Goal: Feedback & Contribution: Submit feedback/report problem

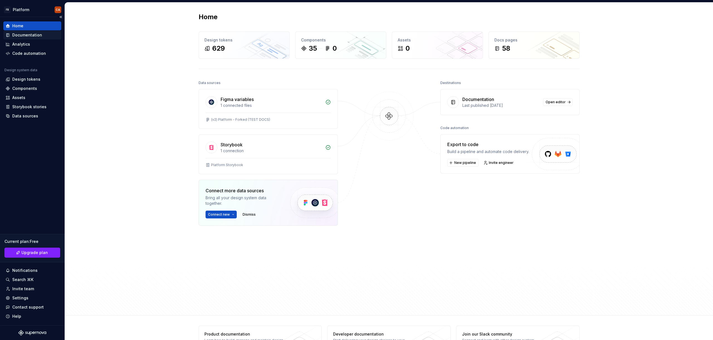
click at [30, 34] on div "Documentation" at bounding box center [27, 35] width 30 height 6
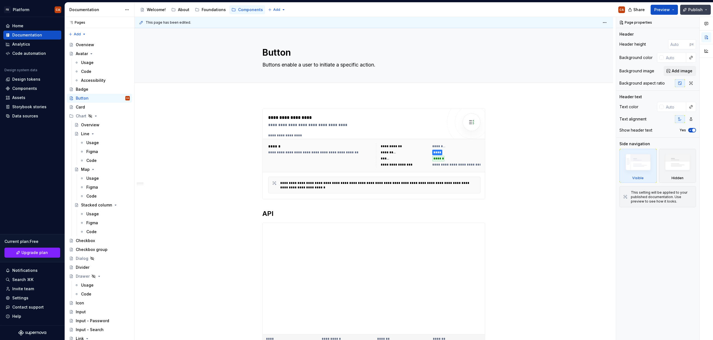
click at [698, 11] on span "Publish" at bounding box center [695, 10] width 14 height 6
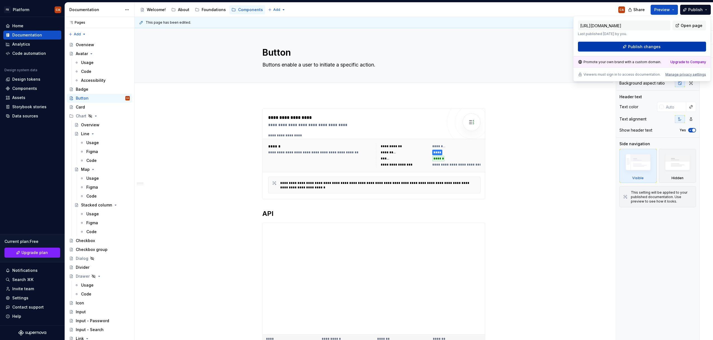
click at [645, 49] on button "Publish changes" at bounding box center [642, 47] width 128 height 10
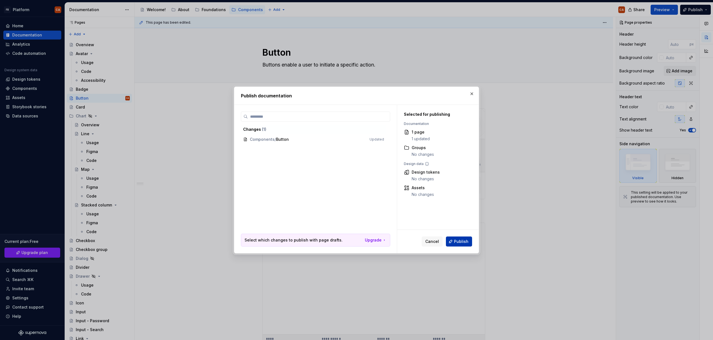
click at [470, 243] on button "Publish" at bounding box center [459, 242] width 26 height 10
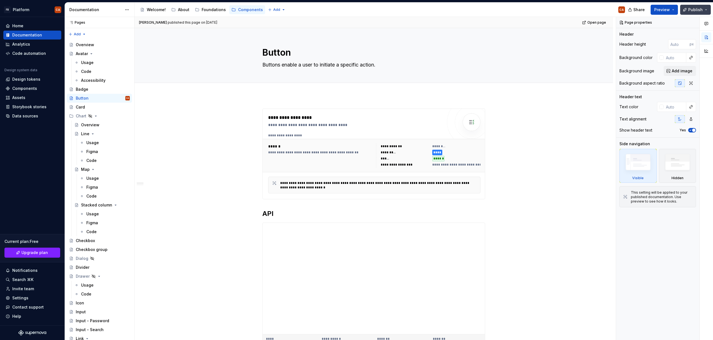
click at [706, 9] on button "Publish" at bounding box center [695, 10] width 31 height 10
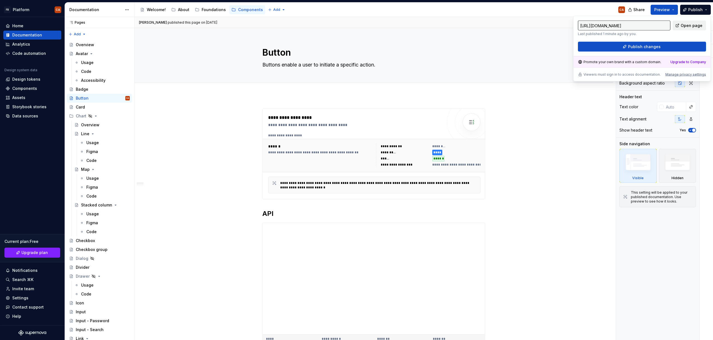
click at [684, 24] on span "Open page" at bounding box center [692, 26] width 22 height 6
type textarea "*"
click at [29, 89] on div "Components" at bounding box center [24, 89] width 25 height 6
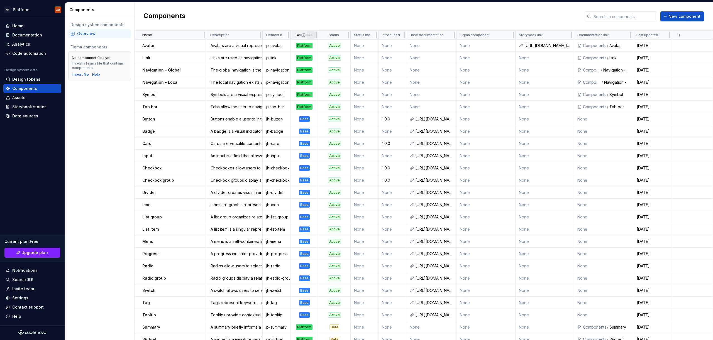
click at [311, 35] on html "FB Platform CA Home Documentation Analytics Code automation Design system data …" at bounding box center [356, 170] width 713 height 340
click at [327, 46] on span "Edit property" at bounding box center [335, 46] width 36 height 6
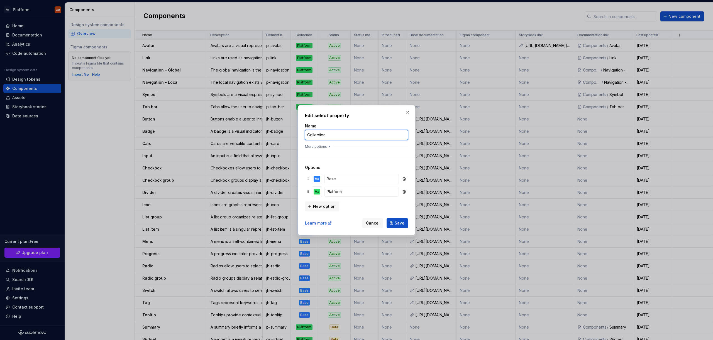
click at [322, 134] on input "Collection" at bounding box center [356, 135] width 103 height 10
type input "Implementation"
click at [401, 224] on span "Save" at bounding box center [400, 224] width 10 height 6
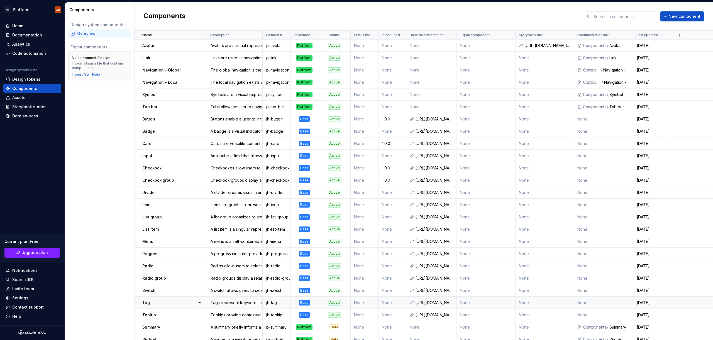
scroll to position [128, 0]
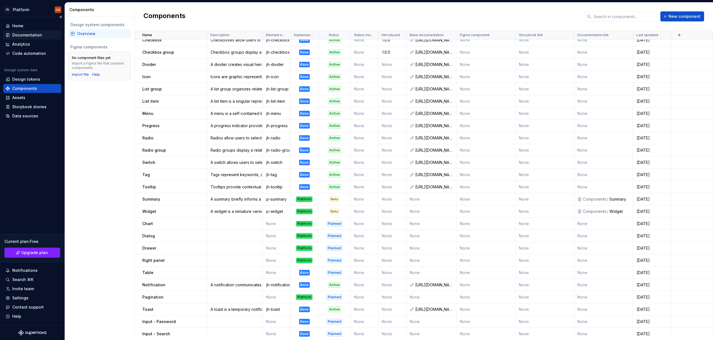
click at [37, 35] on div "Documentation" at bounding box center [27, 35] width 30 height 6
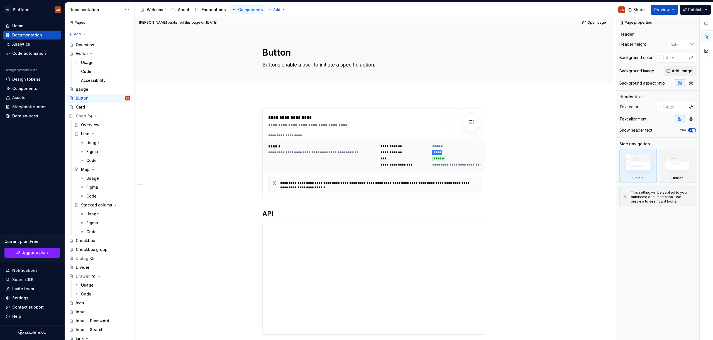
click at [253, 8] on div "Components" at bounding box center [250, 10] width 25 height 6
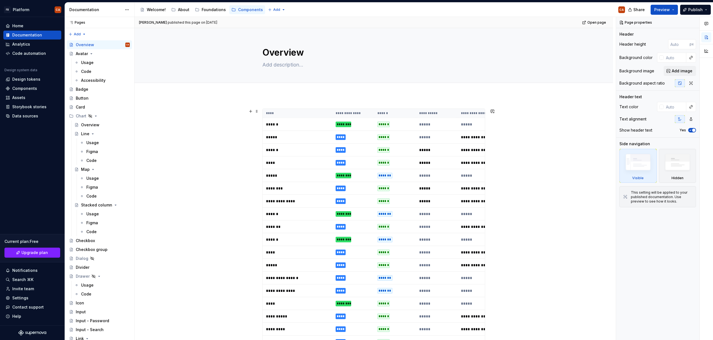
click at [315, 125] on p "******" at bounding box center [297, 125] width 63 height 6
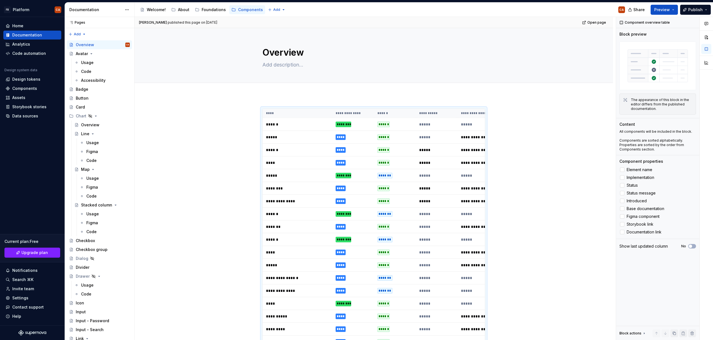
click at [209, 16] on div "Accessibility guide for tree Page tree. Navigate the tree with the arrow keys. …" at bounding box center [382, 10] width 495 height 14
click at [210, 10] on div "Foundations" at bounding box center [214, 10] width 24 height 6
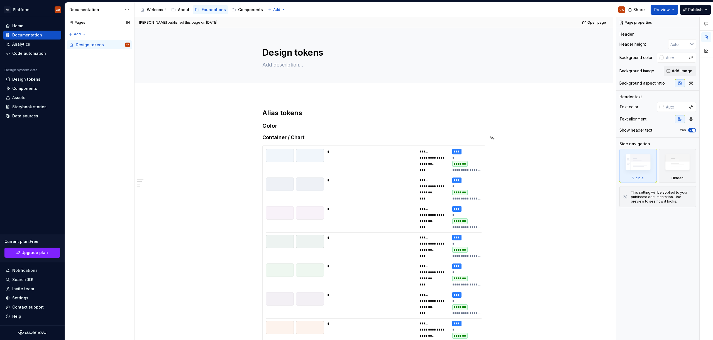
type textarea "*"
click at [282, 134] on h4 "Container / Chart" at bounding box center [373, 137] width 223 height 7
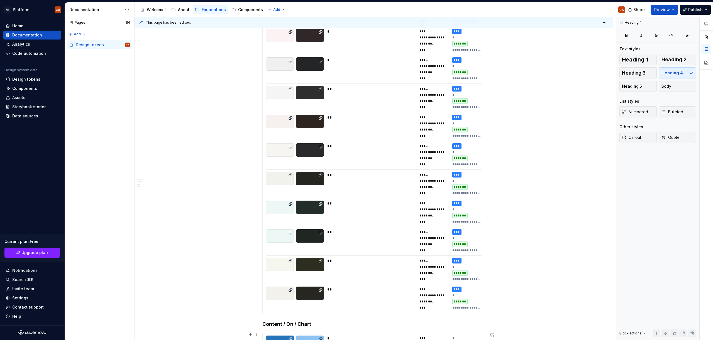
scroll to position [468, 0]
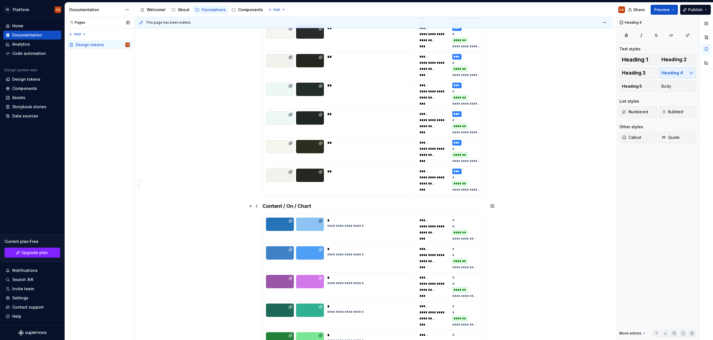
click at [272, 206] on h4 "Content / On / Chart" at bounding box center [373, 206] width 223 height 7
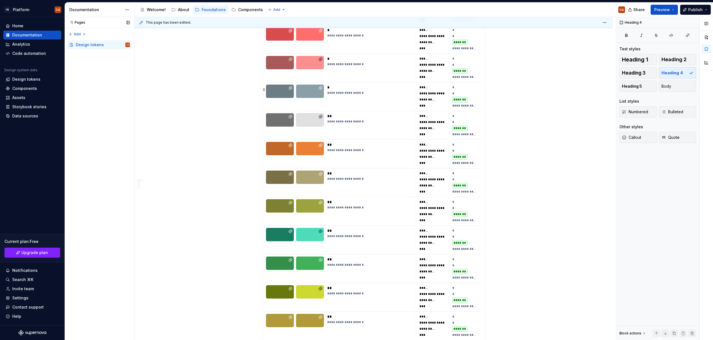
scroll to position [1139, 0]
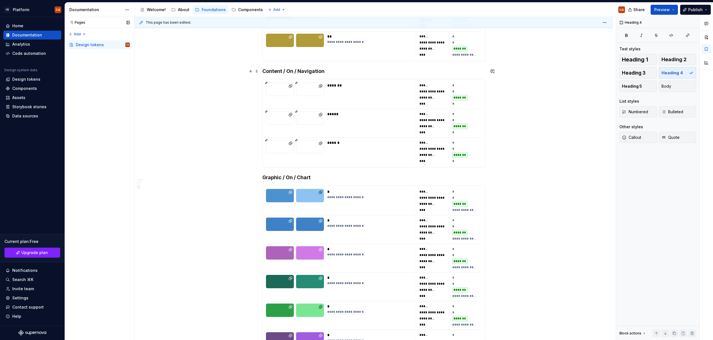
click at [271, 71] on h4 "Content / On / Navigation" at bounding box center [373, 71] width 223 height 7
click at [278, 178] on h4 "Graphic / On / Chart" at bounding box center [373, 177] width 223 height 7
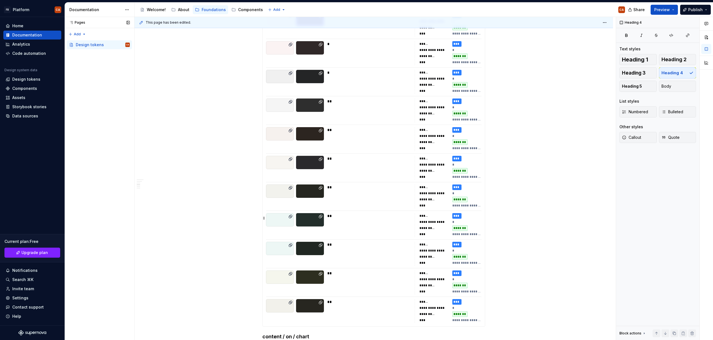
scroll to position [430, 0]
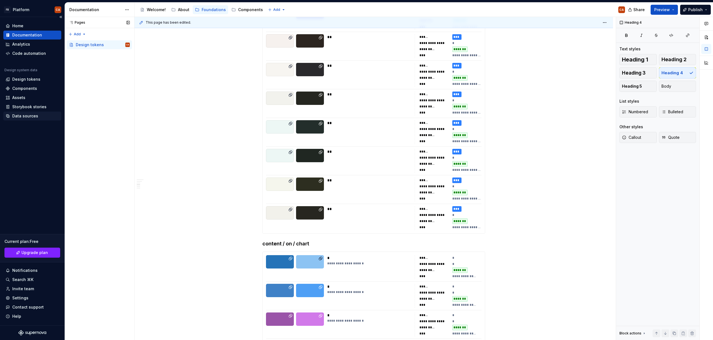
click at [29, 114] on div "Data sources" at bounding box center [25, 116] width 26 height 6
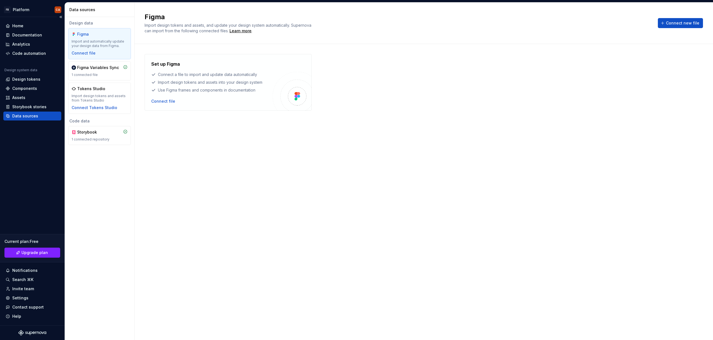
click at [21, 75] on div "Design system data Design tokens Components Assets Storybook stories Data sourc…" at bounding box center [32, 94] width 58 height 53
click at [22, 79] on div "Design tokens" at bounding box center [26, 80] width 28 height 6
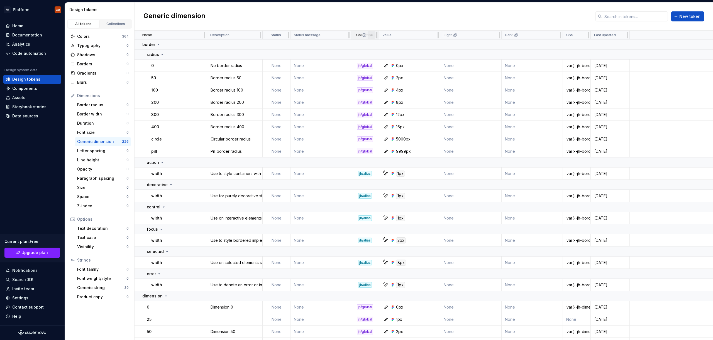
click at [373, 35] on html "FB Platform CA Home Documentation Analytics Code automation Design system data …" at bounding box center [356, 170] width 713 height 340
click at [370, 15] on html "FB Platform CA Home Documentation Analytics Code automation Design system data …" at bounding box center [356, 170] width 713 height 340
click at [370, 35] on html "FB Platform CA Home Documentation Analytics Code automation Design system data …" at bounding box center [356, 170] width 713 height 340
click at [378, 16] on html "FB Platform CA Home Documentation Analytics Code automation Design system data …" at bounding box center [356, 170] width 713 height 340
click at [30, 81] on div "Design tokens" at bounding box center [26, 80] width 28 height 6
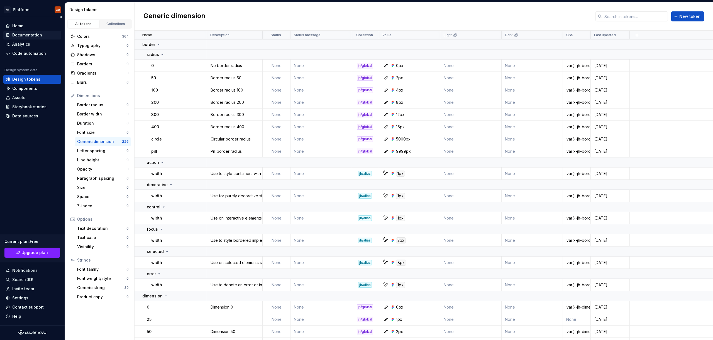
click at [26, 36] on div "Documentation" at bounding box center [27, 35] width 30 height 6
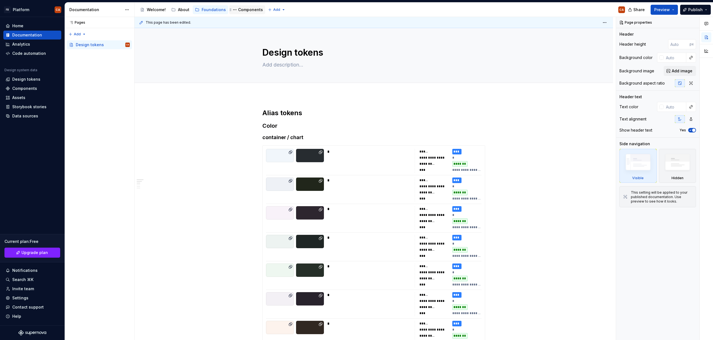
type textarea "*"
click at [85, 34] on div "Pages Pages Add Accessibility guide for tree Page tree. Navigate the tree with …" at bounding box center [100, 179] width 70 height 324
click at [96, 55] on div "New group" at bounding box center [95, 54] width 36 height 6
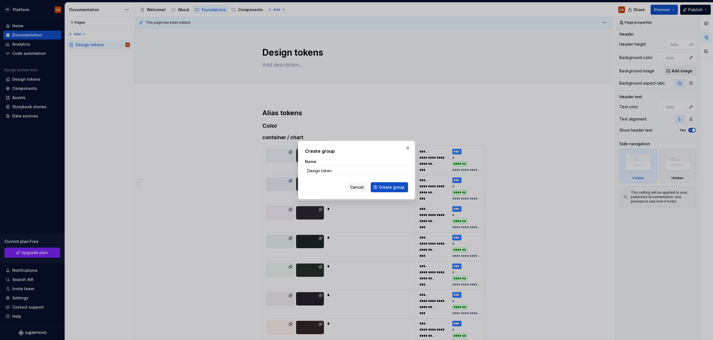
type input "Design tokens"
click button "Create group" at bounding box center [389, 187] width 37 height 10
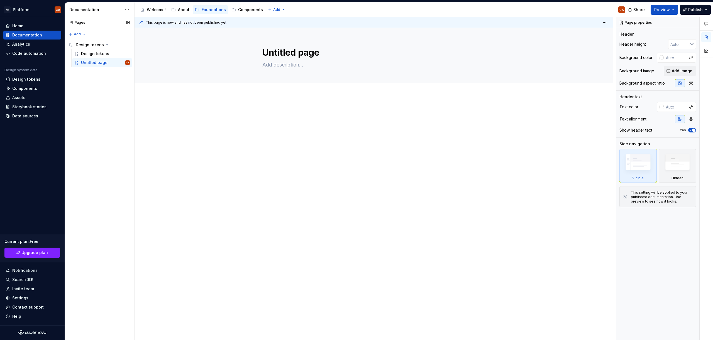
drag, startPoint x: 67, startPoint y: 45, endPoint x: 270, endPoint y: 1, distance: 207.9
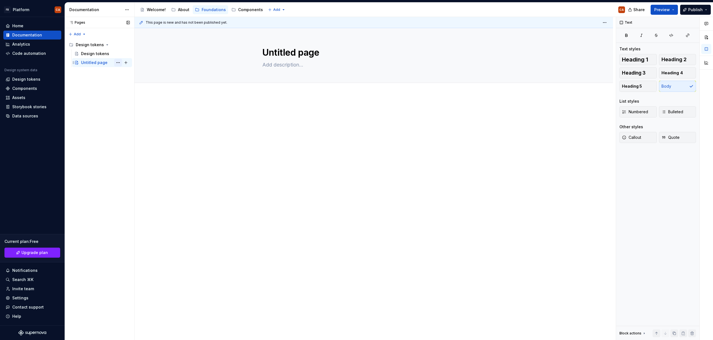
click at [118, 62] on button "Page tree" at bounding box center [118, 63] width 8 height 8
click at [140, 144] on div "Delete page" at bounding box center [151, 145] width 55 height 6
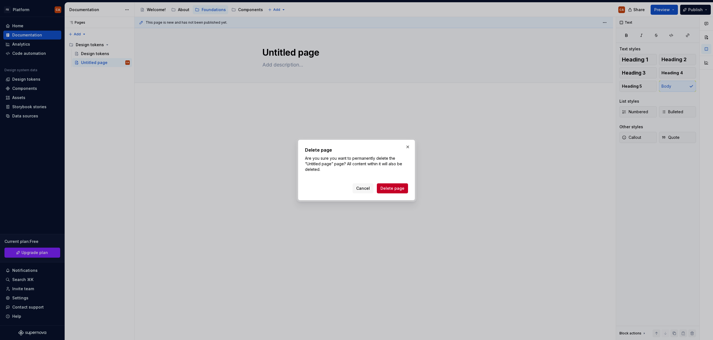
drag, startPoint x: 403, startPoint y: 192, endPoint x: 346, endPoint y: 152, distance: 68.8
click at [403, 192] on button "Delete page" at bounding box center [392, 189] width 31 height 10
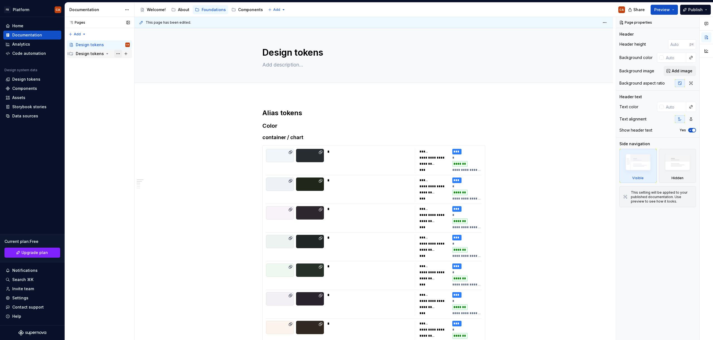
click at [117, 53] on button "Page tree" at bounding box center [118, 54] width 8 height 8
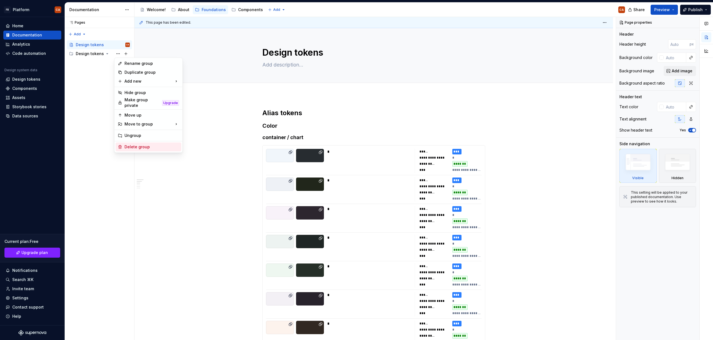
click at [145, 146] on div "Delete group" at bounding box center [151, 147] width 55 height 6
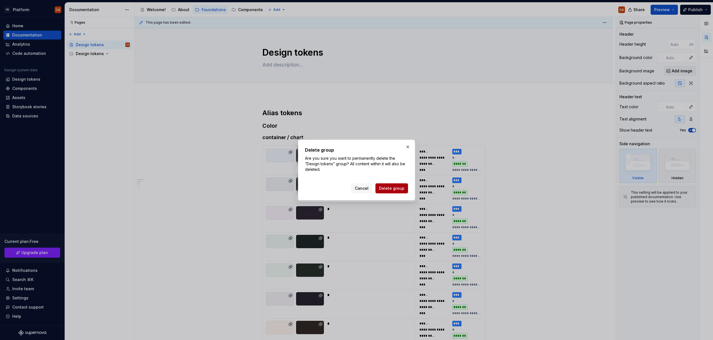
click at [390, 189] on span "Delete group" at bounding box center [391, 189] width 25 height 6
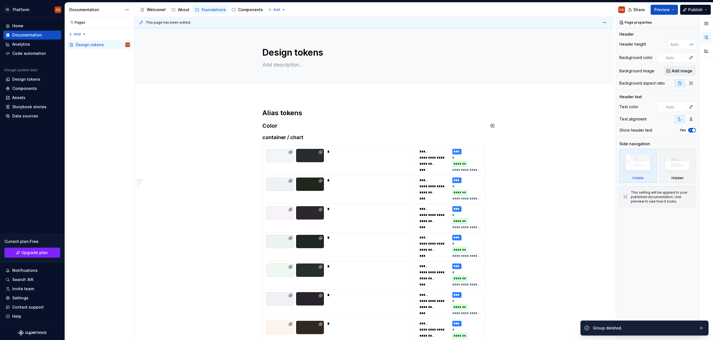
click at [320, 122] on h3 "Color" at bounding box center [373, 126] width 223 height 8
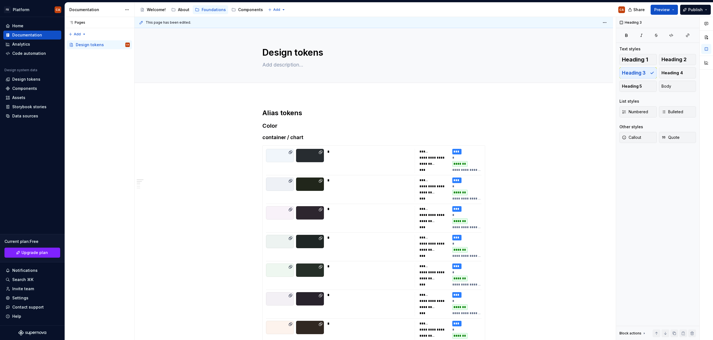
type textarea "*"
click at [269, 124] on h3 "Color" at bounding box center [373, 126] width 223 height 8
click at [286, 127] on h3 "Color" at bounding box center [373, 126] width 223 height 8
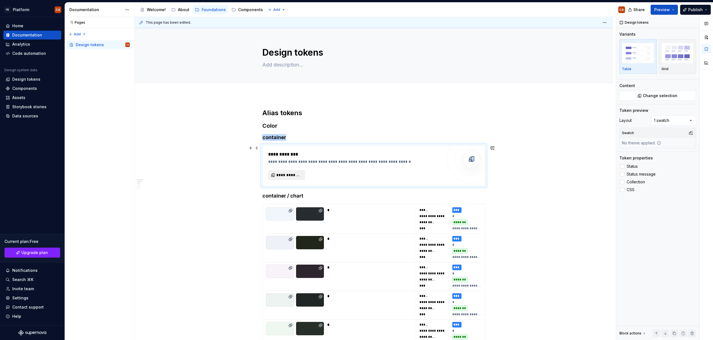
click at [284, 173] on span "**********" at bounding box center [288, 175] width 25 height 6
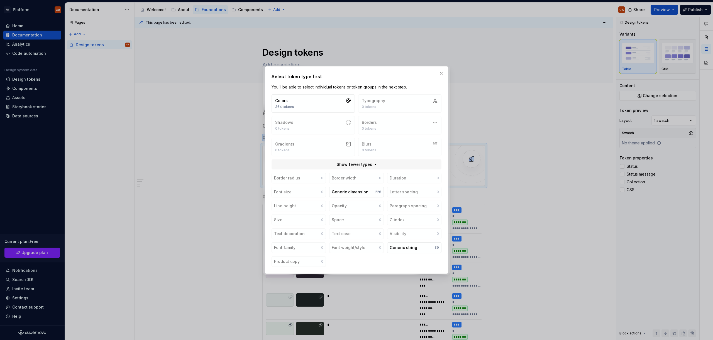
click at [389, 102] on div "Colors 364 tokens Typography 0 tokens Shadows 0 tokens Borders 0 tokens Gradien…" at bounding box center [357, 125] width 170 height 62
click at [325, 104] on button "Colors 364 tokens" at bounding box center [313, 103] width 83 height 18
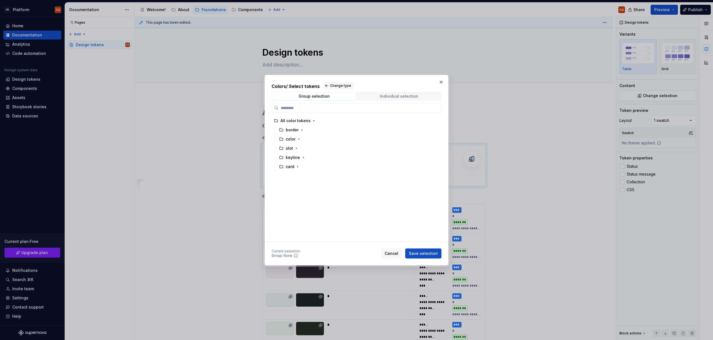
click at [396, 94] on div "Individual selection" at bounding box center [399, 96] width 38 height 4
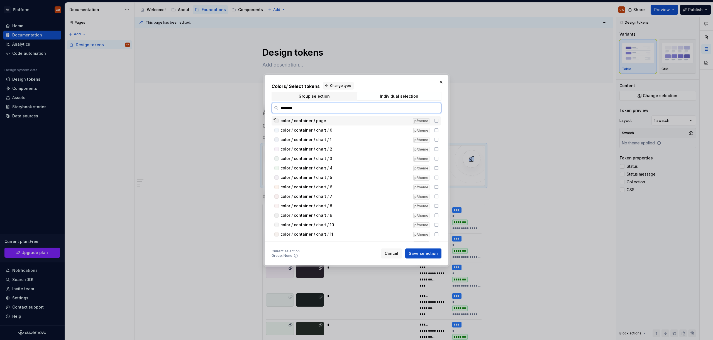
type input "*********"
click at [334, 121] on div "color / container / page" at bounding box center [344, 121] width 129 height 6
drag, startPoint x: 432, startPoint y: 253, endPoint x: 439, endPoint y: 255, distance: 7.0
click at [433, 253] on span "Save selection" at bounding box center [423, 254] width 29 height 6
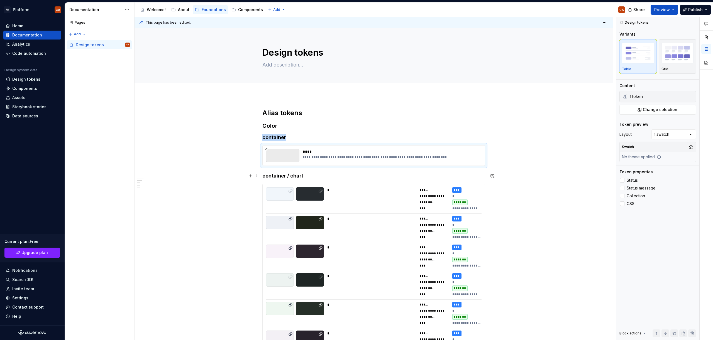
click at [292, 175] on h4 "container / chart" at bounding box center [373, 176] width 223 height 7
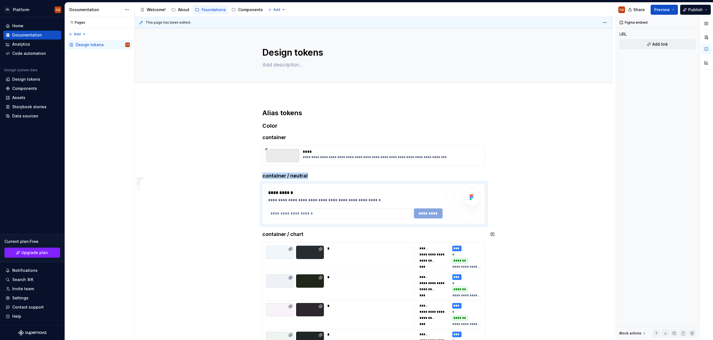
type textarea "*"
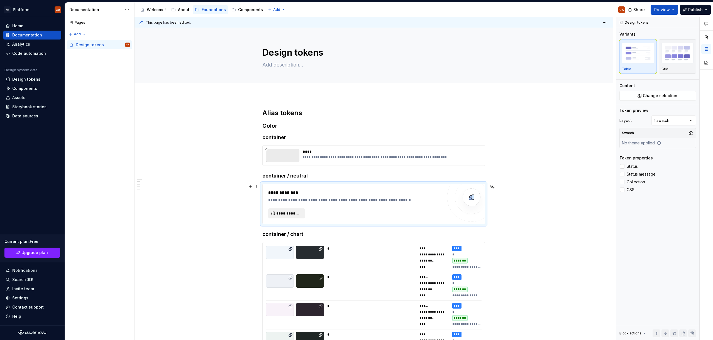
click at [282, 214] on span "**********" at bounding box center [288, 214] width 25 height 6
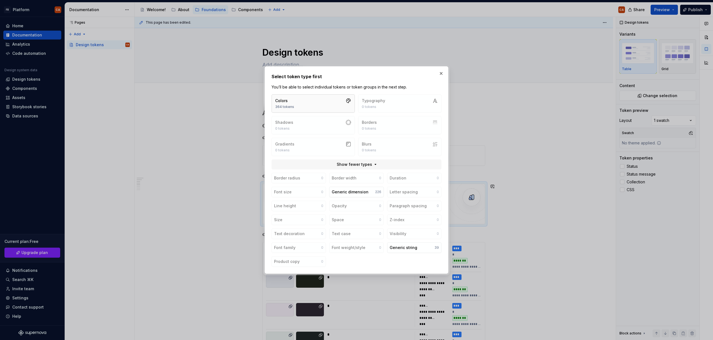
click at [325, 102] on button "Colors 364 tokens" at bounding box center [313, 103] width 83 height 18
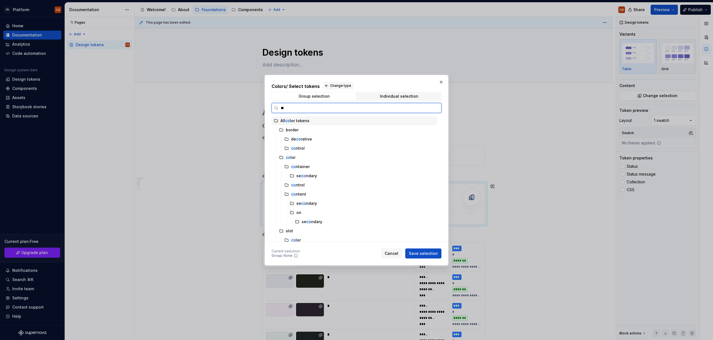
type input "*"
type input "*******"
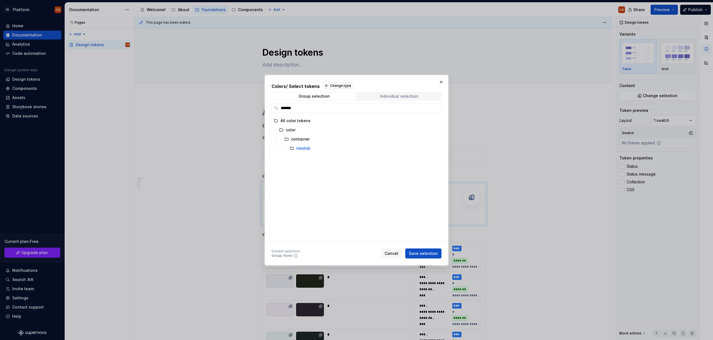
click at [390, 99] on span "Individual selection" at bounding box center [399, 96] width 84 height 8
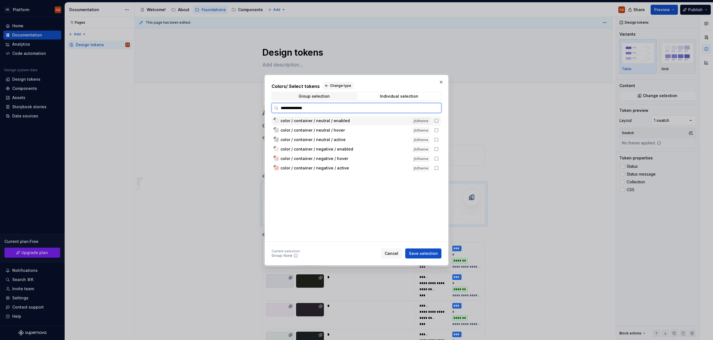
type input "**********"
click at [376, 122] on div "color / container / neutral / enabled" at bounding box center [344, 121] width 129 height 6
click at [370, 131] on div "color / container / neutral / hover" at bounding box center [344, 131] width 129 height 6
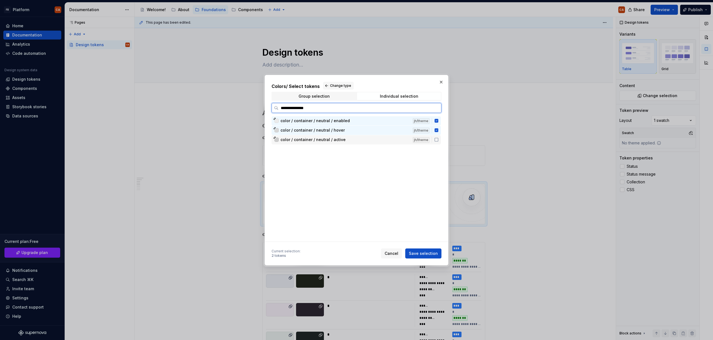
click at [371, 143] on div "color / container / neutral / active jh/theme" at bounding box center [356, 139] width 169 height 9
drag, startPoint x: 428, startPoint y: 252, endPoint x: 436, endPoint y: 252, distance: 7.5
click at [428, 252] on span "Save selection" at bounding box center [423, 254] width 29 height 6
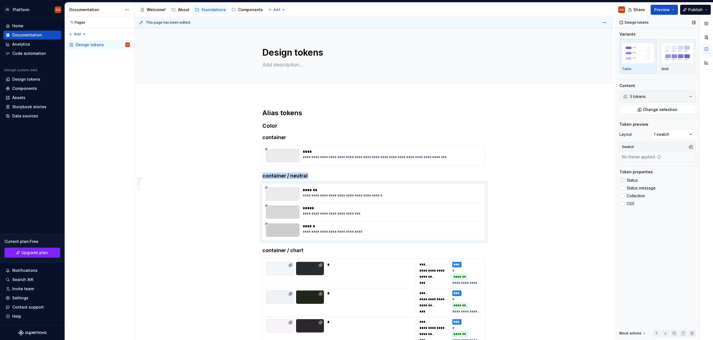
click at [632, 179] on span "Status" at bounding box center [632, 180] width 11 height 4
click at [632, 188] on span "Status message" at bounding box center [641, 188] width 29 height 4
click at [632, 196] on span "Collection" at bounding box center [636, 196] width 18 height 4
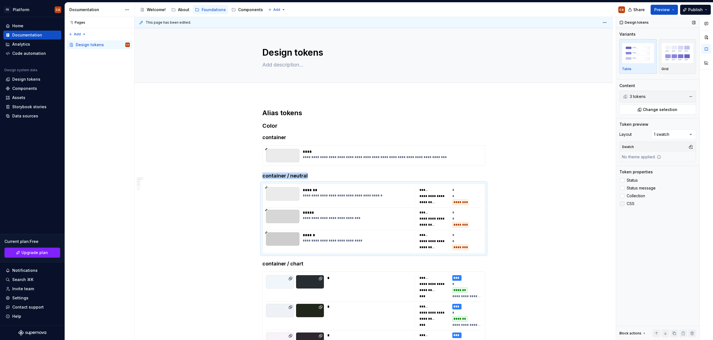
click at [630, 203] on span "CSS" at bounding box center [631, 204] width 8 height 4
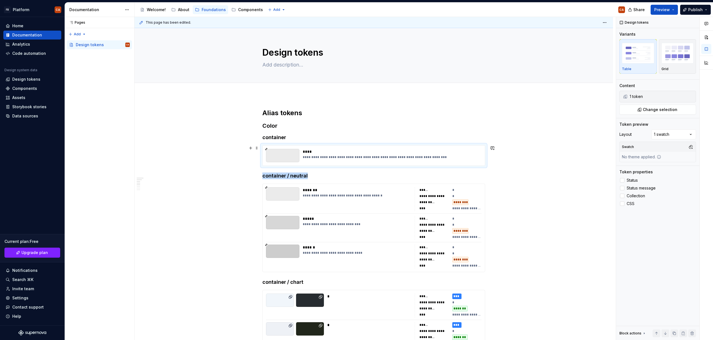
click at [459, 161] on div "**********" at bounding box center [390, 155] width 175 height 13
click at [630, 180] on span "Status" at bounding box center [632, 180] width 11 height 4
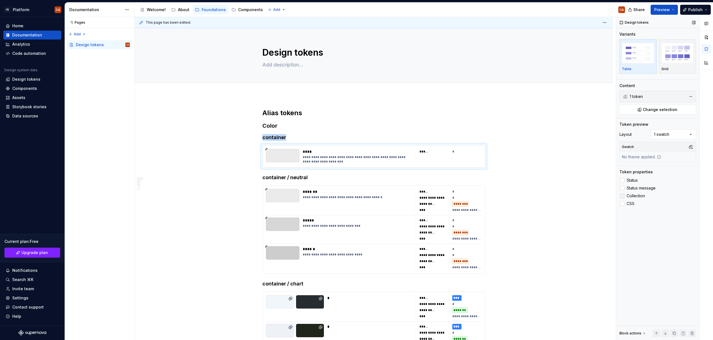
drag, startPoint x: 634, startPoint y: 191, endPoint x: 633, endPoint y: 195, distance: 3.6
click at [633, 191] on label "Status message" at bounding box center [657, 188] width 77 height 7
click at [634, 198] on label "Collection" at bounding box center [657, 196] width 77 height 7
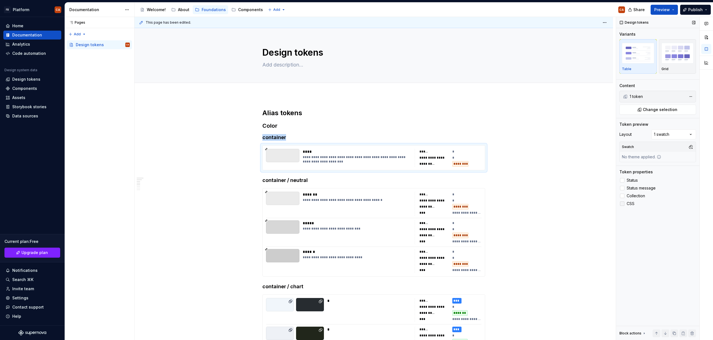
click at [631, 205] on span "CSS" at bounding box center [631, 204] width 8 height 4
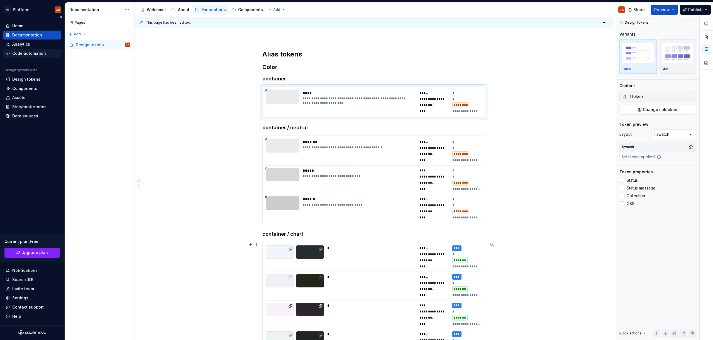
scroll to position [66, 0]
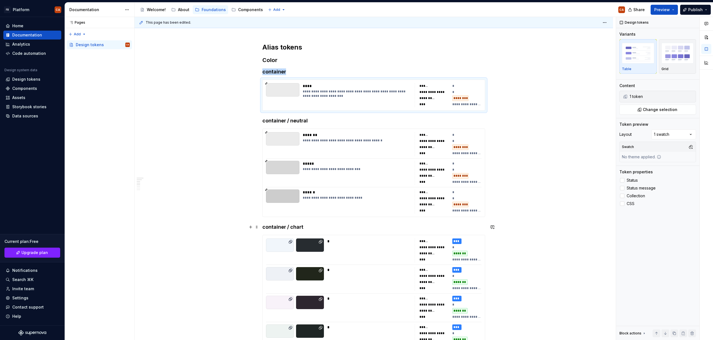
click at [332, 224] on h4 "container / chart" at bounding box center [373, 227] width 223 height 7
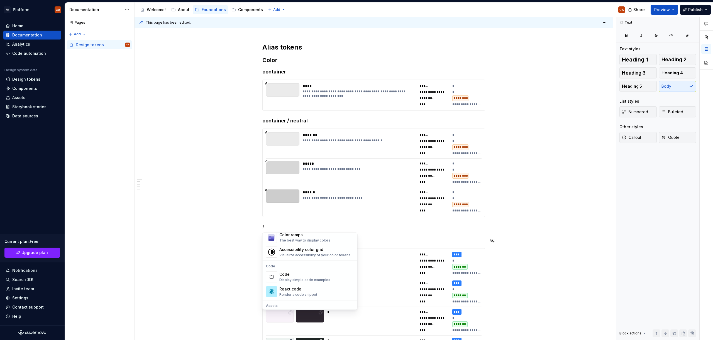
scroll to position [0, 0]
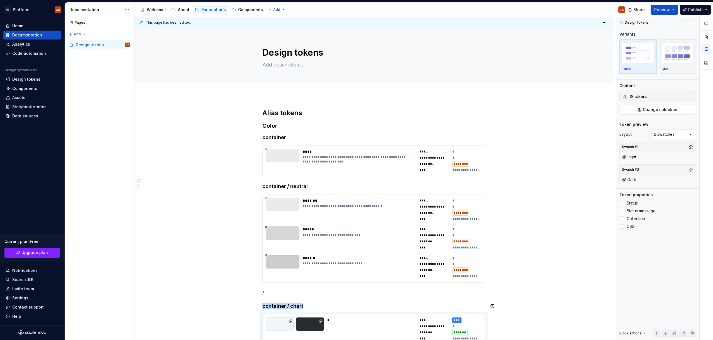
click at [277, 291] on p "/" at bounding box center [373, 293] width 223 height 7
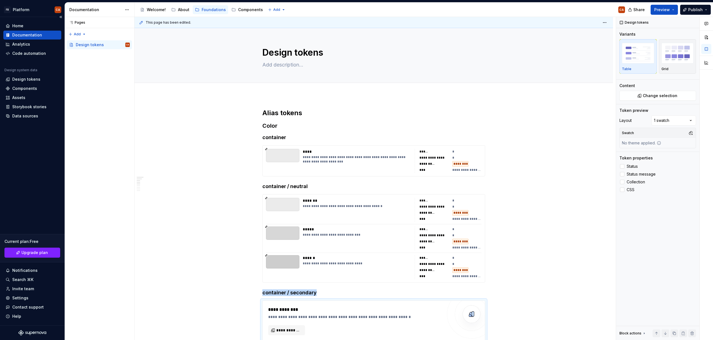
type textarea "*"
click at [284, 332] on span "**********" at bounding box center [288, 331] width 25 height 6
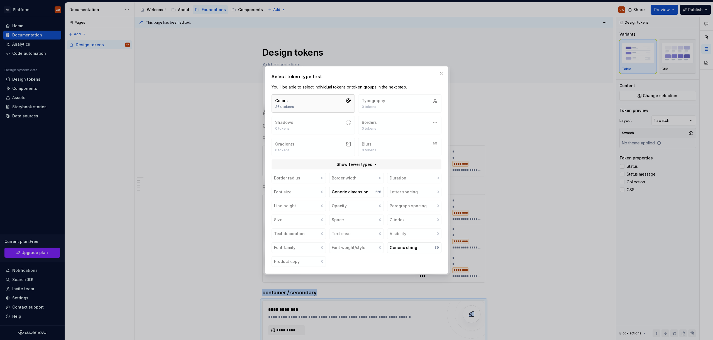
click at [327, 108] on button "Colors 364 tokens" at bounding box center [313, 103] width 83 height 18
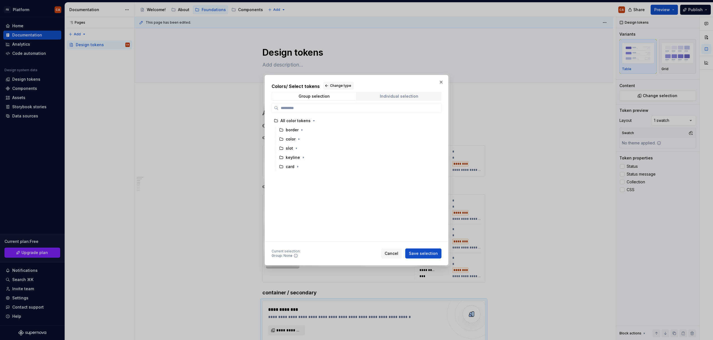
click at [388, 98] on div "Individual selection" at bounding box center [399, 96] width 38 height 4
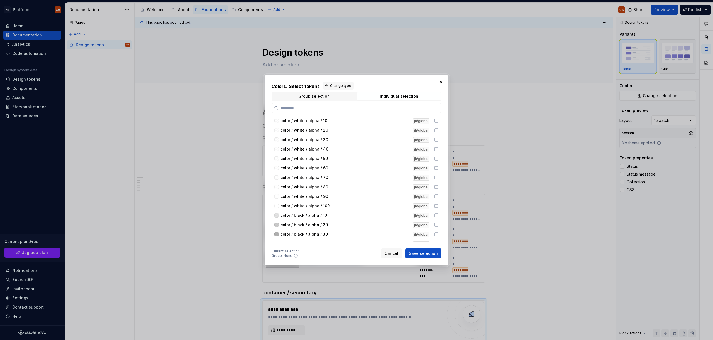
click at [352, 108] on input "search" at bounding box center [359, 108] width 163 height 6
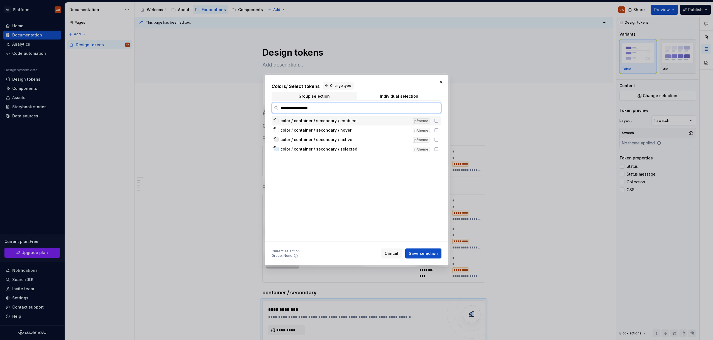
type input "**********"
click at [368, 118] on div "color / container / secondary / enabled" at bounding box center [344, 121] width 129 height 6
click at [365, 136] on div "color / container / secondary / active jh/theme" at bounding box center [356, 139] width 169 height 9
click at [364, 138] on div "color / container / secondary / active" at bounding box center [344, 140] width 129 height 6
drag, startPoint x: 363, startPoint y: 132, endPoint x: 363, endPoint y: 137, distance: 4.7
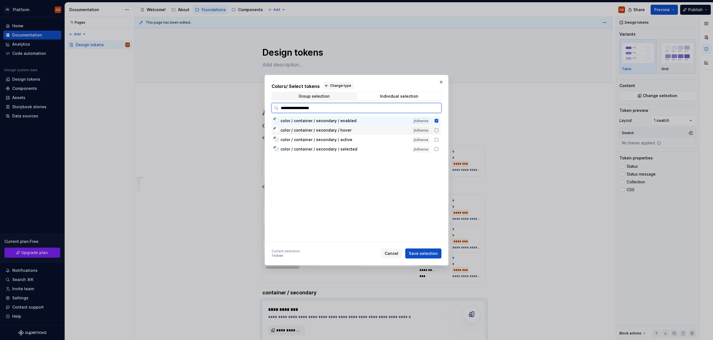
click at [363, 132] on div "color / container / secondary / hover" at bounding box center [344, 131] width 129 height 6
click at [363, 139] on div "color / container / secondary / active" at bounding box center [344, 140] width 129 height 6
click at [363, 149] on div "color / container / secondary / selected" at bounding box center [344, 149] width 129 height 6
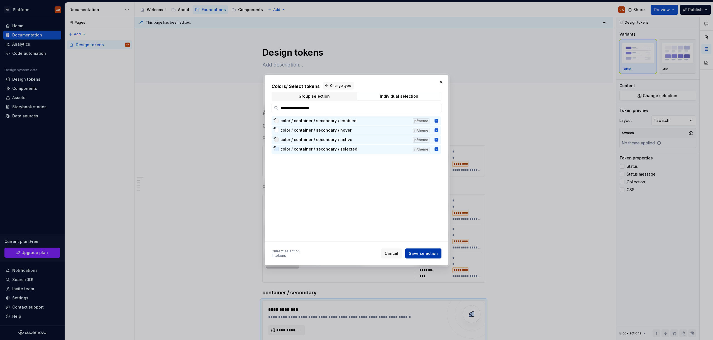
click at [425, 255] on span "Save selection" at bounding box center [423, 254] width 29 height 6
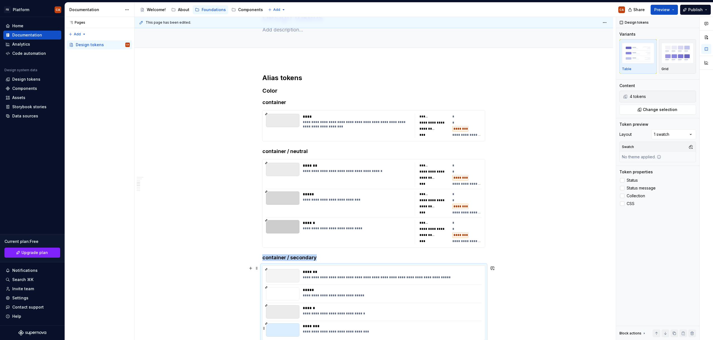
scroll to position [159, 0]
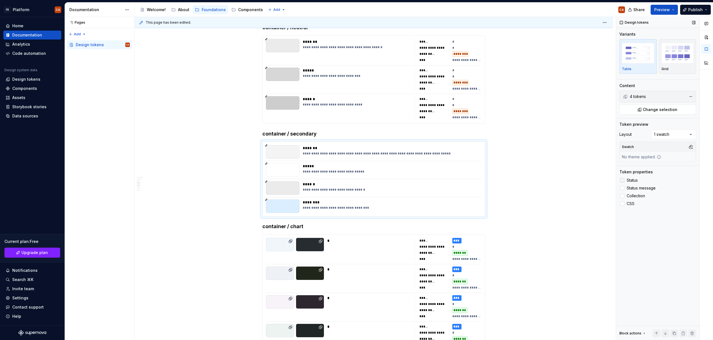
click at [630, 177] on div "Token properties Status Status message Collection CSS" at bounding box center [657, 188] width 77 height 38
click at [631, 180] on span "Status" at bounding box center [632, 180] width 11 height 4
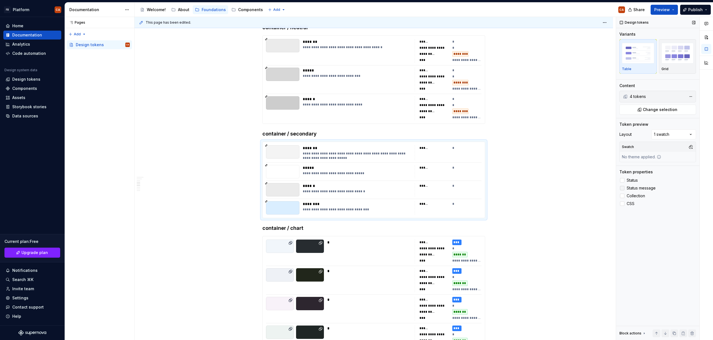
click at [633, 190] on span "Status message" at bounding box center [641, 188] width 29 height 4
click at [632, 197] on span "Collection" at bounding box center [636, 196] width 18 height 4
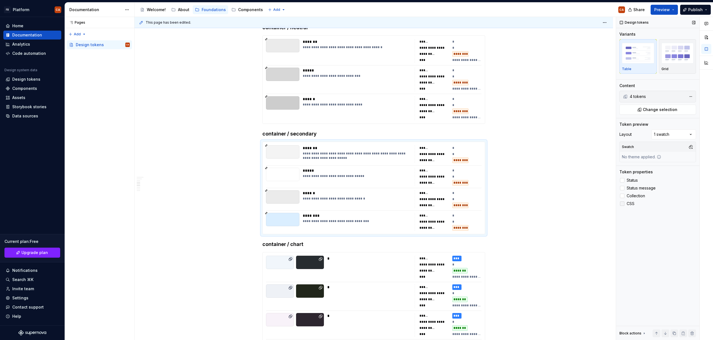
click at [629, 205] on span "CSS" at bounding box center [631, 204] width 8 height 4
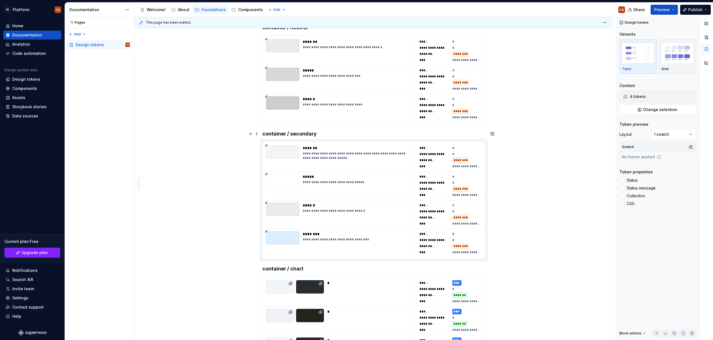
click at [325, 135] on h4 "container / secondary" at bounding box center [373, 134] width 223 height 7
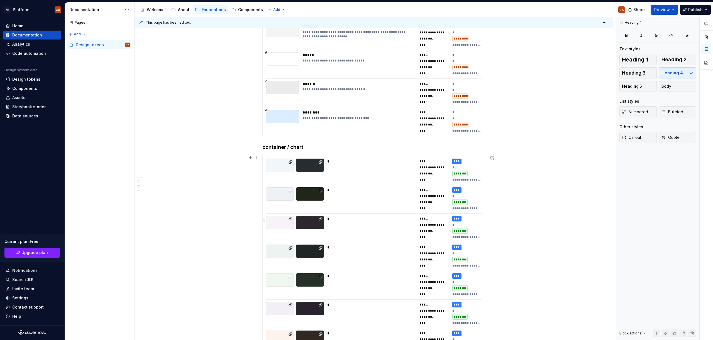
scroll to position [176, 0]
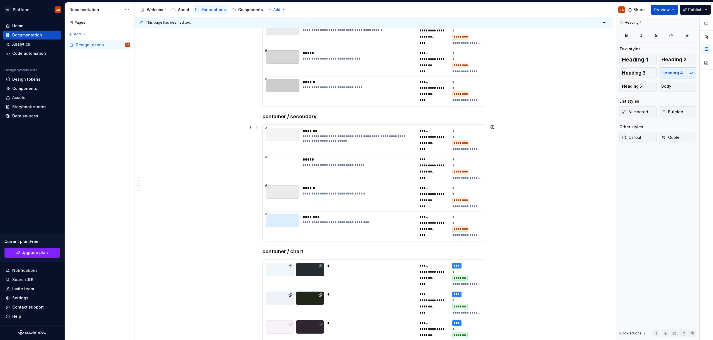
click at [347, 182] on div "**********" at bounding box center [374, 183] width 222 height 117
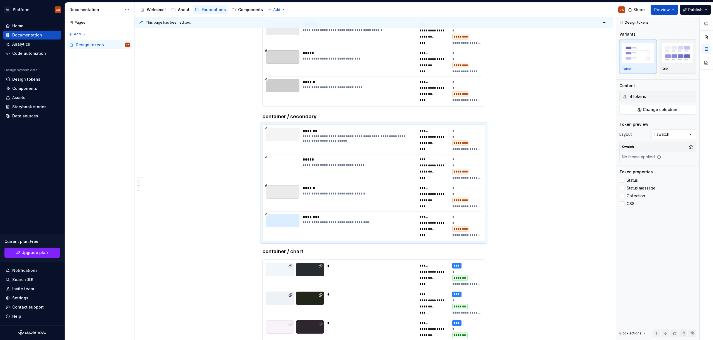
click at [683, 136] on div "Comments Open comments No comments yet Select ‘Comment’ from the block context …" at bounding box center [664, 179] width 97 height 324
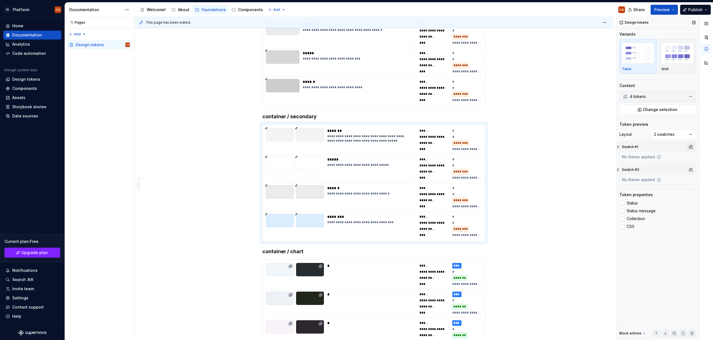
click at [691, 147] on button "button" at bounding box center [691, 147] width 8 height 8
drag, startPoint x: 652, startPoint y: 178, endPoint x: 659, endPoint y: 179, distance: 7.9
click at [652, 178] on div "Light" at bounding box center [664, 177] width 53 height 6
click at [689, 199] on div "Comments Open comments No comments yet Select ‘Comment’ from the block context …" at bounding box center [664, 179] width 97 height 324
click at [691, 168] on button "button" at bounding box center [691, 170] width 8 height 8
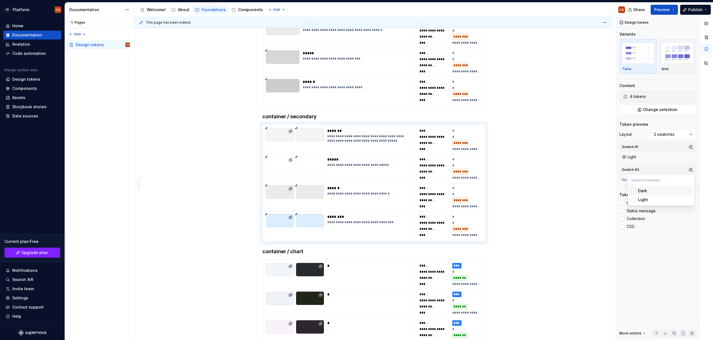
click at [667, 190] on div "Dark" at bounding box center [664, 191] width 53 height 6
click at [539, 130] on html "FB Platform CA Home Documentation Analytics Code automation Design system data …" at bounding box center [356, 170] width 713 height 340
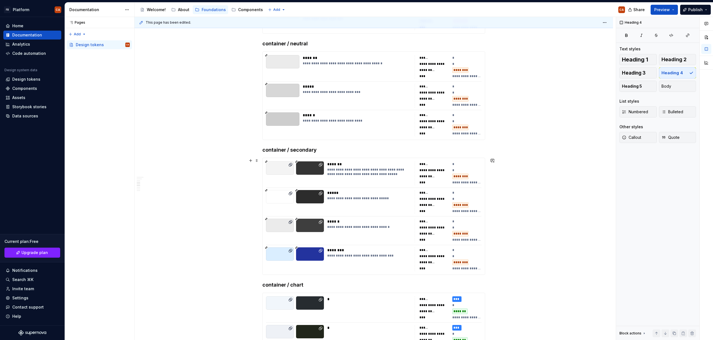
scroll to position [211, 0]
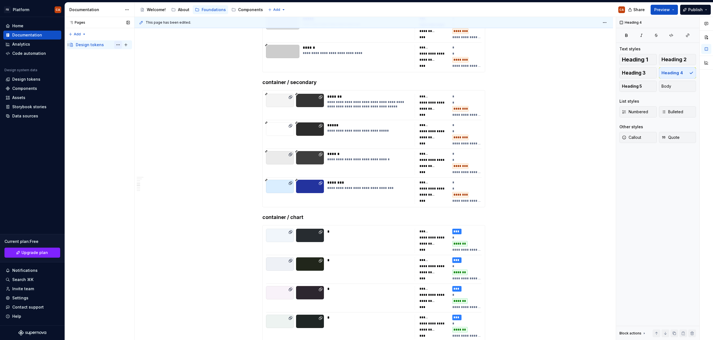
click at [116, 45] on button "Page tree" at bounding box center [118, 45] width 8 height 8
type textarea "*"
click at [136, 55] on div "Rename page" at bounding box center [151, 55] width 55 height 6
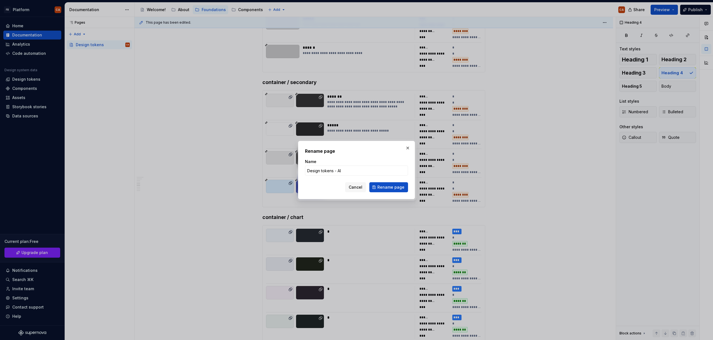
type input "Design tokens - All"
click button "Rename page" at bounding box center [388, 187] width 39 height 10
type textarea "*"
type textarea "Design tokens - All"
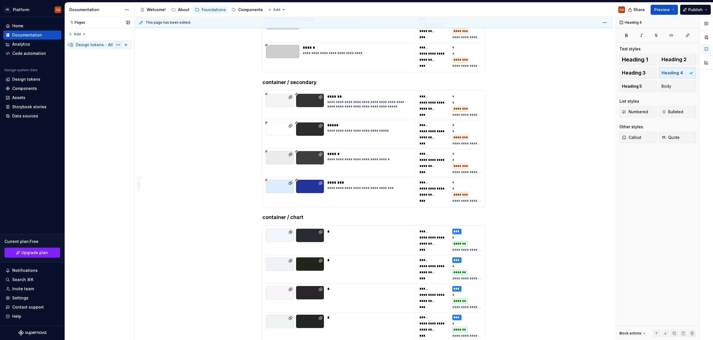
click at [119, 44] on button "Page tree" at bounding box center [118, 45] width 8 height 8
click at [133, 63] on div "Duplicate page" at bounding box center [151, 64] width 55 height 6
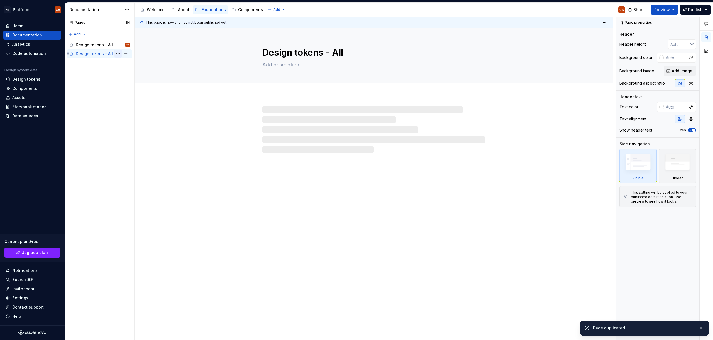
click at [117, 54] on button "Page tree" at bounding box center [118, 54] width 8 height 8
click at [129, 66] on div "Rename page" at bounding box center [151, 64] width 55 height 6
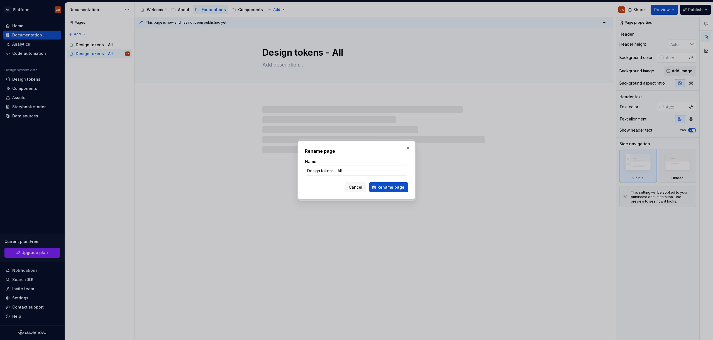
type textarea "*"
type input "Design tokens - P"
type textarea "*"
type input "Design tokens - Plat"
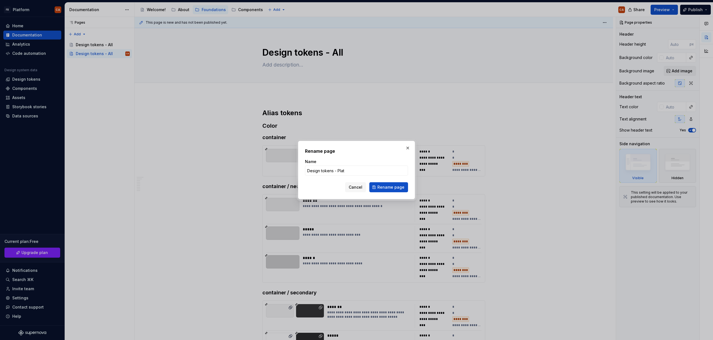
type textarea "*"
type input "Design tokens - Platform"
click button "Rename page" at bounding box center [388, 187] width 39 height 10
type textarea "*"
type textarea "Design tokens - Platform"
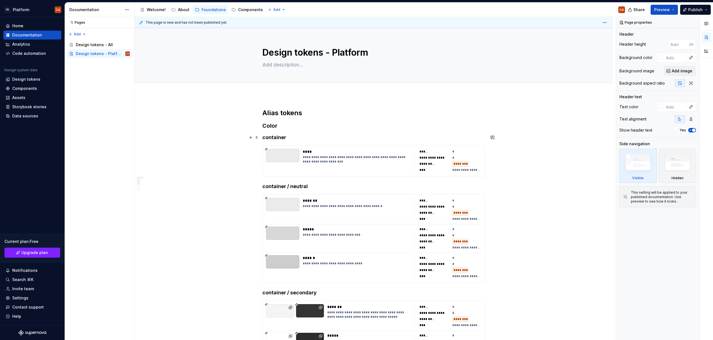
click at [267, 137] on h4 "container" at bounding box center [373, 137] width 223 height 7
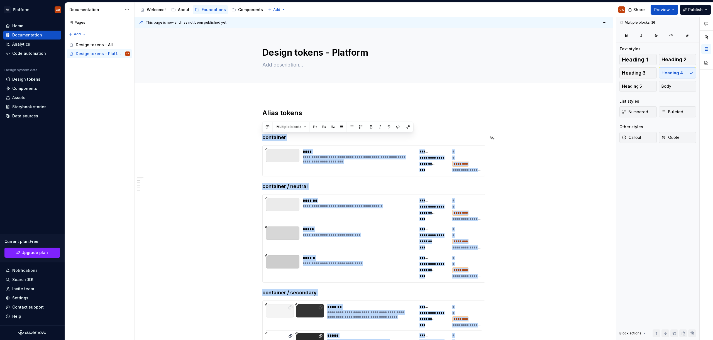
click at [449, 115] on h2 "Alias tokens" at bounding box center [373, 113] width 223 height 9
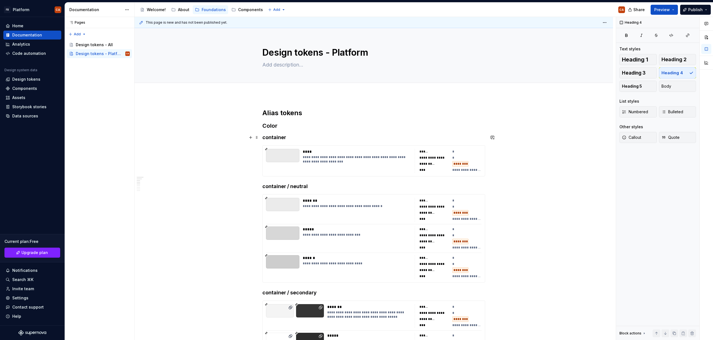
click at [292, 138] on h4 "container" at bounding box center [373, 137] width 223 height 7
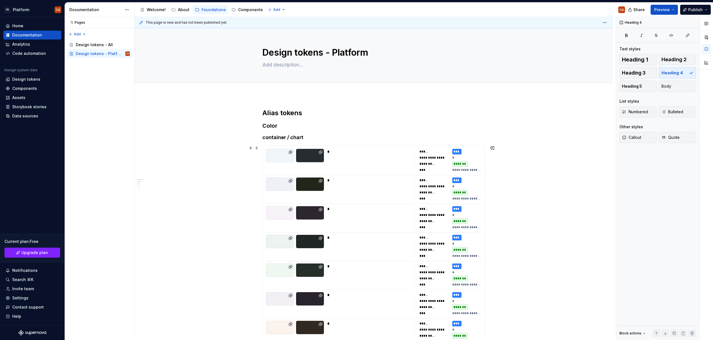
scroll to position [26, 0]
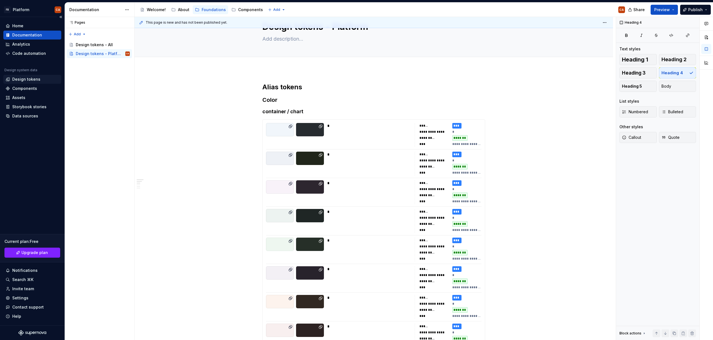
click at [27, 76] on div "Design tokens" at bounding box center [32, 79] width 58 height 9
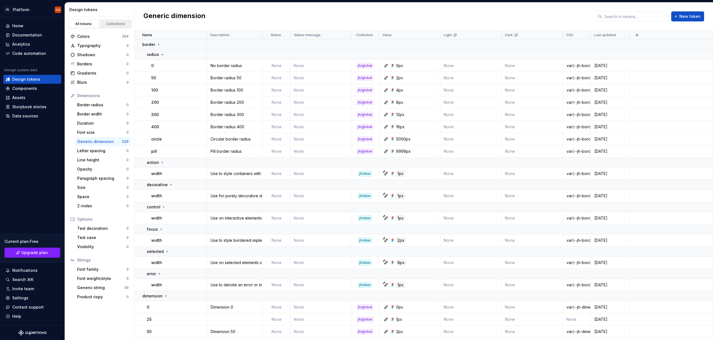
click at [110, 23] on div "Collections" at bounding box center [116, 24] width 28 height 4
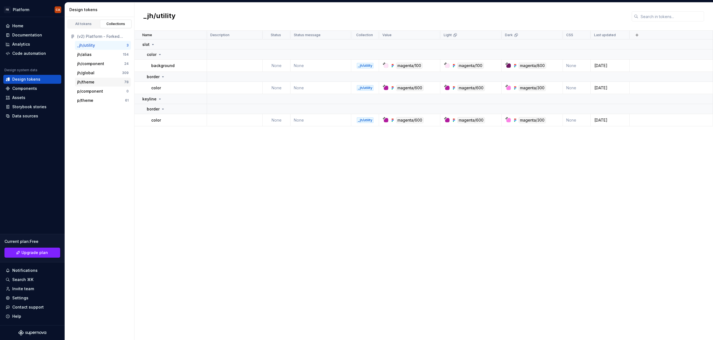
click at [97, 84] on div "jh/theme" at bounding box center [100, 82] width 47 height 6
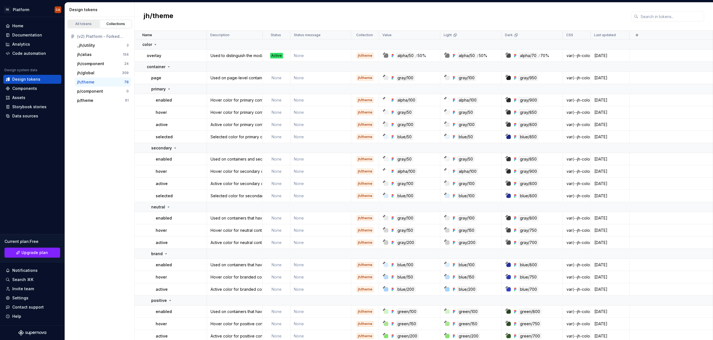
click at [85, 22] on div "All tokens" at bounding box center [84, 24] width 28 height 4
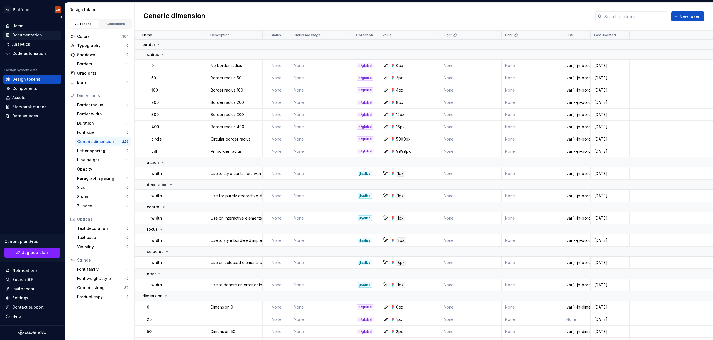
click at [28, 35] on div "Documentation" at bounding box center [27, 35] width 30 height 6
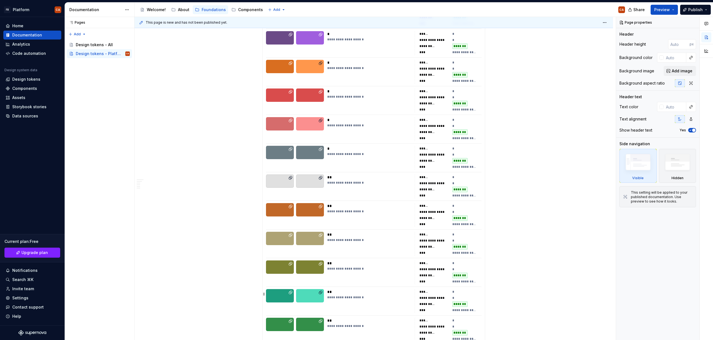
scroll to position [1612, 0]
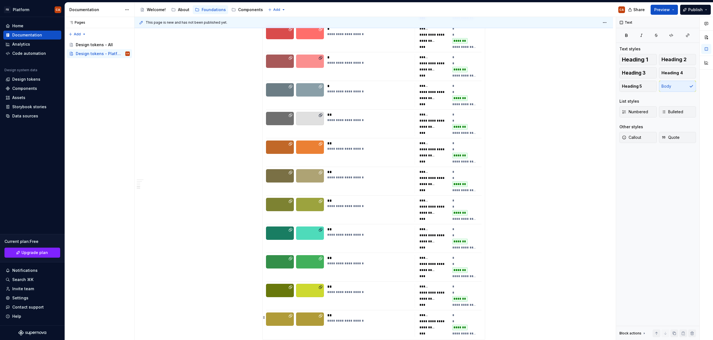
scroll to position [0, 0]
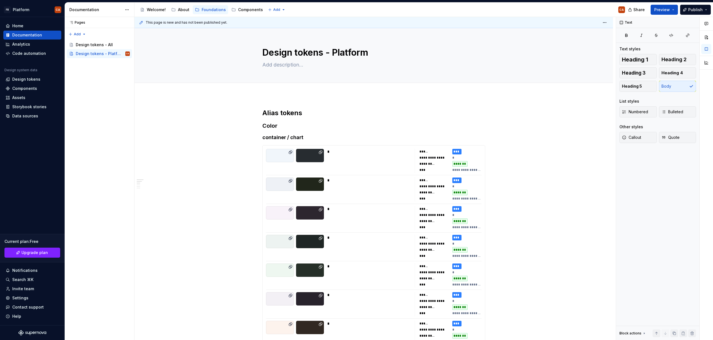
type textarea "*"
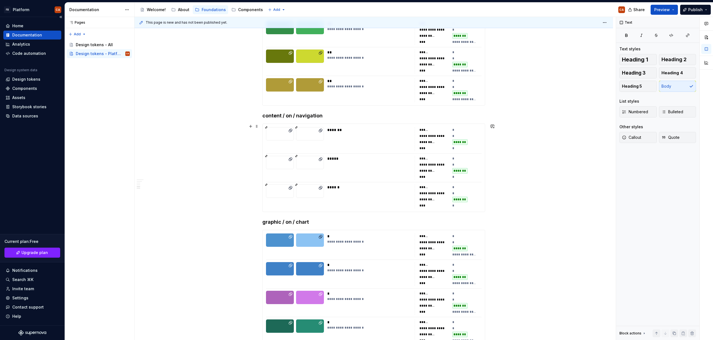
scroll to position [1625, 0]
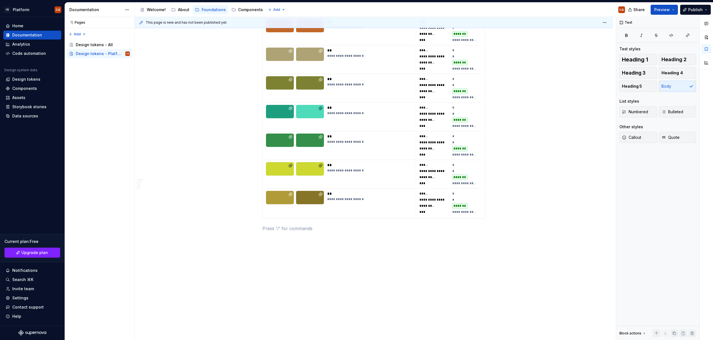
click at [300, 227] on p at bounding box center [373, 228] width 223 height 7
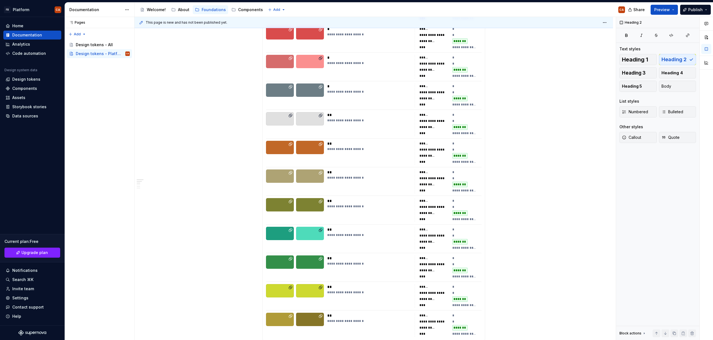
scroll to position [0, 0]
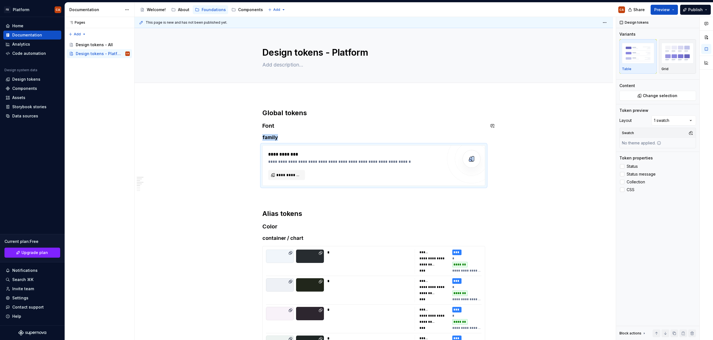
type textarea "*"
click at [281, 176] on span "**********" at bounding box center [288, 175] width 25 height 6
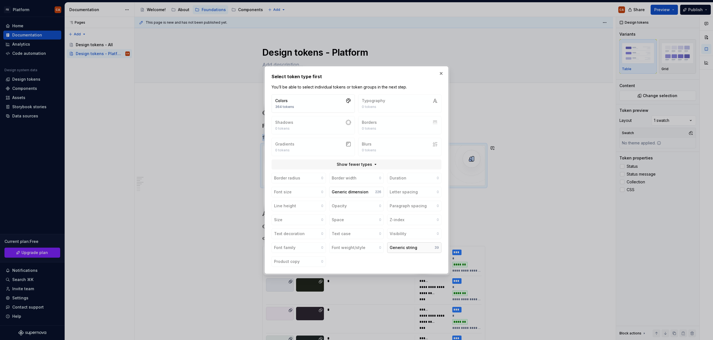
click at [414, 248] on div "Generic string" at bounding box center [404, 248] width 28 height 6
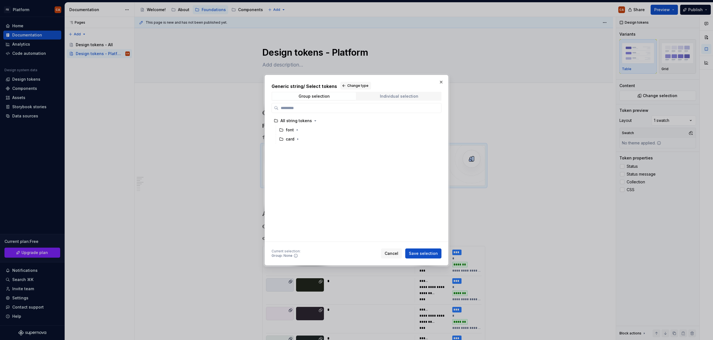
click at [403, 92] on div "Group selection Individual selection" at bounding box center [357, 96] width 170 height 9
click at [403, 95] on div "Individual selection" at bounding box center [399, 96] width 38 height 4
type input "**********"
click at [436, 121] on icon at bounding box center [436, 121] width 4 height 4
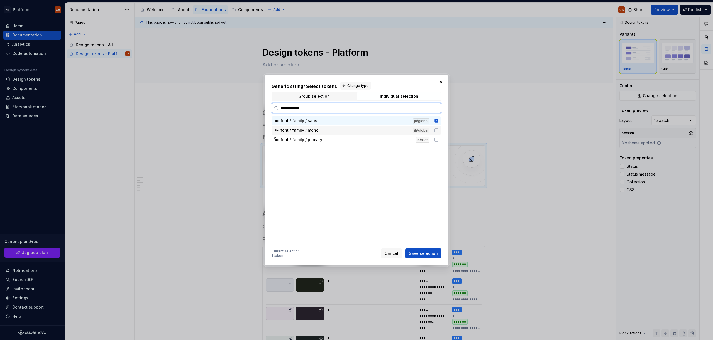
click at [436, 129] on icon at bounding box center [436, 130] width 4 height 4
click at [428, 253] on span "Save selection" at bounding box center [423, 254] width 29 height 6
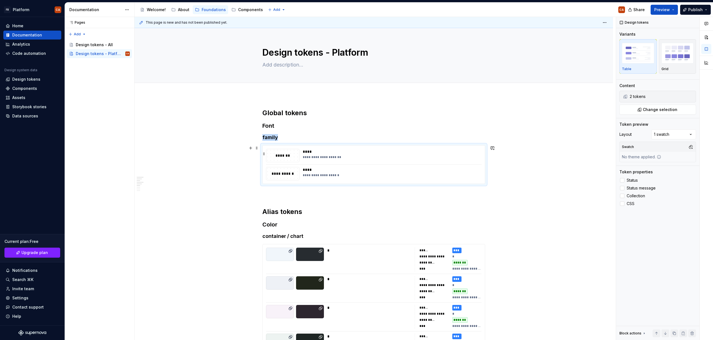
click at [360, 154] on div "****" at bounding box center [390, 152] width 175 height 6
click at [636, 181] on span "Status" at bounding box center [632, 180] width 11 height 4
click at [638, 190] on span "Status message" at bounding box center [641, 188] width 29 height 4
drag, startPoint x: 637, startPoint y: 197, endPoint x: 634, endPoint y: 204, distance: 7.7
click at [637, 197] on span "Collection" at bounding box center [636, 196] width 18 height 4
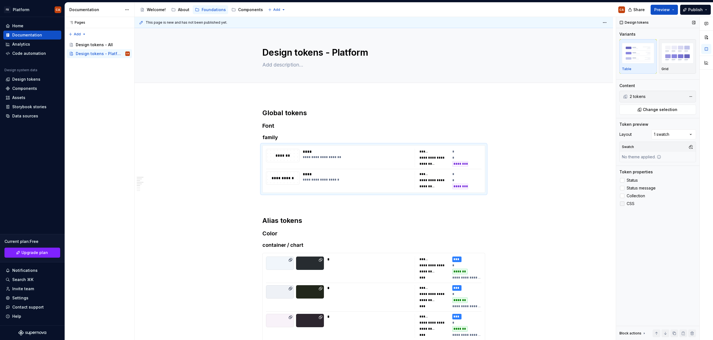
click at [633, 204] on span "CSS" at bounding box center [631, 204] width 8 height 4
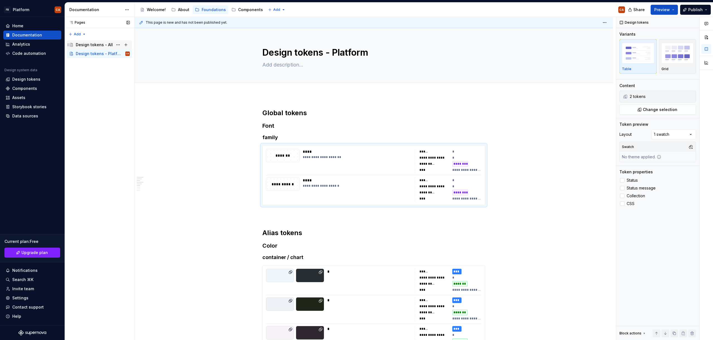
click at [87, 46] on div "Design tokens - All" at bounding box center [94, 45] width 37 height 6
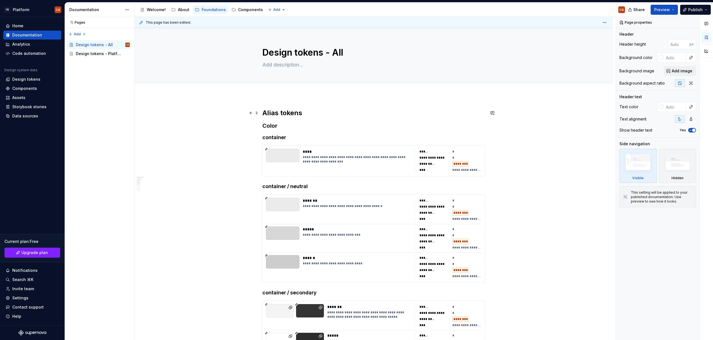
click at [288, 114] on h2 "Alias tokens" at bounding box center [373, 113] width 223 height 9
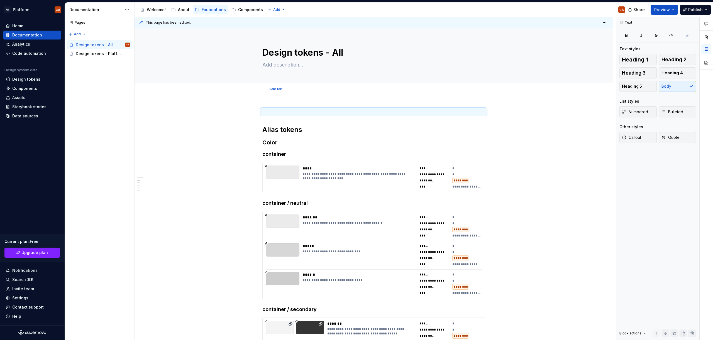
type textarea "*"
click at [307, 113] on p at bounding box center [373, 112] width 223 height 7
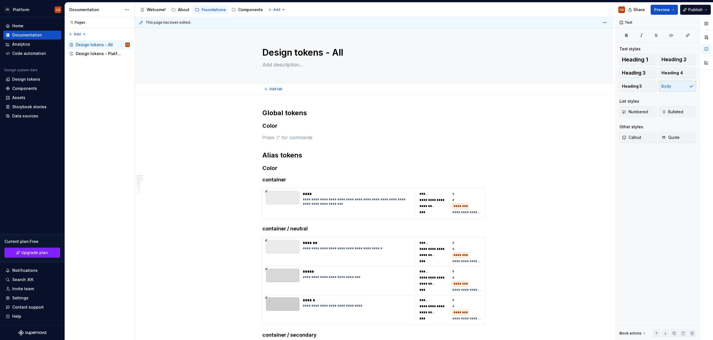
type textarea "*"
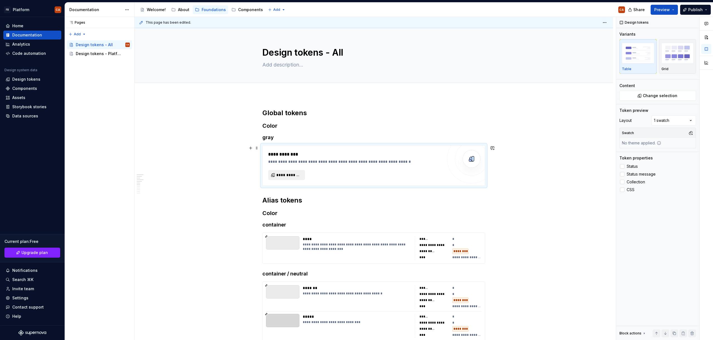
click at [280, 174] on span "**********" at bounding box center [288, 175] width 25 height 6
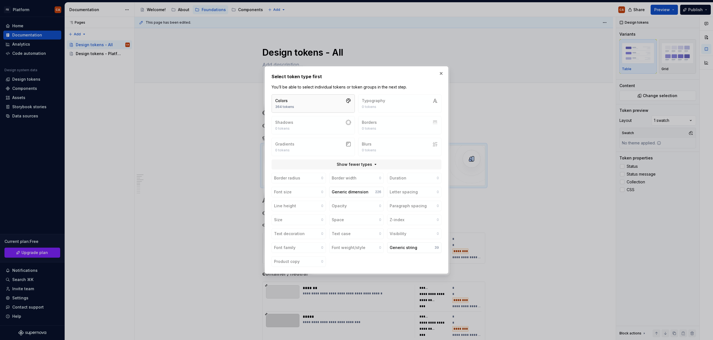
click at [327, 102] on button "Colors 364 tokens" at bounding box center [313, 103] width 83 height 18
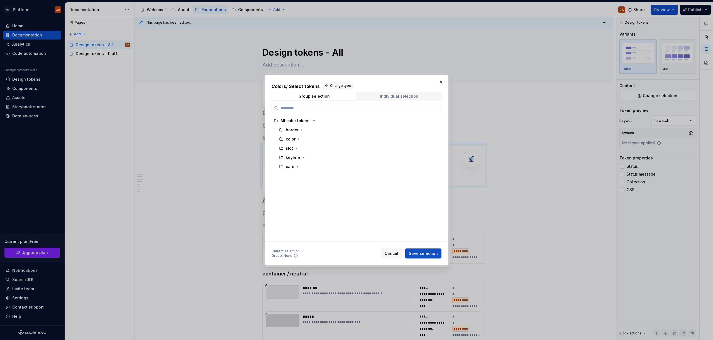
click at [396, 98] on div "Individual selection" at bounding box center [399, 96] width 38 height 4
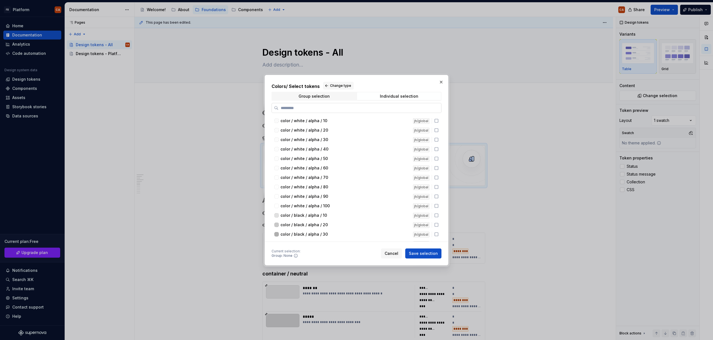
click at [338, 106] on input "search" at bounding box center [359, 108] width 163 height 6
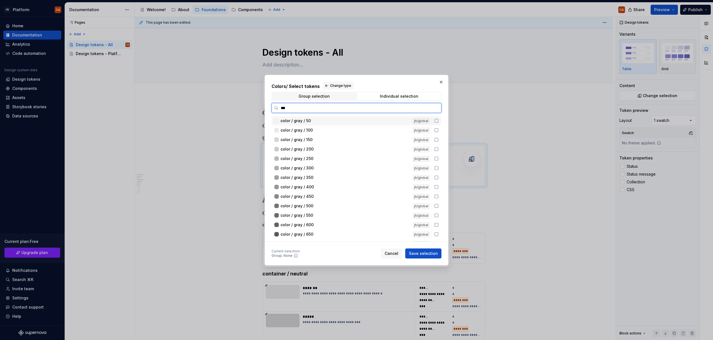
type input "****"
click at [405, 120] on div "color / gray / 50" at bounding box center [344, 121] width 129 height 6
click at [404, 132] on div "color / gray / 100" at bounding box center [344, 131] width 129 height 6
click at [402, 144] on div "color / gray / 150 jh/global" at bounding box center [356, 139] width 169 height 9
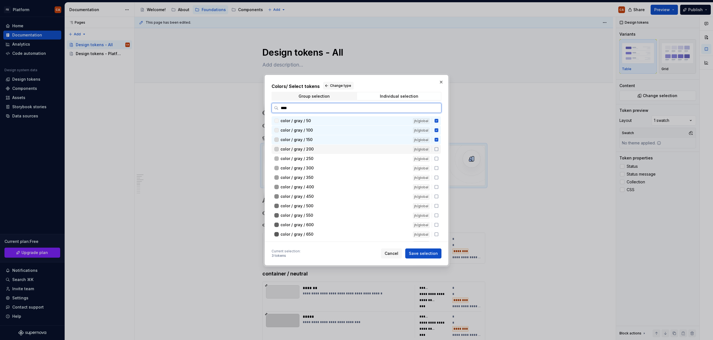
click at [401, 150] on div "color / gray / 200" at bounding box center [344, 149] width 129 height 6
click at [353, 162] on div "color / gray / 250 jh/global" at bounding box center [356, 158] width 169 height 9
click at [369, 172] on div "color / gray / 300 jh/global" at bounding box center [356, 168] width 169 height 9
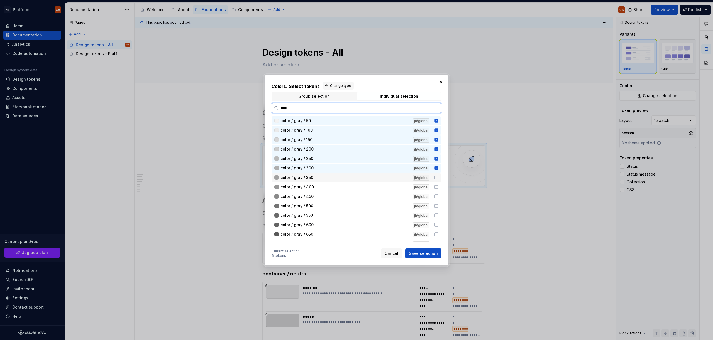
click at [343, 178] on div "color / gray / 350" at bounding box center [344, 178] width 129 height 6
click at [317, 186] on div "color / gray / 400" at bounding box center [344, 187] width 129 height 6
drag, startPoint x: 314, startPoint y: 197, endPoint x: 314, endPoint y: 204, distance: 7.0
click at [313, 197] on div "color / gray / 450" at bounding box center [344, 197] width 129 height 6
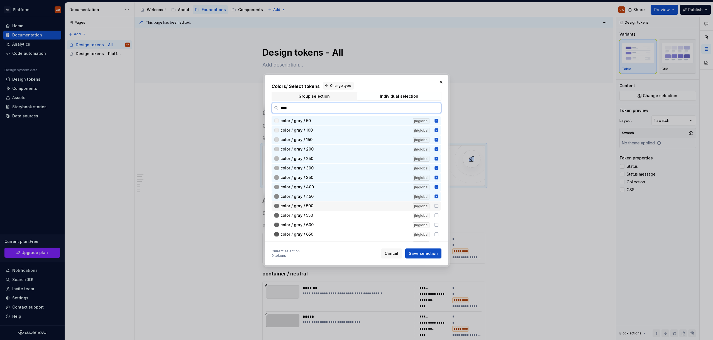
drag, startPoint x: 314, startPoint y: 204, endPoint x: 314, endPoint y: 208, distance: 4.7
click at [314, 204] on div "color / gray / 500" at bounding box center [344, 206] width 129 height 6
click at [314, 215] on div "color / gray / 550" at bounding box center [344, 216] width 129 height 6
click at [310, 226] on span "color / gray / 600" at bounding box center [296, 225] width 33 height 6
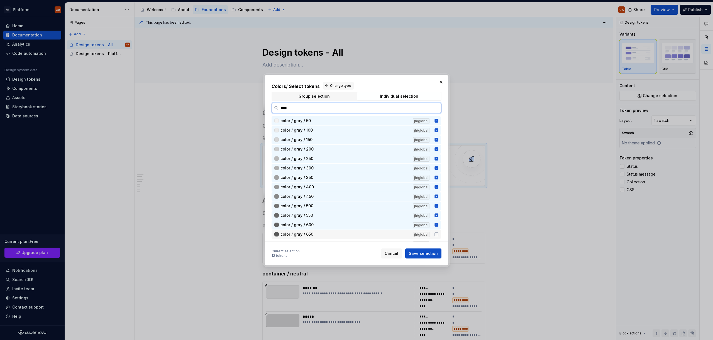
drag, startPoint x: 314, startPoint y: 238, endPoint x: 318, endPoint y: 235, distance: 4.6
click at [314, 238] on div "color / gray / 650 jh/global" at bounding box center [356, 234] width 169 height 9
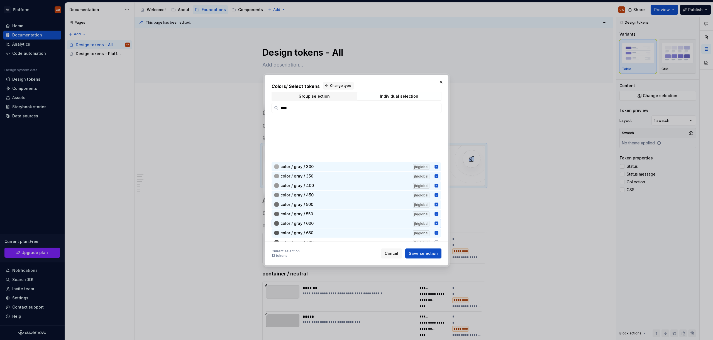
scroll to position [53, 0]
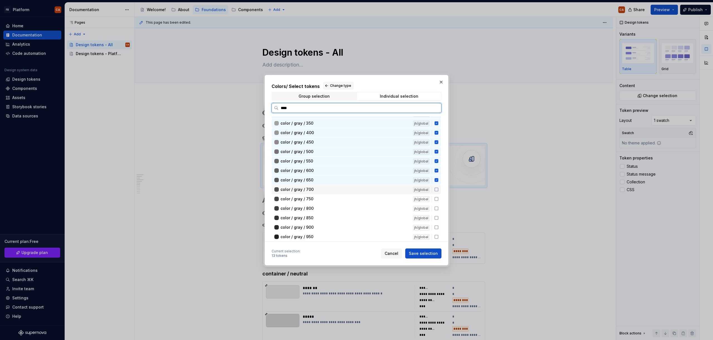
drag, startPoint x: 320, startPoint y: 188, endPoint x: 315, endPoint y: 197, distance: 10.1
click at [320, 188] on div "color / gray / 700" at bounding box center [344, 190] width 129 height 6
drag, startPoint x: 315, startPoint y: 197, endPoint x: 314, endPoint y: 206, distance: 9.5
click at [315, 197] on div "color / gray / 750" at bounding box center [344, 199] width 129 height 6
drag, startPoint x: 314, startPoint y: 207, endPoint x: 316, endPoint y: 213, distance: 6.6
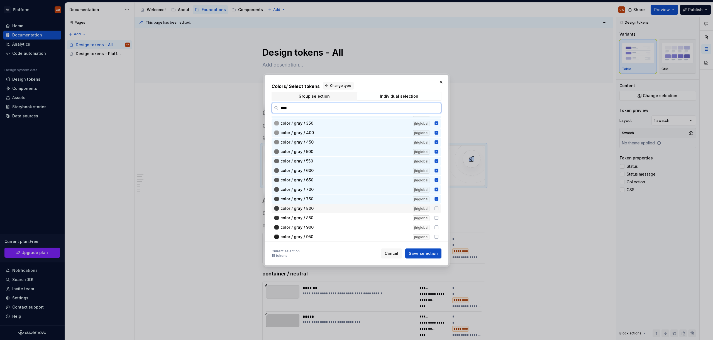
click at [314, 207] on div "color / gray / 800" at bounding box center [344, 209] width 129 height 6
click at [316, 214] on div "color / gray / 850 jh/global" at bounding box center [356, 218] width 169 height 9
click at [317, 226] on div "color / gray / 900" at bounding box center [344, 228] width 129 height 6
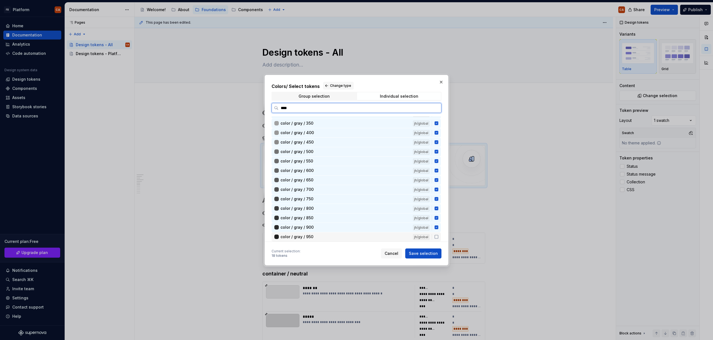
drag, startPoint x: 317, startPoint y: 234, endPoint x: 325, endPoint y: 223, distance: 13.7
click at [317, 234] on div "color / gray / 950" at bounding box center [344, 237] width 129 height 6
click at [417, 251] on span "Save selection" at bounding box center [423, 254] width 29 height 6
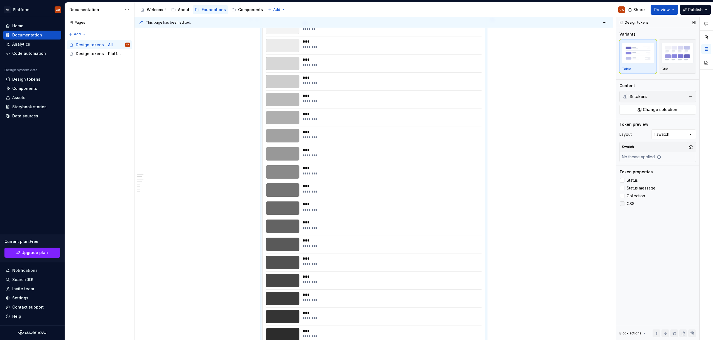
scroll to position [40, 0]
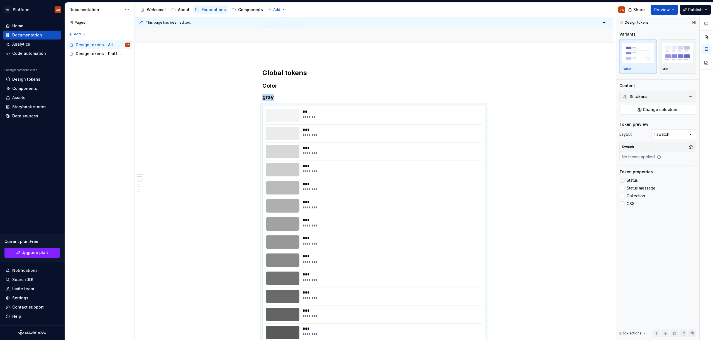
click at [630, 181] on span "Status" at bounding box center [632, 180] width 11 height 4
click at [631, 186] on span "Status message" at bounding box center [641, 188] width 29 height 4
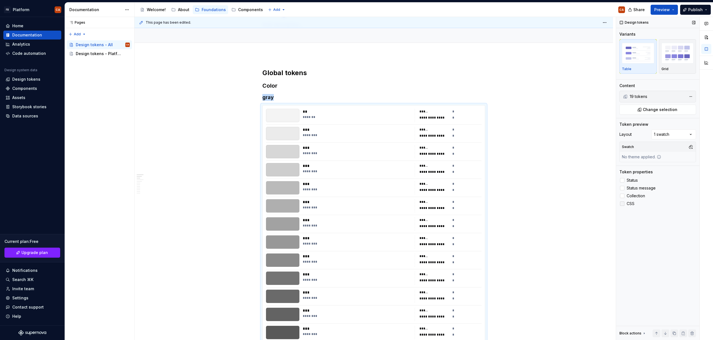
drag, startPoint x: 633, startPoint y: 194, endPoint x: 633, endPoint y: 203, distance: 9.2
click at [633, 194] on span "Collection" at bounding box center [636, 196] width 18 height 4
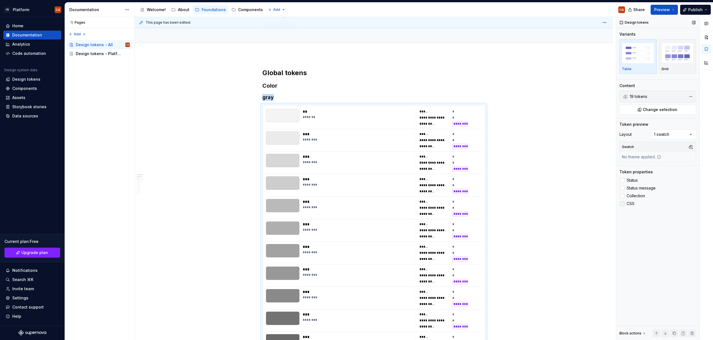
click at [633, 204] on span "CSS" at bounding box center [631, 204] width 8 height 4
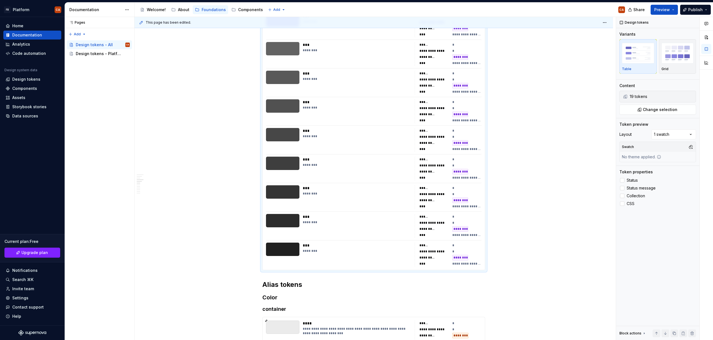
scroll to position [454, 0]
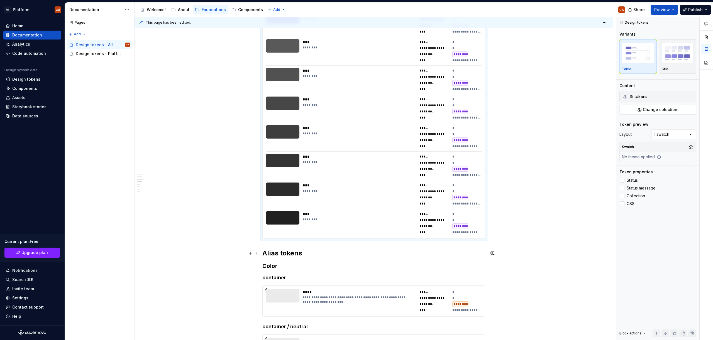
click at [344, 251] on h2 "Alias tokens" at bounding box center [373, 253] width 223 height 9
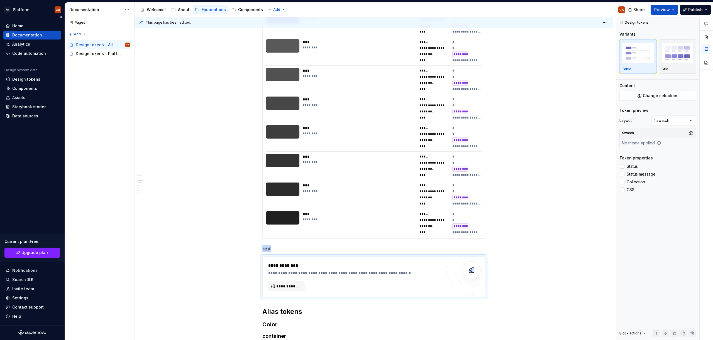
type textarea "*"
click at [286, 288] on span "**********" at bounding box center [288, 287] width 25 height 6
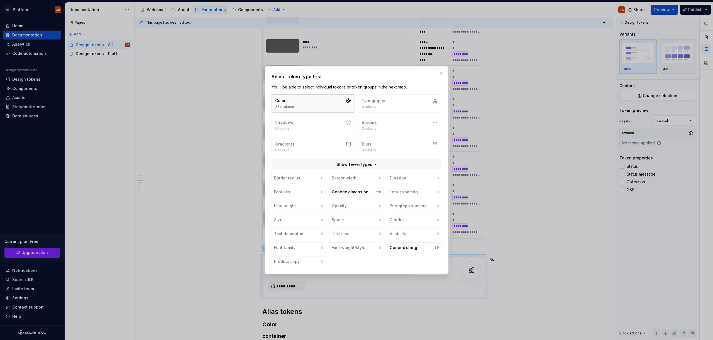
click at [328, 106] on button "Colors 364 tokens" at bounding box center [313, 103] width 83 height 18
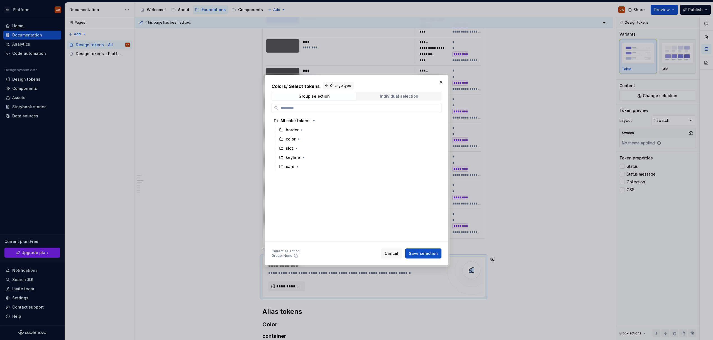
click at [401, 95] on div "Individual selection" at bounding box center [399, 96] width 38 height 4
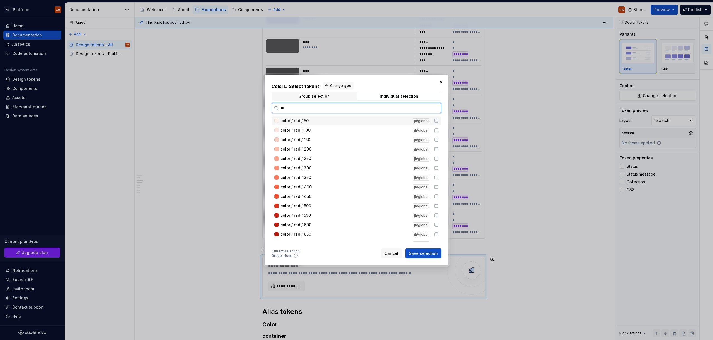
type input "***"
drag, startPoint x: 324, startPoint y: 121, endPoint x: 324, endPoint y: 124, distance: 3.4
click at [324, 121] on div "color / red / 50" at bounding box center [344, 121] width 129 height 6
click at [322, 131] on div "color / red / 100" at bounding box center [344, 131] width 129 height 6
click at [322, 140] on div "color / red / 150" at bounding box center [344, 140] width 129 height 6
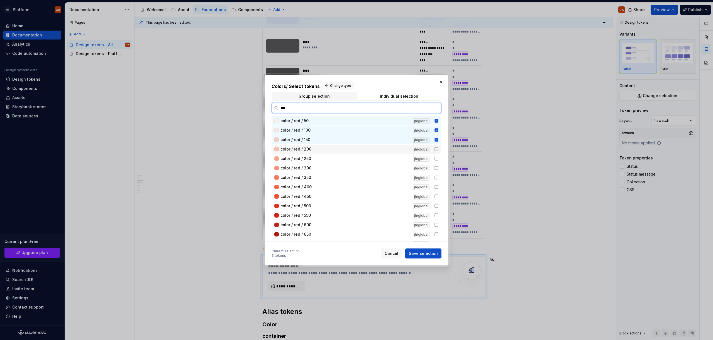
click at [322, 148] on div "color / red / 200" at bounding box center [344, 149] width 129 height 6
click at [317, 160] on div "color / red / 250" at bounding box center [344, 159] width 129 height 6
click at [316, 168] on div "color / red / 300" at bounding box center [344, 168] width 129 height 6
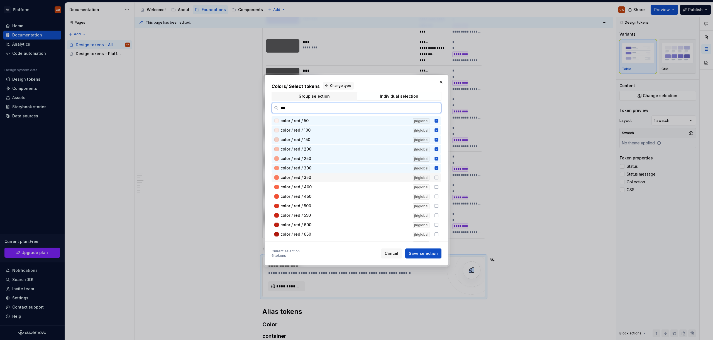
drag, startPoint x: 316, startPoint y: 177, endPoint x: 317, endPoint y: 182, distance: 5.0
click at [316, 177] on div "color / red / 350" at bounding box center [344, 178] width 129 height 6
click at [317, 187] on div "color / red / 400" at bounding box center [344, 187] width 129 height 6
click at [316, 195] on div "color / red / 450" at bounding box center [344, 197] width 129 height 6
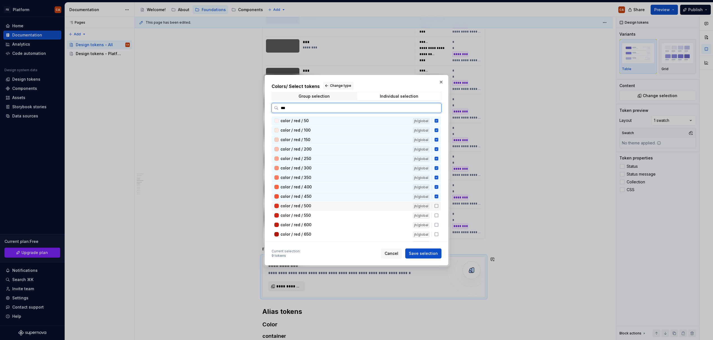
click at [317, 205] on div "color / red / 500" at bounding box center [344, 206] width 129 height 6
click at [318, 214] on div "color / red / 550" at bounding box center [344, 216] width 129 height 6
click at [318, 228] on div "color / red / 600 jh/global" at bounding box center [356, 225] width 169 height 9
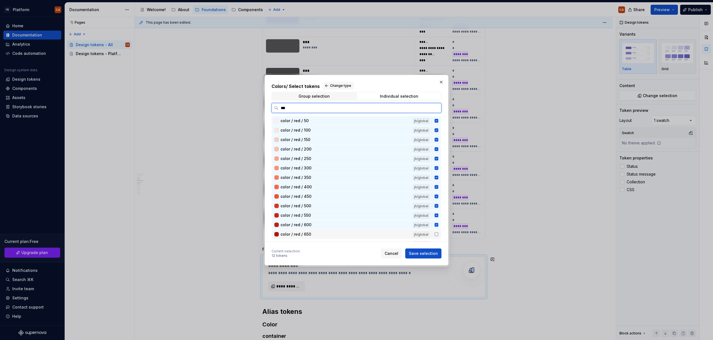
click at [320, 238] on div "color / red / 650 jh/global" at bounding box center [356, 234] width 169 height 9
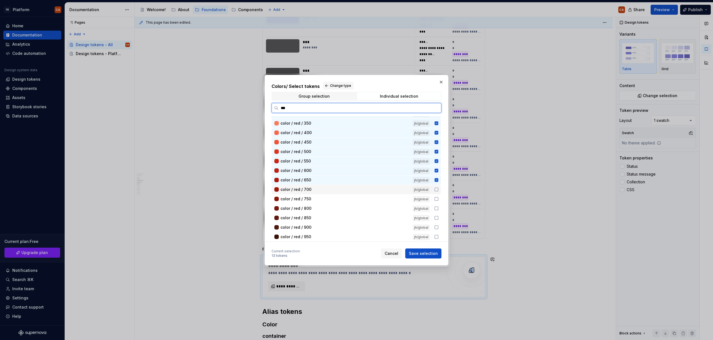
click at [321, 189] on div "color / red / 700" at bounding box center [344, 190] width 129 height 6
drag, startPoint x: 322, startPoint y: 198, endPoint x: 322, endPoint y: 210, distance: 11.7
click at [322, 199] on div "color / red / 750" at bounding box center [344, 199] width 129 height 6
click at [322, 211] on div "color / red / 800" at bounding box center [344, 209] width 129 height 6
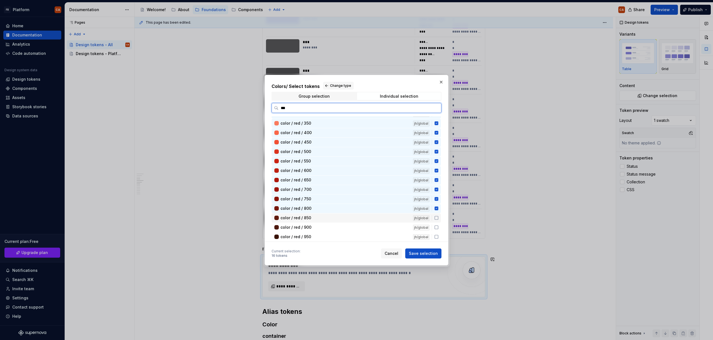
click at [321, 217] on div "color / red / 850" at bounding box center [344, 218] width 129 height 6
click at [321, 229] on div "color / red / 900" at bounding box center [344, 228] width 129 height 6
click at [322, 240] on div "color / red / 950 jh/global" at bounding box center [356, 237] width 169 height 9
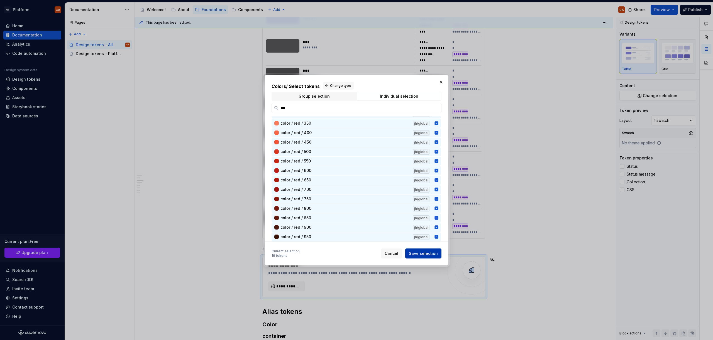
click at [424, 254] on span "Save selection" at bounding box center [423, 254] width 29 height 6
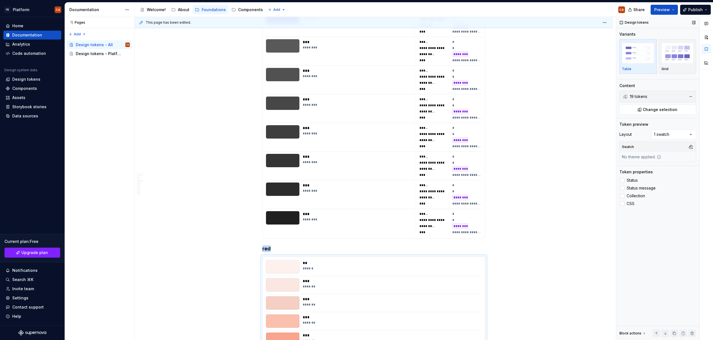
scroll to position [694, 0]
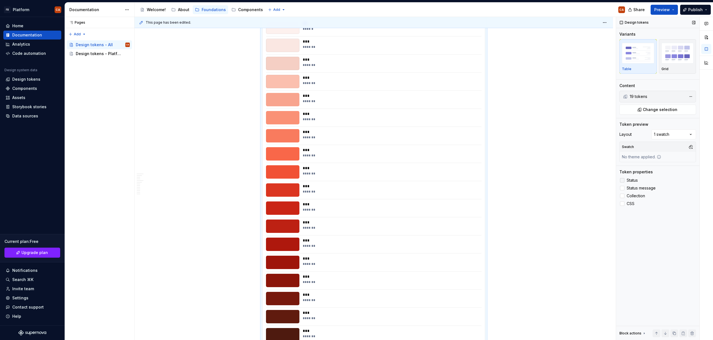
click at [634, 182] on span "Status" at bounding box center [632, 180] width 11 height 4
click at [636, 189] on span "Status message" at bounding box center [641, 188] width 29 height 4
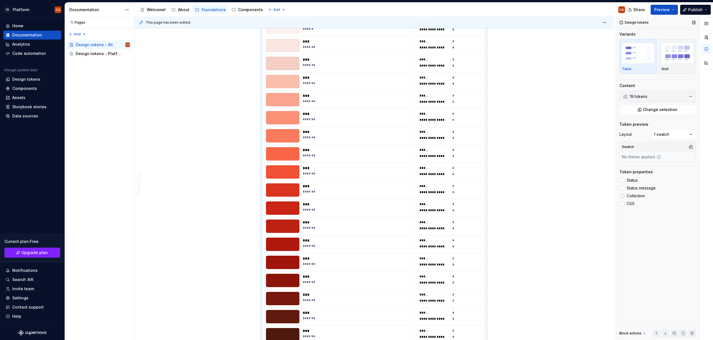
click at [635, 197] on span "Collection" at bounding box center [636, 196] width 18 height 4
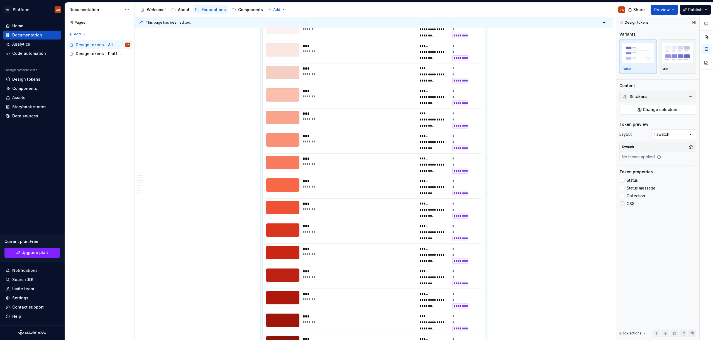
drag, startPoint x: 630, startPoint y: 204, endPoint x: 631, endPoint y: 207, distance: 2.8
click at [630, 204] on span "CSS" at bounding box center [631, 204] width 8 height 4
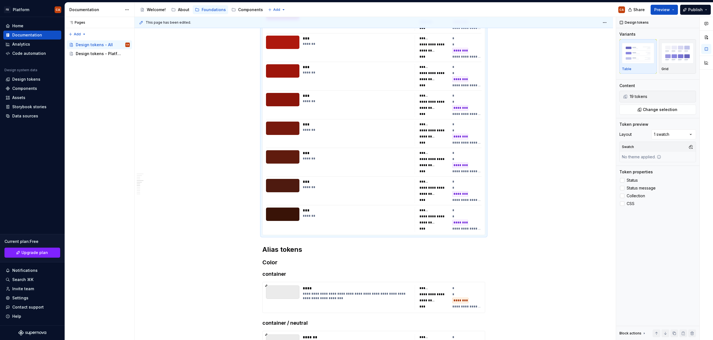
scroll to position [1026, 0]
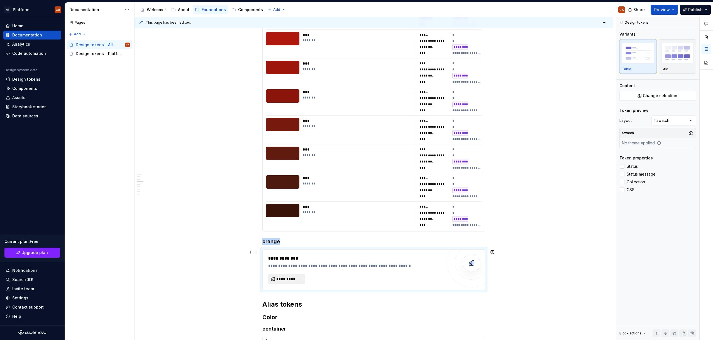
click at [290, 281] on span "**********" at bounding box center [288, 280] width 25 height 6
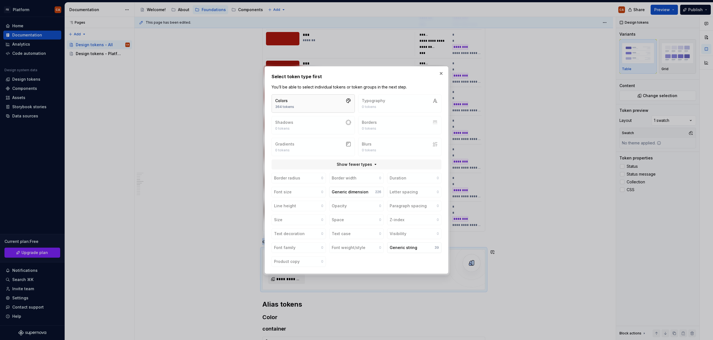
click at [336, 99] on button "Colors 364 tokens" at bounding box center [313, 103] width 83 height 18
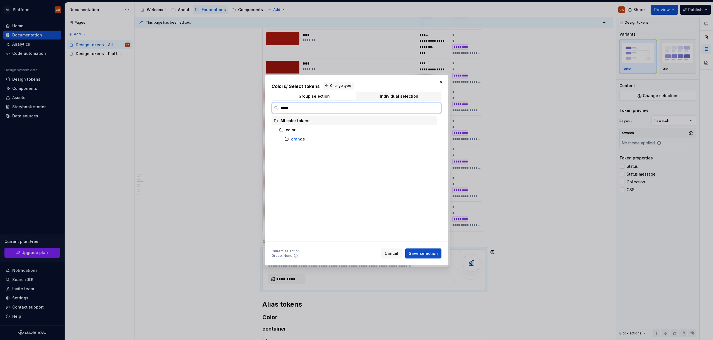
type input "******"
click at [391, 97] on div "Individual selection" at bounding box center [399, 96] width 38 height 4
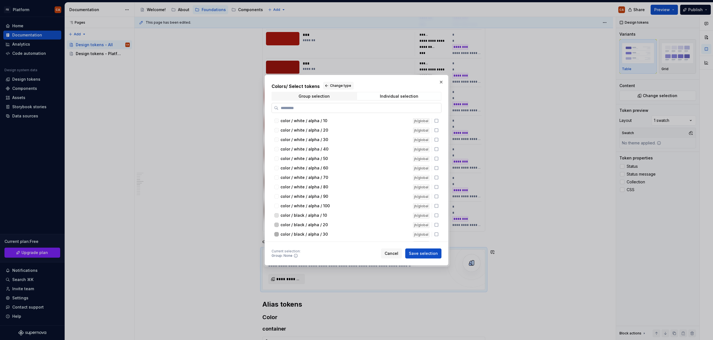
click at [350, 109] on input "search" at bounding box center [359, 108] width 163 height 6
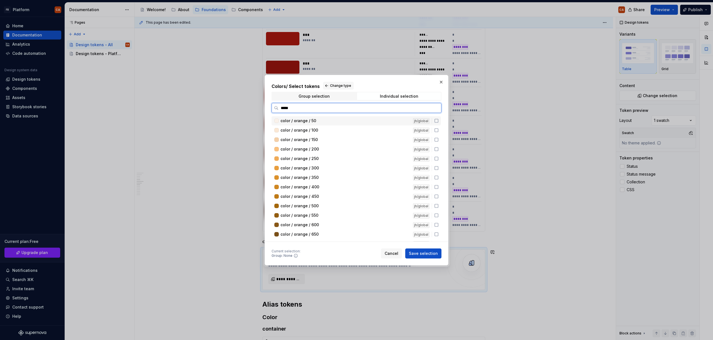
type input "******"
click at [339, 121] on div "color / orange / 50" at bounding box center [344, 121] width 129 height 6
drag, startPoint x: 337, startPoint y: 127, endPoint x: 338, endPoint y: 131, distance: 4.2
click at [337, 128] on div "color / orange / 100" at bounding box center [344, 131] width 129 height 6
click at [336, 140] on div "color / orange / 150" at bounding box center [344, 140] width 129 height 6
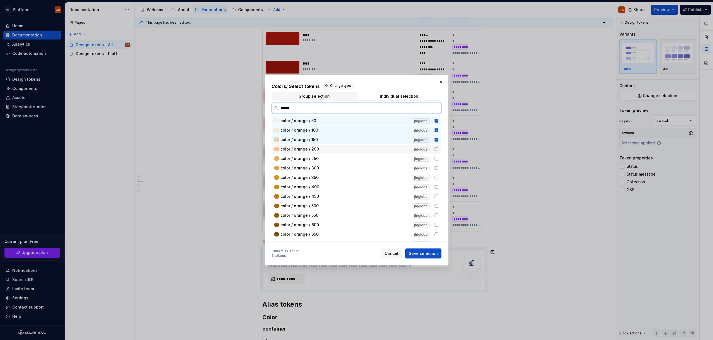
click at [320, 152] on div "color / orange / 200 jh/global" at bounding box center [356, 149] width 169 height 9
click at [320, 159] on div "color / orange / 250" at bounding box center [344, 159] width 129 height 6
click at [320, 172] on div "color / orange / 300 jh/global" at bounding box center [356, 168] width 169 height 9
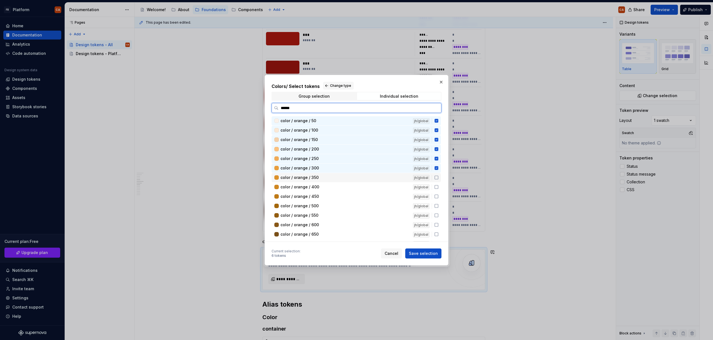
click at [321, 178] on div "color / orange / 350" at bounding box center [344, 178] width 129 height 6
click at [322, 185] on div "color / orange / 400" at bounding box center [344, 187] width 129 height 6
click at [324, 198] on div "color / orange / 450" at bounding box center [344, 197] width 129 height 6
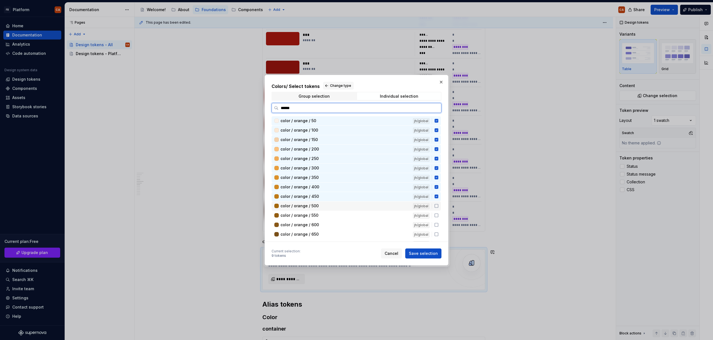
click at [324, 203] on div "color / orange / 500 jh/global" at bounding box center [356, 206] width 169 height 9
drag, startPoint x: 327, startPoint y: 213, endPoint x: 329, endPoint y: 217, distance: 4.8
click at [327, 213] on div "color / orange / 550" at bounding box center [344, 216] width 129 height 6
click at [330, 221] on div "color / orange / 600 jh/global" at bounding box center [356, 225] width 169 height 9
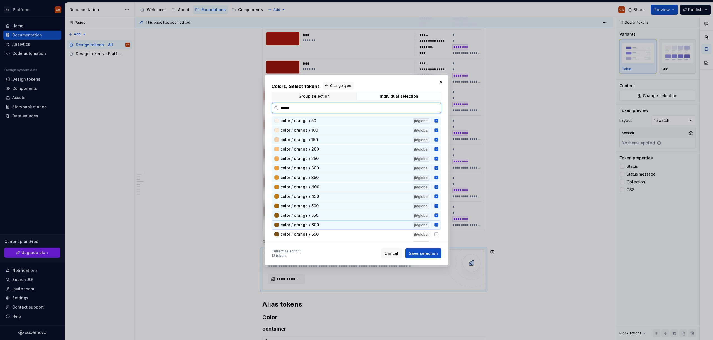
click at [331, 234] on div "color / orange / 650" at bounding box center [344, 235] width 129 height 6
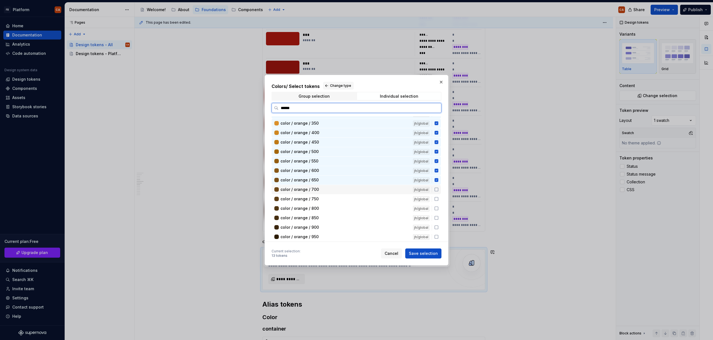
drag, startPoint x: 328, startPoint y: 190, endPoint x: 328, endPoint y: 195, distance: 5.9
click at [328, 190] on div "color / orange / 700" at bounding box center [344, 190] width 129 height 6
click at [327, 198] on div "color / orange / 750" at bounding box center [344, 199] width 129 height 6
click at [326, 209] on div "color / orange / 800" at bounding box center [344, 209] width 129 height 6
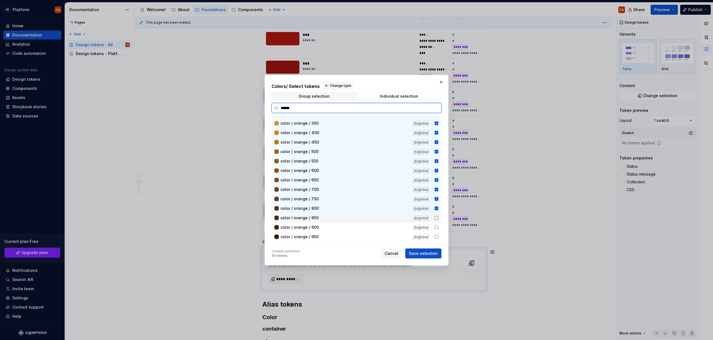
drag, startPoint x: 324, startPoint y: 218, endPoint x: 324, endPoint y: 228, distance: 9.5
click at [324, 218] on div "color / orange / 850" at bounding box center [344, 218] width 129 height 6
click at [324, 228] on div "color / orange / 900" at bounding box center [344, 228] width 129 height 6
click at [324, 236] on div "color / orange / 950" at bounding box center [344, 237] width 129 height 6
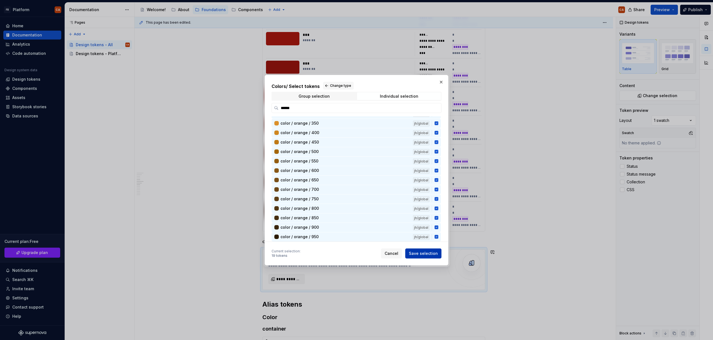
click at [434, 258] on button "Save selection" at bounding box center [423, 254] width 36 height 10
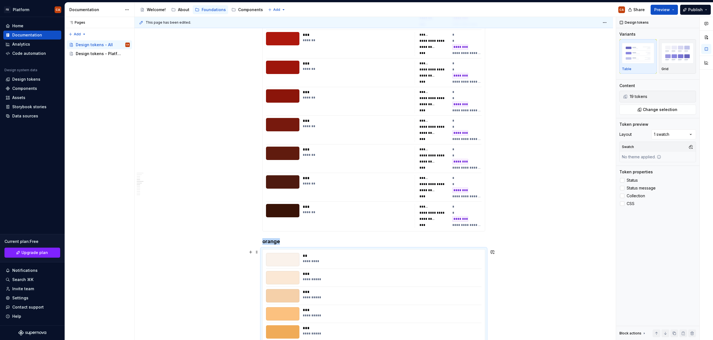
scroll to position [1259, 0]
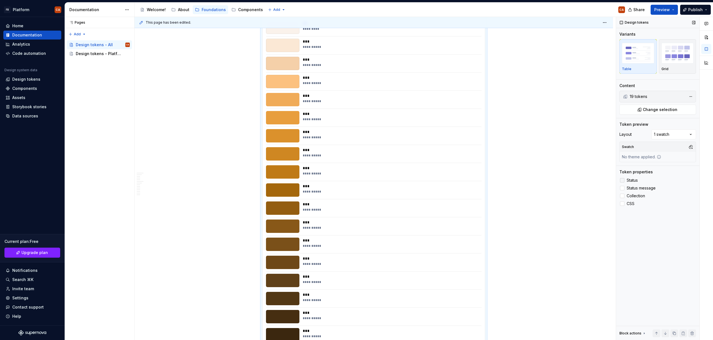
click at [632, 181] on span "Status" at bounding box center [632, 180] width 11 height 4
click at [633, 190] on span "Status message" at bounding box center [641, 188] width 29 height 4
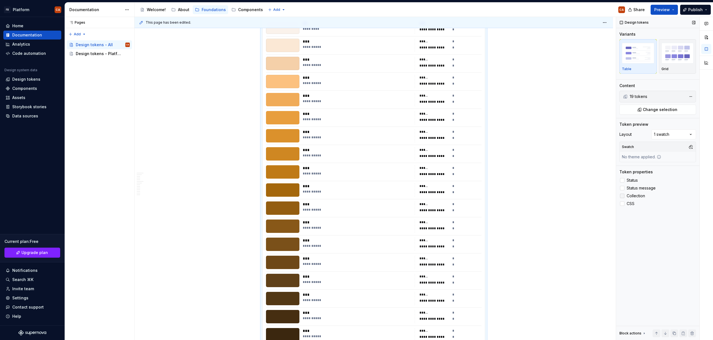
click at [633, 196] on span "Collection" at bounding box center [636, 196] width 18 height 4
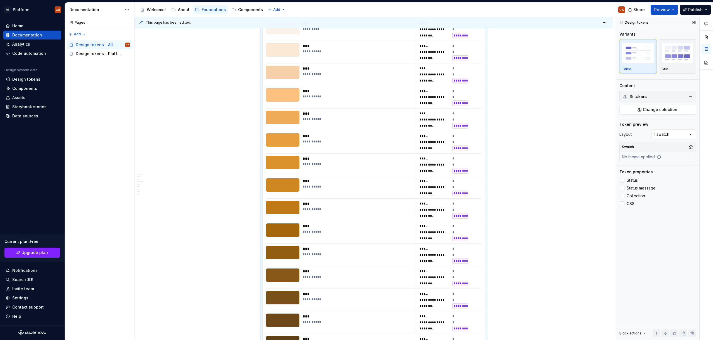
drag, startPoint x: 630, startPoint y: 204, endPoint x: 625, endPoint y: 207, distance: 5.9
click at [630, 204] on span "CSS" at bounding box center [631, 204] width 8 height 4
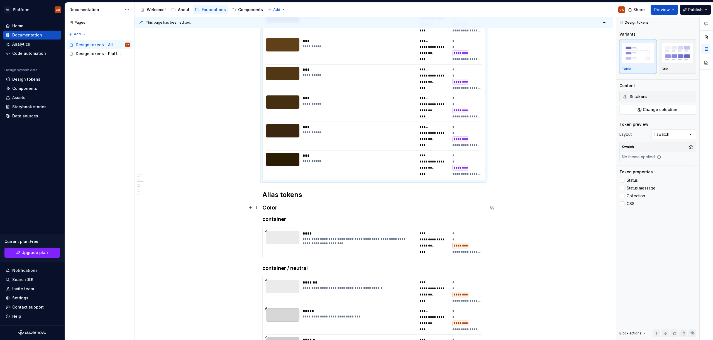
scroll to position [1647, 0]
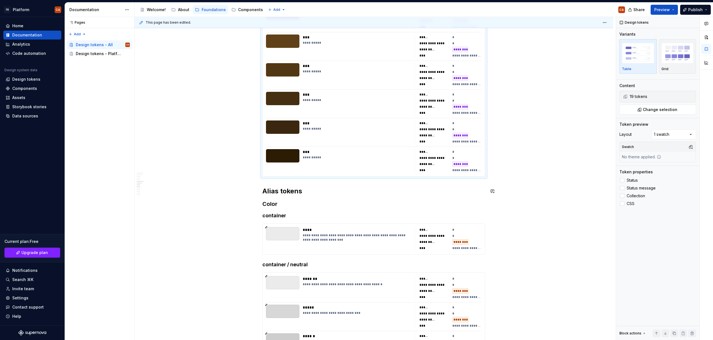
click at [333, 195] on h2 "Alias tokens" at bounding box center [373, 191] width 223 height 9
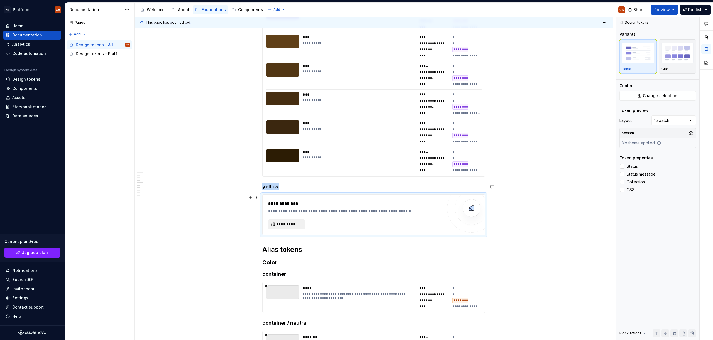
type textarea "*"
click at [293, 222] on span "**********" at bounding box center [288, 225] width 25 height 6
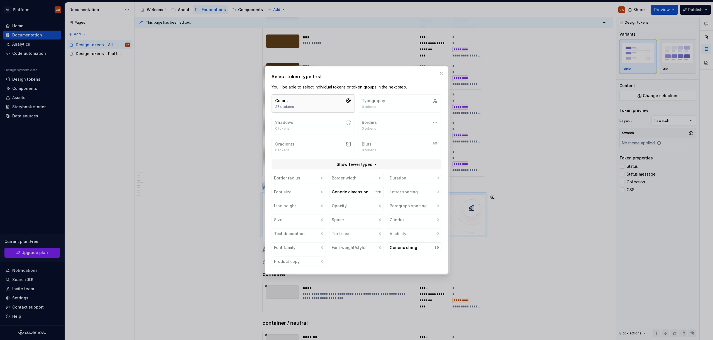
click at [326, 105] on button "Colors 364 tokens" at bounding box center [313, 103] width 83 height 18
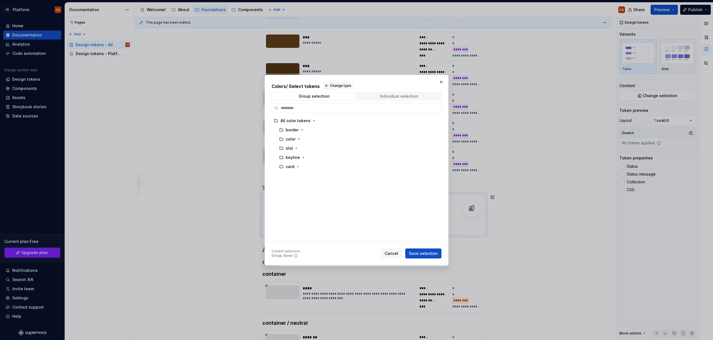
click at [395, 96] on div "Individual selection" at bounding box center [399, 96] width 38 height 4
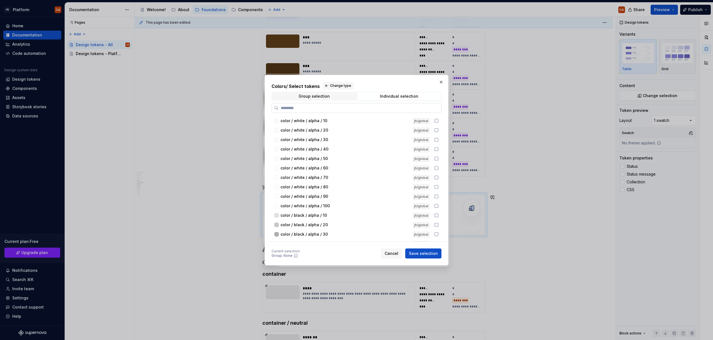
click at [390, 104] on label at bounding box center [357, 108] width 170 height 10
click at [390, 105] on input "search" at bounding box center [359, 108] width 163 height 6
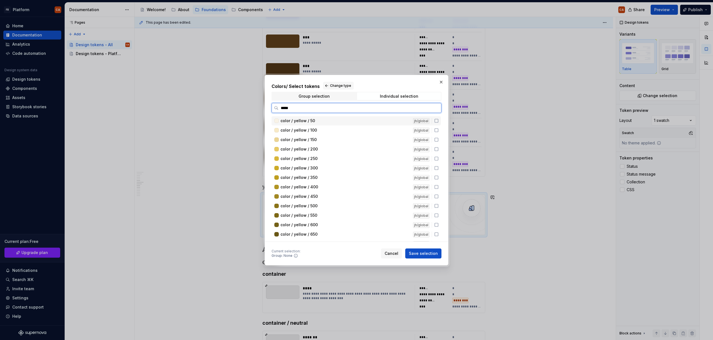
type input "******"
click at [366, 118] on div "color / yellow / 50" at bounding box center [344, 121] width 129 height 6
click at [363, 133] on div "color / yellow / 100" at bounding box center [344, 131] width 129 height 6
click at [356, 141] on div "color / yellow / 150" at bounding box center [344, 140] width 129 height 6
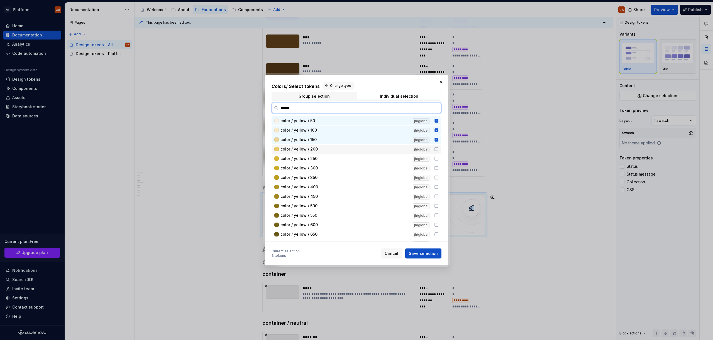
click at [353, 149] on div "color / yellow / 200" at bounding box center [344, 149] width 129 height 6
drag, startPoint x: 353, startPoint y: 157, endPoint x: 355, endPoint y: 168, distance: 11.8
click at [353, 157] on div "color / yellow / 250" at bounding box center [344, 159] width 129 height 6
click at [355, 169] on div "color / yellow / 300" at bounding box center [344, 168] width 129 height 6
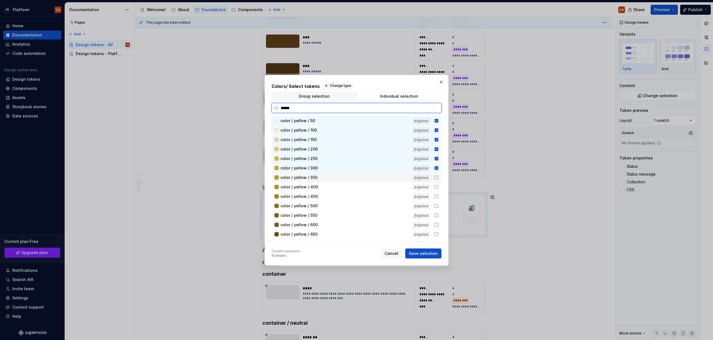
click at [354, 179] on div "color / yellow / 350" at bounding box center [344, 178] width 129 height 6
drag, startPoint x: 354, startPoint y: 186, endPoint x: 350, endPoint y: 192, distance: 7.4
click at [354, 186] on div "color / yellow / 400" at bounding box center [344, 187] width 129 height 6
click at [347, 195] on div "color / yellow / 450" at bounding box center [344, 197] width 129 height 6
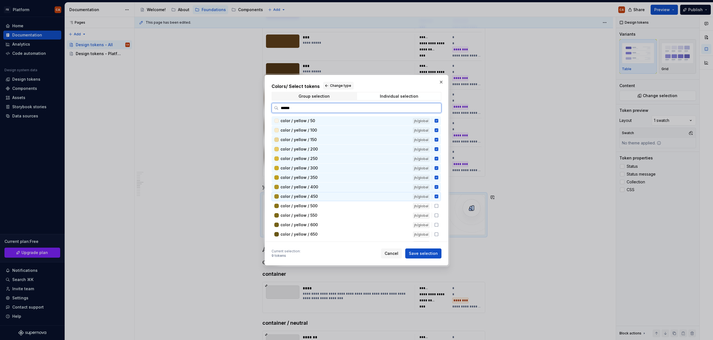
click at [344, 205] on div "color / yellow / 500" at bounding box center [344, 206] width 129 height 6
click at [342, 215] on div "color / yellow / 550" at bounding box center [344, 216] width 129 height 6
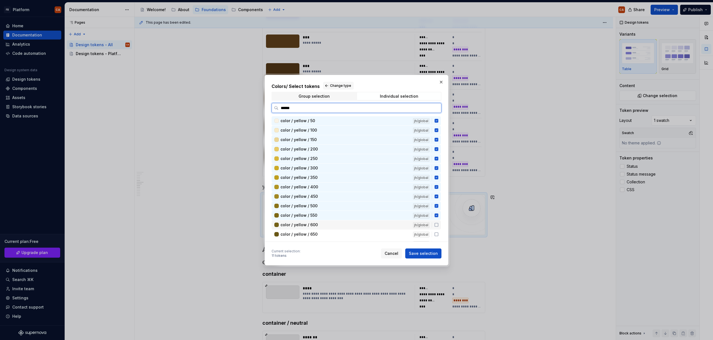
click at [339, 225] on div "color / yellow / 600" at bounding box center [344, 225] width 129 height 6
click at [337, 236] on div "color / yellow / 650" at bounding box center [344, 235] width 129 height 6
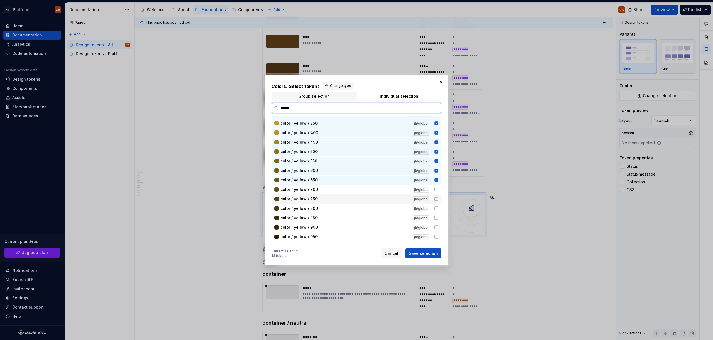
click at [329, 193] on div "color / yellow / 700 jh/global" at bounding box center [356, 189] width 169 height 9
click at [328, 199] on div "color / yellow / 750" at bounding box center [344, 199] width 129 height 6
drag, startPoint x: 326, startPoint y: 206, endPoint x: 325, endPoint y: 210, distance: 3.4
click at [325, 206] on div "color / yellow / 800" at bounding box center [344, 209] width 129 height 6
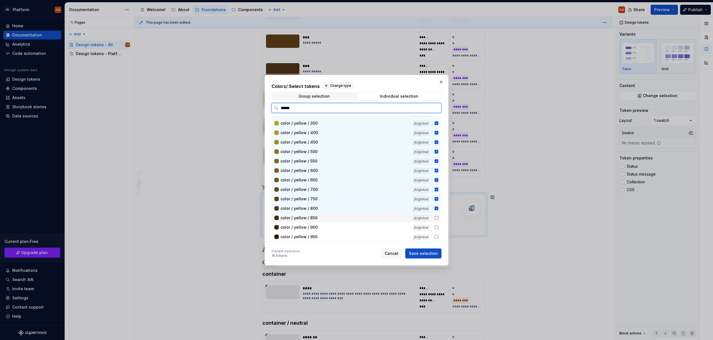
click at [326, 214] on div "color / yellow / 850 jh/global" at bounding box center [356, 218] width 169 height 9
click at [326, 226] on div "color / yellow / 900" at bounding box center [344, 228] width 129 height 6
click at [326, 234] on div "color / yellow / 950 jh/global" at bounding box center [356, 237] width 169 height 9
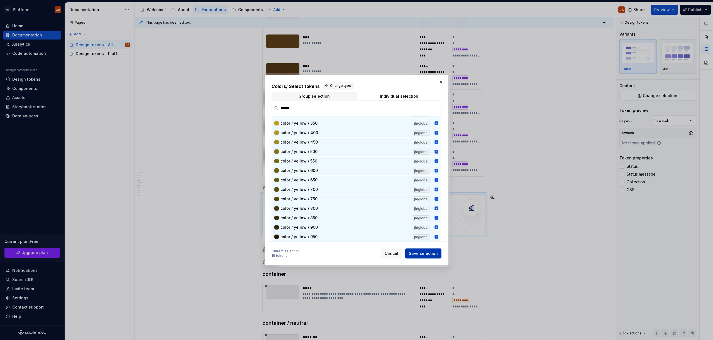
click at [424, 250] on button "Save selection" at bounding box center [423, 254] width 36 height 10
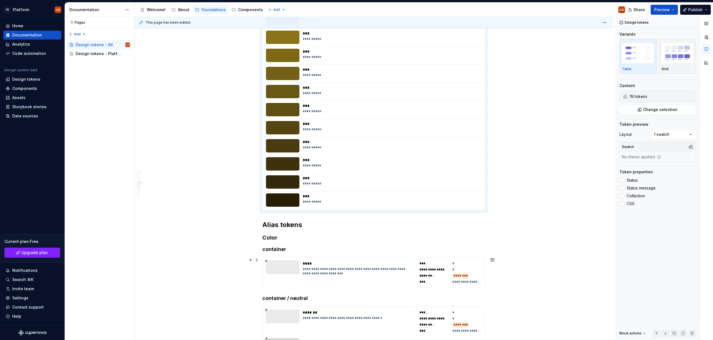
scroll to position [2044, 0]
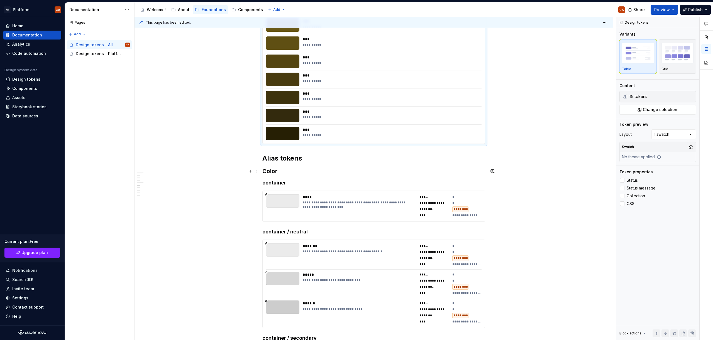
click at [308, 156] on h2 "Alias tokens" at bounding box center [373, 158] width 223 height 9
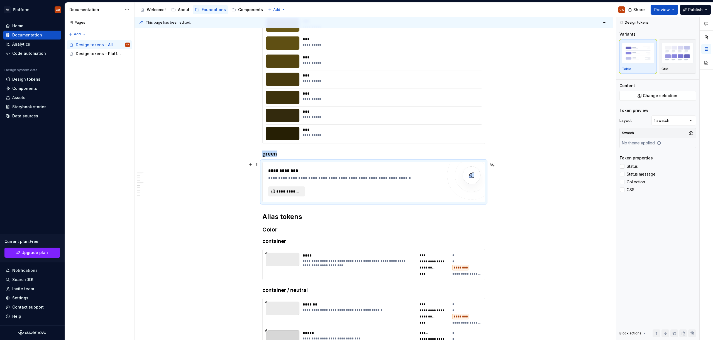
click at [295, 190] on span "**********" at bounding box center [288, 192] width 25 height 6
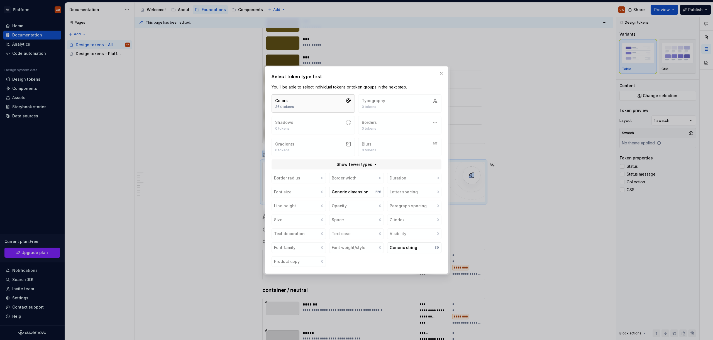
click at [317, 101] on button "Colors 364 tokens" at bounding box center [313, 103] width 83 height 18
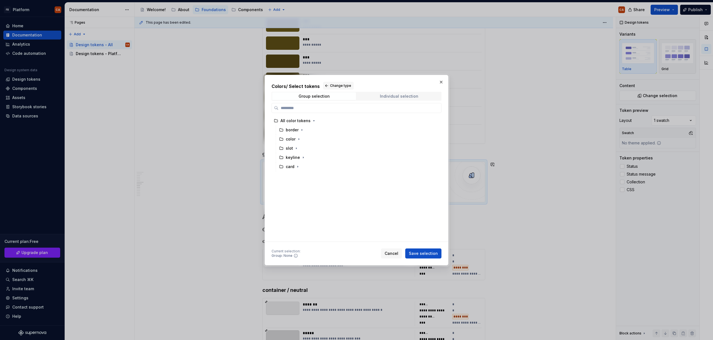
click at [402, 99] on span "Individual selection" at bounding box center [399, 96] width 84 height 8
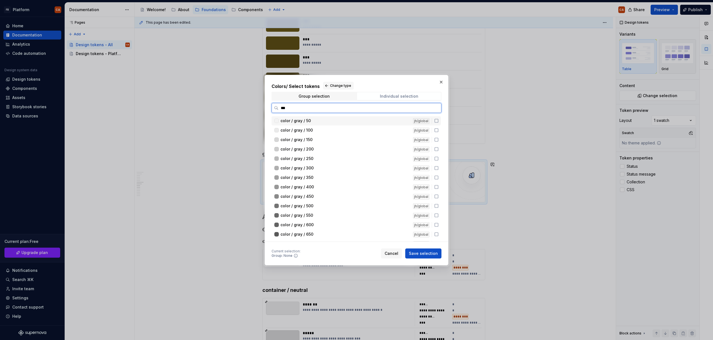
type input "****"
click at [348, 123] on div "color / green / 50" at bounding box center [344, 121] width 129 height 6
click at [328, 132] on div "color / green / 100" at bounding box center [344, 131] width 129 height 6
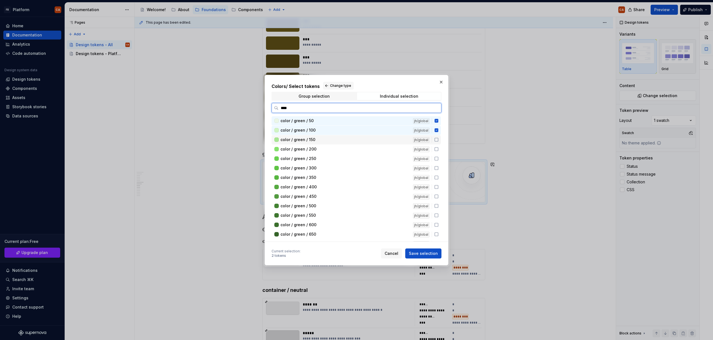
click at [325, 138] on div "color / green / 150" at bounding box center [344, 140] width 129 height 6
click at [323, 147] on div "color / green / 200" at bounding box center [344, 149] width 129 height 6
click at [321, 157] on div "color / green / 250" at bounding box center [344, 159] width 129 height 6
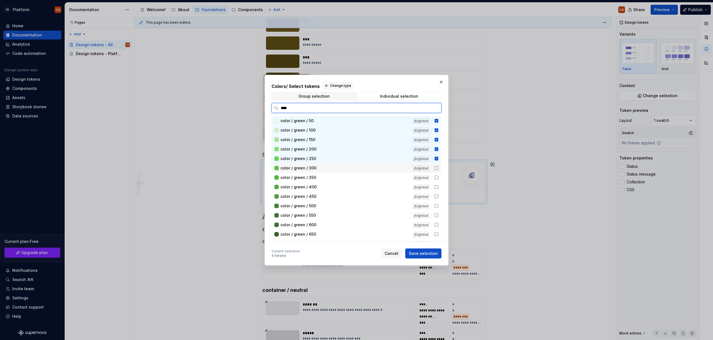
click at [321, 168] on div "color / green / 300" at bounding box center [344, 168] width 129 height 6
click at [320, 177] on div "color / green / 350" at bounding box center [344, 178] width 129 height 6
click at [320, 187] on div "color / green / 400" at bounding box center [344, 187] width 129 height 6
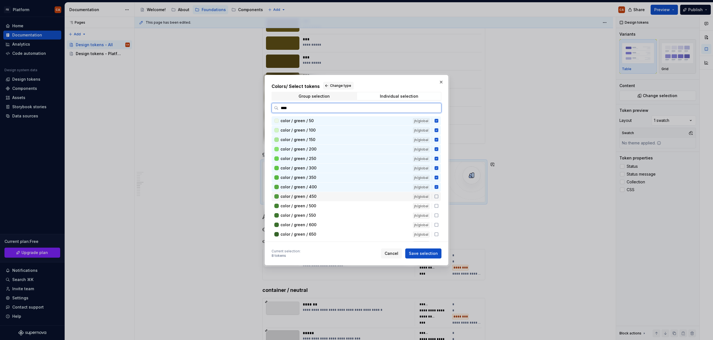
click at [319, 197] on div "color / green / 450" at bounding box center [344, 197] width 129 height 6
click at [319, 204] on div "color / green / 500" at bounding box center [344, 206] width 129 height 6
click at [321, 214] on div "color / green / 550" at bounding box center [344, 216] width 129 height 6
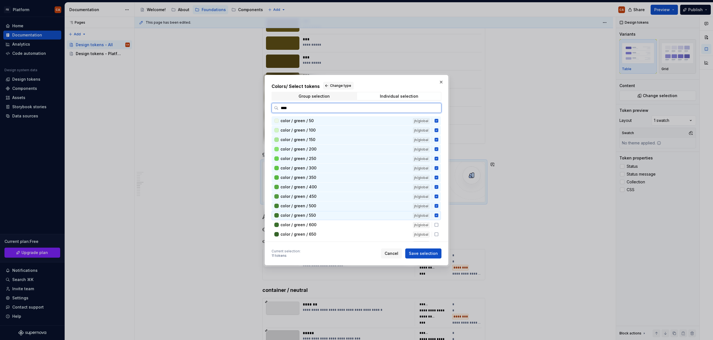
click at [321, 228] on div "color / green / 600 jh/global" at bounding box center [356, 225] width 169 height 9
click at [319, 236] on div "color / green / 650" at bounding box center [344, 235] width 129 height 6
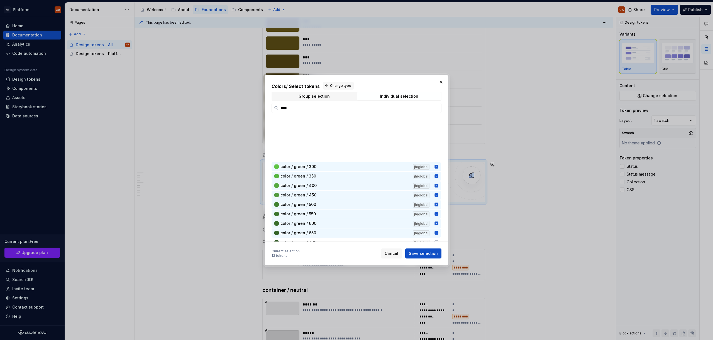
scroll to position [53, 0]
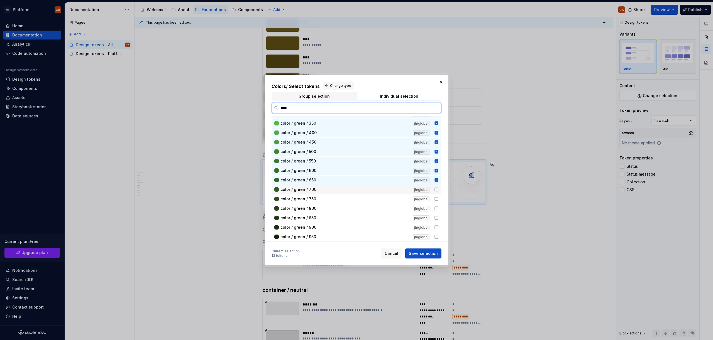
click at [320, 191] on div "color / green / 700" at bounding box center [344, 190] width 129 height 6
click at [319, 201] on div "color / green / 750" at bounding box center [344, 199] width 129 height 6
click at [318, 209] on div "color / green / 800" at bounding box center [344, 209] width 129 height 6
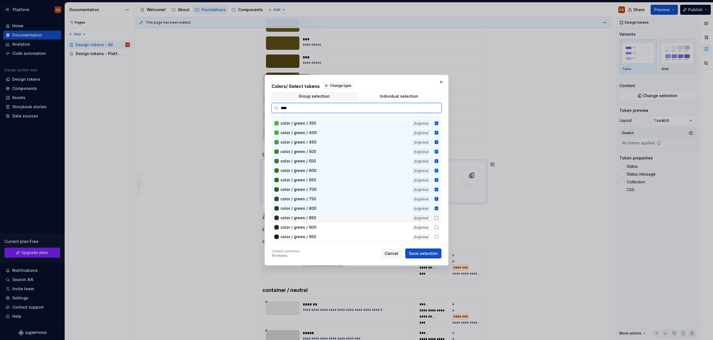
click at [317, 217] on div "color / green / 850" at bounding box center [344, 218] width 129 height 6
click at [317, 226] on div "color / green / 900" at bounding box center [344, 228] width 129 height 6
click at [319, 236] on div "color / green / 950" at bounding box center [344, 237] width 129 height 6
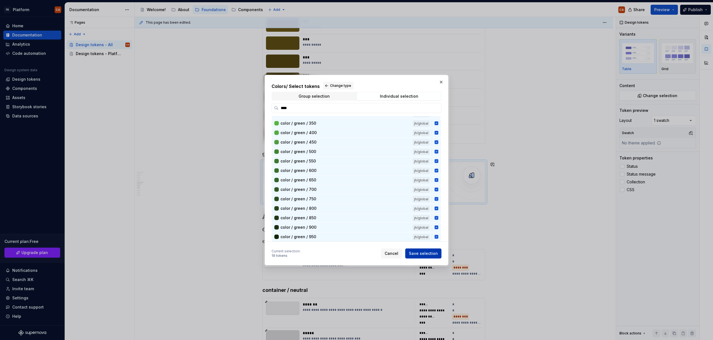
click at [424, 254] on span "Save selection" at bounding box center [423, 254] width 29 height 6
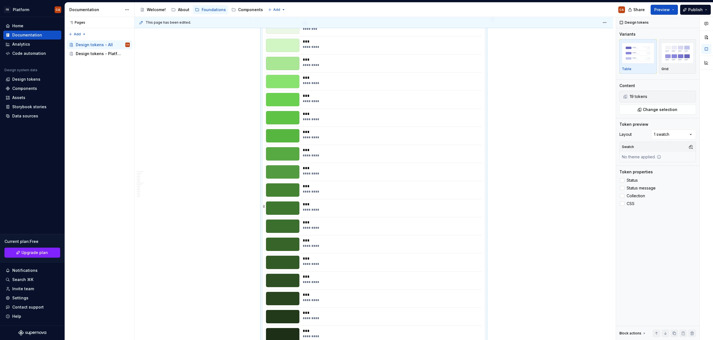
scroll to position [2351, 0]
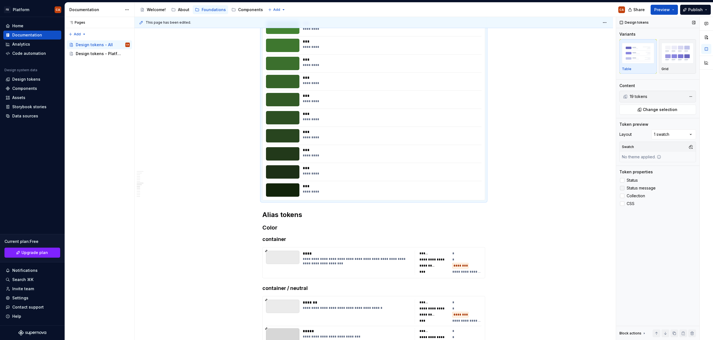
drag, startPoint x: 632, startPoint y: 179, endPoint x: 633, endPoint y: 188, distance: 8.7
click at [632, 179] on span "Status" at bounding box center [632, 180] width 11 height 4
drag, startPoint x: 633, startPoint y: 189, endPoint x: 631, endPoint y: 197, distance: 8.2
click at [633, 189] on span "Status message" at bounding box center [641, 188] width 29 height 4
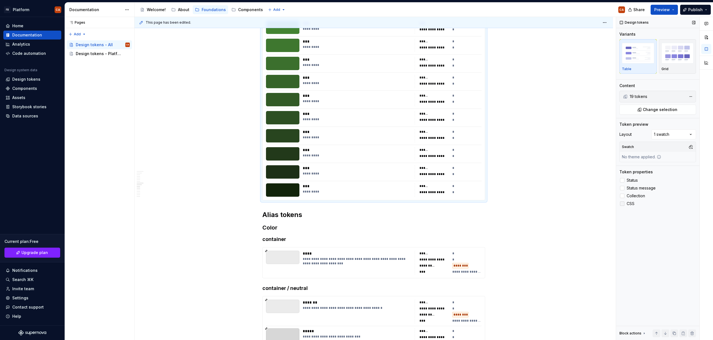
click at [630, 200] on div "Status Status message Collection CSS" at bounding box center [657, 192] width 77 height 30
click at [629, 207] on label "CSS" at bounding box center [657, 203] width 77 height 7
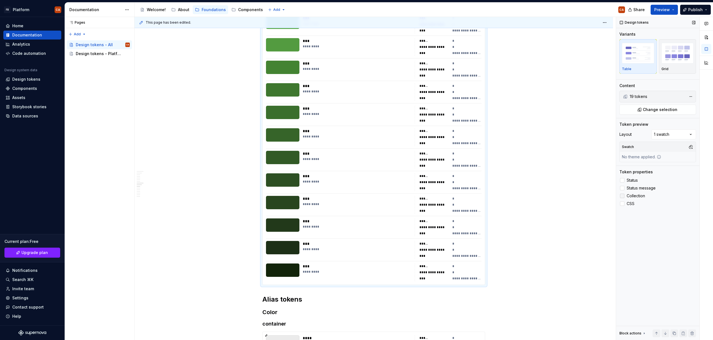
click at [633, 195] on span "Collection" at bounding box center [636, 196] width 18 height 4
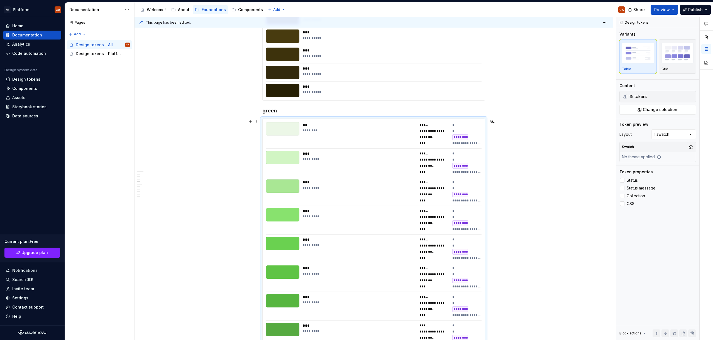
scroll to position [2047, 0]
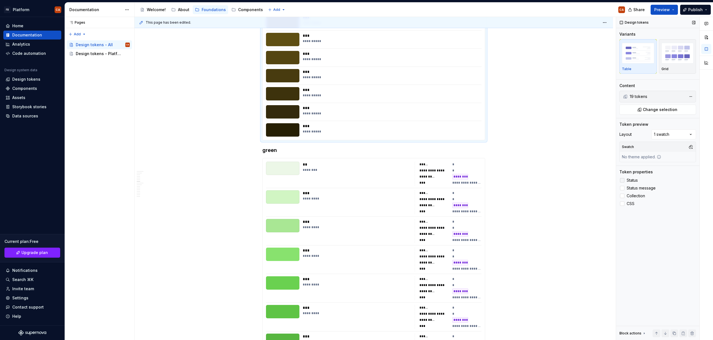
click at [634, 181] on span "Status" at bounding box center [632, 180] width 11 height 4
click at [636, 188] on span "Status message" at bounding box center [641, 188] width 29 height 4
click at [633, 197] on span "Collection" at bounding box center [636, 196] width 18 height 4
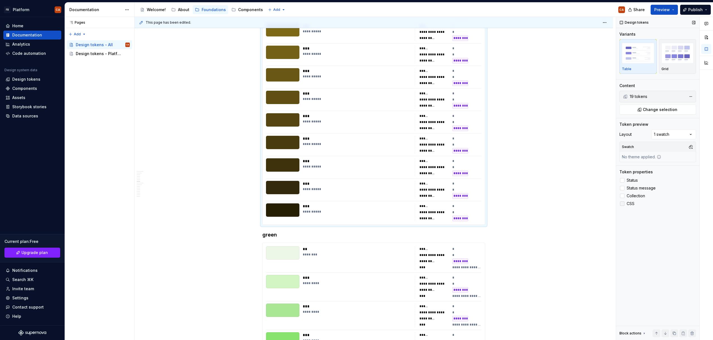
click at [630, 203] on span "CSS" at bounding box center [631, 204] width 8 height 4
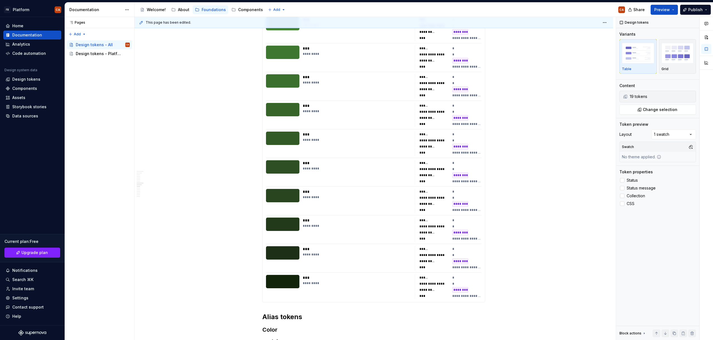
scroll to position [2745, 0]
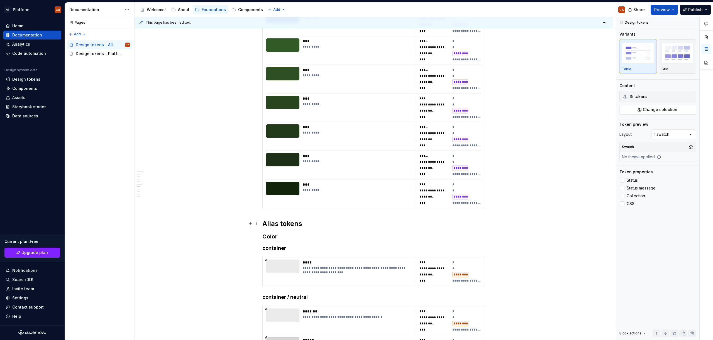
click at [323, 224] on h2 "Alias tokens" at bounding box center [373, 223] width 223 height 9
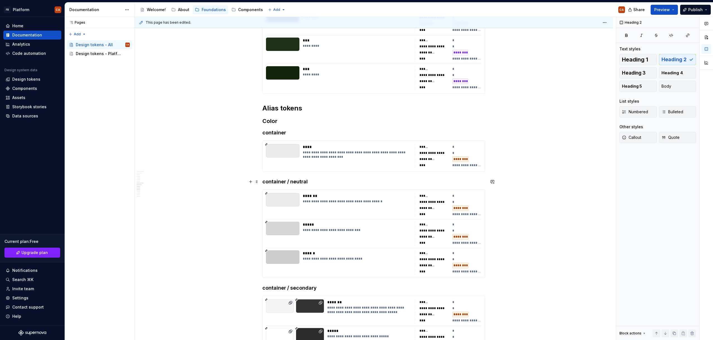
scroll to position [2870, 0]
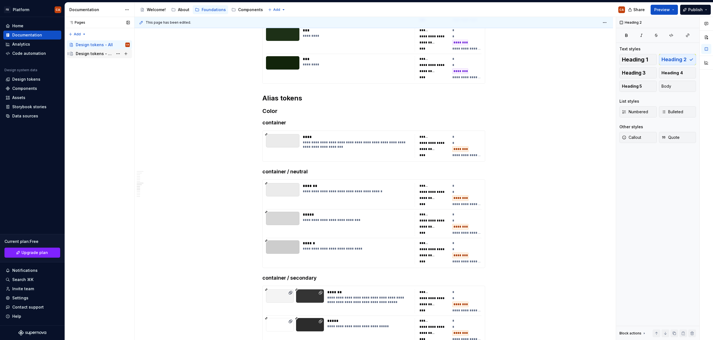
click at [90, 54] on div "Design tokens - Platform" at bounding box center [94, 54] width 37 height 6
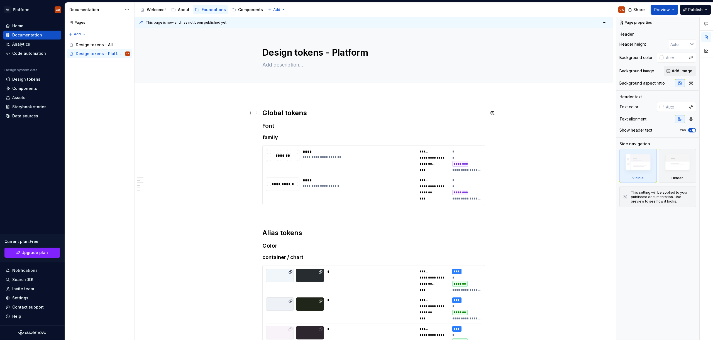
click at [325, 109] on h2 "Global tokens" at bounding box center [373, 113] width 223 height 9
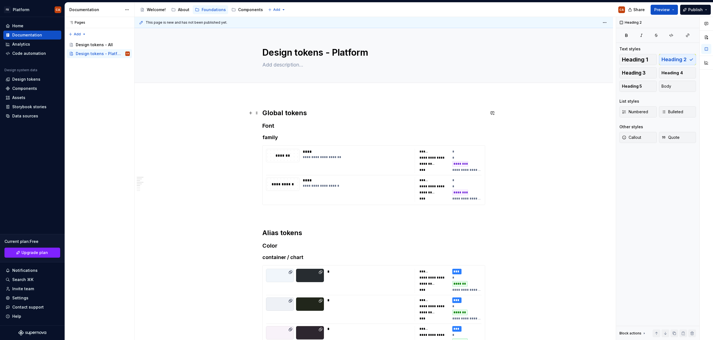
type textarea "*"
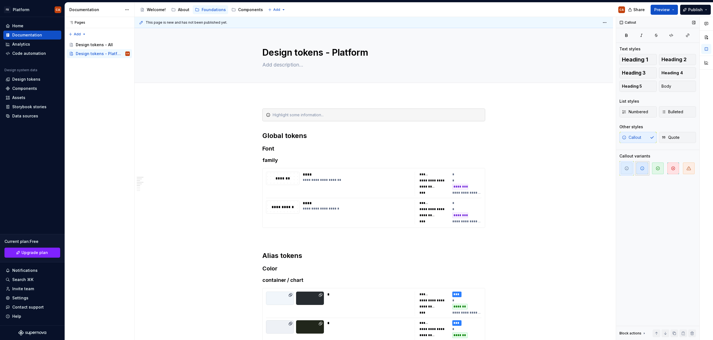
click at [643, 169] on icon "button" at bounding box center [642, 168] width 4 height 4
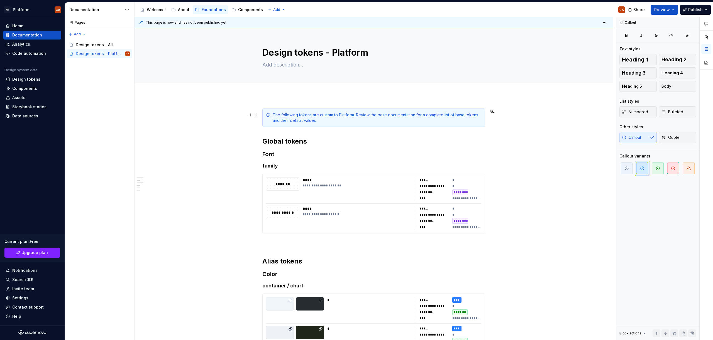
click at [376, 115] on div "The following tokens are custom to Platform. Review the base documentation for …" at bounding box center [377, 117] width 209 height 11
type textarea "*"
click at [510, 105] on button "button" at bounding box center [509, 105] width 8 height 8
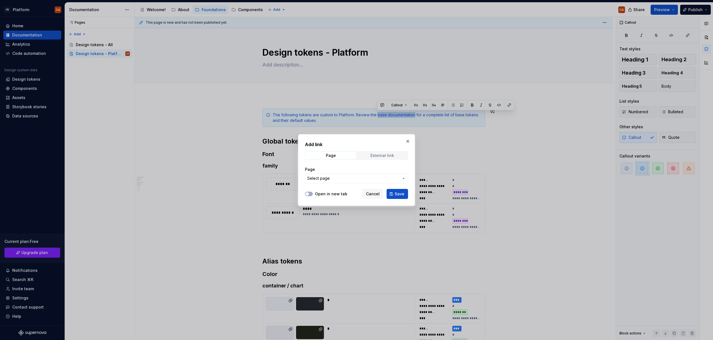
click at [380, 153] on div "External link" at bounding box center [382, 155] width 24 height 4
click at [341, 180] on input "URL" at bounding box center [356, 178] width 103 height 10
paste input "https://enormous-jay-aqua.supernova-docs.io/latest/foundations/design-tokens/al…"
click at [384, 180] on input "https://enormous-jay-aqua.supernova-docs.io/latest/foundations/design-tokens/al…" at bounding box center [356, 178] width 103 height 10
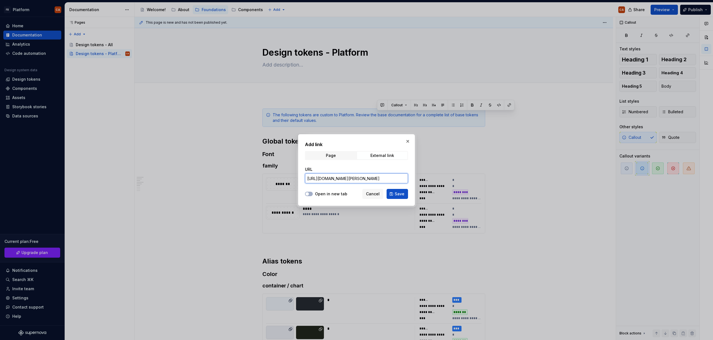
click at [384, 180] on input "https://enormous-jay-aqua.supernova-docs.io/latest/foundations/design-tokens/al…" at bounding box center [356, 178] width 103 height 10
paste input "text"
type input "https://enormous-jay-aqua.supernova-docs.io/latest/foundations/design-tokens/al…"
click at [399, 195] on span "Save" at bounding box center [400, 194] width 10 height 6
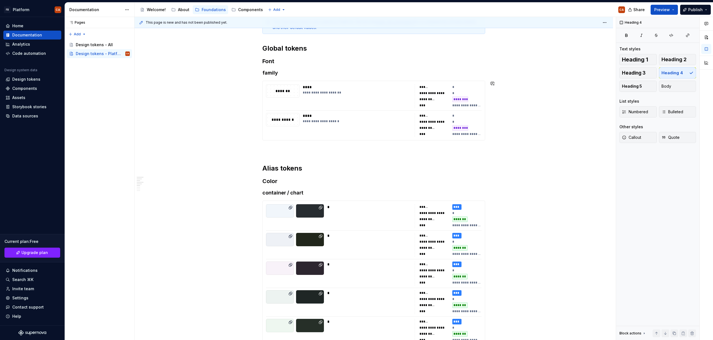
scroll to position [0, 0]
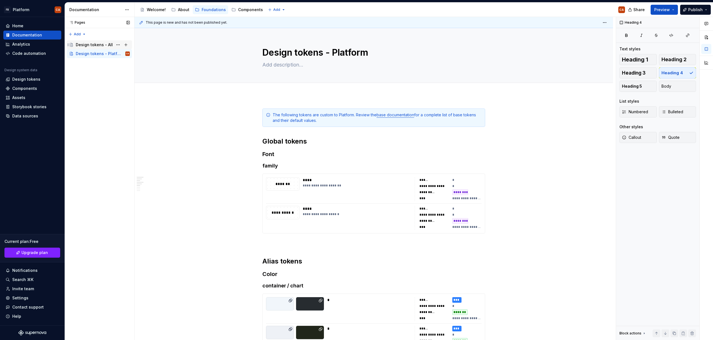
click at [91, 43] on div "Design tokens - All" at bounding box center [94, 45] width 37 height 6
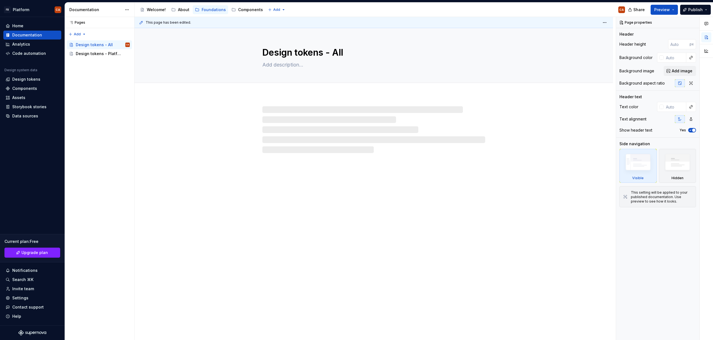
type textarea "*"
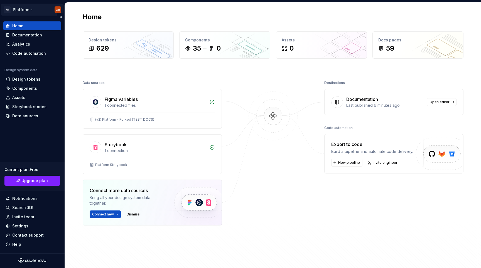
click at [23, 10] on html "FB Platform CA Home Documentation Analytics Code automation Design system data …" at bounding box center [240, 134] width 481 height 268
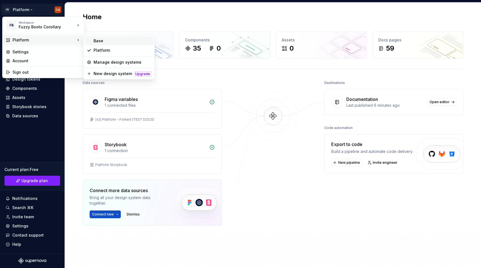
click at [98, 41] on div "Base" at bounding box center [123, 41] width 58 height 6
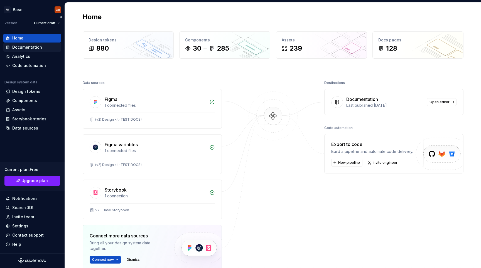
click at [26, 47] on div "Documentation" at bounding box center [27, 48] width 30 height 6
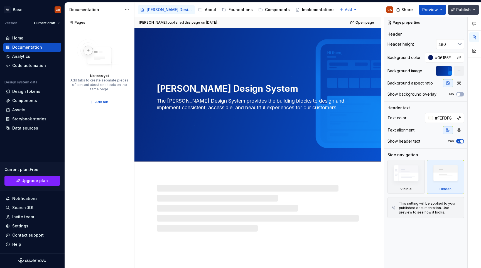
click at [461, 10] on span "Publish" at bounding box center [463, 10] width 14 height 6
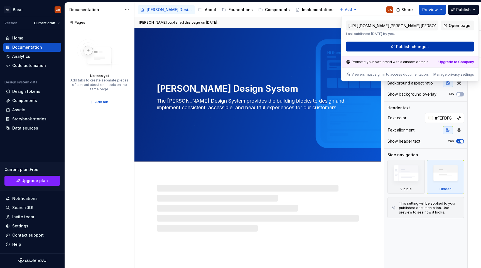
click at [439, 50] on button "Publish changes" at bounding box center [410, 47] width 128 height 10
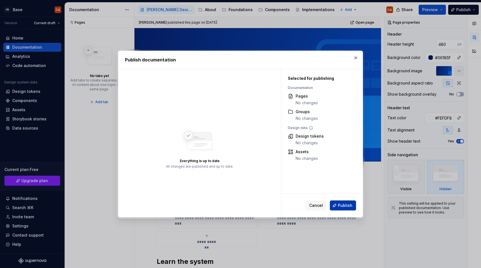
click at [341, 206] on span "Publish" at bounding box center [345, 206] width 14 height 6
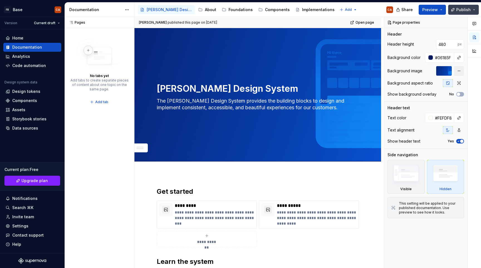
click at [476, 9] on button "Publish" at bounding box center [463, 10] width 31 height 10
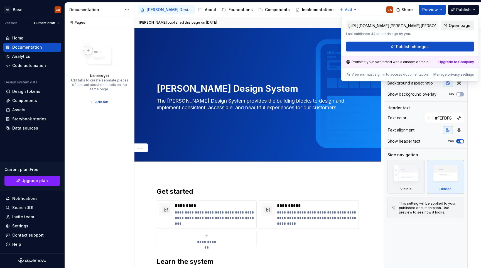
click at [456, 25] on span "Open page" at bounding box center [460, 26] width 22 height 6
type textarea "*"
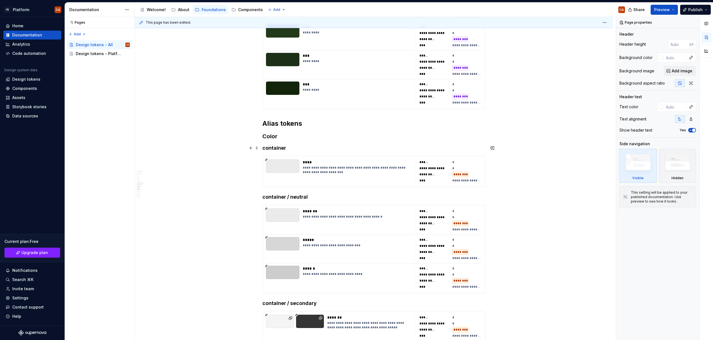
scroll to position [2767, 0]
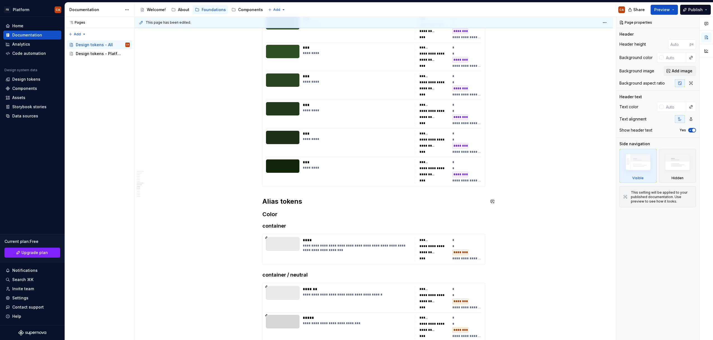
type textarea "*"
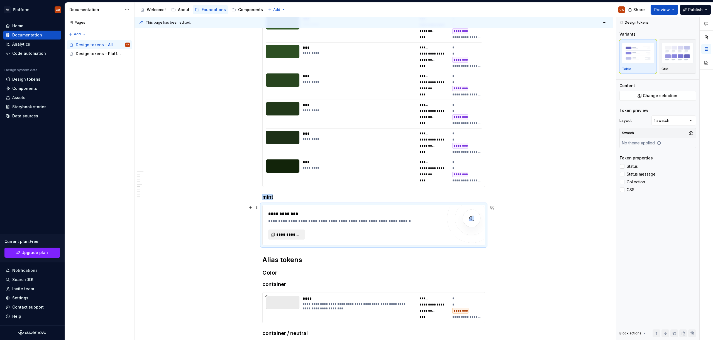
click at [292, 234] on span "**********" at bounding box center [288, 235] width 25 height 6
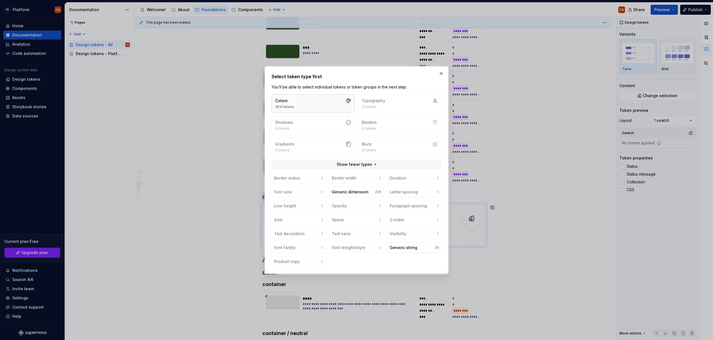
click at [326, 96] on button "Colors 364 tokens" at bounding box center [313, 103] width 83 height 18
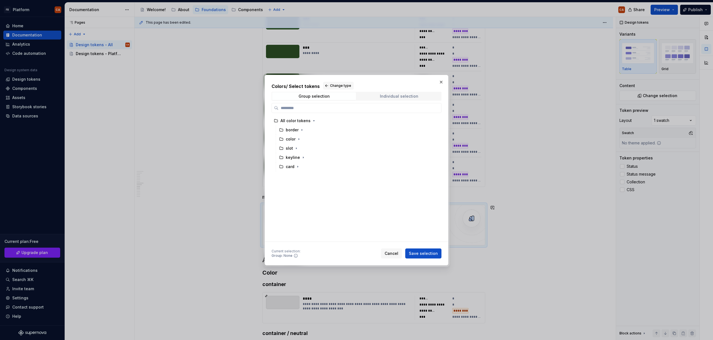
click at [375, 93] on span "Individual selection" at bounding box center [399, 96] width 84 height 8
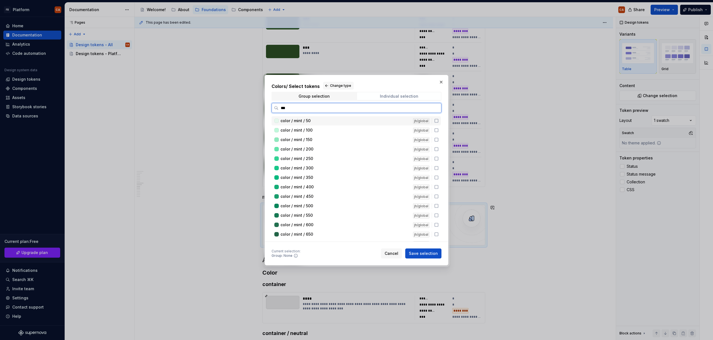
type input "****"
click at [358, 118] on div "color / mint / 50" at bounding box center [344, 121] width 129 height 6
click at [340, 131] on div "color / mint / 100" at bounding box center [344, 131] width 129 height 6
click at [312, 142] on div "color / mint / 150" at bounding box center [344, 140] width 129 height 6
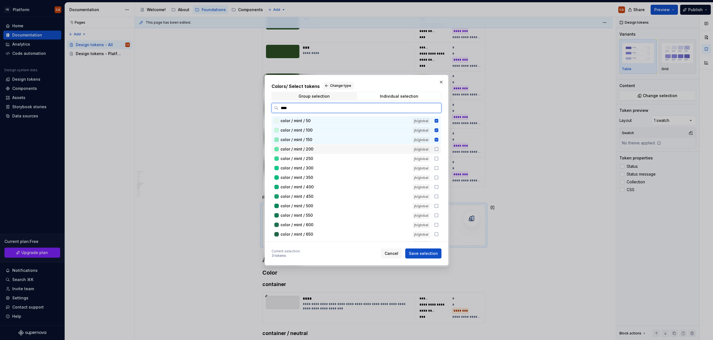
click at [312, 150] on span "color / mint / 200" at bounding box center [296, 149] width 33 height 6
click at [310, 161] on span "color / mint / 250" at bounding box center [296, 159] width 33 height 6
click at [309, 167] on span "color / mint / 300" at bounding box center [296, 168] width 33 height 6
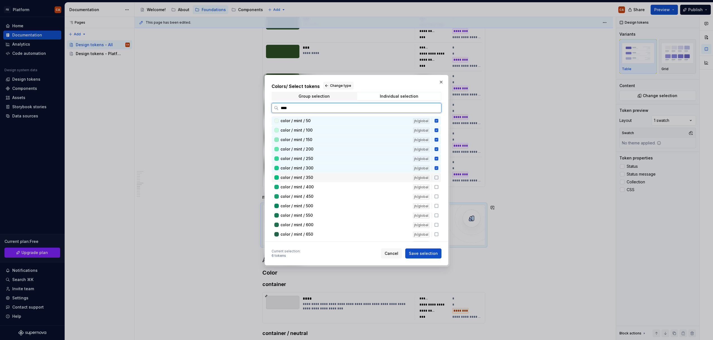
click at [311, 179] on span "color / mint / 350" at bounding box center [296, 178] width 33 height 6
click at [310, 190] on span "color / mint / 400" at bounding box center [296, 187] width 33 height 6
drag, startPoint x: 310, startPoint y: 199, endPoint x: 309, endPoint y: 206, distance: 7.5
click at [310, 199] on span "color / mint / 450" at bounding box center [296, 197] width 33 height 6
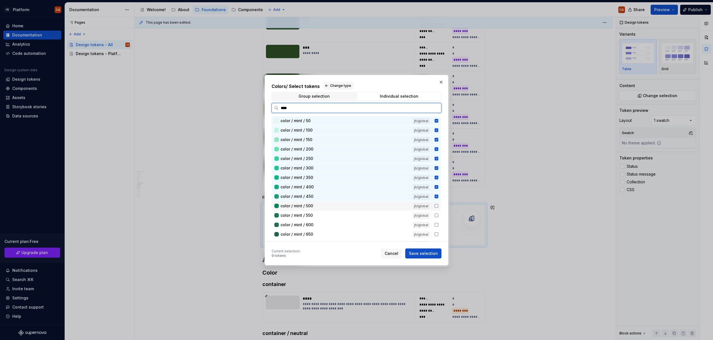
click at [309, 207] on span "color / mint / 500" at bounding box center [296, 206] width 33 height 6
click at [309, 214] on span "color / mint / 550" at bounding box center [296, 216] width 32 height 6
click at [309, 226] on span "color / mint / 600" at bounding box center [296, 225] width 33 height 6
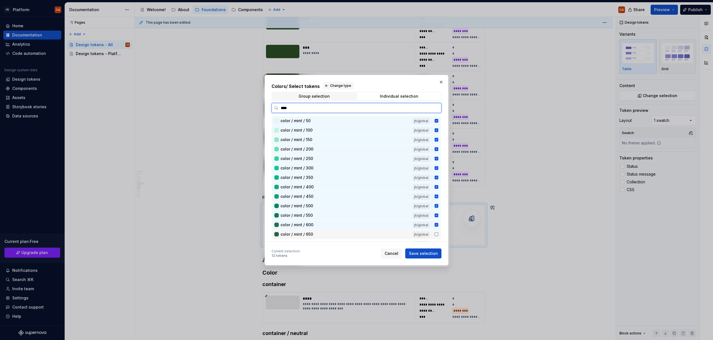
drag, startPoint x: 310, startPoint y: 235, endPoint x: 385, endPoint y: 246, distance: 76.0
click at [312, 236] on span "color / mint / 650" at bounding box center [296, 235] width 33 height 6
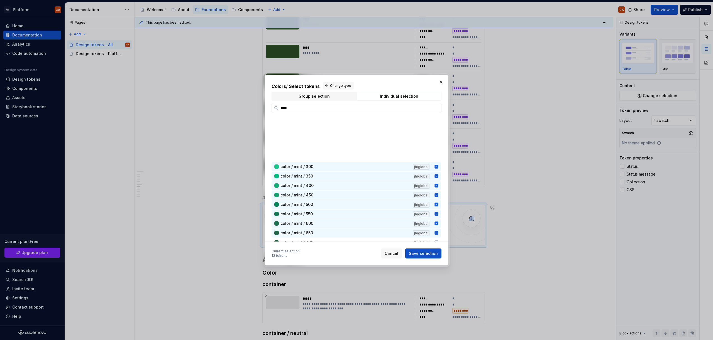
scroll to position [53, 0]
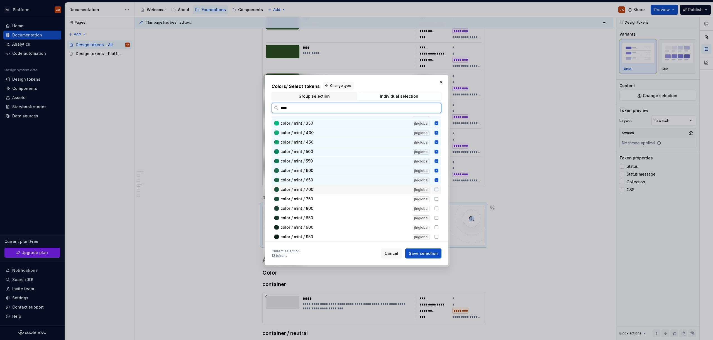
click at [315, 190] on div "color / mint / 700" at bounding box center [344, 190] width 129 height 6
drag, startPoint x: 308, startPoint y: 198, endPoint x: 310, endPoint y: 205, distance: 6.9
click at [308, 199] on span "color / mint / 750" at bounding box center [296, 199] width 33 height 6
drag, startPoint x: 310, startPoint y: 207, endPoint x: 312, endPoint y: 215, distance: 8.5
click at [310, 207] on span "color / mint / 800" at bounding box center [296, 209] width 33 height 6
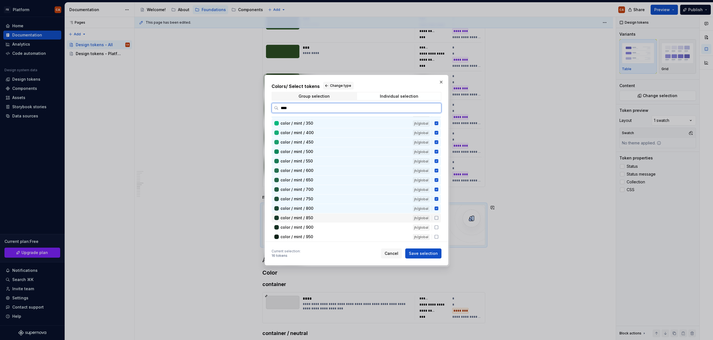
click at [311, 217] on span "color / mint / 850" at bounding box center [296, 218] width 33 height 6
click at [312, 225] on span "color / mint / 900" at bounding box center [296, 228] width 33 height 6
click at [314, 236] on div "color / mint / 950" at bounding box center [344, 237] width 129 height 6
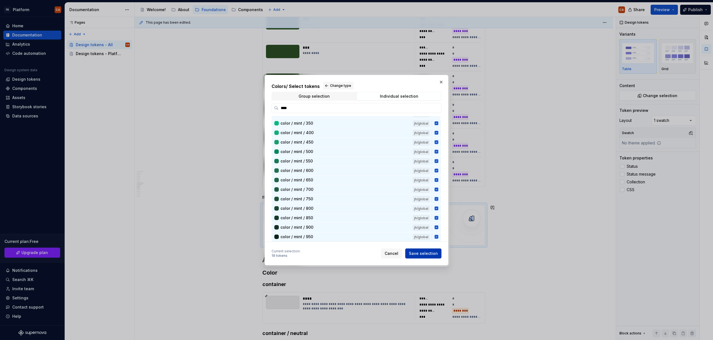
click at [430, 251] on span "Save selection" at bounding box center [423, 254] width 29 height 6
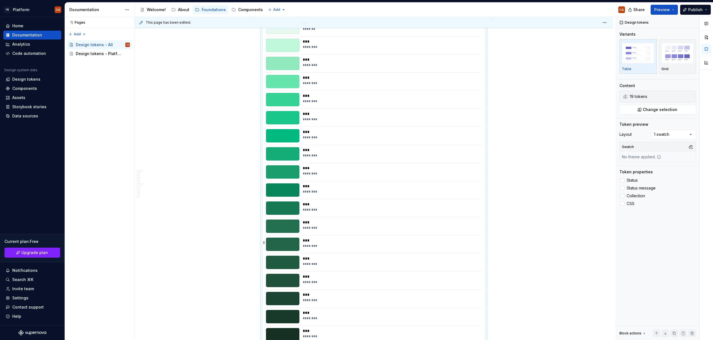
scroll to position [3116, 0]
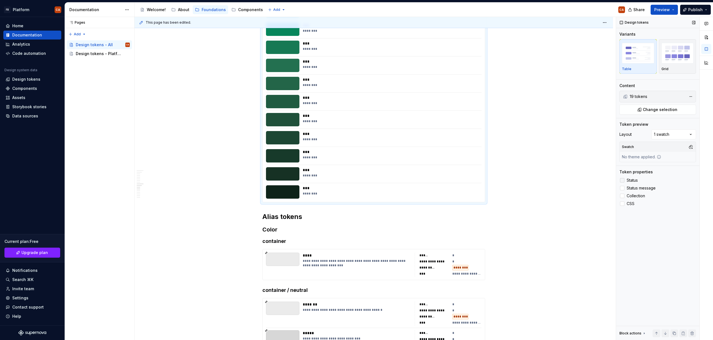
click at [628, 181] on span "Status" at bounding box center [632, 180] width 11 height 4
click at [633, 188] on span "Status message" at bounding box center [641, 188] width 29 height 4
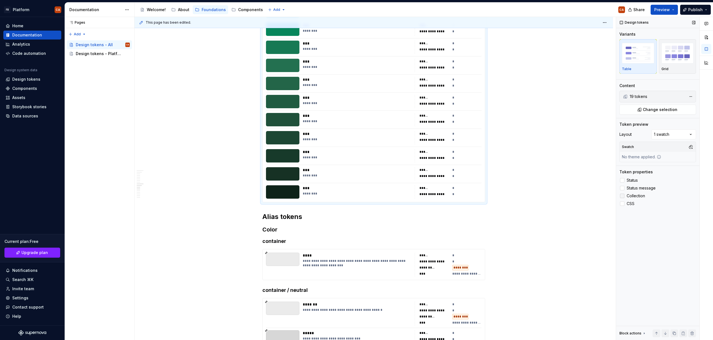
click at [631, 198] on span "Collection" at bounding box center [636, 196] width 18 height 4
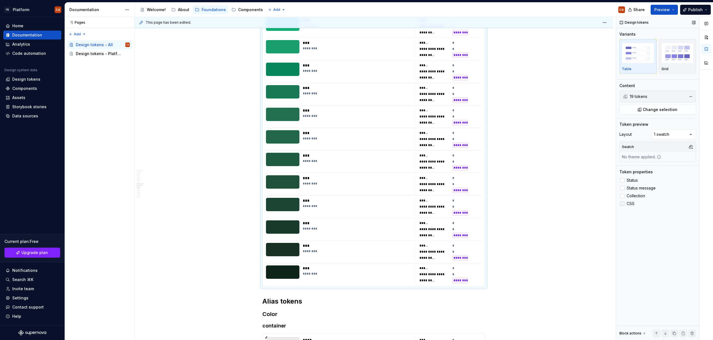
click at [629, 205] on span "CSS" at bounding box center [631, 204] width 8 height 4
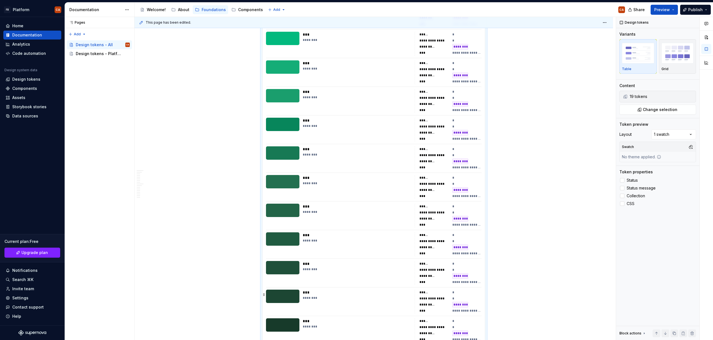
scroll to position [3242, 0]
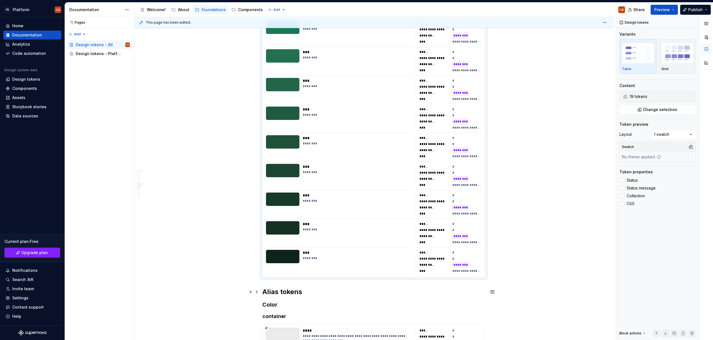
click at [274, 290] on h2 "Alias tokens" at bounding box center [373, 292] width 223 height 9
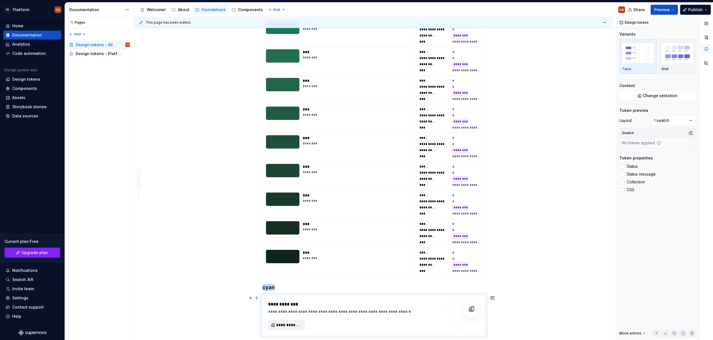
click at [296, 326] on span "**********" at bounding box center [288, 325] width 25 height 6
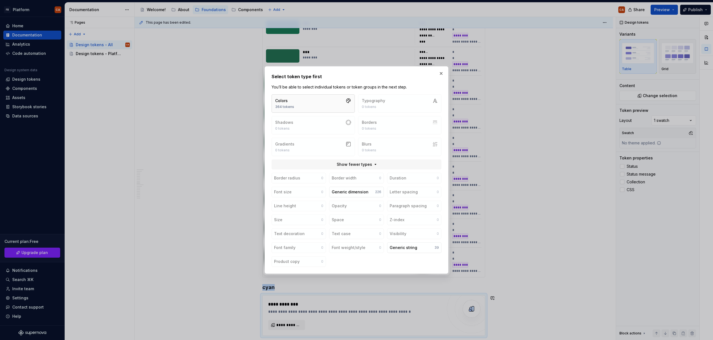
click at [317, 101] on button "Colors 364 tokens" at bounding box center [313, 103] width 83 height 18
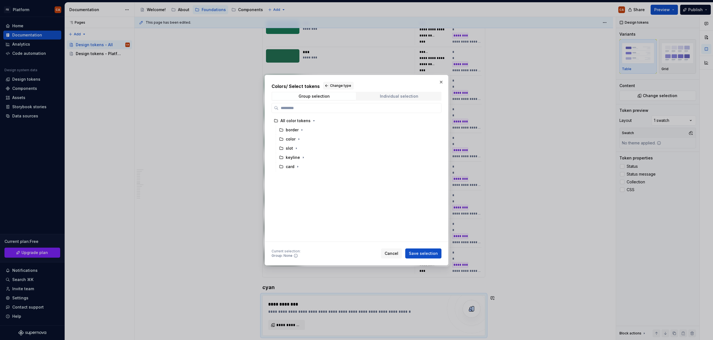
type textarea "*"
click at [408, 100] on div "Group selection Individual selection" at bounding box center [357, 96] width 170 height 9
click at [394, 97] on div "Individual selection" at bounding box center [399, 96] width 38 height 4
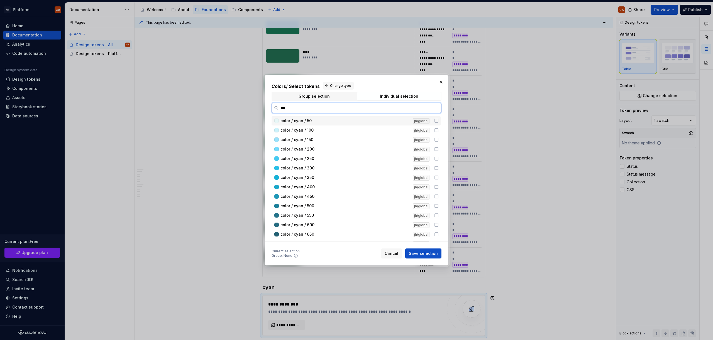
type input "****"
click at [336, 122] on div "color / cyan / 50" at bounding box center [344, 121] width 129 height 6
drag, startPoint x: 325, startPoint y: 131, endPoint x: 315, endPoint y: 142, distance: 14.6
click at [324, 131] on div "color / cyan / 100" at bounding box center [344, 131] width 129 height 6
click at [314, 143] on div "color / cyan / 150 jh/global" at bounding box center [356, 139] width 169 height 9
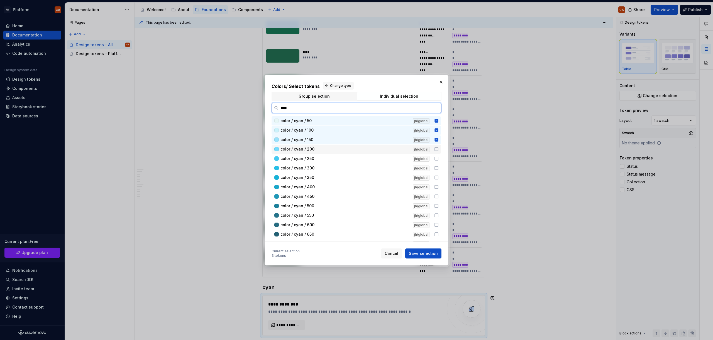
click at [310, 151] on span "color / cyan / 200" at bounding box center [297, 149] width 34 height 6
click at [310, 160] on span "color / cyan / 250" at bounding box center [297, 159] width 34 height 6
click at [310, 165] on div "color / cyan / 300 jh/global" at bounding box center [356, 168] width 169 height 9
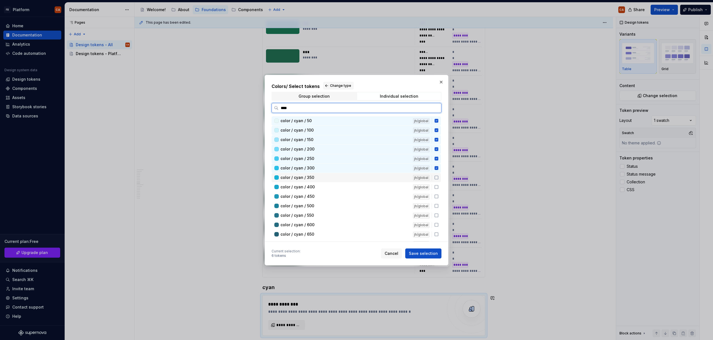
click at [312, 175] on span "color / cyan / 350" at bounding box center [297, 178] width 34 height 6
click at [312, 188] on span "color / cyan / 400" at bounding box center [297, 187] width 34 height 6
drag, startPoint x: 311, startPoint y: 197, endPoint x: 309, endPoint y: 207, distance: 9.9
click at [311, 198] on span "color / cyan / 450" at bounding box center [297, 197] width 34 height 6
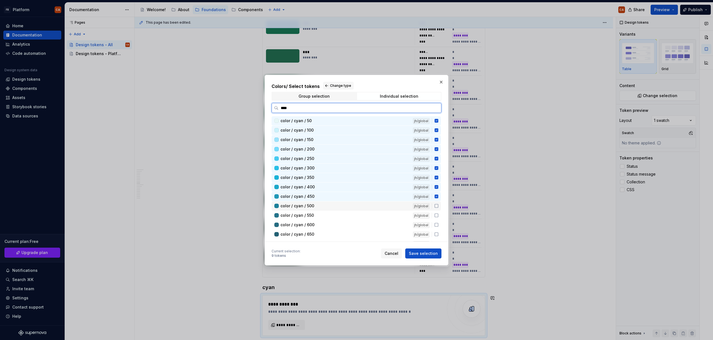
click at [309, 207] on span "color / cyan / 500" at bounding box center [297, 206] width 34 height 6
click at [308, 216] on span "color / cyan / 550" at bounding box center [296, 216] width 33 height 6
drag, startPoint x: 309, startPoint y: 225, endPoint x: 310, endPoint y: 235, distance: 10.4
click at [310, 225] on span "color / cyan / 600" at bounding box center [297, 225] width 34 height 6
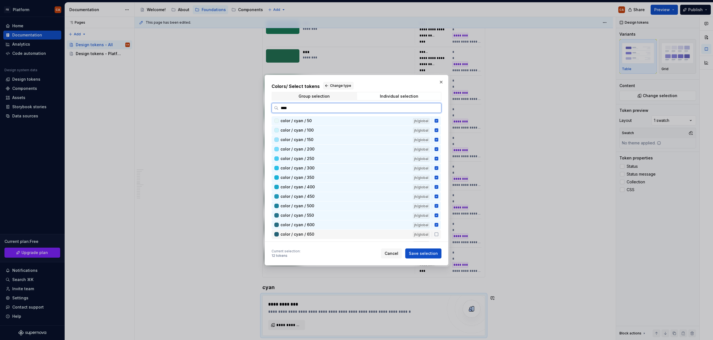
click at [311, 236] on span "color / cyan / 650" at bounding box center [297, 235] width 34 height 6
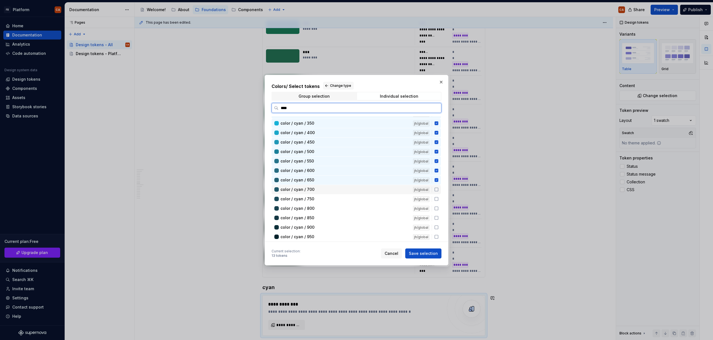
drag, startPoint x: 307, startPoint y: 192, endPoint x: 309, endPoint y: 202, distance: 10.1
click at [307, 192] on span "color / cyan / 700" at bounding box center [297, 190] width 34 height 6
click at [310, 204] on div "color / cyan / 750 jh/global" at bounding box center [356, 199] width 169 height 9
click at [310, 209] on span "color / cyan / 800" at bounding box center [297, 209] width 34 height 6
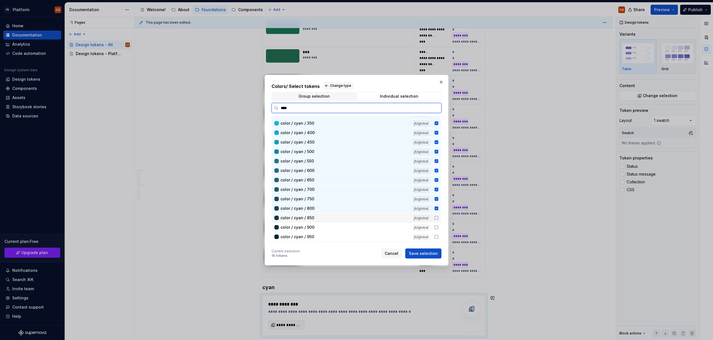
click at [312, 217] on span "color / cyan / 850" at bounding box center [297, 218] width 34 height 6
click at [311, 228] on span "color / cyan / 900" at bounding box center [297, 228] width 34 height 6
click at [311, 238] on span "color / cyan / 950" at bounding box center [297, 237] width 34 height 6
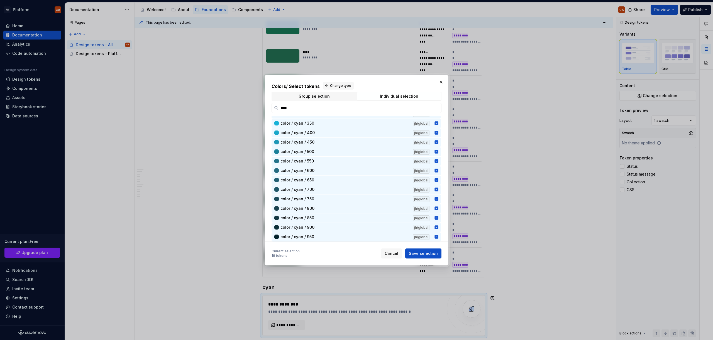
click at [422, 252] on span "Save selection" at bounding box center [423, 254] width 29 height 6
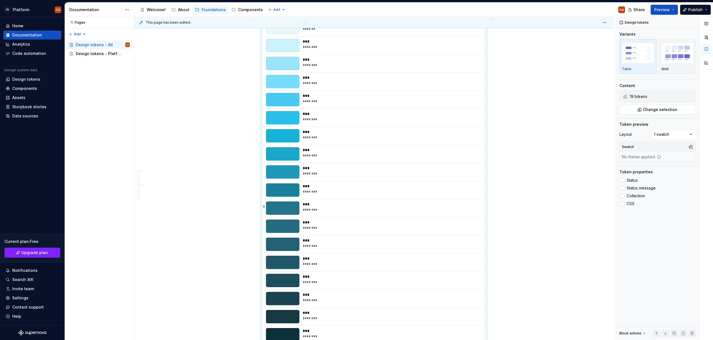
scroll to position [3658, 0]
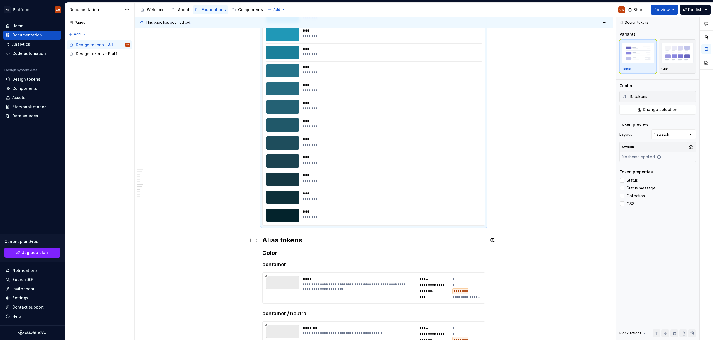
click at [301, 238] on h2 "Alias tokens" at bounding box center [373, 240] width 223 height 9
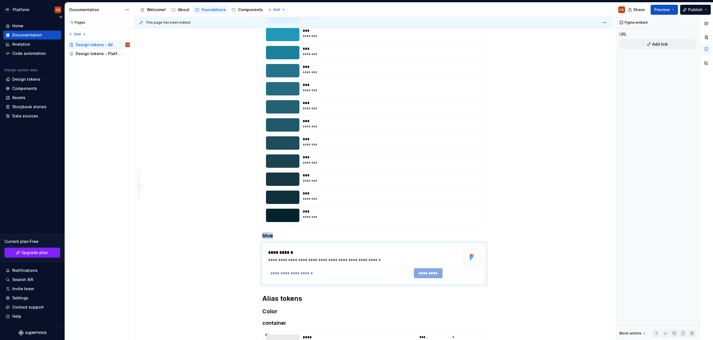
type textarea "*"
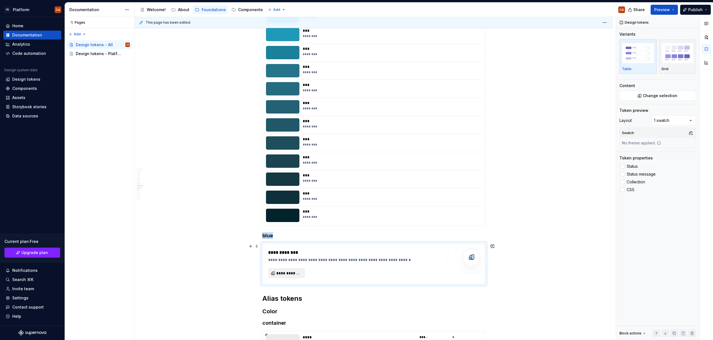
click at [278, 274] on span "**********" at bounding box center [288, 274] width 25 height 6
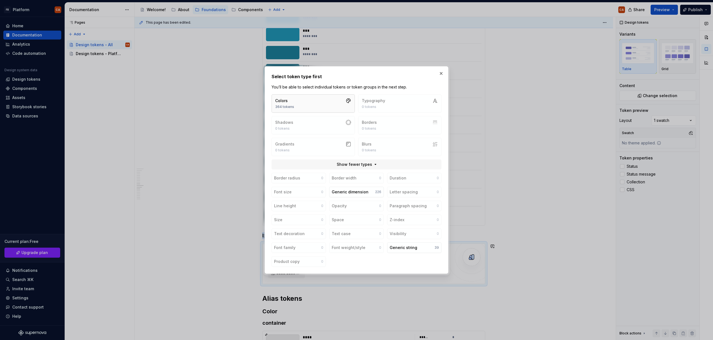
click at [317, 90] on div "Select token type first You’ll be able to select individual tokens or token gro…" at bounding box center [357, 170] width 170 height 194
click at [323, 105] on button "Colors 364 tokens" at bounding box center [313, 103] width 83 height 18
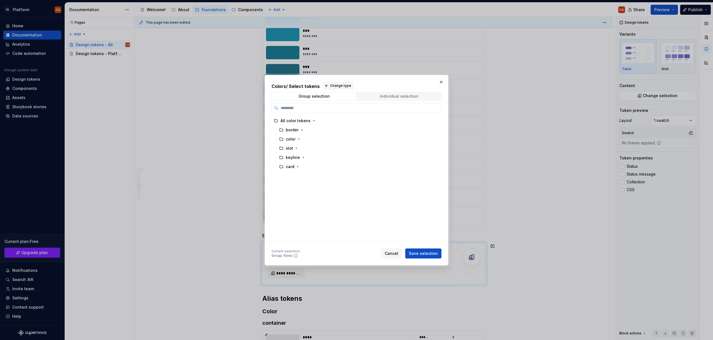
click at [400, 97] on div "Individual selection" at bounding box center [399, 96] width 38 height 4
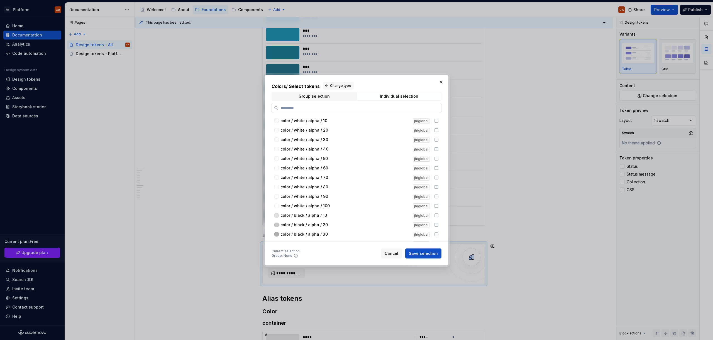
click at [383, 108] on input "search" at bounding box center [359, 108] width 163 height 6
type input "****"
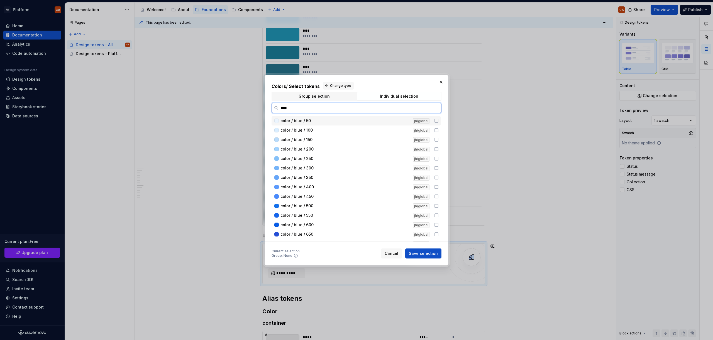
click at [369, 123] on div "color / blue / 50" at bounding box center [344, 121] width 129 height 6
drag, startPoint x: 364, startPoint y: 128, endPoint x: 359, endPoint y: 135, distance: 8.6
click at [364, 129] on div "color / blue / 100" at bounding box center [344, 131] width 129 height 6
drag, startPoint x: 313, startPoint y: 140, endPoint x: 316, endPoint y: 148, distance: 7.9
click at [313, 141] on div "color / blue / 150" at bounding box center [344, 140] width 129 height 6
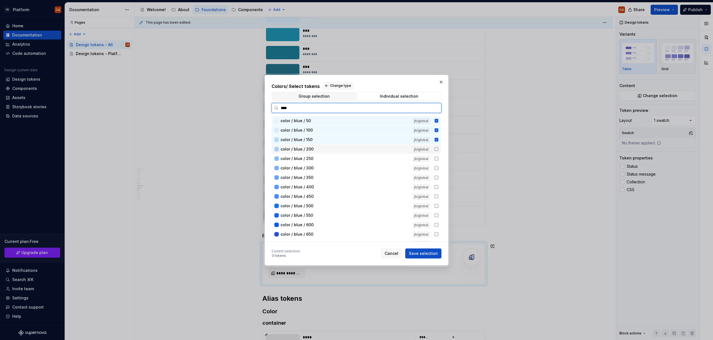
click at [316, 149] on div "color / blue / 200" at bounding box center [344, 149] width 129 height 6
click at [315, 158] on div "color / blue / 250" at bounding box center [344, 159] width 129 height 6
click at [315, 164] on div "color / blue / 300 jh/global" at bounding box center [356, 168] width 169 height 9
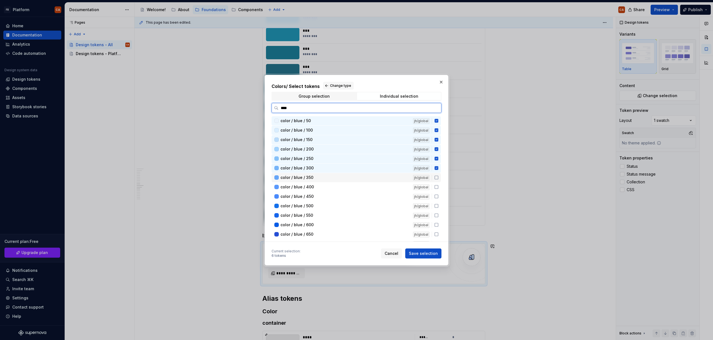
click at [315, 176] on div "color / blue / 350" at bounding box center [344, 178] width 129 height 6
click at [311, 191] on div "color / blue / 400 jh/global" at bounding box center [356, 187] width 169 height 9
click at [314, 198] on div "color / blue / 450" at bounding box center [344, 197] width 129 height 6
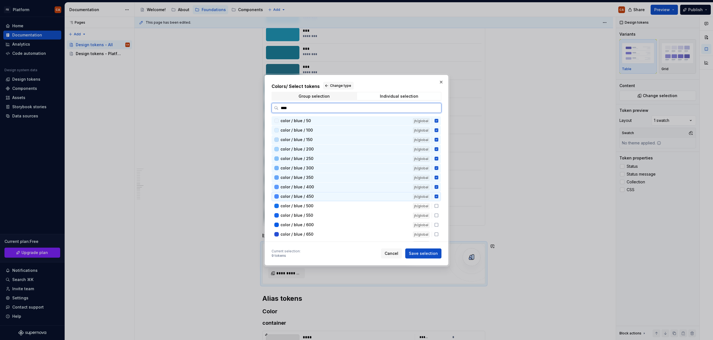
click at [314, 200] on div "color / blue / 450 jh/global" at bounding box center [356, 196] width 169 height 9
click at [314, 198] on div "color / blue / 450" at bounding box center [344, 197] width 129 height 6
click at [315, 205] on div "color / blue / 500" at bounding box center [344, 206] width 129 height 6
click at [316, 215] on div "color / blue / 550" at bounding box center [344, 216] width 129 height 6
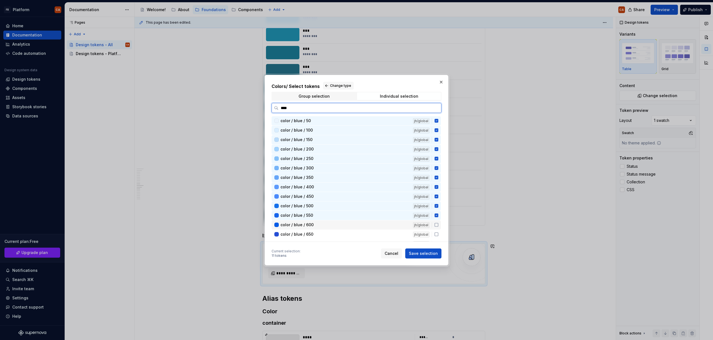
click at [315, 225] on div "color / blue / 600" at bounding box center [344, 225] width 129 height 6
click at [316, 234] on div "color / blue / 650" at bounding box center [344, 235] width 129 height 6
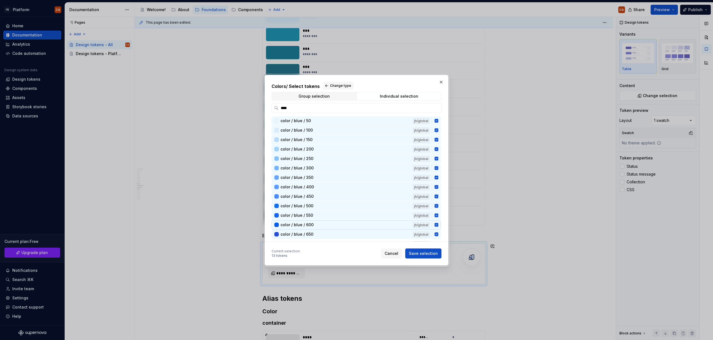
scroll to position [53, 0]
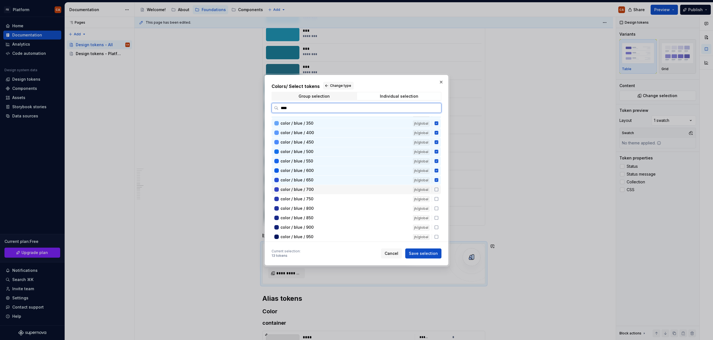
click at [311, 191] on span "color / blue / 700" at bounding box center [296, 190] width 33 height 6
click at [312, 201] on div "color / blue / 750" at bounding box center [344, 199] width 129 height 6
click at [313, 208] on div "color / blue / 800" at bounding box center [344, 209] width 129 height 6
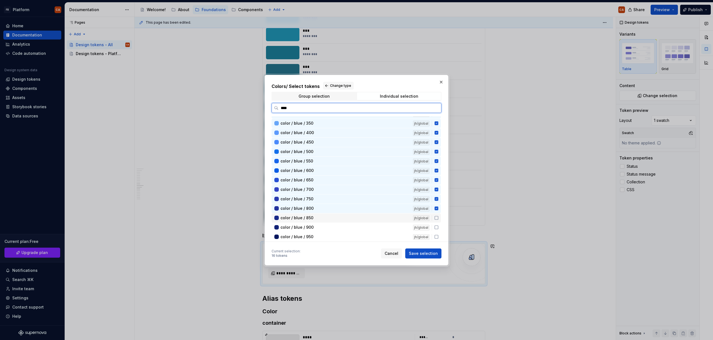
drag, startPoint x: 313, startPoint y: 216, endPoint x: 313, endPoint y: 221, distance: 4.7
click at [313, 216] on div "color / blue / 850" at bounding box center [344, 218] width 129 height 6
click at [314, 226] on div "color / blue / 900" at bounding box center [344, 228] width 129 height 6
click at [315, 235] on div "color / blue / 950" at bounding box center [344, 237] width 129 height 6
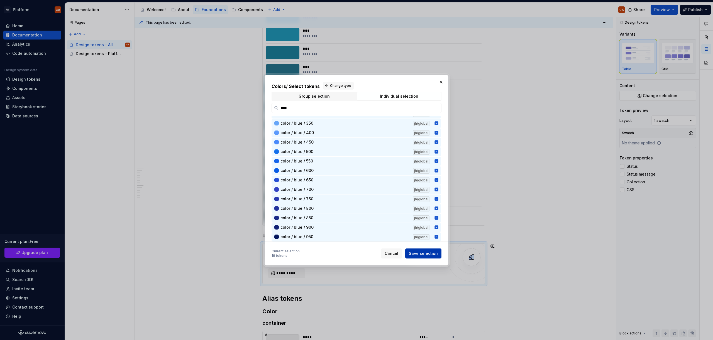
click at [434, 252] on span "Save selection" at bounding box center [423, 254] width 29 height 6
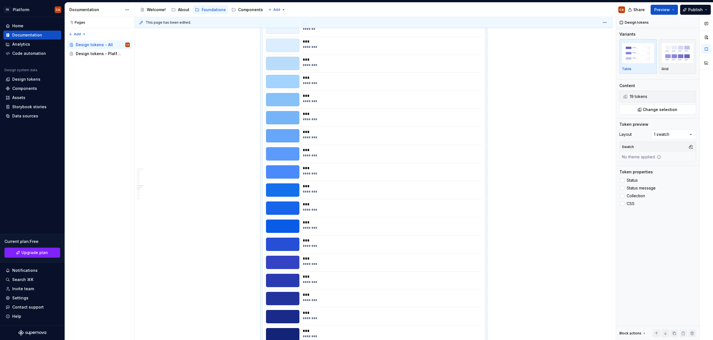
scroll to position [4038, 0]
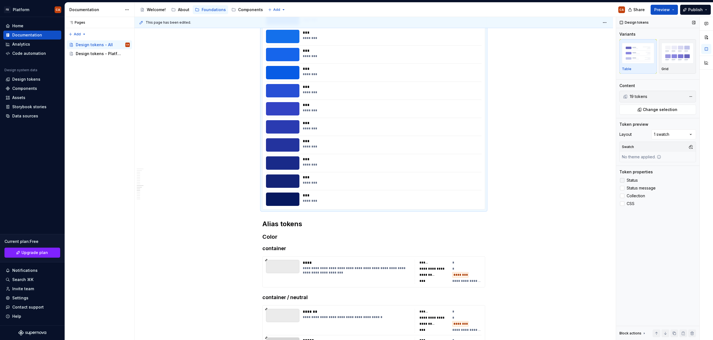
click at [632, 182] on span "Status" at bounding box center [632, 180] width 11 height 4
click at [633, 188] on span "Status message" at bounding box center [641, 188] width 29 height 4
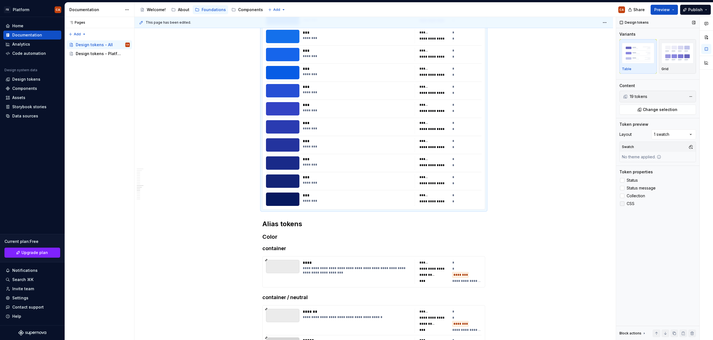
drag, startPoint x: 632, startPoint y: 195, endPoint x: 631, endPoint y: 202, distance: 6.8
click at [632, 196] on span "Collection" at bounding box center [636, 196] width 18 height 4
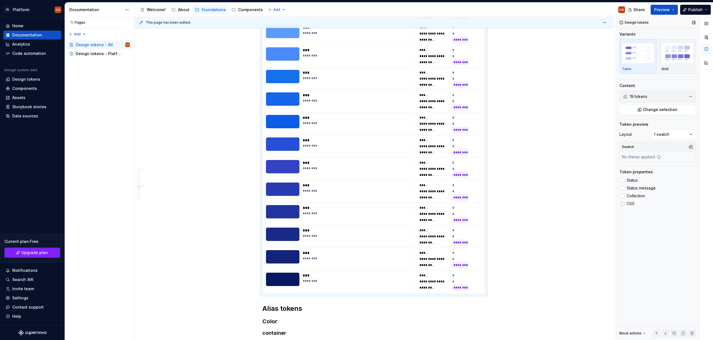
click at [631, 202] on span "CSS" at bounding box center [631, 204] width 8 height 4
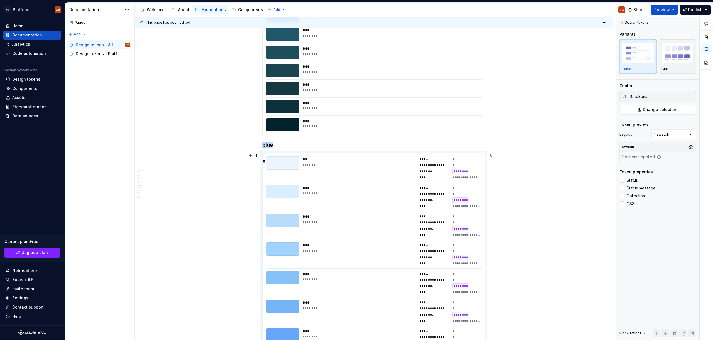
scroll to position [3645, 0]
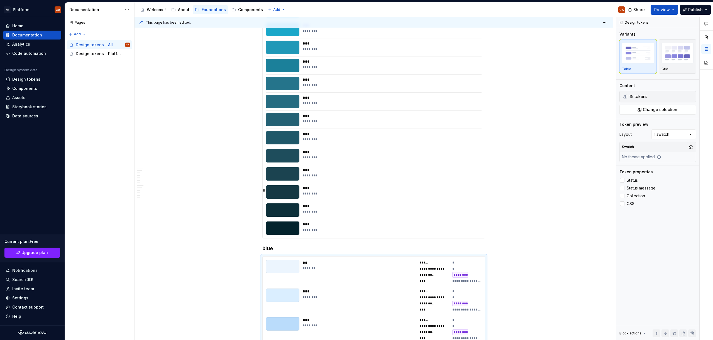
click at [392, 165] on div "** ******* *** ******** *** ******** *** ******** *** ******** *** ******** ***…" at bounding box center [374, 66] width 222 height 346
click at [628, 183] on label "Status" at bounding box center [657, 180] width 77 height 7
click at [630, 189] on span "Status message" at bounding box center [641, 188] width 29 height 4
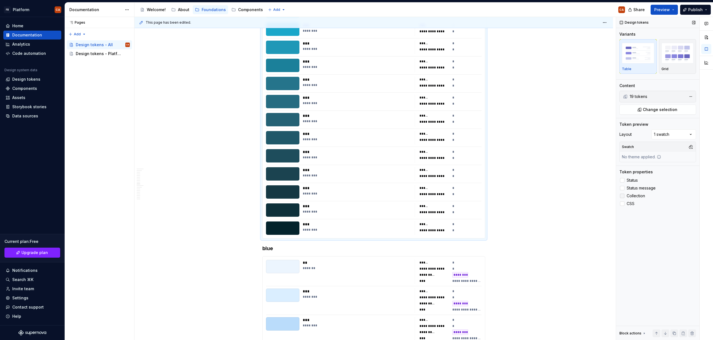
click at [629, 197] on span "Collection" at bounding box center [636, 196] width 18 height 4
click at [628, 202] on span "CSS" at bounding box center [631, 204] width 8 height 4
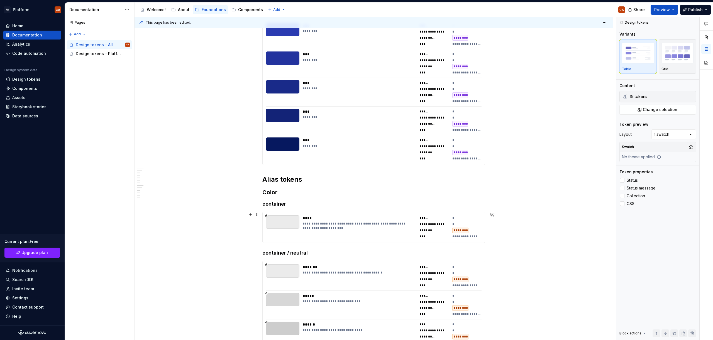
scroll to position [4433, 0]
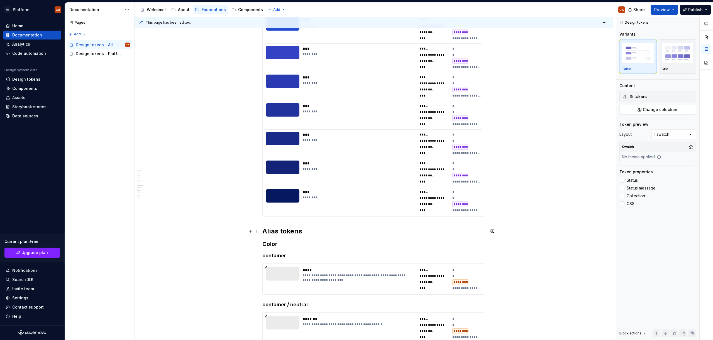
click at [296, 230] on h2 "Alias tokens" at bounding box center [373, 231] width 223 height 9
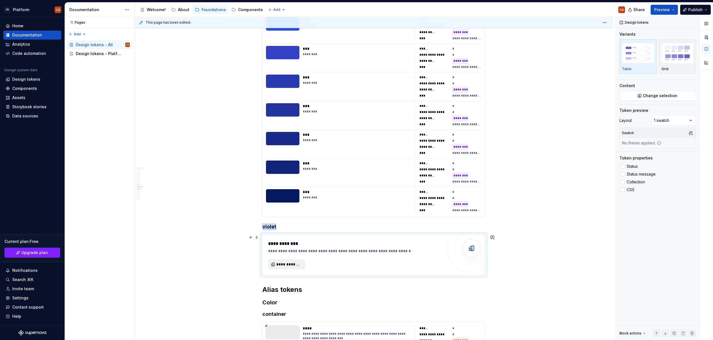
click at [296, 266] on span "**********" at bounding box center [288, 265] width 25 height 6
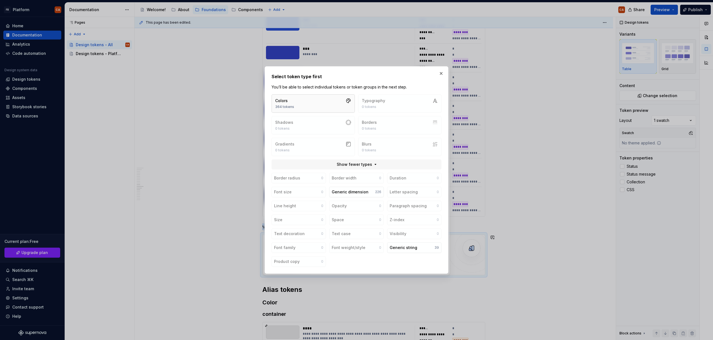
click at [326, 107] on button "Colors 364 tokens" at bounding box center [313, 103] width 83 height 18
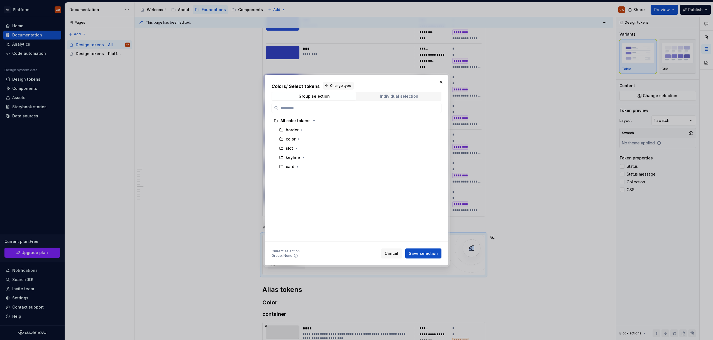
click at [413, 96] on div "Individual selection" at bounding box center [399, 96] width 38 height 4
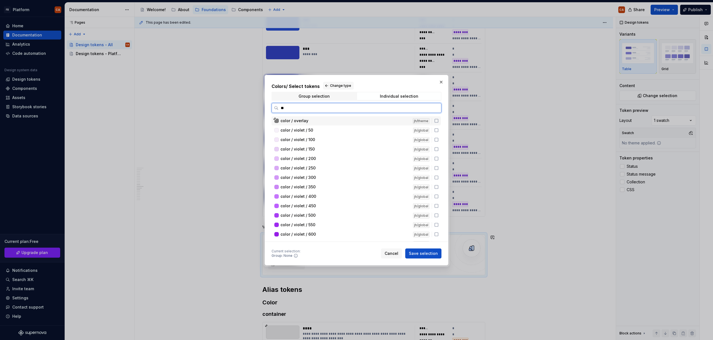
type input "***"
click at [338, 123] on div "color / violet / 50" at bounding box center [344, 121] width 129 height 6
click at [336, 132] on div "color / violet / 100" at bounding box center [344, 131] width 129 height 6
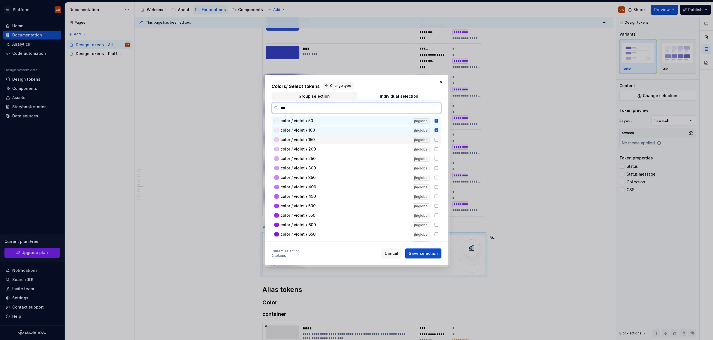
click at [313, 141] on span "color / violet / 150" at bounding box center [297, 140] width 34 height 6
drag, startPoint x: 314, startPoint y: 148, endPoint x: 314, endPoint y: 157, distance: 8.1
click at [314, 148] on span "color / violet / 200" at bounding box center [297, 149] width 35 height 6
click at [314, 161] on div "color / violet / 250" at bounding box center [344, 159] width 129 height 6
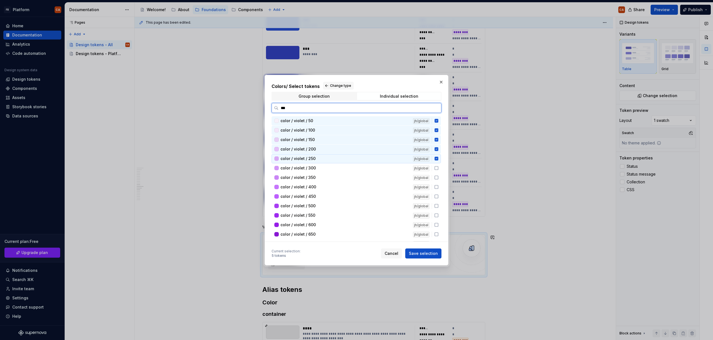
click at [317, 166] on div "color / violet / 300" at bounding box center [344, 168] width 129 height 6
click at [319, 178] on div "color / violet / 350" at bounding box center [344, 178] width 129 height 6
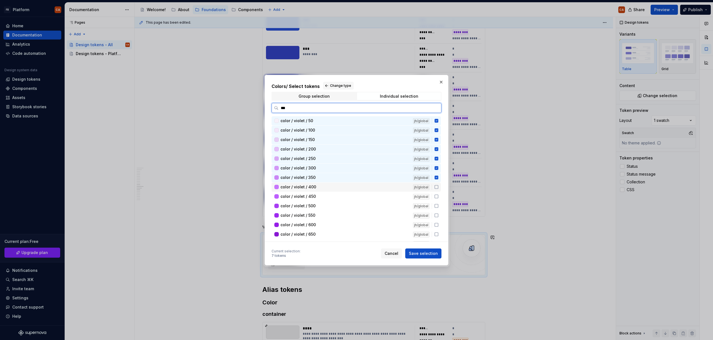
click at [319, 185] on div "color / violet / 400" at bounding box center [344, 187] width 129 height 6
click at [319, 199] on div "color / violet / 450" at bounding box center [344, 197] width 129 height 6
click at [319, 208] on div "color / violet / 500" at bounding box center [344, 206] width 129 height 6
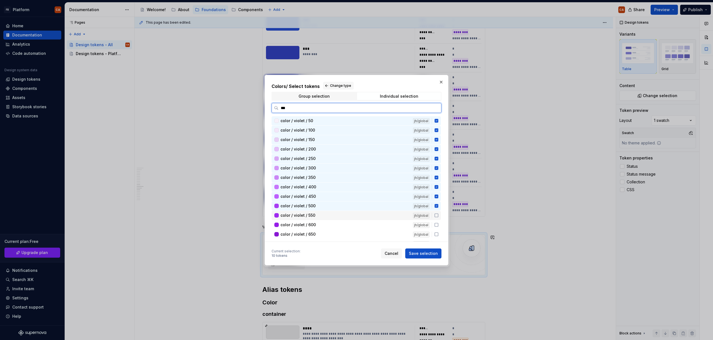
drag, startPoint x: 318, startPoint y: 218, endPoint x: 319, endPoint y: 226, distance: 7.9
click at [318, 218] on div "color / violet / 550" at bounding box center [344, 216] width 129 height 6
click at [319, 227] on div "color / violet / 600" at bounding box center [344, 225] width 129 height 6
click at [321, 236] on div "color / violet / 650" at bounding box center [344, 235] width 129 height 6
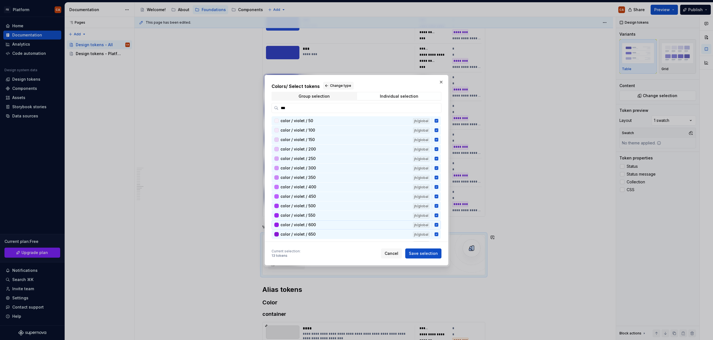
scroll to position [53, 0]
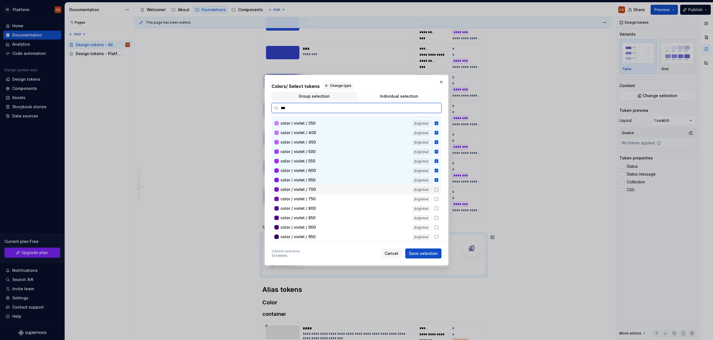
click at [317, 189] on div "color / violet / 700" at bounding box center [344, 190] width 129 height 6
click at [318, 200] on div "color / violet / 750" at bounding box center [344, 199] width 129 height 6
click at [318, 211] on div "color / violet / 800" at bounding box center [344, 209] width 129 height 6
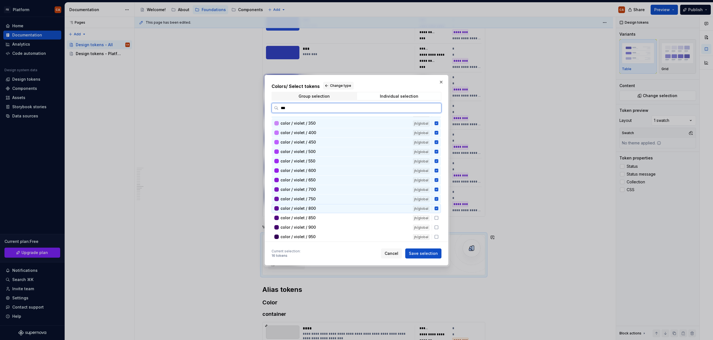
click at [317, 220] on div "color / violet / 850" at bounding box center [344, 218] width 129 height 6
click at [316, 229] on div "color / violet / 900" at bounding box center [344, 228] width 129 height 6
click at [317, 238] on div "color / violet / 950" at bounding box center [344, 237] width 129 height 6
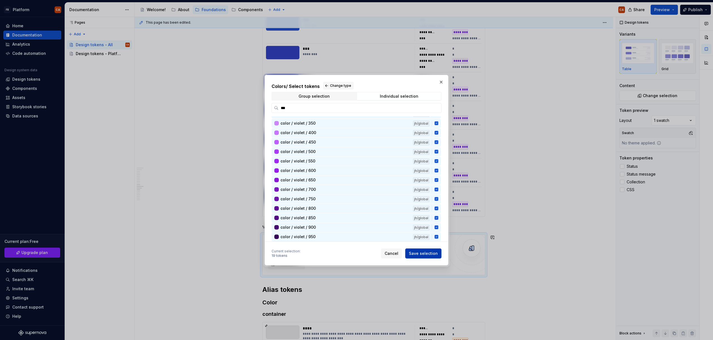
click at [413, 251] on span "Save selection" at bounding box center [423, 254] width 29 height 6
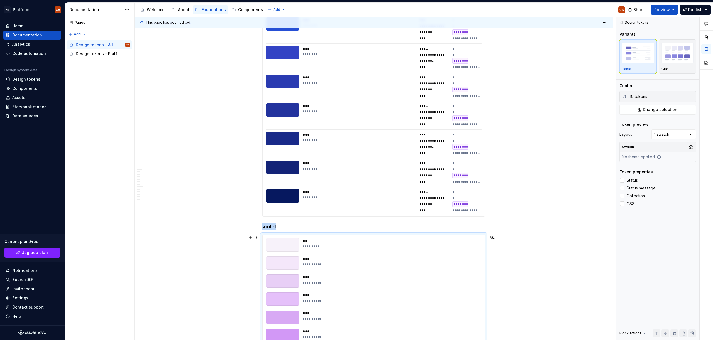
scroll to position [4651, 0]
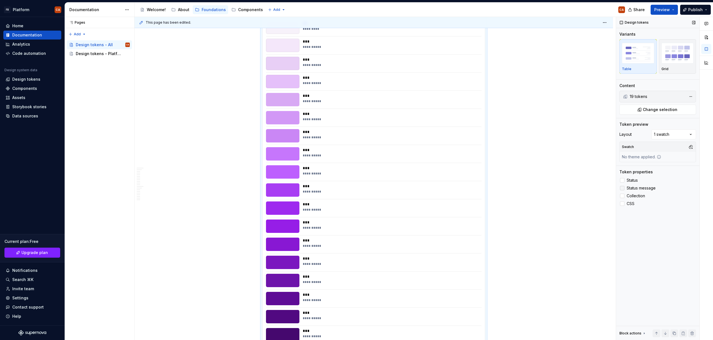
drag, startPoint x: 629, startPoint y: 180, endPoint x: 632, endPoint y: 187, distance: 7.4
click at [629, 180] on span "Status" at bounding box center [632, 180] width 11 height 4
click at [632, 187] on span "Status message" at bounding box center [641, 188] width 29 height 4
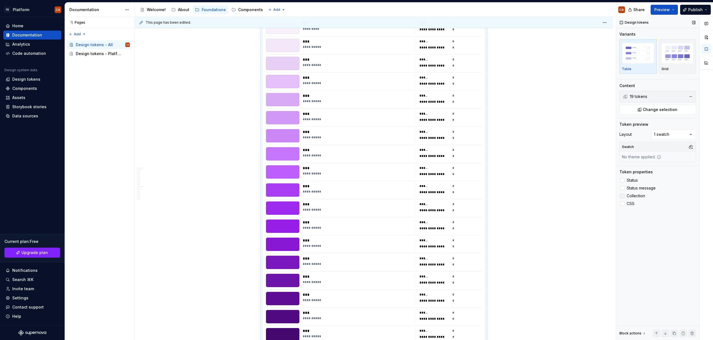
click at [630, 197] on span "Collection" at bounding box center [636, 196] width 18 height 4
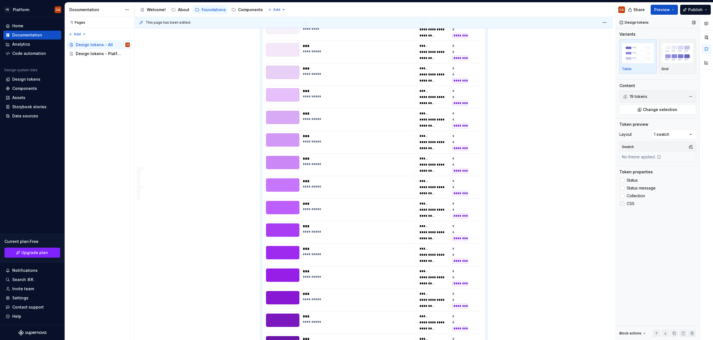
click at [627, 205] on span "CSS" at bounding box center [631, 204] width 8 height 4
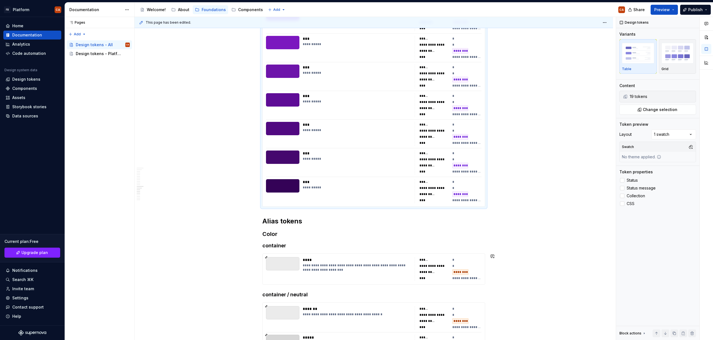
scroll to position [5085, 0]
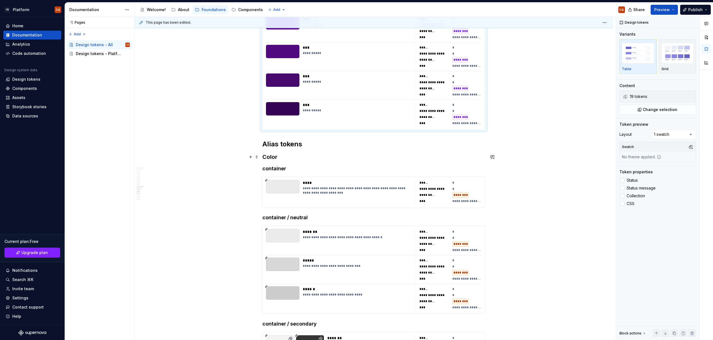
click at [320, 142] on h2 "Alias tokens" at bounding box center [373, 144] width 223 height 9
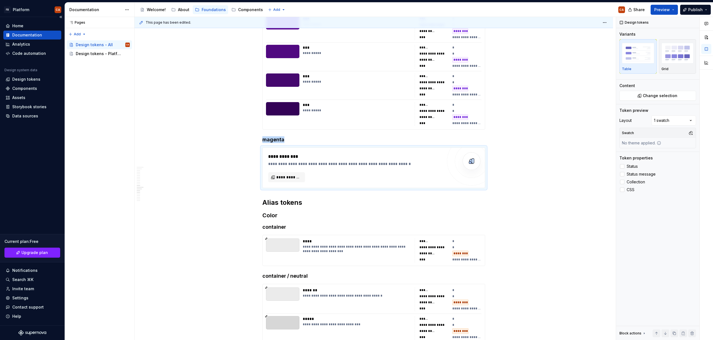
type textarea "*"
click at [294, 176] on span "**********" at bounding box center [288, 178] width 25 height 6
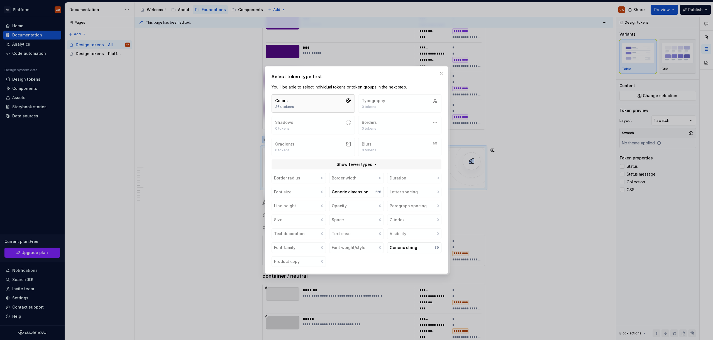
click at [339, 99] on button "Colors 364 tokens" at bounding box center [313, 103] width 83 height 18
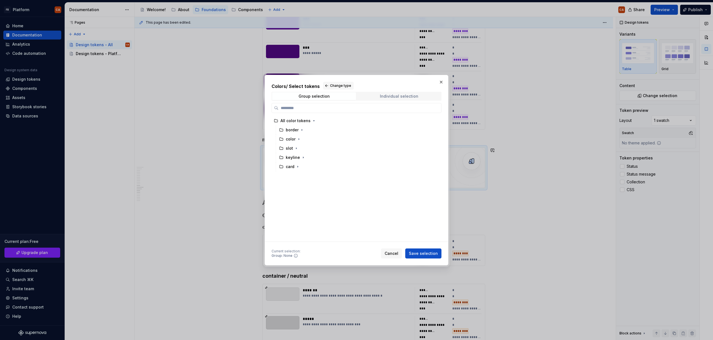
drag, startPoint x: 393, startPoint y: 99, endPoint x: 396, endPoint y: 93, distance: 7.4
click at [394, 97] on span "Individual selection" at bounding box center [399, 96] width 84 height 8
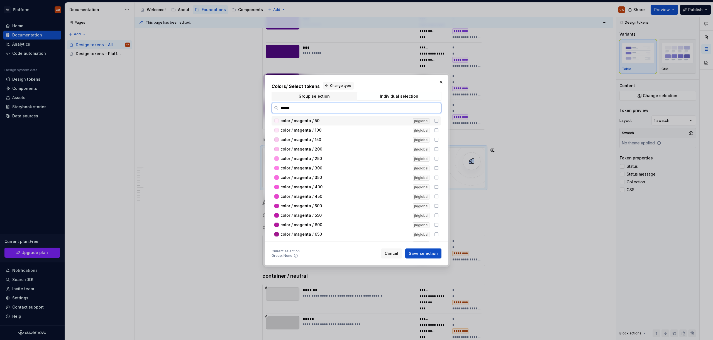
type input "*******"
click at [326, 119] on div "color / magenta / 50" at bounding box center [344, 121] width 129 height 6
click at [324, 127] on div "color / magenta / 100 jh/global" at bounding box center [356, 130] width 169 height 9
click at [324, 137] on div "color / magenta / 150 jh/global" at bounding box center [356, 139] width 169 height 9
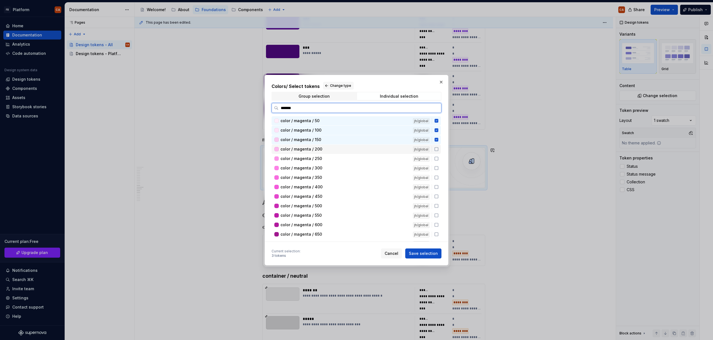
click at [324, 148] on div "color / magenta / 200" at bounding box center [344, 149] width 129 height 6
click at [321, 158] on div "color / magenta / 250" at bounding box center [344, 159] width 129 height 6
drag, startPoint x: 323, startPoint y: 165, endPoint x: 323, endPoint y: 169, distance: 3.6
click at [323, 166] on div "color / magenta / 300" at bounding box center [344, 168] width 129 height 6
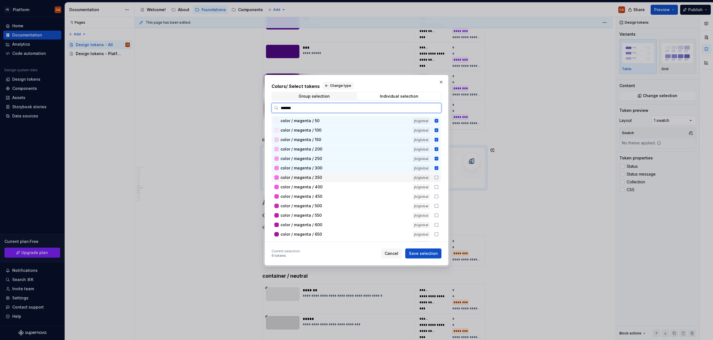
click at [324, 175] on div "color / magenta / 350" at bounding box center [344, 178] width 129 height 6
click at [323, 187] on div "color / magenta / 400" at bounding box center [344, 187] width 129 height 6
click at [323, 195] on div "color / magenta / 450" at bounding box center [344, 197] width 129 height 6
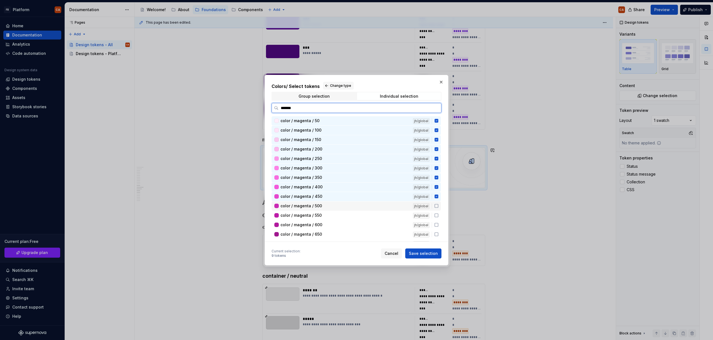
click at [324, 207] on div "color / magenta / 500" at bounding box center [344, 206] width 129 height 6
click at [326, 220] on div "color / magenta / 550 jh/global" at bounding box center [356, 215] width 169 height 9
click at [327, 228] on div "color / magenta / 600 jh/global" at bounding box center [356, 225] width 169 height 9
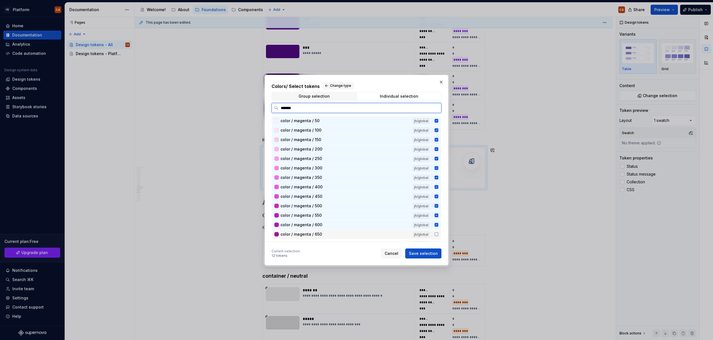
click at [327, 241] on div "color / magenta / 700 jh/global" at bounding box center [356, 243] width 169 height 9
click at [329, 236] on div "color / magenta / 650" at bounding box center [344, 235] width 129 height 6
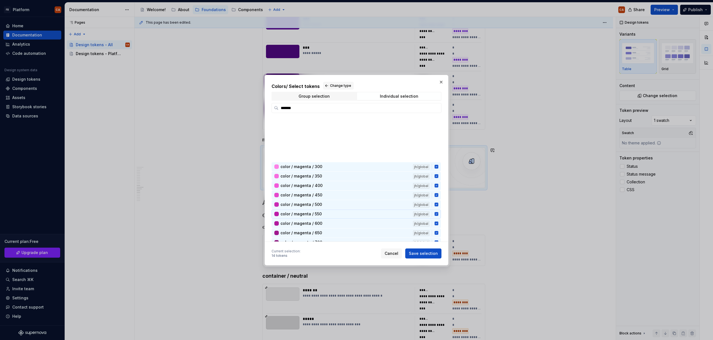
scroll to position [53, 0]
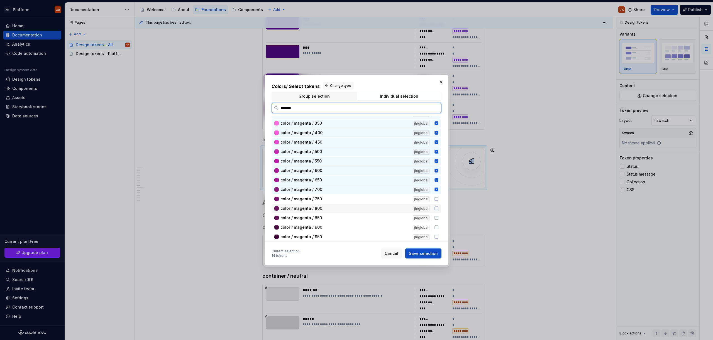
click at [317, 199] on span "color / magenta / 750" at bounding box center [300, 199] width 41 height 6
click at [320, 209] on span "color / magenta / 800" at bounding box center [301, 209] width 42 height 6
click at [321, 221] on div "color / magenta / 850 jh/global" at bounding box center [356, 218] width 169 height 9
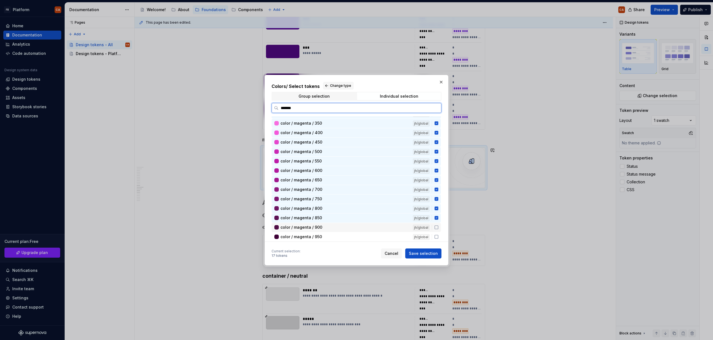
click at [322, 230] on div "color / magenta / 900" at bounding box center [344, 228] width 129 height 6
drag, startPoint x: 322, startPoint y: 236, endPoint x: 431, endPoint y: 237, distance: 109.4
click at [322, 236] on div "color / magenta / 950" at bounding box center [344, 237] width 129 height 6
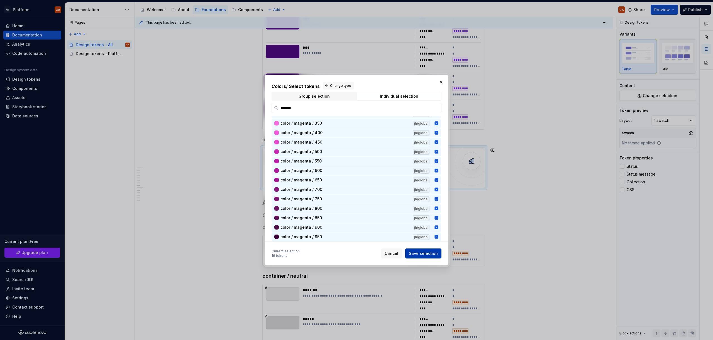
click at [432, 255] on span "Save selection" at bounding box center [423, 254] width 29 height 6
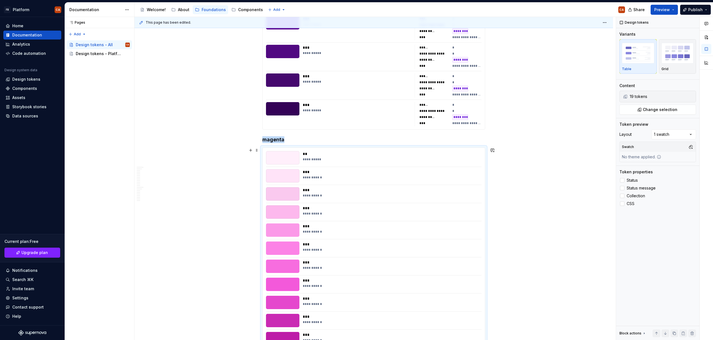
scroll to position [5216, 0]
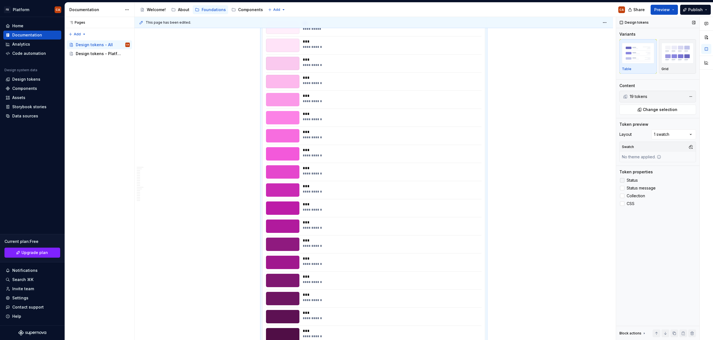
click at [626, 177] on label "Status" at bounding box center [657, 180] width 77 height 7
click at [631, 188] on span "Status message" at bounding box center [641, 188] width 29 height 4
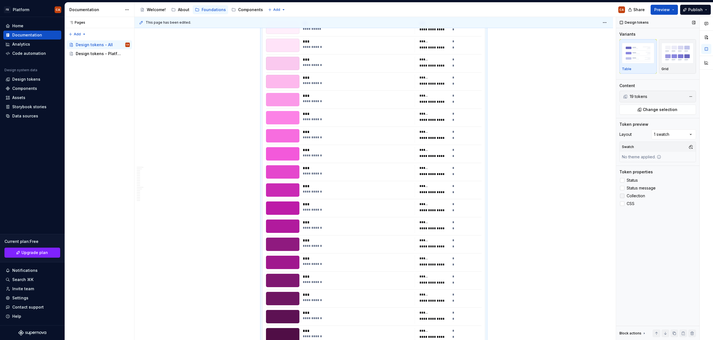
click at [630, 195] on span "Collection" at bounding box center [636, 196] width 18 height 4
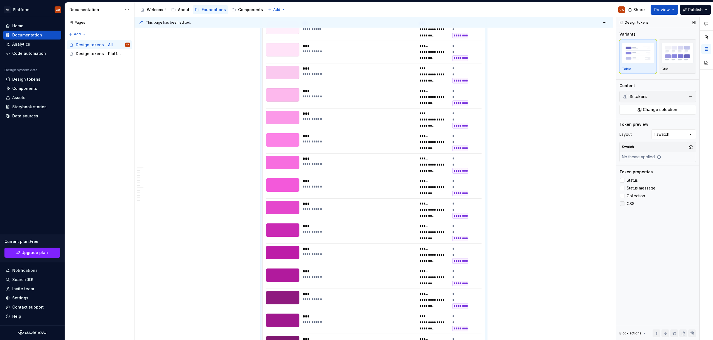
drag, startPoint x: 630, startPoint y: 200, endPoint x: 631, endPoint y: 202, distance: 2.9
click at [630, 200] on div "Status Status message Collection CSS" at bounding box center [657, 192] width 77 height 30
click at [632, 205] on span "CSS" at bounding box center [631, 204] width 8 height 4
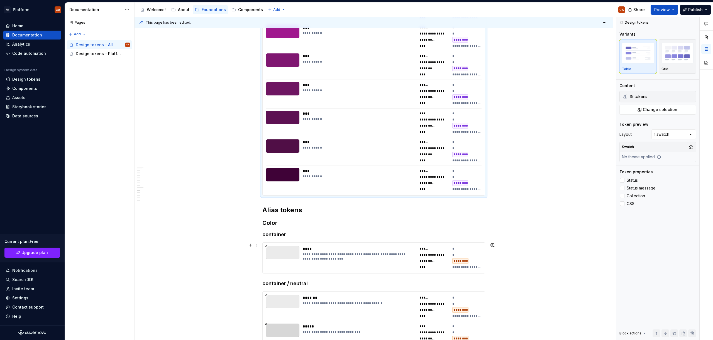
scroll to position [5588, 0]
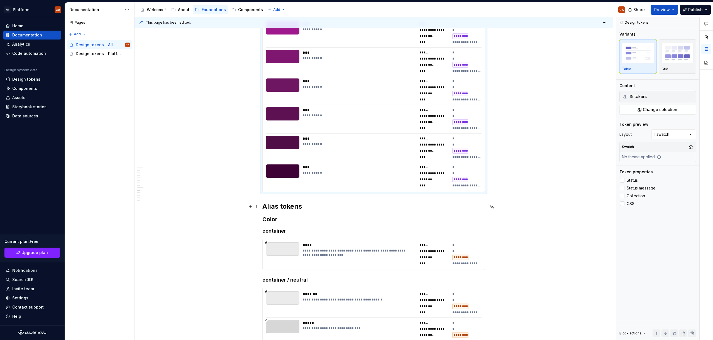
click at [320, 204] on h2 "Alias tokens" at bounding box center [373, 206] width 223 height 9
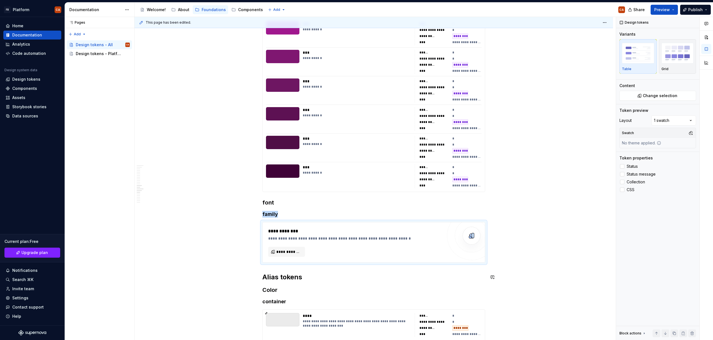
type textarea "*"
click at [290, 251] on span "**********" at bounding box center [288, 252] width 25 height 6
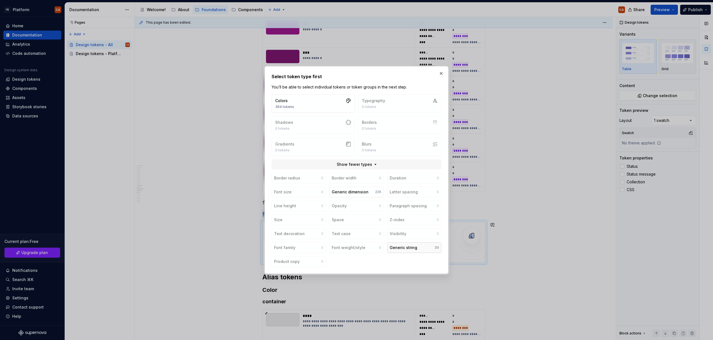
click at [426, 249] on button "Generic string 39" at bounding box center [414, 248] width 54 height 11
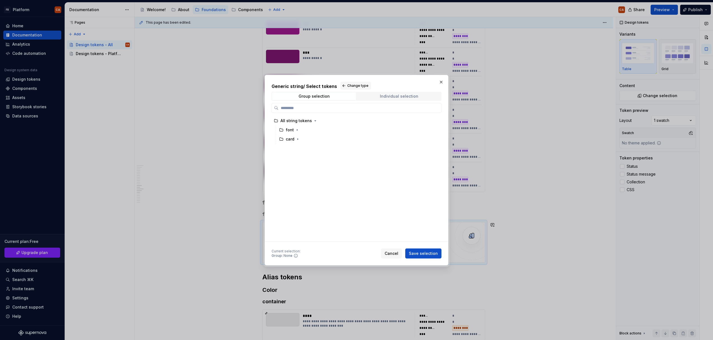
click at [393, 97] on div "Individual selection" at bounding box center [399, 96] width 38 height 4
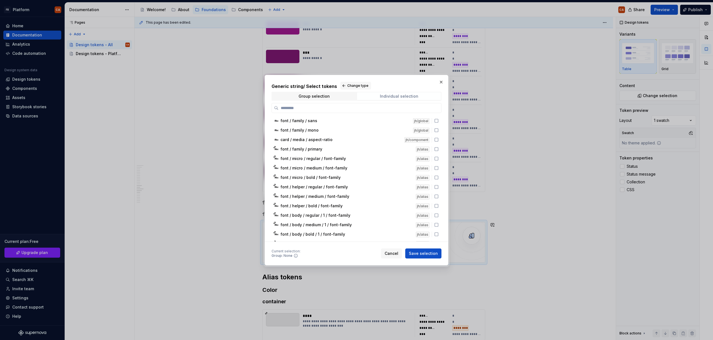
type input "*"
click at [319, 120] on div "font / family / sans" at bounding box center [344, 121] width 129 height 6
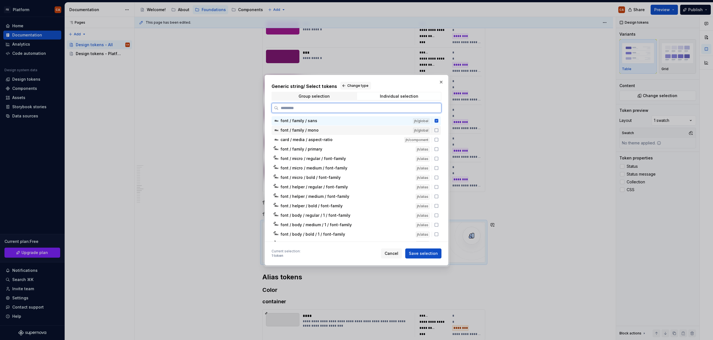
click at [323, 130] on div "font / family / mono" at bounding box center [344, 131] width 129 height 6
click at [429, 253] on span "Save selection" at bounding box center [423, 254] width 29 height 6
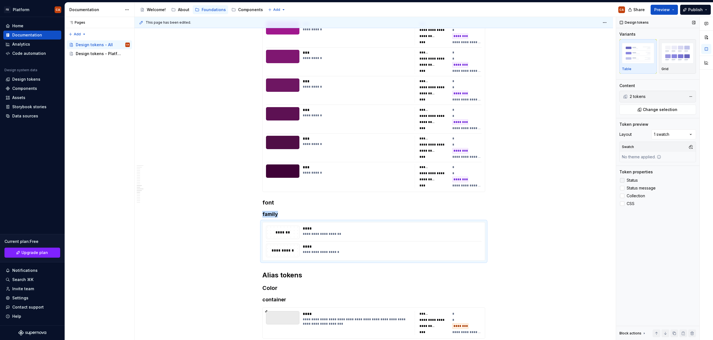
click at [633, 181] on span "Status" at bounding box center [632, 180] width 11 height 4
drag, startPoint x: 635, startPoint y: 188, endPoint x: 634, endPoint y: 197, distance: 9.0
click at [635, 188] on span "Status message" at bounding box center [641, 188] width 29 height 4
click at [634, 197] on span "Collection" at bounding box center [636, 196] width 18 height 4
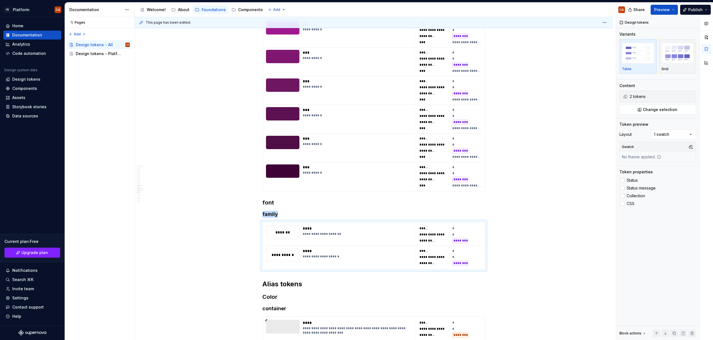
drag, startPoint x: 631, startPoint y: 206, endPoint x: 542, endPoint y: 215, distance: 89.5
click at [630, 206] on span "CSS" at bounding box center [631, 204] width 8 height 4
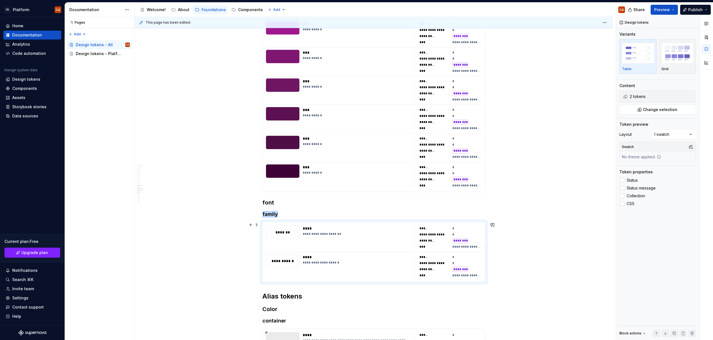
scroll to position [5655, 0]
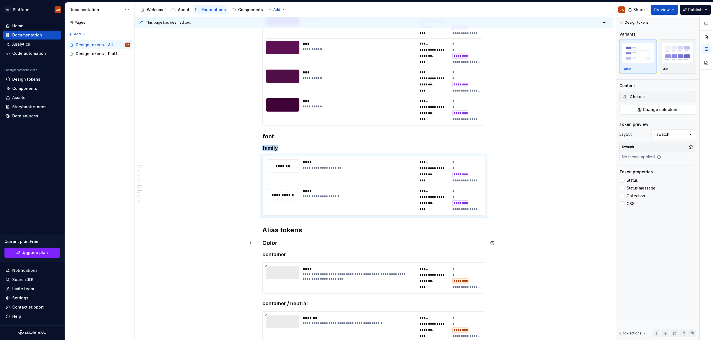
click at [322, 227] on h2 "Alias tokens" at bounding box center [373, 230] width 223 height 9
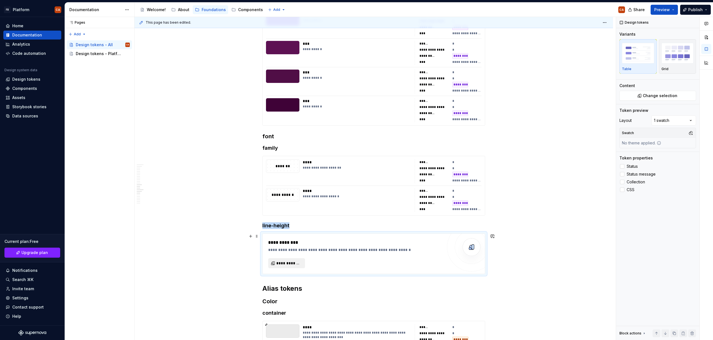
click at [290, 264] on span "**********" at bounding box center [288, 264] width 25 height 6
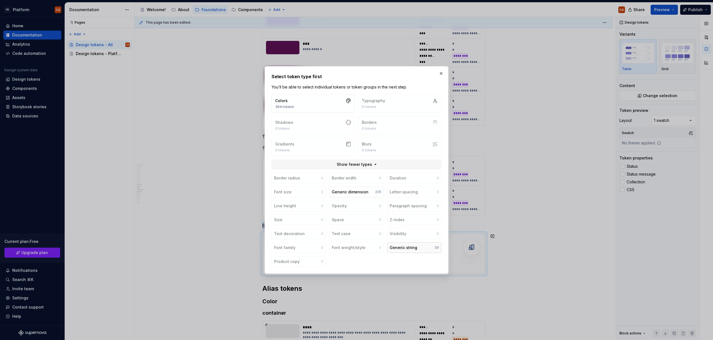
click at [420, 247] on button "Generic string 39" at bounding box center [414, 248] width 54 height 11
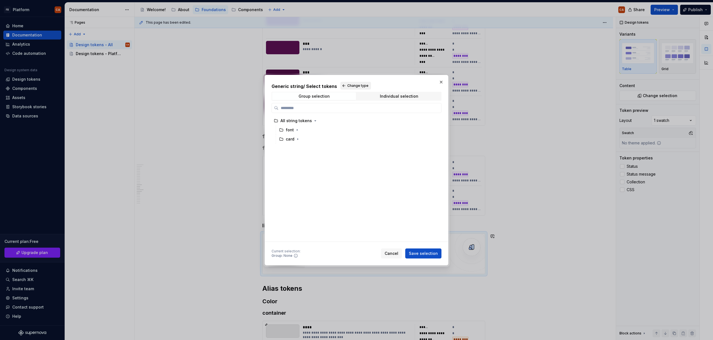
click at [366, 83] on button "Change type" at bounding box center [355, 86] width 31 height 8
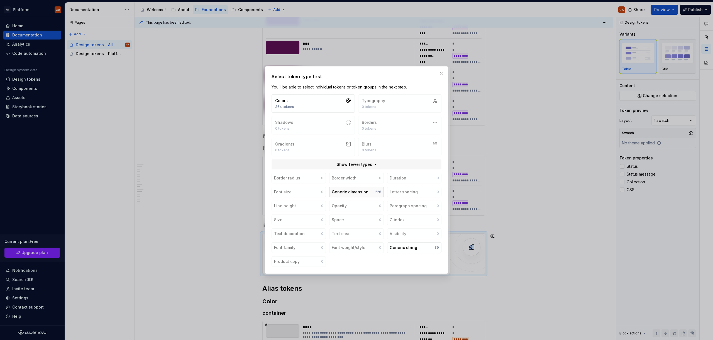
click at [366, 193] on div "Generic dimension" at bounding box center [350, 192] width 37 height 6
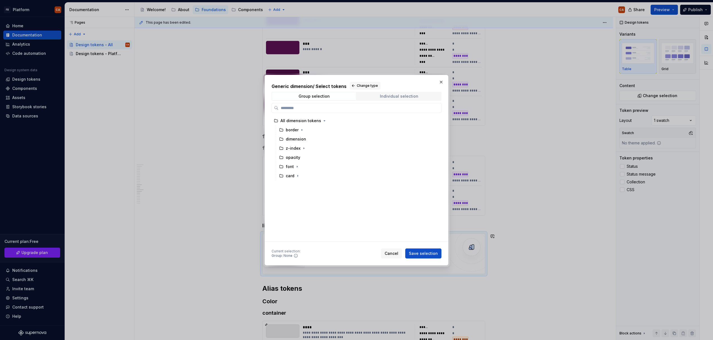
click at [392, 99] on span "Individual selection" at bounding box center [399, 96] width 84 height 8
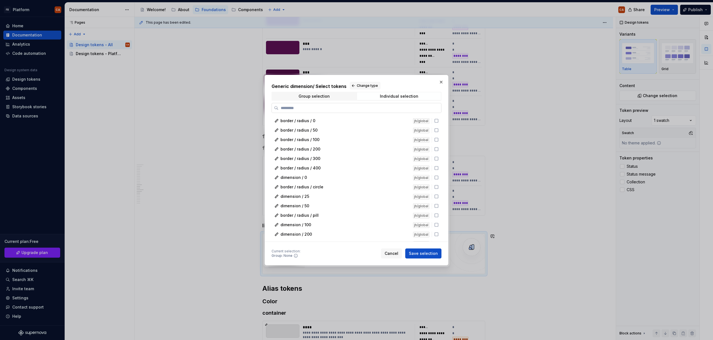
type textarea "*"
type input "*****"
click at [343, 121] on div "font / line-height / 300" at bounding box center [344, 121] width 129 height 6
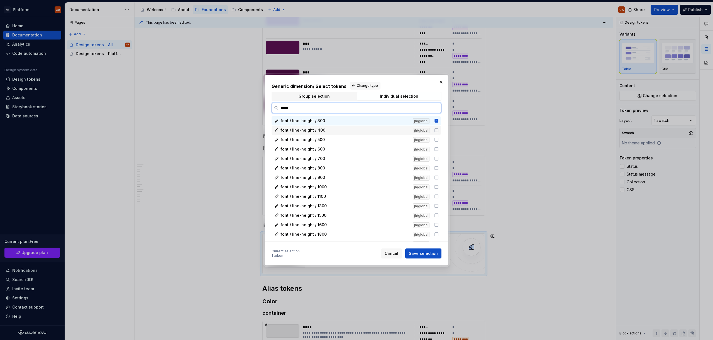
click at [336, 128] on div "font / line-height / 400" at bounding box center [344, 131] width 129 height 6
click at [321, 141] on span "font / line-height / 500" at bounding box center [302, 140] width 44 height 6
click at [344, 150] on div "font / line-height / 600" at bounding box center [344, 149] width 129 height 6
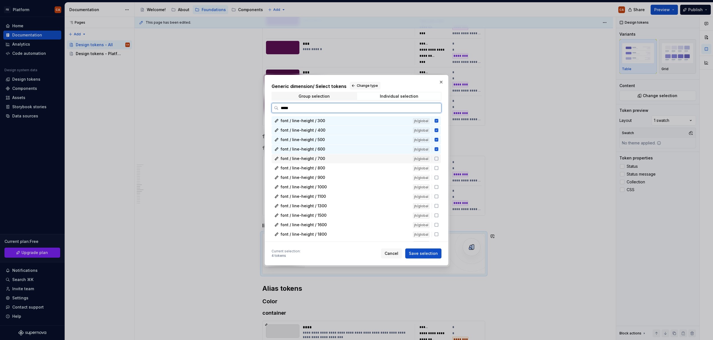
click at [341, 160] on div "font / line-height / 700" at bounding box center [344, 159] width 129 height 6
click at [337, 167] on div "font / line-height / 800" at bounding box center [344, 168] width 129 height 6
drag, startPoint x: 334, startPoint y: 179, endPoint x: 334, endPoint y: 185, distance: 6.4
click at [334, 179] on div "font / line-height / 900" at bounding box center [344, 178] width 129 height 6
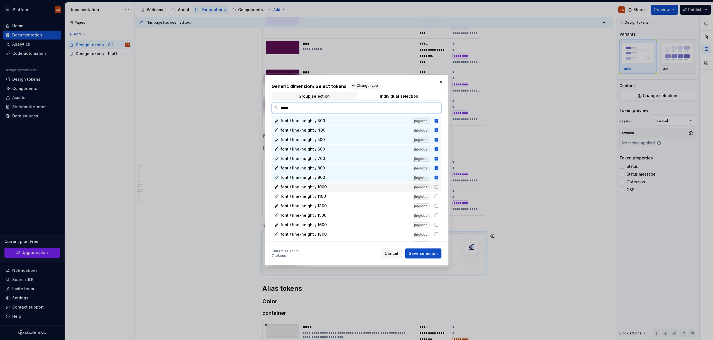
drag, startPoint x: 334, startPoint y: 186, endPoint x: 334, endPoint y: 190, distance: 4.7
click at [334, 186] on div "font / line-height / 1000" at bounding box center [344, 187] width 129 height 6
drag, startPoint x: 334, startPoint y: 194, endPoint x: 334, endPoint y: 199, distance: 5.3
click at [334, 194] on div "font / line-height / 1100" at bounding box center [344, 197] width 129 height 6
click at [331, 212] on div "font / line-height / 1500 jh/global" at bounding box center [356, 215] width 169 height 9
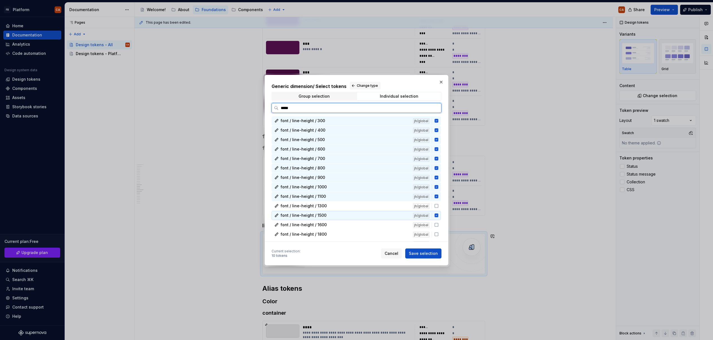
click at [331, 212] on div "font / line-height / 1500 jh/global" at bounding box center [356, 215] width 169 height 9
drag, startPoint x: 331, startPoint y: 206, endPoint x: 331, endPoint y: 211, distance: 4.5
click at [331, 207] on div "font / line-height / 1300" at bounding box center [344, 206] width 129 height 6
click at [331, 212] on div "font / line-height / 1500 jh/global" at bounding box center [356, 215] width 169 height 9
click at [330, 224] on div "font / line-height / 1600" at bounding box center [344, 225] width 129 height 6
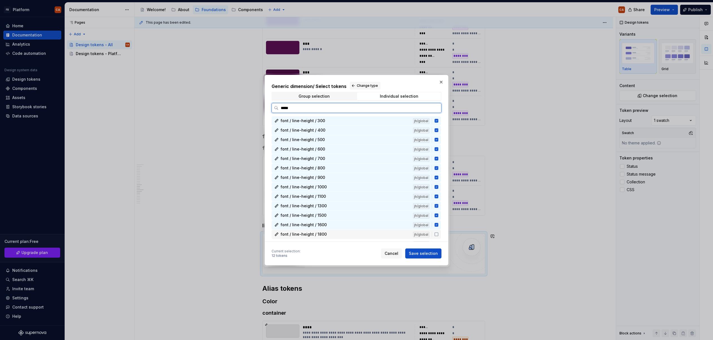
click at [331, 233] on div "font / line-height / 1800" at bounding box center [344, 235] width 129 height 6
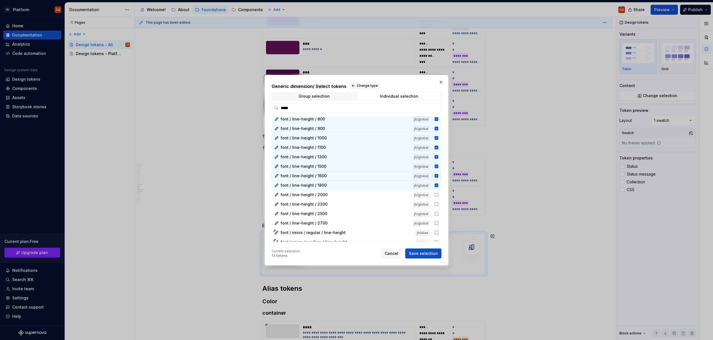
scroll to position [45, 0]
click at [332, 199] on div "font / line-height / 2000" at bounding box center [344, 199] width 129 height 6
click at [331, 208] on div "font / line-height / 2300" at bounding box center [344, 208] width 129 height 6
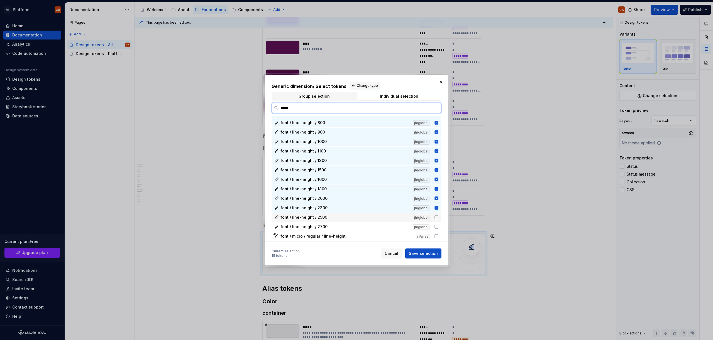
click at [330, 218] on div "font / line-height / 2500" at bounding box center [344, 218] width 129 height 6
click at [329, 225] on div "font / line-height / 2700" at bounding box center [344, 227] width 129 height 6
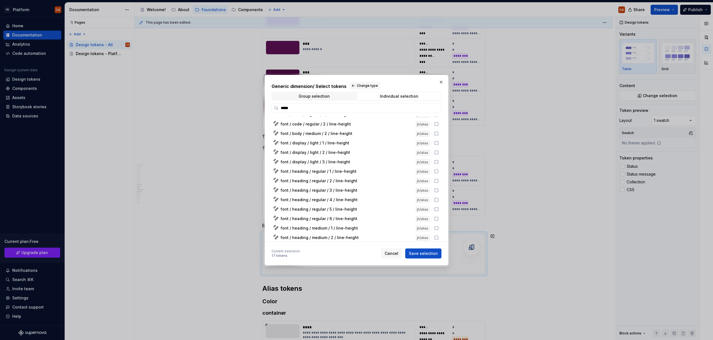
scroll to position [356, 0]
click at [425, 253] on span "Save selection" at bounding box center [423, 254] width 29 height 6
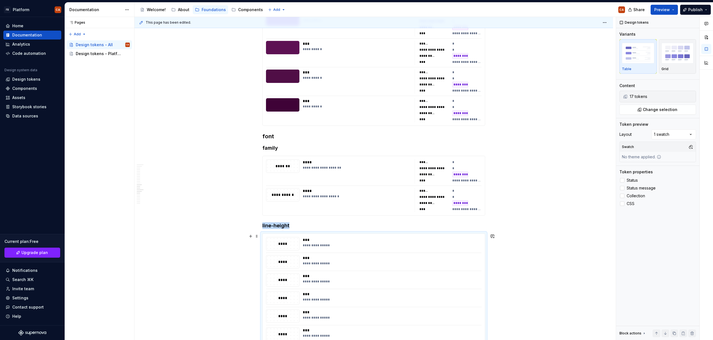
scroll to position [5858, 0]
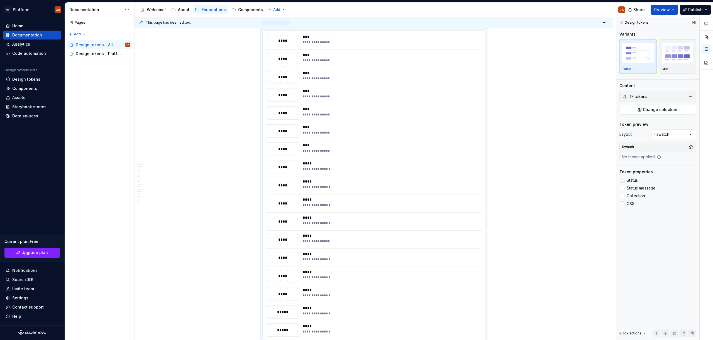
click at [632, 180] on span "Status" at bounding box center [632, 180] width 11 height 4
drag, startPoint x: 635, startPoint y: 187, endPoint x: 635, endPoint y: 195, distance: 8.9
click at [635, 187] on span "Status message" at bounding box center [641, 188] width 29 height 4
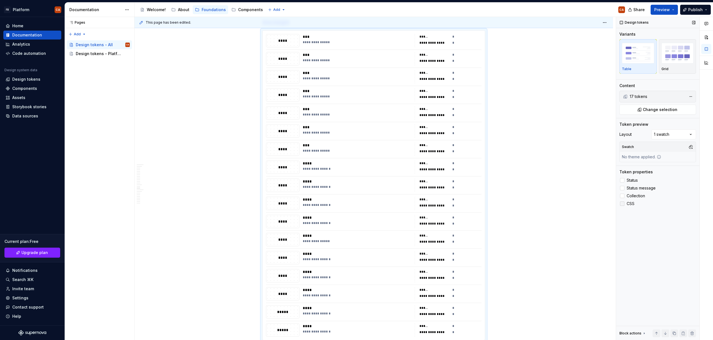
drag, startPoint x: 635, startPoint y: 197, endPoint x: 631, endPoint y: 206, distance: 10.0
click at [635, 197] on span "Collection" at bounding box center [636, 196] width 18 height 4
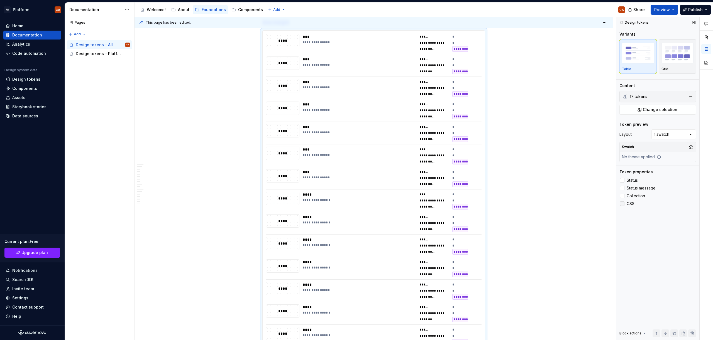
click at [631, 206] on span "CSS" at bounding box center [631, 204] width 8 height 4
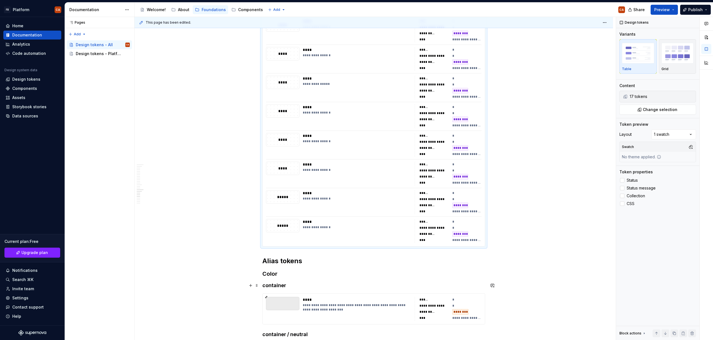
scroll to position [6241, 0]
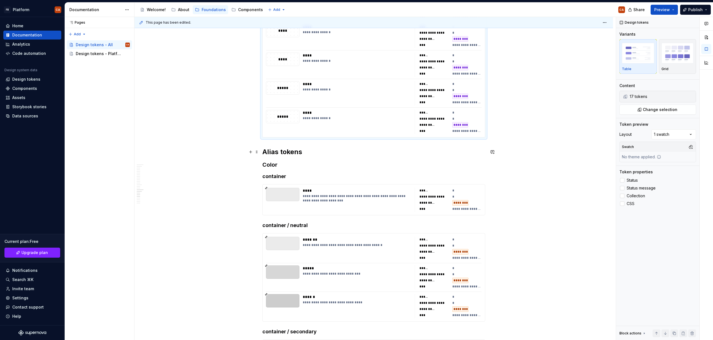
click at [321, 150] on h2 "Alias tokens" at bounding box center [373, 152] width 223 height 9
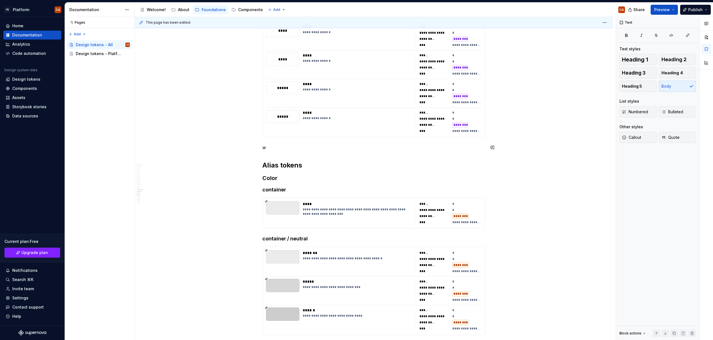
click at [278, 146] on p "w" at bounding box center [373, 147] width 223 height 7
click at [288, 149] on p "w" at bounding box center [373, 147] width 223 height 7
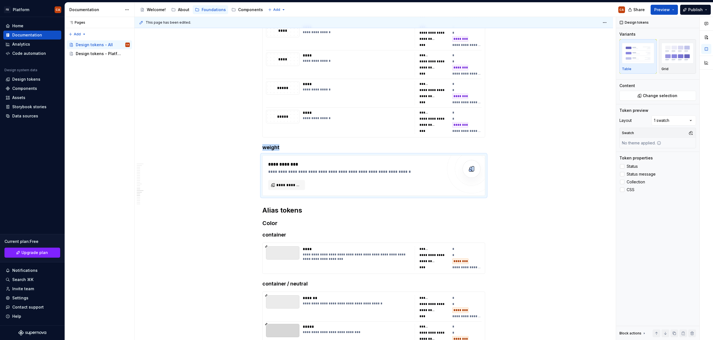
type textarea "*"
click at [288, 187] on span "**********" at bounding box center [288, 185] width 25 height 6
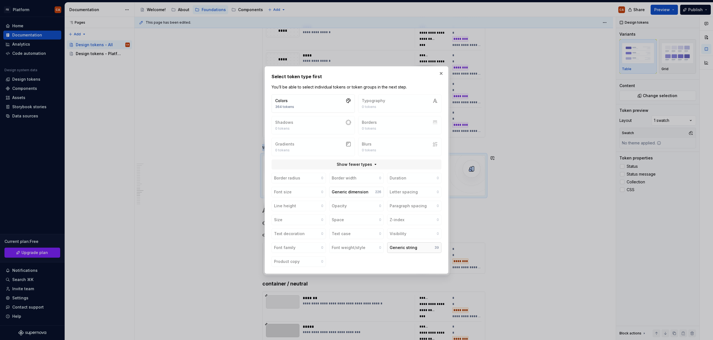
click at [410, 249] on div "Generic string" at bounding box center [404, 248] width 28 height 6
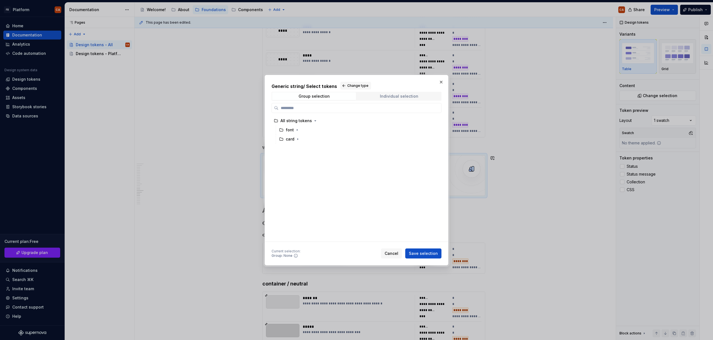
click at [393, 97] on div "Individual selection" at bounding box center [399, 96] width 38 height 4
type input "******"
click at [358, 82] on button "Change type" at bounding box center [355, 86] width 31 height 8
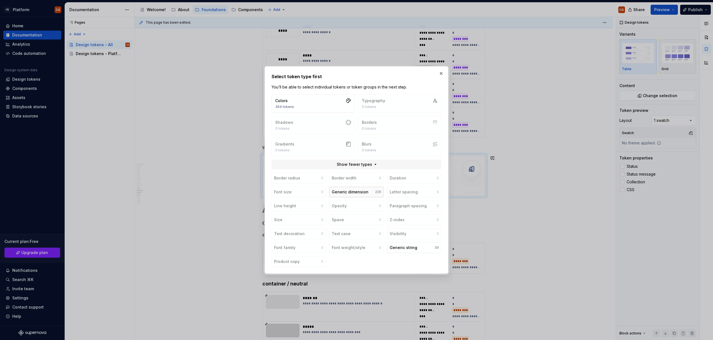
click at [353, 190] on div "Generic dimension" at bounding box center [350, 192] width 37 height 6
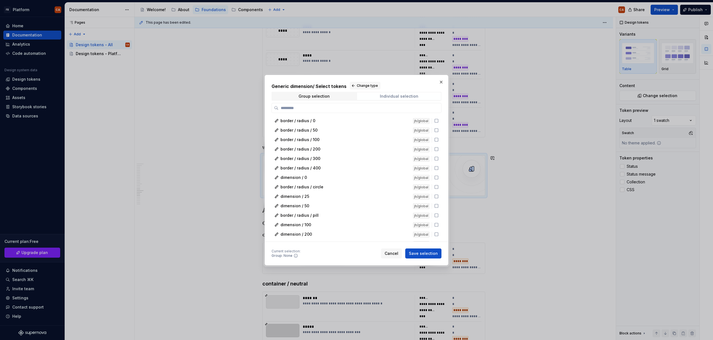
click at [387, 94] on div "Individual selection" at bounding box center [399, 96] width 38 height 4
click at [352, 106] on input "search" at bounding box center [359, 108] width 163 height 6
type input "**"
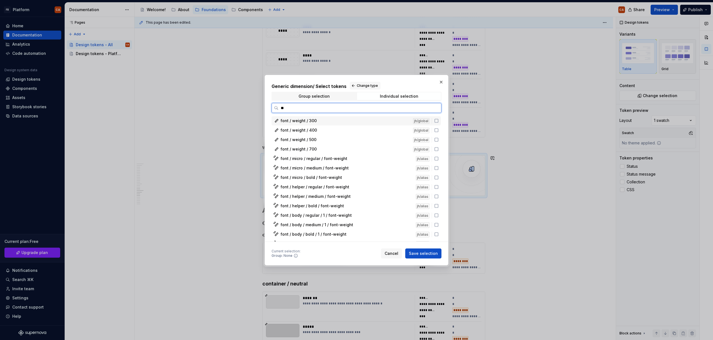
click at [336, 123] on div "font / weight / 300" at bounding box center [344, 121] width 129 height 6
click at [331, 131] on div "font / weight / 400" at bounding box center [344, 131] width 129 height 6
click at [327, 141] on div "font / weight / 500" at bounding box center [344, 140] width 129 height 6
click at [328, 146] on div "font / weight / 700 jh/global" at bounding box center [356, 149] width 169 height 9
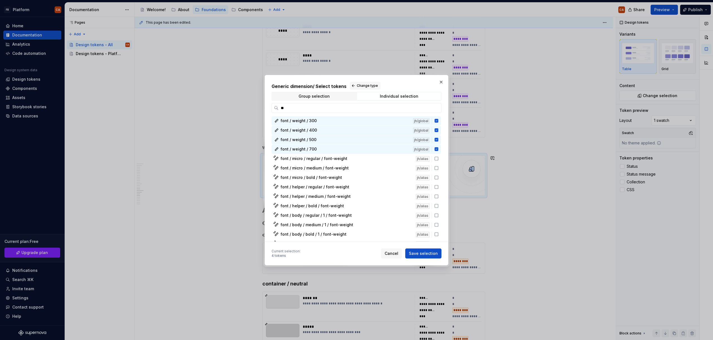
click at [425, 246] on div "Generic dimension / Select tokens Change type Group selection Individual select…" at bounding box center [357, 170] width 170 height 177
click at [428, 254] on span "Save selection" at bounding box center [423, 254] width 29 height 6
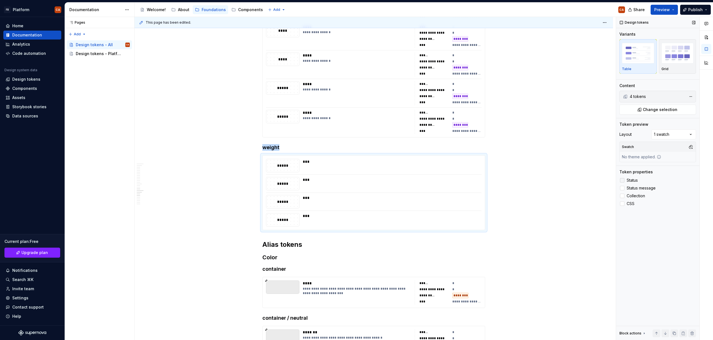
click at [635, 181] on span "Status" at bounding box center [632, 180] width 11 height 4
click at [637, 190] on span "Status message" at bounding box center [641, 188] width 29 height 4
drag, startPoint x: 635, startPoint y: 196, endPoint x: 633, endPoint y: 200, distance: 4.8
click at [635, 196] on span "Collection" at bounding box center [636, 196] width 18 height 4
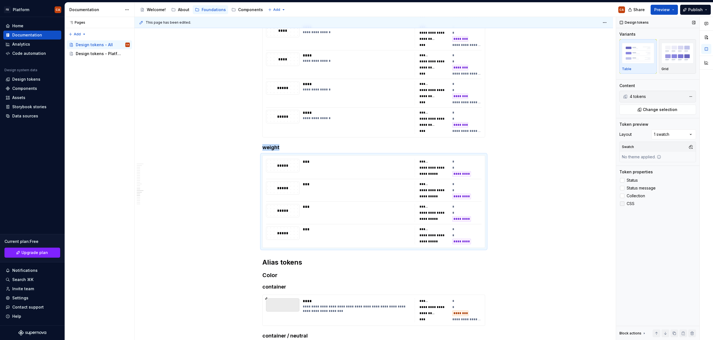
click at [631, 202] on span "CSS" at bounding box center [631, 204] width 8 height 4
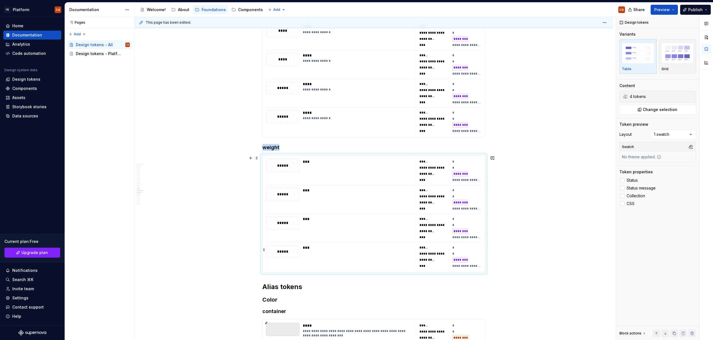
scroll to position [6313, 0]
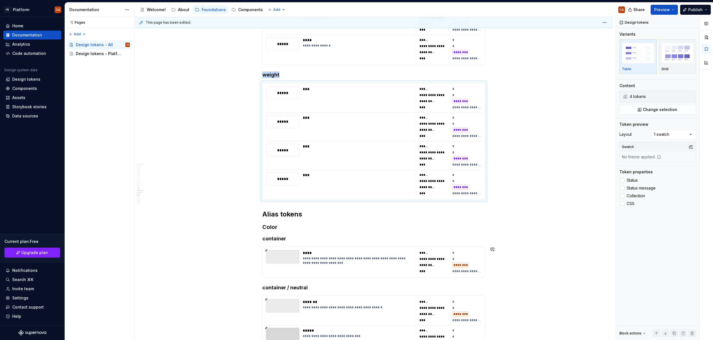
click at [303, 213] on h2 "Alias tokens" at bounding box center [373, 214] width 223 height 9
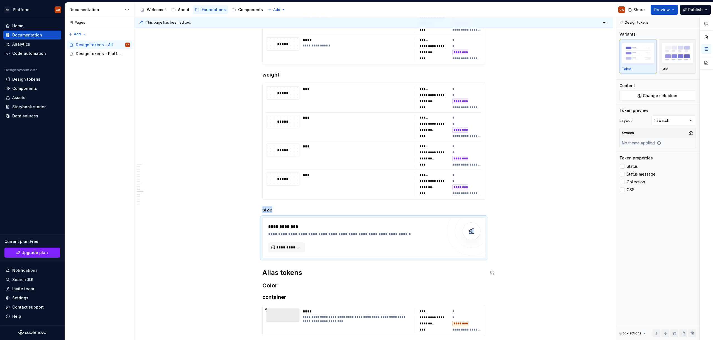
type textarea "*"
click at [295, 250] on span "**********" at bounding box center [288, 248] width 25 height 6
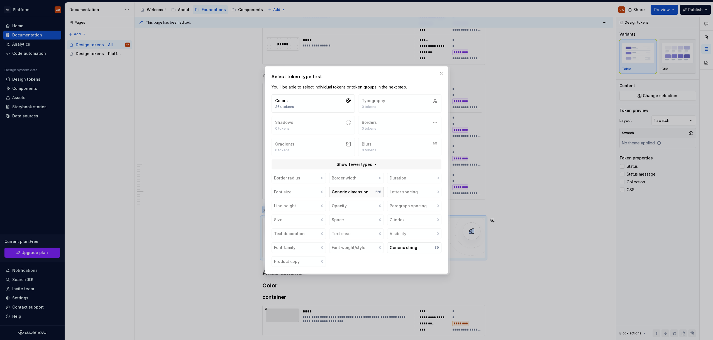
click at [363, 192] on div "Generic dimension" at bounding box center [350, 192] width 37 height 6
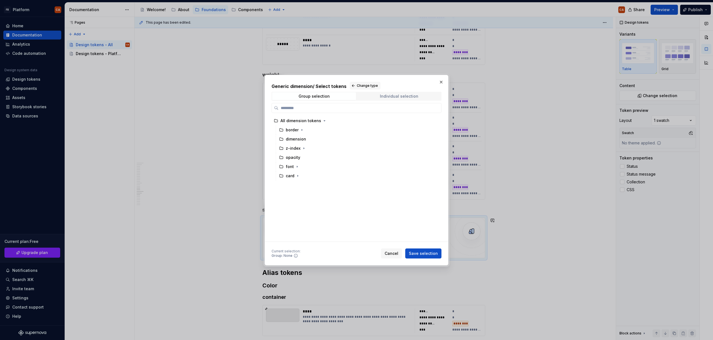
click at [399, 95] on div "Individual selection" at bounding box center [399, 96] width 38 height 4
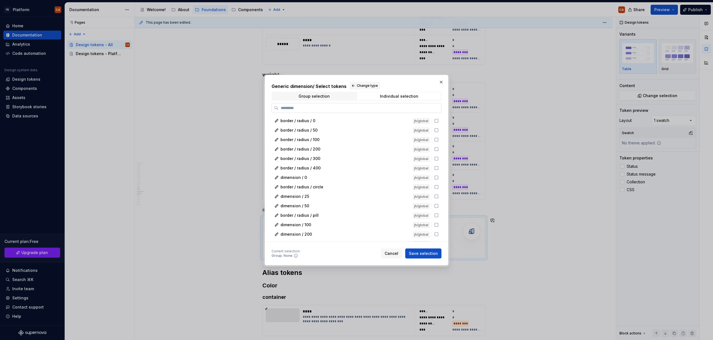
click at [395, 109] on input "search" at bounding box center [359, 108] width 163 height 6
type input "**********"
click at [365, 121] on div "font / size / 250" at bounding box center [344, 121] width 129 height 6
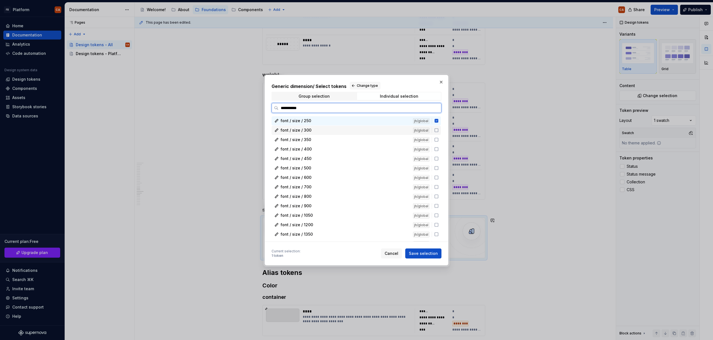
click at [363, 130] on div "font / size / 300" at bounding box center [344, 131] width 129 height 6
click at [359, 136] on div "font / size / 350 jh/global" at bounding box center [356, 139] width 169 height 9
click at [341, 148] on div "font / size / 400" at bounding box center [344, 149] width 129 height 6
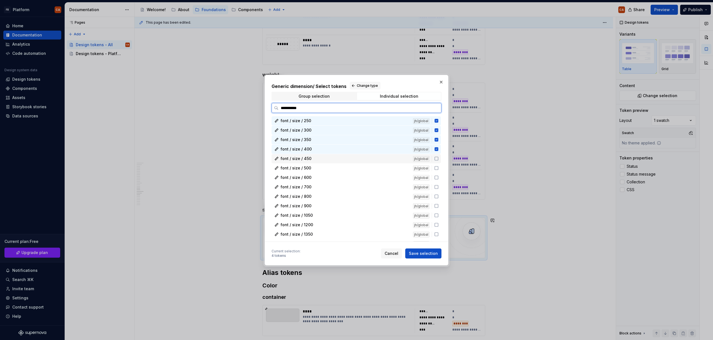
click at [336, 162] on div "font / size / 450 jh/global" at bounding box center [356, 158] width 169 height 9
click at [330, 172] on div "font / size / 500 jh/global" at bounding box center [356, 168] width 169 height 9
click at [327, 178] on div "font / size / 600" at bounding box center [344, 178] width 129 height 6
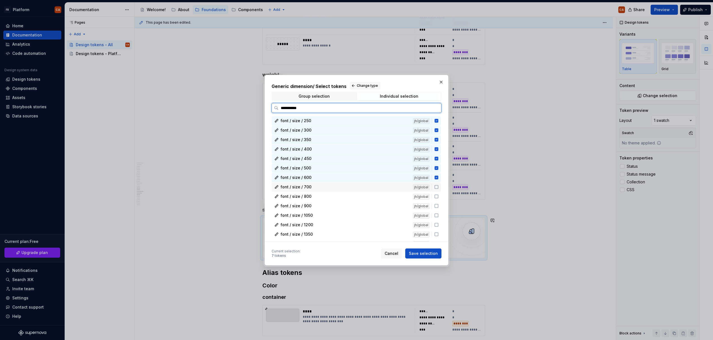
click at [325, 190] on div "font / size / 700" at bounding box center [344, 187] width 129 height 6
click at [324, 198] on div "font / size / 800" at bounding box center [344, 197] width 129 height 6
click at [321, 207] on div "font / size / 900" at bounding box center [344, 206] width 129 height 6
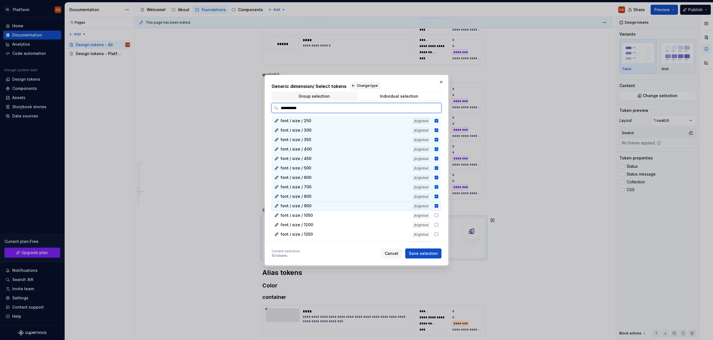
click at [321, 217] on div "font / size / 1050" at bounding box center [344, 216] width 129 height 6
click at [322, 228] on div "font / size / 1200" at bounding box center [344, 225] width 129 height 6
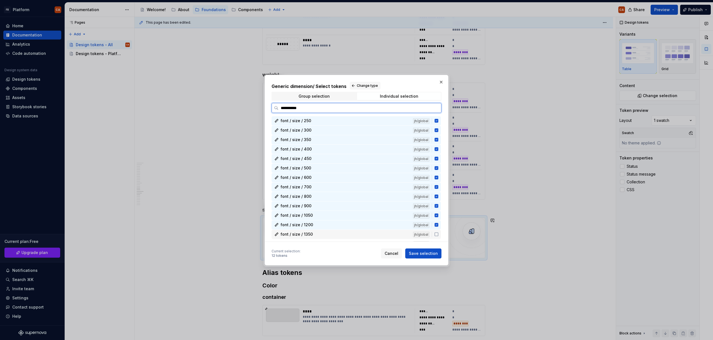
click at [322, 235] on div "font / size / 1350" at bounding box center [344, 235] width 129 height 6
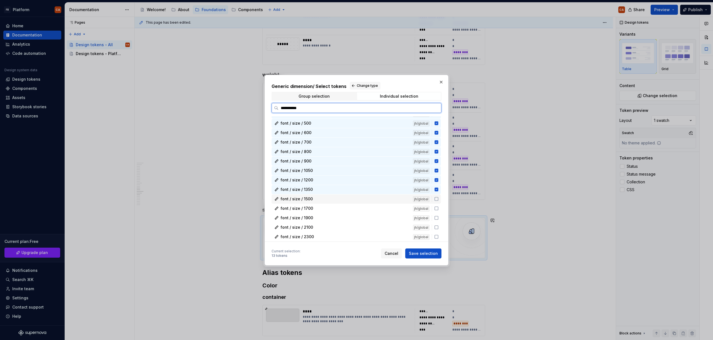
click at [314, 197] on div "font / size / 1500" at bounding box center [344, 199] width 129 height 6
click at [314, 209] on div "font / size / 1700" at bounding box center [344, 209] width 129 height 6
click at [312, 216] on div "font / size / 1900" at bounding box center [344, 218] width 129 height 6
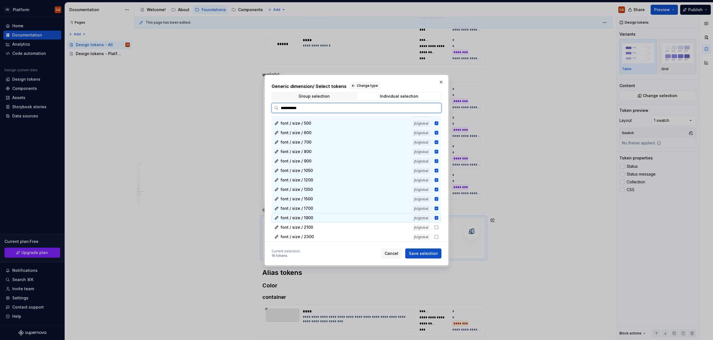
click at [314, 226] on div "font / size / 2100" at bounding box center [344, 228] width 129 height 6
click at [317, 234] on div "font / size / 2300" at bounding box center [344, 237] width 129 height 6
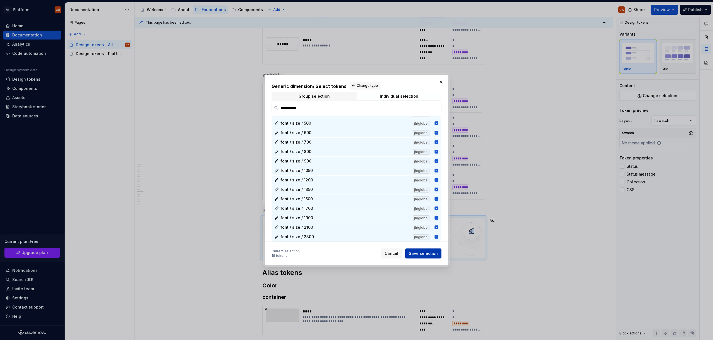
click at [429, 254] on span "Save selection" at bounding box center [423, 254] width 29 height 6
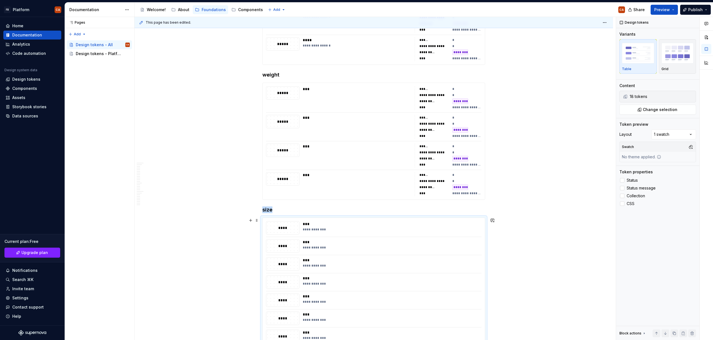
scroll to position [6514, 0]
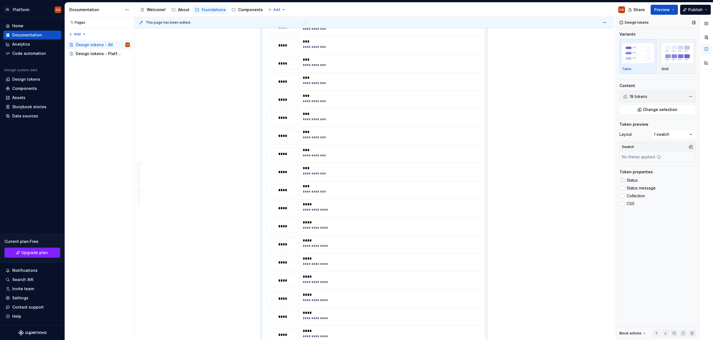
click at [627, 181] on span "Status" at bounding box center [632, 180] width 11 height 4
click at [631, 190] on span "Status message" at bounding box center [641, 188] width 29 height 4
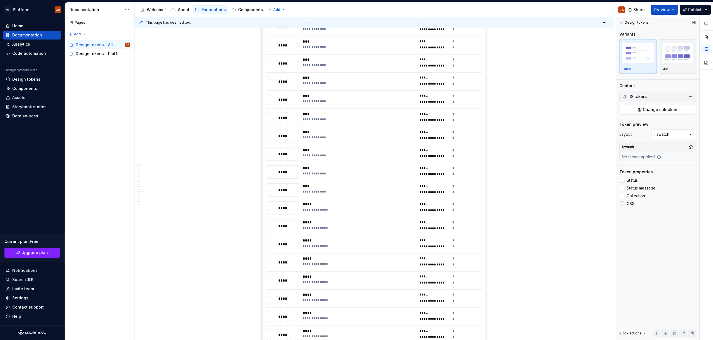
drag, startPoint x: 630, startPoint y: 195, endPoint x: 631, endPoint y: 205, distance: 10.1
click at [630, 195] on span "Collection" at bounding box center [636, 196] width 18 height 4
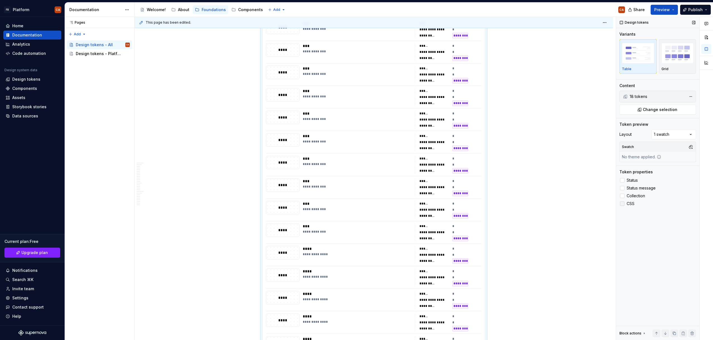
click at [631, 205] on span "CSS" at bounding box center [631, 204] width 8 height 4
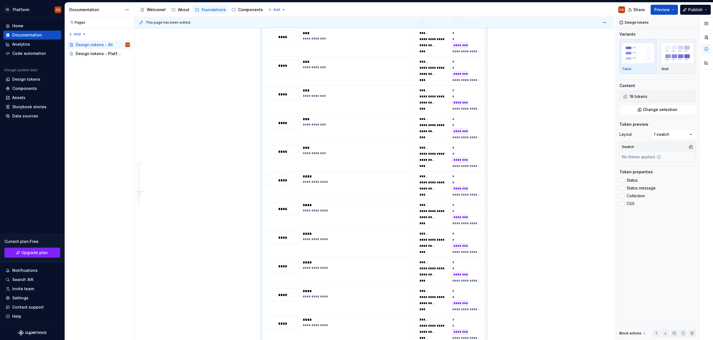
scroll to position [6786, 0]
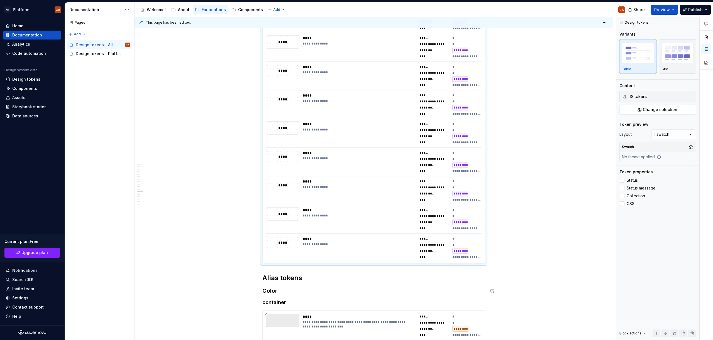
click at [314, 280] on h2 "Alias tokens" at bounding box center [373, 278] width 223 height 9
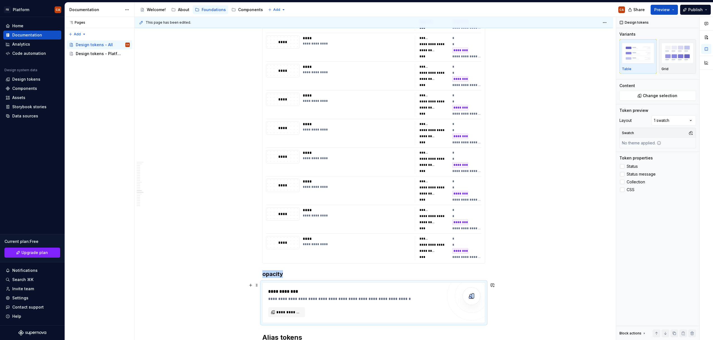
type textarea "*"
click at [294, 312] on span "**********" at bounding box center [288, 313] width 25 height 6
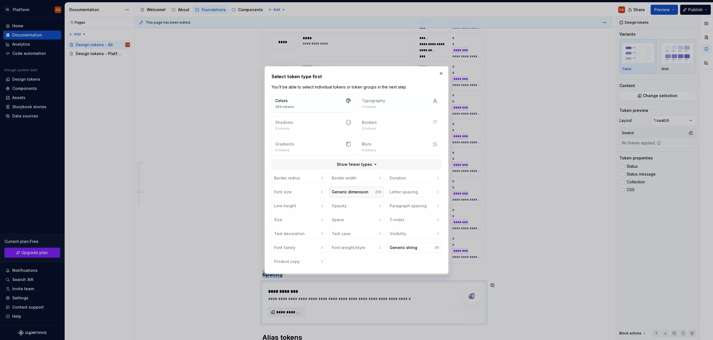
click at [360, 192] on div "Generic dimension" at bounding box center [350, 192] width 37 height 6
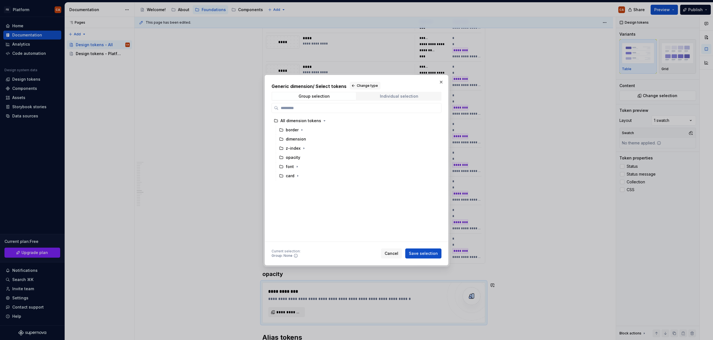
click at [398, 98] on div "Individual selection" at bounding box center [399, 96] width 38 height 4
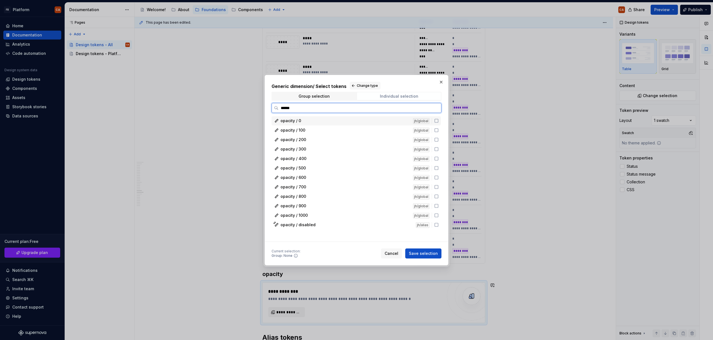
type input "*******"
click at [355, 120] on div "opacity / 0" at bounding box center [344, 121] width 129 height 6
click at [335, 132] on div "opacity / 100" at bounding box center [344, 131] width 129 height 6
click at [331, 141] on div "opacity / 200" at bounding box center [344, 140] width 129 height 6
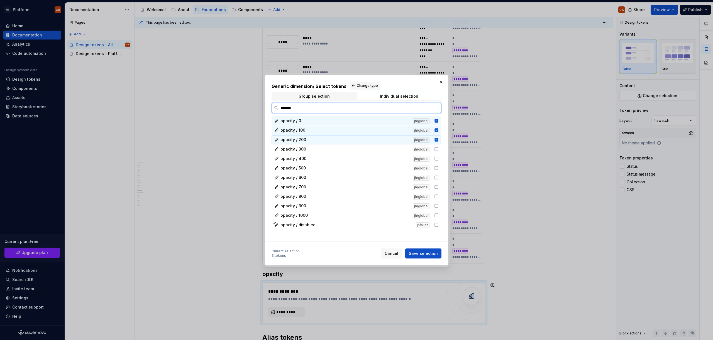
click at [317, 151] on div "opacity / 300" at bounding box center [344, 149] width 129 height 6
drag, startPoint x: 312, startPoint y: 159, endPoint x: 312, endPoint y: 168, distance: 9.8
click at [312, 159] on div "opacity / 400" at bounding box center [344, 159] width 129 height 6
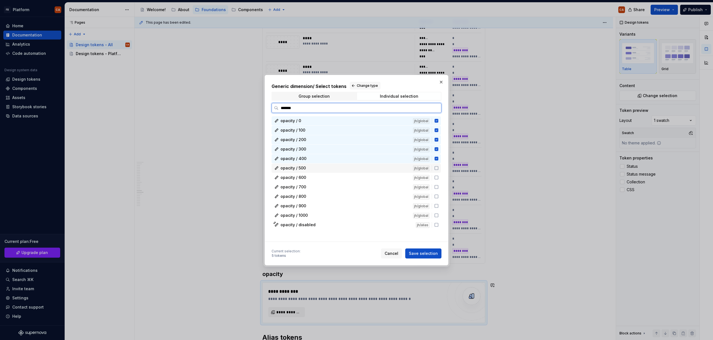
click at [312, 169] on div "opacity / 500" at bounding box center [344, 168] width 129 height 6
click at [311, 178] on div "opacity / 600" at bounding box center [344, 178] width 129 height 6
click at [311, 187] on div "opacity / 700" at bounding box center [344, 187] width 129 height 6
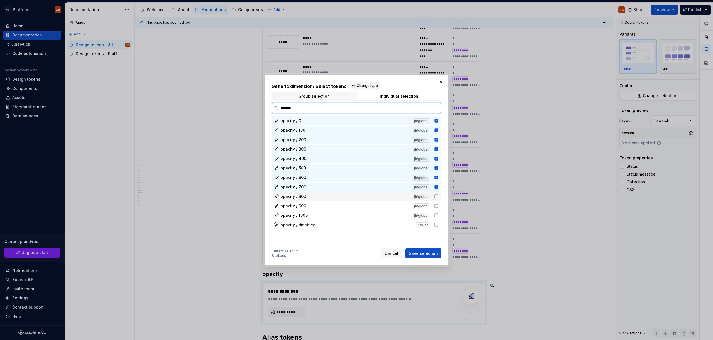
click at [310, 196] on div "opacity / 800" at bounding box center [344, 197] width 129 height 6
drag, startPoint x: 308, startPoint y: 206, endPoint x: 312, endPoint y: 216, distance: 11.6
click at [308, 206] on div "opacity / 900" at bounding box center [344, 206] width 129 height 6
click at [313, 217] on div "opacity / 1000" at bounding box center [344, 216] width 129 height 6
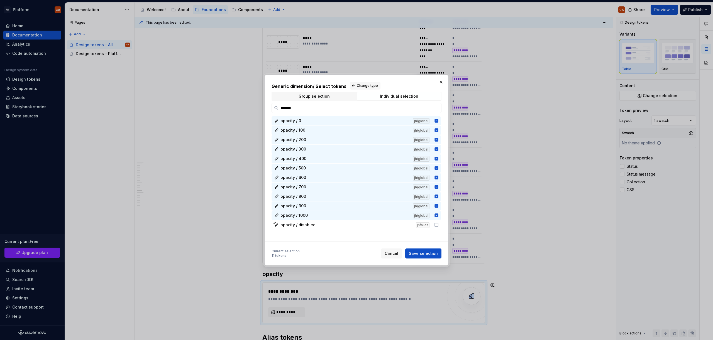
click at [422, 256] on span "Save selection" at bounding box center [423, 254] width 29 height 6
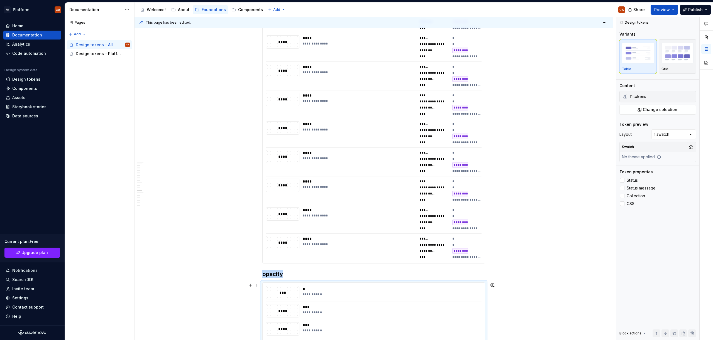
scroll to position [6930, 0]
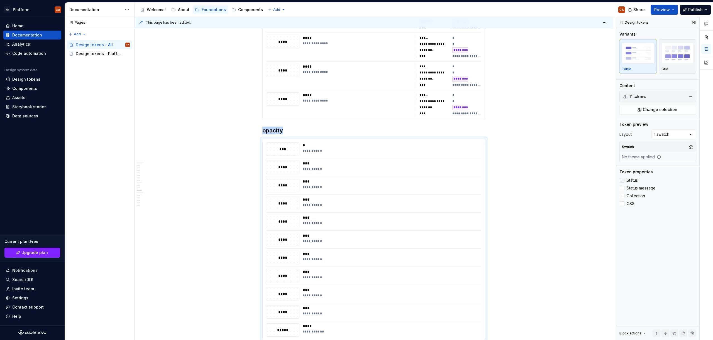
click at [635, 182] on label "Status" at bounding box center [657, 180] width 77 height 7
click at [637, 190] on span "Status message" at bounding box center [641, 188] width 29 height 4
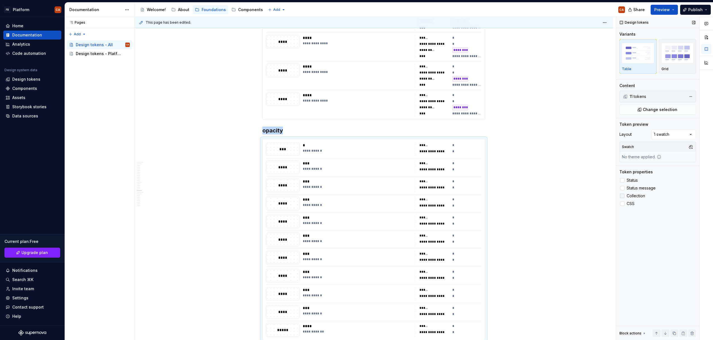
click at [634, 197] on span "Collection" at bounding box center [636, 196] width 18 height 4
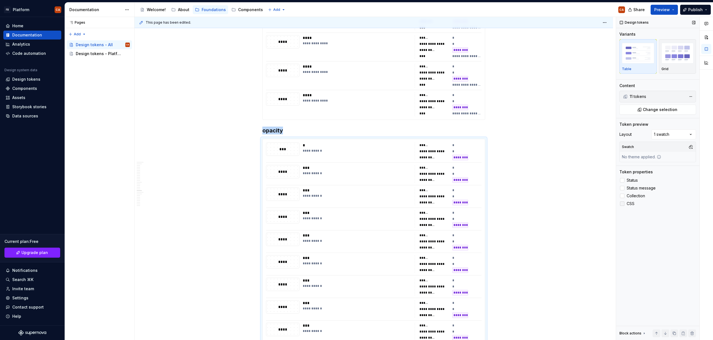
click at [630, 203] on span "CSS" at bounding box center [631, 204] width 8 height 4
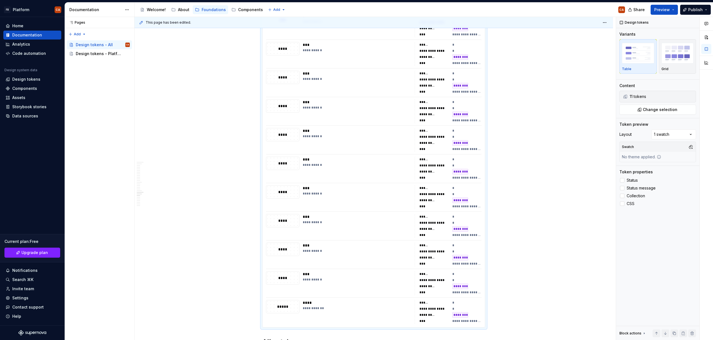
scroll to position [7213, 0]
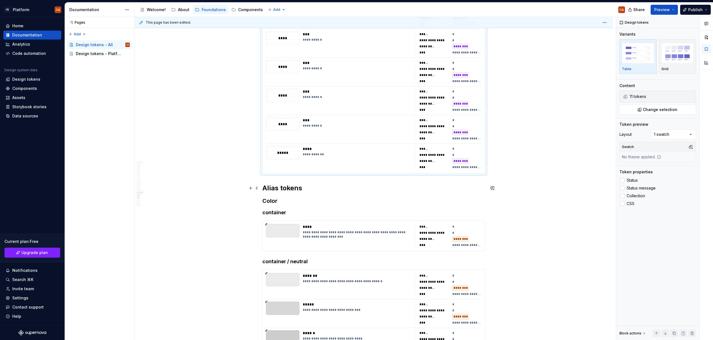
click at [315, 187] on h2 "Alias tokens" at bounding box center [373, 188] width 223 height 9
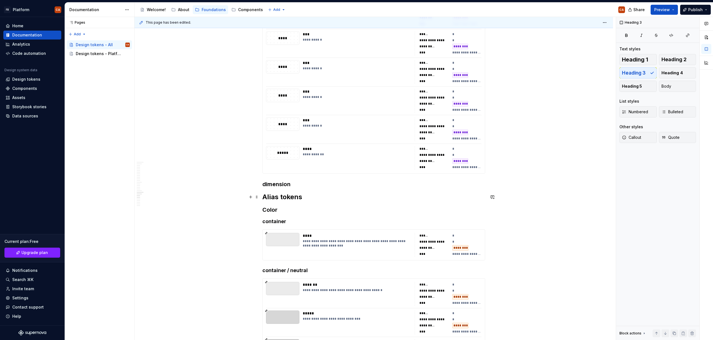
click at [304, 196] on h2 "Alias tokens" at bounding box center [373, 197] width 223 height 9
click at [300, 187] on h3 "dimension" at bounding box center [373, 184] width 223 height 8
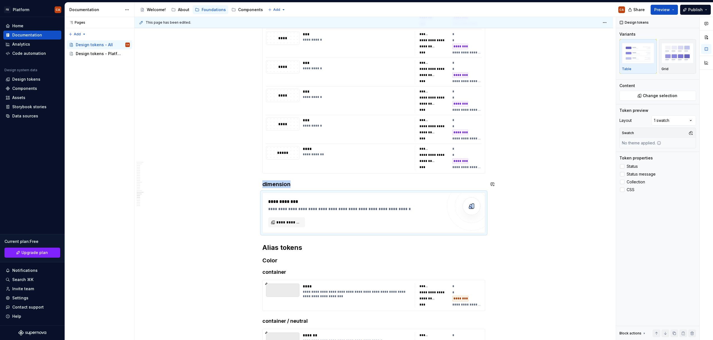
type textarea "*"
click at [296, 224] on span "**********" at bounding box center [288, 223] width 25 height 6
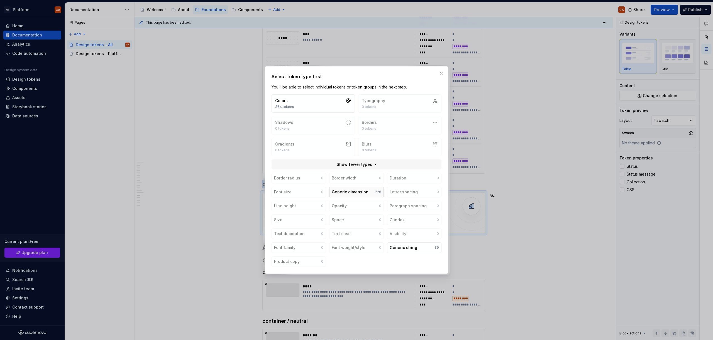
click at [367, 194] on button "Generic dimension 226" at bounding box center [356, 192] width 54 height 11
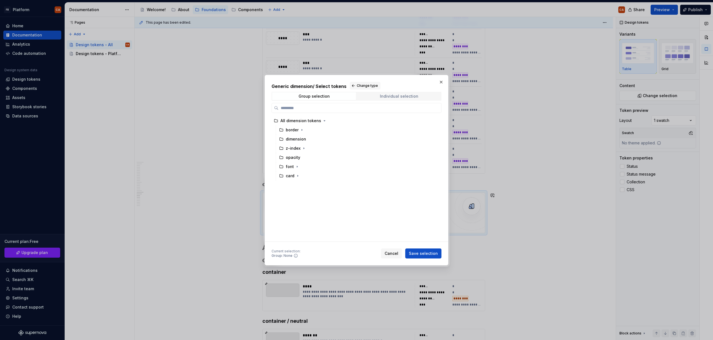
click at [412, 93] on span "Individual selection" at bounding box center [399, 96] width 84 height 8
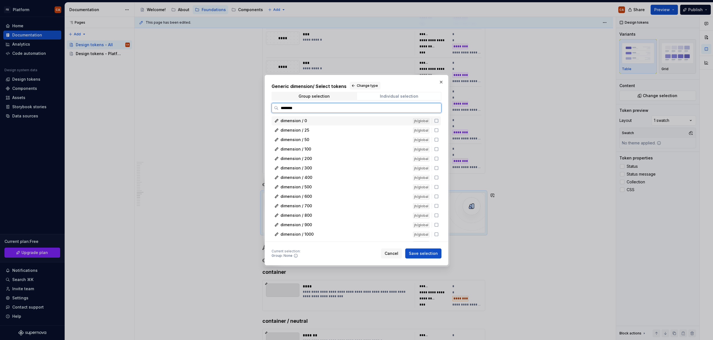
type input "*********"
click at [368, 122] on div "dimension / 0" at bounding box center [344, 121] width 129 height 6
click at [365, 128] on div "dimension / 25" at bounding box center [344, 131] width 129 height 6
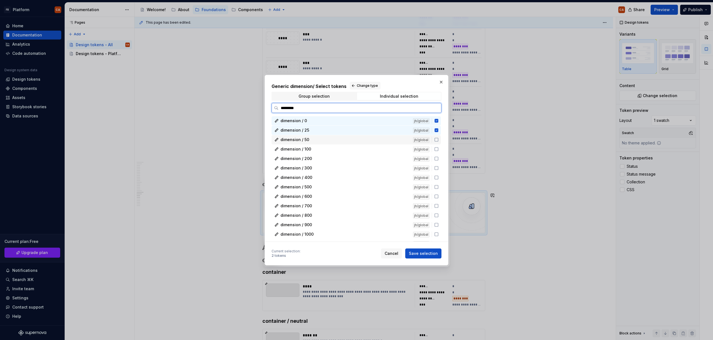
click at [327, 138] on div "dimension / 50" at bounding box center [344, 140] width 129 height 6
click at [324, 144] on div "dimension / 50 jh/global" at bounding box center [356, 139] width 169 height 9
click at [313, 142] on div "dimension / 50" at bounding box center [344, 140] width 129 height 6
click at [312, 149] on div "dimension / 100" at bounding box center [344, 149] width 129 height 6
click at [309, 159] on span "dimension / 200" at bounding box center [295, 159] width 31 height 6
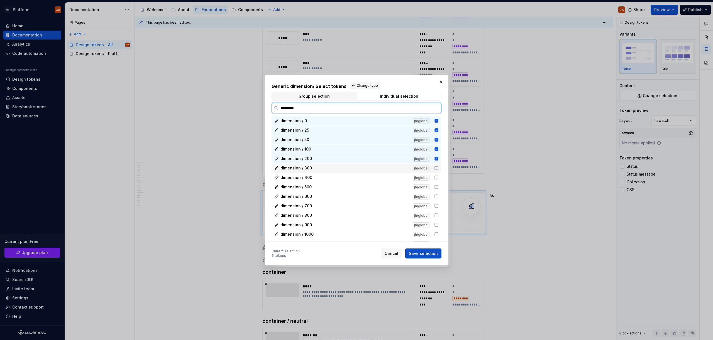
click at [311, 169] on div "dimension / 300" at bounding box center [344, 168] width 129 height 6
click at [313, 174] on div "dimension / 400 jh/global" at bounding box center [356, 177] width 169 height 9
drag, startPoint x: 317, startPoint y: 186, endPoint x: 317, endPoint y: 190, distance: 4.5
click at [317, 186] on div "dimension / 500" at bounding box center [344, 187] width 129 height 6
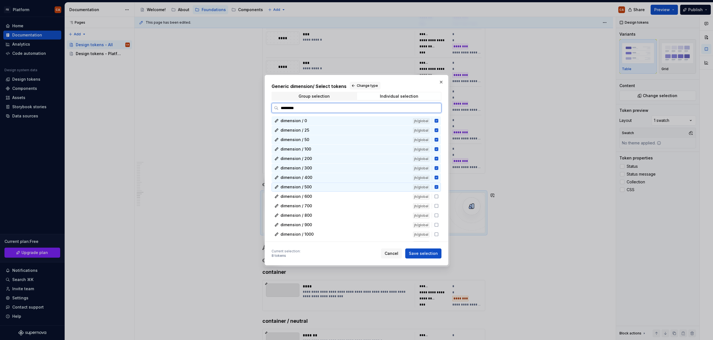
click at [317, 193] on div "dimension / 600 jh/global" at bounding box center [356, 196] width 169 height 9
click at [317, 205] on div "dimension / 700" at bounding box center [344, 206] width 129 height 6
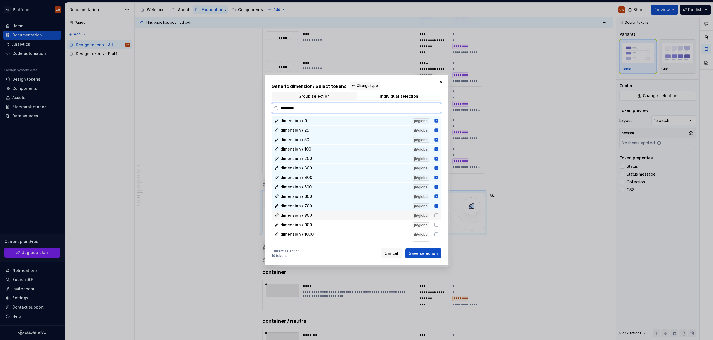
click at [317, 215] on div "dimension / 800" at bounding box center [344, 216] width 129 height 6
click at [316, 225] on div "dimension / 900" at bounding box center [344, 225] width 129 height 6
click at [317, 233] on div "dimension / 1000" at bounding box center [344, 235] width 129 height 6
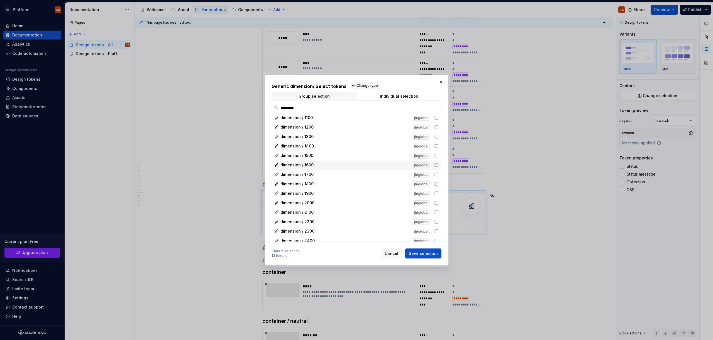
scroll to position [107, 0]
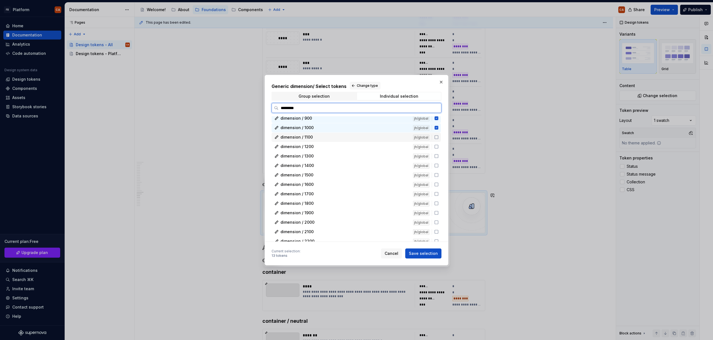
click at [321, 133] on div "dimension / 1100 jh/global" at bounding box center [356, 137] width 169 height 9
drag, startPoint x: 319, startPoint y: 141, endPoint x: 319, endPoint y: 151, distance: 9.7
click at [319, 141] on div "dimension / 1100 jh/global" at bounding box center [356, 137] width 169 height 9
click at [317, 137] on div "dimension / 1100" at bounding box center [344, 138] width 129 height 6
click at [320, 149] on div "dimension / 1200 jh/global" at bounding box center [356, 146] width 169 height 9
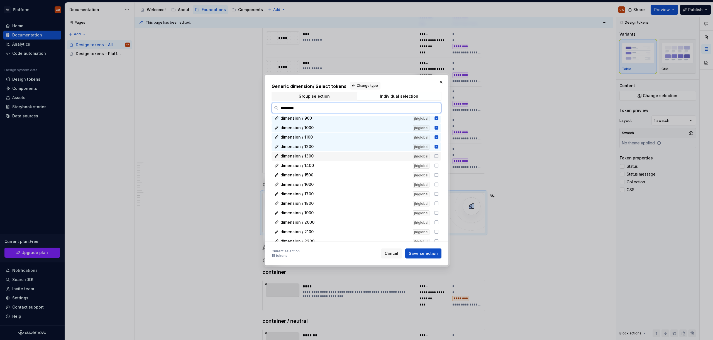
click at [318, 159] on div "dimension / 1300" at bounding box center [344, 156] width 129 height 6
click at [318, 167] on div "dimension / 1400" at bounding box center [344, 166] width 129 height 6
click at [315, 178] on div "dimension / 1500 jh/global" at bounding box center [356, 175] width 169 height 9
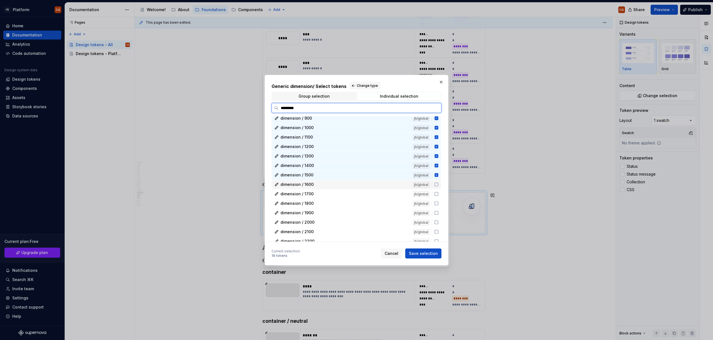
click at [313, 185] on div "dimension / 1600" at bounding box center [344, 185] width 129 height 6
click at [316, 195] on div "dimension / 1700" at bounding box center [344, 194] width 129 height 6
click at [316, 199] on div "dimension / 0 jh/global dimension / 25 jh/global dimension / 50 jh/global dimen…" at bounding box center [357, 137] width 170 height 255
click at [317, 201] on div "dimension / 1800" at bounding box center [344, 204] width 129 height 6
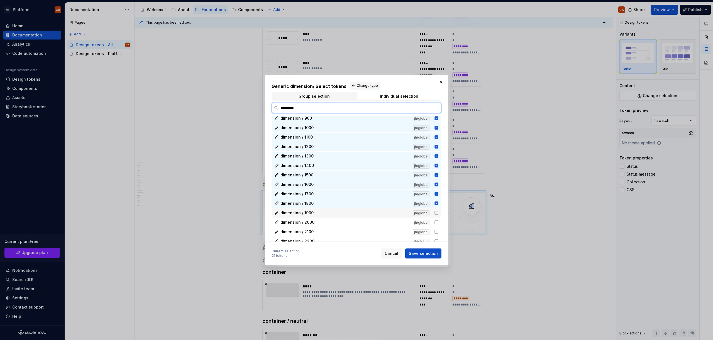
drag, startPoint x: 315, startPoint y: 214, endPoint x: 315, endPoint y: 219, distance: 4.2
click at [315, 215] on div "dimension / 1900" at bounding box center [344, 213] width 129 height 6
click at [316, 226] on div "dimension / 2000 jh/global" at bounding box center [356, 222] width 169 height 9
click at [315, 231] on div "dimension / 2100" at bounding box center [344, 232] width 129 height 6
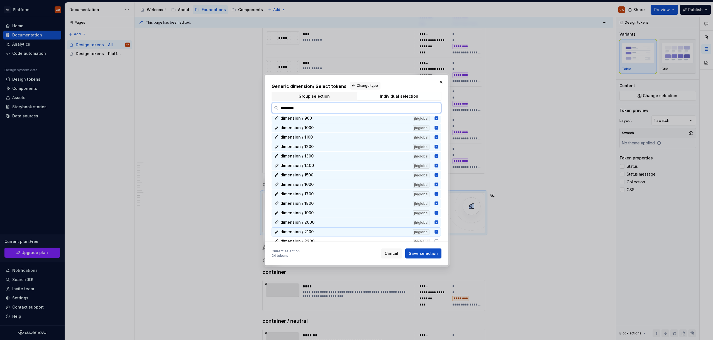
scroll to position [116, 0]
click at [322, 237] on div "dimension / 2300 jh/global" at bounding box center [356, 241] width 169 height 9
click at [322, 232] on div "dimension / 2200" at bounding box center [344, 232] width 129 height 6
click at [321, 216] on div "dimension / 2200" at bounding box center [344, 219] width 129 height 6
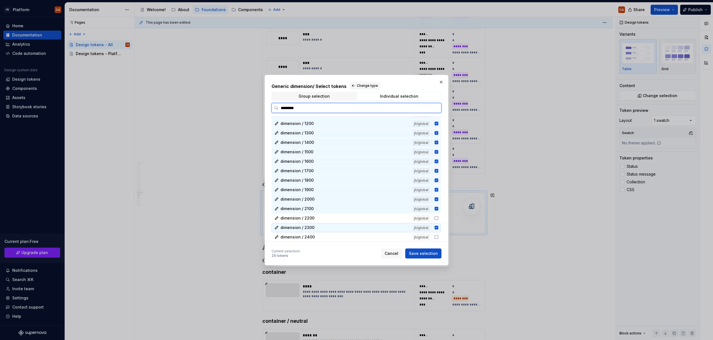
click at [321, 224] on div "dimension / 2300 jh/global" at bounding box center [356, 227] width 169 height 9
click at [324, 219] on div "dimension / 2200" at bounding box center [344, 219] width 129 height 6
click at [322, 227] on div "dimension / 2300" at bounding box center [344, 228] width 129 height 6
click at [318, 235] on div "dimension / 2400" at bounding box center [344, 237] width 129 height 6
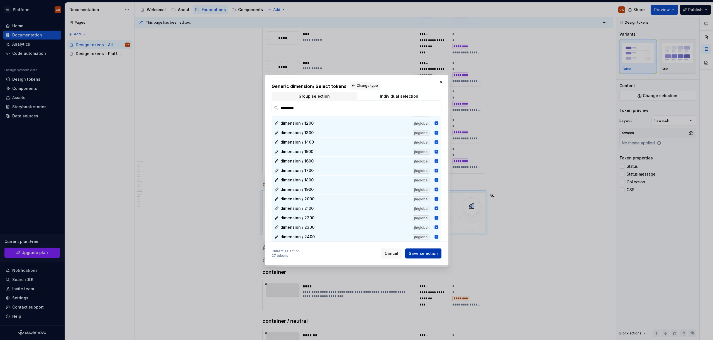
click at [432, 253] on span "Save selection" at bounding box center [423, 254] width 29 height 6
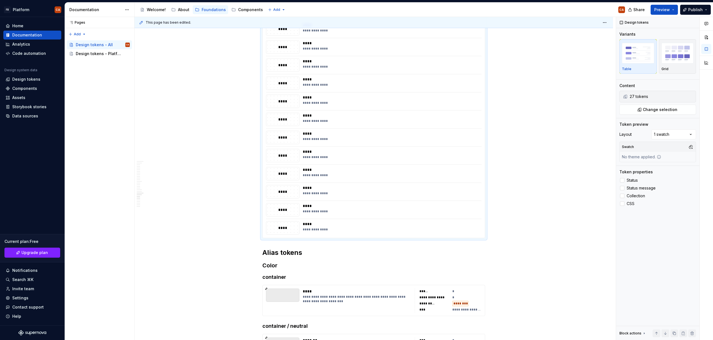
scroll to position [7523, 0]
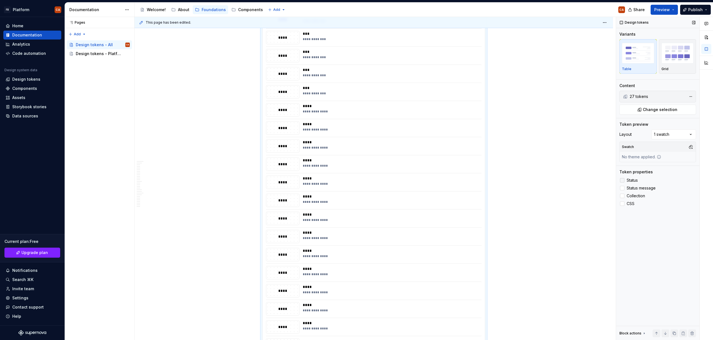
click at [626, 181] on label "Status" at bounding box center [657, 180] width 77 height 7
click at [629, 188] on span "Status message" at bounding box center [641, 188] width 29 height 4
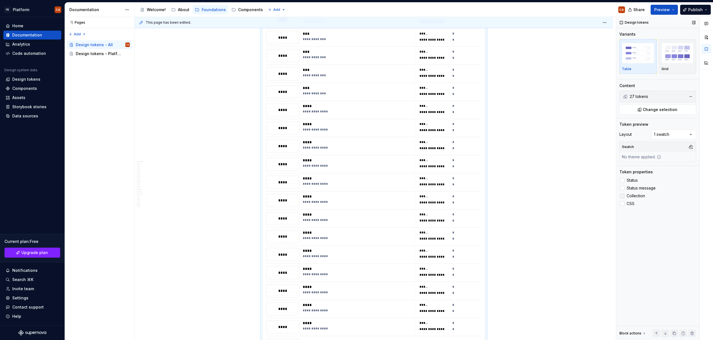
click at [628, 196] on span "Collection" at bounding box center [636, 196] width 18 height 4
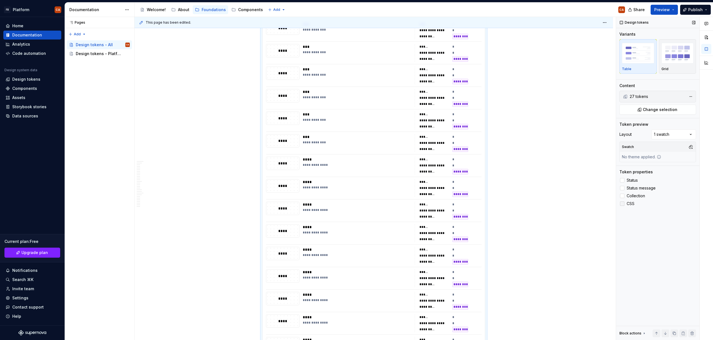
click at [628, 202] on span "CSS" at bounding box center [631, 204] width 8 height 4
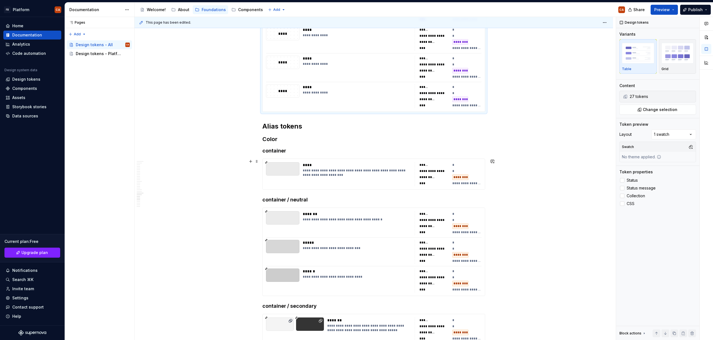
scroll to position [8042, 0]
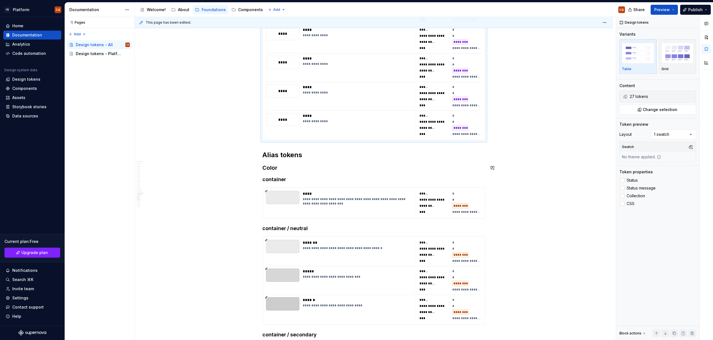
click at [296, 157] on h2 "Alias tokens" at bounding box center [373, 155] width 223 height 9
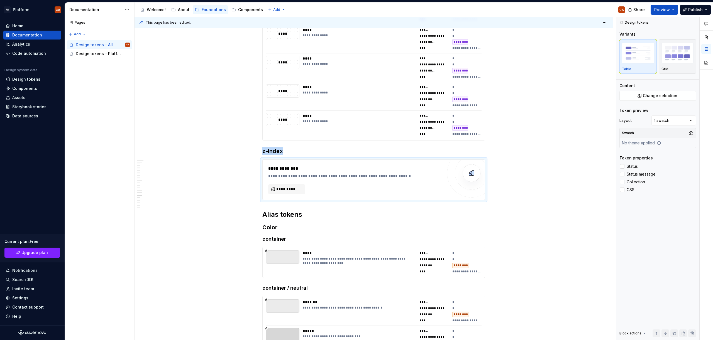
type textarea "*"
click at [288, 189] on span "**********" at bounding box center [288, 190] width 25 height 6
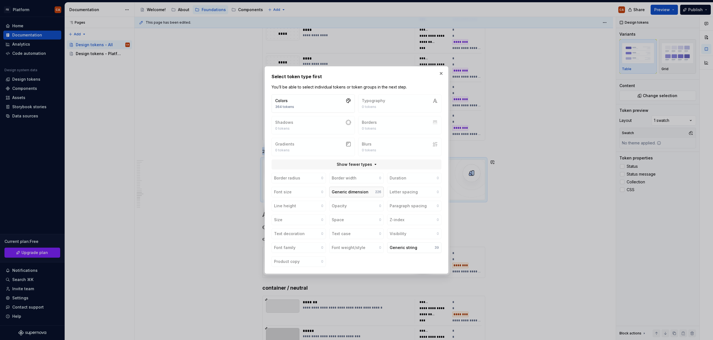
click at [364, 192] on div "Generic dimension" at bounding box center [350, 192] width 37 height 6
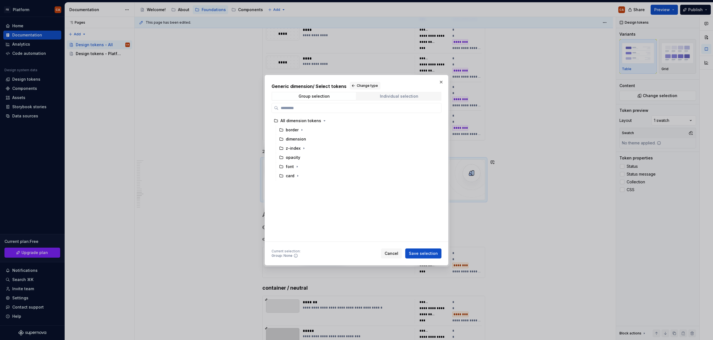
click at [400, 92] on div "Group selection Individual selection" at bounding box center [356, 96] width 174 height 9
click at [400, 94] on div "Individual selection" at bounding box center [399, 96] width 38 height 4
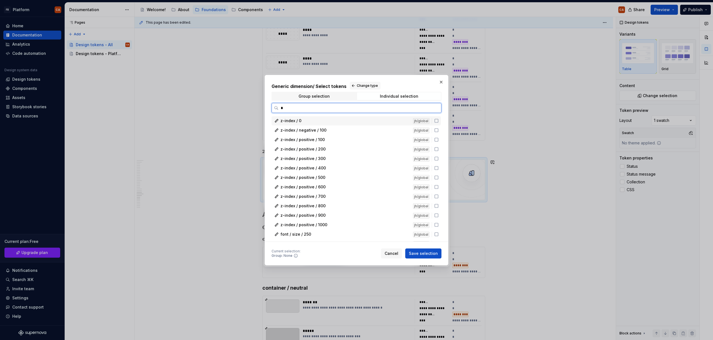
click at [328, 122] on div "z-index / 0" at bounding box center [344, 121] width 129 height 6
click at [336, 132] on div "z-index / negative / 100" at bounding box center [344, 131] width 129 height 6
click at [334, 140] on div "z-index / positive / 100" at bounding box center [344, 140] width 129 height 6
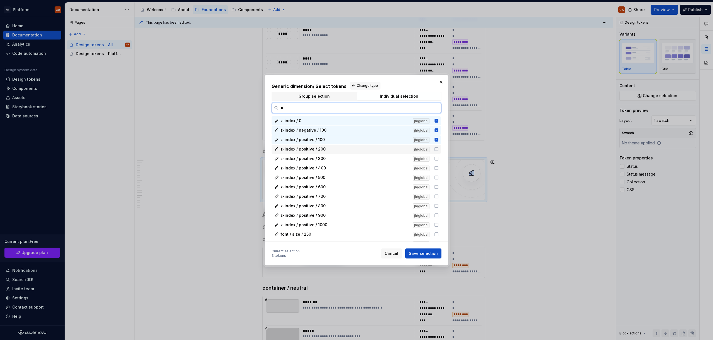
click at [335, 148] on div "z-index / positive / 200" at bounding box center [344, 149] width 129 height 6
click at [332, 159] on div "z-index / positive / 300" at bounding box center [344, 159] width 129 height 6
click at [331, 169] on div "z-index / positive / 400" at bounding box center [344, 168] width 129 height 6
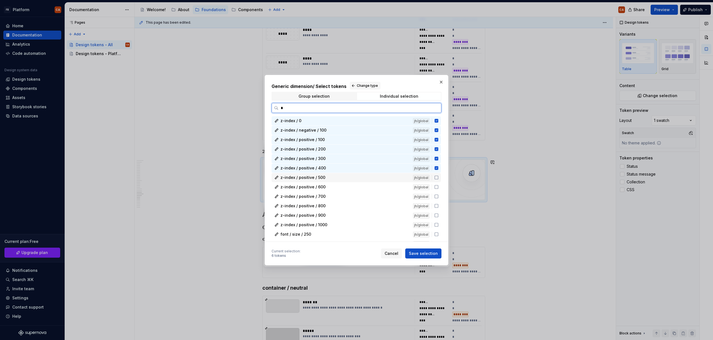
click at [329, 181] on div "z-index / positive / 500 jh/global" at bounding box center [356, 177] width 169 height 9
click at [329, 188] on div "z-index / positive / 600" at bounding box center [344, 187] width 129 height 6
click at [328, 194] on div "z-index / positive / 700" at bounding box center [344, 197] width 129 height 6
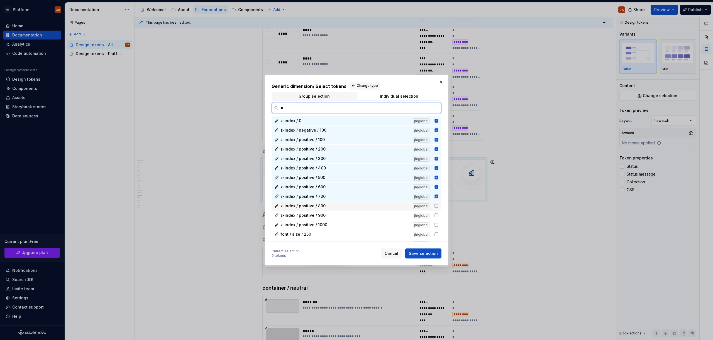
click at [329, 205] on div "z-index / positive / 800" at bounding box center [344, 206] width 129 height 6
click at [331, 217] on div "z-index / positive / 900" at bounding box center [344, 216] width 129 height 6
drag, startPoint x: 333, startPoint y: 228, endPoint x: 381, endPoint y: 229, distance: 48.2
click at [333, 228] on div "z-index / positive / 1000 jh/global" at bounding box center [356, 225] width 169 height 9
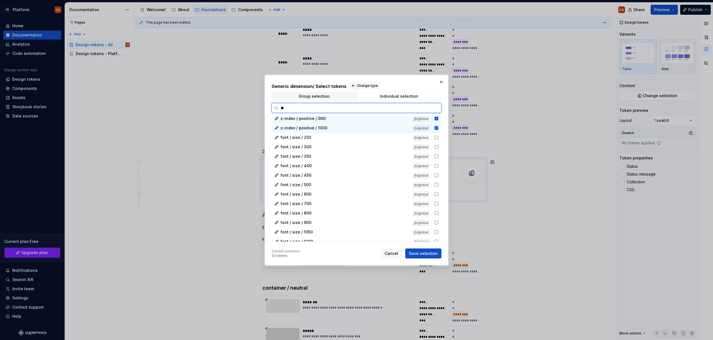
scroll to position [0, 0]
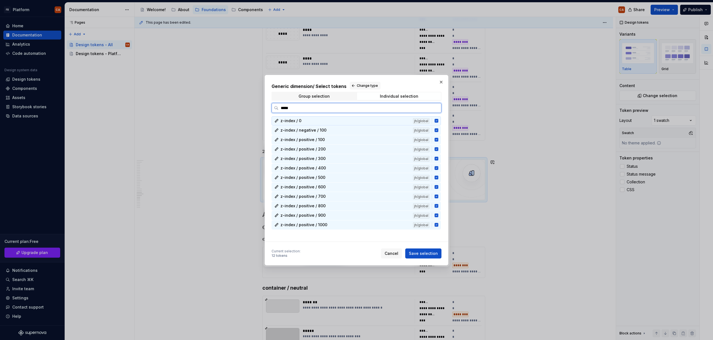
type input "******"
click at [424, 256] on span "Save selection" at bounding box center [423, 254] width 29 height 6
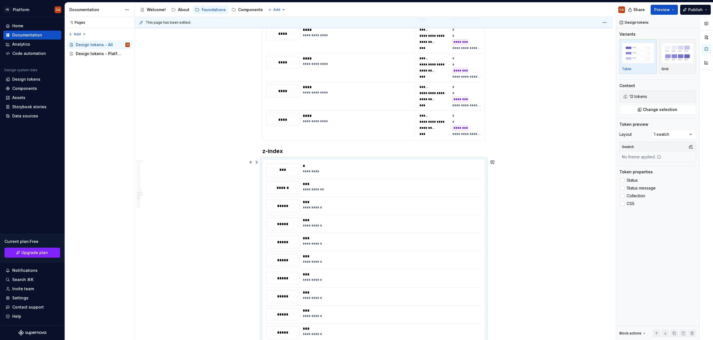
scroll to position [8081, 0]
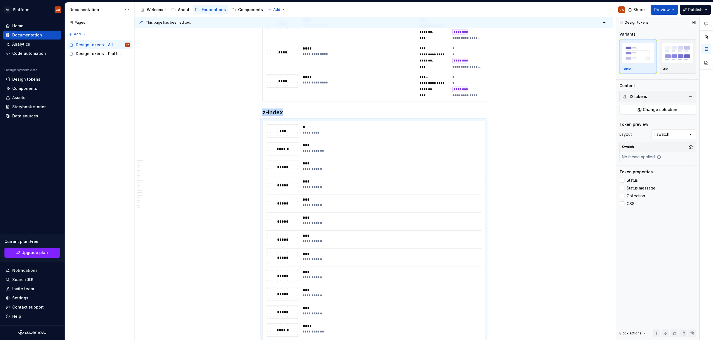
click at [629, 180] on span "Status" at bounding box center [632, 180] width 11 height 4
click at [631, 187] on span "Status message" at bounding box center [641, 188] width 29 height 4
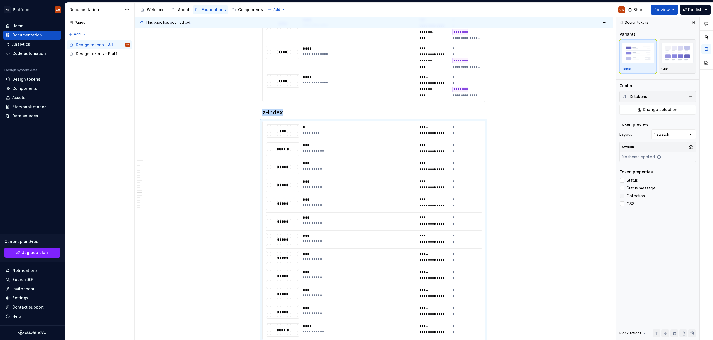
click at [631, 193] on label "Collection" at bounding box center [657, 196] width 77 height 7
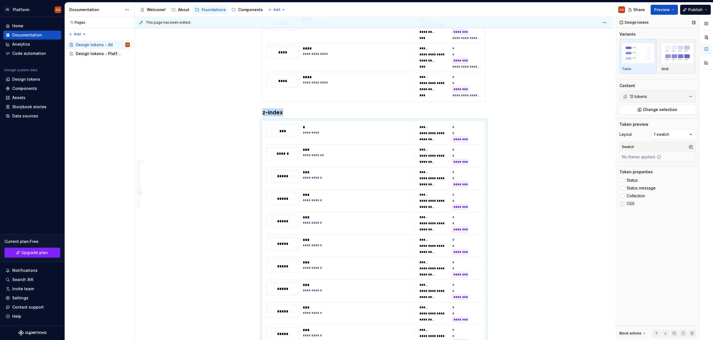
click at [630, 202] on span "CSS" at bounding box center [631, 204] width 8 height 4
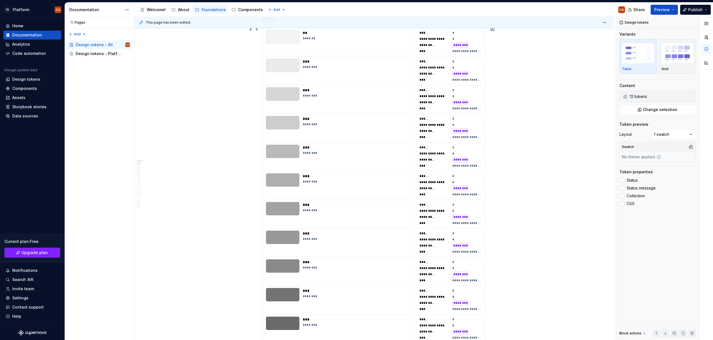
scroll to position [0, 0]
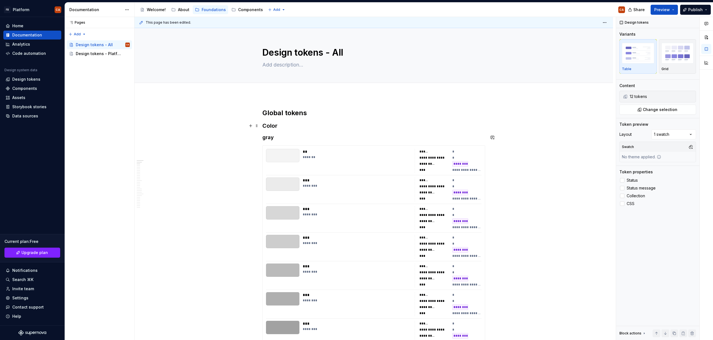
click at [282, 127] on h3 "Color" at bounding box center [373, 126] width 223 height 8
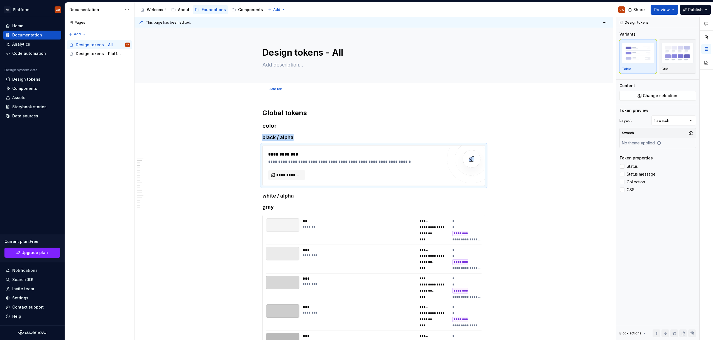
type textarea "*"
click at [291, 173] on span "**********" at bounding box center [288, 175] width 25 height 6
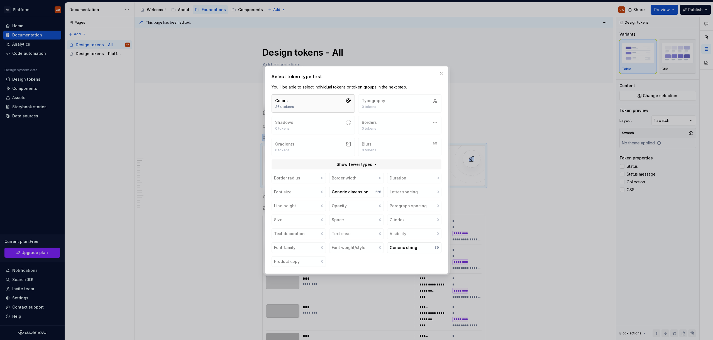
click at [311, 99] on button "Colors 364 tokens" at bounding box center [313, 103] width 83 height 18
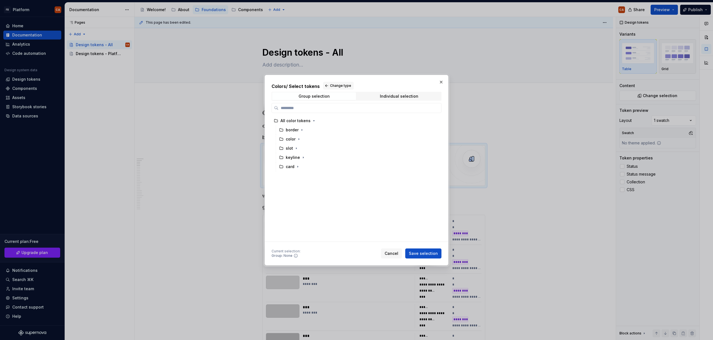
click at [392, 92] on div "Group selection Individual selection" at bounding box center [357, 96] width 170 height 9
click at [392, 95] on div "Individual selection" at bounding box center [399, 96] width 38 height 4
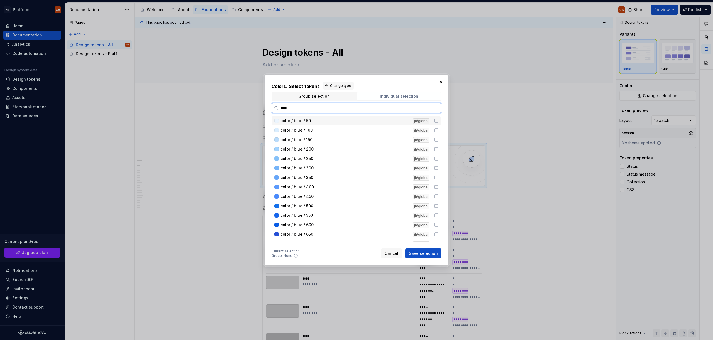
type input "*****"
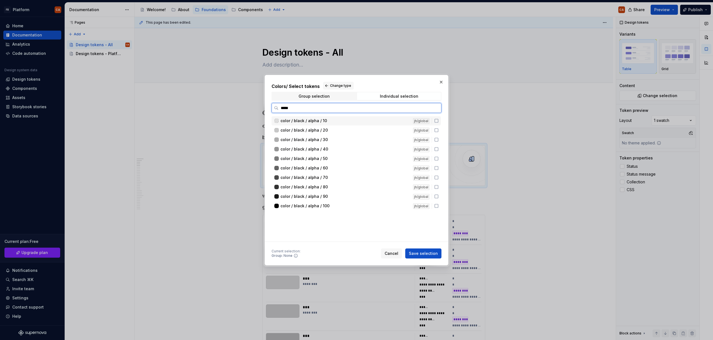
click at [380, 120] on div "color / black / alpha / 10" at bounding box center [344, 121] width 129 height 6
click at [358, 130] on div "color / black / alpha / 20" at bounding box center [344, 131] width 129 height 6
click at [344, 141] on div "color / black / alpha / 30" at bounding box center [344, 140] width 129 height 6
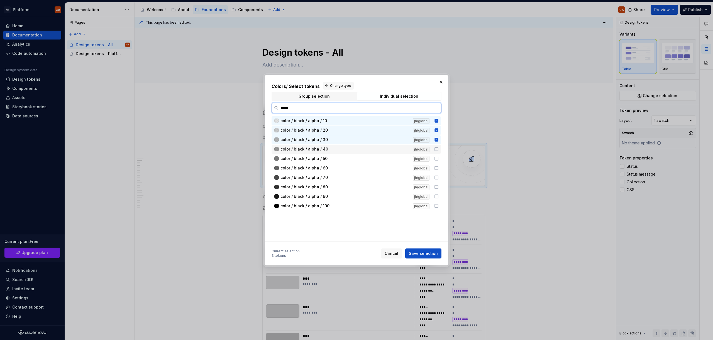
click at [336, 151] on div "color / black / alpha / 40" at bounding box center [344, 149] width 129 height 6
drag, startPoint x: 334, startPoint y: 159, endPoint x: 334, endPoint y: 163, distance: 4.5
click at [334, 159] on div "color / black / alpha / 50" at bounding box center [344, 159] width 129 height 6
drag, startPoint x: 333, startPoint y: 167, endPoint x: 328, endPoint y: 179, distance: 12.8
click at [333, 167] on div "color / black / alpha / 60" at bounding box center [344, 168] width 129 height 6
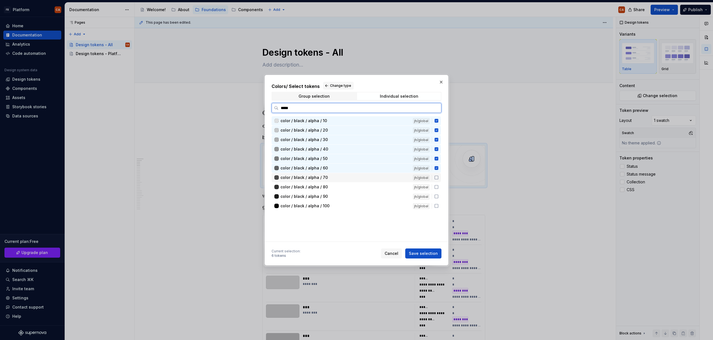
click at [327, 181] on div "color / black / alpha / 70 jh/global" at bounding box center [356, 177] width 169 height 9
drag, startPoint x: 326, startPoint y: 189, endPoint x: 328, endPoint y: 199, distance: 10.1
click at [326, 189] on div "color / black / alpha / 80" at bounding box center [344, 187] width 129 height 6
click at [329, 200] on div "color / black / alpha / 90 jh/global" at bounding box center [356, 196] width 169 height 9
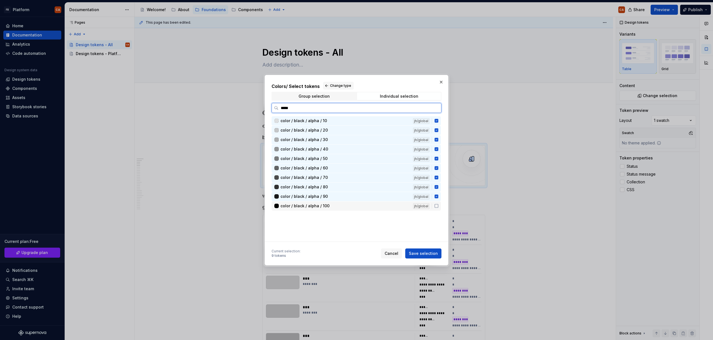
drag, startPoint x: 331, startPoint y: 206, endPoint x: 337, endPoint y: 207, distance: 6.0
click at [332, 206] on div "color / black / alpha / 100" at bounding box center [344, 206] width 129 height 6
drag, startPoint x: 428, startPoint y: 253, endPoint x: 618, endPoint y: 183, distance: 203.1
click at [428, 253] on span "Save selection" at bounding box center [423, 254] width 29 height 6
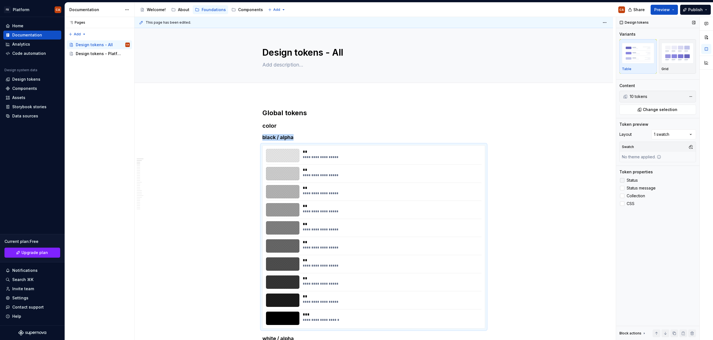
click at [635, 180] on span "Status" at bounding box center [632, 180] width 11 height 4
type textarea "*"
click at [635, 189] on span "Status message" at bounding box center [641, 188] width 29 height 4
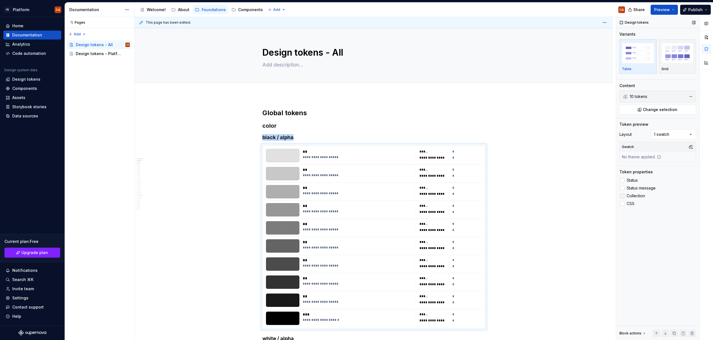
click at [634, 197] on span "Collection" at bounding box center [636, 196] width 18 height 4
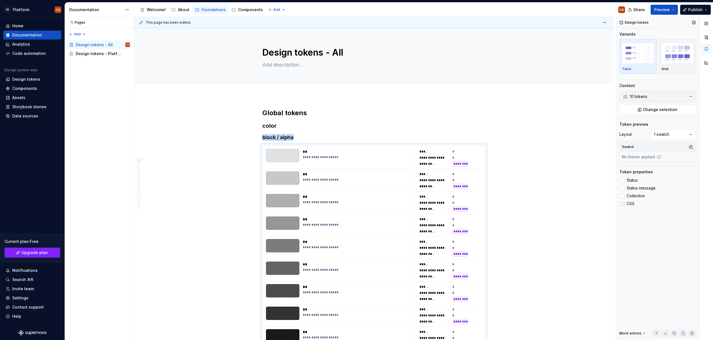
click at [629, 204] on span "CSS" at bounding box center [631, 204] width 8 height 4
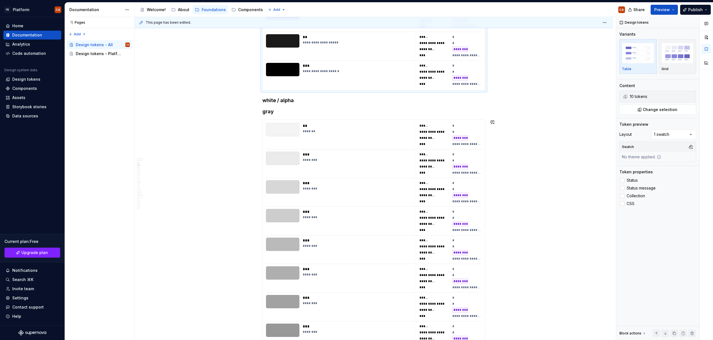
scroll to position [255, 0]
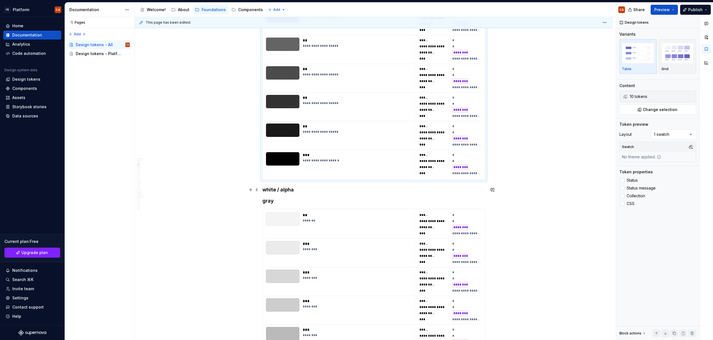
click at [302, 187] on h4 "white / alpha" at bounding box center [373, 190] width 223 height 7
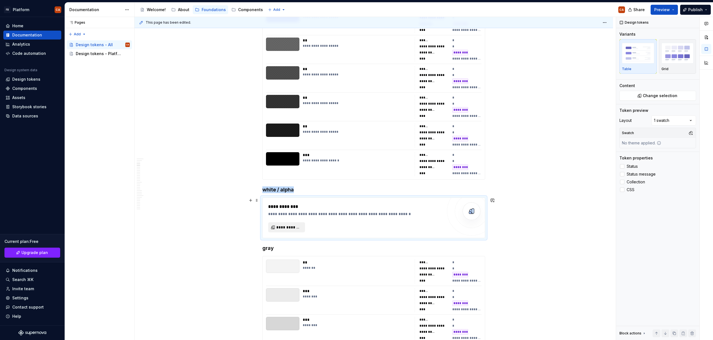
click at [288, 229] on span "**********" at bounding box center [288, 228] width 25 height 6
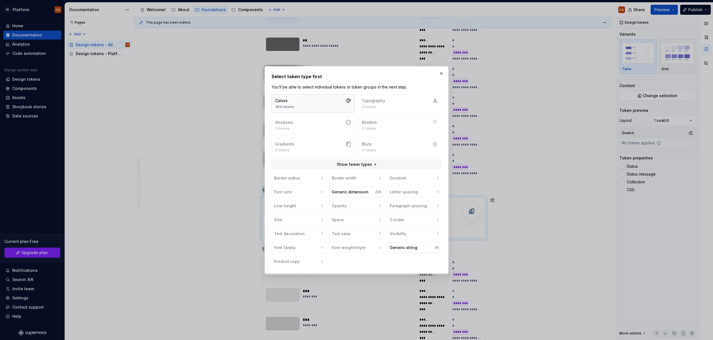
click at [328, 99] on button "Colors 364 tokens" at bounding box center [313, 103] width 83 height 18
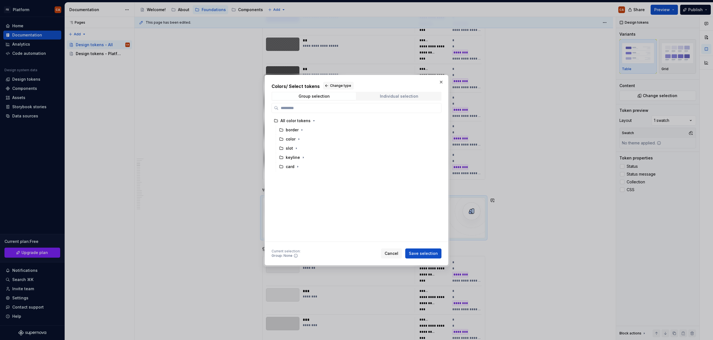
click at [400, 96] on div "Individual selection" at bounding box center [399, 96] width 38 height 4
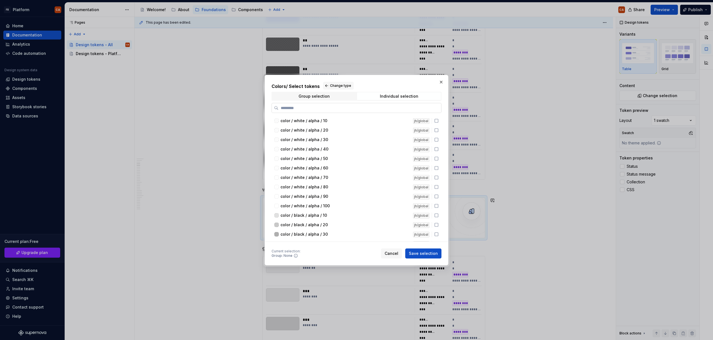
click at [394, 108] on input "search" at bounding box center [359, 108] width 163 height 6
type input "*****"
click at [382, 121] on div "color / white / alpha / 10" at bounding box center [344, 121] width 129 height 6
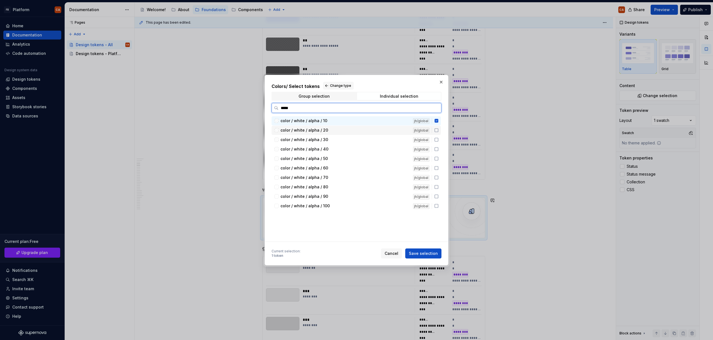
click at [384, 131] on div "color / white / alpha / 20" at bounding box center [344, 131] width 129 height 6
click at [385, 140] on div "color / white / alpha / 30" at bounding box center [344, 140] width 129 height 6
click at [386, 149] on div "color / white / alpha / 40" at bounding box center [344, 149] width 129 height 6
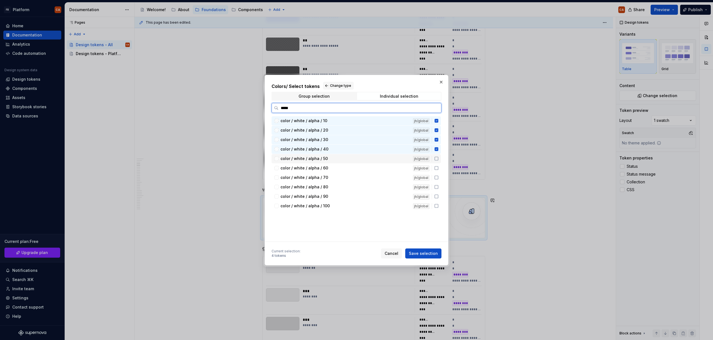
click at [388, 157] on div "color / white / alpha / 50" at bounding box center [344, 159] width 129 height 6
click at [389, 169] on div "color / white / alpha / 60" at bounding box center [344, 168] width 129 height 6
click at [389, 180] on div "color / white / alpha / 70" at bounding box center [344, 178] width 129 height 6
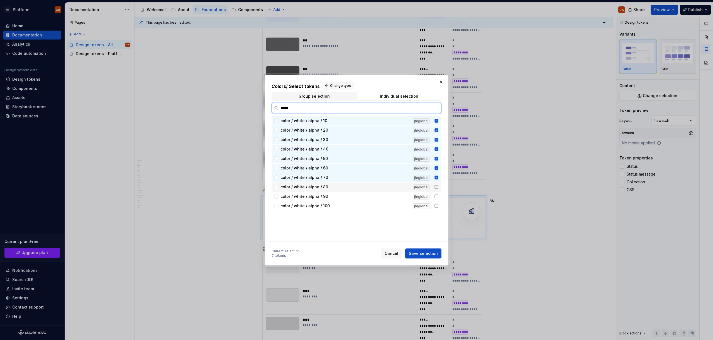
click at [389, 185] on div "color / white / alpha / 80" at bounding box center [344, 187] width 129 height 6
click at [389, 196] on div "color / white / alpha / 90" at bounding box center [344, 197] width 129 height 6
click at [392, 204] on div "color / white / alpha / 100" at bounding box center [344, 206] width 129 height 6
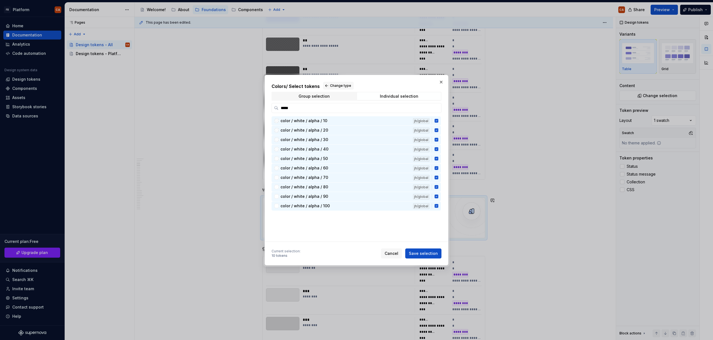
drag, startPoint x: 429, startPoint y: 260, endPoint x: 435, endPoint y: 259, distance: 5.6
click at [429, 260] on div "Colors / Select tokens Change type Group selection Individual selection ***** c…" at bounding box center [357, 170] width 184 height 191
click at [429, 256] on span "Save selection" at bounding box center [423, 254] width 29 height 6
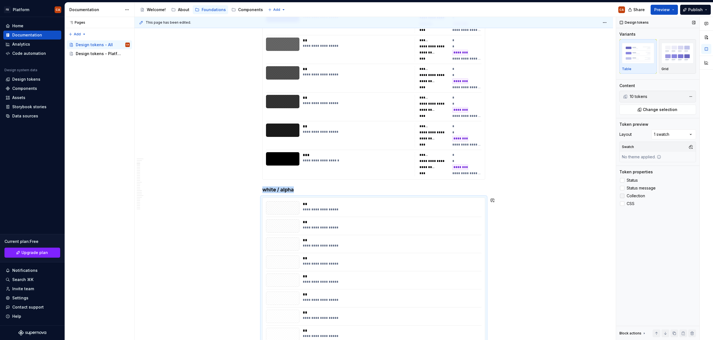
scroll to position [295, 0]
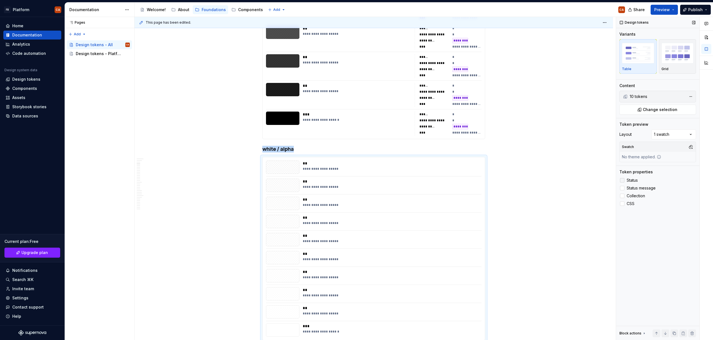
click at [633, 180] on span "Status" at bounding box center [632, 180] width 11 height 4
click at [634, 188] on span "Status message" at bounding box center [641, 188] width 29 height 4
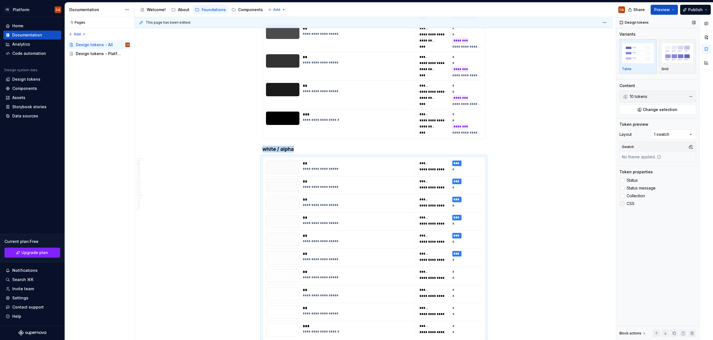
drag, startPoint x: 633, startPoint y: 195, endPoint x: 628, endPoint y: 206, distance: 12.5
click at [633, 195] on span "Collection" at bounding box center [636, 196] width 18 height 4
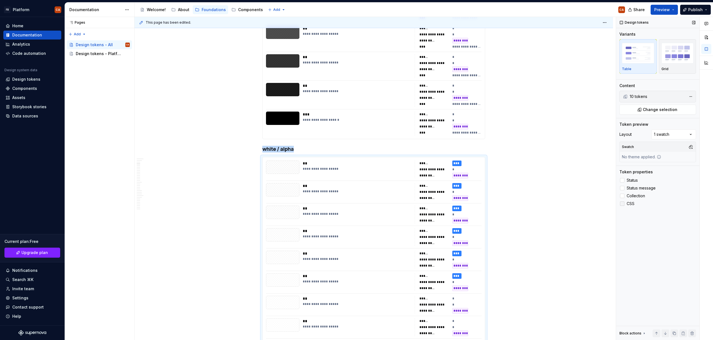
click at [629, 206] on label "CSS" at bounding box center [657, 203] width 77 height 7
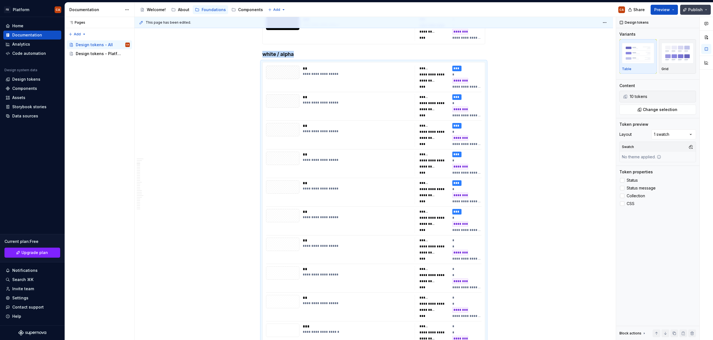
click at [698, 8] on span "Publish" at bounding box center [695, 10] width 14 height 6
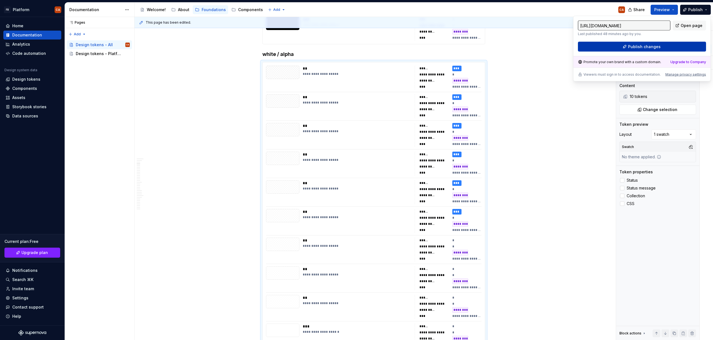
click at [646, 48] on span "Publish changes" at bounding box center [644, 47] width 33 height 6
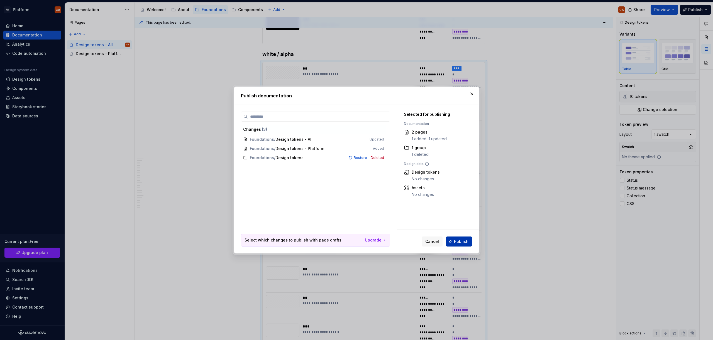
click at [460, 239] on span "Publish" at bounding box center [461, 242] width 14 height 6
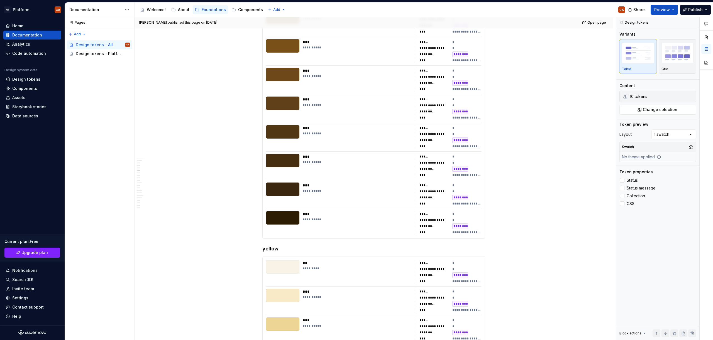
scroll to position [2603, 0]
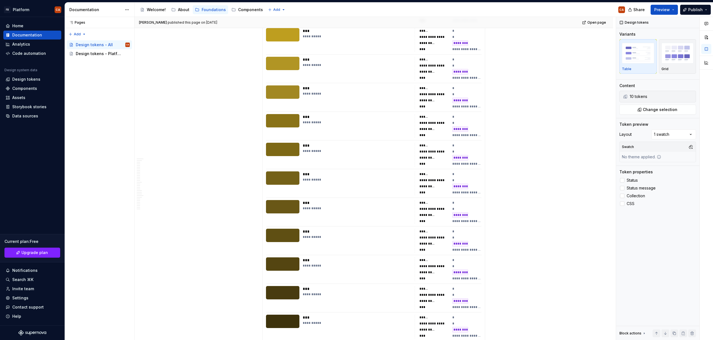
click at [146, 227] on button "Color" at bounding box center [163, 224] width 48 height 5
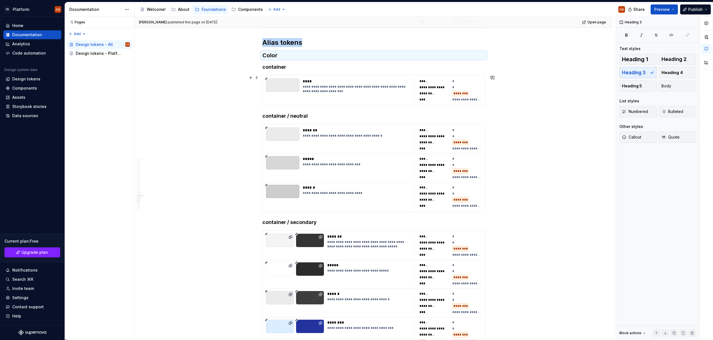
scroll to position [9141, 0]
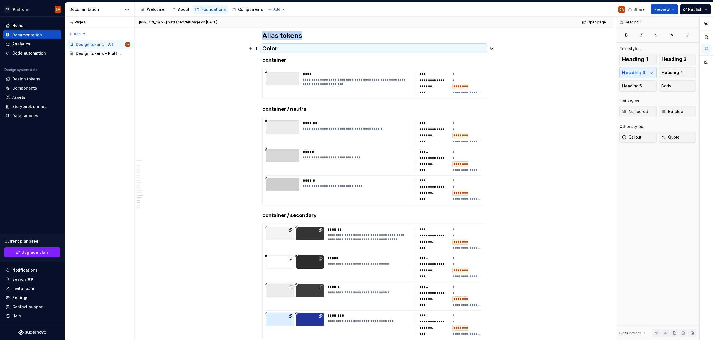
click at [278, 46] on h3 "Color" at bounding box center [373, 49] width 223 height 8
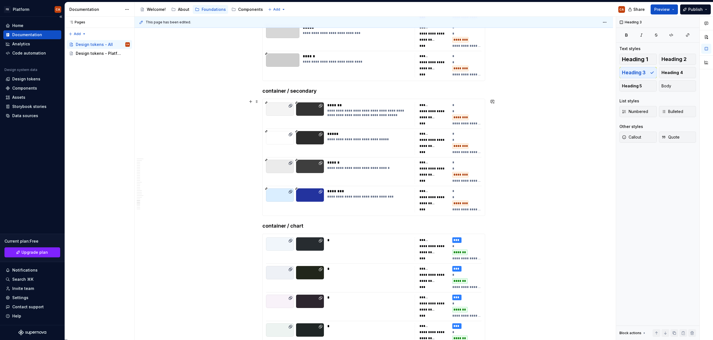
scroll to position [9130, 0]
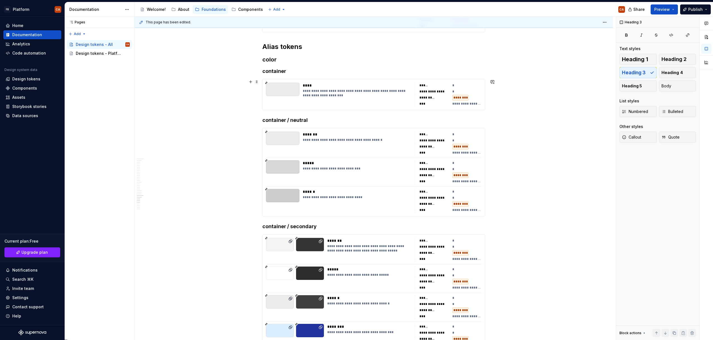
drag, startPoint x: 256, startPoint y: 228, endPoint x: 255, endPoint y: 193, distance: 34.8
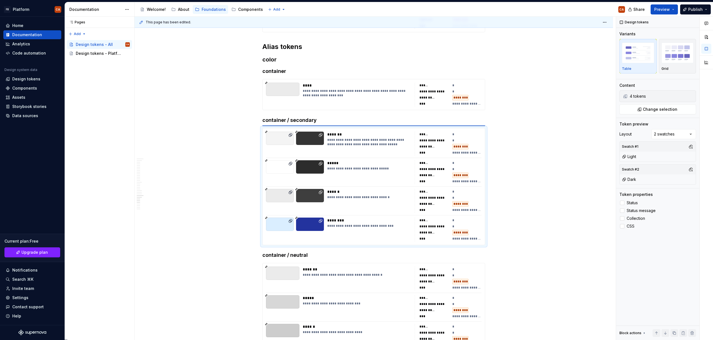
click at [271, 117] on h4 "container / secondary" at bounding box center [373, 120] width 223 height 7
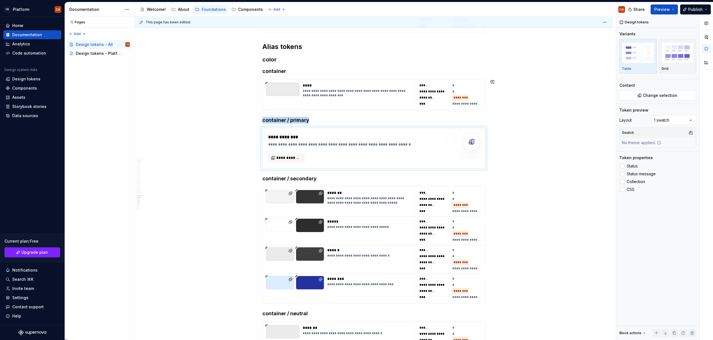
type textarea "*"
click at [290, 155] on span "**********" at bounding box center [288, 158] width 25 height 6
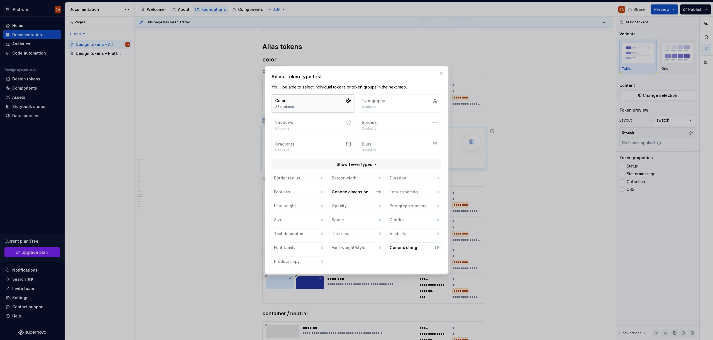
click at [341, 105] on button "Colors 364 tokens" at bounding box center [313, 103] width 83 height 18
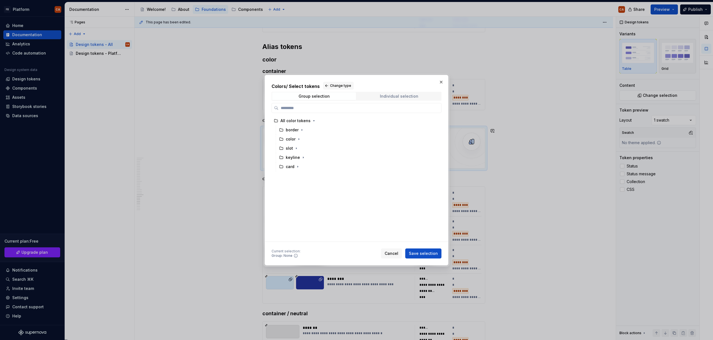
click at [405, 95] on div "Individual selection" at bounding box center [399, 96] width 38 height 4
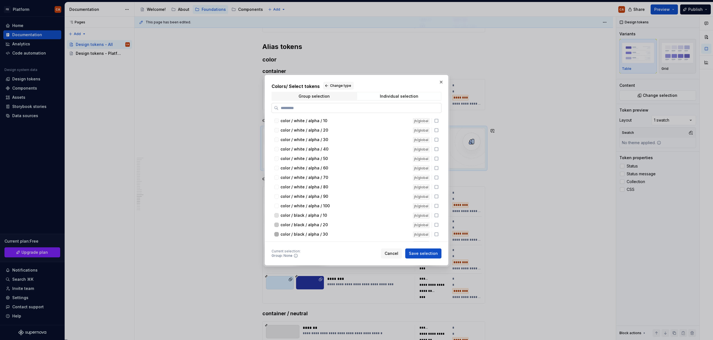
click at [394, 104] on label at bounding box center [357, 108] width 170 height 10
click at [394, 105] on input "search" at bounding box center [359, 108] width 163 height 6
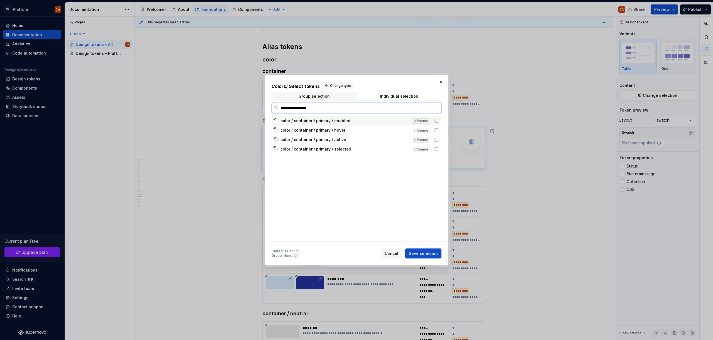
type input "**********"
click at [371, 121] on div "color / container / primary / enabled" at bounding box center [344, 121] width 129 height 6
click at [370, 131] on div "color / container / primary / hover" at bounding box center [344, 131] width 129 height 6
click at [370, 139] on div "color / container / primary / active" at bounding box center [344, 140] width 129 height 6
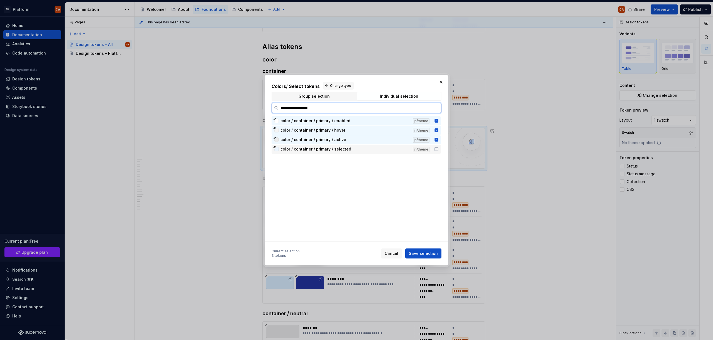
click at [371, 147] on div "color / container / primary / selected" at bounding box center [344, 149] width 129 height 6
click at [428, 253] on span "Save selection" at bounding box center [423, 254] width 29 height 6
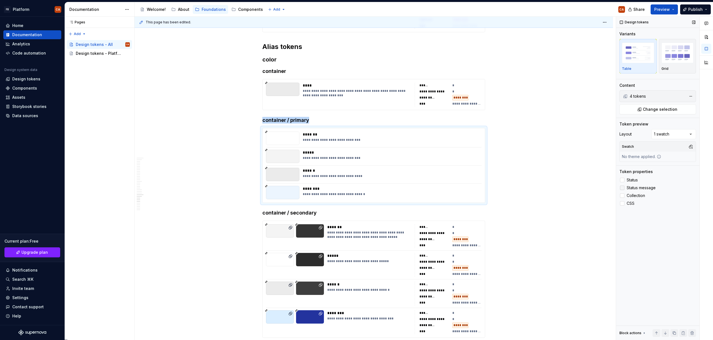
drag, startPoint x: 633, startPoint y: 179, endPoint x: 634, endPoint y: 189, distance: 10.1
click at [633, 179] on span "Status" at bounding box center [632, 180] width 11 height 4
click at [634, 188] on span "Status message" at bounding box center [641, 188] width 29 height 4
click at [634, 194] on span "Collection" at bounding box center [636, 196] width 18 height 4
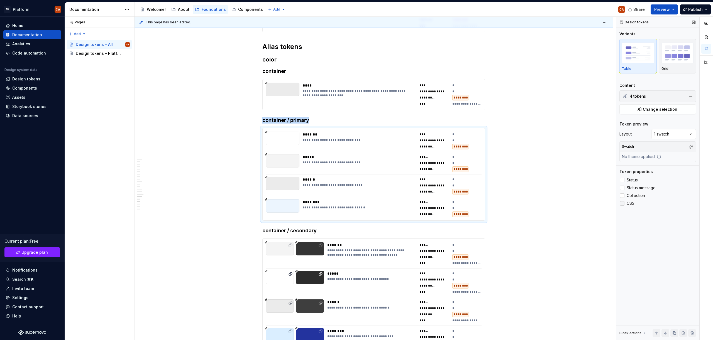
click at [632, 201] on label "CSS" at bounding box center [657, 203] width 77 height 7
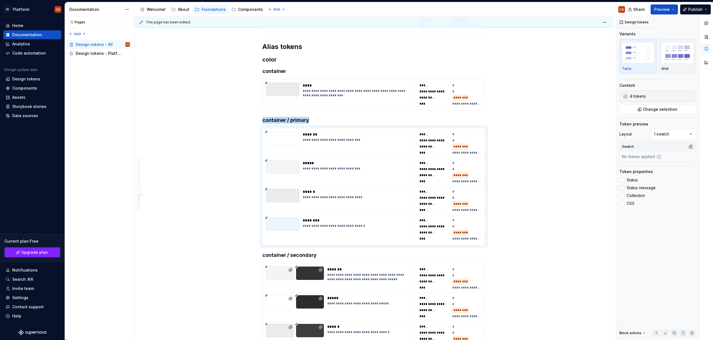
click at [670, 138] on div "Comments Open comments No comments yet Select ‘Comment’ from the block context …" at bounding box center [664, 179] width 97 height 324
click at [668, 134] on div "Comments Open comments No comments yet Select ‘Comment’ from the block context …" at bounding box center [664, 179] width 97 height 324
click at [665, 136] on div "Comments Open comments No comments yet Select ‘Comment’ from the block context …" at bounding box center [664, 179] width 97 height 324
drag, startPoint x: 668, startPoint y: 154, endPoint x: 693, endPoint y: 147, distance: 25.7
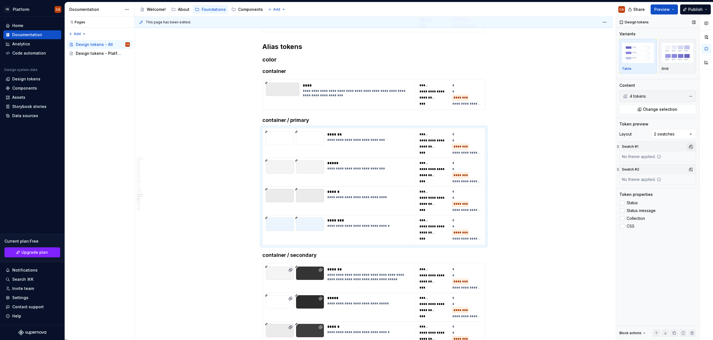
click at [692, 146] on button "button" at bounding box center [691, 147] width 8 height 8
click at [649, 175] on div "Light" at bounding box center [664, 177] width 53 height 6
click at [686, 206] on div "Comments Open comments No comments yet Select ‘Comment’ from the block context …" at bounding box center [664, 179] width 97 height 324
click at [691, 165] on div "Swatch #2" at bounding box center [658, 170] width 76 height 10
click at [691, 167] on button "button" at bounding box center [691, 170] width 8 height 8
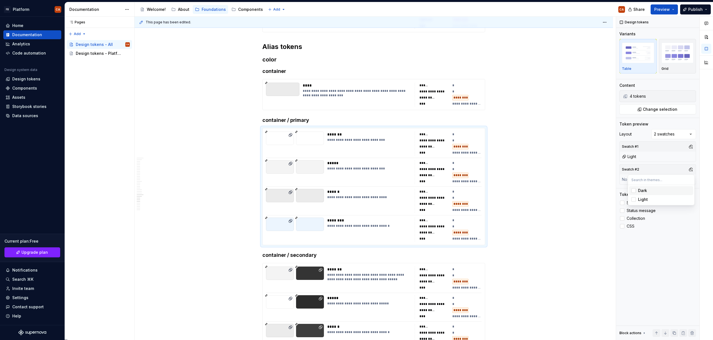
click at [651, 192] on div "Dark" at bounding box center [664, 191] width 53 height 6
click at [678, 234] on div "Comments Open comments No comments yet Select ‘Comment’ from the block context …" at bounding box center [664, 179] width 97 height 324
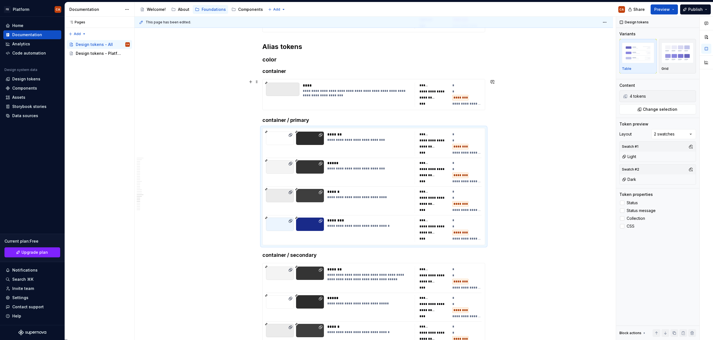
click at [364, 96] on div "**********" at bounding box center [357, 93] width 109 height 9
click at [338, 89] on div "**********" at bounding box center [357, 93] width 109 height 9
click at [680, 130] on div "Comments Open comments No comments yet Select ‘Comment’ from the block context …" at bounding box center [664, 179] width 97 height 324
click at [692, 146] on button "button" at bounding box center [691, 147] width 8 height 8
click at [651, 178] on div "Light" at bounding box center [664, 177] width 53 height 6
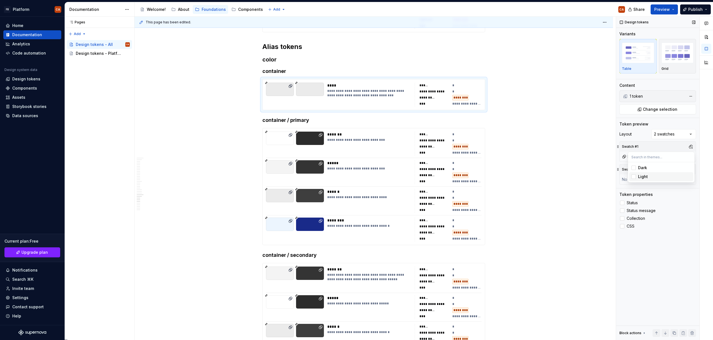
click at [696, 190] on div "Comments Open comments No comments yet Select ‘Comment’ from the block context …" at bounding box center [664, 179] width 97 height 324
click at [693, 168] on button "button" at bounding box center [691, 170] width 8 height 8
click at [669, 194] on span "Dark" at bounding box center [661, 190] width 64 height 9
click at [583, 199] on html "FB Platform CA Home Documentation Analytics Code automation Design system data …" at bounding box center [356, 170] width 713 height 340
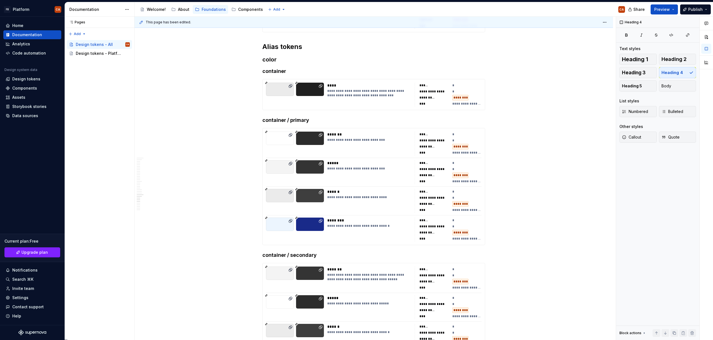
click at [547, 184] on div "**********" at bounding box center [375, 179] width 481 height 324
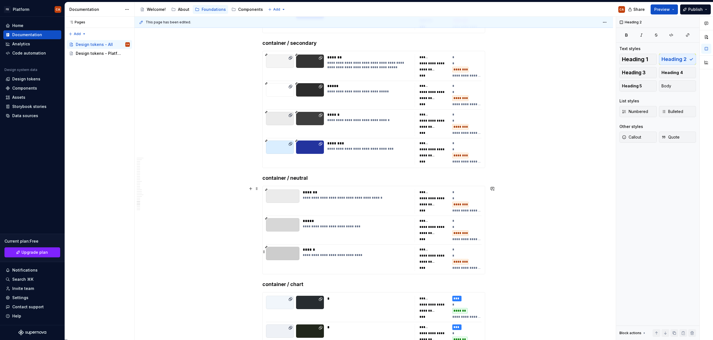
scroll to position [9424, 0]
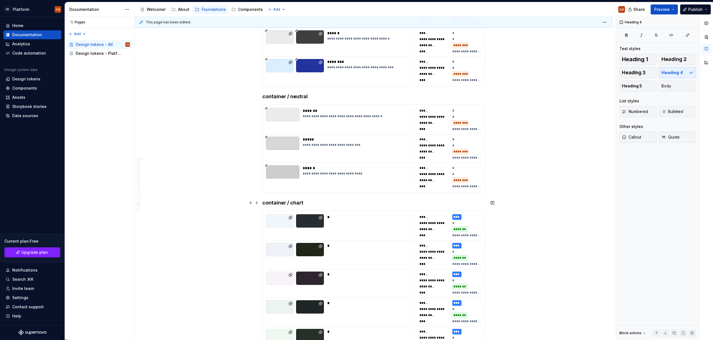
click at [321, 200] on h4 "container / chart" at bounding box center [373, 203] width 223 height 7
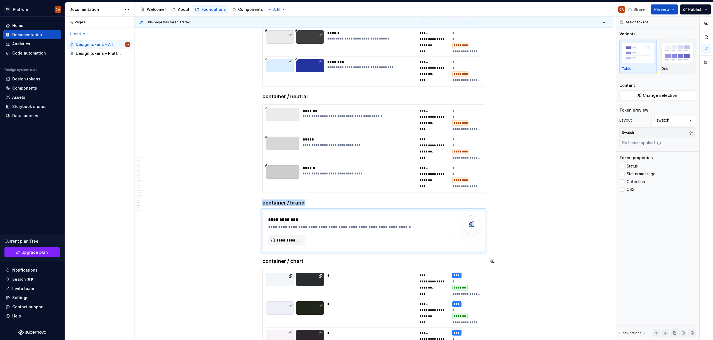
type textarea "*"
click at [290, 240] on span "**********" at bounding box center [288, 241] width 25 height 6
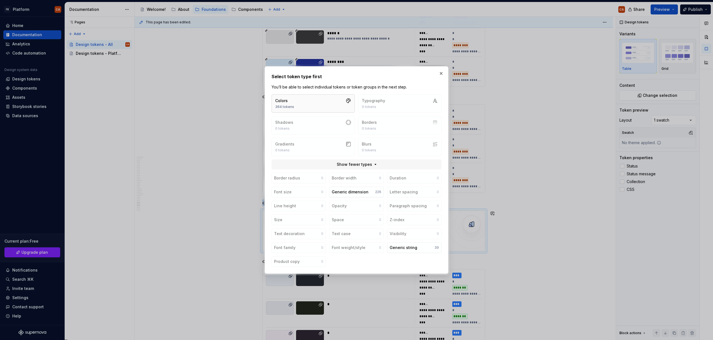
click at [326, 103] on button "Colors 364 tokens" at bounding box center [313, 103] width 83 height 18
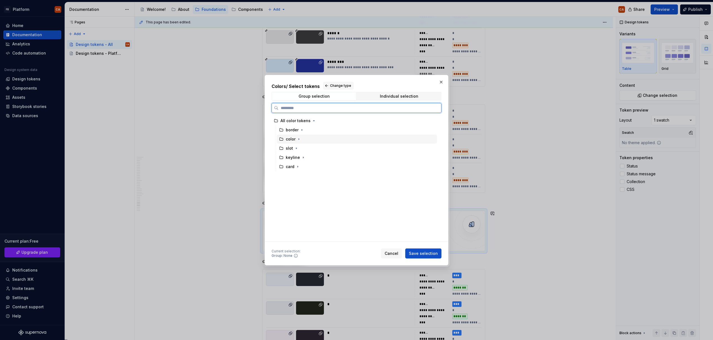
click at [294, 141] on div "color" at bounding box center [291, 139] width 10 height 6
click at [409, 97] on div "Individual selection" at bounding box center [399, 96] width 38 height 4
type input "**********"
click at [364, 119] on div "color / container / brand / enabled" at bounding box center [344, 121] width 129 height 6
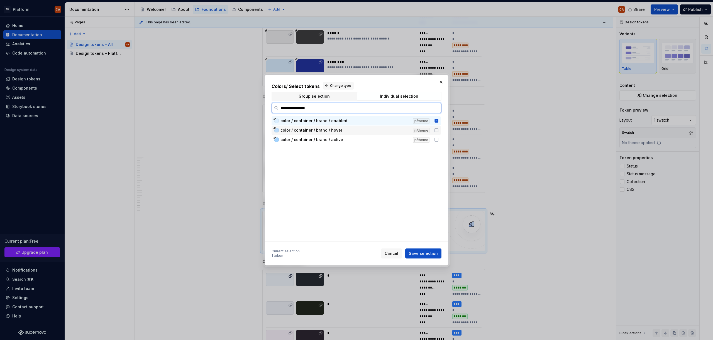
click at [363, 131] on div "color / container / brand / hover" at bounding box center [344, 131] width 129 height 6
click at [362, 143] on div "color / container / brand / active jh/theme" at bounding box center [356, 139] width 169 height 9
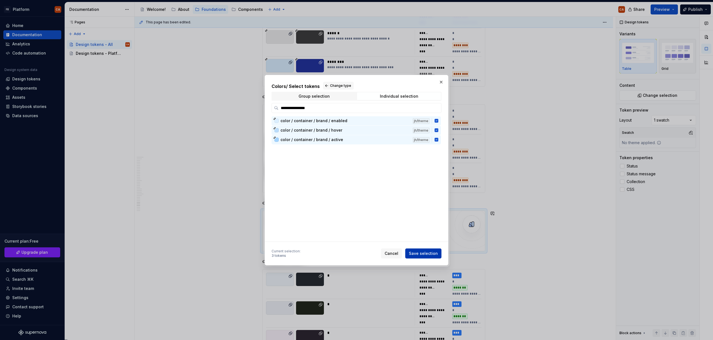
click at [417, 252] on span "Save selection" at bounding box center [423, 254] width 29 height 6
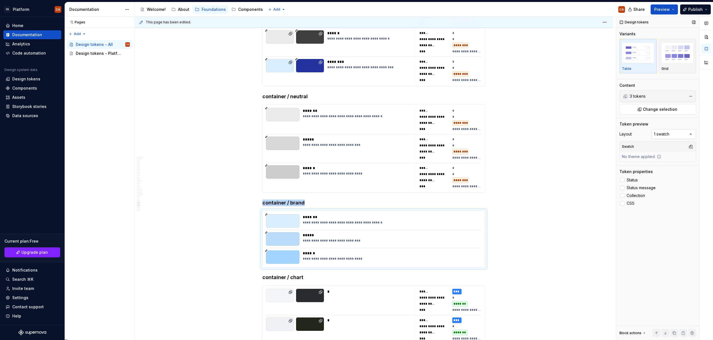
click at [670, 135] on div "Comments Open comments No comments yet Select ‘Comment’ from the block context …" at bounding box center [664, 179] width 97 height 324
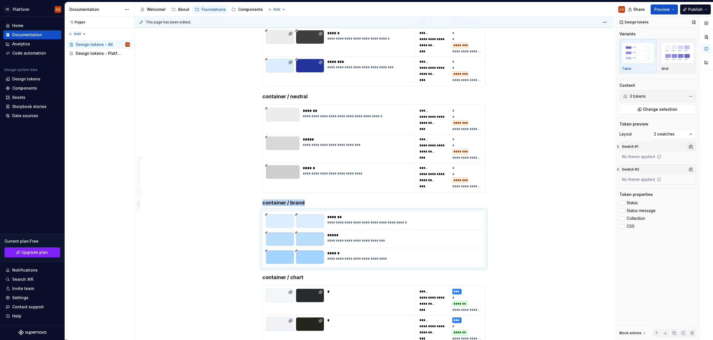
click at [690, 146] on button "button" at bounding box center [691, 147] width 8 height 8
click at [651, 178] on div "Light" at bounding box center [664, 177] width 53 height 6
click at [698, 170] on div "Comments Open comments No comments yet Select ‘Comment’ from the block context …" at bounding box center [664, 179] width 97 height 324
click at [688, 170] on button "button" at bounding box center [691, 170] width 8 height 8
click at [660, 189] on div "Dark" at bounding box center [664, 191] width 53 height 6
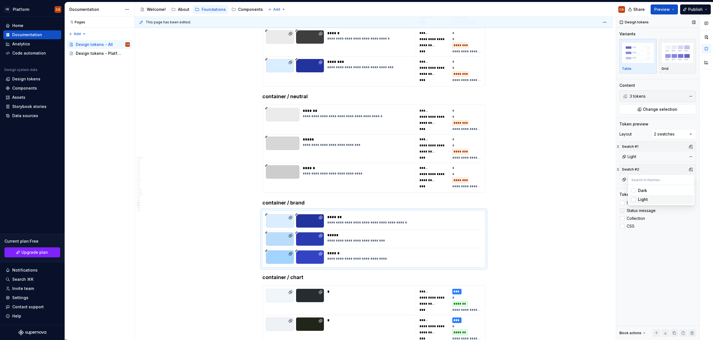
click at [634, 260] on div "Comments Open comments No comments yet Select ‘Comment’ from the block context …" at bounding box center [664, 179] width 97 height 324
click at [630, 201] on span "Status" at bounding box center [632, 203] width 11 height 4
click at [634, 210] on span "Status message" at bounding box center [641, 211] width 29 height 4
drag, startPoint x: 633, startPoint y: 218, endPoint x: 632, endPoint y: 224, distance: 6.2
click at [633, 218] on span "Collection" at bounding box center [636, 218] width 18 height 4
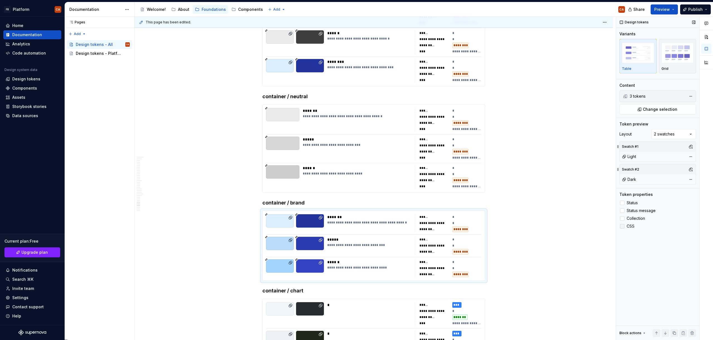
drag, startPoint x: 632, startPoint y: 225, endPoint x: 628, endPoint y: 226, distance: 4.4
click at [632, 225] on span "CSS" at bounding box center [631, 226] width 8 height 4
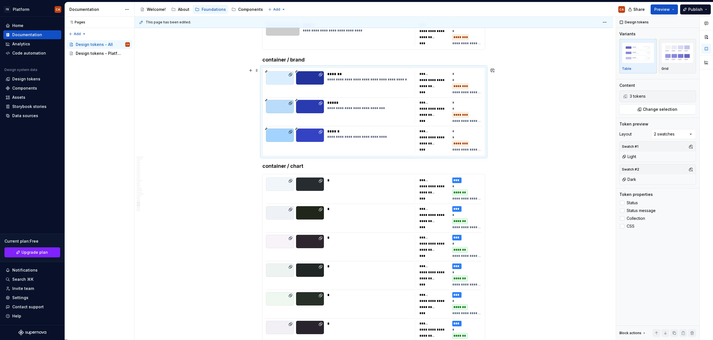
scroll to position [9596, 0]
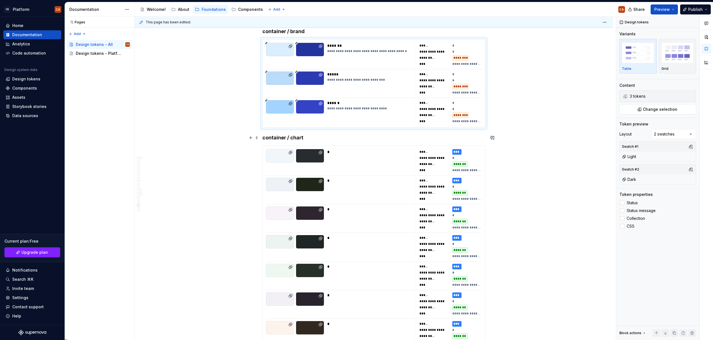
click at [284, 139] on h4 "container / chart" at bounding box center [373, 138] width 223 height 7
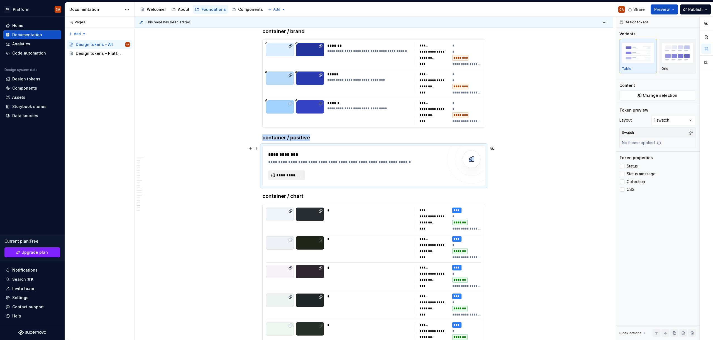
click at [292, 172] on button "**********" at bounding box center [286, 175] width 37 height 10
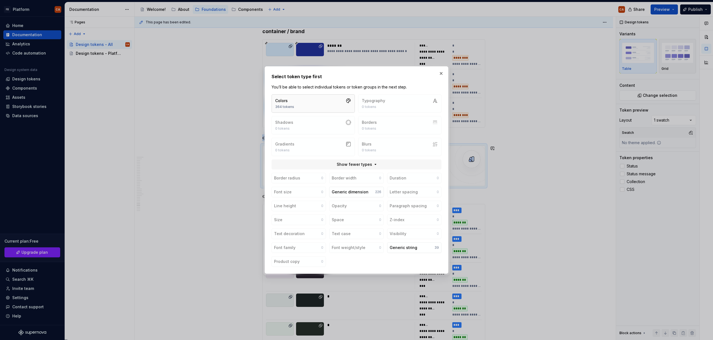
click at [325, 104] on button "Colors 364 tokens" at bounding box center [313, 103] width 83 height 18
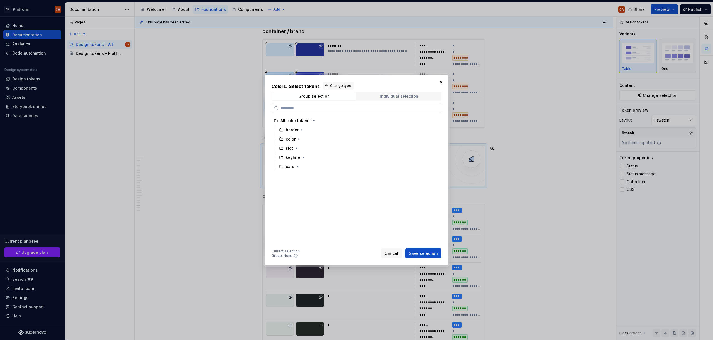
click at [407, 97] on div "Individual selection" at bounding box center [399, 96] width 38 height 4
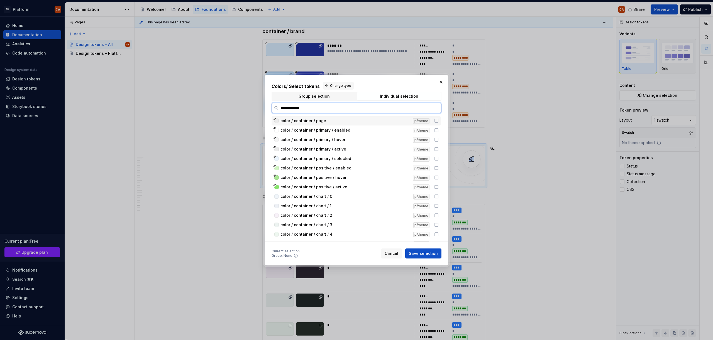
type input "**********"
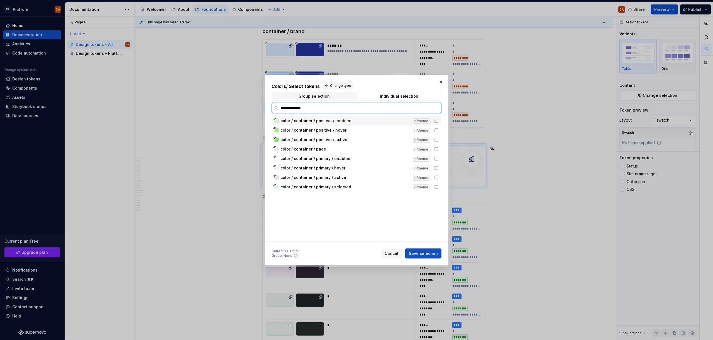
click at [345, 122] on span "color / container / positive / enabled" at bounding box center [315, 121] width 71 height 6
click at [344, 131] on div "color / container / positive / hover" at bounding box center [344, 131] width 129 height 6
click at [345, 136] on div "color / container / positive / active jh/theme" at bounding box center [356, 139] width 169 height 9
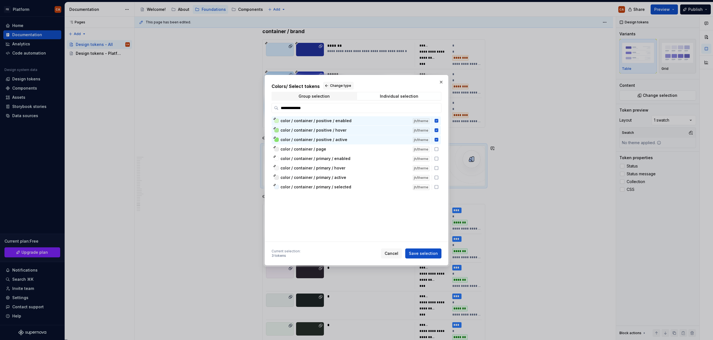
drag, startPoint x: 427, startPoint y: 255, endPoint x: 392, endPoint y: 245, distance: 36.4
click at [428, 255] on span "Save selection" at bounding box center [423, 254] width 29 height 6
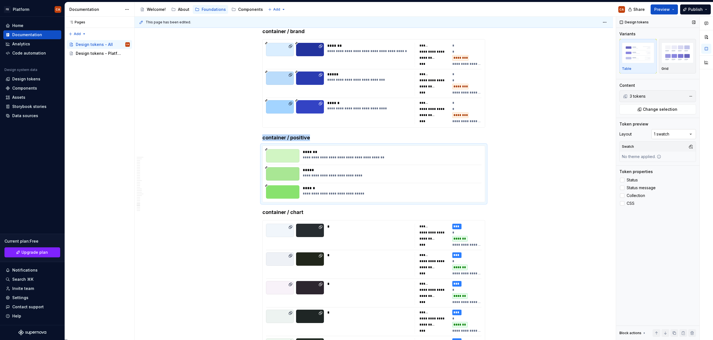
click at [661, 132] on div "Comments Open comments No comments yet Select ‘Comment’ from the block context …" at bounding box center [664, 179] width 97 height 324
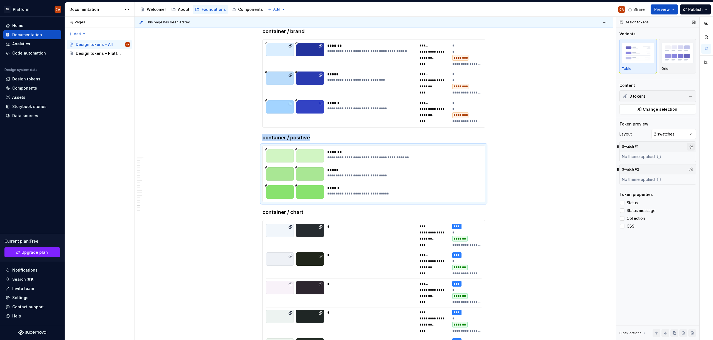
click at [691, 147] on button "button" at bounding box center [691, 147] width 8 height 8
click at [641, 177] on div "Light" at bounding box center [643, 177] width 10 height 6
click at [695, 177] on div "Comments Open comments No comments yet Select ‘Comment’ from the block context …" at bounding box center [664, 179] width 97 height 324
click at [693, 168] on button "button" at bounding box center [691, 170] width 8 height 8
click at [663, 190] on div "Dark" at bounding box center [664, 191] width 53 height 6
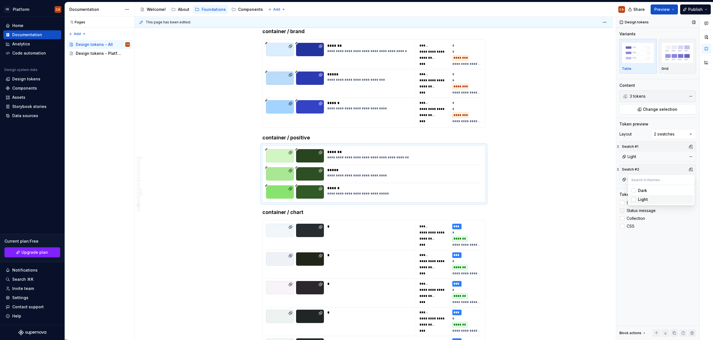
click at [657, 253] on div "Comments Open comments No comments yet Select ‘Comment’ from the block context …" at bounding box center [664, 179] width 97 height 324
click at [634, 203] on span "Status" at bounding box center [632, 203] width 11 height 4
click at [637, 212] on span "Status message" at bounding box center [641, 211] width 29 height 4
drag, startPoint x: 636, startPoint y: 220, endPoint x: 632, endPoint y: 226, distance: 7.3
click at [636, 220] on span "Collection" at bounding box center [636, 218] width 18 height 4
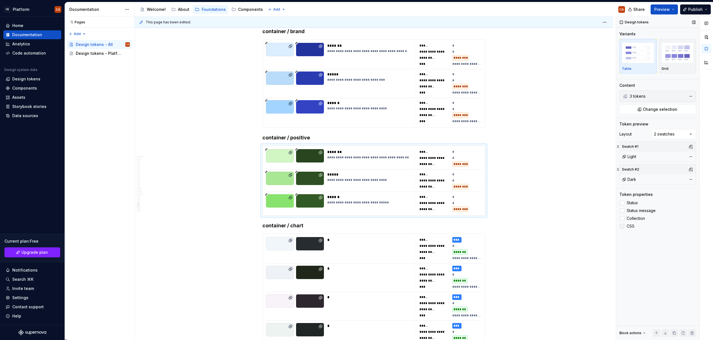
click at [630, 227] on span "CSS" at bounding box center [631, 226] width 8 height 4
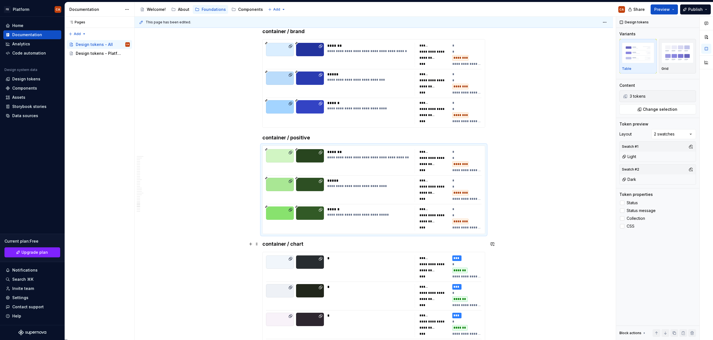
click at [297, 245] on h4 "container / chart" at bounding box center [373, 244] width 223 height 7
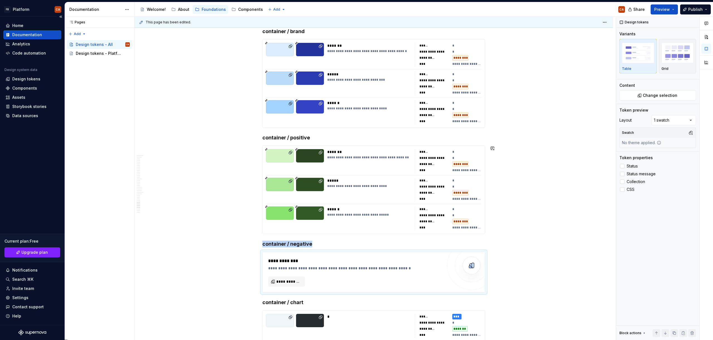
type textarea "*"
click at [293, 278] on button "**********" at bounding box center [286, 282] width 37 height 10
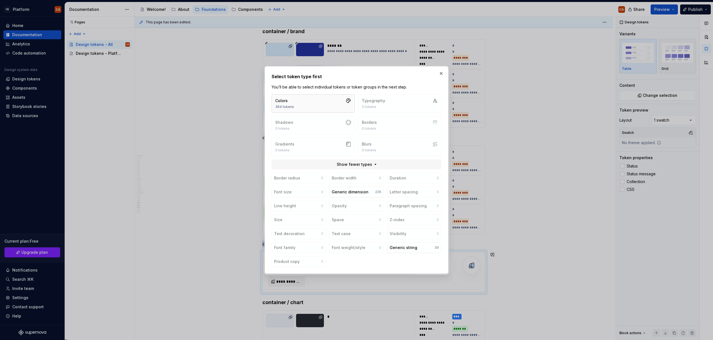
click at [337, 102] on button "Colors 364 tokens" at bounding box center [313, 103] width 83 height 18
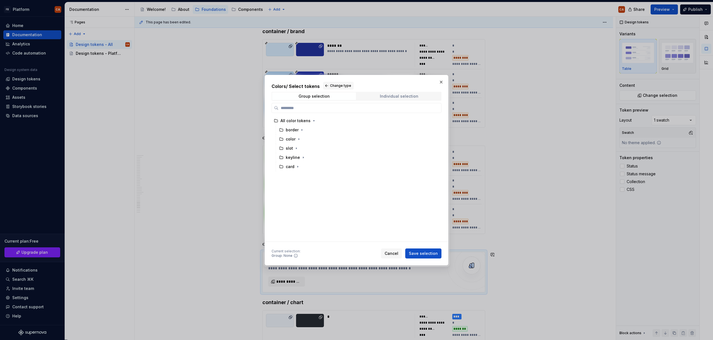
click at [407, 96] on div "Individual selection" at bounding box center [399, 96] width 38 height 4
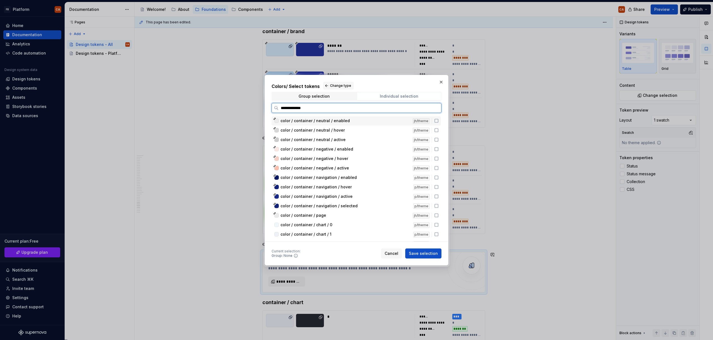
type input "**********"
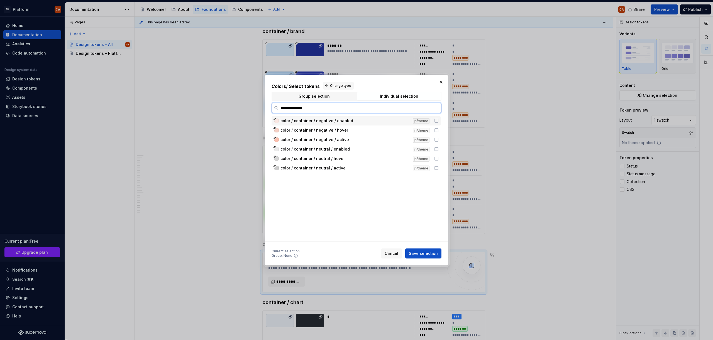
click at [364, 123] on div "color / container / negative / enabled" at bounding box center [344, 121] width 129 height 6
click at [347, 131] on div "color / container / negative / hover" at bounding box center [344, 131] width 129 height 6
click at [346, 140] on div "color / container / negative / active" at bounding box center [344, 140] width 129 height 6
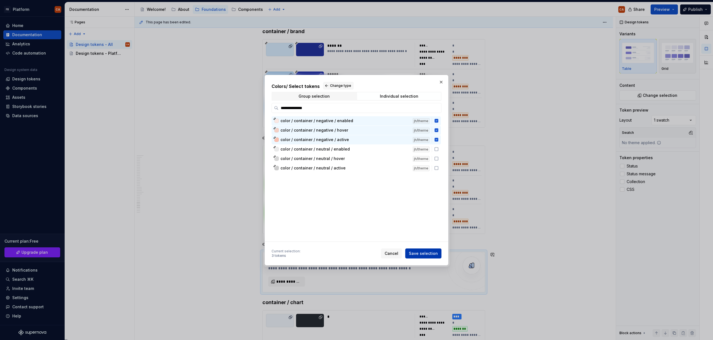
click at [431, 251] on span "Save selection" at bounding box center [423, 254] width 29 height 6
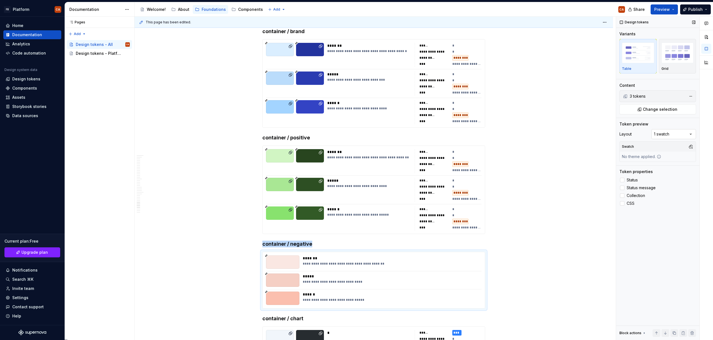
click at [668, 135] on div "Comments Open comments No comments yet Select ‘Comment’ from the block context …" at bounding box center [664, 179] width 97 height 324
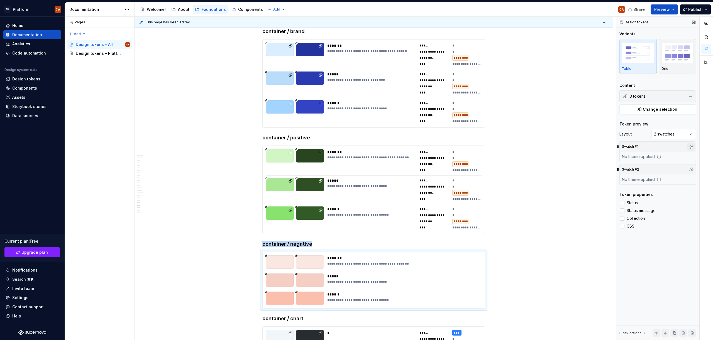
click at [692, 148] on button "button" at bounding box center [691, 147] width 8 height 8
click at [660, 176] on div "Light" at bounding box center [664, 177] width 53 height 6
click at [705, 153] on div at bounding box center [706, 179] width 13 height 324
click at [690, 169] on button "button" at bounding box center [691, 170] width 8 height 8
click at [670, 191] on div "Dark" at bounding box center [664, 191] width 53 height 6
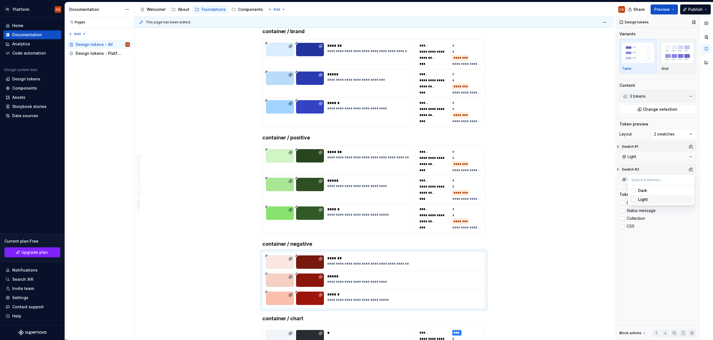
click at [658, 280] on div "Comments Open comments No comments yet Select ‘Comment’ from the block context …" at bounding box center [664, 179] width 97 height 324
click at [630, 203] on span "Status" at bounding box center [632, 203] width 11 height 4
click at [634, 213] on span "Status message" at bounding box center [641, 211] width 29 height 4
click at [635, 219] on span "Collection" at bounding box center [636, 218] width 18 height 4
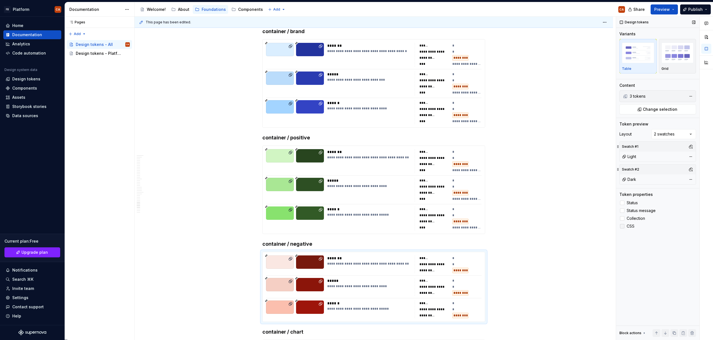
click at [630, 226] on span "CSS" at bounding box center [631, 226] width 8 height 4
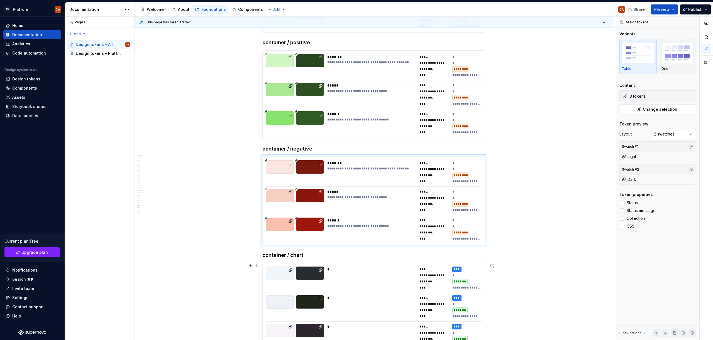
scroll to position [9767, 0]
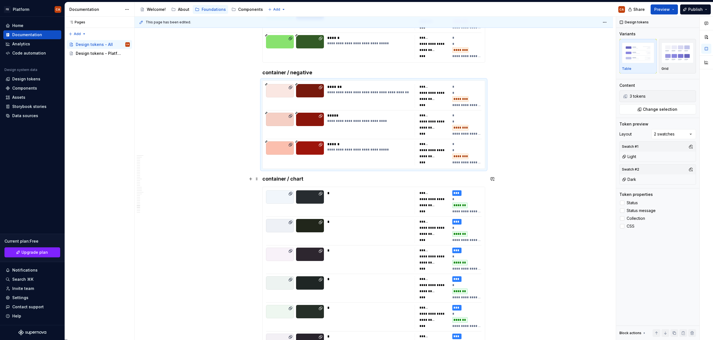
click at [278, 176] on h4 "container / chart" at bounding box center [373, 179] width 223 height 7
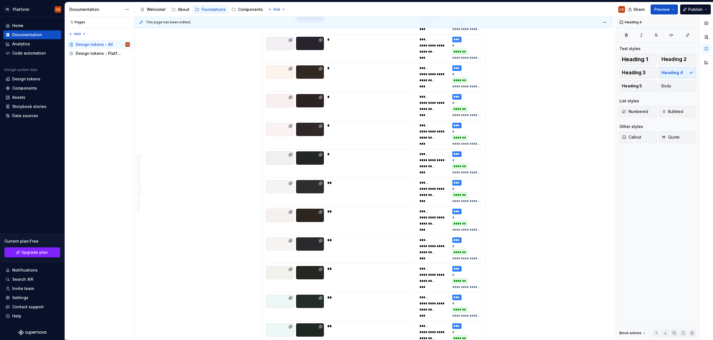
scroll to position [10230, 0]
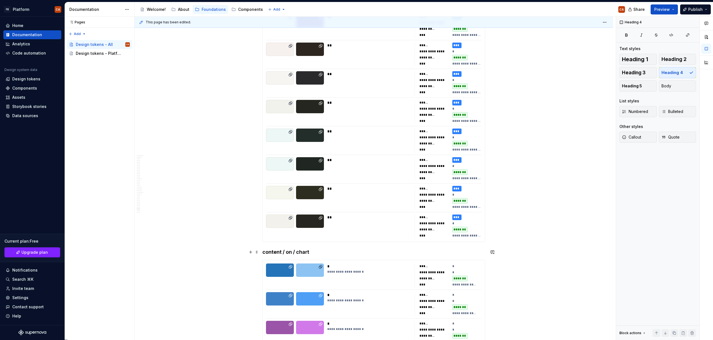
click at [275, 252] on h4 "content / on / chart" at bounding box center [373, 252] width 223 height 7
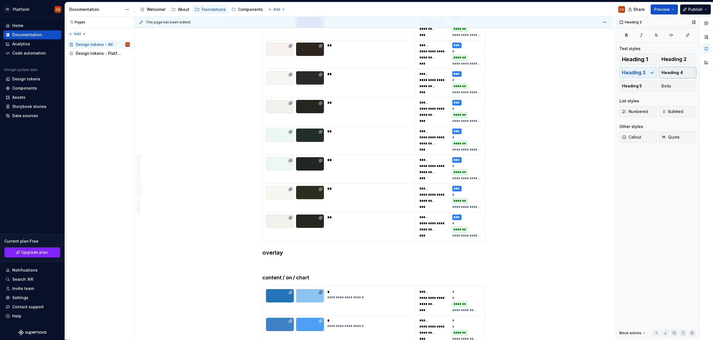
click at [683, 72] on button "Heading 4" at bounding box center [677, 72] width 37 height 11
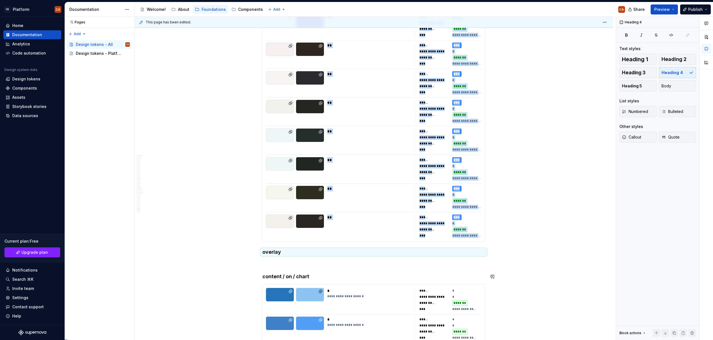
click at [279, 266] on p at bounding box center [373, 263] width 223 height 7
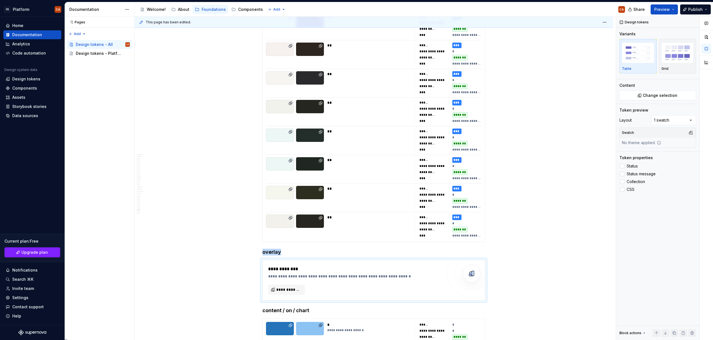
type textarea "*"
click at [292, 282] on div "**********" at bounding box center [355, 280] width 174 height 29
click at [292, 290] on span "**********" at bounding box center [288, 290] width 25 height 6
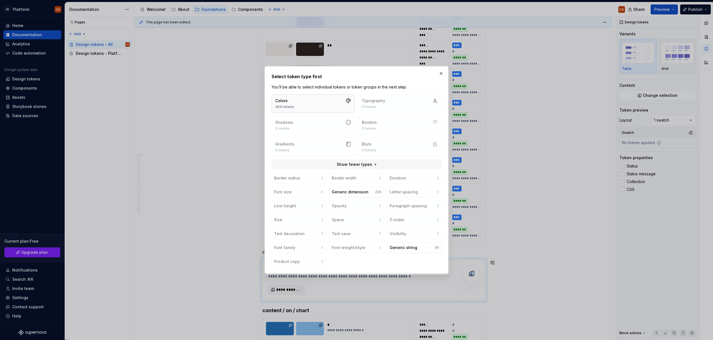
click at [334, 100] on button "Colors 364 tokens" at bounding box center [313, 103] width 83 height 18
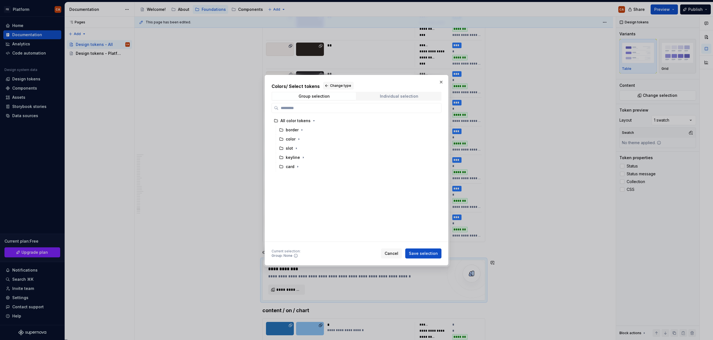
click at [393, 99] on span "Individual selection" at bounding box center [399, 96] width 84 height 8
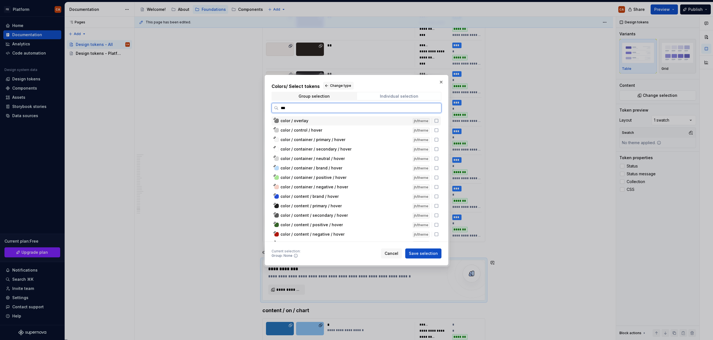
type input "****"
click at [354, 119] on div "color / overlay" at bounding box center [344, 121] width 129 height 6
drag, startPoint x: 428, startPoint y: 253, endPoint x: 370, endPoint y: 238, distance: 59.5
click at [428, 253] on span "Save selection" at bounding box center [423, 254] width 29 height 6
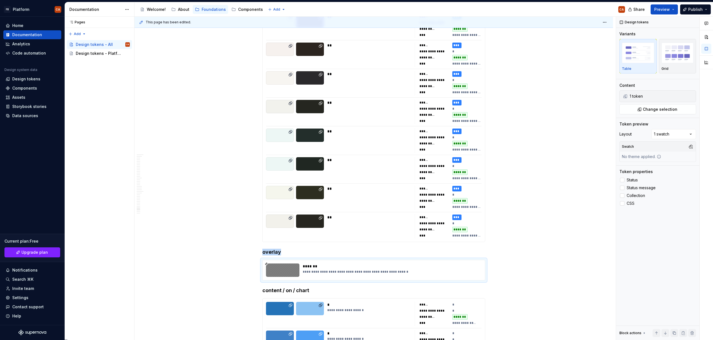
click at [665, 131] on div "Comments Open comments No comments yet Select ‘Comment’ from the block context …" at bounding box center [664, 179] width 97 height 324
click at [691, 146] on button "button" at bounding box center [691, 147] width 8 height 8
click at [664, 179] on div "Light" at bounding box center [664, 177] width 53 height 6
click at [703, 160] on div at bounding box center [706, 179] width 13 height 324
click at [691, 169] on button "button" at bounding box center [691, 170] width 8 height 8
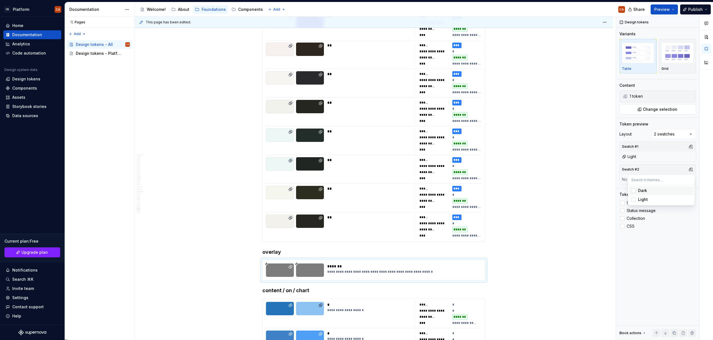
click at [656, 190] on div "Dark" at bounding box center [664, 191] width 53 height 6
click at [634, 256] on div "Comments Open comments No comments yet Select ‘Comment’ from the block context …" at bounding box center [664, 179] width 97 height 324
click at [630, 203] on span "Status" at bounding box center [632, 203] width 11 height 4
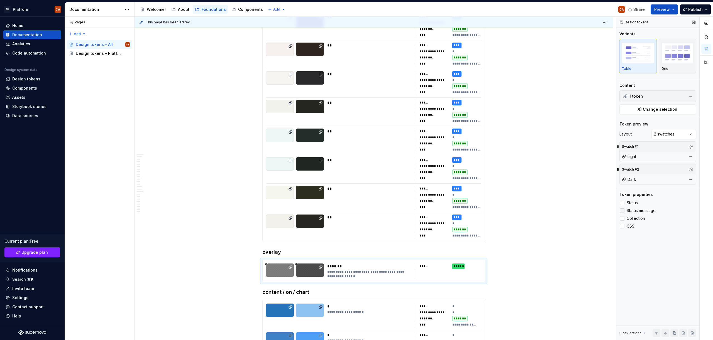
click at [632, 210] on span "Status message" at bounding box center [641, 211] width 29 height 4
click at [631, 218] on span "Collection" at bounding box center [636, 218] width 18 height 4
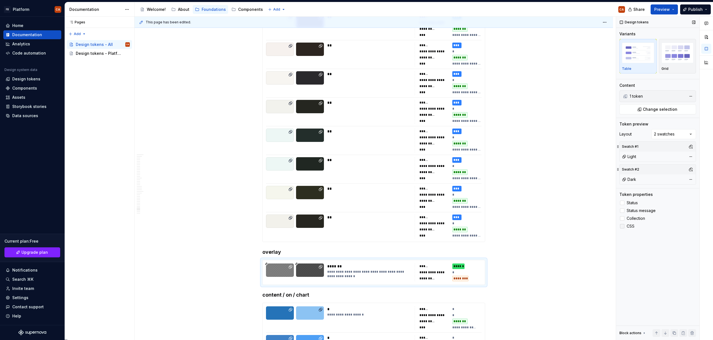
click at [627, 226] on span "CSS" at bounding box center [631, 226] width 8 height 4
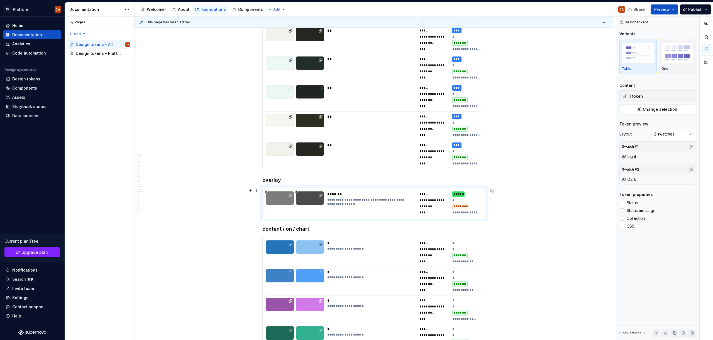
scroll to position [10331, 0]
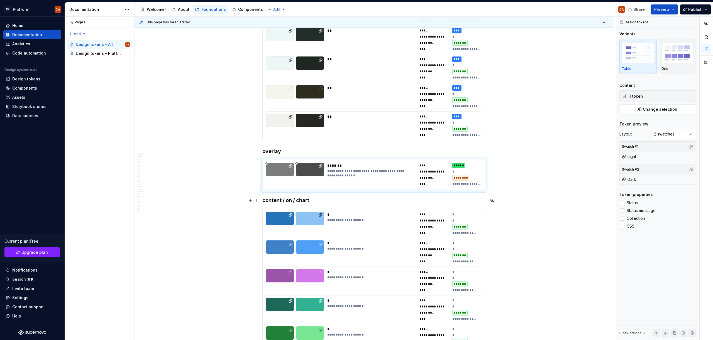
click at [306, 200] on h4 "content / on / chart" at bounding box center [373, 200] width 223 height 7
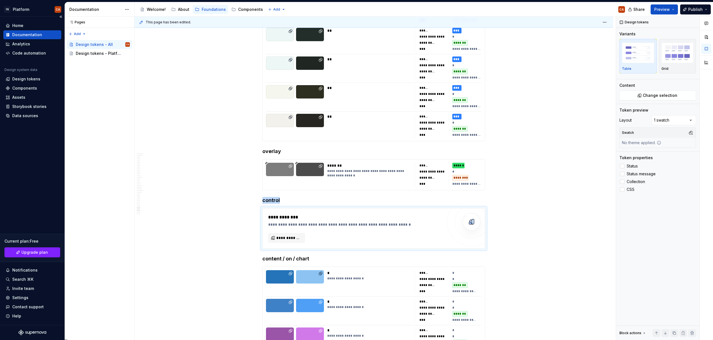
type textarea "*"
click at [300, 238] on span "**********" at bounding box center [288, 238] width 25 height 6
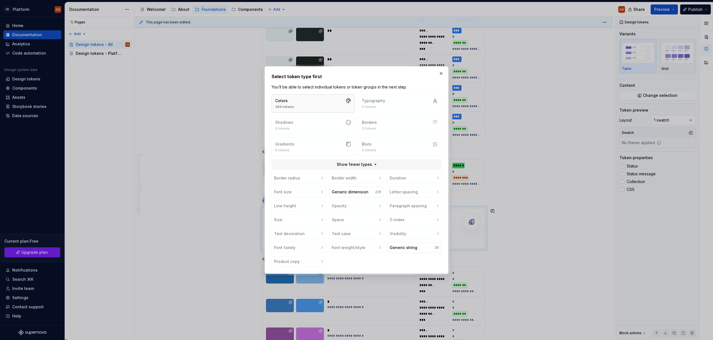
click at [322, 107] on button "Colors 364 tokens" at bounding box center [313, 103] width 83 height 18
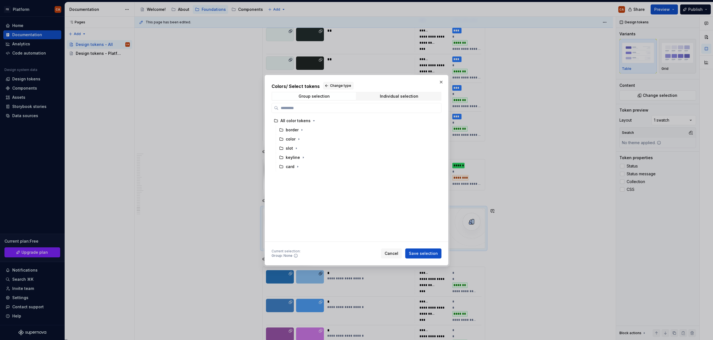
click at [405, 92] on div "Group selection Individual selection" at bounding box center [357, 96] width 170 height 9
click at [405, 95] on div "Individual selection" at bounding box center [399, 96] width 38 height 4
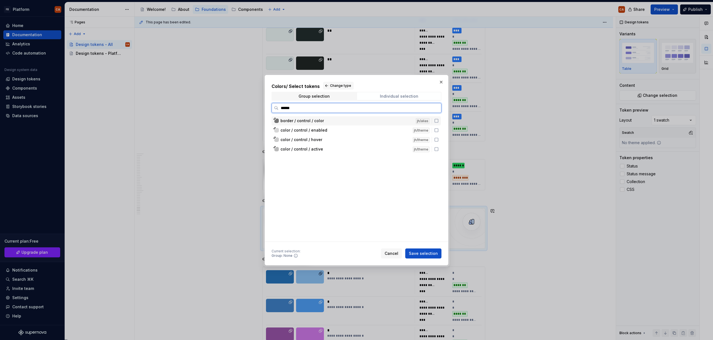
type input "*******"
click at [344, 131] on div "color / control / enabled" at bounding box center [344, 131] width 129 height 6
click at [337, 140] on div "color / control / hover" at bounding box center [344, 140] width 129 height 6
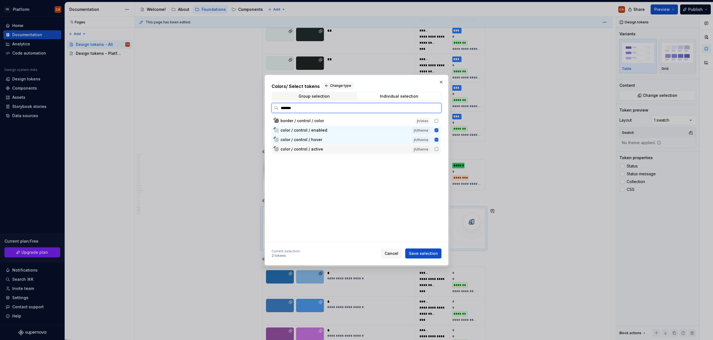
drag, startPoint x: 336, startPoint y: 148, endPoint x: 341, endPoint y: 150, distance: 4.8
click at [337, 148] on div "color / control / active" at bounding box center [344, 149] width 129 height 6
drag, startPoint x: 426, startPoint y: 253, endPoint x: 393, endPoint y: 270, distance: 37.2
click at [426, 253] on span "Save selection" at bounding box center [423, 254] width 29 height 6
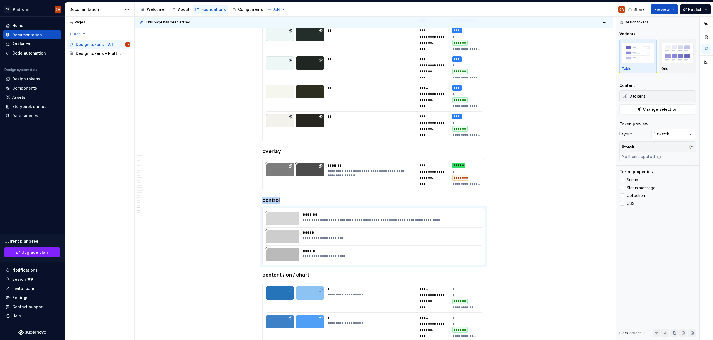
click at [678, 136] on div "Comments Open comments No comments yet Select ‘Comment’ from the block context …" at bounding box center [664, 179] width 97 height 324
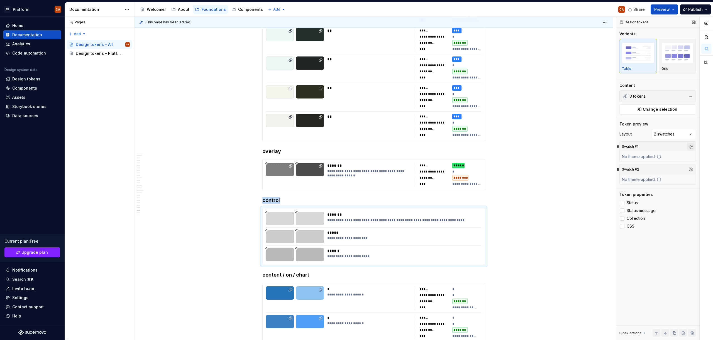
click at [691, 146] on button "button" at bounding box center [691, 147] width 8 height 8
click at [642, 177] on div "Light" at bounding box center [643, 177] width 10 height 6
drag, startPoint x: 705, startPoint y: 169, endPoint x: 696, endPoint y: 173, distance: 9.5
click at [704, 169] on div at bounding box center [706, 179] width 13 height 324
click at [693, 166] on button "button" at bounding box center [691, 170] width 8 height 8
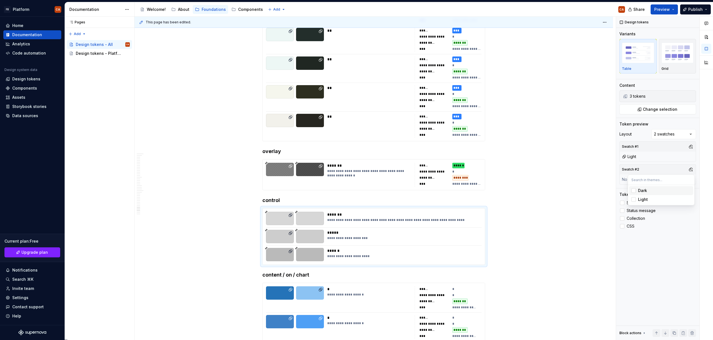
click at [667, 190] on div "Dark" at bounding box center [664, 191] width 53 height 6
click at [667, 243] on div "Comments Open comments No comments yet Select ‘Comment’ from the block context …" at bounding box center [664, 179] width 97 height 324
click at [638, 201] on label "Status" at bounding box center [657, 203] width 77 height 7
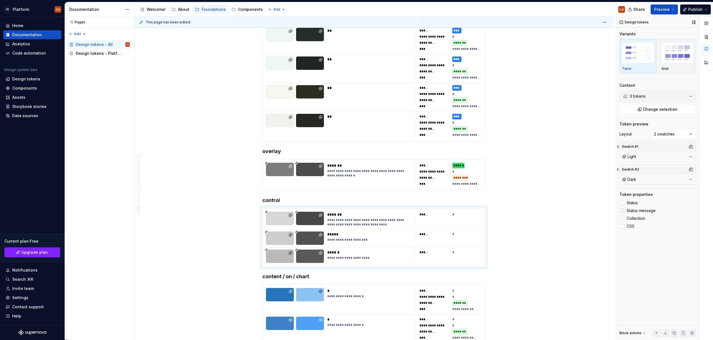
click at [641, 212] on span "Status message" at bounding box center [641, 211] width 29 height 4
drag, startPoint x: 640, startPoint y: 218, endPoint x: 629, endPoint y: 227, distance: 14.3
click at [640, 218] on span "Collection" at bounding box center [636, 218] width 18 height 4
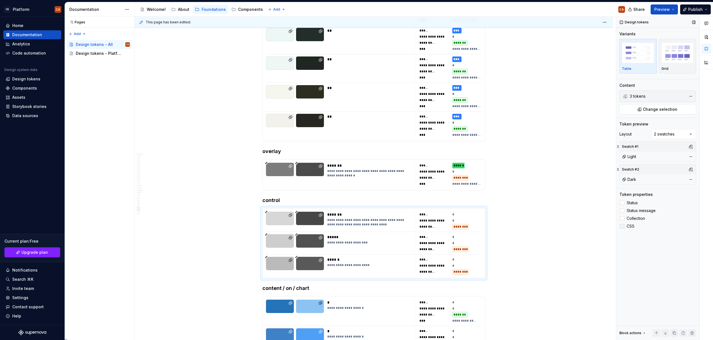
click at [630, 226] on span "CSS" at bounding box center [631, 226] width 8 height 4
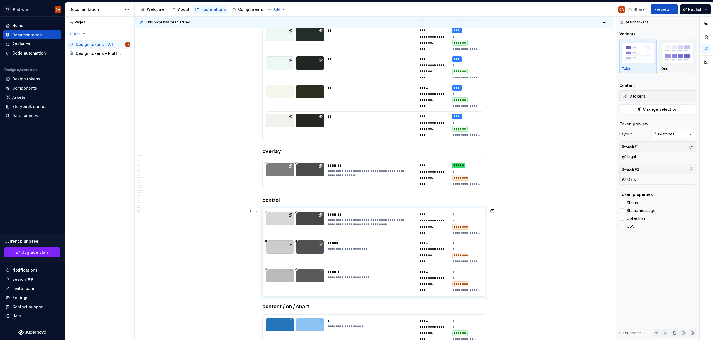
scroll to position [10418, 0]
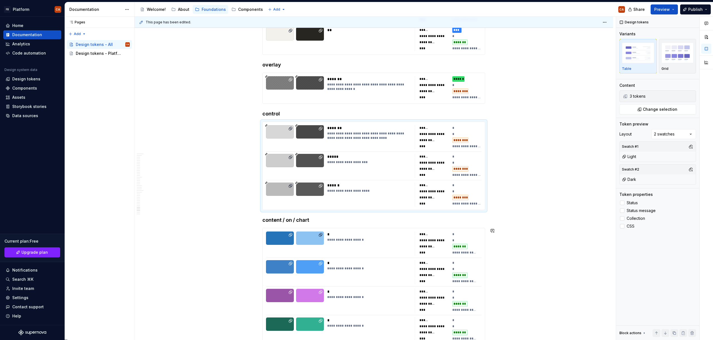
click at [316, 219] on h4 "content / on / chart" at bounding box center [373, 220] width 223 height 7
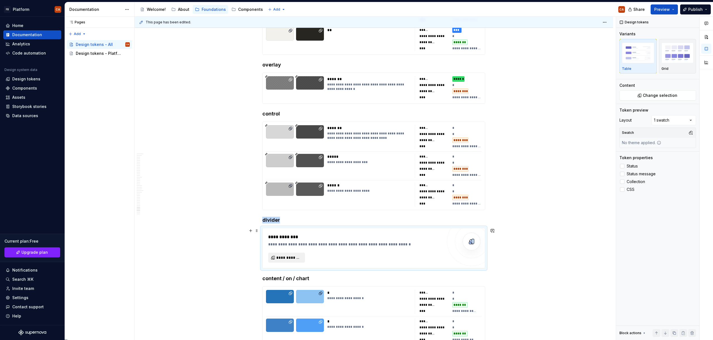
click at [290, 260] on span "**********" at bounding box center [288, 258] width 25 height 6
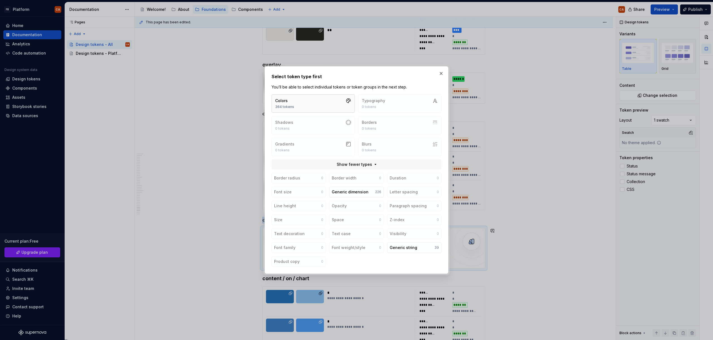
type textarea "*"
click at [329, 100] on button "Colors 364 tokens" at bounding box center [313, 103] width 83 height 18
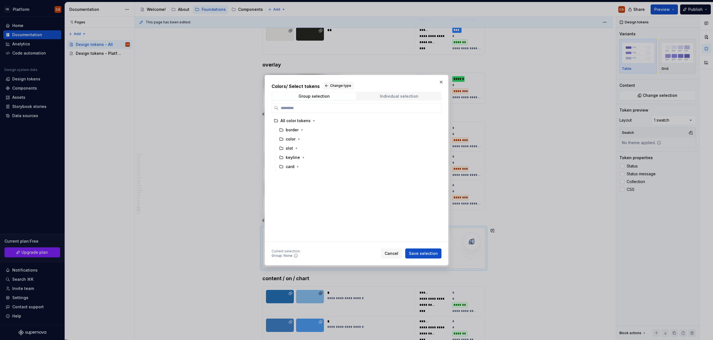
click at [387, 99] on span "Individual selection" at bounding box center [399, 96] width 84 height 8
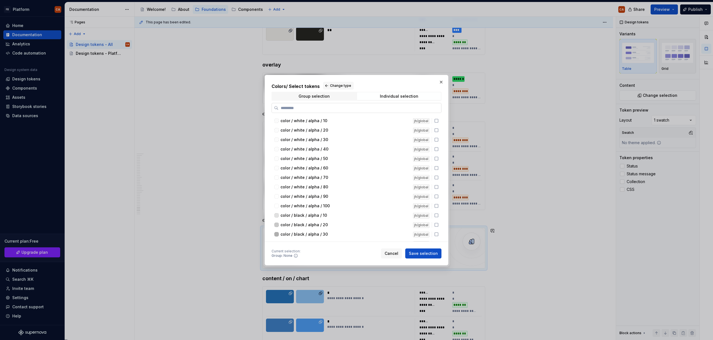
click at [386, 107] on input "search" at bounding box center [359, 108] width 163 height 6
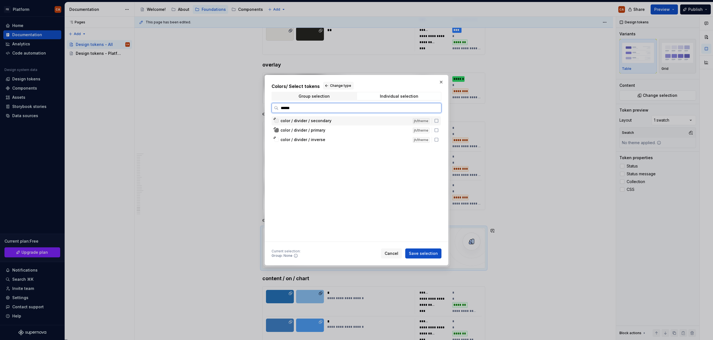
type input "*******"
click at [357, 129] on div "color / divider / primary" at bounding box center [344, 131] width 129 height 6
drag, startPoint x: 354, startPoint y: 120, endPoint x: 354, endPoint y: 127, distance: 7.0
click at [354, 121] on div "color / divider / secondary" at bounding box center [344, 121] width 129 height 6
click at [354, 136] on div "color / divider / inverse jh/theme" at bounding box center [356, 139] width 169 height 9
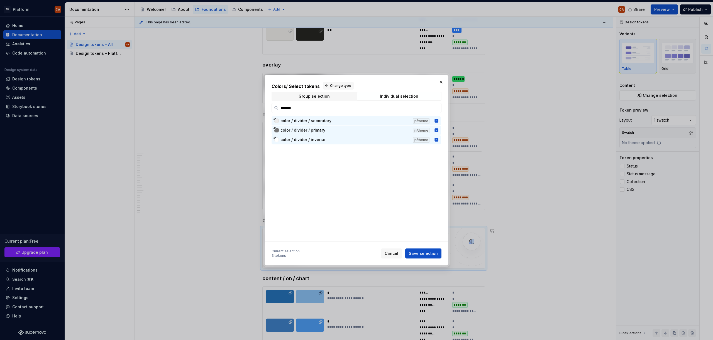
drag, startPoint x: 432, startPoint y: 255, endPoint x: 299, endPoint y: 290, distance: 137.3
click at [432, 255] on span "Save selection" at bounding box center [423, 254] width 29 height 6
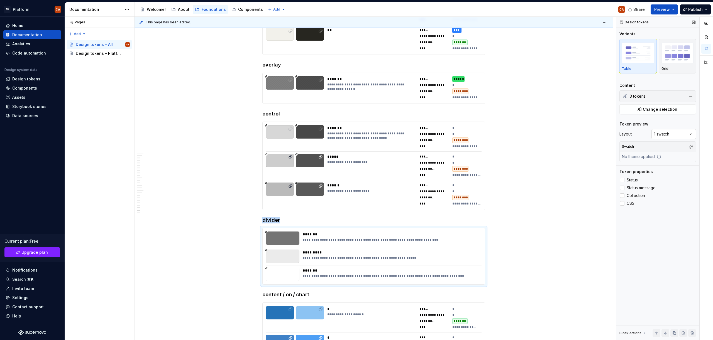
click at [684, 132] on div "Comments Open comments No comments yet Select ‘Comment’ from the block context …" at bounding box center [664, 179] width 97 height 324
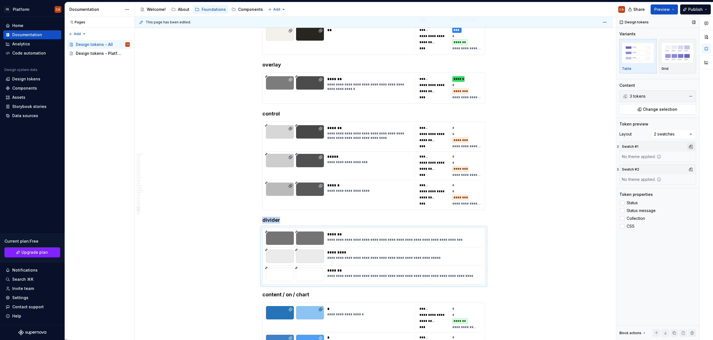
click at [690, 146] on button "button" at bounding box center [691, 147] width 8 height 8
click at [653, 177] on div "Light" at bounding box center [664, 177] width 53 height 6
click at [703, 163] on div at bounding box center [706, 179] width 13 height 324
click at [690, 170] on button "button" at bounding box center [691, 170] width 8 height 8
click at [652, 192] on div "Dark" at bounding box center [664, 191] width 53 height 6
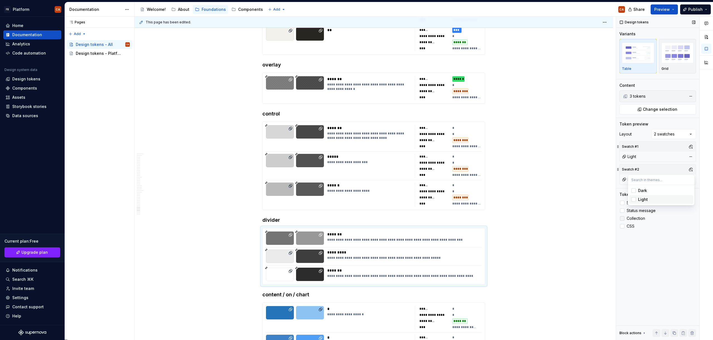
click at [707, 213] on div at bounding box center [706, 179] width 13 height 324
click at [627, 204] on span "Status" at bounding box center [632, 203] width 11 height 4
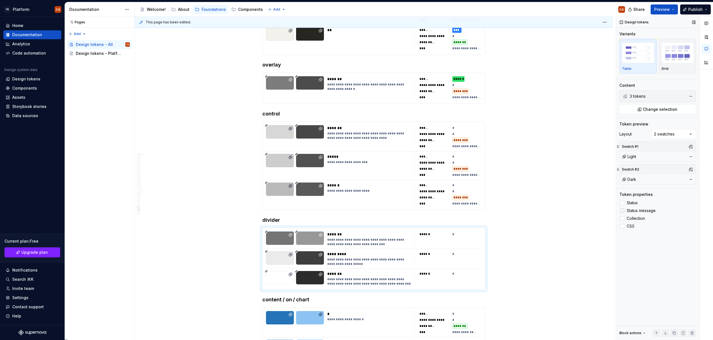
click at [629, 211] on span "Status message" at bounding box center [641, 211] width 29 height 4
click at [626, 219] on label "Collection" at bounding box center [657, 218] width 77 height 7
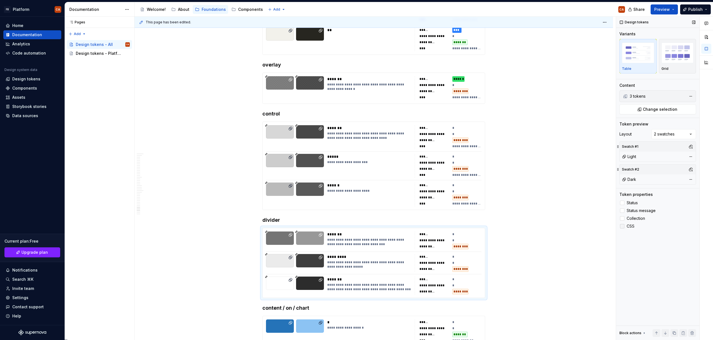
click at [624, 226] on div at bounding box center [622, 226] width 4 height 4
click at [631, 226] on span "CSS" at bounding box center [631, 226] width 8 height 4
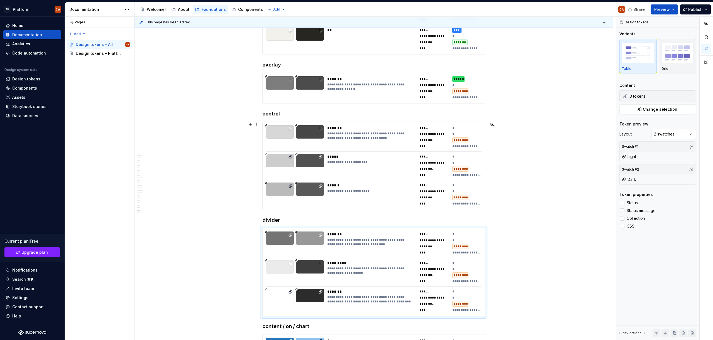
scroll to position [10551, 0]
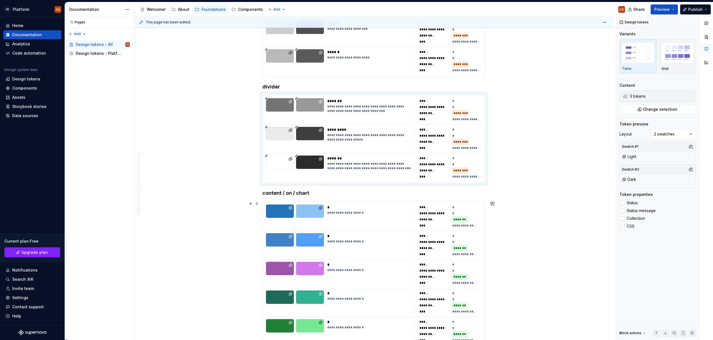
click at [505, 173] on div "**********" at bounding box center [375, 179] width 481 height 324
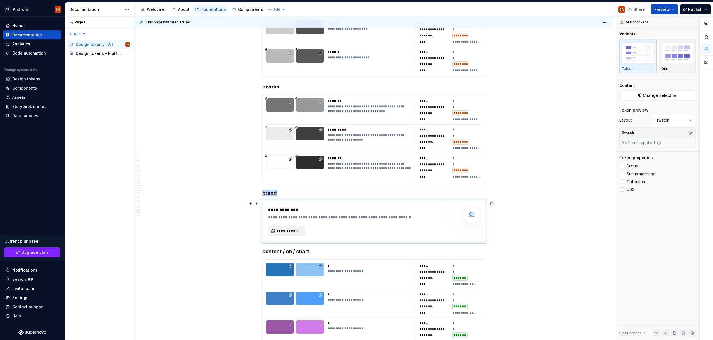
click at [295, 228] on button "**********" at bounding box center [286, 231] width 37 height 10
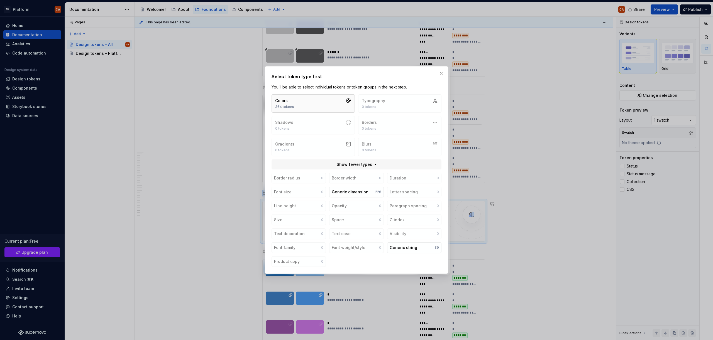
type textarea "*"
click at [303, 99] on button "Colors 364 tokens" at bounding box center [313, 103] width 83 height 18
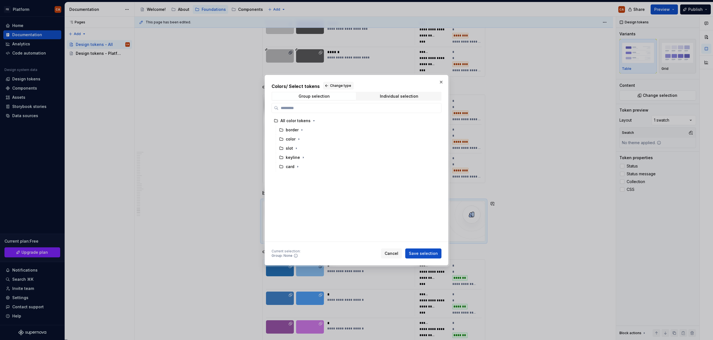
click at [410, 92] on div "Group selection Individual selection" at bounding box center [356, 96] width 174 height 9
click at [410, 94] on div "Individual selection" at bounding box center [399, 96] width 38 height 4
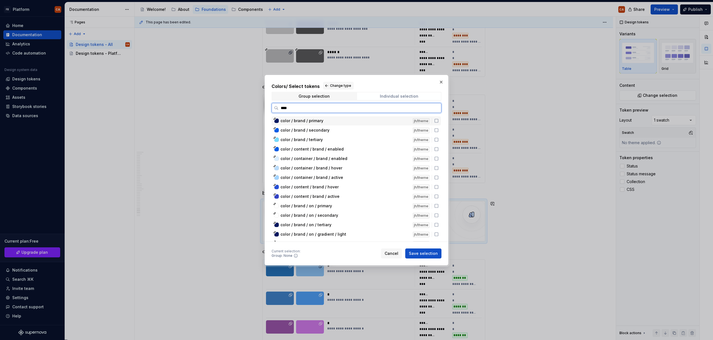
type input "*****"
click at [325, 122] on div "color / brand / primary" at bounding box center [344, 121] width 129 height 6
click at [325, 129] on span "color / brand / secondary" at bounding box center [304, 131] width 49 height 6
click at [326, 138] on div "color / brand / tertiary" at bounding box center [344, 140] width 129 height 6
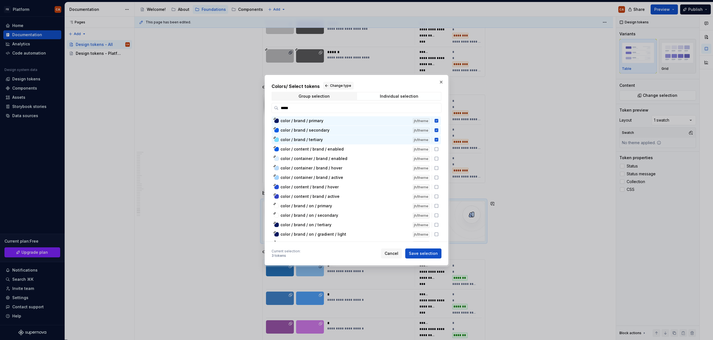
drag, startPoint x: 426, startPoint y: 254, endPoint x: 234, endPoint y: 205, distance: 198.0
click at [426, 254] on span "Save selection" at bounding box center [423, 254] width 29 height 6
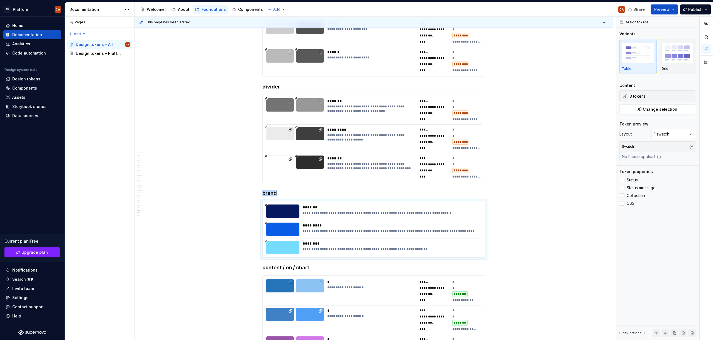
click at [677, 134] on div "Comments Open comments No comments yet Select ‘Comment’ from the block context …" at bounding box center [664, 179] width 97 height 324
drag, startPoint x: 663, startPoint y: 153, endPoint x: 661, endPoint y: 199, distance: 45.2
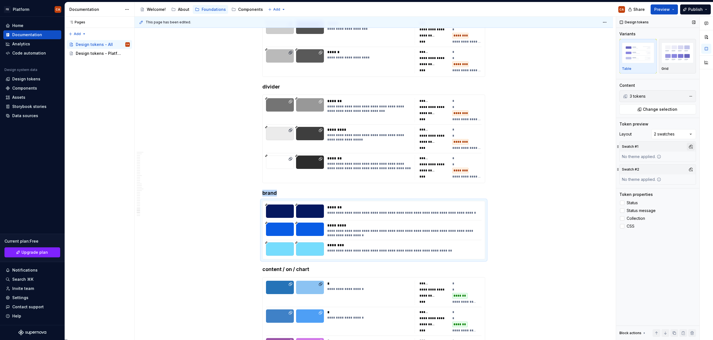
click at [691, 147] on button "button" at bounding box center [691, 147] width 8 height 8
click at [655, 178] on div "Light" at bounding box center [664, 177] width 53 height 6
click at [691, 200] on div "Comments Open comments No comments yet Select ‘Comment’ from the block context …" at bounding box center [664, 179] width 97 height 324
click at [691, 168] on button "button" at bounding box center [691, 170] width 8 height 8
click at [664, 192] on div "Dark" at bounding box center [664, 191] width 53 height 6
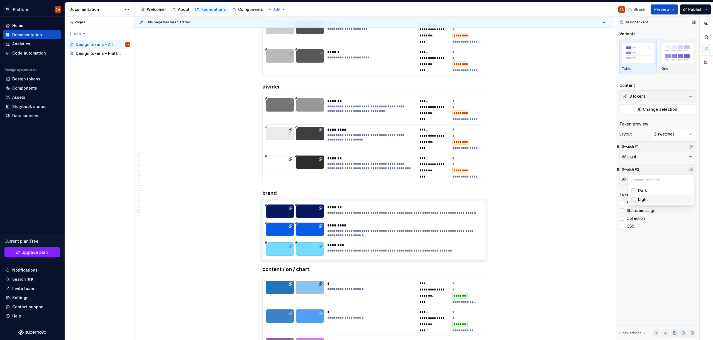
click at [700, 209] on div at bounding box center [706, 179] width 13 height 324
click at [634, 202] on span "Status" at bounding box center [632, 203] width 11 height 4
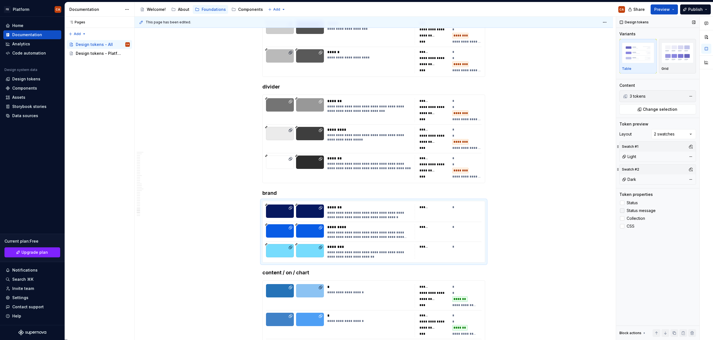
click at [635, 209] on span "Status message" at bounding box center [641, 211] width 29 height 4
click at [635, 218] on span "Collection" at bounding box center [636, 218] width 18 height 4
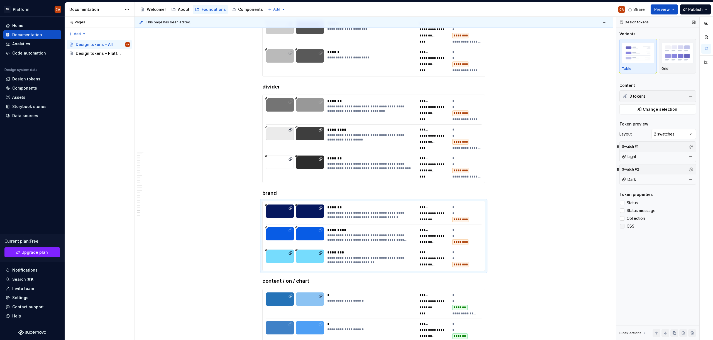
click at [629, 227] on span "CSS" at bounding box center [631, 226] width 8 height 4
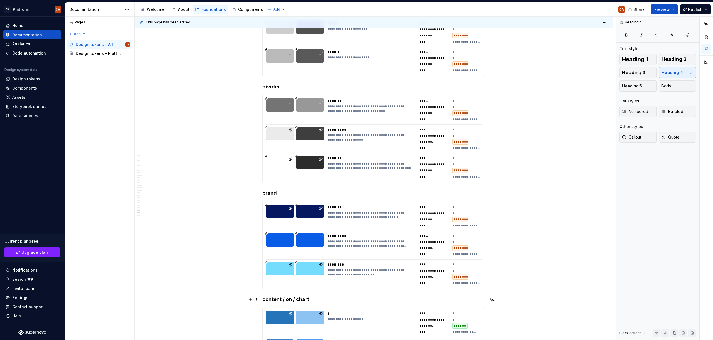
click at [475, 298] on h4 "content / on / chart" at bounding box center [373, 299] width 223 height 7
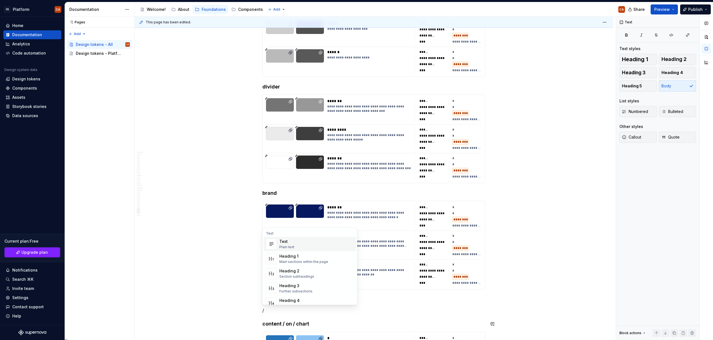
scroll to position [10552, 0]
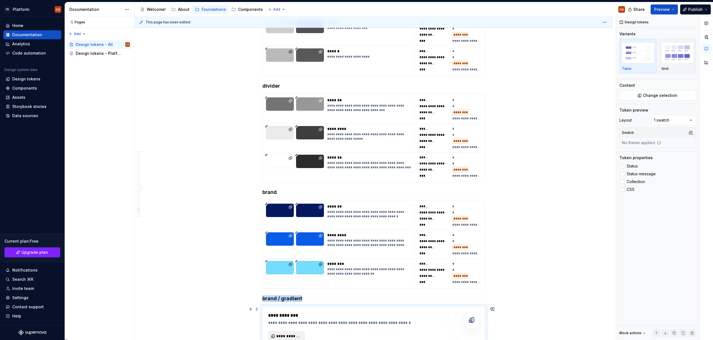
click at [289, 336] on span "**********" at bounding box center [288, 337] width 25 height 6
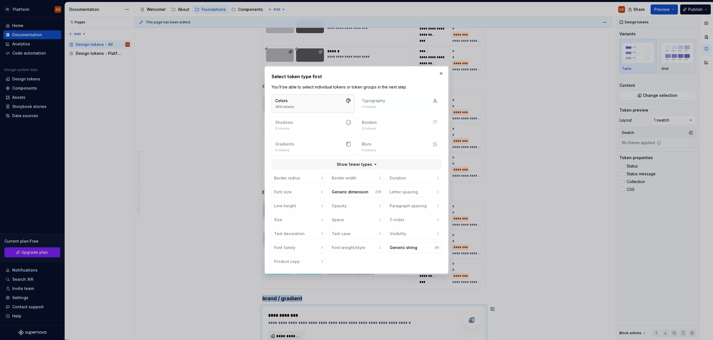
click at [336, 102] on button "Colors 364 tokens" at bounding box center [313, 103] width 83 height 18
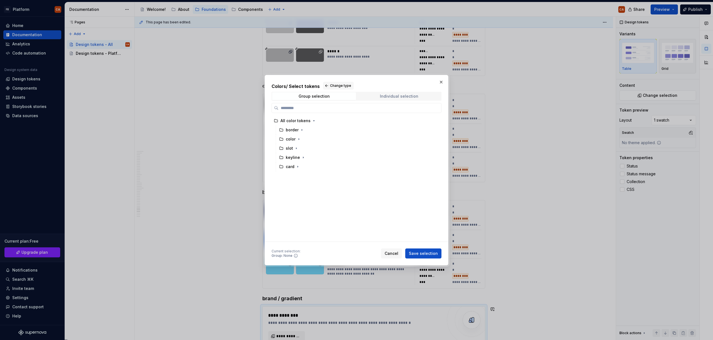
click at [386, 94] on div "Individual selection" at bounding box center [399, 96] width 38 height 4
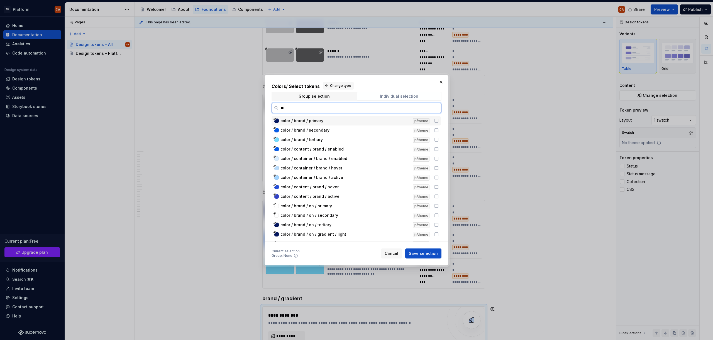
type input "*"
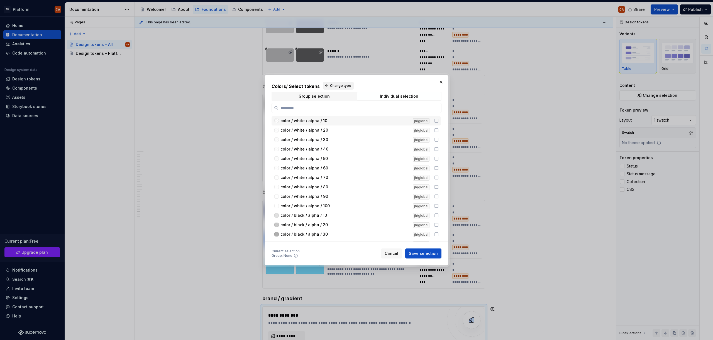
click at [334, 85] on span "Change type" at bounding box center [340, 86] width 21 height 4
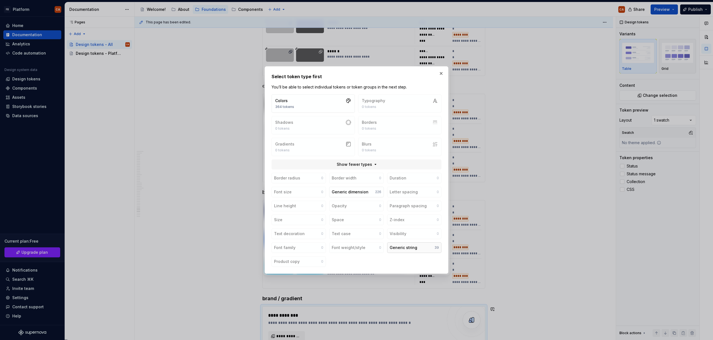
click at [409, 249] on div "Generic string" at bounding box center [404, 248] width 28 height 6
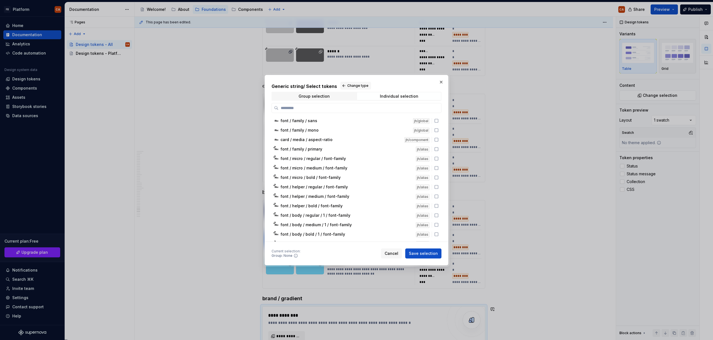
type textarea "*"
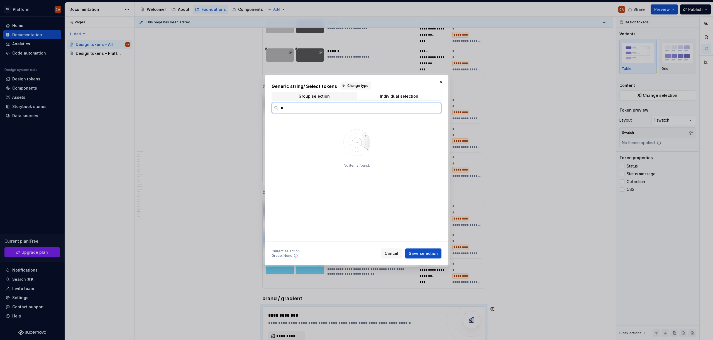
type input "*"
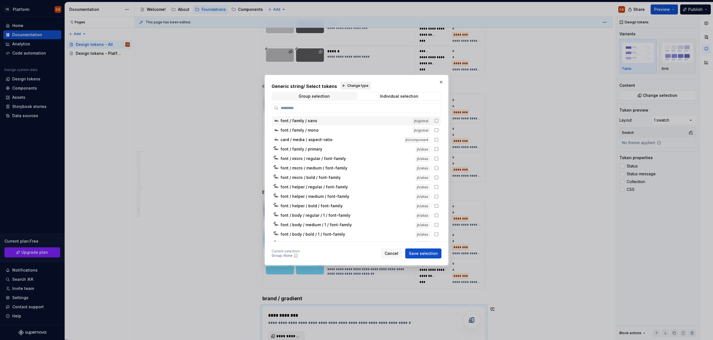
click at [349, 84] on span "Change type" at bounding box center [357, 86] width 21 height 4
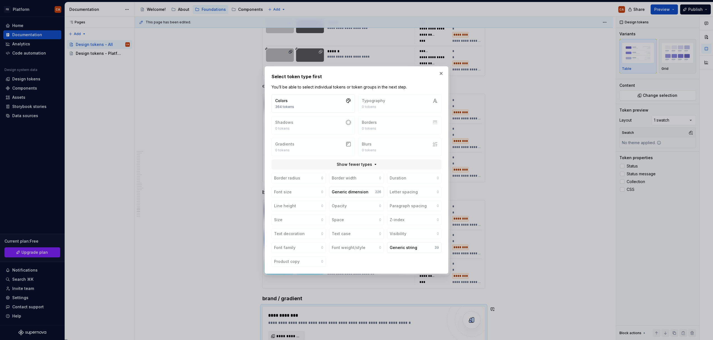
click at [331, 146] on div "Colors 364 tokens Typography 0 tokens Shadows 0 tokens Borders 0 tokens Gradien…" at bounding box center [357, 125] width 170 height 62
click at [441, 72] on button "button" at bounding box center [441, 74] width 8 height 8
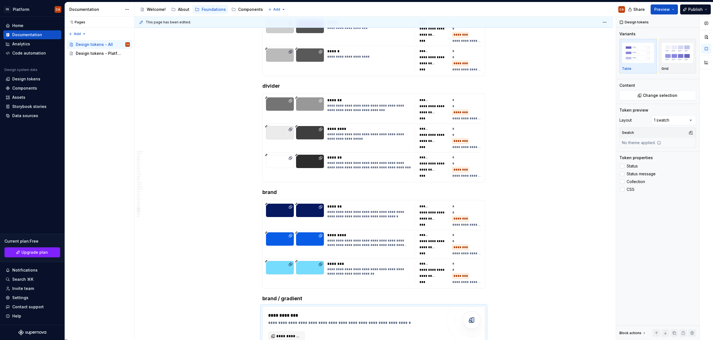
scroll to position [10710, 0]
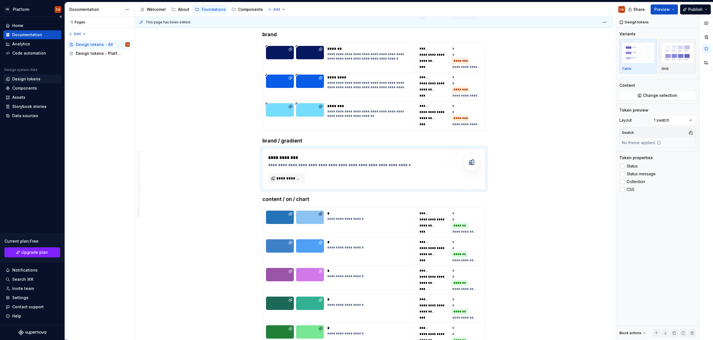
click at [23, 79] on div "Design tokens" at bounding box center [26, 79] width 28 height 6
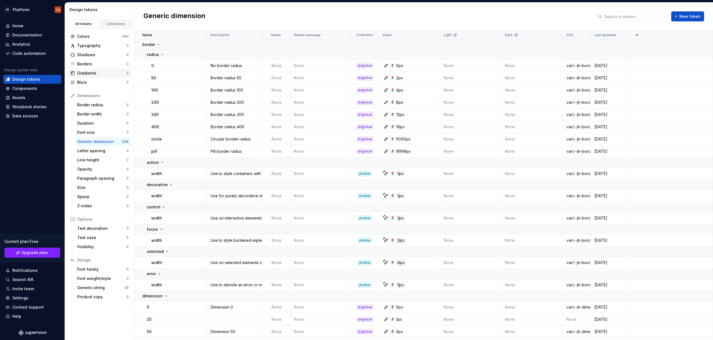
click at [90, 74] on div "Gradients" at bounding box center [101, 73] width 49 height 6
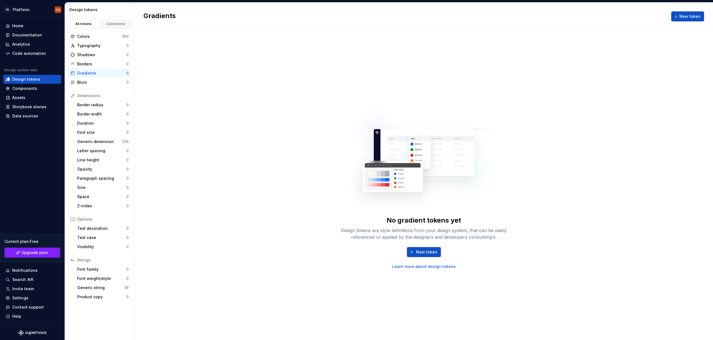
click at [428, 265] on link "Learn more about design tokens" at bounding box center [423, 267] width 63 height 6
click at [17, 116] on div "Data sources" at bounding box center [25, 116] width 26 height 6
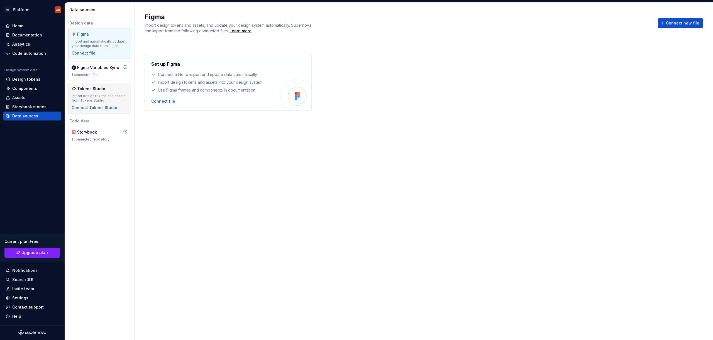
click at [87, 91] on div "Tokens Studio" at bounding box center [91, 89] width 28 height 6
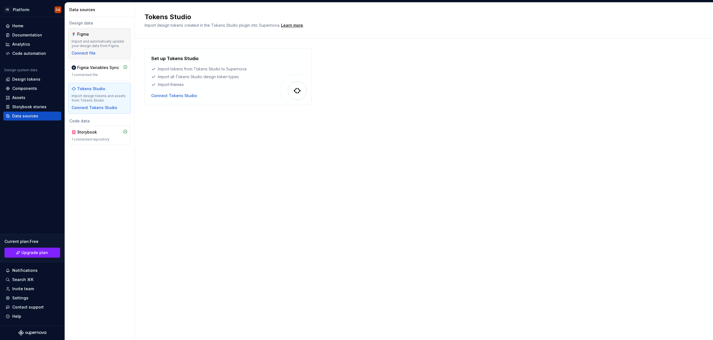
click at [114, 35] on div "Figma" at bounding box center [100, 34] width 56 height 6
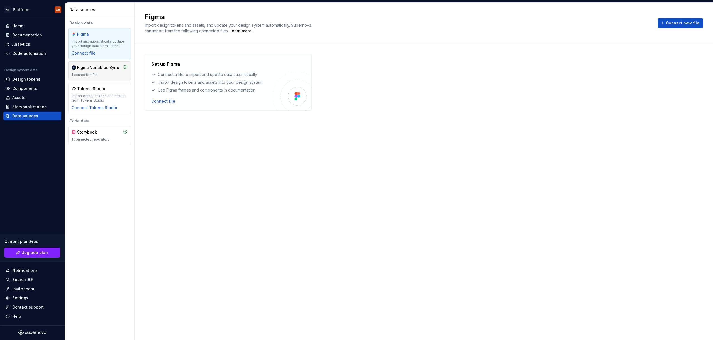
click at [104, 66] on div "Figma Variables Sync" at bounding box center [98, 68] width 42 height 6
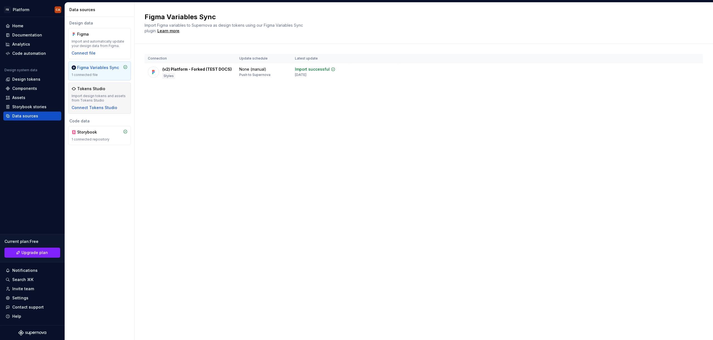
click at [108, 91] on div "Tokens Studio" at bounding box center [100, 89] width 56 height 6
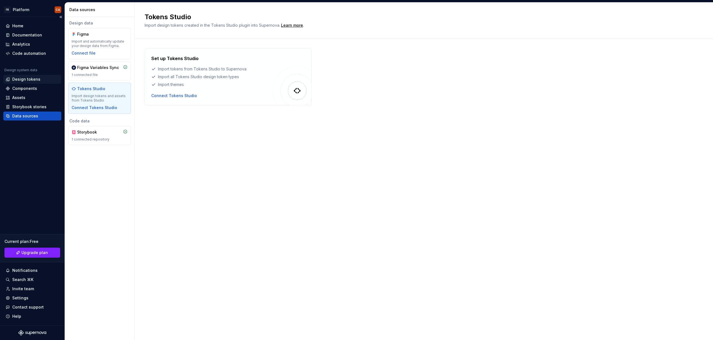
click at [24, 80] on div "Design tokens" at bounding box center [26, 80] width 28 height 6
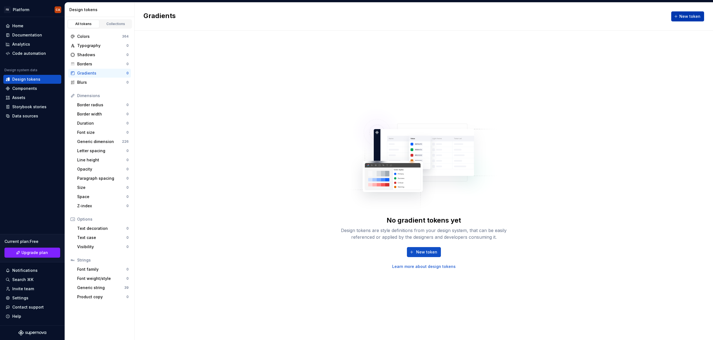
click at [682, 16] on span "New token" at bounding box center [689, 17] width 21 height 6
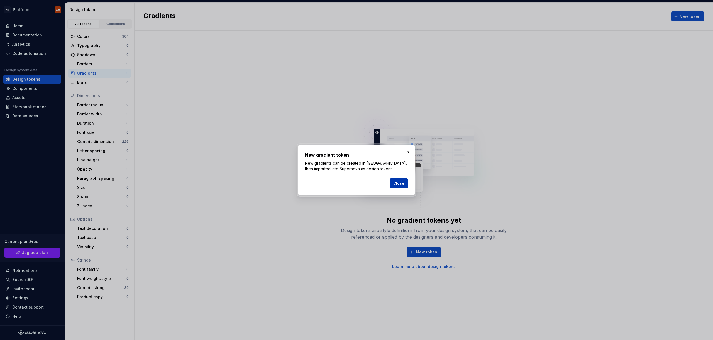
click at [400, 184] on span "Close" at bounding box center [398, 184] width 11 height 6
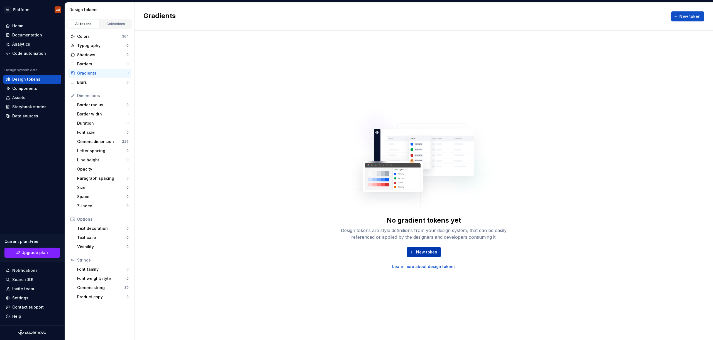
click at [431, 251] on span "New token" at bounding box center [426, 253] width 21 height 6
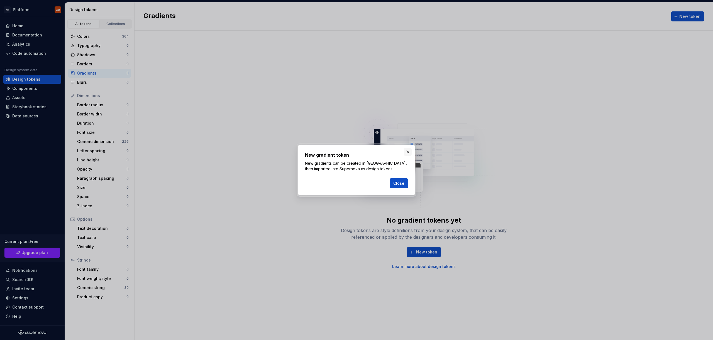
click at [409, 151] on button "button" at bounding box center [408, 152] width 8 height 8
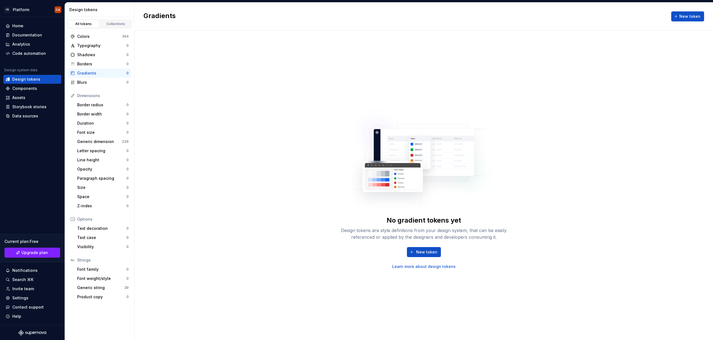
click at [238, 140] on div "No gradient tokens yet Design tokens are style definitions from your design sys…" at bounding box center [424, 186] width 578 height 310
click at [85, 40] on div "Colors 364" at bounding box center [99, 36] width 63 height 9
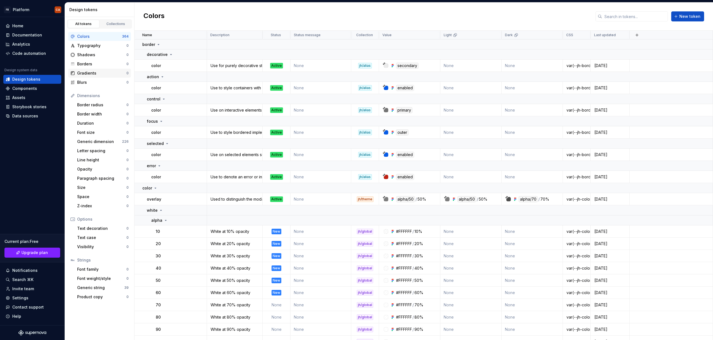
click at [85, 75] on div "Gradients" at bounding box center [101, 73] width 49 height 6
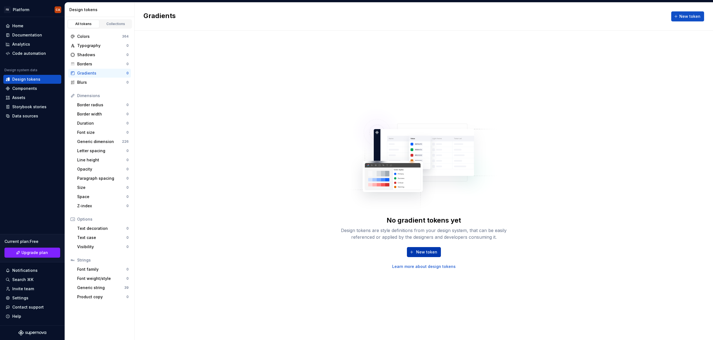
click at [426, 251] on span "New token" at bounding box center [426, 253] width 21 height 6
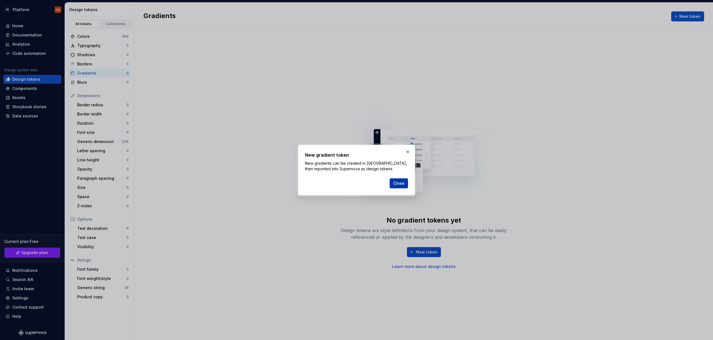
click at [403, 186] on span "Close" at bounding box center [398, 184] width 11 height 6
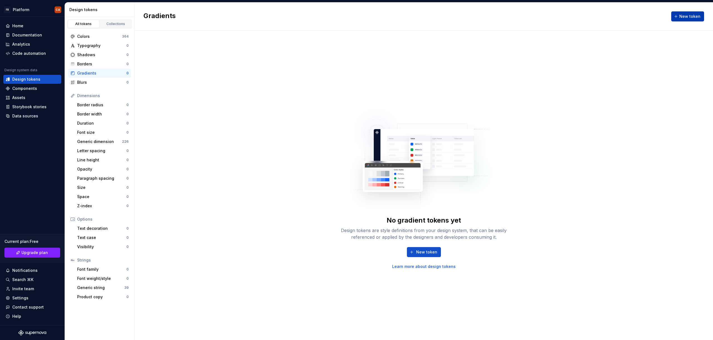
click at [683, 18] on span "New token" at bounding box center [689, 17] width 21 height 6
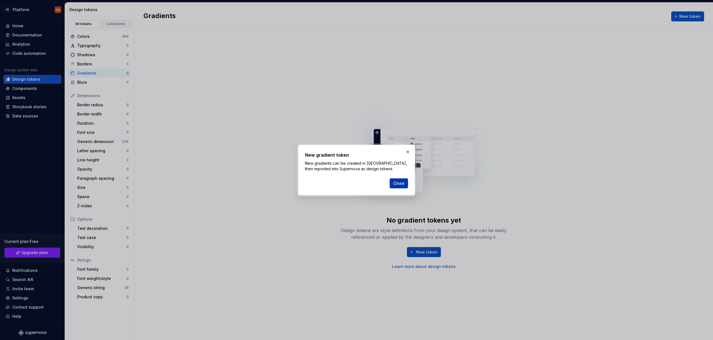
click at [397, 184] on span "Close" at bounding box center [398, 184] width 11 height 6
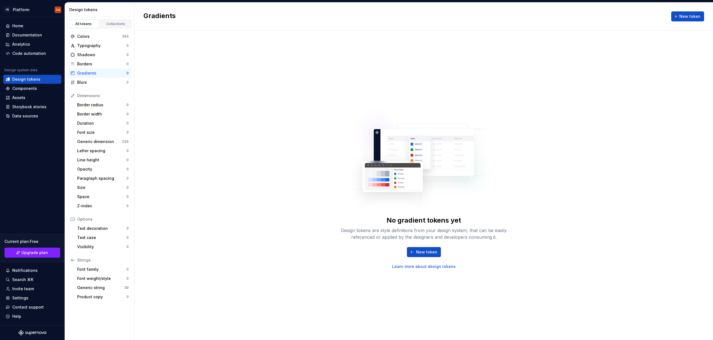
click at [200, 67] on div "No gradient tokens yet Design tokens are style definitions from your design sys…" at bounding box center [424, 186] width 578 height 310
click at [106, 24] on div "Collections" at bounding box center [116, 24] width 28 height 4
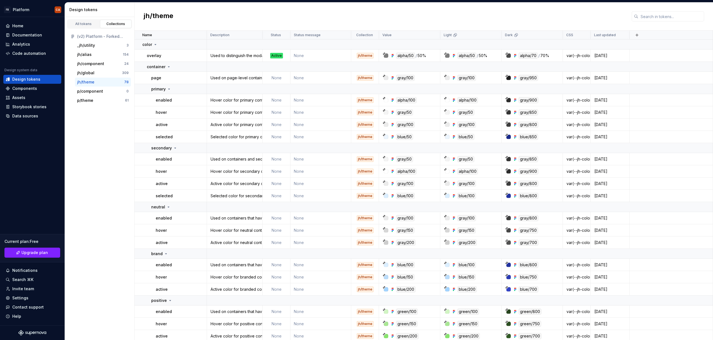
click at [67, 24] on div "All tokens Collections" at bounding box center [99, 23] width 65 height 9
click at [83, 23] on div "All tokens" at bounding box center [84, 24] width 28 height 4
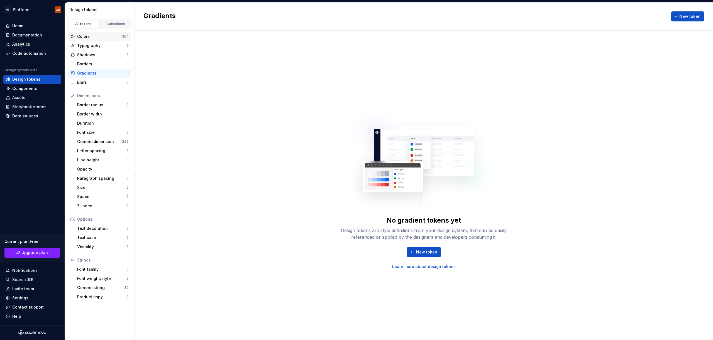
click at [96, 37] on div "Colors" at bounding box center [99, 37] width 45 height 6
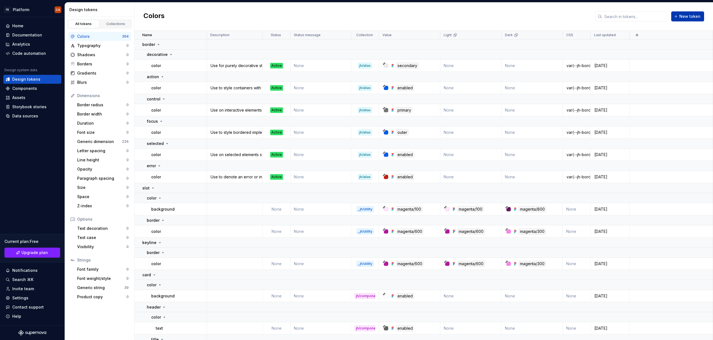
click at [690, 19] on span "New token" at bounding box center [689, 17] width 21 height 6
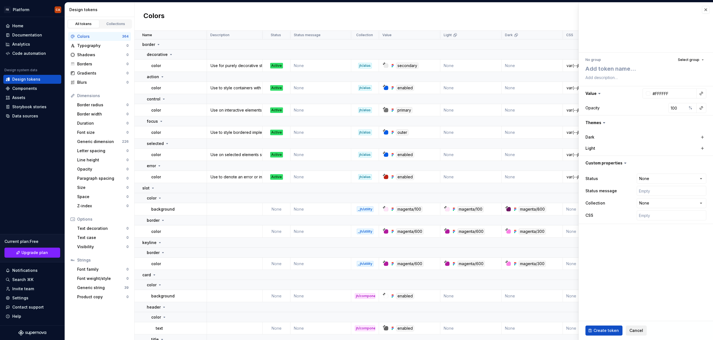
click at [634, 328] on span "Cancel" at bounding box center [636, 331] width 14 height 6
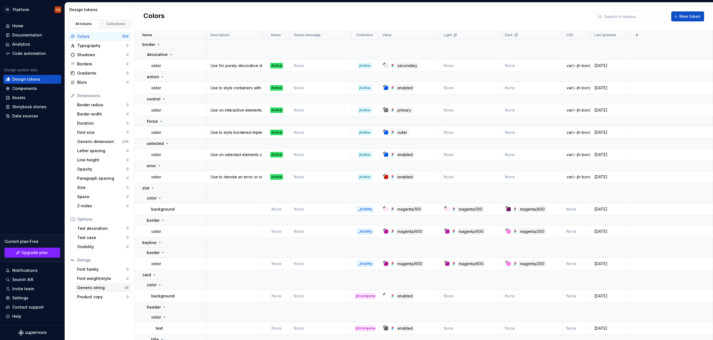
click at [105, 290] on div "Generic string" at bounding box center [100, 288] width 47 height 6
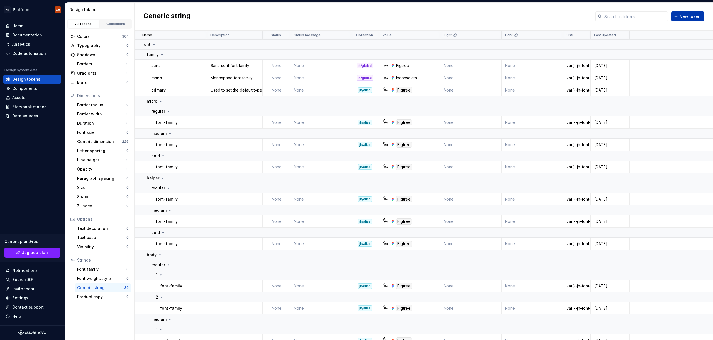
click at [689, 16] on span "New token" at bounding box center [689, 17] width 21 height 6
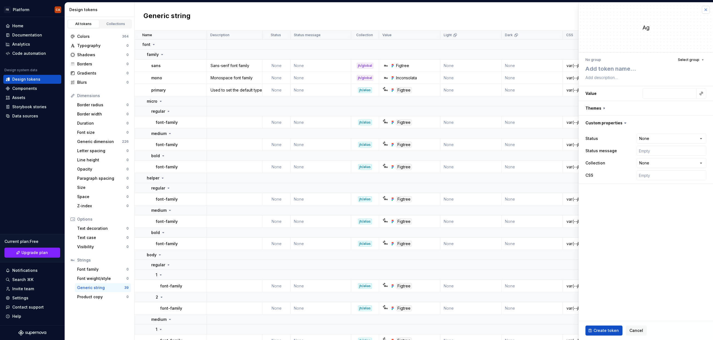
click at [706, 9] on button "button" at bounding box center [706, 10] width 8 height 8
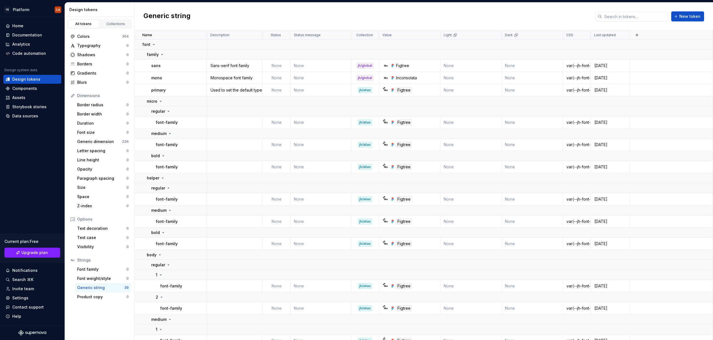
click at [696, 9] on div "Generic string New token" at bounding box center [424, 17] width 578 height 28
click at [695, 15] on span "New token" at bounding box center [689, 17] width 21 height 6
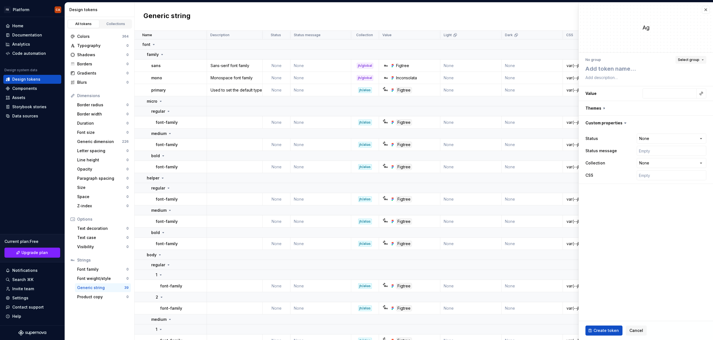
click at [703, 60] on button "Select group" at bounding box center [690, 60] width 31 height 8
click at [644, 334] on div "Create group" at bounding box center [640, 333] width 26 height 6
type textarea "*"
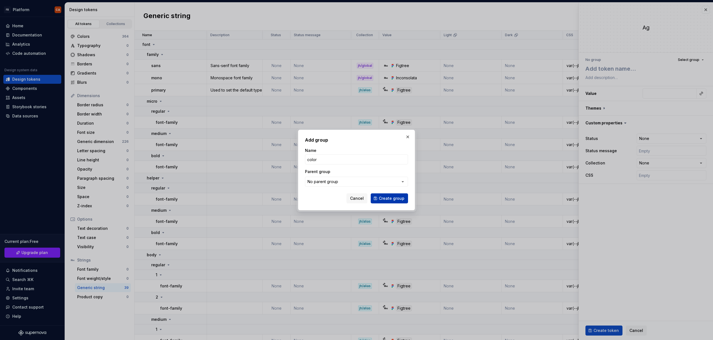
type input "color"
click at [398, 198] on span "Create group" at bounding box center [392, 199] width 26 height 6
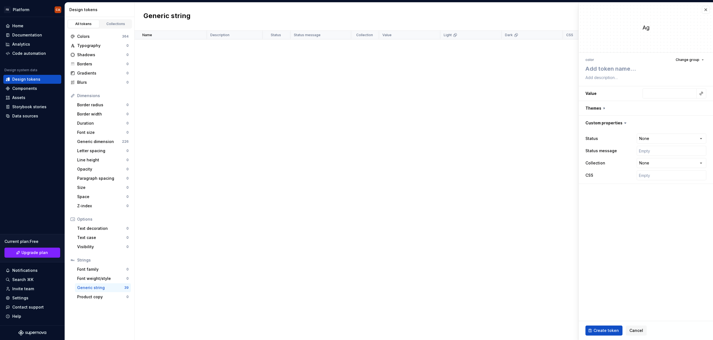
scroll to position [0, 0]
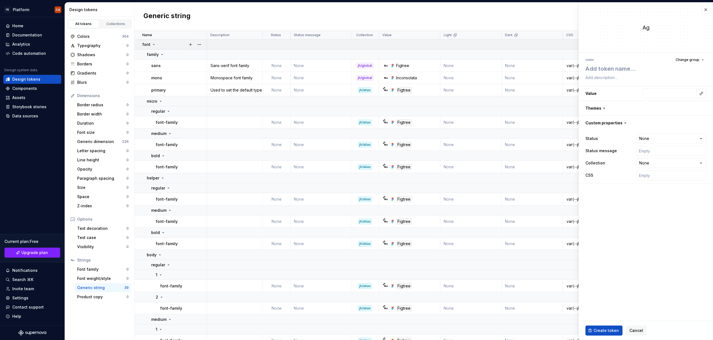
click at [150, 42] on div "font" at bounding box center [149, 45] width 14 height 6
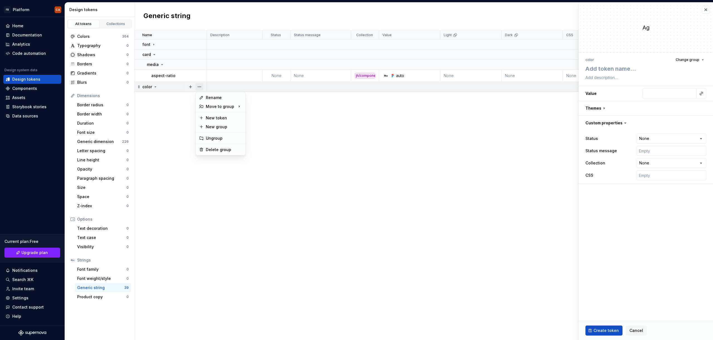
click at [197, 86] on button "button" at bounding box center [199, 87] width 8 height 8
type textarea "*"
click at [225, 126] on div "New group" at bounding box center [224, 127] width 36 height 6
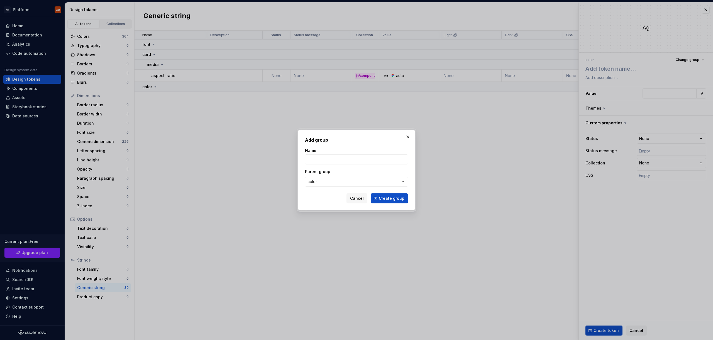
click at [361, 153] on div "Name" at bounding box center [356, 156] width 103 height 17
click at [363, 159] on input "Name" at bounding box center [356, 160] width 103 height 10
type input "brand"
click at [397, 193] on form "Name brand Parent group color Cancel Create group" at bounding box center [356, 176] width 103 height 56
click at [395, 200] on span "Create group" at bounding box center [392, 199] width 26 height 6
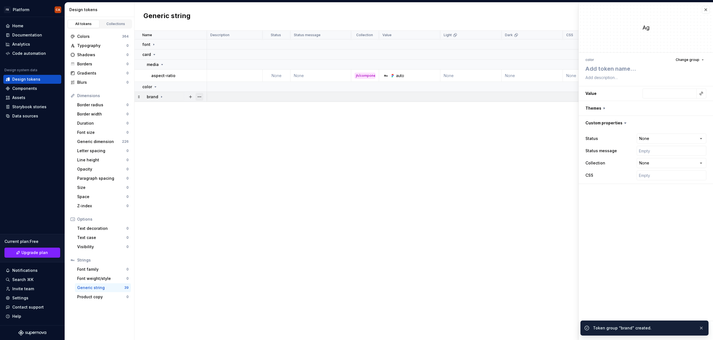
click at [196, 97] on button "button" at bounding box center [199, 97] width 8 height 8
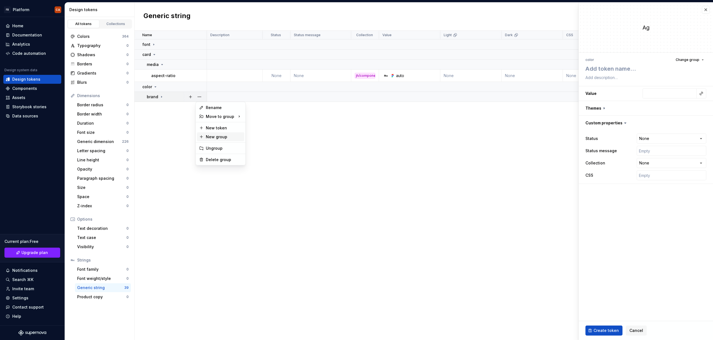
type textarea "*"
click at [217, 137] on div "New group" at bounding box center [224, 137] width 36 height 6
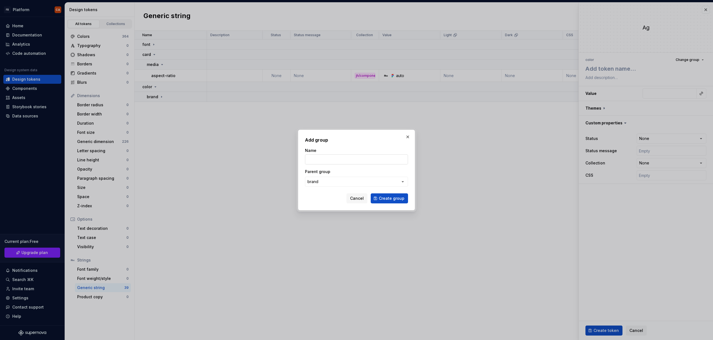
click at [328, 159] on input "Name" at bounding box center [356, 160] width 103 height 10
type input "gradient"
click at [395, 200] on span "Create group" at bounding box center [392, 199] width 26 height 6
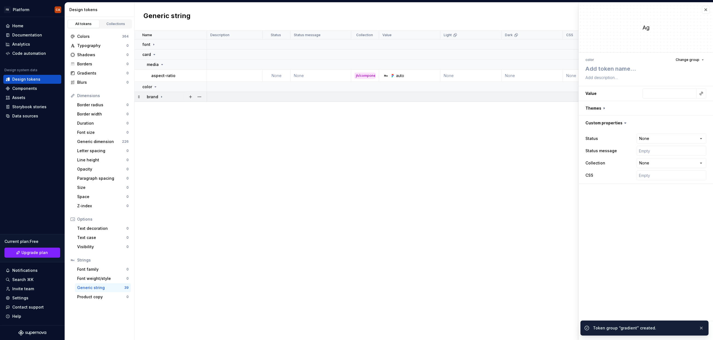
click at [160, 97] on icon at bounding box center [161, 97] width 4 height 4
click at [191, 106] on button "button" at bounding box center [191, 107] width 8 height 8
click at [627, 66] on textarea at bounding box center [644, 69] width 121 height 10
type textarea "*"
type textarea "l"
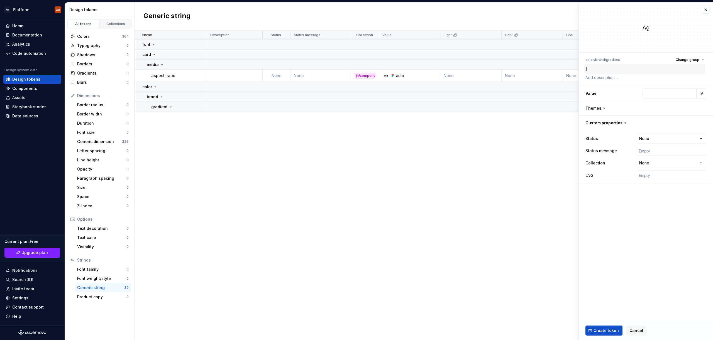
type textarea "*"
type textarea "li"
type textarea "*"
type textarea "lig"
type textarea "*"
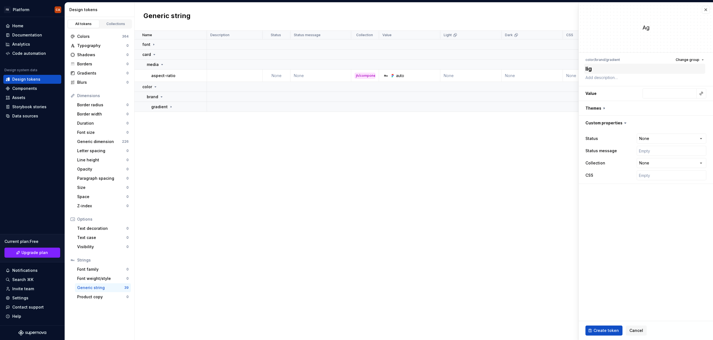
type textarea "ligh"
type textarea "*"
type textarea "light"
click at [603, 78] on textarea at bounding box center [644, 78] width 121 height 8
paste textarea "Used to accent branded elements with content such as ads or other calls-to-acti…"
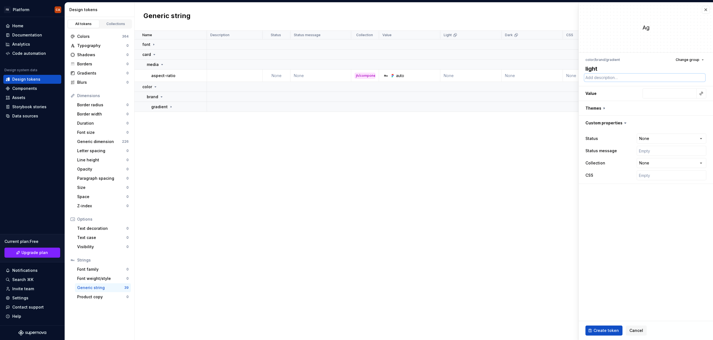
type textarea "*"
type textarea "Used to accent branded elements with content such as ads or other calls-to-acti…"
type textarea "*"
type textarea "Used to accent branded elements with content such as ads or other calls-to-acti…"
click at [659, 97] on input "text" at bounding box center [669, 99] width 54 height 10
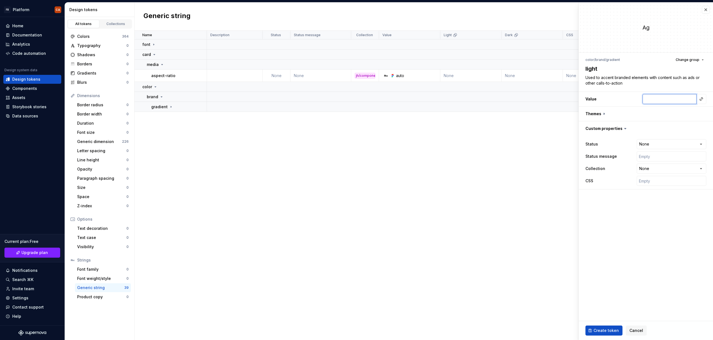
paste input "linear-gradient(135deg, jh-color-cyan-50 0%, jh-color-cyan-200 100%)"
type textarea "*"
type input "linear-gradient(135deg, jh-color-cyan-50 0%, jh-color-cyan-200 100%)"
type textarea "*"
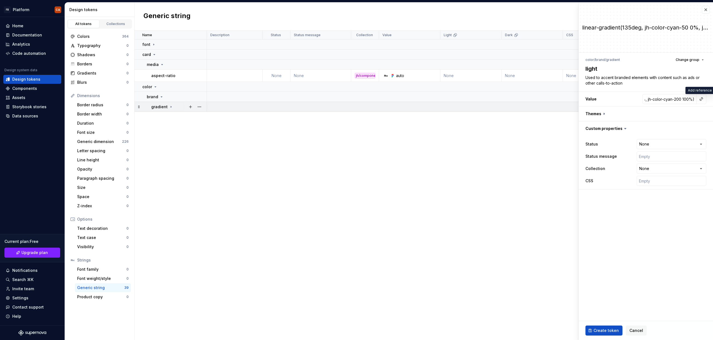
scroll to position [0, 0]
click at [677, 101] on input "linear-gradient(135deg, jh-color-cyan-50 0%, jh-color-cyan-200 100%)" at bounding box center [669, 99] width 54 height 10
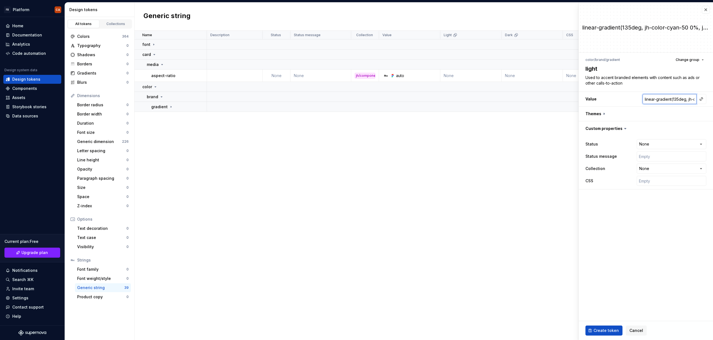
type textarea "*"
paste input "linear-gradient(135deg, #e8f7f7ff 0%, #76dcfdff 100%)"
type textarea "*"
type input "linear-gradient(135deg, #e8f7f7ff 0%, #76dcfdff 100%)"
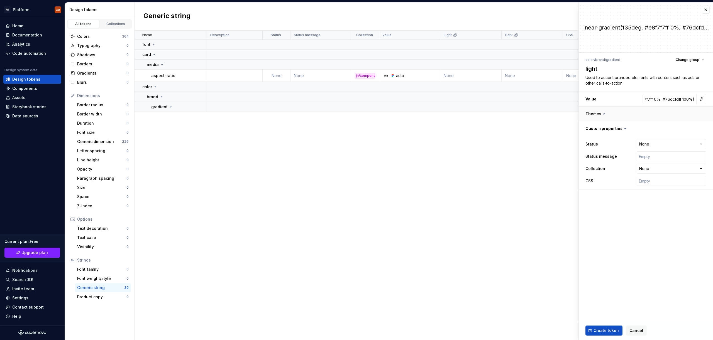
click at [604, 112] on button "button" at bounding box center [646, 114] width 134 height 14
type textarea "*"
click at [599, 116] on button "button" at bounding box center [646, 114] width 134 height 14
click at [669, 145] on html "FB Platform CA Home Documentation Analytics Code automation Design system data …" at bounding box center [356, 170] width 713 height 340
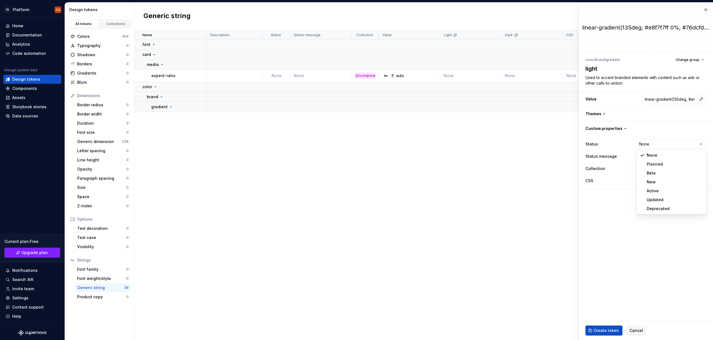
select select "**********"
click at [655, 153] on input "text" at bounding box center [672, 156] width 70 height 10
type textarea "*"
click at [645, 170] on html "FB Platform CA Home Documentation Analytics Code automation Design system data …" at bounding box center [356, 170] width 713 height 340
select select "**********"
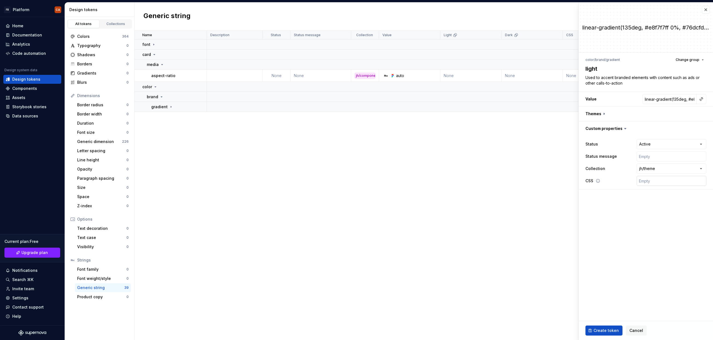
click at [650, 183] on input "text" at bounding box center [672, 181] width 70 height 10
type textarea "*"
type input "v"
type textarea "*"
type input "va"
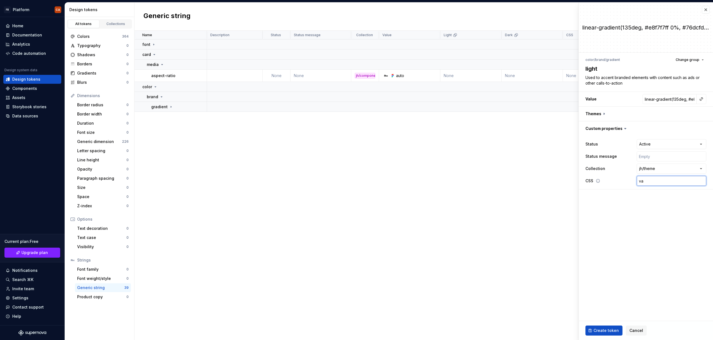
type textarea "*"
type input "var"
type textarea "*"
type input "var("
type textarea "*"
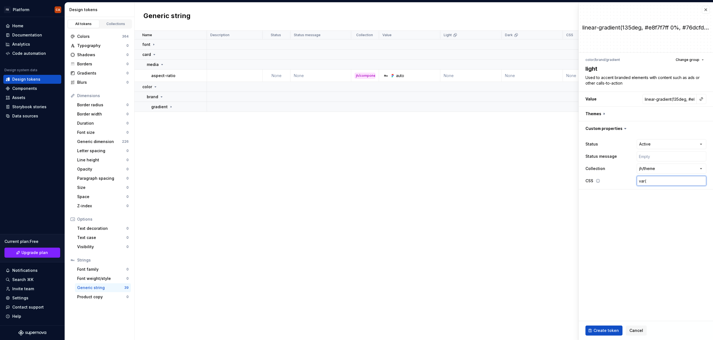
type input "var(-"
type textarea "*"
type input "var(--"
type textarea "*"
type input "var(--j"
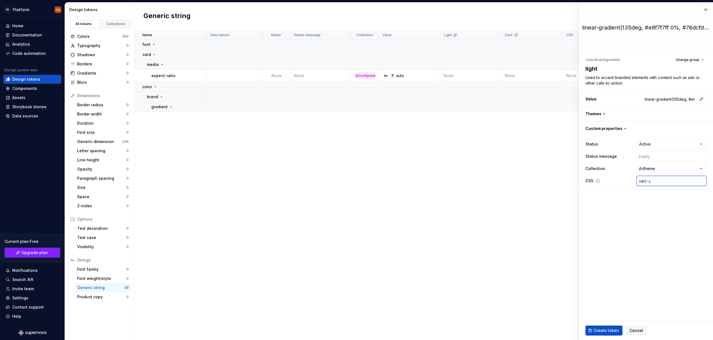
type textarea "*"
type input "var(--jh"
type textarea "*"
type input "var(--jh-"
type textarea "*"
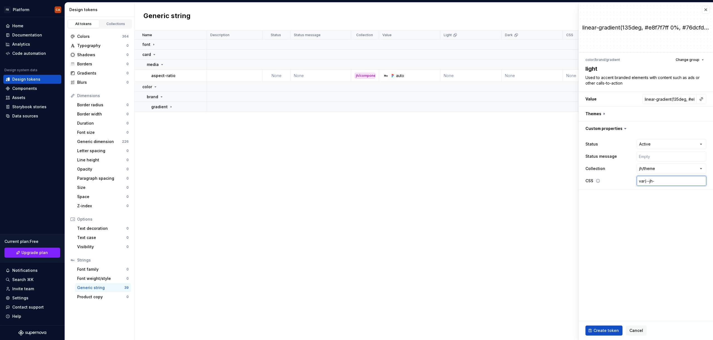
type input "var(--jh-c"
type textarea "*"
type input "var(--jh-co"
type textarea "*"
type input "var(--jh-col"
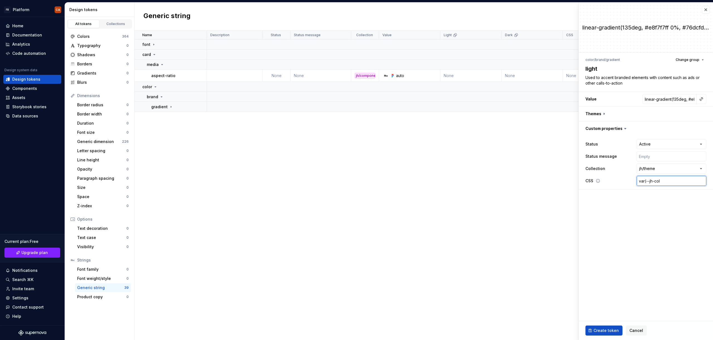
type textarea "*"
type input "var(--jh-colo"
type textarea "*"
type input "var(--jh-color"
type textarea "*"
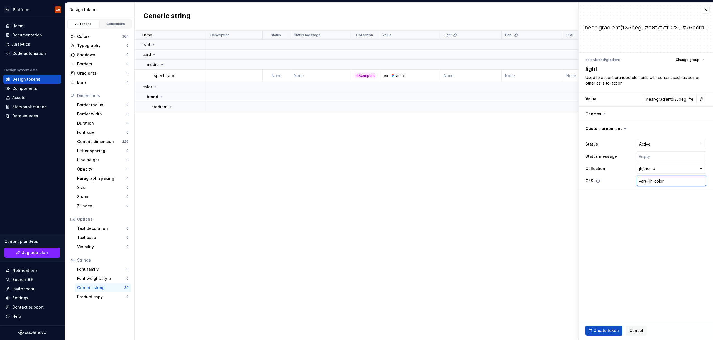
type input "var(--jh-color-"
type textarea "*"
type input "var(--jh-color-b"
type textarea "*"
type input "var(--jh-color-br"
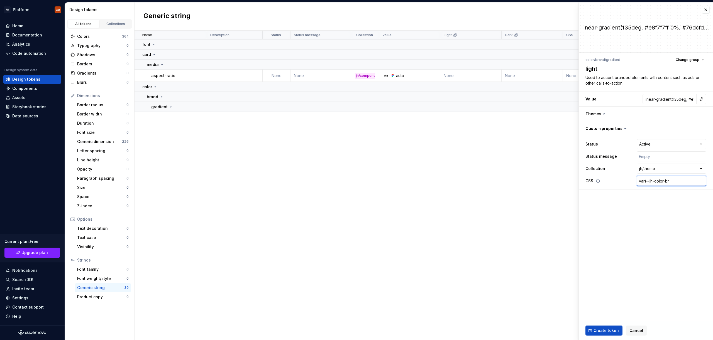
type textarea "*"
type input "var(--jh-color-bra"
type textarea "*"
type input "var(--jh-color-bran"
type textarea "*"
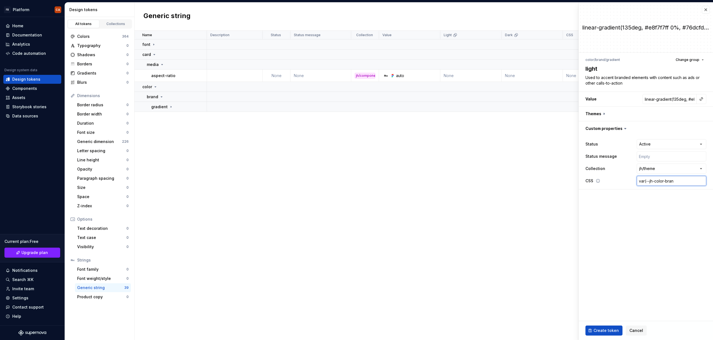
type input "var(--jh-color-brand"
type textarea "*"
type input "var(--jh-color-brand-"
type textarea "*"
type input "var(--jh-color-brand-g"
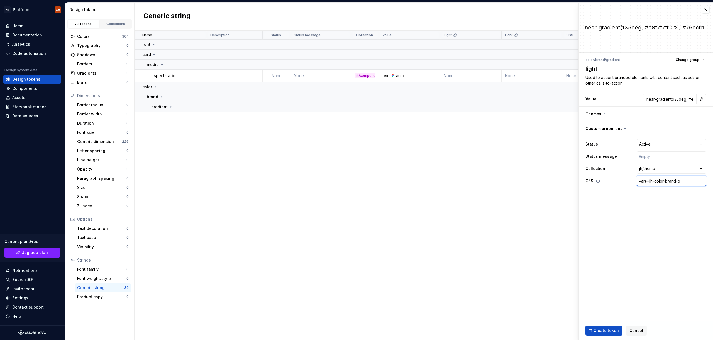
type textarea "*"
type input "var(--jh-color-brand-gr"
type textarea "*"
type input "var(--jh-color-brand-gra"
type textarea "*"
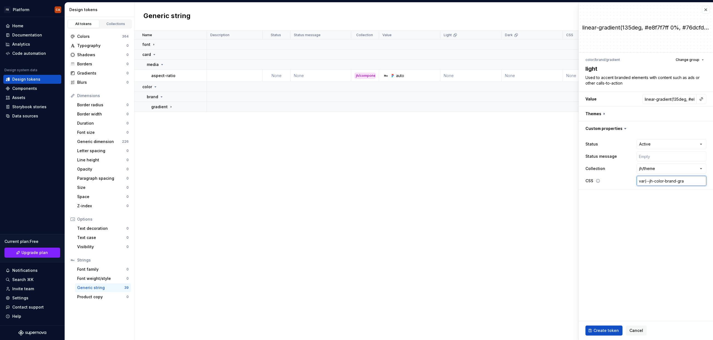
type input "var(--jh-color-brand-grad"
type textarea "*"
type input "var(--jh-color-brand-gradi"
type textarea "*"
type input "var(--jh-color-brand-gradie"
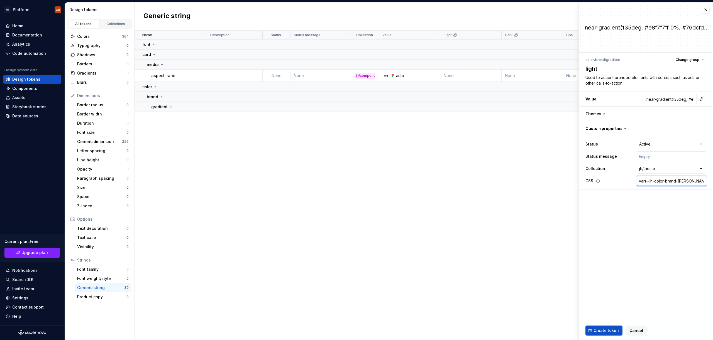
type textarea "*"
type input "var(--jh-color-brand-gradien"
type textarea "*"
type input "var(--jh-color-brand-gradient"
type textarea "*"
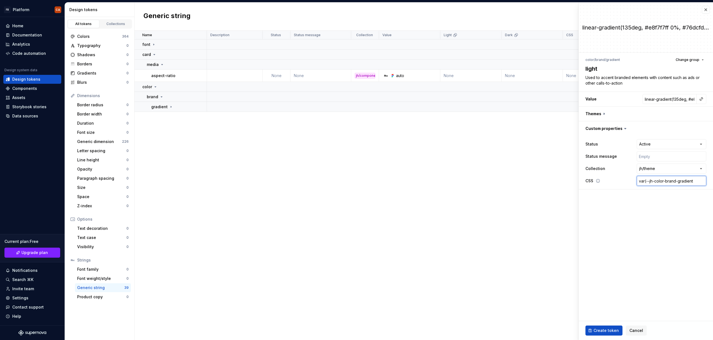
type input "var(--jh-color-brand-gradient-"
type textarea "*"
type input "var(--jh-color-brand-gradient-l"
type textarea "*"
type input "var(--jh-color-brand-gradient-li"
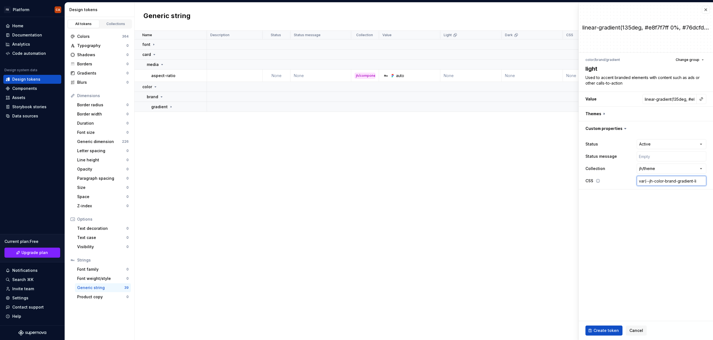
type textarea "*"
type input "var(--jh-color-brand-gradient-lig"
type textarea "*"
type input "var(--jh-color-brand-gradient-ligh"
type textarea "*"
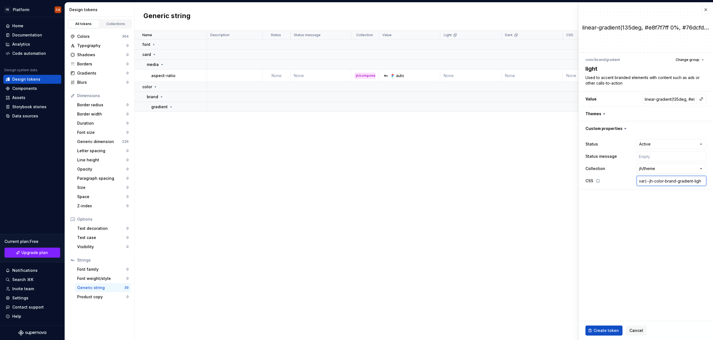
type input "var(--jh-color-brand-gradient-light"
type textarea "*"
type input "var(--jh-color-brand-gradient-light)"
type textarea "*"
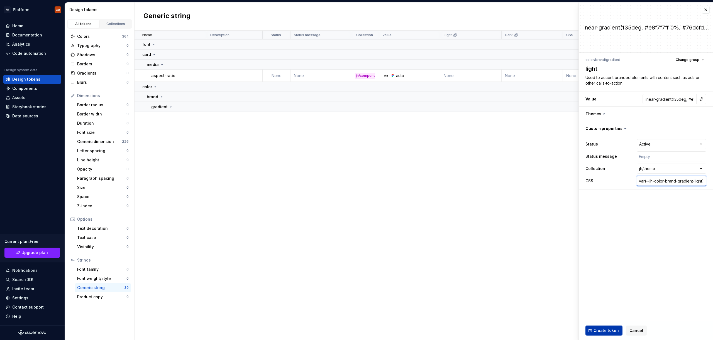
type input "var(--jh-color-brand-gradient-light)"
click at [604, 331] on span "Create token" at bounding box center [605, 331] width 25 height 6
type textarea "*"
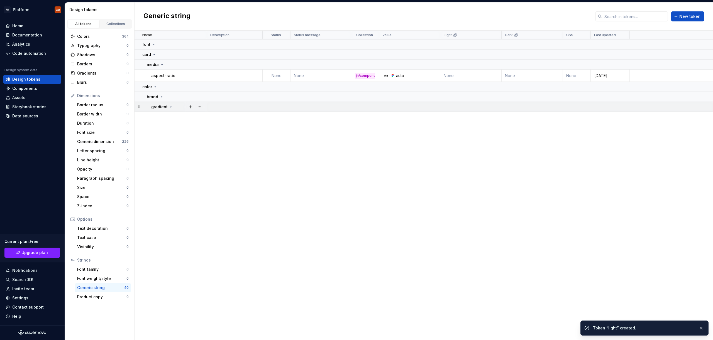
click at [169, 107] on icon at bounding box center [171, 107] width 4 height 4
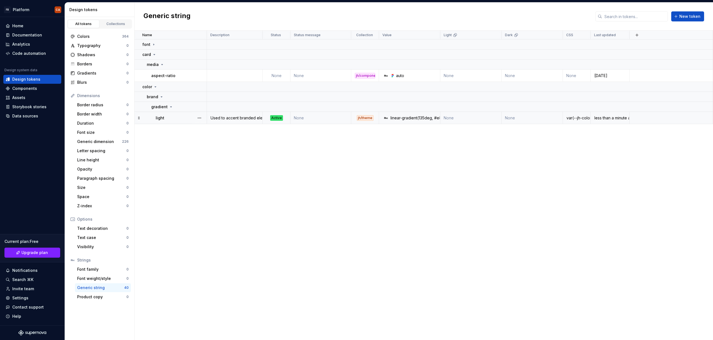
click at [184, 116] on div "light" at bounding box center [181, 118] width 51 height 6
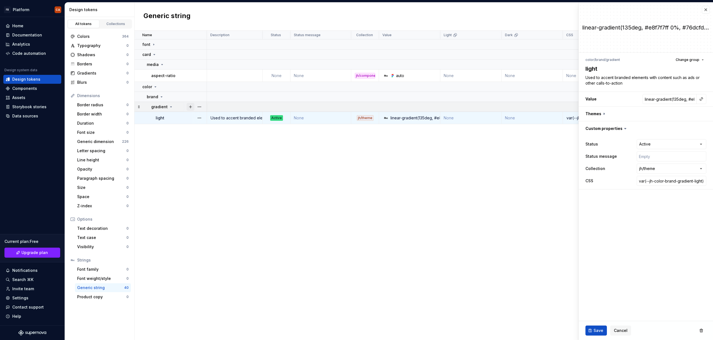
click at [189, 106] on button "button" at bounding box center [191, 107] width 8 height 8
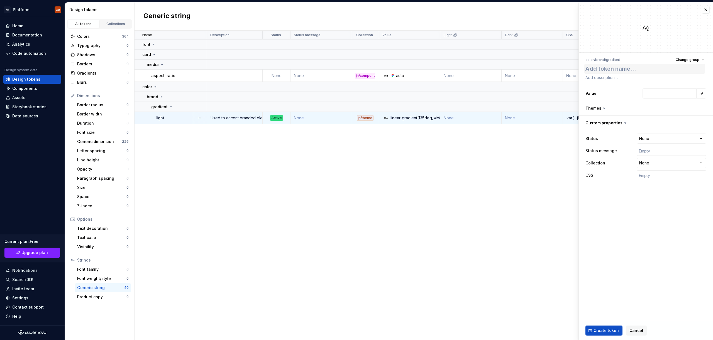
type textarea "*"
type textarea "m"
type textarea "*"
type textarea "me"
type textarea "*"
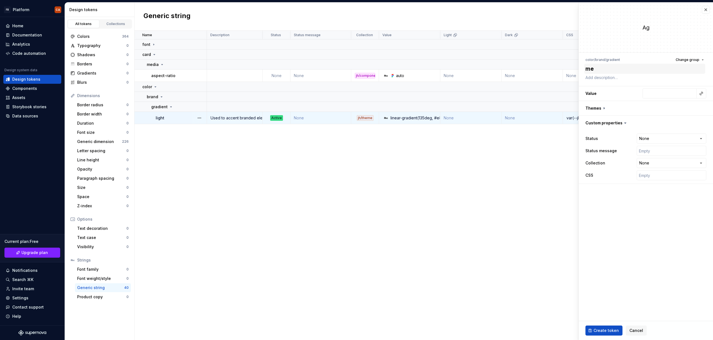
type textarea "med"
type textarea "*"
type textarea "medi"
type textarea "*"
type textarea "mediu"
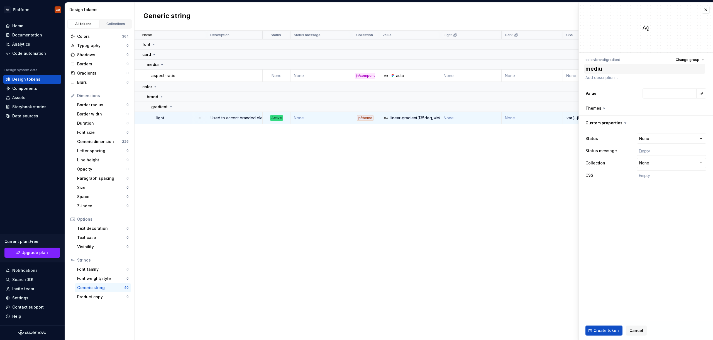
type textarea "*"
type textarea "medium"
click at [607, 76] on textarea at bounding box center [644, 78] width 121 height 8
paste textarea "Used to accents branded elements without content"
type textarea "*"
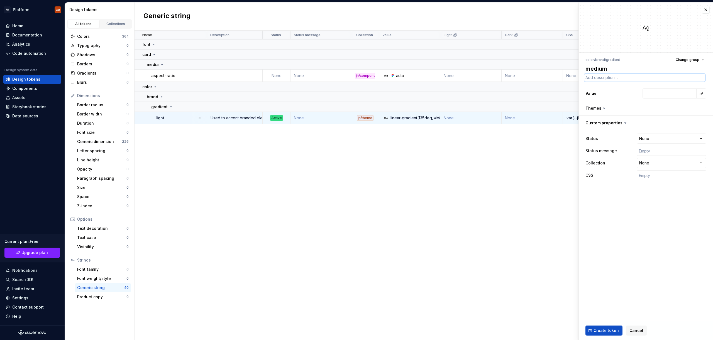
type textarea "Used to accents branded elements without content"
type textarea "*"
type textarea "Used to accents branded elements without content"
click at [661, 93] on input "text" at bounding box center [669, 94] width 54 height 10
paste input "linear-gradient(135deg, #76dcfdff 0%, #085ce5ff 100%)"
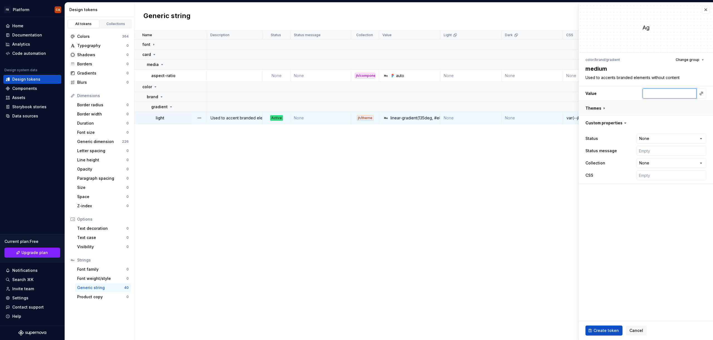
type textarea "*"
type input "linear-gradient(135deg, #76dcfdff 0%, #085ce5ff 100%)"
click at [649, 140] on html "FB Platform CA Home Documentation Analytics Code automation Design system data …" at bounding box center [356, 170] width 713 height 340
type textarea "*"
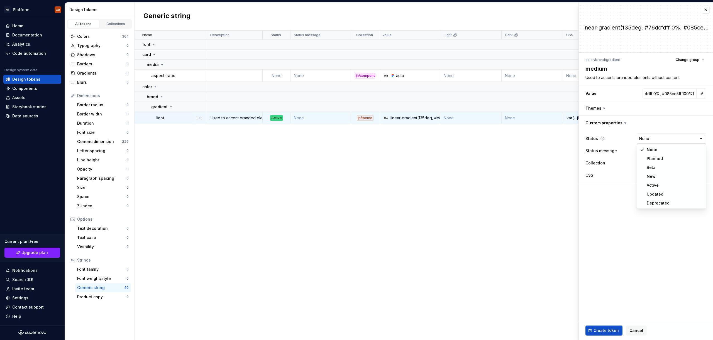
scroll to position [0, 0]
select select "**********"
type textarea "*"
click at [605, 195] on fieldset "**********" at bounding box center [646, 172] width 134 height 338
click at [650, 165] on html "FB Platform CA Home Documentation Analytics Code automation Design system data …" at bounding box center [356, 170] width 713 height 340
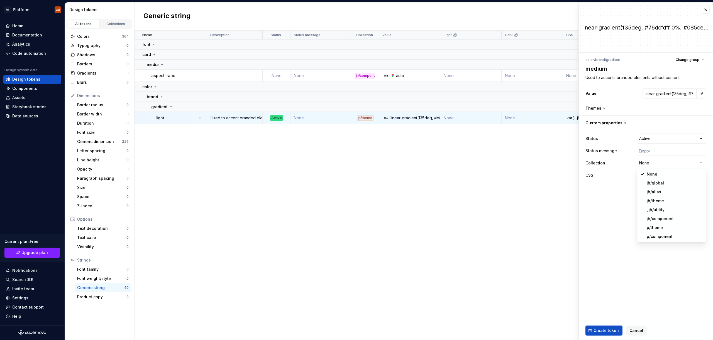
select select "**********"
click at [617, 225] on fieldset "**********" at bounding box center [646, 172] width 134 height 338
click at [649, 177] on input "text" at bounding box center [672, 175] width 70 height 10
type textarea "*"
type input "v"
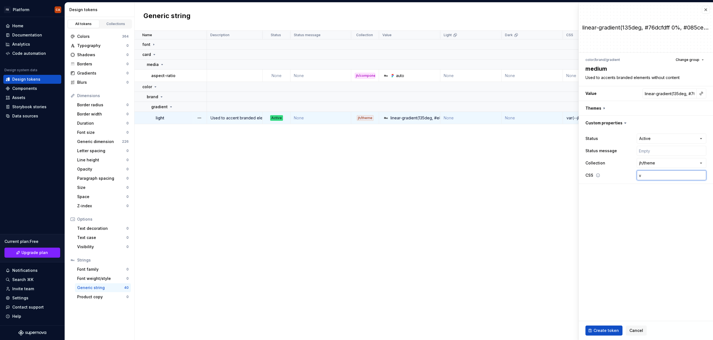
type textarea "*"
type input "va"
type textarea "*"
type input "var"
type textarea "*"
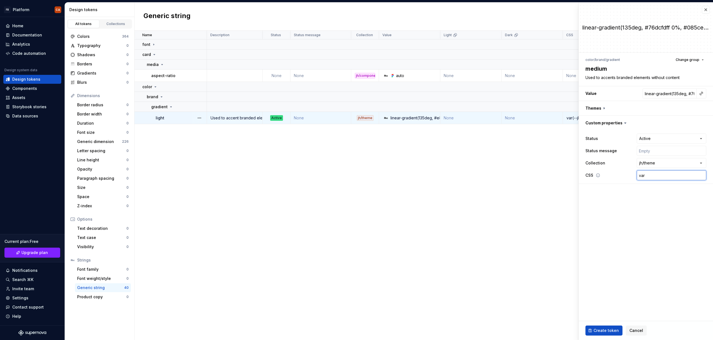
type input "va"
type textarea "*"
type input "v"
type textarea "*"
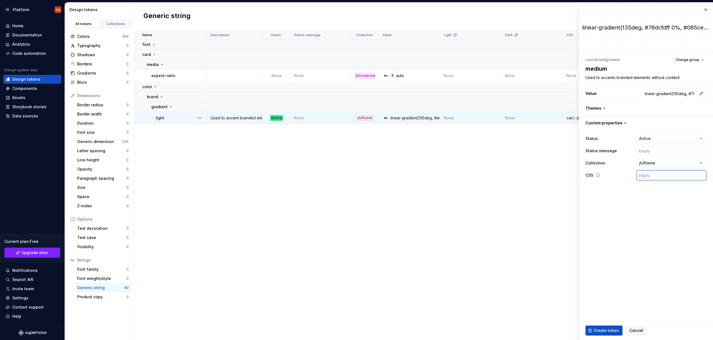
type input "v"
type textarea "*"
type input "va"
type textarea "*"
type input "var"
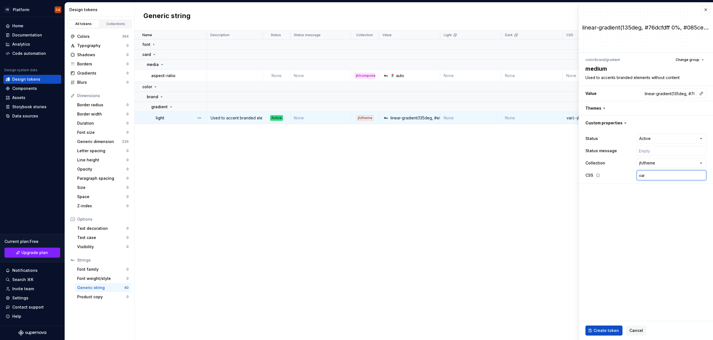
type textarea "*"
type input "var("
type textarea "*"
type input "var(-"
type textarea "*"
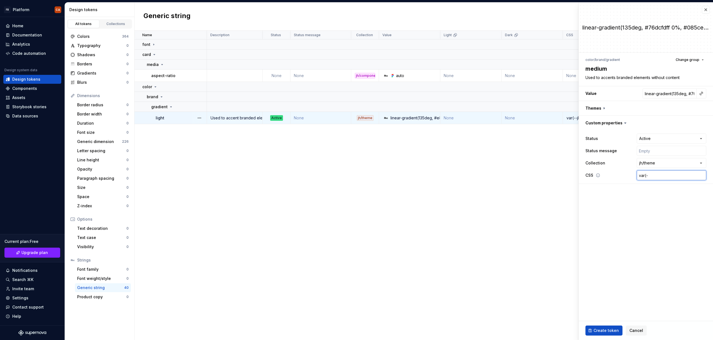
type input "var(--"
type textarea "*"
type input "var(--j"
type textarea "*"
type input "var(--jh"
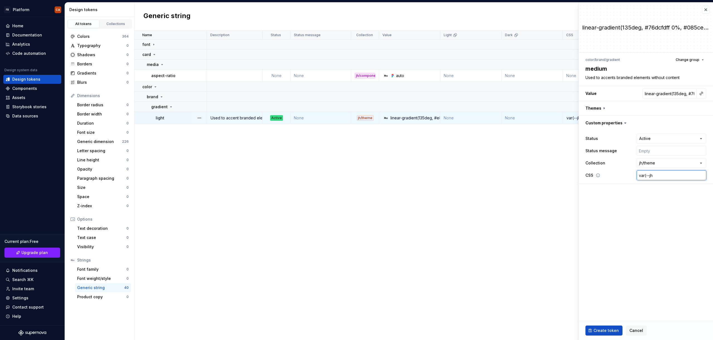
type textarea "*"
type input "var(--jh-"
type textarea "*"
type input "var(--jh-c"
type textarea "*"
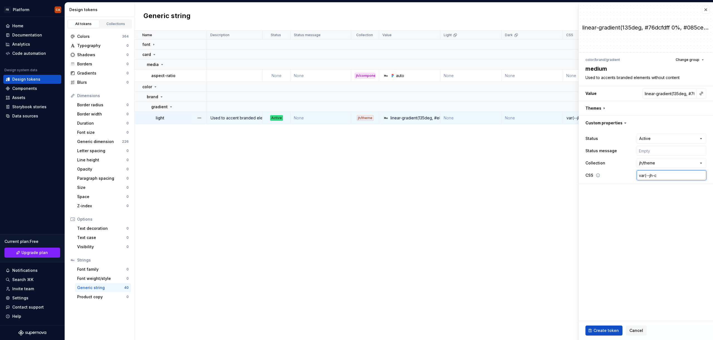
type input "var(--jh-co"
type textarea "*"
type input "var(--jh-col"
type textarea "*"
type input "var(--jh-colo"
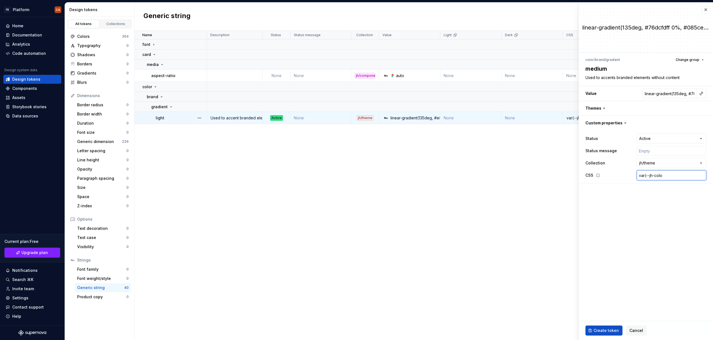
type textarea "*"
type input "var(--jh-color"
type textarea "*"
type input "var(--jh-color-"
type textarea "*"
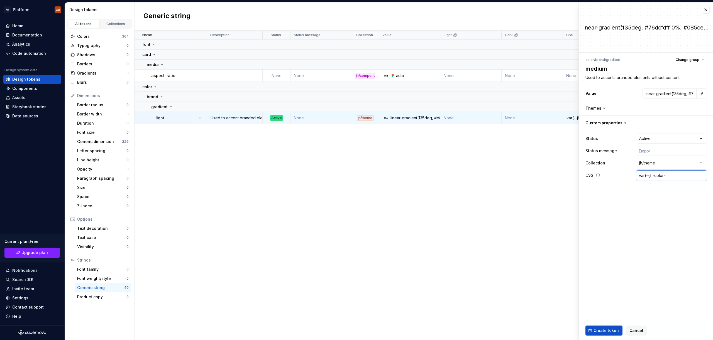
type input "var(--jh-color-b"
type textarea "*"
type input "var(--jh-color-br"
type textarea "*"
type input "var(--jh-color-bra"
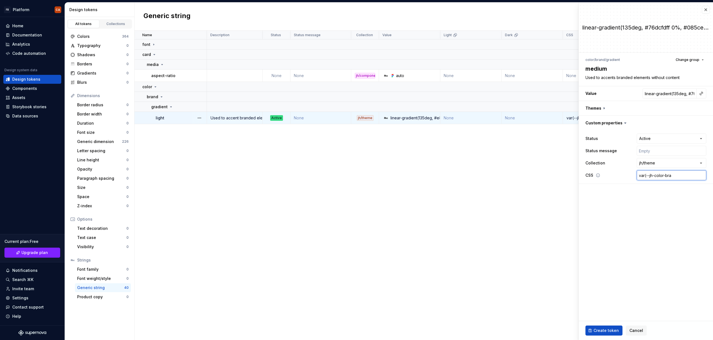
type textarea "*"
type input "var(--jh-color-bran"
type textarea "*"
type input "var(--jh-color-brand"
type textarea "*"
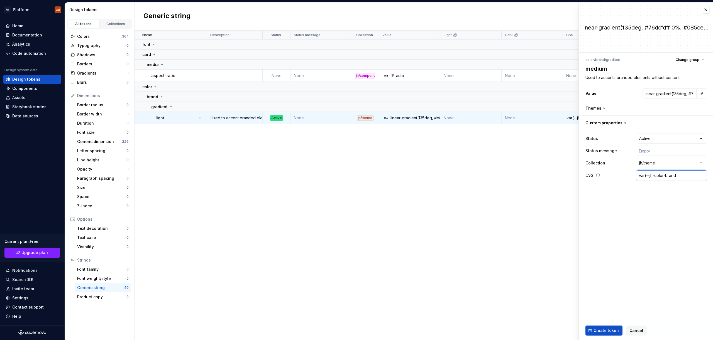
type input "var(--jh-color-brand-"
type textarea "*"
type input "var(--jh-color-brand-g"
type textarea "*"
type input "var(--jh-color-brand-gr"
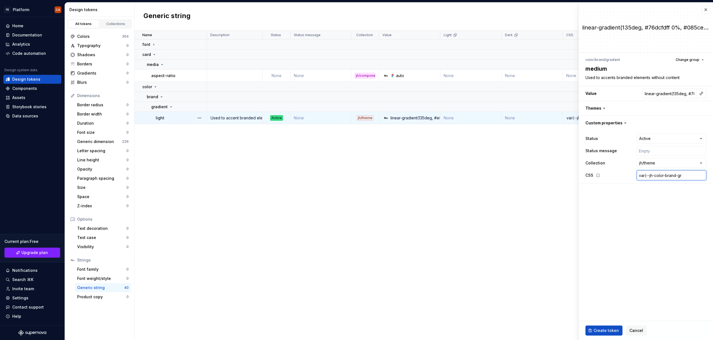
type textarea "*"
type input "var(--jh-color-brand-grad"
type textarea "*"
type input "var(--jh-color-brand-grade"
type textarea "*"
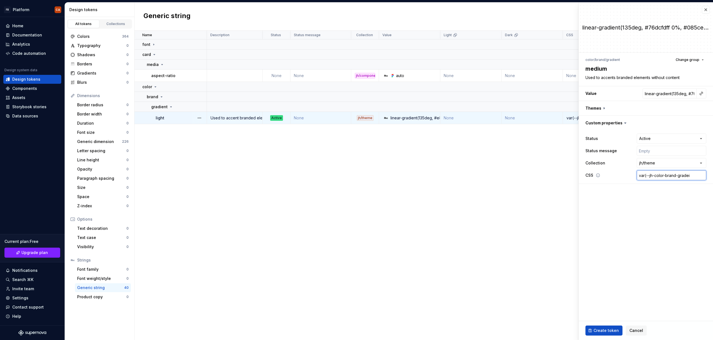
type input "var(--jh-color-brand-gradein"
type textarea "*"
type input "var(--jh-color-brand-gradeint"
type textarea "*"
type input "var(--jh-color-brand-gradein"
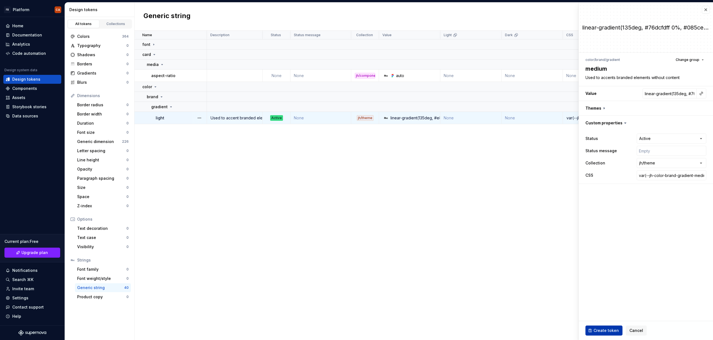
click at [598, 331] on span "Create token" at bounding box center [605, 331] width 25 height 6
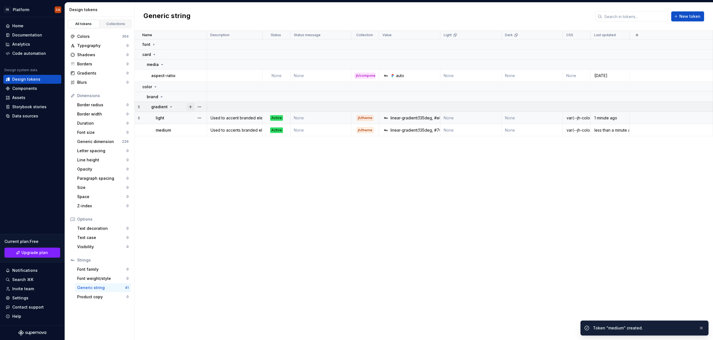
click at [191, 107] on button "button" at bounding box center [191, 107] width 8 height 8
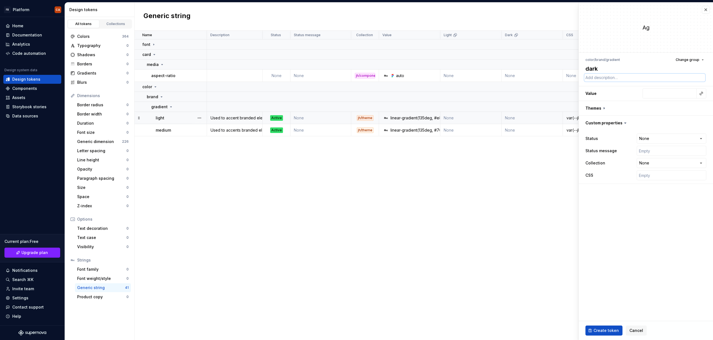
click at [601, 80] on textarea at bounding box center [644, 78] width 121 height 8
paste textarea "Used to accent branded elements with content such as ads or other calls-to-acti…"
click at [665, 98] on input "text" at bounding box center [669, 99] width 54 height 10
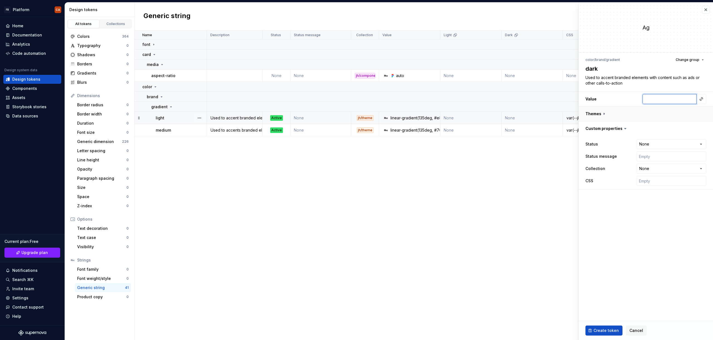
paste input "linear-gradient(135deg, #085ce5ff 0%, #06185fff 100%)"
click at [647, 141] on html "FB Platform CA Home Documentation Analytics Code automation Design system data …" at bounding box center [356, 170] width 713 height 340
click at [652, 168] on html "FB Platform CA Home Documentation Analytics Code automation Design system data …" at bounding box center [356, 170] width 713 height 340
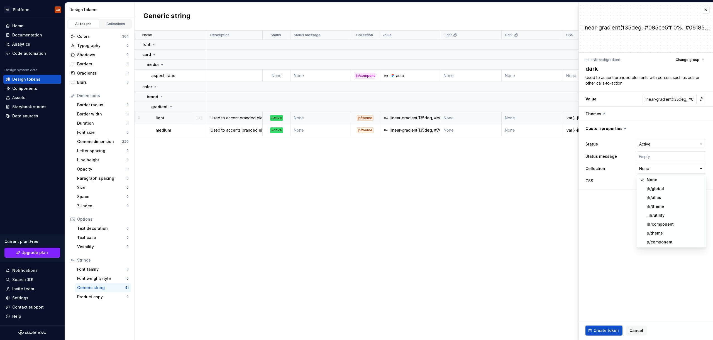
drag, startPoint x: 656, startPoint y: 206, endPoint x: 642, endPoint y: 207, distance: 14.0
click at [607, 209] on fieldset "**********" at bounding box center [646, 172] width 134 height 338
click at [647, 181] on input "text" at bounding box center [672, 181] width 70 height 10
click at [613, 331] on span "Create token" at bounding box center [605, 331] width 25 height 6
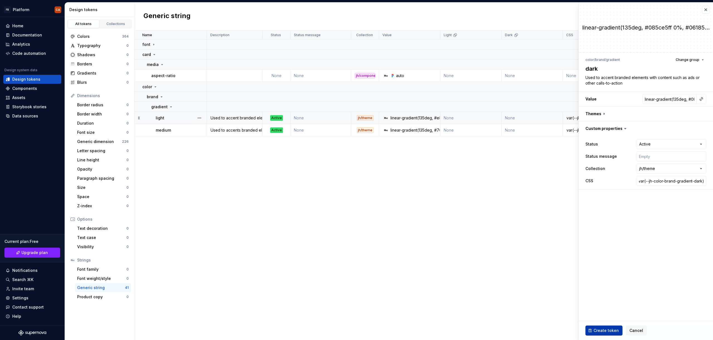
scroll to position [0, 0]
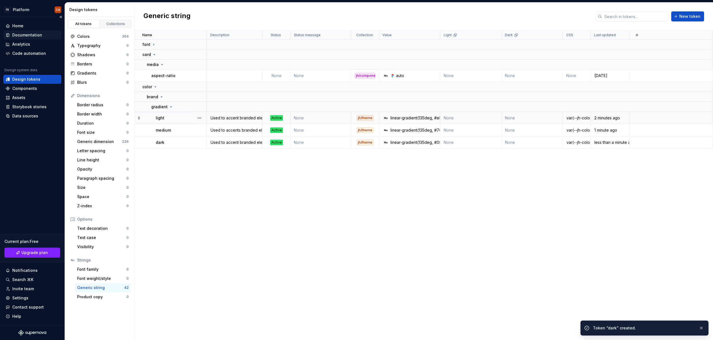
click at [34, 33] on div "Documentation" at bounding box center [27, 35] width 30 height 6
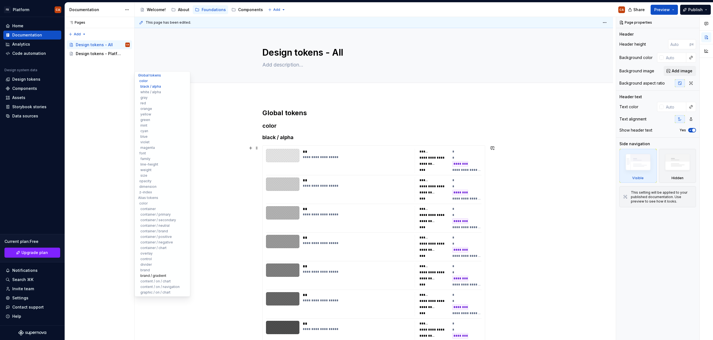
click at [146, 276] on button "brand / gradient" at bounding box center [162, 276] width 53 height 6
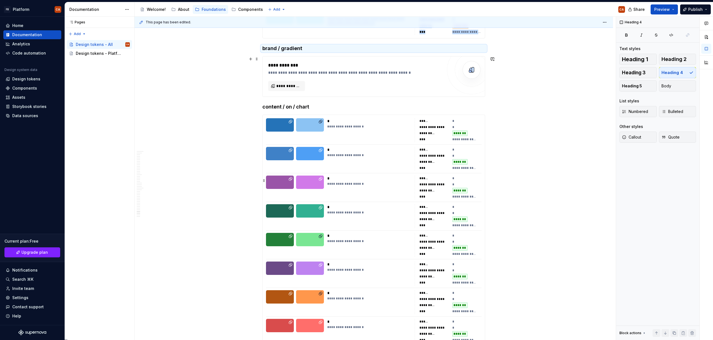
scroll to position [10803, 0]
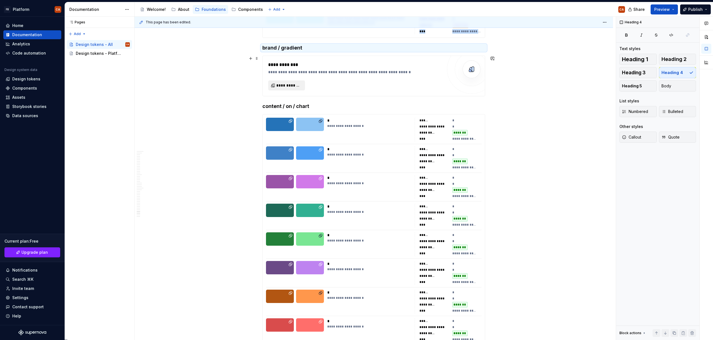
click at [289, 84] on span "**********" at bounding box center [288, 86] width 25 height 6
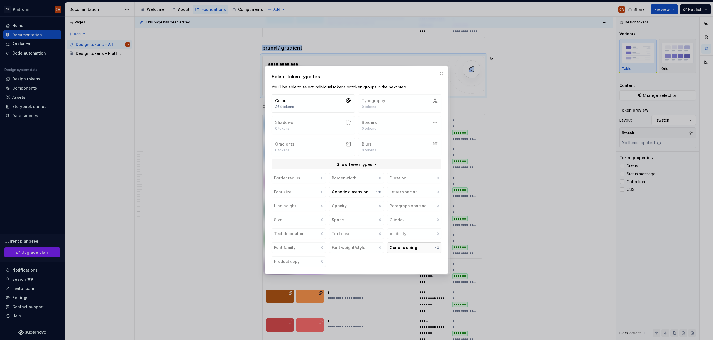
click at [412, 247] on div "Generic string" at bounding box center [404, 248] width 28 height 6
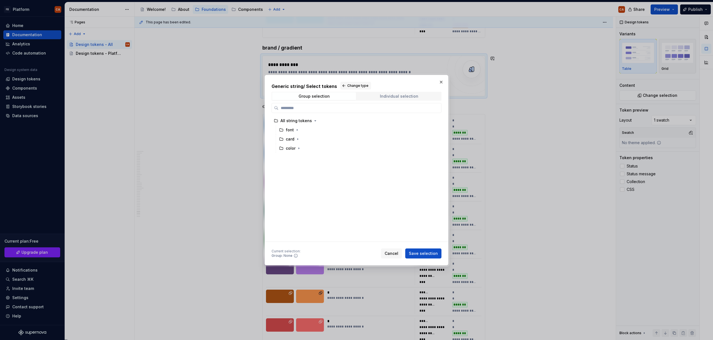
click at [404, 95] on div "Individual selection" at bounding box center [399, 96] width 38 height 4
click at [356, 124] on div "color / brand / gradient / light" at bounding box center [356, 120] width 169 height 9
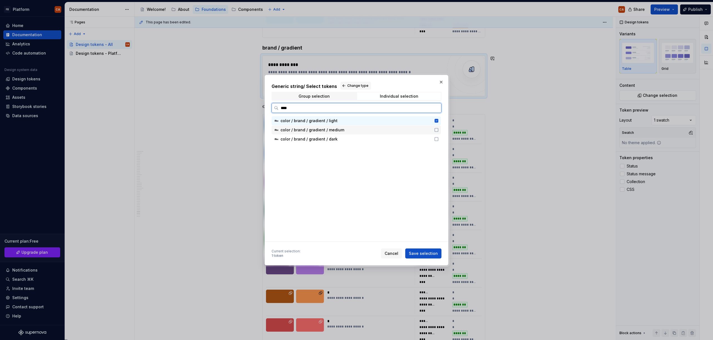
drag, startPoint x: 356, startPoint y: 129, endPoint x: 356, endPoint y: 135, distance: 6.2
click at [356, 129] on div "color / brand / gradient / medium" at bounding box center [355, 130] width 150 height 6
click at [358, 142] on div "color / brand / gradient / dark" at bounding box center [355, 139] width 150 height 6
click at [432, 252] on span "Save selection" at bounding box center [423, 254] width 29 height 6
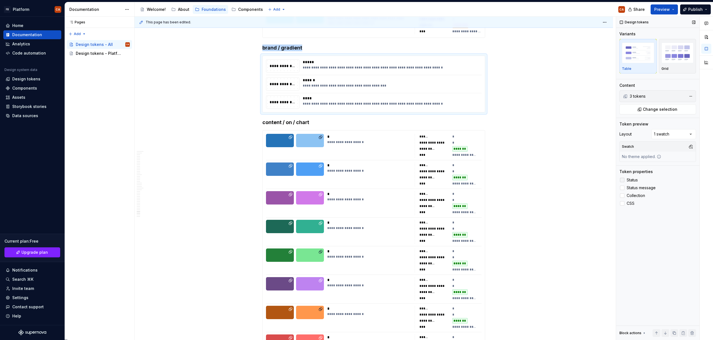
click at [635, 181] on span "Status" at bounding box center [632, 180] width 11 height 4
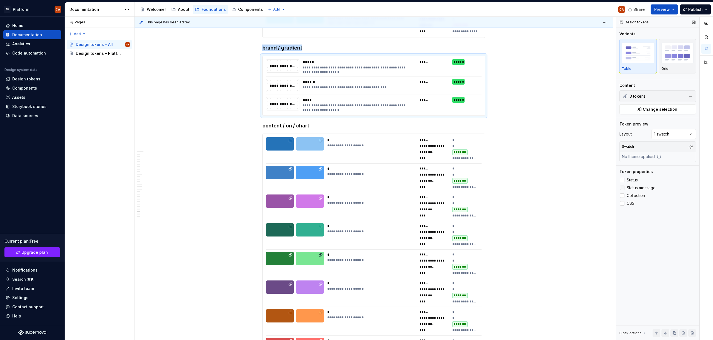
click at [636, 188] on span "Status message" at bounding box center [641, 188] width 29 height 4
drag, startPoint x: 634, startPoint y: 196, endPoint x: 633, endPoint y: 202, distance: 6.3
click at [634, 196] on span "Collection" at bounding box center [636, 196] width 18 height 4
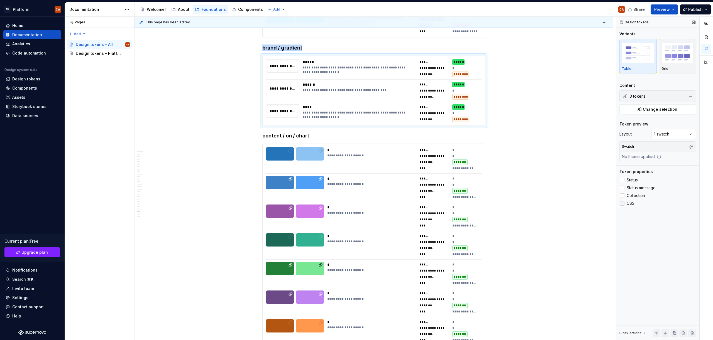
click at [630, 204] on span "CSS" at bounding box center [631, 203] width 8 height 4
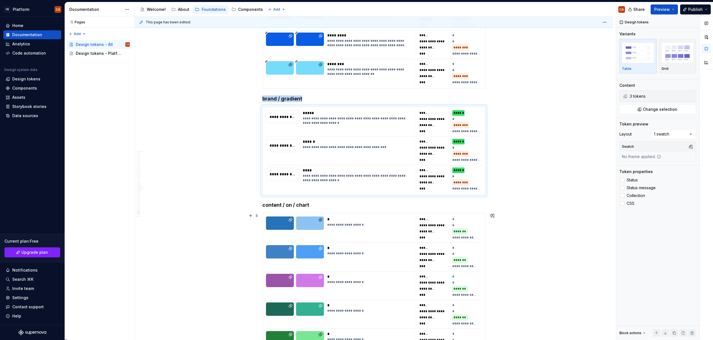
scroll to position [10723, 0]
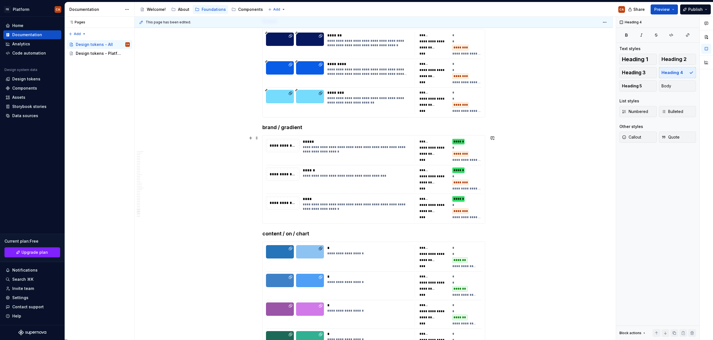
click at [484, 203] on div "**********" at bounding box center [374, 180] width 222 height 88
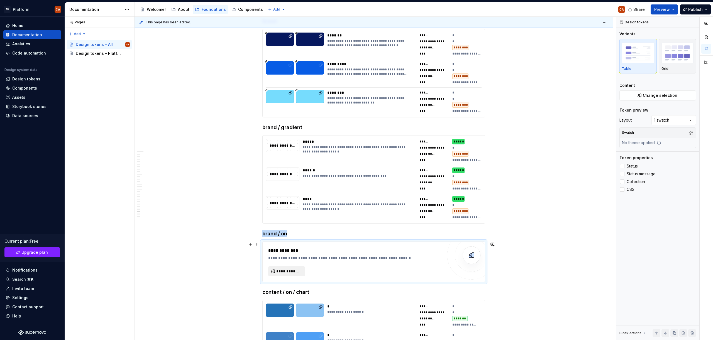
click at [292, 269] on span "**********" at bounding box center [288, 272] width 25 height 6
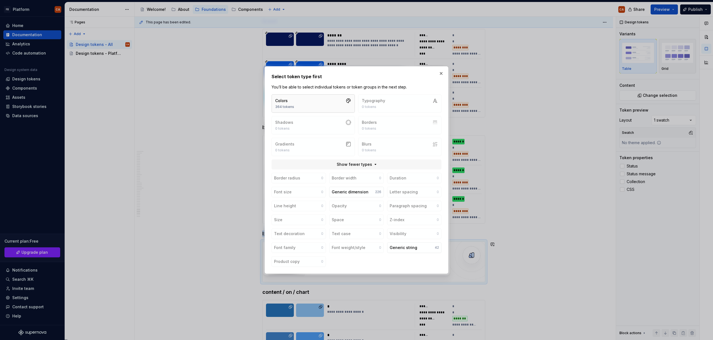
click at [313, 106] on button "Colors 364 tokens" at bounding box center [313, 103] width 83 height 18
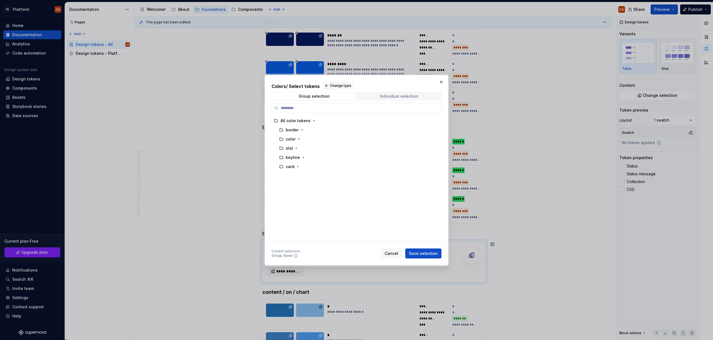
click at [394, 96] on div "Individual selection" at bounding box center [399, 96] width 38 height 4
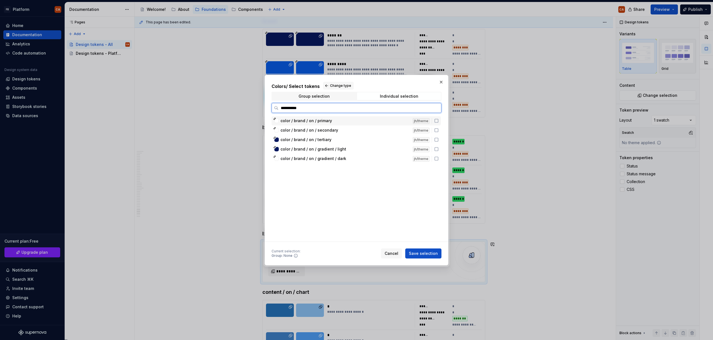
click at [353, 120] on div "color / brand / on / primary" at bounding box center [344, 121] width 129 height 6
click at [341, 130] on div "color / brand / on / secondary" at bounding box center [344, 131] width 129 height 6
drag, startPoint x: 337, startPoint y: 136, endPoint x: 340, endPoint y: 140, distance: 5.0
click at [337, 137] on div "color / brand / on / tertiary jh/theme" at bounding box center [356, 139] width 169 height 9
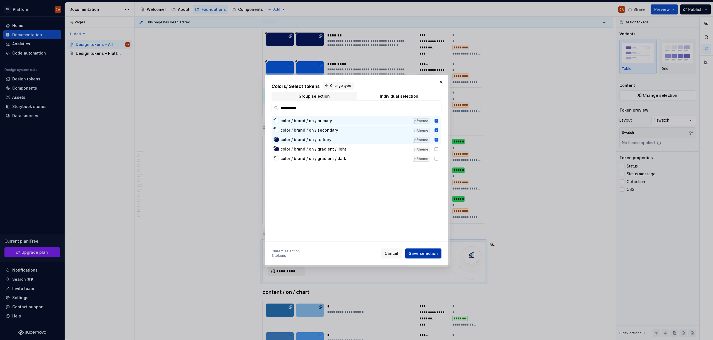
click at [429, 254] on span "Save selection" at bounding box center [423, 254] width 29 height 6
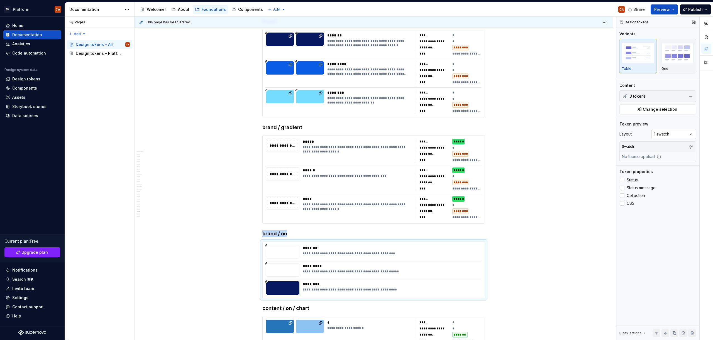
click at [666, 132] on div "Comments Open comments No comments yet Select ‘Comment’ from the block context …" at bounding box center [664, 179] width 97 height 324
drag, startPoint x: 661, startPoint y: 152, endPoint x: 683, endPoint y: 156, distance: 23.2
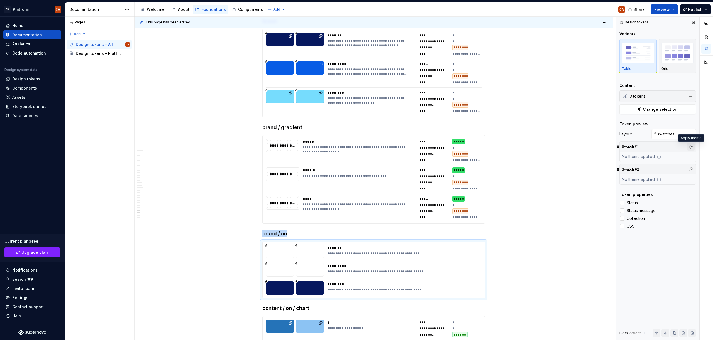
click at [693, 145] on button "button" at bounding box center [691, 147] width 8 height 8
click at [644, 167] on div "Dark" at bounding box center [642, 168] width 9 height 6
click at [639, 168] on div "Dark" at bounding box center [642, 168] width 9 height 6
click at [639, 174] on div "Light" at bounding box center [643, 177] width 10 height 6
click at [667, 141] on div "Comments Open comments No comments yet Select ‘Comment’ from the block context …" at bounding box center [664, 179] width 97 height 324
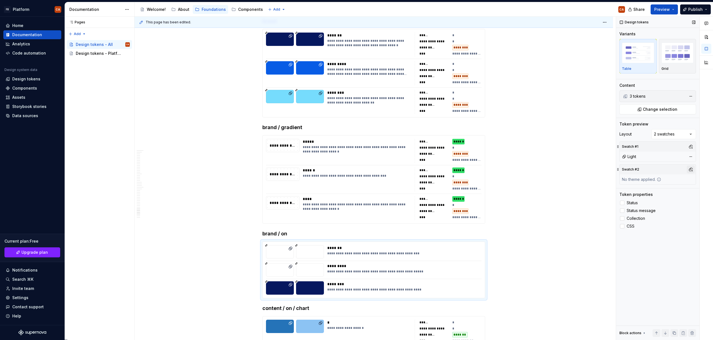
click at [691, 170] on button "button" at bounding box center [691, 170] width 8 height 8
click at [648, 188] on span "Dark" at bounding box center [661, 190] width 64 height 9
click at [666, 273] on div "Comments Open comments No comments yet Select ‘Comment’ from the block context …" at bounding box center [664, 179] width 97 height 324
click at [635, 204] on span "Status" at bounding box center [632, 203] width 11 height 4
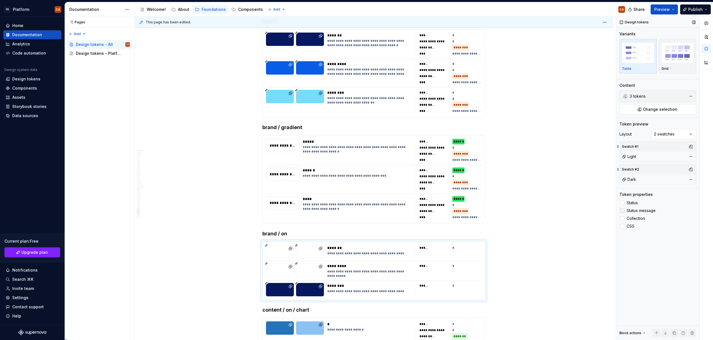
click at [635, 213] on label "Status message" at bounding box center [657, 210] width 77 height 7
click at [634, 218] on span "Collection" at bounding box center [636, 218] width 18 height 4
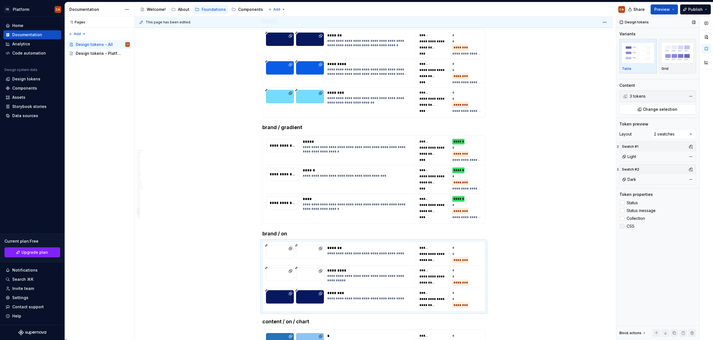
click at [631, 226] on span "CSS" at bounding box center [631, 226] width 8 height 4
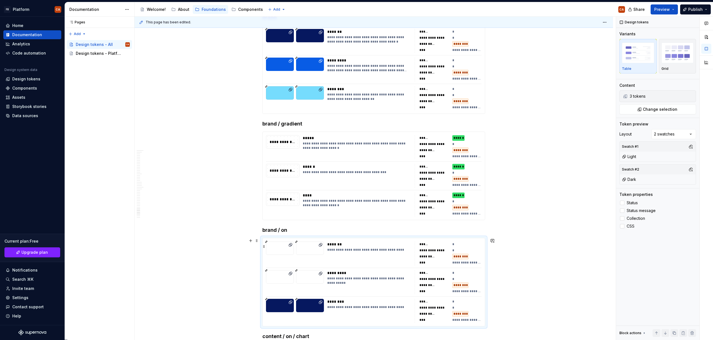
scroll to position [10853, 0]
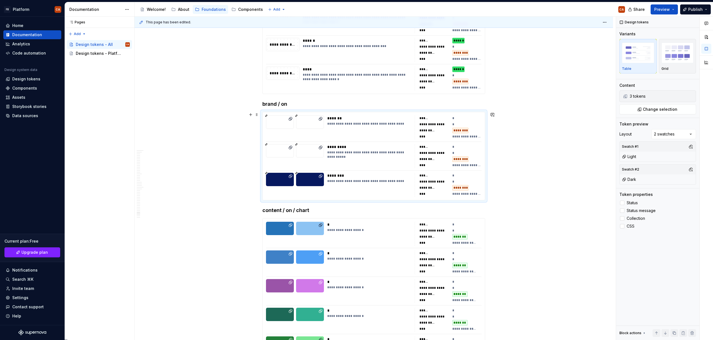
click at [341, 197] on div "**********" at bounding box center [374, 156] width 222 height 88
click at [475, 182] on div "*" at bounding box center [467, 182] width 30 height 6
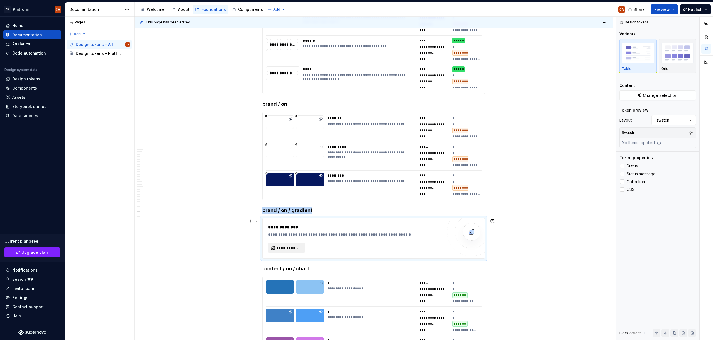
click at [290, 247] on span "**********" at bounding box center [288, 248] width 25 height 6
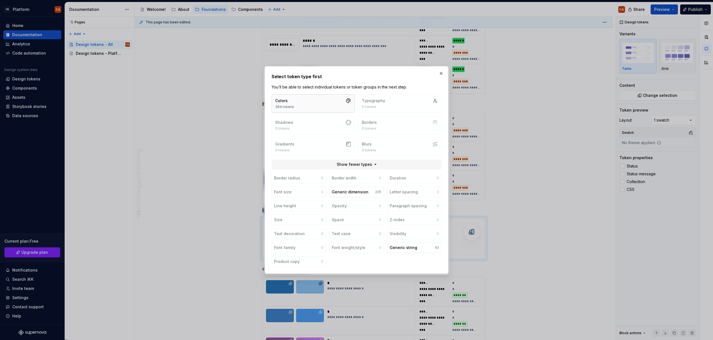
click at [312, 102] on button "Colors 364 tokens" at bounding box center [313, 103] width 83 height 18
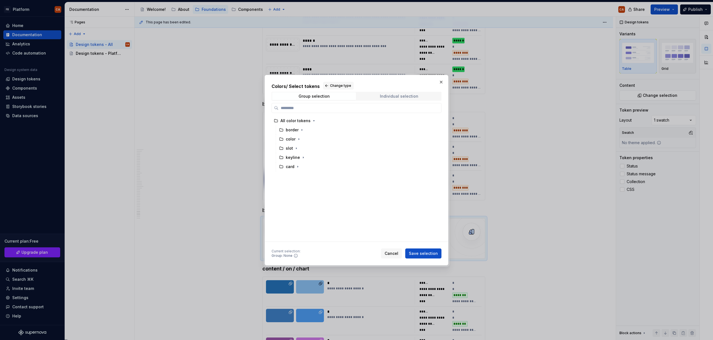
click at [415, 92] on span "Individual selection" at bounding box center [399, 96] width 84 height 8
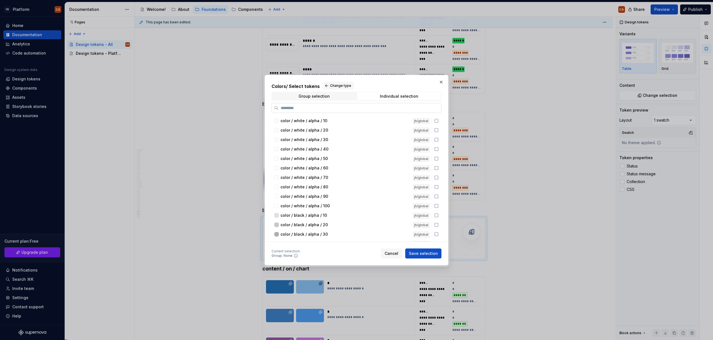
click at [346, 110] on input "search" at bounding box center [359, 108] width 163 height 6
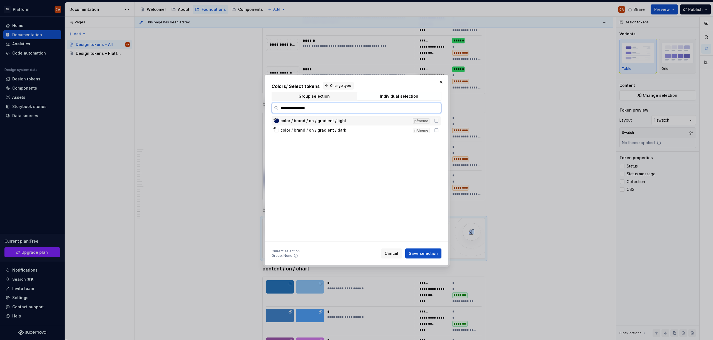
click at [358, 123] on div "color / brand / on / gradient / light" at bounding box center [344, 121] width 129 height 6
drag, startPoint x: 360, startPoint y: 133, endPoint x: 422, endPoint y: 198, distance: 90.2
click at [360, 133] on div "color / brand / on / gradient / dark jh/theme" at bounding box center [356, 130] width 169 height 9
click at [427, 252] on span "Save selection" at bounding box center [423, 254] width 29 height 6
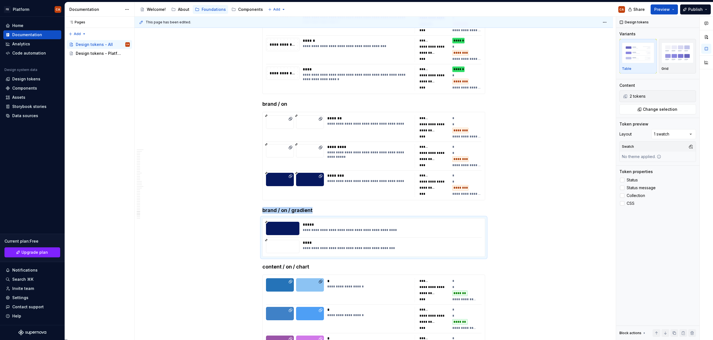
click at [675, 137] on div "Comments Open comments No comments yet Select ‘Comment’ from the block context …" at bounding box center [664, 179] width 97 height 324
click at [690, 146] on button "button" at bounding box center [691, 147] width 8 height 8
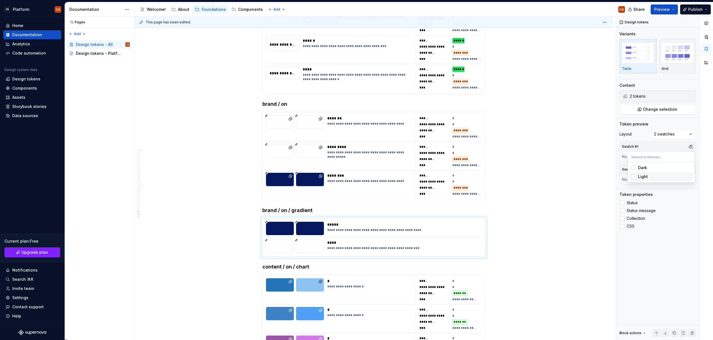
click at [644, 178] on div "Light" at bounding box center [643, 177] width 10 height 6
click at [700, 173] on div at bounding box center [706, 179] width 13 height 324
click at [693, 170] on button "button" at bounding box center [691, 170] width 8 height 8
click at [661, 192] on div "Dark" at bounding box center [664, 191] width 53 height 6
click at [650, 247] on div "Comments Open comments No comments yet Select ‘Comment’ from the block context …" at bounding box center [664, 179] width 97 height 324
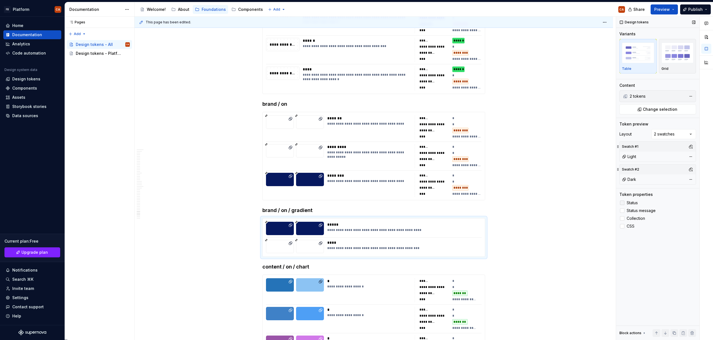
click at [630, 203] on span "Status" at bounding box center [632, 203] width 11 height 4
click at [632, 213] on span "Status message" at bounding box center [641, 211] width 29 height 4
drag, startPoint x: 633, startPoint y: 218, endPoint x: 630, endPoint y: 228, distance: 10.0
click at [633, 218] on span "Collection" at bounding box center [636, 218] width 18 height 4
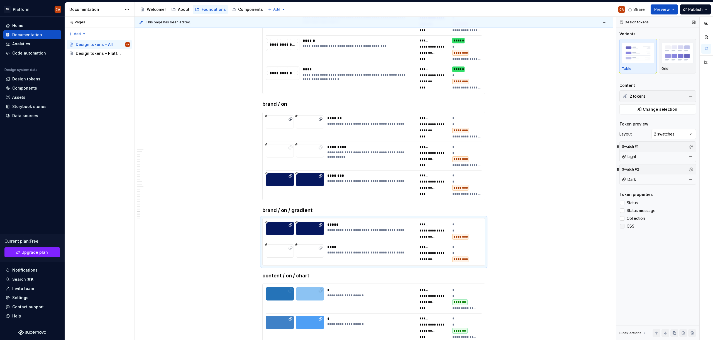
click at [630, 228] on span "CSS" at bounding box center [631, 226] width 8 height 4
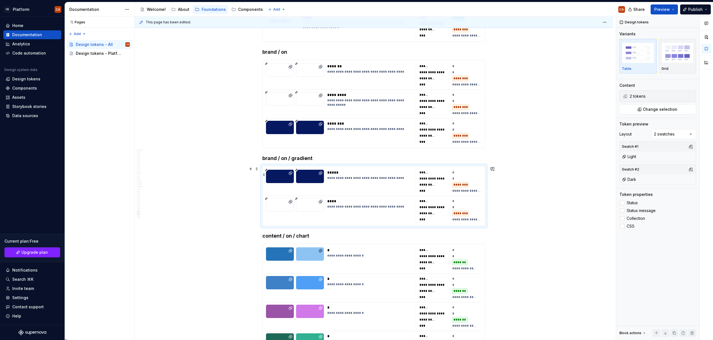
scroll to position [10934, 0]
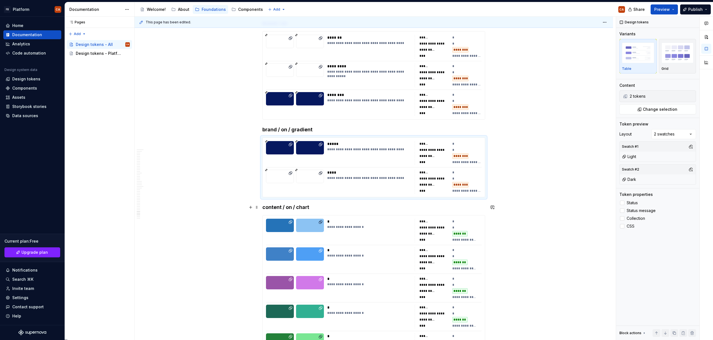
click at [270, 208] on h4 "content / on / chart" at bounding box center [373, 207] width 223 height 7
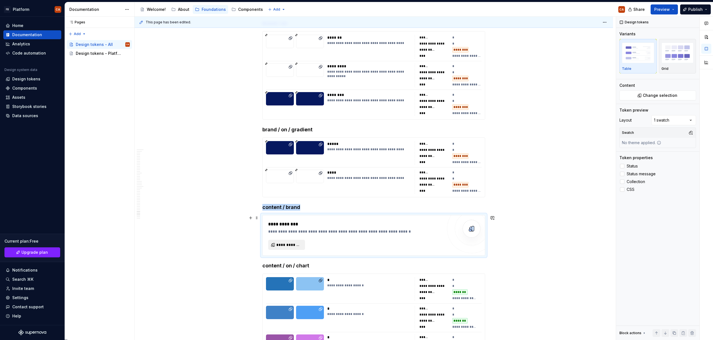
click at [281, 248] on span "**********" at bounding box center [288, 245] width 25 height 6
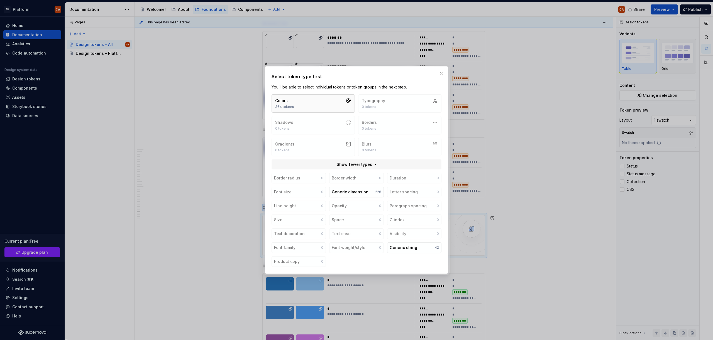
click at [319, 100] on button "Colors 364 tokens" at bounding box center [313, 103] width 83 height 18
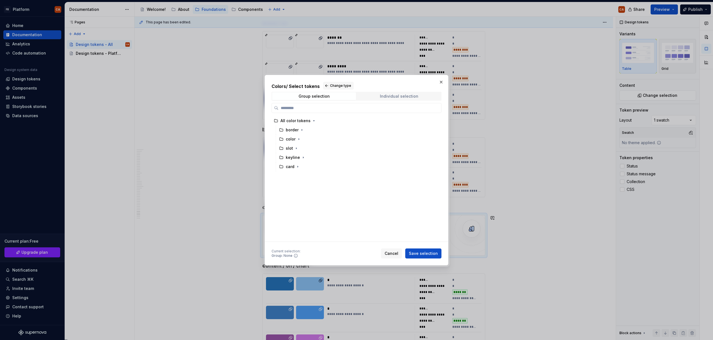
click at [394, 95] on div "Individual selection" at bounding box center [399, 96] width 38 height 4
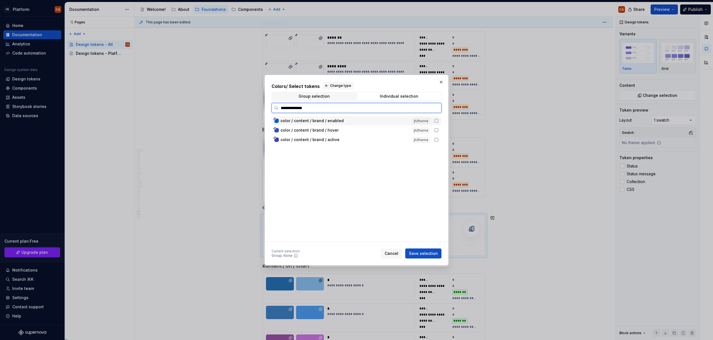
click at [360, 120] on div "color / content / brand / enabled" at bounding box center [344, 121] width 129 height 6
click at [357, 131] on div "color / content / brand / hover" at bounding box center [344, 131] width 129 height 6
drag, startPoint x: 356, startPoint y: 140, endPoint x: 383, endPoint y: 160, distance: 33.5
click at [356, 140] on div "color / content / brand / active" at bounding box center [344, 140] width 129 height 6
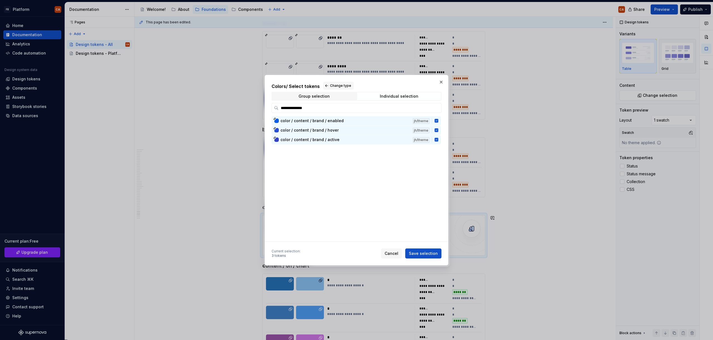
drag, startPoint x: 436, startPoint y: 252, endPoint x: 391, endPoint y: 292, distance: 60.5
click at [436, 252] on span "Save selection" at bounding box center [423, 254] width 29 height 6
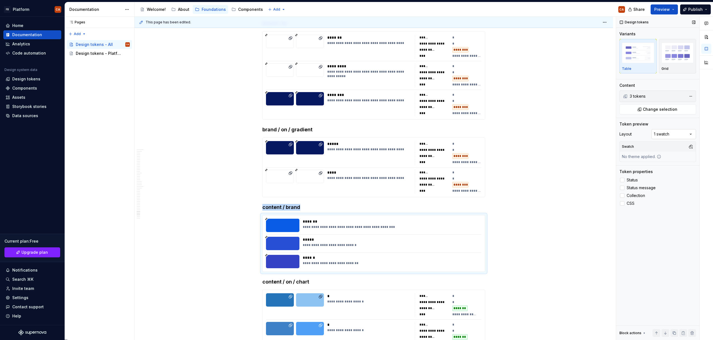
click at [677, 131] on div "Comments Open comments No comments yet Select ‘Comment’ from the block context …" at bounding box center [664, 179] width 97 height 324
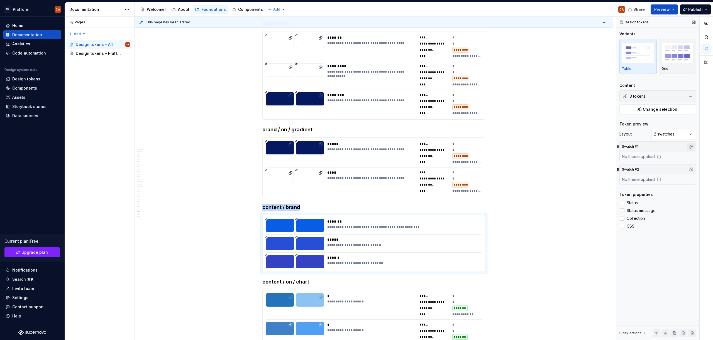
click at [693, 145] on button "button" at bounding box center [691, 147] width 8 height 8
drag, startPoint x: 670, startPoint y: 173, endPoint x: 681, endPoint y: 177, distance: 12.2
click at [670, 173] on span "Light" at bounding box center [661, 176] width 64 height 9
click at [705, 176] on div at bounding box center [706, 179] width 13 height 324
click at [692, 170] on button "button" at bounding box center [691, 170] width 8 height 8
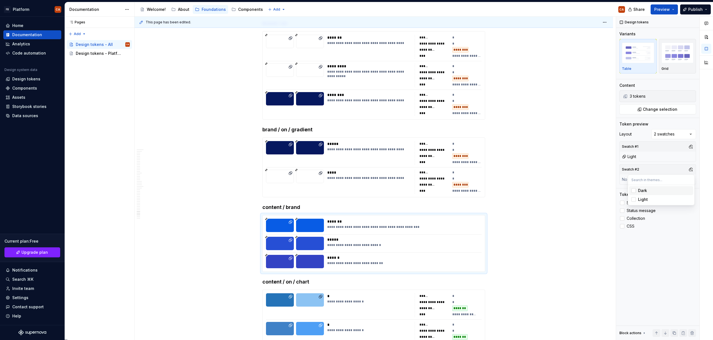
click at [672, 187] on span "Dark" at bounding box center [661, 190] width 64 height 9
click at [670, 269] on div "Comments Open comments No comments yet Select ‘Comment’ from the block context …" at bounding box center [664, 179] width 97 height 324
drag, startPoint x: 632, startPoint y: 202, endPoint x: 633, endPoint y: 212, distance: 10.6
click at [632, 202] on span "Status" at bounding box center [632, 203] width 11 height 4
click at [633, 212] on span "Status message" at bounding box center [641, 211] width 29 height 4
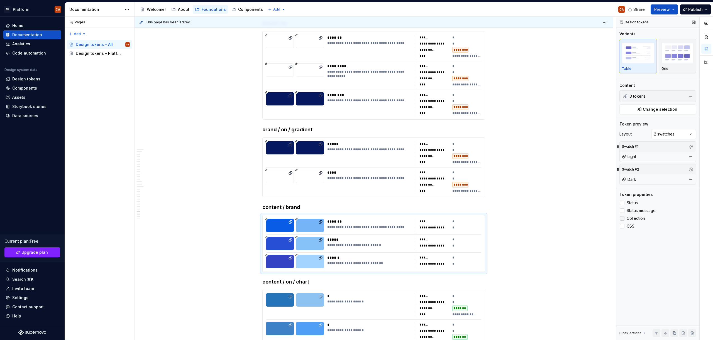
click at [632, 219] on span "Collection" at bounding box center [636, 218] width 18 height 4
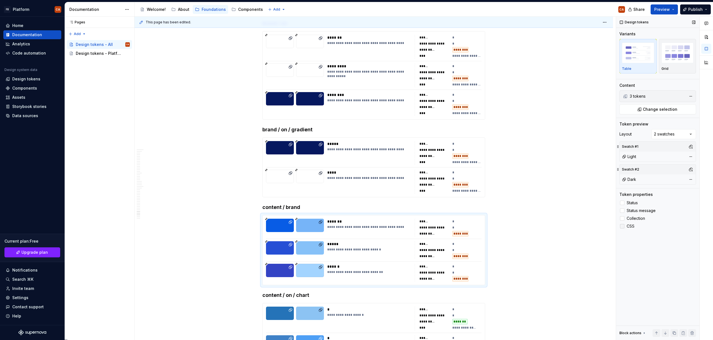
click at [629, 226] on span "CSS" at bounding box center [631, 226] width 8 height 4
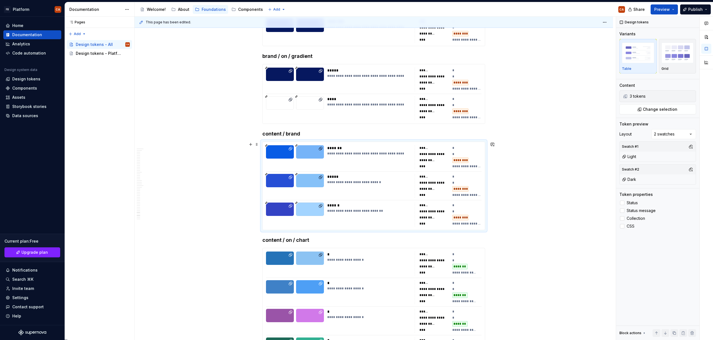
scroll to position [11036, 0]
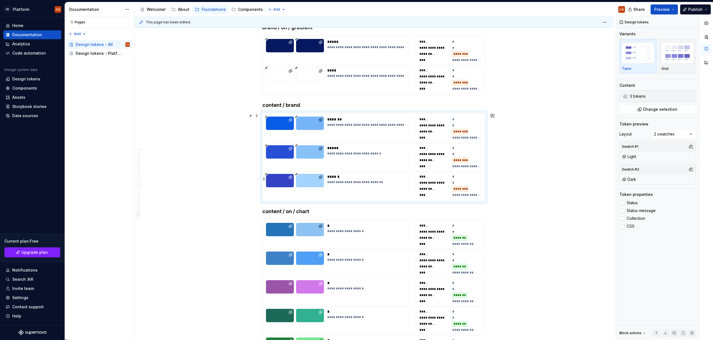
click at [385, 191] on div "**********" at bounding box center [369, 186] width 84 height 24
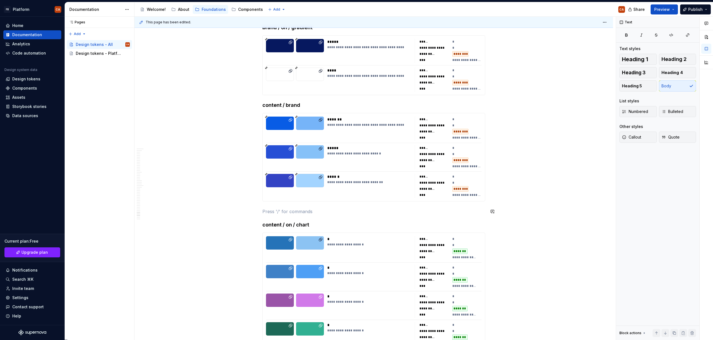
click at [315, 212] on p at bounding box center [373, 211] width 223 height 7
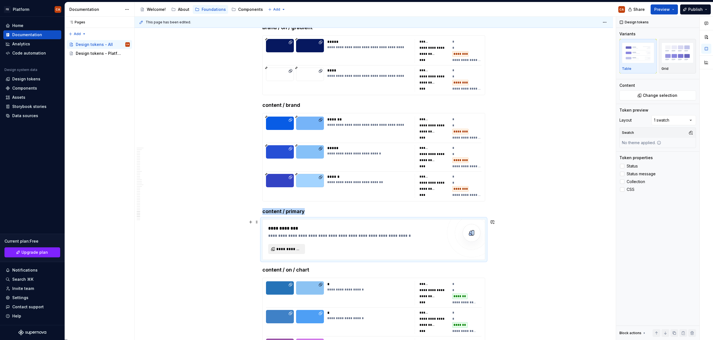
click at [289, 252] on button "**********" at bounding box center [286, 249] width 37 height 10
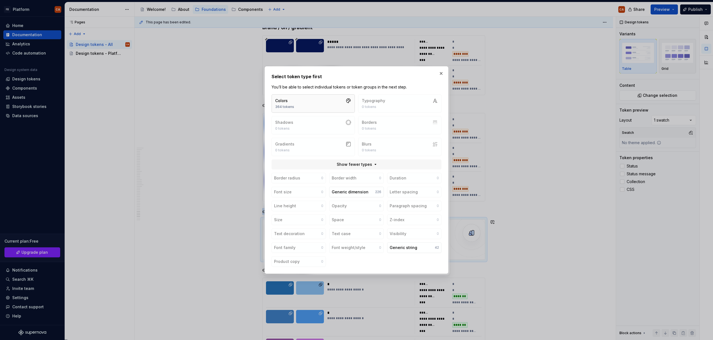
click at [327, 106] on button "Colors 364 tokens" at bounding box center [313, 103] width 83 height 18
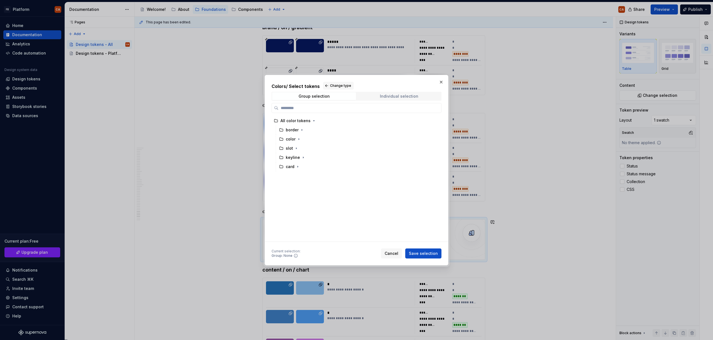
click at [385, 100] on span "Individual selection" at bounding box center [399, 96] width 84 height 8
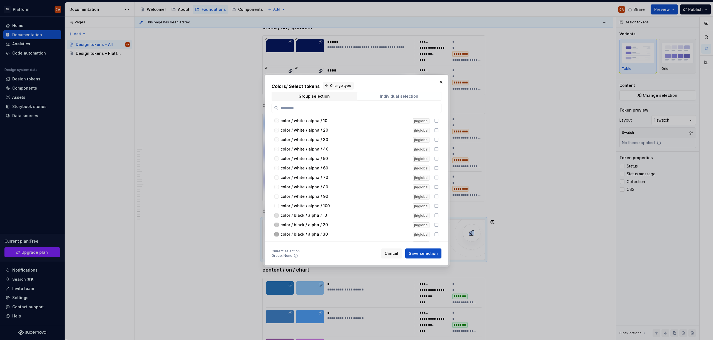
click at [387, 97] on div "Individual selection" at bounding box center [399, 96] width 38 height 4
click at [387, 104] on label at bounding box center [357, 108] width 170 height 10
click at [387, 105] on input "search" at bounding box center [359, 108] width 163 height 6
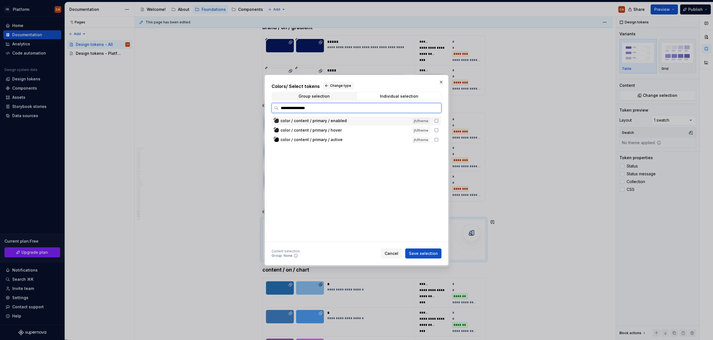
click at [367, 120] on div "color / content / primary / enabled" at bounding box center [344, 121] width 129 height 6
click at [364, 132] on div "color / content / primary / hover" at bounding box center [344, 131] width 129 height 6
click at [364, 141] on div "color / content / primary / active" at bounding box center [344, 140] width 129 height 6
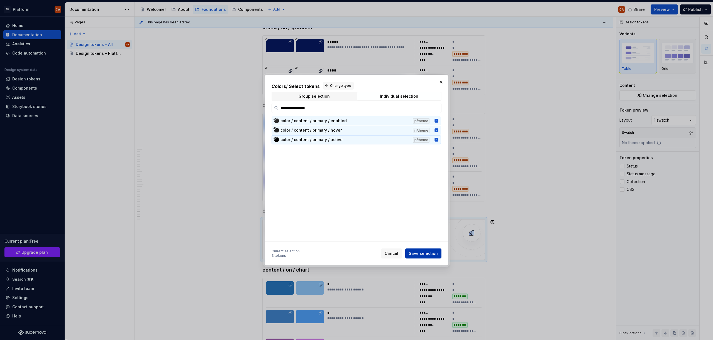
click at [425, 253] on span "Save selection" at bounding box center [423, 254] width 29 height 6
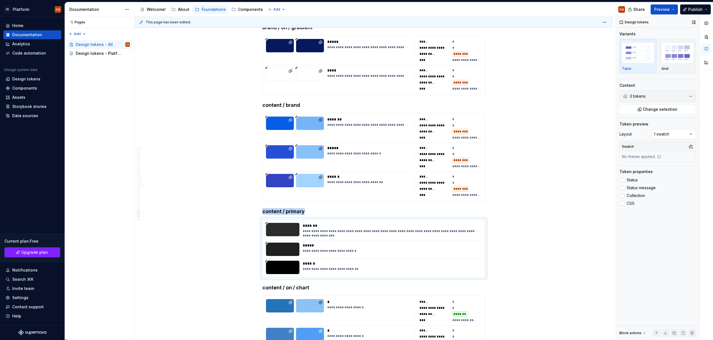
click at [665, 131] on div "Comments Open comments No comments yet Select ‘Comment’ from the block context …" at bounding box center [664, 179] width 97 height 324
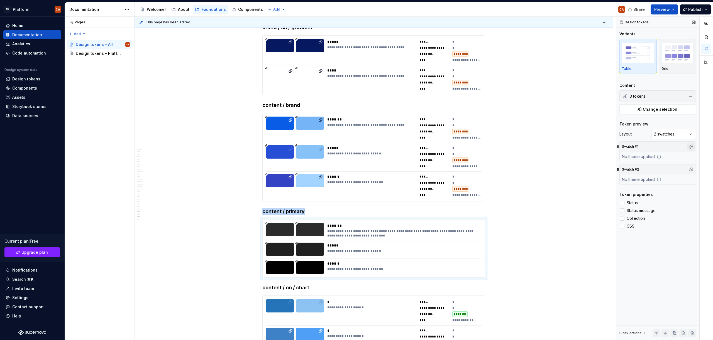
click at [694, 146] on button "button" at bounding box center [691, 147] width 8 height 8
click at [662, 178] on div "Light" at bounding box center [664, 177] width 53 height 6
click at [696, 178] on div "Comments Open comments No comments yet Select ‘Comment’ from the block context …" at bounding box center [664, 179] width 97 height 324
click at [689, 170] on button "button" at bounding box center [691, 170] width 8 height 8
click at [667, 187] on span "Dark" at bounding box center [661, 190] width 64 height 9
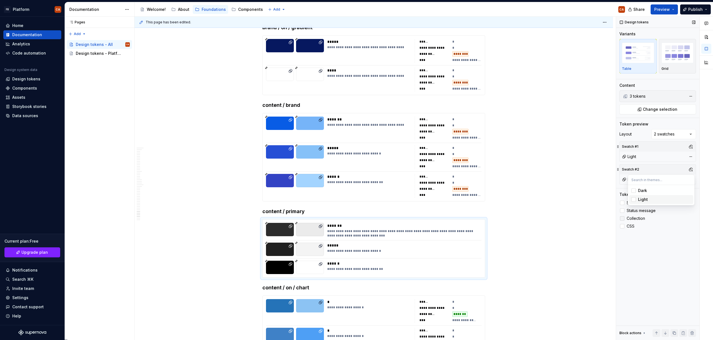
click at [668, 244] on div "Comments Open comments No comments yet Select ‘Comment’ from the block context …" at bounding box center [664, 179] width 97 height 324
click at [633, 202] on span "Status" at bounding box center [632, 203] width 11 height 4
click at [635, 210] on span "Status message" at bounding box center [641, 211] width 29 height 4
click at [633, 219] on span "Collection" at bounding box center [636, 218] width 18 height 4
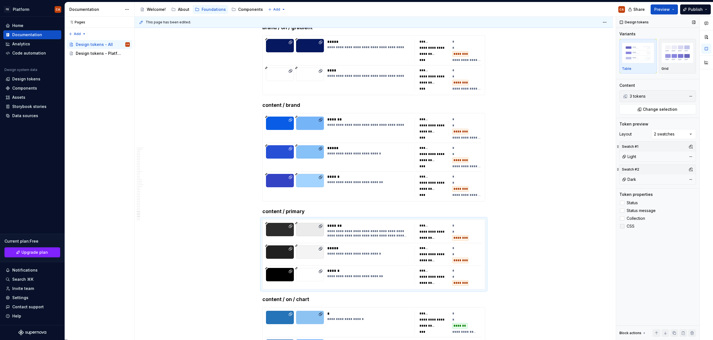
click at [630, 226] on span "CSS" at bounding box center [631, 226] width 8 height 4
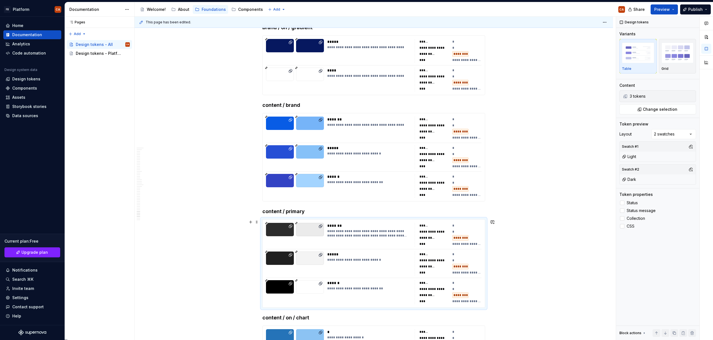
scroll to position [11160, 0]
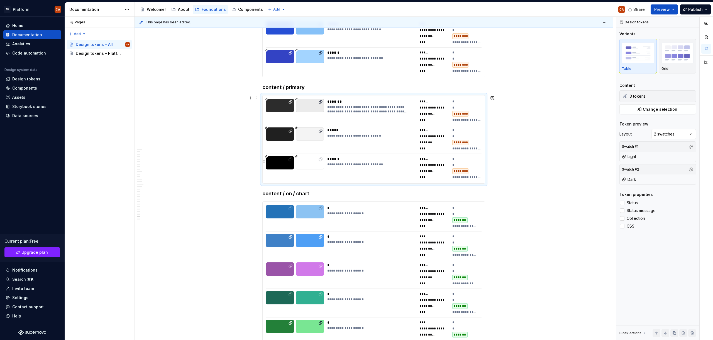
click at [317, 177] on div at bounding box center [310, 168] width 28 height 24
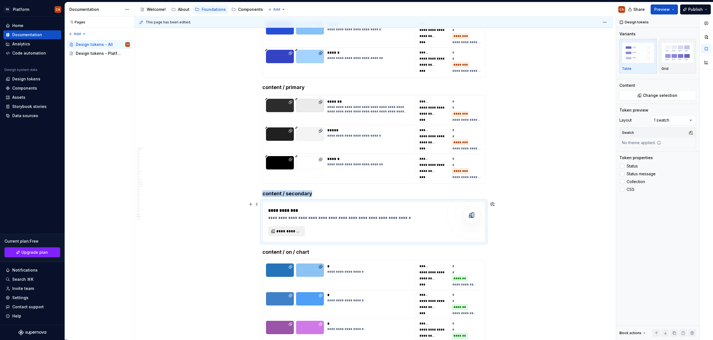
click at [284, 231] on span "**********" at bounding box center [288, 232] width 25 height 6
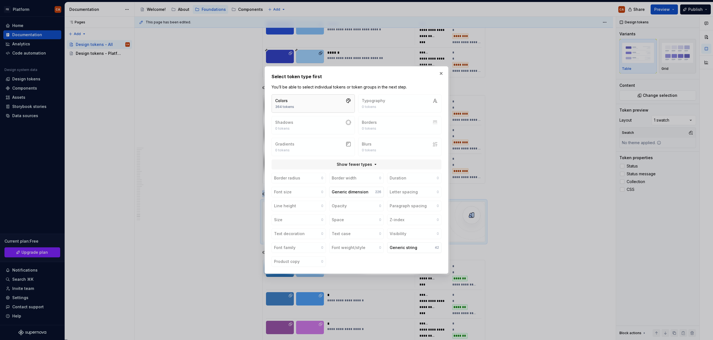
click at [326, 98] on button "Colors 364 tokens" at bounding box center [313, 103] width 83 height 18
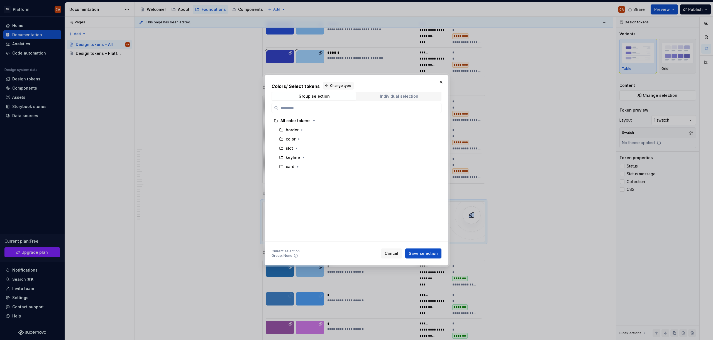
click at [398, 97] on div "Individual selection" at bounding box center [399, 96] width 38 height 4
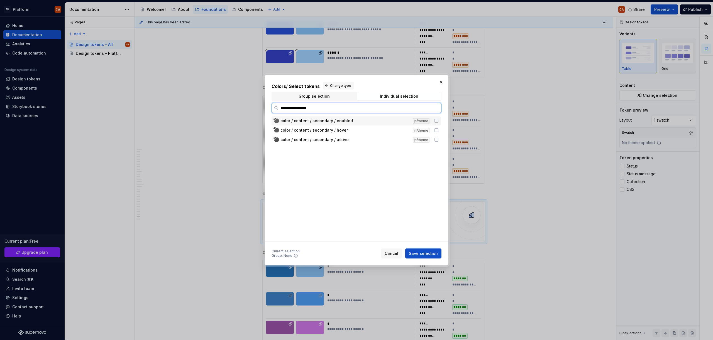
click at [372, 121] on div "color / content / secondary / enabled" at bounding box center [344, 121] width 129 height 6
click at [370, 133] on div "color / content / secondary / hover" at bounding box center [344, 131] width 129 height 6
drag, startPoint x: 370, startPoint y: 140, endPoint x: 373, endPoint y: 142, distance: 4.2
click at [370, 140] on div "color / content / secondary / active" at bounding box center [344, 140] width 129 height 6
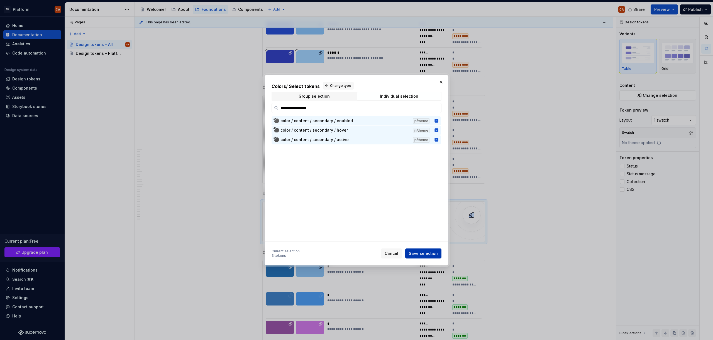
click at [428, 251] on button "Save selection" at bounding box center [423, 254] width 36 height 10
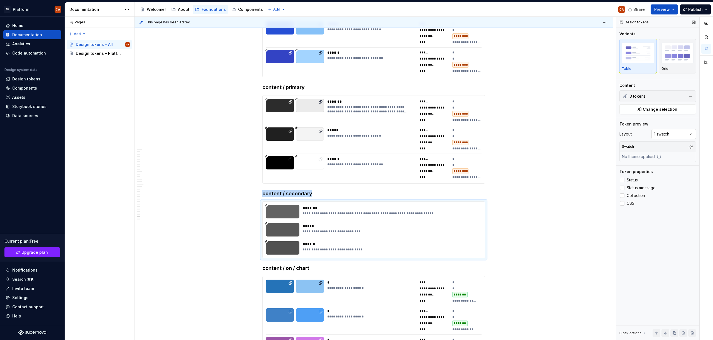
click at [682, 136] on div "Comments Open comments No comments yet Select ‘Comment’ from the block context …" at bounding box center [664, 179] width 97 height 324
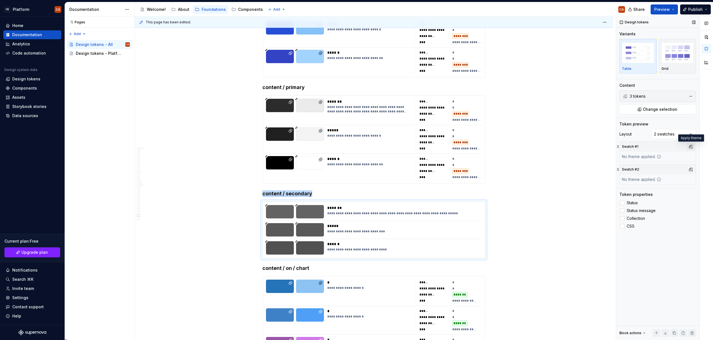
click at [693, 145] on button "button" at bounding box center [691, 147] width 8 height 8
click at [656, 175] on div "Light" at bounding box center [664, 177] width 53 height 6
click at [706, 172] on div at bounding box center [706, 179] width 13 height 324
click at [691, 170] on button "button" at bounding box center [691, 170] width 8 height 8
click at [667, 189] on div "Dark" at bounding box center [664, 191] width 53 height 6
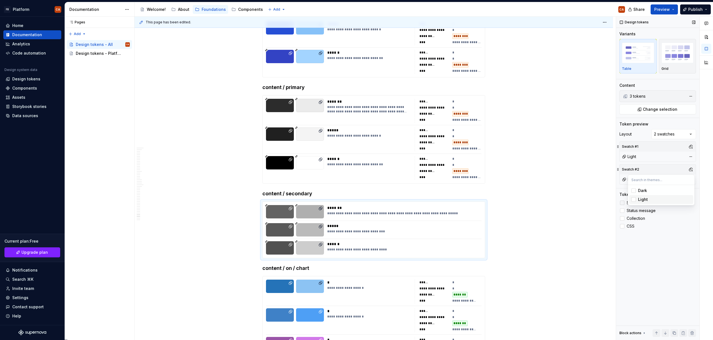
click at [645, 268] on div "Comments Open comments No comments yet Select ‘Comment’ from the block context …" at bounding box center [664, 179] width 97 height 324
click at [634, 201] on span "Status" at bounding box center [632, 203] width 11 height 4
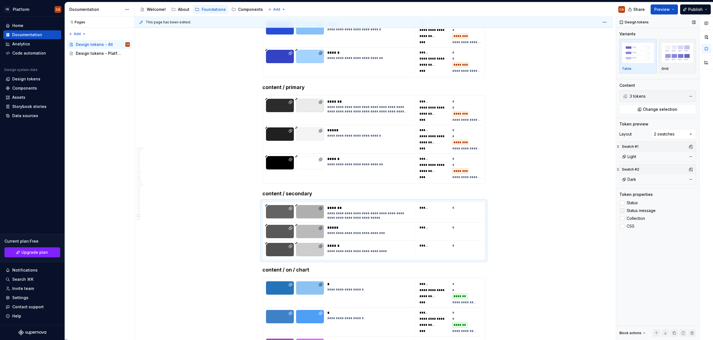
drag, startPoint x: 636, startPoint y: 210, endPoint x: 636, endPoint y: 213, distance: 3.6
click at [636, 210] on span "Status message" at bounding box center [641, 211] width 29 height 4
click at [634, 221] on label "Collection" at bounding box center [657, 218] width 77 height 7
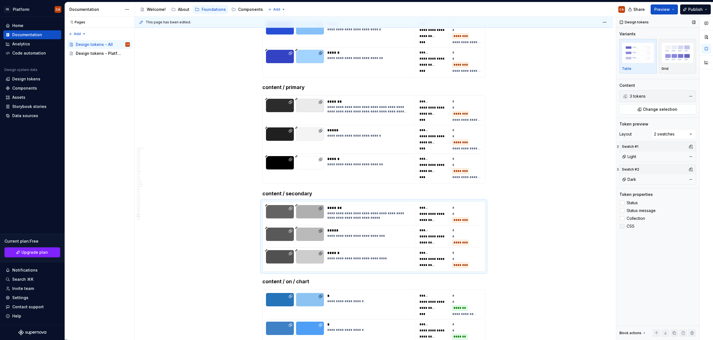
click at [628, 229] on label "CSS" at bounding box center [657, 226] width 77 height 7
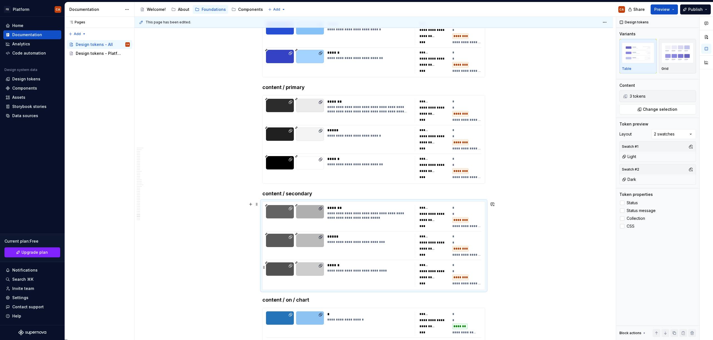
click at [354, 265] on div "******" at bounding box center [369, 266] width 84 height 6
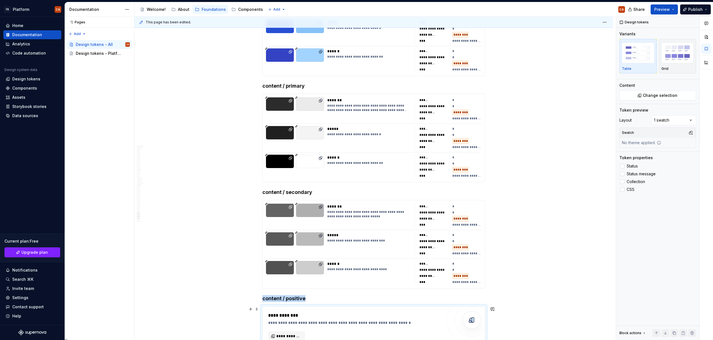
scroll to position [11308, 0]
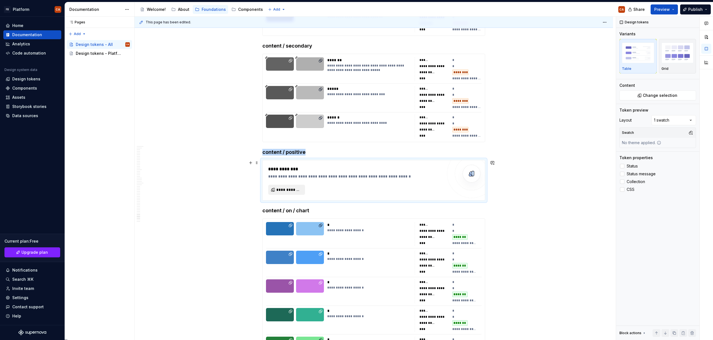
click at [292, 189] on span "**********" at bounding box center [288, 190] width 25 height 6
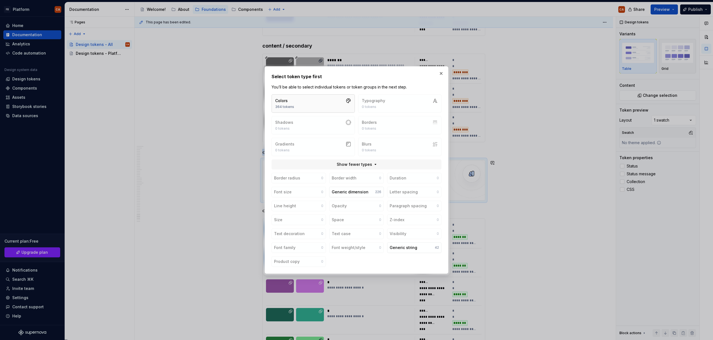
click at [333, 102] on button "Colors 364 tokens" at bounding box center [313, 103] width 83 height 18
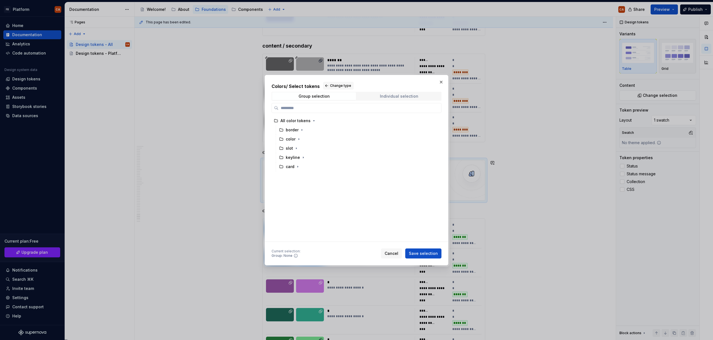
click at [408, 95] on div "Individual selection" at bounding box center [399, 96] width 38 height 4
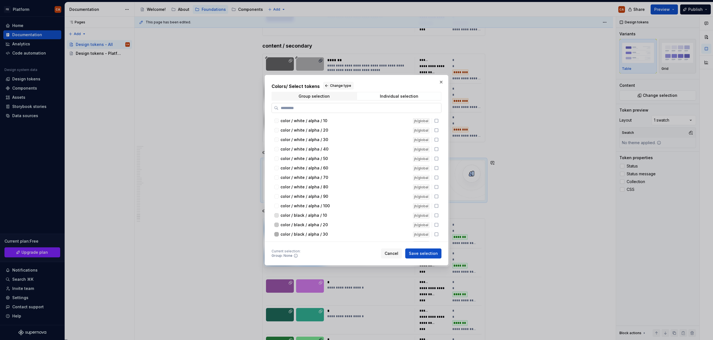
click at [404, 104] on label at bounding box center [357, 108] width 170 height 10
click at [404, 105] on input "search" at bounding box center [359, 108] width 163 height 6
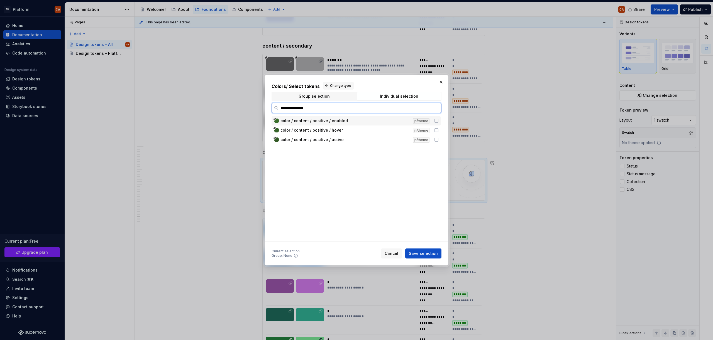
click at [366, 120] on div "color / content / positive / enabled" at bounding box center [344, 121] width 129 height 6
click at [363, 131] on div "color / content / positive / hover" at bounding box center [344, 131] width 129 height 6
click at [361, 141] on div "color / content / positive / active" at bounding box center [344, 140] width 129 height 6
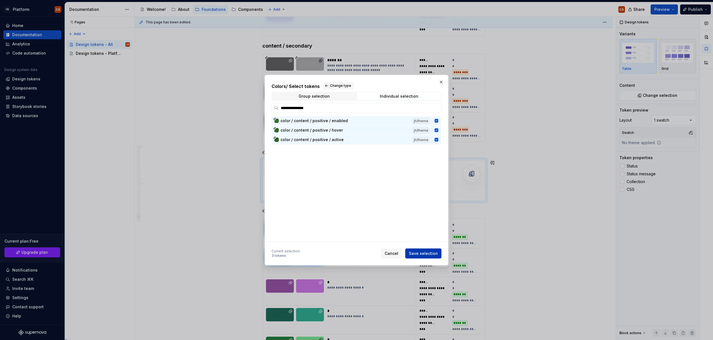
click at [419, 257] on button "Save selection" at bounding box center [423, 254] width 36 height 10
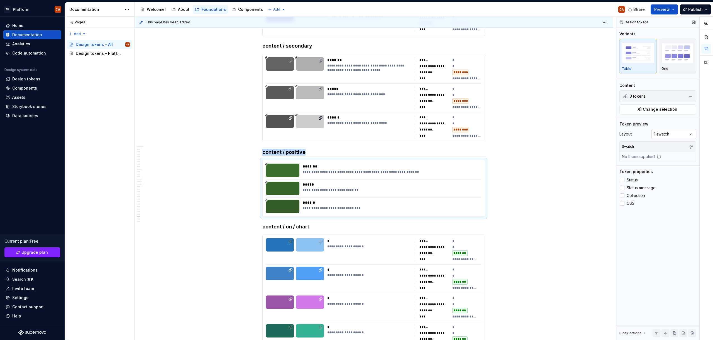
click at [662, 133] on div "Comments Open comments No comments yet Select ‘Comment’ from the block context …" at bounding box center [664, 179] width 97 height 324
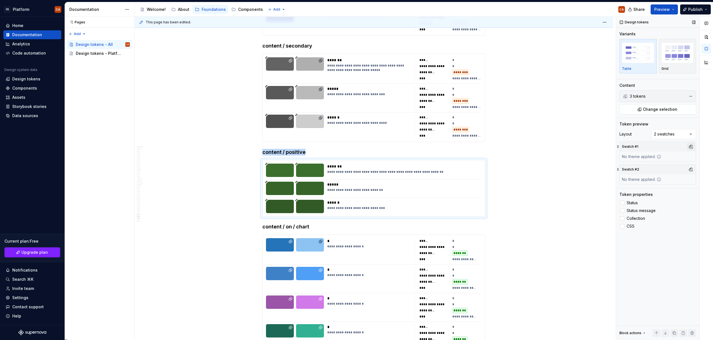
click at [689, 146] on button "button" at bounding box center [691, 147] width 8 height 8
click at [657, 175] on div "Light" at bounding box center [664, 177] width 53 height 6
drag, startPoint x: 688, startPoint y: 207, endPoint x: 689, endPoint y: 179, distance: 28.1
click at [688, 207] on div "Comments Open comments No comments yet Select ‘Comment’ from the block context …" at bounding box center [664, 179] width 97 height 324
click at [692, 170] on button "button" at bounding box center [691, 170] width 8 height 8
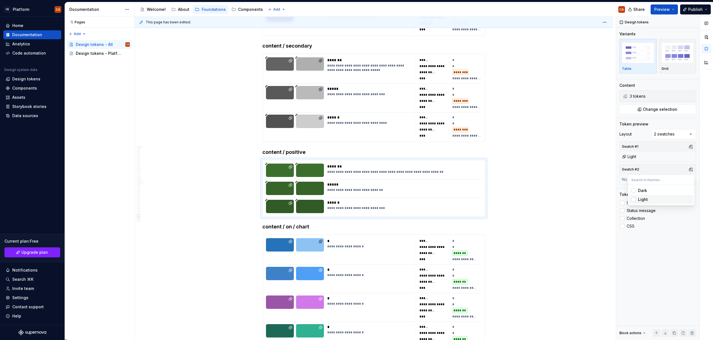
click at [661, 190] on div "Dark" at bounding box center [664, 191] width 53 height 6
click at [656, 243] on div "Comments Open comments No comments yet Select ‘Comment’ from the block context …" at bounding box center [664, 179] width 97 height 324
click at [629, 203] on span "Status" at bounding box center [632, 203] width 11 height 4
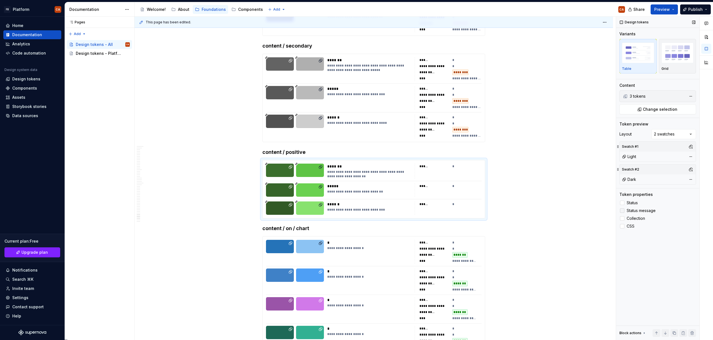
click at [634, 212] on span "Status message" at bounding box center [641, 211] width 29 height 4
click at [635, 216] on span "Collection" at bounding box center [636, 218] width 18 height 4
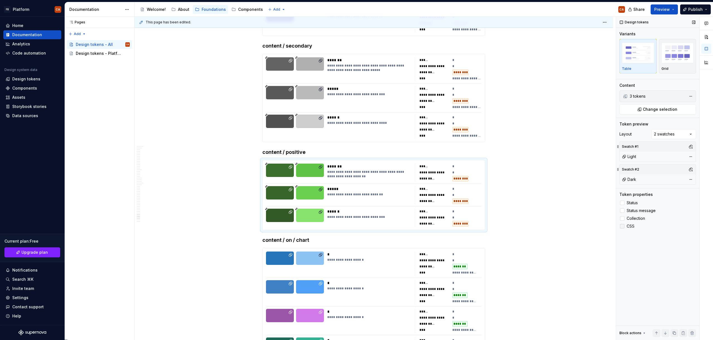
drag, startPoint x: 632, startPoint y: 224, endPoint x: 635, endPoint y: 228, distance: 4.4
click at [633, 225] on span "CSS" at bounding box center [631, 226] width 8 height 4
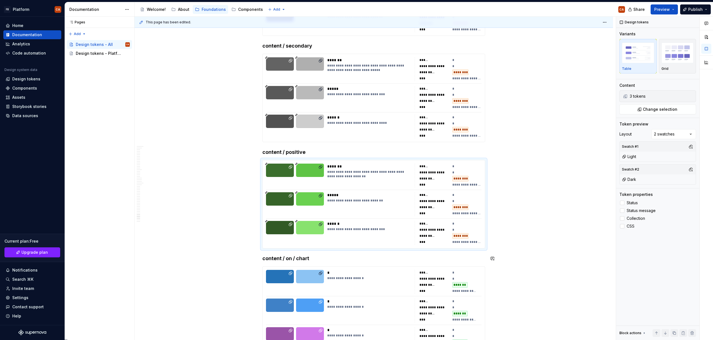
scroll to position [11430, 0]
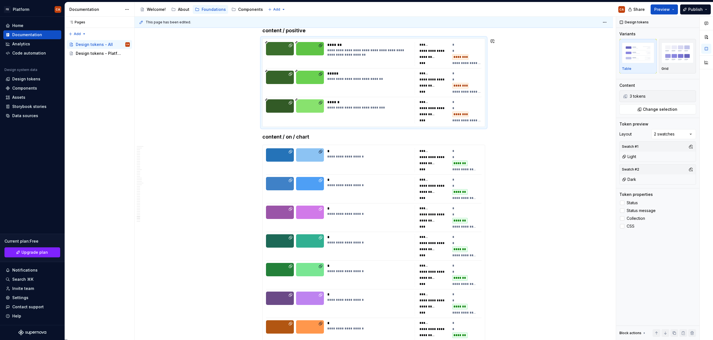
click at [327, 136] on h4 "content / on / chart" at bounding box center [373, 137] width 223 height 7
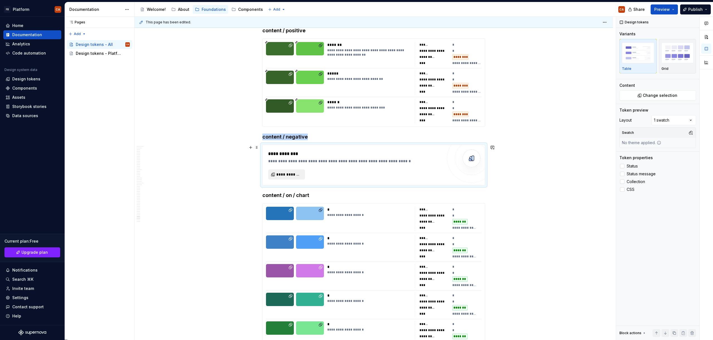
click at [279, 170] on button "**********" at bounding box center [286, 175] width 37 height 10
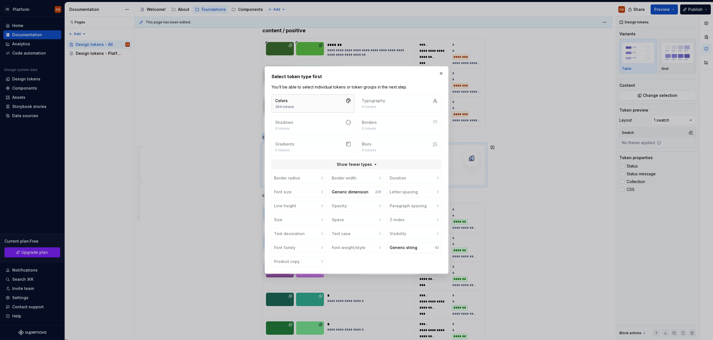
click at [335, 107] on button "Colors 364 tokens" at bounding box center [313, 103] width 83 height 18
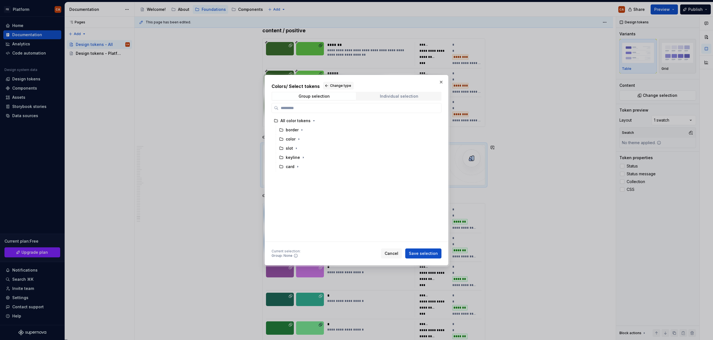
click at [398, 99] on span "Individual selection" at bounding box center [399, 96] width 84 height 8
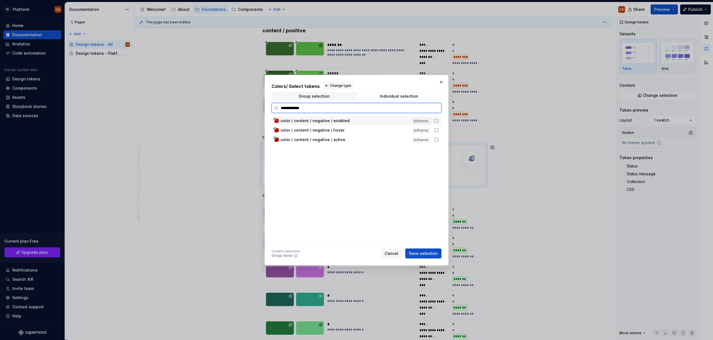
click at [390, 123] on div "color / content / negative / enabled" at bounding box center [344, 121] width 129 height 6
drag, startPoint x: 390, startPoint y: 129, endPoint x: 391, endPoint y: 138, distance: 9.0
click at [390, 129] on div "color / content / negative / hover" at bounding box center [344, 131] width 129 height 6
click at [392, 140] on div "color / content / negative / active" at bounding box center [344, 140] width 129 height 6
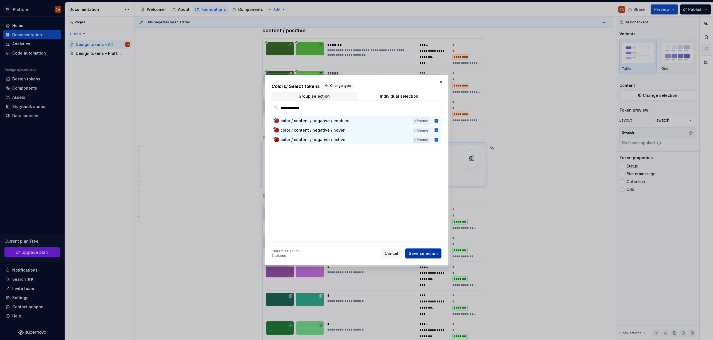
click at [427, 252] on span "Save selection" at bounding box center [423, 254] width 29 height 6
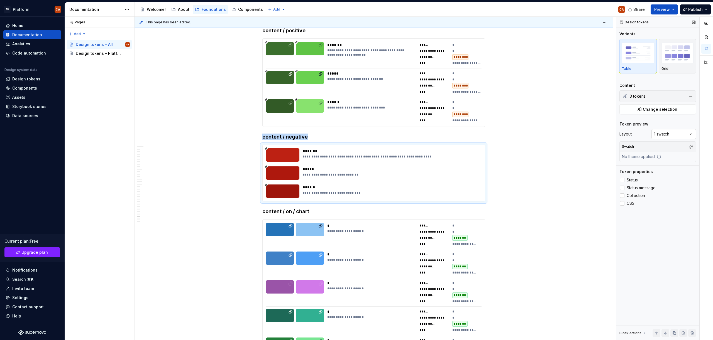
click at [673, 133] on div "Comments Open comments No comments yet Select ‘Comment’ from the block context …" at bounding box center [664, 179] width 97 height 324
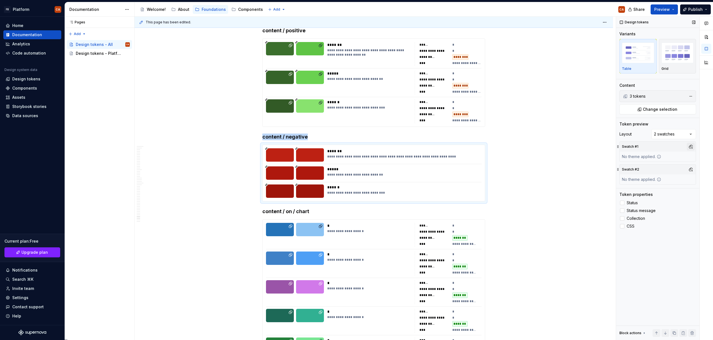
click at [689, 147] on button "button" at bounding box center [691, 147] width 8 height 8
click at [662, 176] on div "Light" at bounding box center [664, 177] width 53 height 6
click at [701, 168] on div at bounding box center [706, 179] width 13 height 324
click at [692, 168] on button "button" at bounding box center [691, 170] width 8 height 8
click at [662, 189] on div "Dark" at bounding box center [664, 191] width 53 height 6
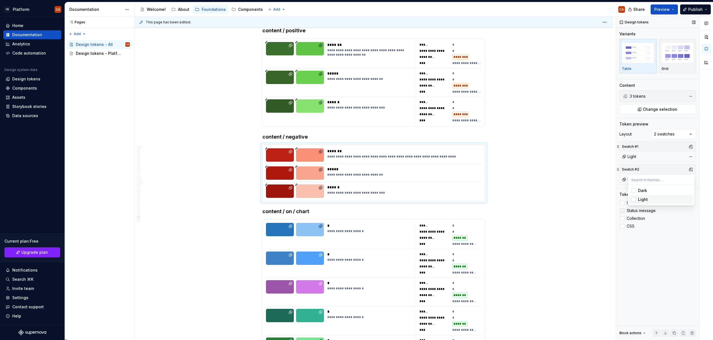
click at [679, 255] on div "Comments Open comments No comments yet Select ‘Comment’ from the block context …" at bounding box center [664, 179] width 97 height 324
click at [629, 203] on span "Status" at bounding box center [632, 203] width 11 height 4
click at [632, 212] on span "Status message" at bounding box center [641, 211] width 29 height 4
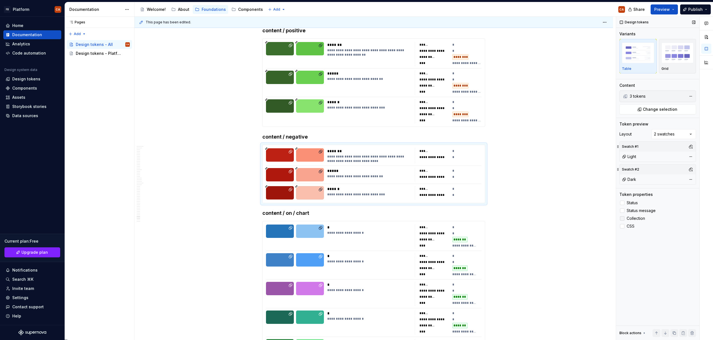
click at [632, 218] on span "Collection" at bounding box center [636, 218] width 18 height 4
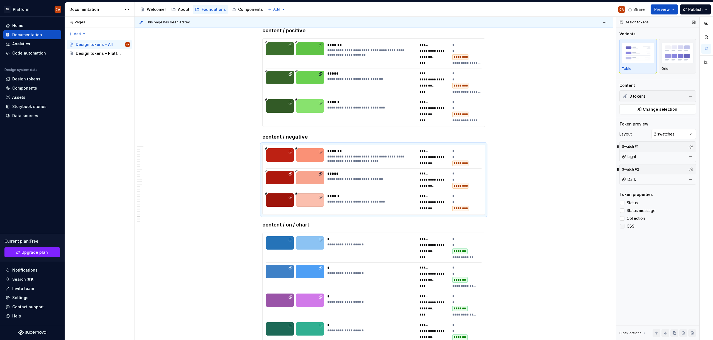
click at [631, 228] on span "CSS" at bounding box center [631, 226] width 8 height 4
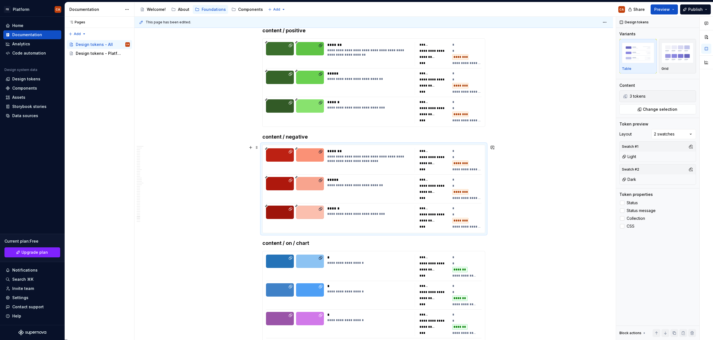
click at [350, 224] on div "**********" at bounding box center [369, 218] width 84 height 24
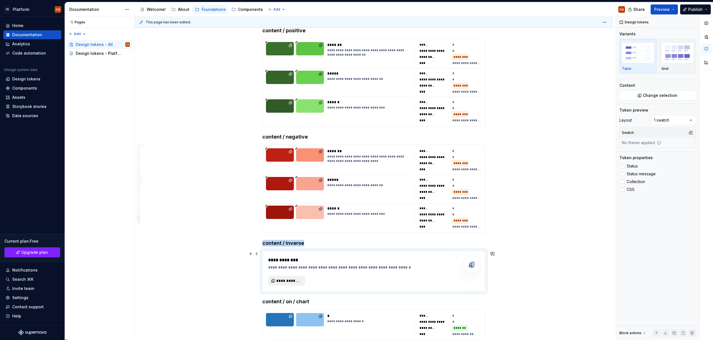
click at [296, 280] on span "**********" at bounding box center [288, 281] width 25 height 6
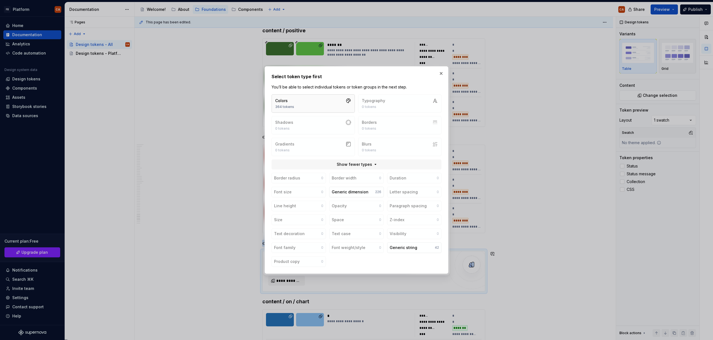
click at [327, 106] on button "Colors 364 tokens" at bounding box center [313, 103] width 83 height 18
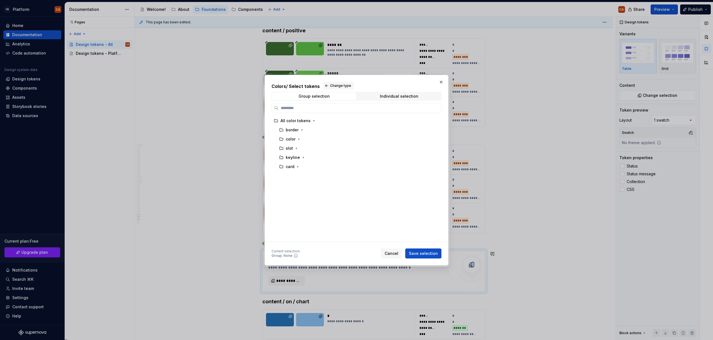
click at [402, 100] on div "Group selection Individual selection" at bounding box center [357, 96] width 170 height 9
click at [402, 98] on div "Individual selection" at bounding box center [399, 96] width 38 height 4
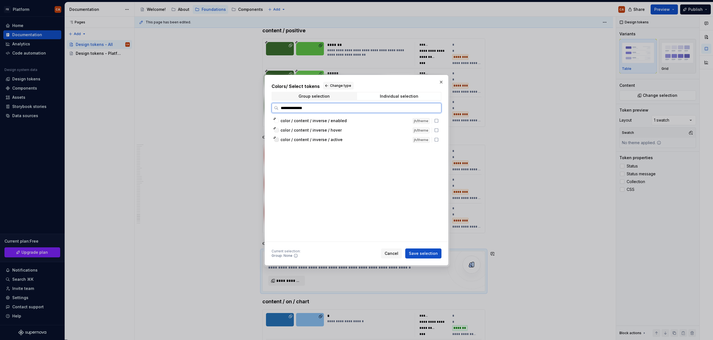
click at [334, 123] on span "color / content / inverse / enabled" at bounding box center [313, 121] width 66 height 6
click at [335, 134] on div "color / content / inverse / hover jh/theme" at bounding box center [356, 130] width 169 height 9
drag, startPoint x: 337, startPoint y: 145, endPoint x: 345, endPoint y: 150, distance: 10.0
click at [337, 145] on div "color / content / inverse / enabled jh/theme color / content / inverse / hover …" at bounding box center [357, 178] width 170 height 125
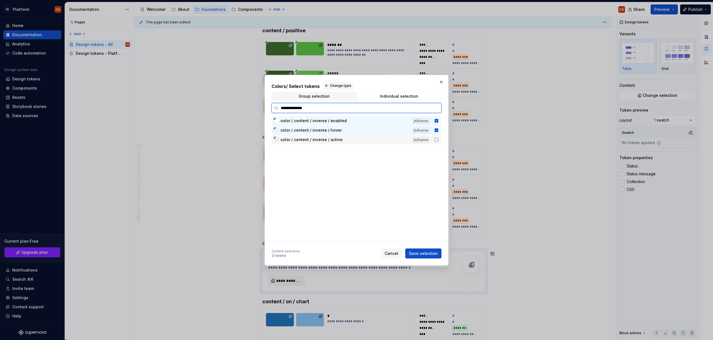
click at [341, 139] on div "color / content / inverse / active" at bounding box center [344, 140] width 129 height 6
click at [424, 252] on span "Save selection" at bounding box center [423, 254] width 29 height 6
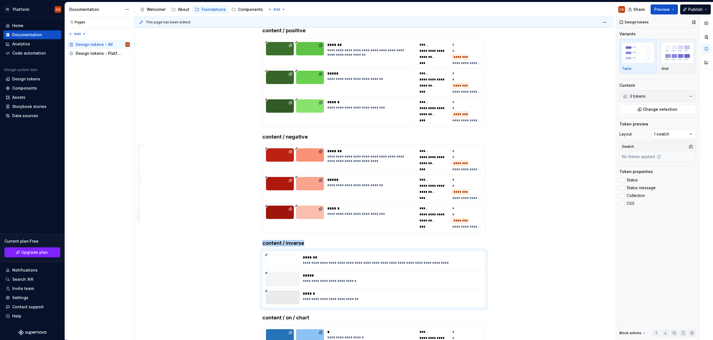
click at [677, 136] on div "Comments Open comments No comments yet Select ‘Comment’ from the block context …" at bounding box center [664, 179] width 97 height 324
click at [692, 147] on button "button" at bounding box center [691, 147] width 8 height 8
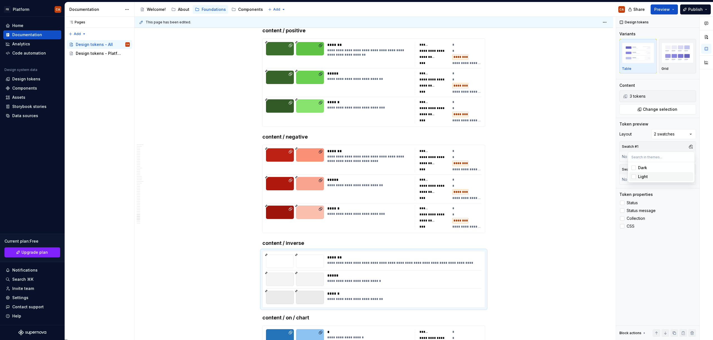
click at [666, 178] on div "Light" at bounding box center [664, 177] width 53 height 6
click at [702, 170] on div at bounding box center [706, 179] width 13 height 324
click at [690, 168] on button "button" at bounding box center [691, 170] width 8 height 8
click at [664, 189] on div "Dark" at bounding box center [664, 191] width 53 height 6
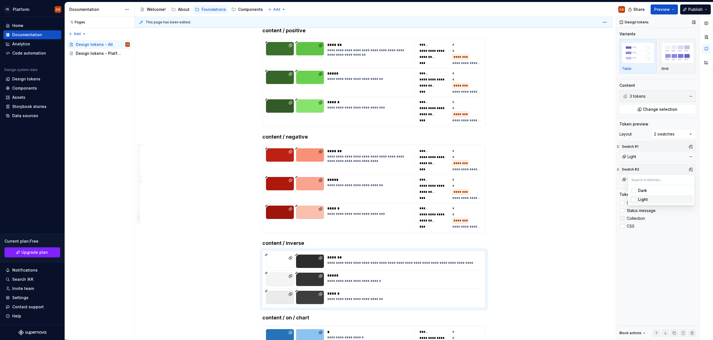
click at [655, 266] on div "Comments Open comments No comments yet Select ‘Comment’ from the block context …" at bounding box center [664, 179] width 97 height 324
click at [633, 204] on span "Status" at bounding box center [632, 203] width 11 height 4
click at [636, 213] on label "Status message" at bounding box center [657, 210] width 77 height 7
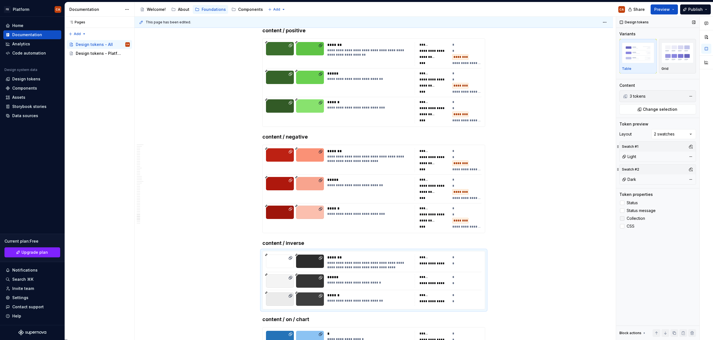
click at [636, 220] on span "Collection" at bounding box center [636, 218] width 18 height 4
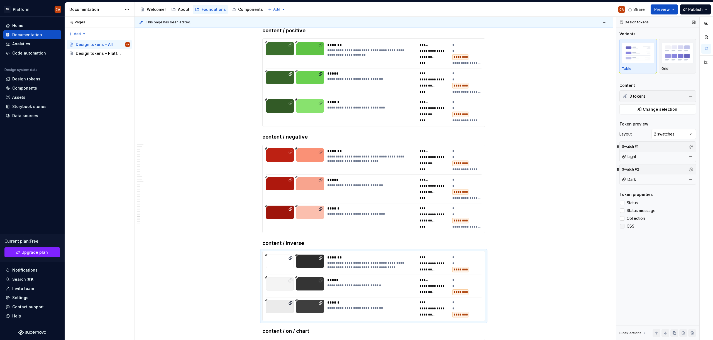
click at [630, 229] on label "CSS" at bounding box center [657, 226] width 77 height 7
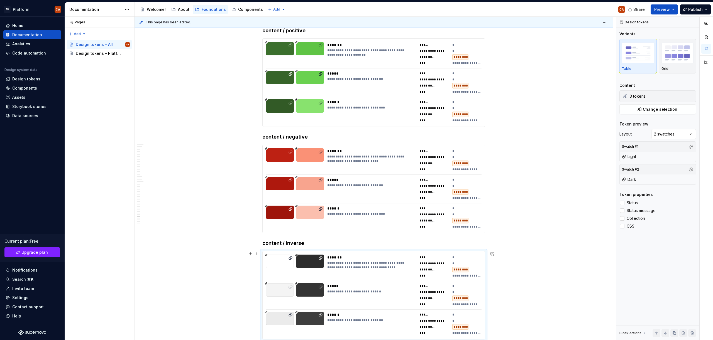
scroll to position [11577, 0]
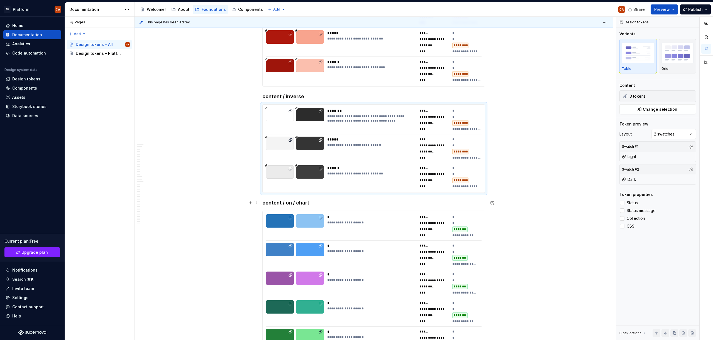
click at [315, 202] on h4 "content / on / chart" at bounding box center [373, 203] width 223 height 7
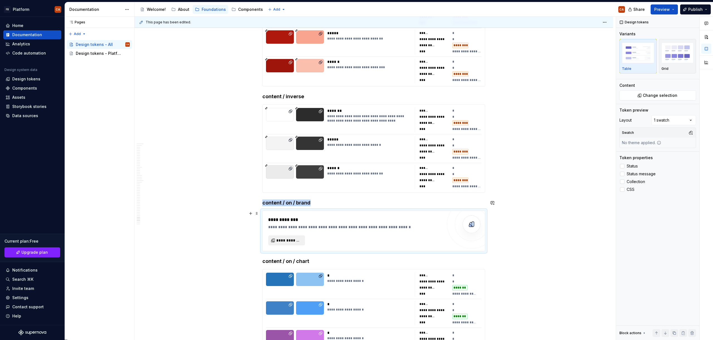
click at [290, 241] on span "**********" at bounding box center [288, 241] width 25 height 6
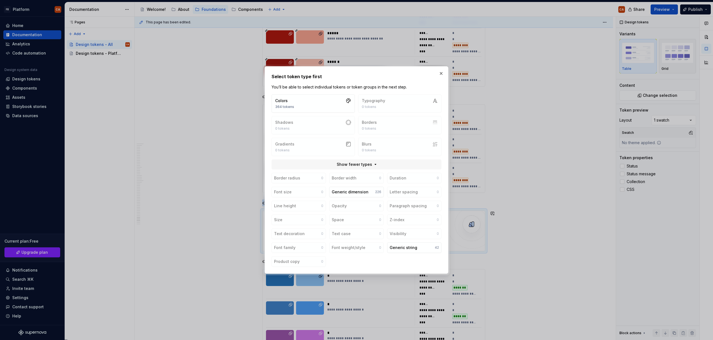
click at [324, 92] on div "Select token type first You’ll be able to select individual tokens or token gro…" at bounding box center [357, 170] width 170 height 194
click at [329, 101] on button "Colors 364 tokens" at bounding box center [313, 103] width 83 height 18
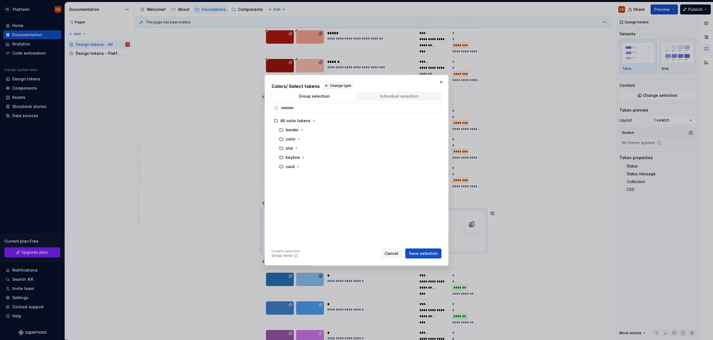
click at [389, 97] on div "Individual selection" at bounding box center [399, 96] width 38 height 4
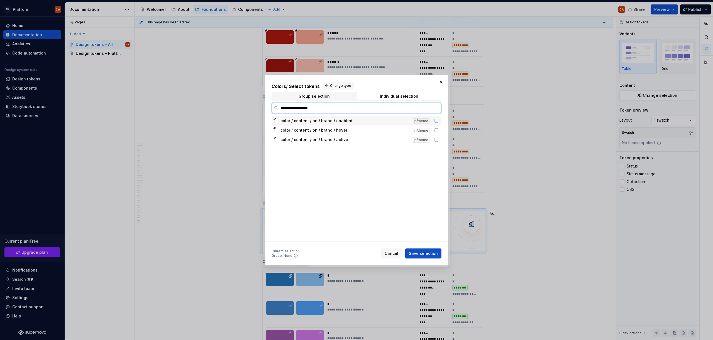
click at [363, 123] on div "color / content / on / brand / enabled" at bounding box center [344, 121] width 129 height 6
click at [362, 130] on div "color / content / on / brand / hover" at bounding box center [344, 131] width 129 height 6
click at [362, 141] on div "color / content / on / brand / active" at bounding box center [344, 140] width 129 height 6
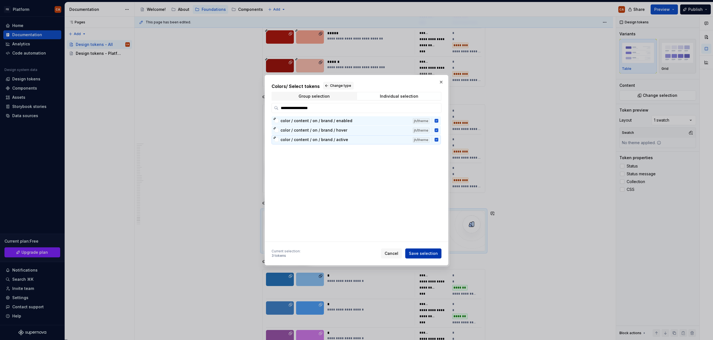
click at [426, 253] on span "Save selection" at bounding box center [423, 254] width 29 height 6
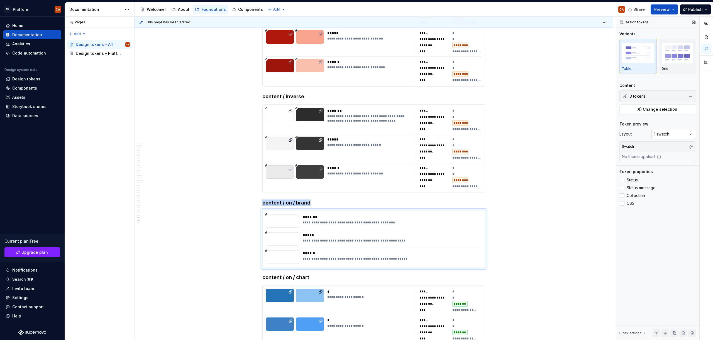
click at [670, 133] on div "Comments Open comments No comments yet Select ‘Comment’ from the block context …" at bounding box center [664, 179] width 97 height 324
drag, startPoint x: 661, startPoint y: 152, endPoint x: 668, endPoint y: 152, distance: 7.0
click at [695, 147] on div "Swatch #1" at bounding box center [658, 147] width 76 height 10
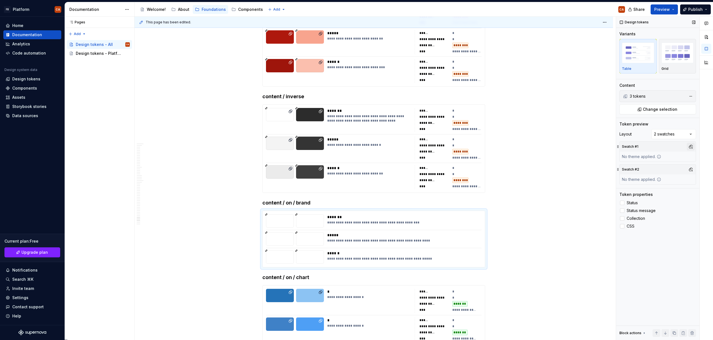
click at [691, 145] on button "button" at bounding box center [691, 147] width 8 height 8
click at [641, 178] on div "Light" at bounding box center [643, 177] width 10 height 6
click at [696, 125] on div "Comments Open comments No comments yet Select ‘Comment’ from the block context …" at bounding box center [664, 179] width 97 height 324
click at [690, 170] on button "button" at bounding box center [691, 170] width 8 height 8
click at [663, 191] on div "Dark" at bounding box center [664, 191] width 53 height 6
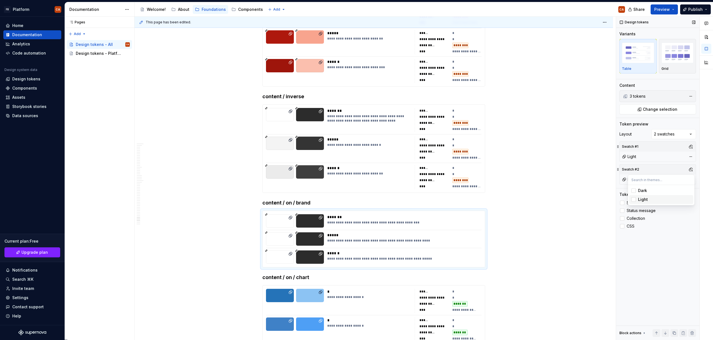
click at [649, 253] on div "Comments Open comments No comments yet Select ‘Comment’ from the block context …" at bounding box center [664, 179] width 97 height 324
click at [632, 203] on span "Status" at bounding box center [632, 203] width 11 height 4
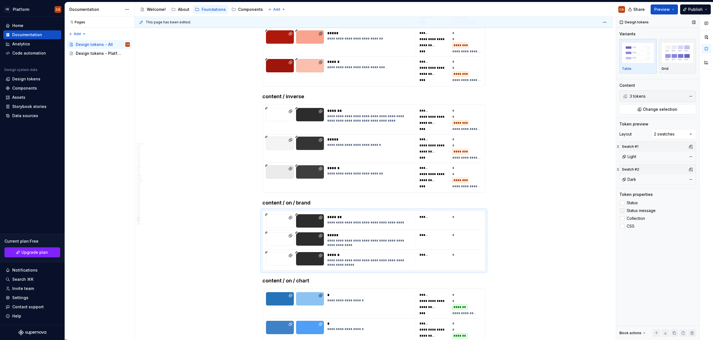
click at [634, 212] on span "Status message" at bounding box center [641, 211] width 29 height 4
click at [633, 218] on span "Collection" at bounding box center [636, 218] width 18 height 4
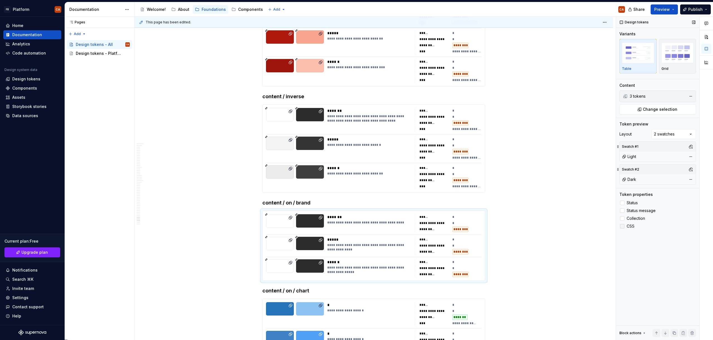
click at [630, 225] on span "CSS" at bounding box center [631, 226] width 8 height 4
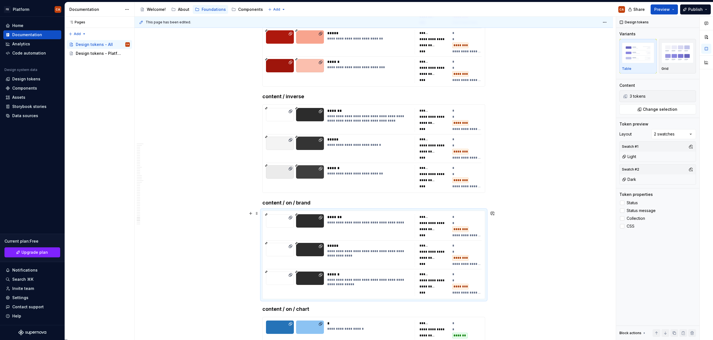
scroll to position [11702, 0]
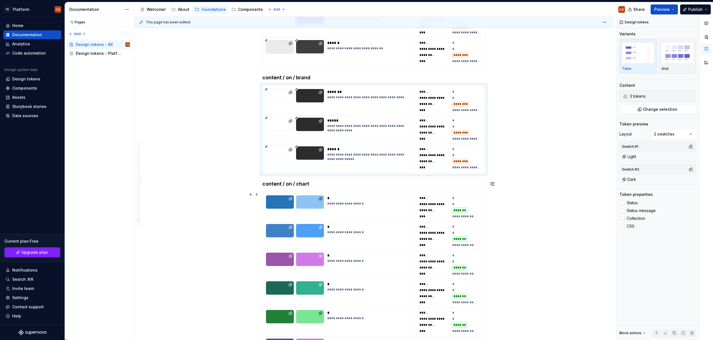
click at [313, 185] on h4 "content / on / chart" at bounding box center [373, 184] width 223 height 7
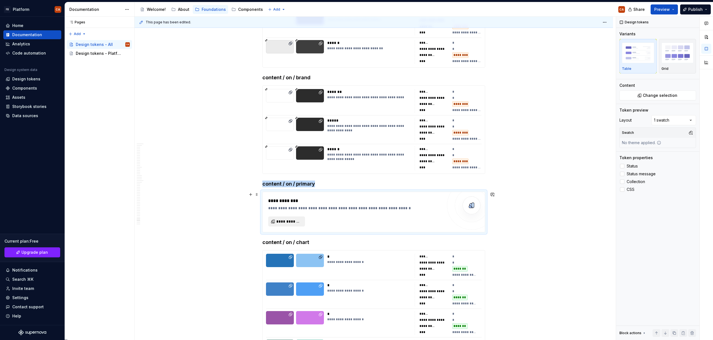
click at [292, 219] on span "**********" at bounding box center [288, 222] width 25 height 6
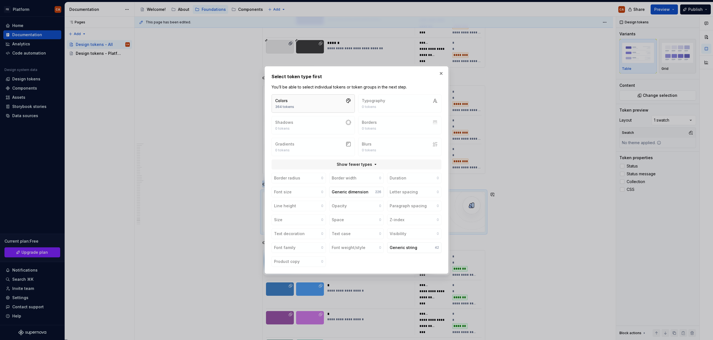
click at [321, 101] on button "Colors 364 tokens" at bounding box center [313, 103] width 83 height 18
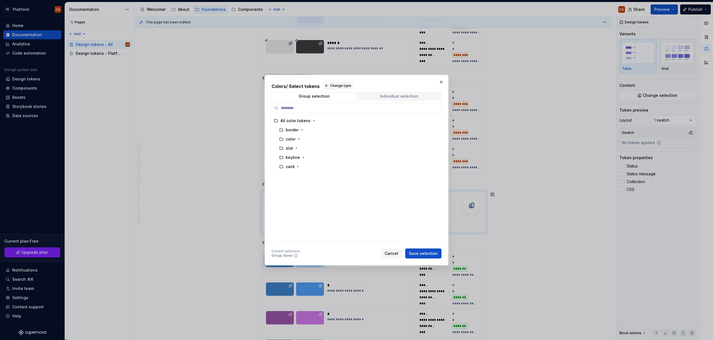
click at [394, 97] on div "Individual selection" at bounding box center [399, 96] width 38 height 4
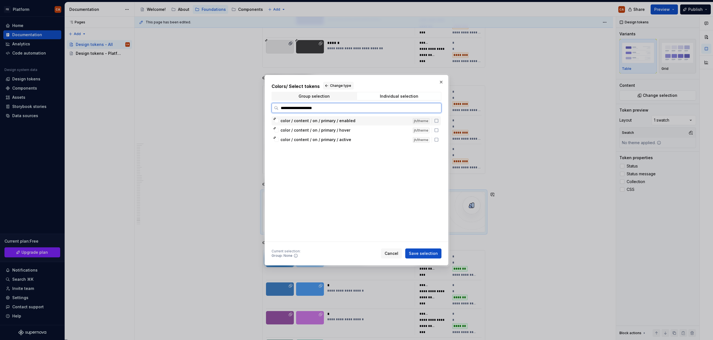
click at [378, 125] on div "color / content / on / primary / enabled jh/theme" at bounding box center [356, 120] width 169 height 9
click at [371, 131] on div "color / content / on / primary / hover" at bounding box center [344, 131] width 129 height 6
drag, startPoint x: 370, startPoint y: 136, endPoint x: 394, endPoint y: 154, distance: 29.9
click at [370, 136] on div "color / content / on / primary / active jh/theme" at bounding box center [356, 139] width 169 height 9
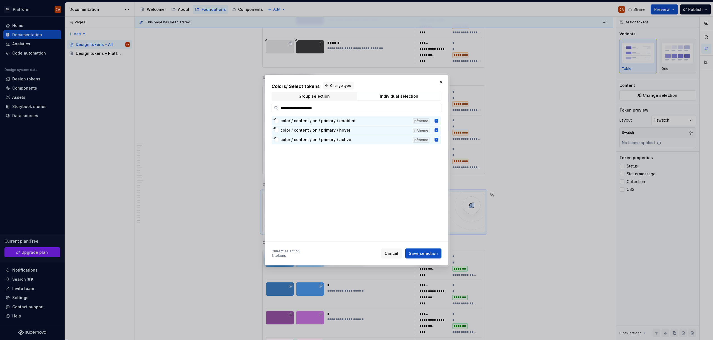
click at [430, 253] on span "Save selection" at bounding box center [423, 254] width 29 height 6
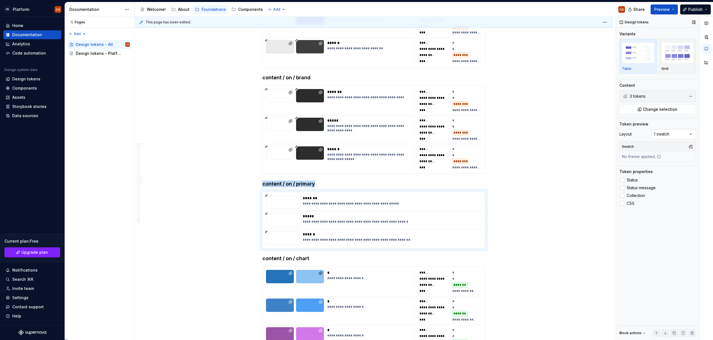
click at [665, 134] on div "Comments Open comments No comments yet Select ‘Comment’ from the block context …" at bounding box center [664, 179] width 97 height 324
click at [664, 153] on div "Swatch No theme applied." at bounding box center [657, 151] width 77 height 21
click at [664, 136] on div "Comments Open comments No comments yet Select ‘Comment’ from the block context …" at bounding box center [664, 179] width 97 height 324
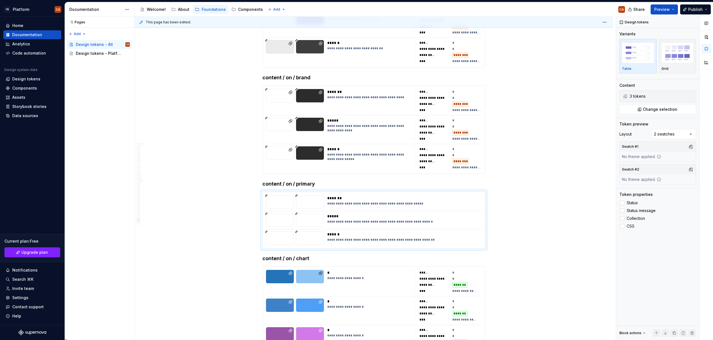
click at [691, 145] on button "button" at bounding box center [691, 147] width 8 height 8
drag, startPoint x: 644, startPoint y: 174, endPoint x: 657, endPoint y: 178, distance: 13.4
click at [644, 174] on div "Light" at bounding box center [643, 177] width 10 height 6
click at [668, 146] on div "Comments Open comments No comments yet Select ‘Comment’ from the block context …" at bounding box center [664, 179] width 97 height 324
click at [689, 169] on button "button" at bounding box center [691, 170] width 8 height 8
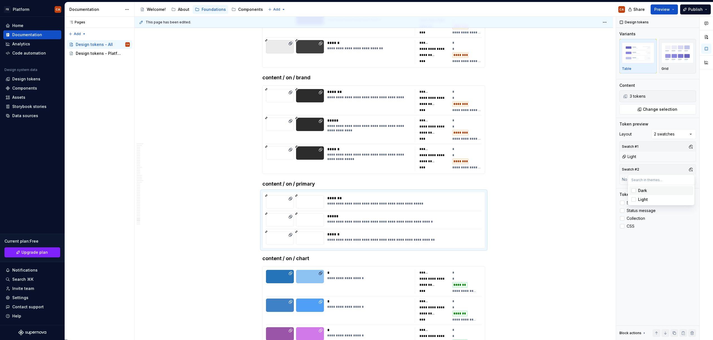
click at [658, 189] on div "Dark" at bounding box center [664, 191] width 53 height 6
click at [644, 250] on div "Comments Open comments No comments yet Select ‘Comment’ from the block context …" at bounding box center [664, 179] width 97 height 324
click at [635, 203] on span "Status" at bounding box center [632, 203] width 11 height 4
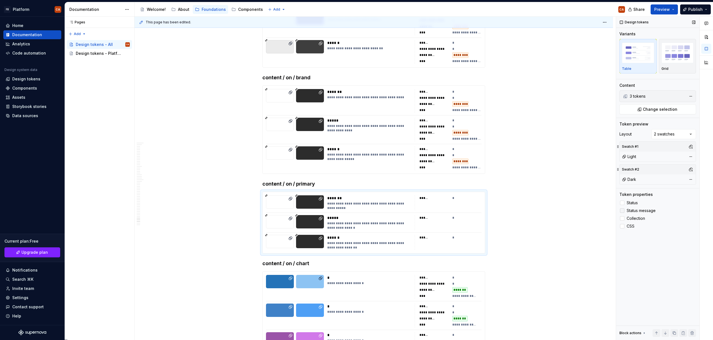
click at [636, 213] on span "Status message" at bounding box center [641, 211] width 29 height 4
drag, startPoint x: 633, startPoint y: 219, endPoint x: 631, endPoint y: 222, distance: 4.0
click at [633, 219] on span "Collection" at bounding box center [636, 218] width 18 height 4
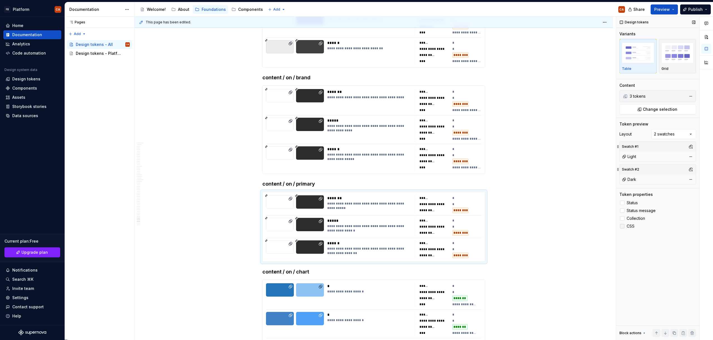
click at [628, 226] on span "CSS" at bounding box center [631, 226] width 8 height 4
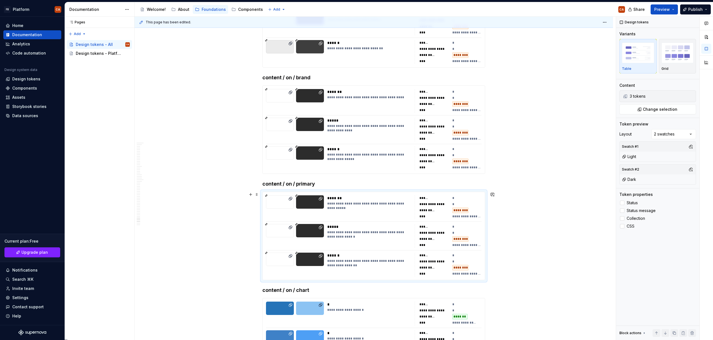
scroll to position [11885, 0]
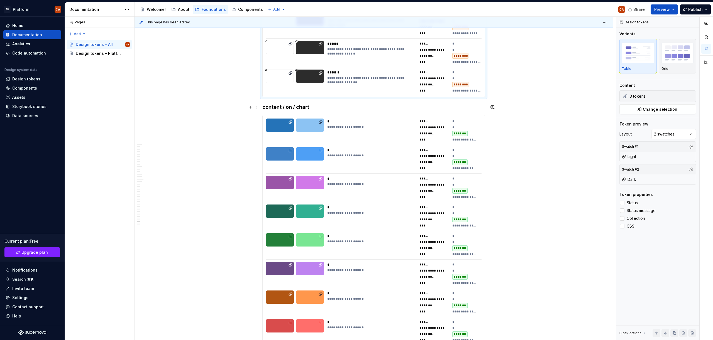
click at [299, 104] on h4 "content / on / chart" at bounding box center [373, 107] width 223 height 7
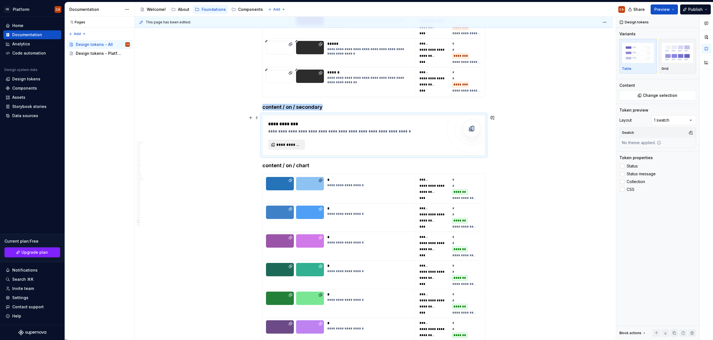
click at [292, 141] on button "**********" at bounding box center [286, 145] width 37 height 10
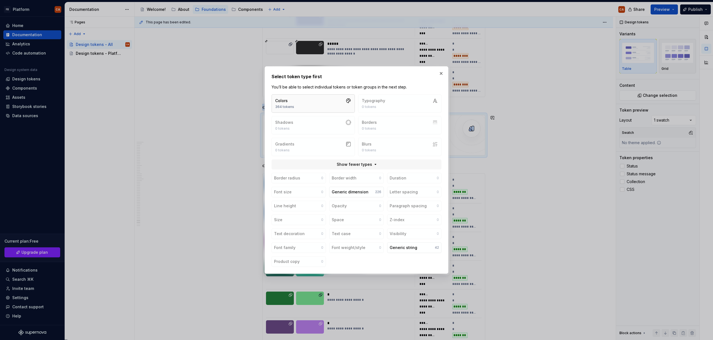
click at [329, 104] on button "Colors 364 tokens" at bounding box center [313, 103] width 83 height 18
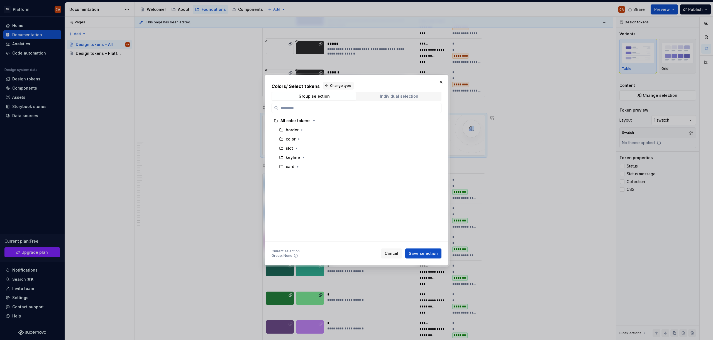
click at [410, 99] on span "Individual selection" at bounding box center [399, 96] width 84 height 8
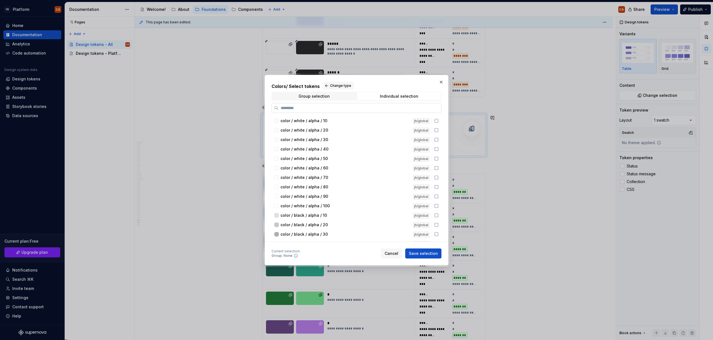
click at [407, 107] on input "search" at bounding box center [359, 108] width 163 height 6
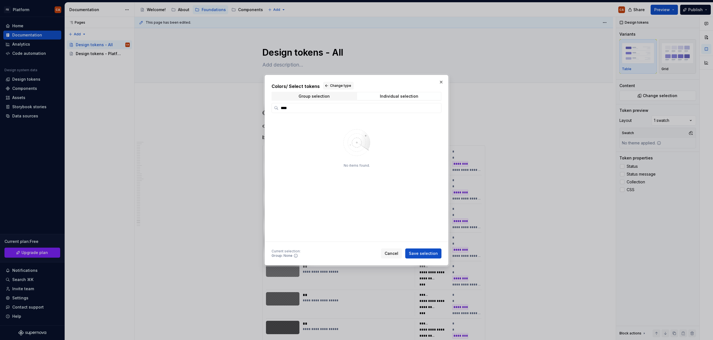
scroll to position [11885, 0]
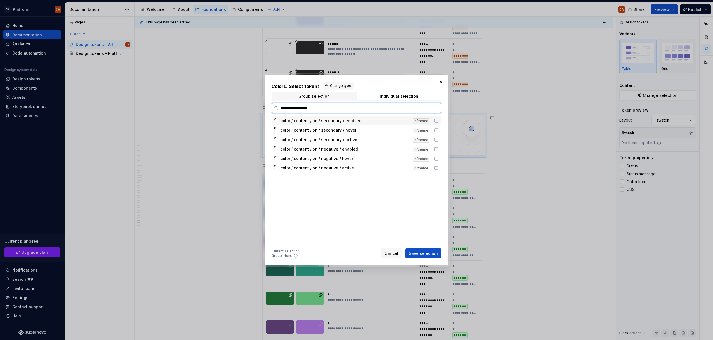
type input "**********"
click at [391, 123] on span "color / content / on / secondary / enabled" at bounding box center [344, 121] width 129 height 6
click at [386, 131] on div "color / content / on / secondary / hover" at bounding box center [344, 131] width 129 height 6
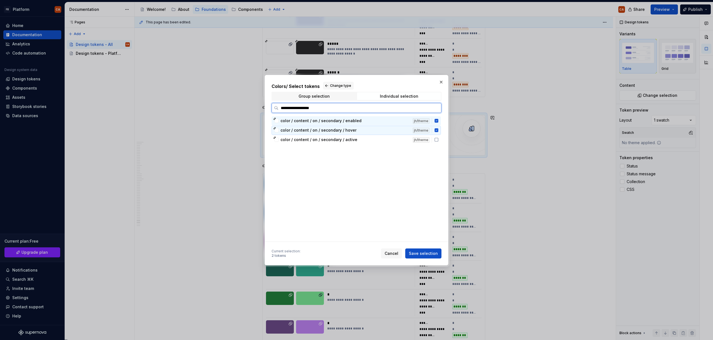
click at [385, 138] on span "color / content / on / secondary / active" at bounding box center [344, 140] width 129 height 6
drag, startPoint x: 427, startPoint y: 255, endPoint x: 447, endPoint y: 252, distance: 20.3
click at [427, 255] on span "Save selection" at bounding box center [423, 254] width 29 height 6
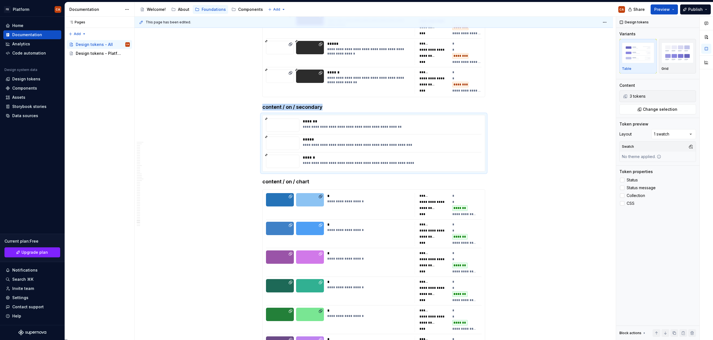
click at [673, 129] on div "Comments Open comments No comments yet Select ‘Comment’ from the block context …" at bounding box center [664, 179] width 97 height 324
click at [672, 134] on div "Comments Open comments No comments yet Select ‘Comment’ from the block context …" at bounding box center [664, 179] width 97 height 324
click at [673, 133] on div "Comments Open comments No comments yet Select ‘Comment’ from the block context …" at bounding box center [664, 179] width 97 height 324
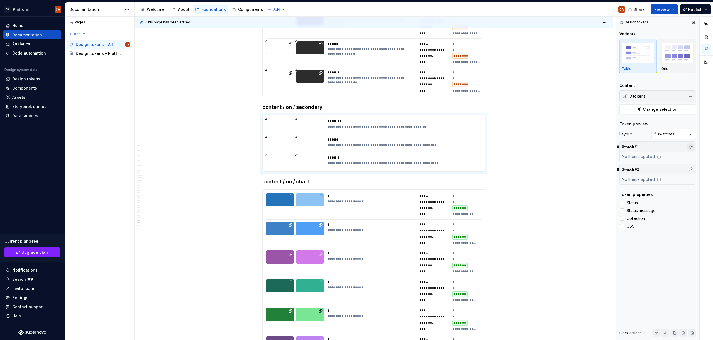
click at [692, 147] on button "button" at bounding box center [691, 147] width 8 height 8
click at [658, 177] on div "Light" at bounding box center [664, 177] width 53 height 6
click at [706, 184] on div at bounding box center [706, 179] width 13 height 324
click at [693, 169] on button "button" at bounding box center [691, 170] width 8 height 8
click at [676, 190] on div "Dark" at bounding box center [664, 191] width 53 height 6
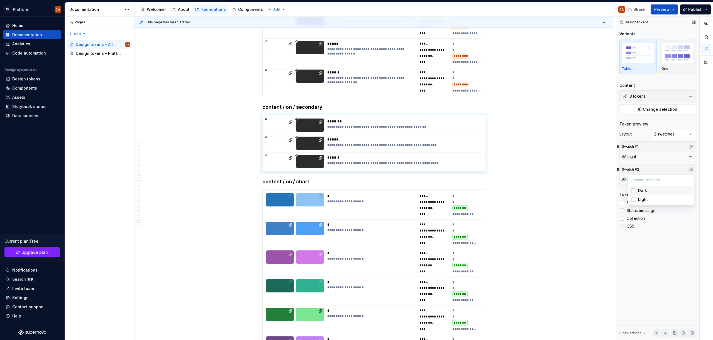
click at [699, 229] on div "Comments Open comments No comments yet Select ‘Comment’ from the block context …" at bounding box center [664, 179] width 97 height 324
click at [634, 204] on span "Status" at bounding box center [632, 203] width 11 height 4
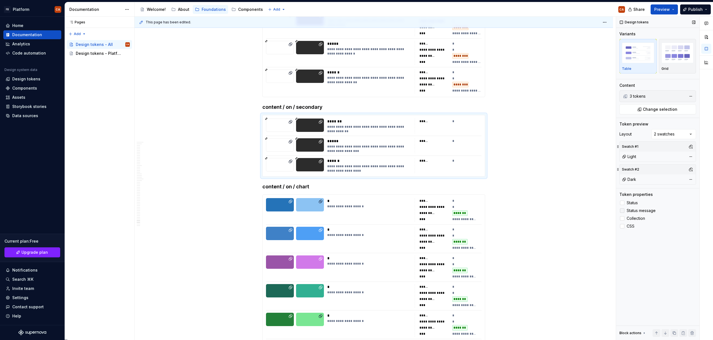
click at [637, 212] on span "Status message" at bounding box center [641, 211] width 29 height 4
click at [636, 218] on span "Collection" at bounding box center [636, 218] width 18 height 4
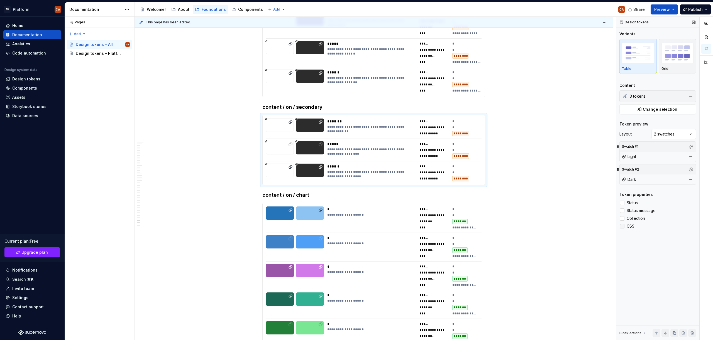
drag, startPoint x: 632, startPoint y: 225, endPoint x: 634, endPoint y: 229, distance: 4.7
click at [632, 225] on span "CSS" at bounding box center [631, 226] width 8 height 4
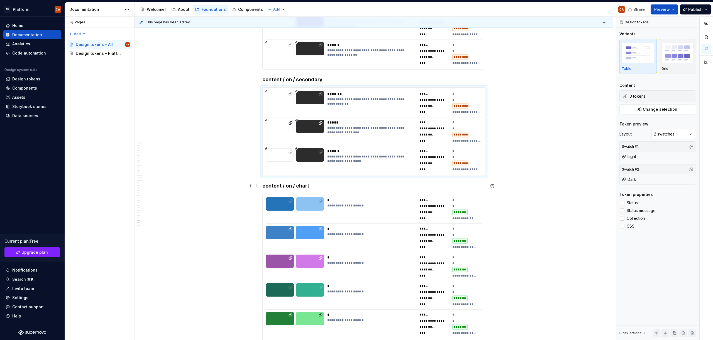
scroll to position [11939, 0]
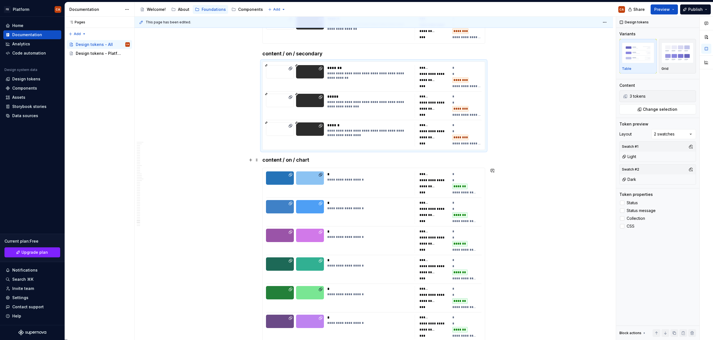
click at [309, 157] on h4 "content / on / chart" at bounding box center [373, 160] width 223 height 7
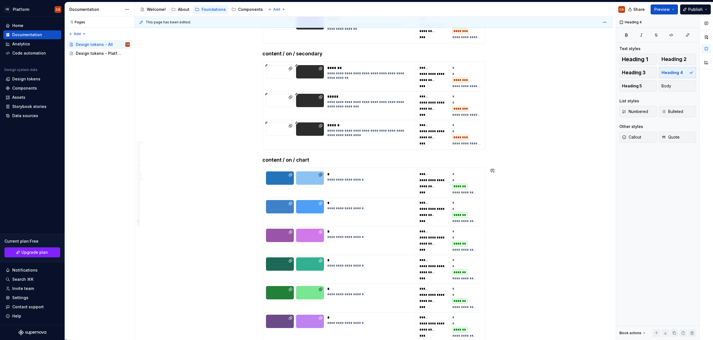
click at [343, 162] on h4 "content / on / chart" at bounding box center [373, 160] width 223 height 7
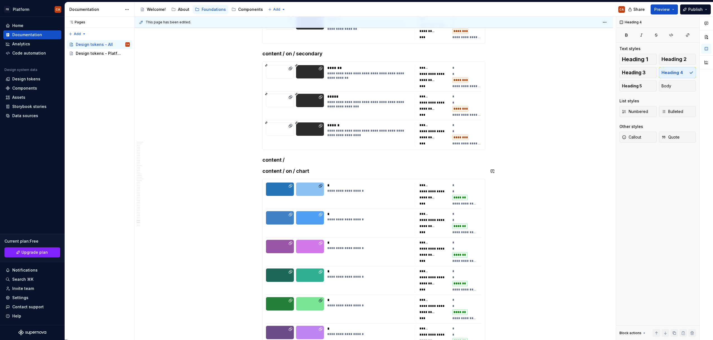
type textarea "*"
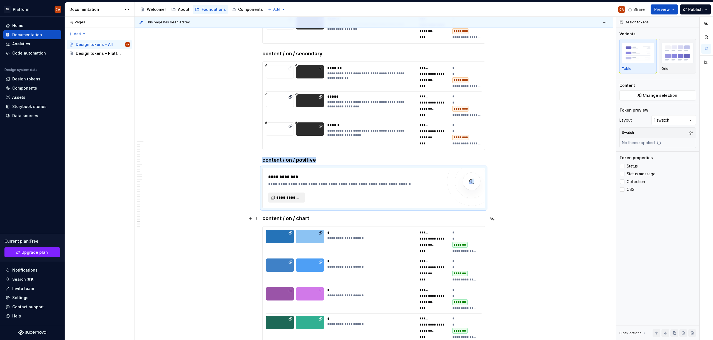
click at [292, 202] on button "**********" at bounding box center [286, 198] width 37 height 10
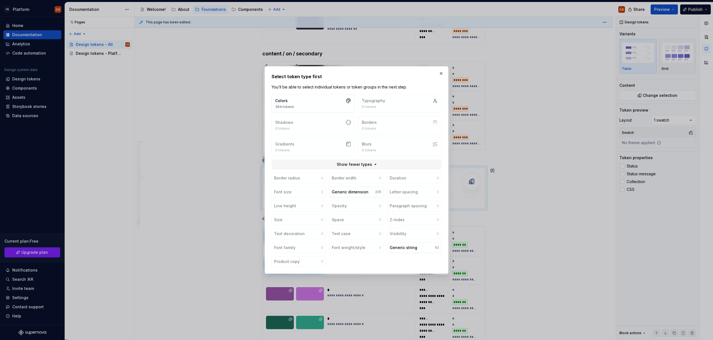
click at [288, 197] on div "Border radius 0 Border width 0 Duration 0 Font size 0 Generic dimension 226 Let…" at bounding box center [357, 220] width 170 height 94
click at [339, 108] on button "Colors 364 tokens" at bounding box center [313, 103] width 83 height 18
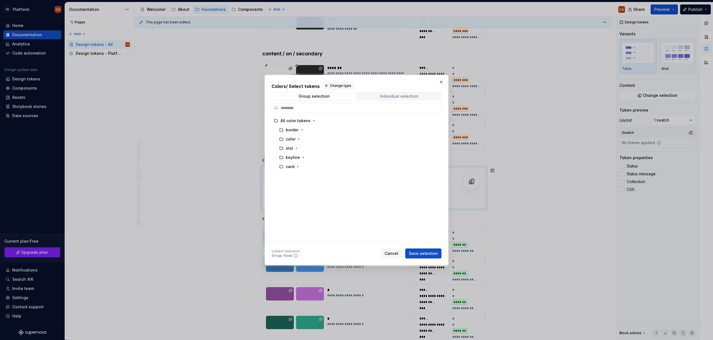
click at [397, 99] on span "Individual selection" at bounding box center [399, 96] width 84 height 8
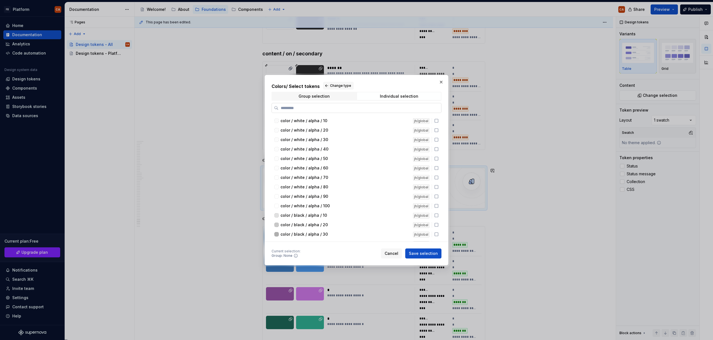
click at [392, 111] on label at bounding box center [357, 108] width 170 height 10
click at [392, 111] on input "search" at bounding box center [359, 108] width 163 height 6
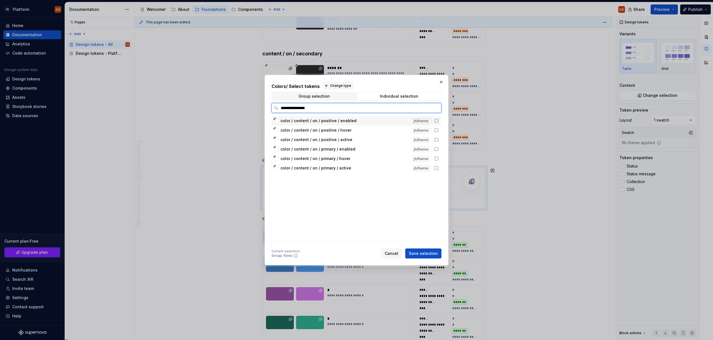
type input "**********"
click at [371, 123] on span "color / content / on / positive / enabled" at bounding box center [344, 121] width 129 height 6
click at [367, 131] on div "color / content / on / positive / hover" at bounding box center [344, 131] width 129 height 6
click at [365, 140] on div "color / content / on / positive / active" at bounding box center [344, 140] width 129 height 6
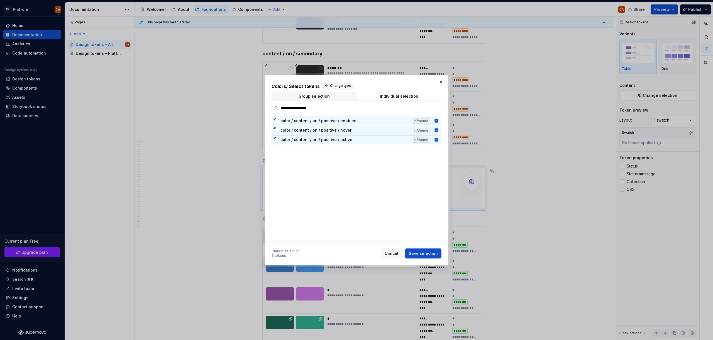
drag, startPoint x: 428, startPoint y: 253, endPoint x: 641, endPoint y: 209, distance: 216.9
click at [428, 253] on span "Save selection" at bounding box center [423, 254] width 29 height 6
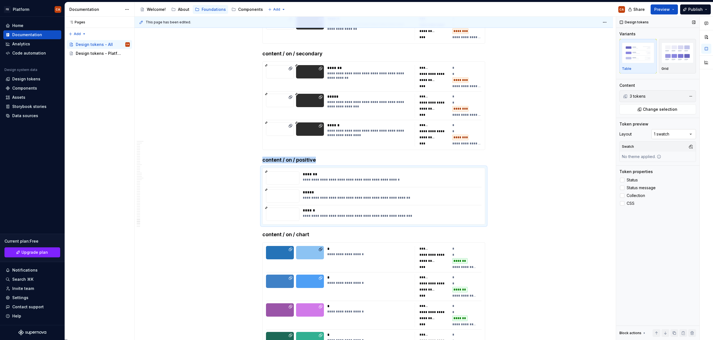
click at [668, 134] on div "Comments Open comments No comments yet Select ‘Comment’ from the block context …" at bounding box center [664, 179] width 97 height 324
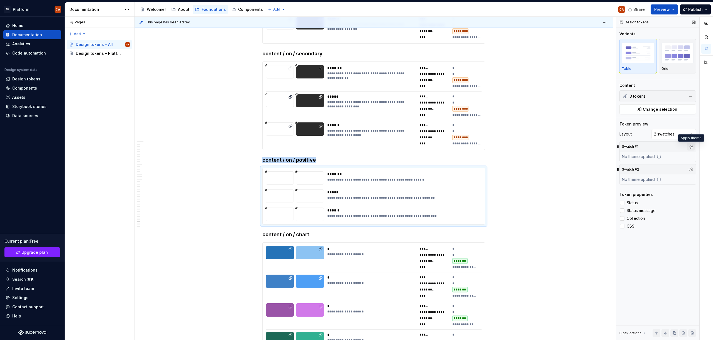
click at [693, 146] on button "button" at bounding box center [691, 147] width 8 height 8
click at [660, 178] on div "Light" at bounding box center [664, 177] width 53 height 6
click at [701, 164] on div at bounding box center [706, 179] width 13 height 324
click at [695, 166] on div "Design tokens Variants Table Grid Content 3 tokens Change selection Token previ…" at bounding box center [657, 179] width 83 height 324
click at [689, 170] on button "button" at bounding box center [691, 170] width 8 height 8
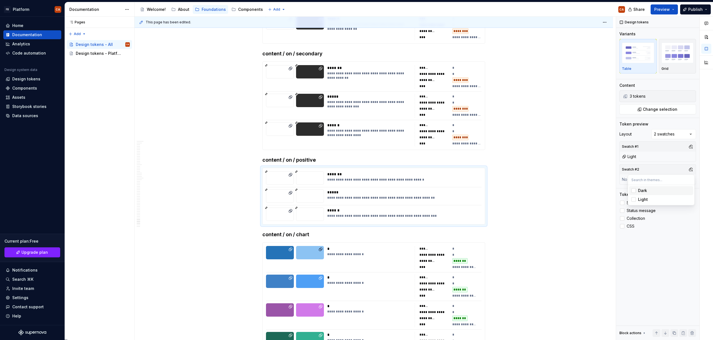
click at [674, 189] on div "Dark" at bounding box center [664, 191] width 53 height 6
click at [668, 256] on div "Comments Open comments No comments yet Select ‘Comment’ from the block context …" at bounding box center [664, 179] width 97 height 324
click at [635, 205] on label "Status" at bounding box center [657, 203] width 77 height 7
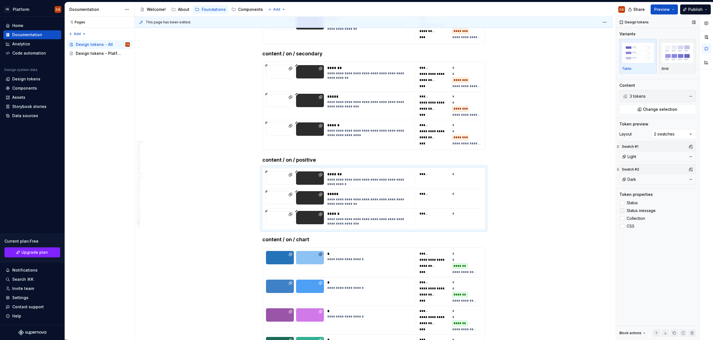
click at [636, 211] on span "Status message" at bounding box center [641, 211] width 29 height 4
drag, startPoint x: 636, startPoint y: 219, endPoint x: 632, endPoint y: 226, distance: 7.8
click at [636, 219] on span "Collection" at bounding box center [636, 218] width 18 height 4
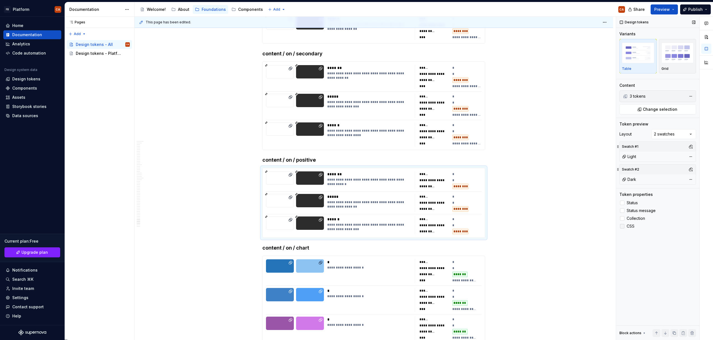
click at [632, 226] on span "CSS" at bounding box center [631, 226] width 8 height 4
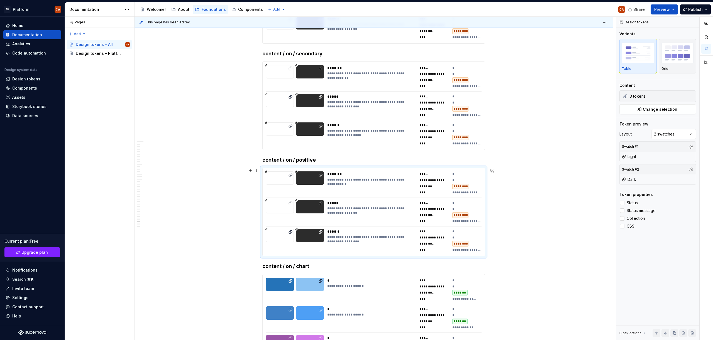
scroll to position [12019, 0]
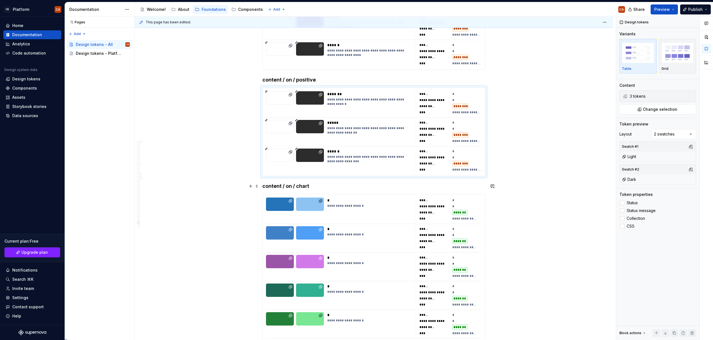
click at [310, 187] on h4 "content / on / chart" at bounding box center [373, 186] width 223 height 7
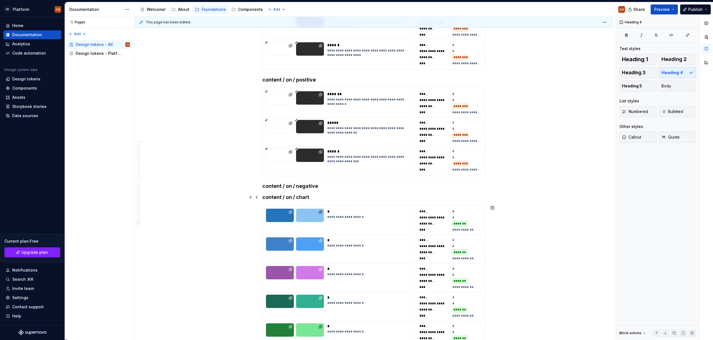
click at [329, 187] on h4 "content / on / negative" at bounding box center [373, 186] width 223 height 7
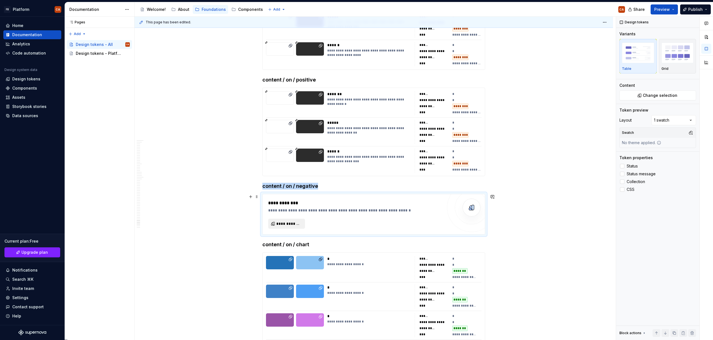
type textarea "*"
click at [283, 226] on span "**********" at bounding box center [288, 224] width 25 height 6
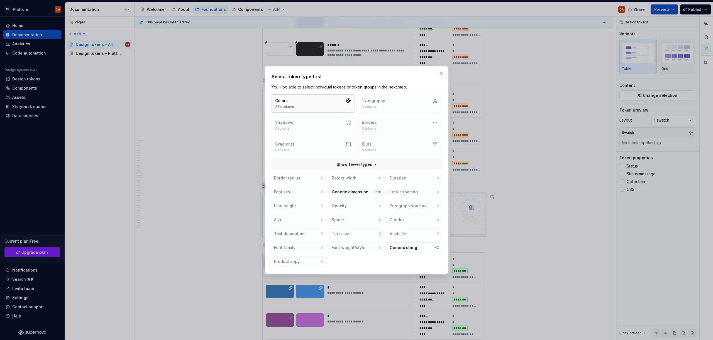
click at [316, 106] on button "Colors 364 tokens" at bounding box center [313, 103] width 83 height 18
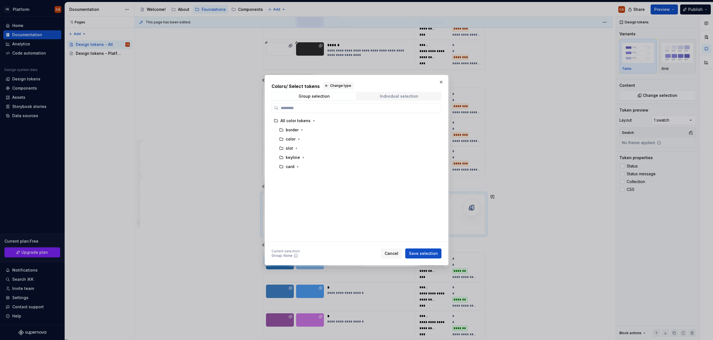
click at [400, 95] on div "Individual selection" at bounding box center [399, 96] width 38 height 4
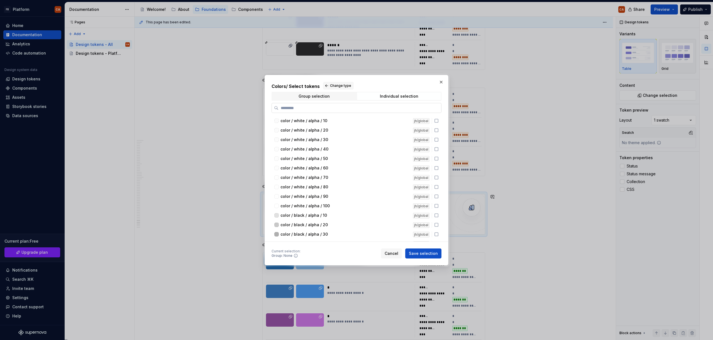
click at [387, 105] on label at bounding box center [357, 108] width 170 height 10
click at [387, 105] on input "search" at bounding box center [359, 108] width 163 height 6
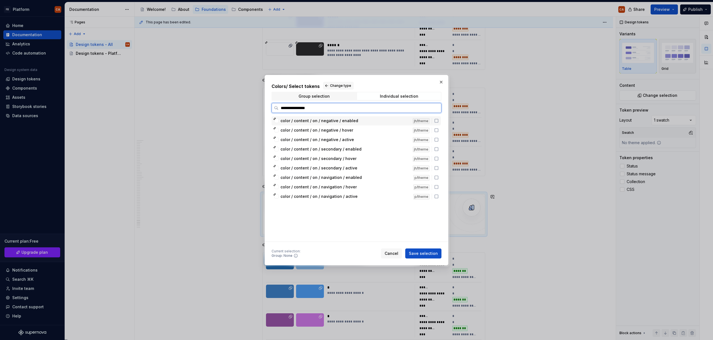
type input "**********"
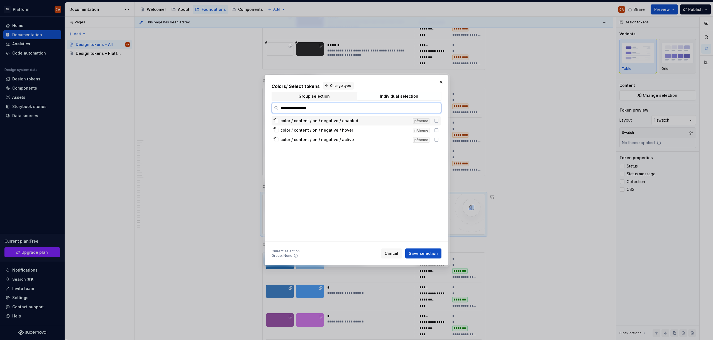
click at [378, 117] on div "color / content / on / negative / enabled jh/theme" at bounding box center [356, 120] width 169 height 9
click at [376, 132] on div "color / content / on / negative / hover" at bounding box center [344, 131] width 129 height 6
click at [373, 143] on div "color / content / on / negative / active jh/theme" at bounding box center [356, 139] width 169 height 9
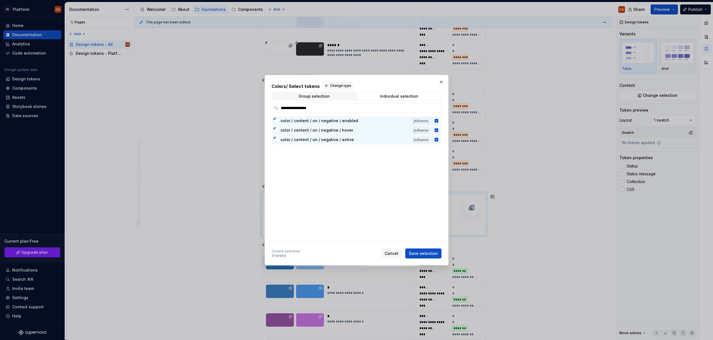
drag, startPoint x: 427, startPoint y: 255, endPoint x: 438, endPoint y: 254, distance: 10.9
click at [428, 255] on span "Save selection" at bounding box center [423, 254] width 29 height 6
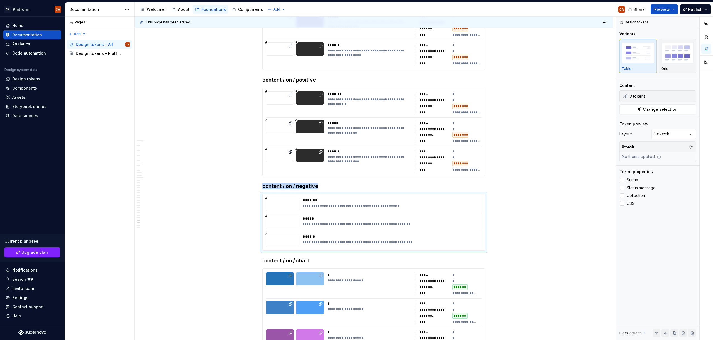
click at [674, 138] on div "Comments Open comments No comments yet Select ‘Comment’ from the block context …" at bounding box center [664, 179] width 97 height 324
click at [687, 146] on button "button" at bounding box center [691, 147] width 8 height 8
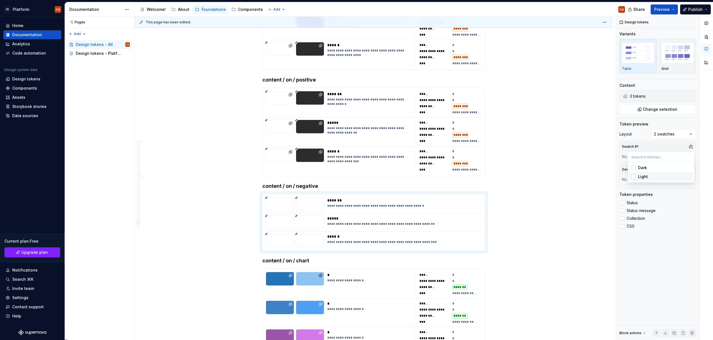
click at [664, 175] on div "Light" at bounding box center [664, 177] width 53 height 6
click at [700, 160] on div at bounding box center [706, 179] width 13 height 324
click at [691, 169] on button "button" at bounding box center [691, 170] width 8 height 8
click at [675, 188] on div "Dark" at bounding box center [664, 191] width 53 height 6
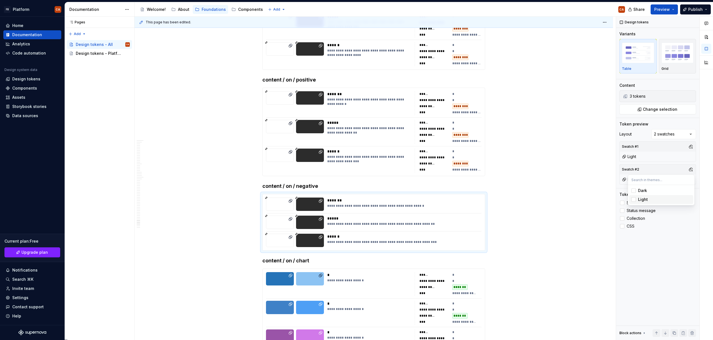
click at [677, 236] on div "Comments Open comments No comments yet Select ‘Comment’ from the block context …" at bounding box center [664, 179] width 97 height 324
click at [634, 203] on span "Status" at bounding box center [632, 203] width 11 height 4
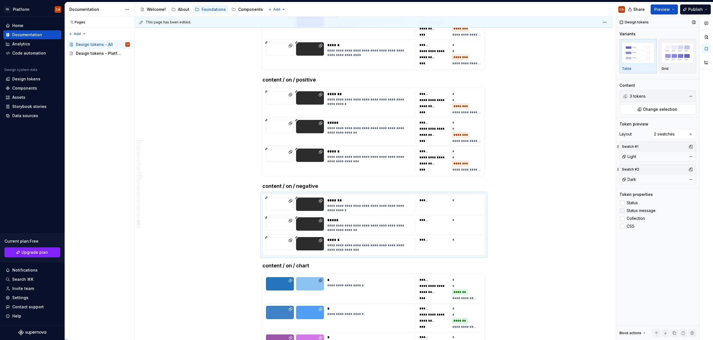
click at [637, 210] on span "Status message" at bounding box center [641, 211] width 29 height 4
drag, startPoint x: 635, startPoint y: 220, endPoint x: 628, endPoint y: 228, distance: 10.7
click at [635, 220] on span "Collection" at bounding box center [636, 218] width 18 height 4
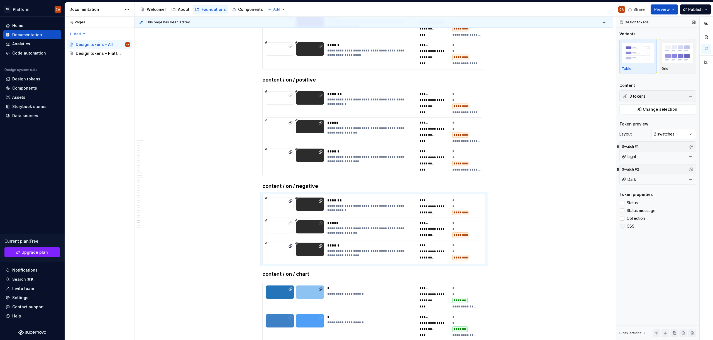
click at [628, 228] on span "CSS" at bounding box center [631, 226] width 8 height 4
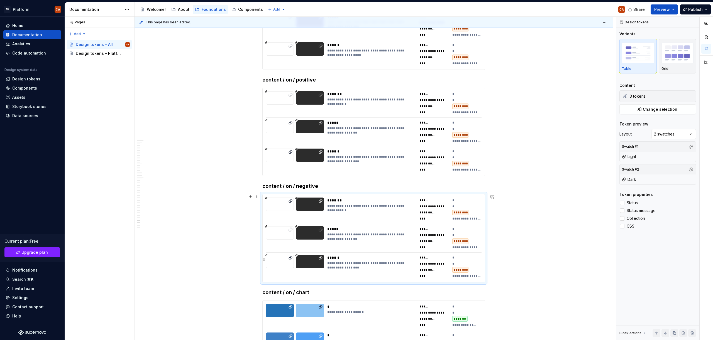
scroll to position [12050, 0]
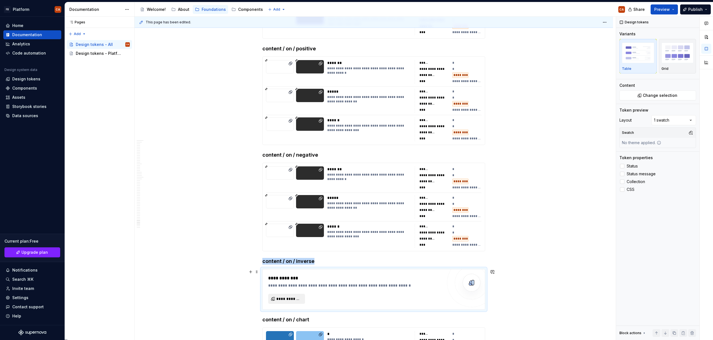
click at [300, 300] on span "**********" at bounding box center [288, 299] width 25 height 6
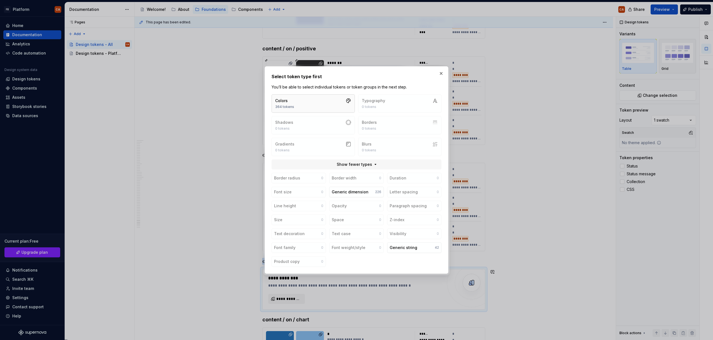
click at [307, 100] on button "Colors 364 tokens" at bounding box center [313, 103] width 83 height 18
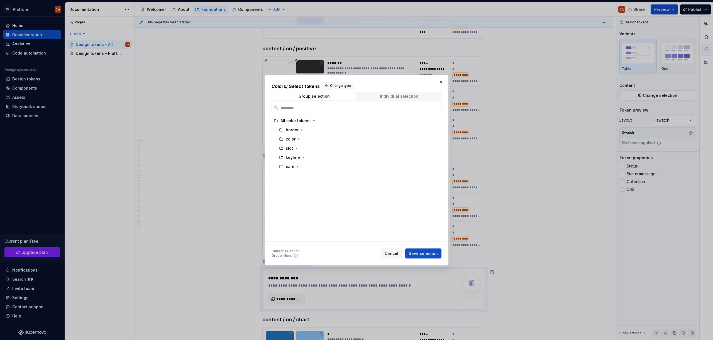
click at [399, 100] on span "Individual selection" at bounding box center [399, 96] width 84 height 8
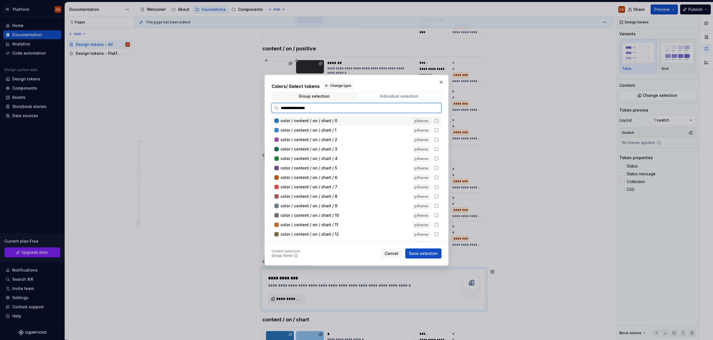
type input "**********"
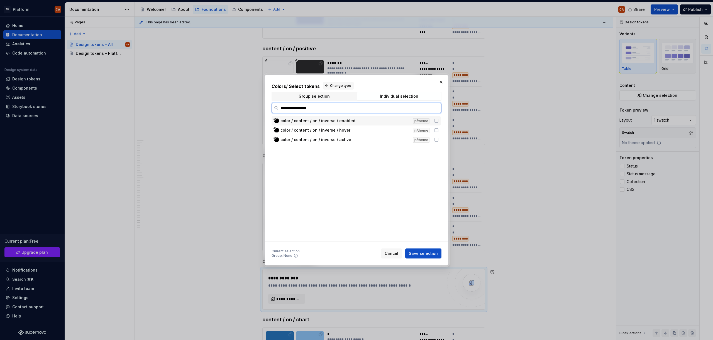
click at [386, 124] on div "color / content / on / inverse / enabled jh/theme" at bounding box center [356, 120] width 169 height 9
click at [383, 131] on div "color / content / on / inverse / hover" at bounding box center [344, 131] width 129 height 6
drag, startPoint x: 382, startPoint y: 141, endPoint x: 424, endPoint y: 202, distance: 74.7
click at [382, 141] on div "color / content / on / inverse / active" at bounding box center [344, 140] width 129 height 6
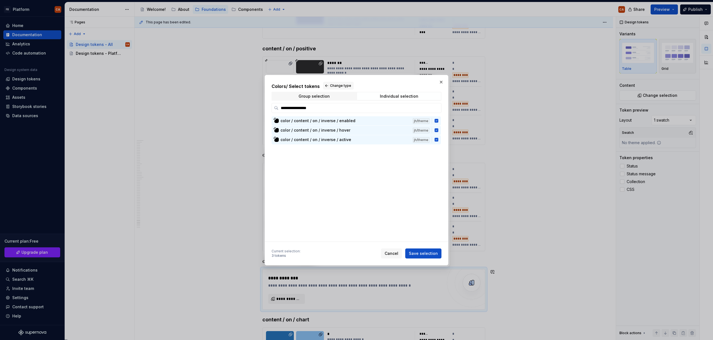
click at [431, 255] on span "Save selection" at bounding box center [423, 254] width 29 height 6
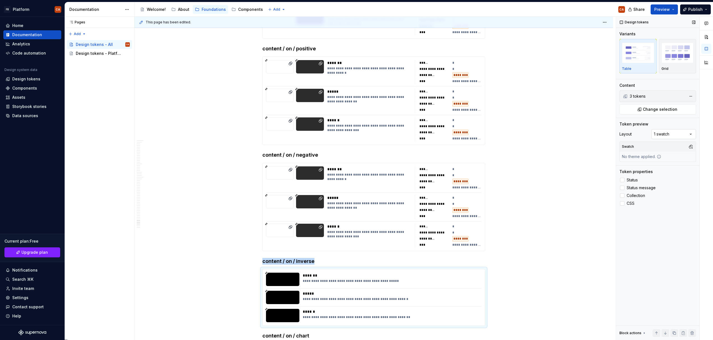
click at [666, 136] on div "Comments Open comments No comments yet Select ‘Comment’ from the block context …" at bounding box center [664, 179] width 97 height 324
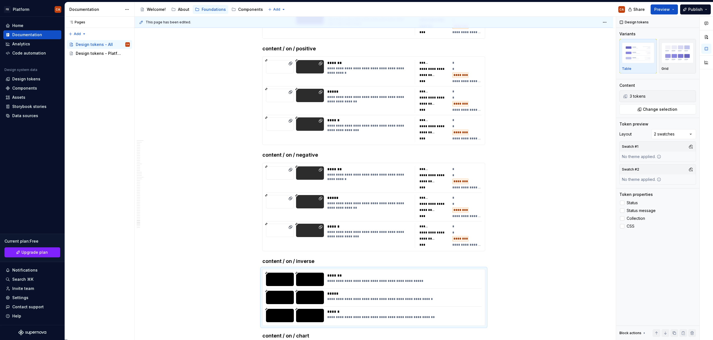
click at [701, 171] on div at bounding box center [706, 179] width 13 height 324
click at [691, 148] on button "button" at bounding box center [691, 147] width 8 height 8
click at [659, 175] on div "Light" at bounding box center [664, 177] width 53 height 6
click at [701, 168] on div at bounding box center [706, 179] width 13 height 324
click at [692, 170] on button "button" at bounding box center [691, 170] width 8 height 8
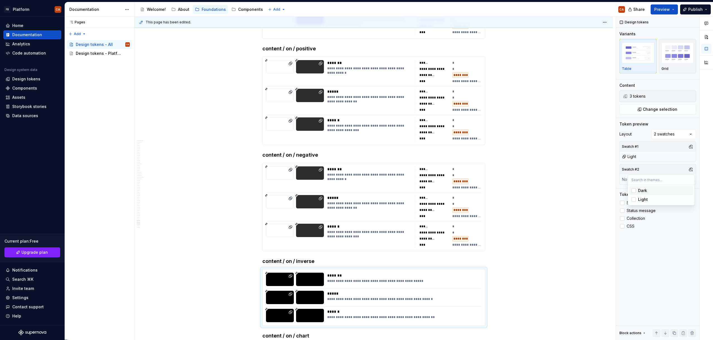
click at [669, 189] on div "Dark" at bounding box center [664, 191] width 53 height 6
click at [697, 236] on div "Comments Open comments No comments yet Select ‘Comment’ from the block context …" at bounding box center [664, 179] width 97 height 324
click at [630, 205] on span "Status" at bounding box center [632, 203] width 11 height 4
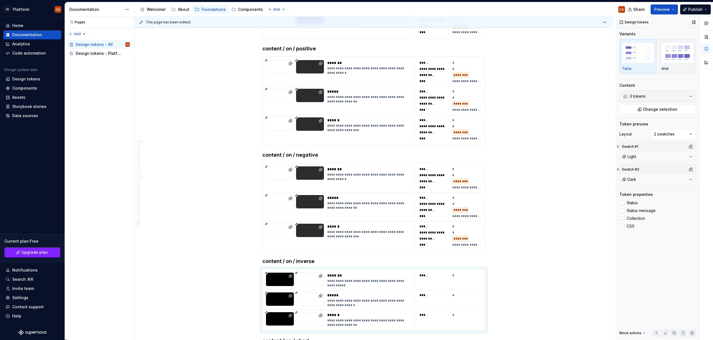
drag, startPoint x: 633, startPoint y: 214, endPoint x: 630, endPoint y: 222, distance: 8.7
click at [633, 214] on label "Status message" at bounding box center [657, 210] width 77 height 7
drag, startPoint x: 630, startPoint y: 222, endPoint x: 627, endPoint y: 229, distance: 7.6
click at [630, 222] on div "Status Status message Collection CSS" at bounding box center [657, 215] width 77 height 30
click at [627, 229] on label "CSS" at bounding box center [657, 226] width 77 height 7
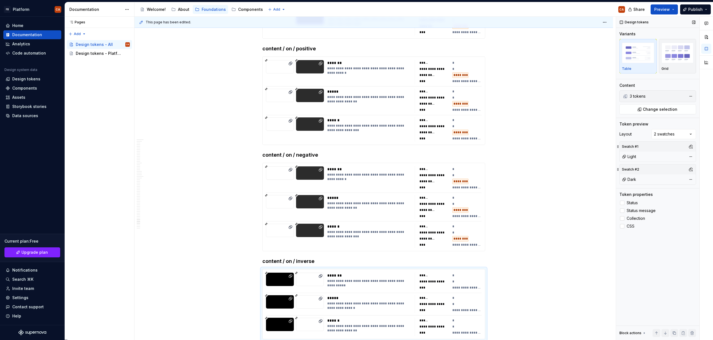
drag, startPoint x: 623, startPoint y: 217, endPoint x: 619, endPoint y: 218, distance: 3.8
click at [623, 217] on div at bounding box center [622, 218] width 4 height 4
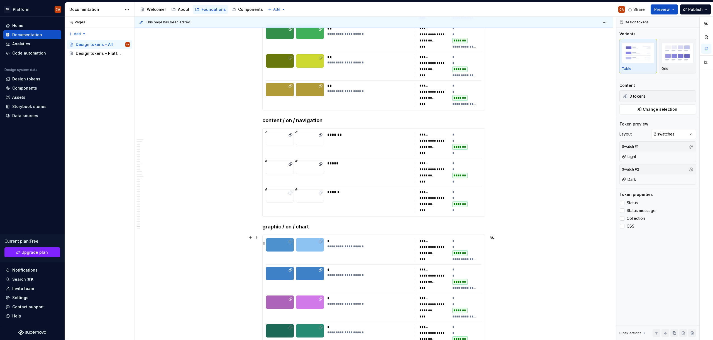
scroll to position [12843, 0]
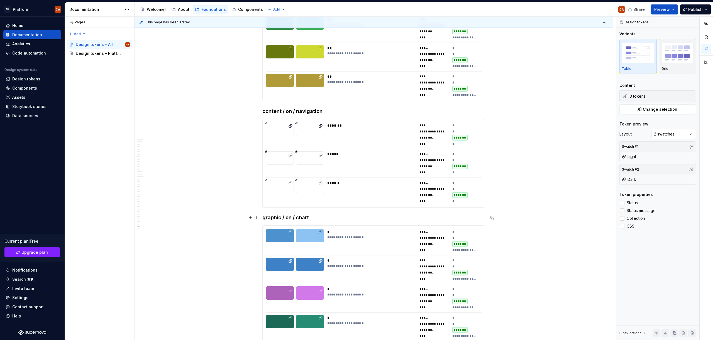
click at [330, 215] on h4 "graphic / on / chart" at bounding box center [373, 217] width 223 height 7
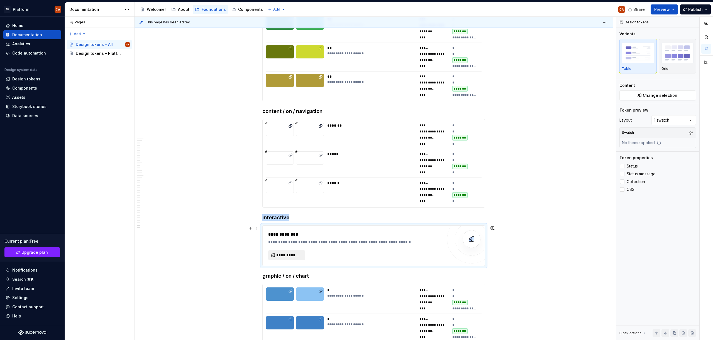
click at [285, 251] on button "**********" at bounding box center [286, 255] width 37 height 10
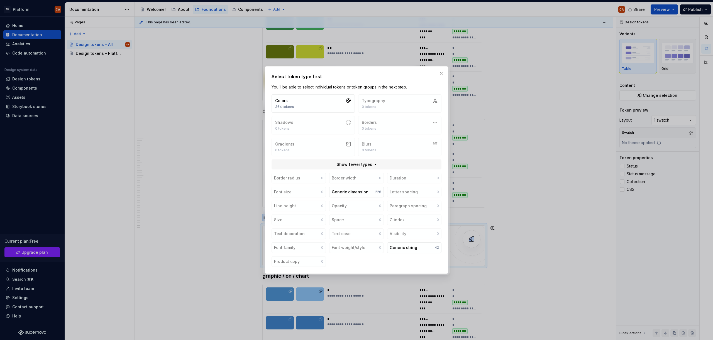
type textarea "*"
click at [307, 102] on button "Colors 364 tokens" at bounding box center [313, 103] width 83 height 18
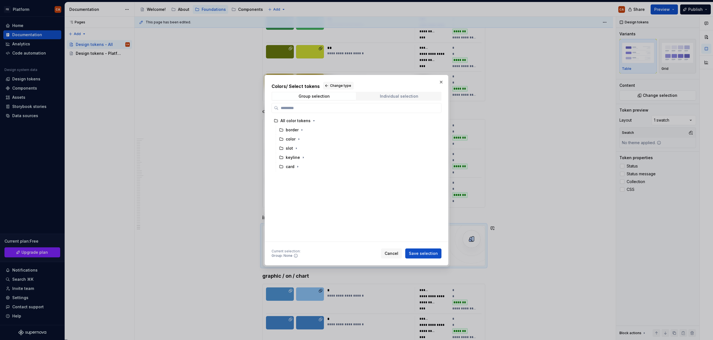
click at [411, 93] on span "Individual selection" at bounding box center [399, 96] width 84 height 8
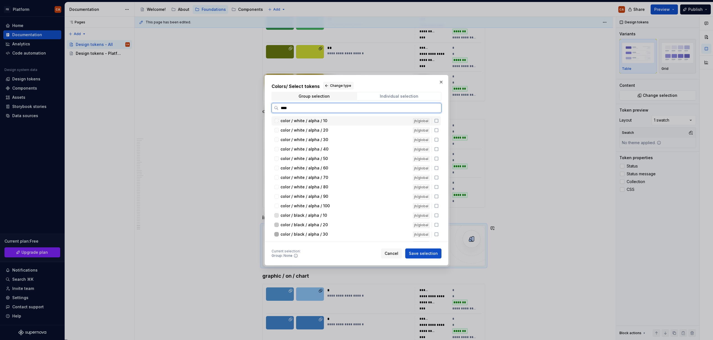
type input "*****"
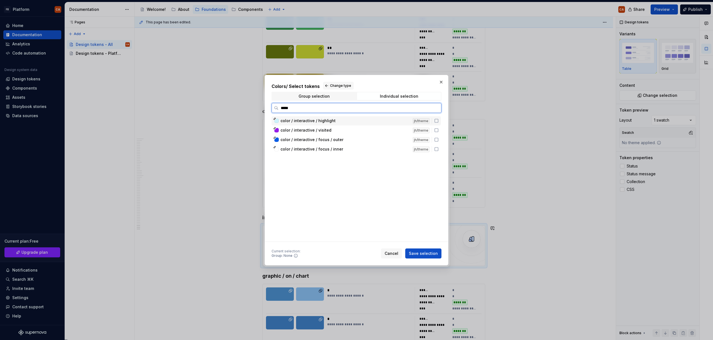
click at [334, 119] on div "color / interactive / highlight" at bounding box center [344, 121] width 129 height 6
click at [331, 129] on div "color / interactive / visited" at bounding box center [344, 131] width 129 height 6
click at [424, 253] on span "Save selection" at bounding box center [423, 254] width 29 height 6
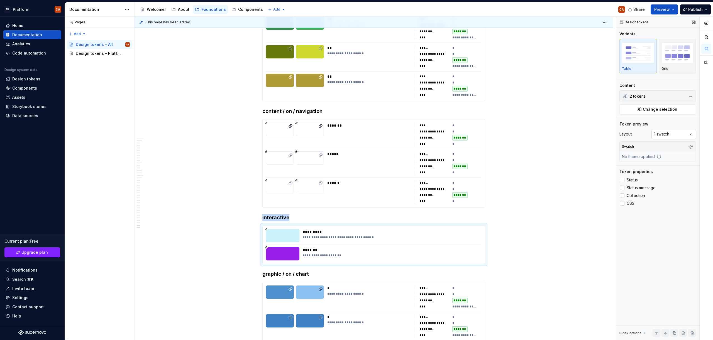
click at [669, 131] on div "Comments Open comments No comments yet Select ‘Comment’ from the block context …" at bounding box center [664, 179] width 97 height 324
click at [691, 146] on button "button" at bounding box center [691, 147] width 8 height 8
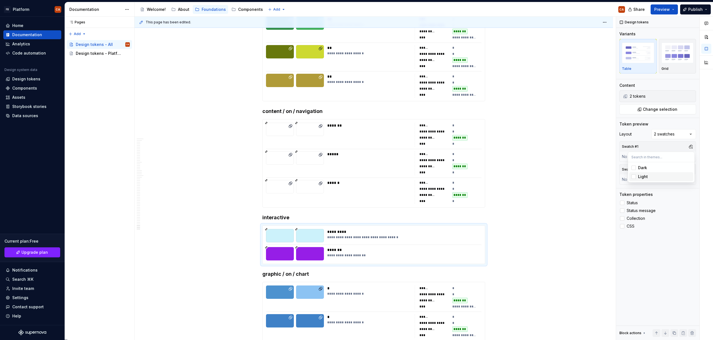
click at [649, 175] on div "Light" at bounding box center [664, 177] width 53 height 6
drag, startPoint x: 690, startPoint y: 202, endPoint x: 685, endPoint y: 172, distance: 30.8
click at [691, 202] on div "Comments Open comments No comments yet Select ‘Comment’ from the block context …" at bounding box center [664, 179] width 97 height 324
click at [695, 170] on div "Swatch #2" at bounding box center [658, 170] width 76 height 10
click at [689, 168] on button "button" at bounding box center [691, 170] width 8 height 8
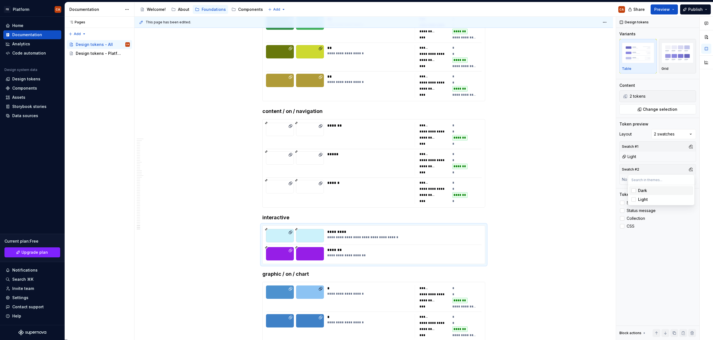
click at [657, 192] on div "Dark" at bounding box center [664, 191] width 53 height 6
click at [685, 226] on div "Comments Open comments No comments yet Select ‘Comment’ from the block context …" at bounding box center [664, 179] width 97 height 324
click at [636, 203] on span "Status" at bounding box center [632, 203] width 11 height 4
drag, startPoint x: 638, startPoint y: 210, endPoint x: 637, endPoint y: 217, distance: 7.1
click at [638, 210] on span "Status message" at bounding box center [641, 211] width 29 height 4
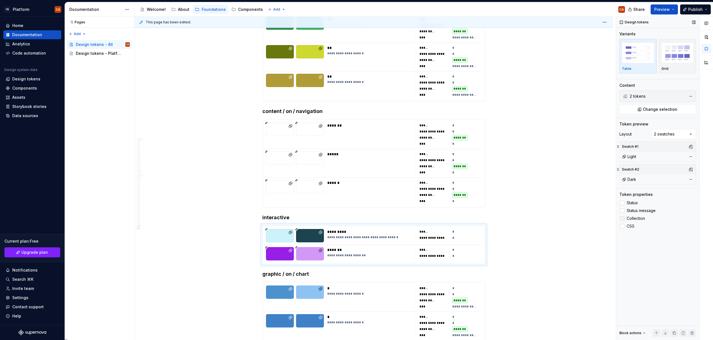
click at [636, 218] on span "Collection" at bounding box center [636, 218] width 18 height 4
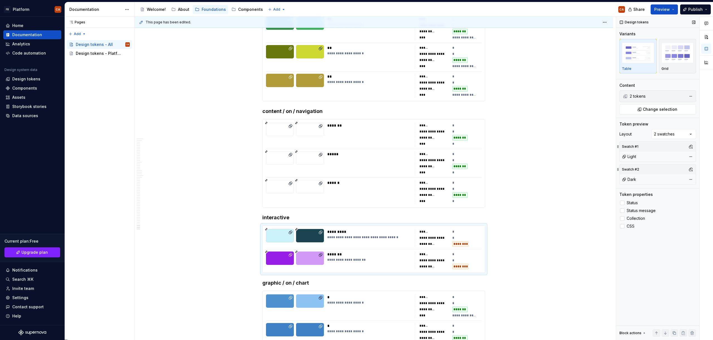
drag, startPoint x: 631, startPoint y: 224, endPoint x: 631, endPoint y: 230, distance: 6.1
click at [631, 224] on span "CSS" at bounding box center [631, 226] width 8 height 4
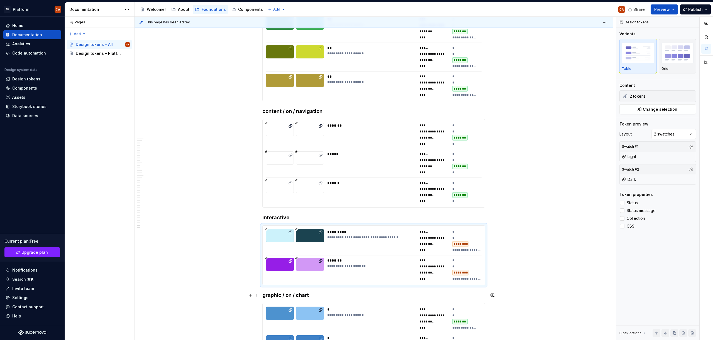
click at [286, 296] on h4 "graphic / on / chart" at bounding box center [373, 295] width 223 height 7
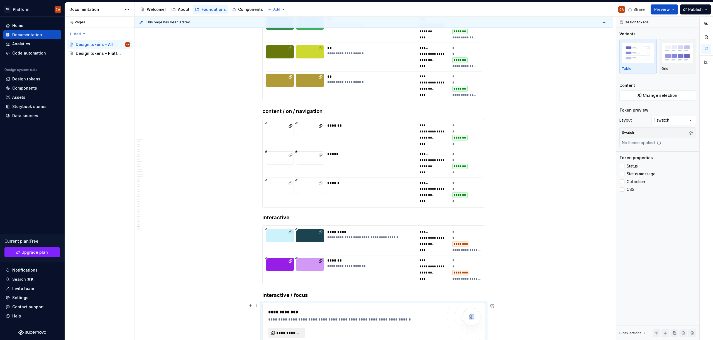
click at [285, 329] on button "**********" at bounding box center [286, 333] width 37 height 10
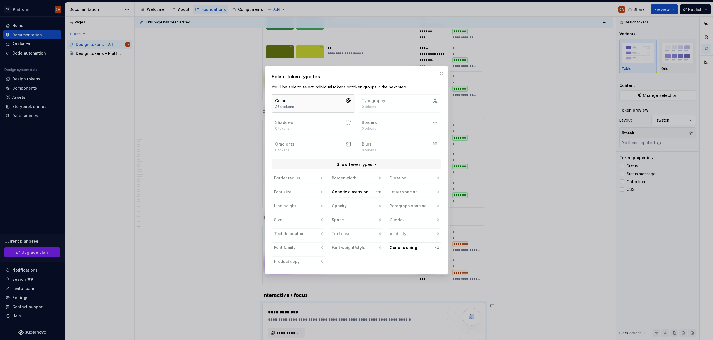
click at [304, 105] on button "Colors 364 tokens" at bounding box center [313, 103] width 83 height 18
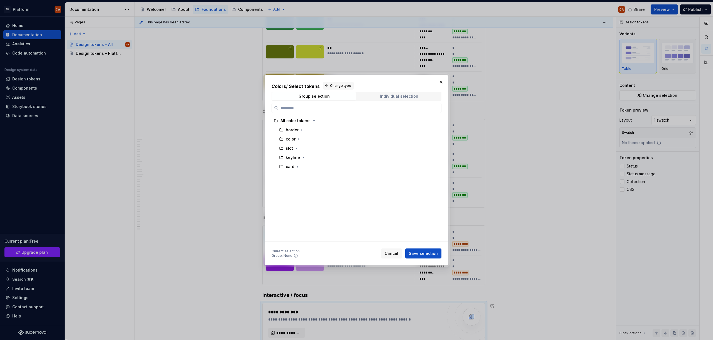
click at [410, 97] on div "Individual selection" at bounding box center [399, 96] width 38 height 4
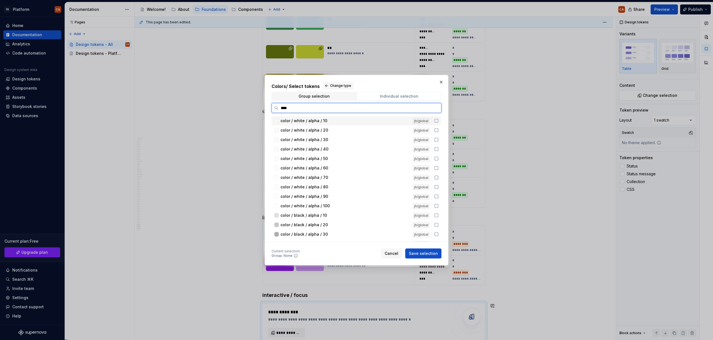
type input "*****"
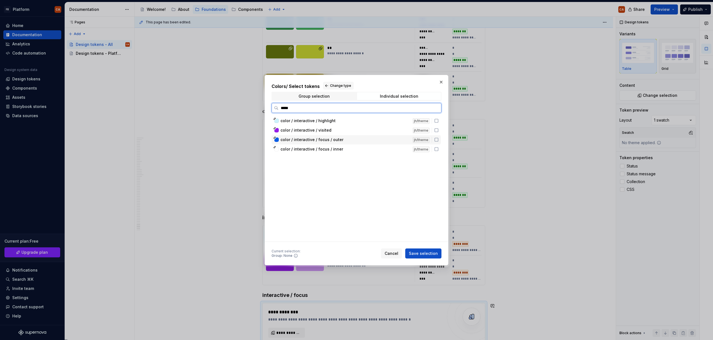
click at [348, 142] on div "color / interactive / focus / outer" at bounding box center [344, 140] width 129 height 6
click at [349, 148] on div "color / interactive / focus / inner" at bounding box center [344, 149] width 129 height 6
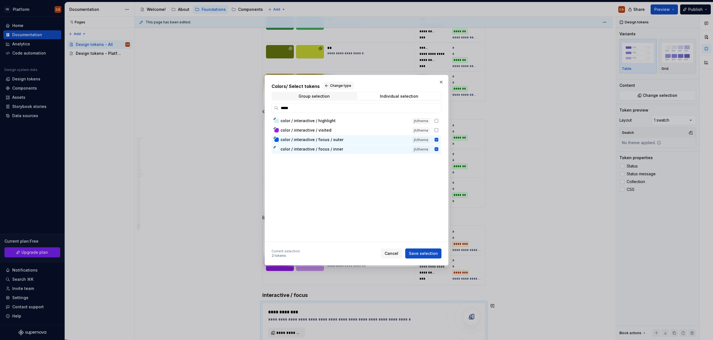
click at [420, 254] on span "Save selection" at bounding box center [423, 254] width 29 height 6
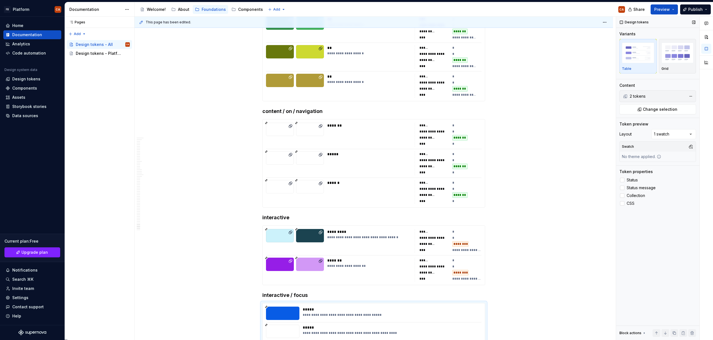
scroll to position [12845, 0]
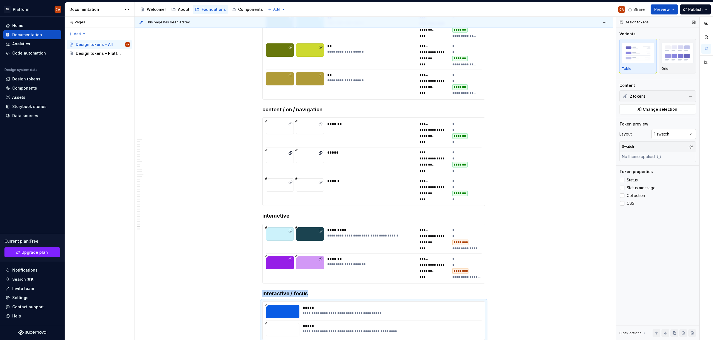
click at [673, 135] on div "Comments Open comments No comments yet Select ‘Comment’ from the block context …" at bounding box center [664, 179] width 97 height 324
click at [689, 146] on button "button" at bounding box center [691, 147] width 8 height 8
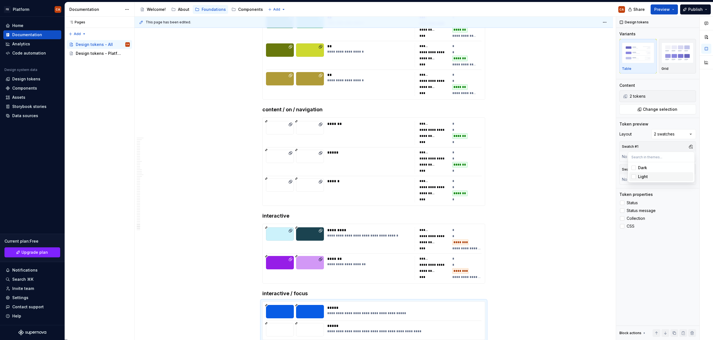
click at [660, 175] on div "Light" at bounding box center [664, 177] width 53 height 6
click at [701, 188] on div at bounding box center [706, 179] width 13 height 324
click at [690, 172] on button "button" at bounding box center [691, 170] width 8 height 8
click at [664, 188] on div "Dark" at bounding box center [664, 191] width 53 height 6
click at [687, 222] on div "Comments Open comments No comments yet Select ‘Comment’ from the block context …" at bounding box center [664, 179] width 97 height 324
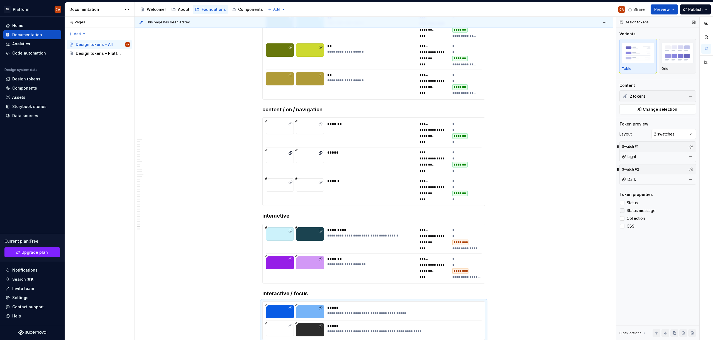
click at [635, 200] on label "Status" at bounding box center [657, 203] width 77 height 7
click at [638, 209] on span "Status message" at bounding box center [641, 211] width 29 height 4
click at [637, 219] on span "Collection" at bounding box center [636, 218] width 18 height 4
click at [631, 225] on span "CSS" at bounding box center [631, 226] width 8 height 4
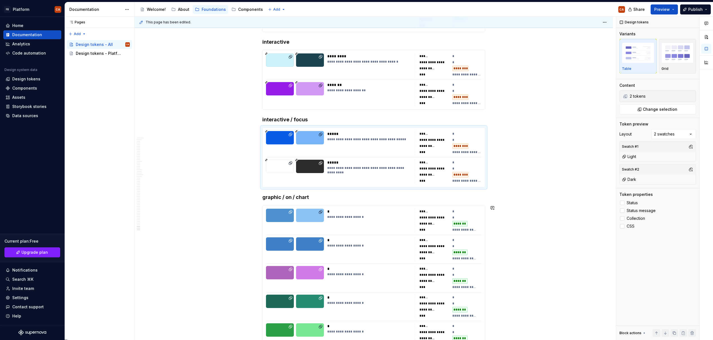
scroll to position [12990, 0]
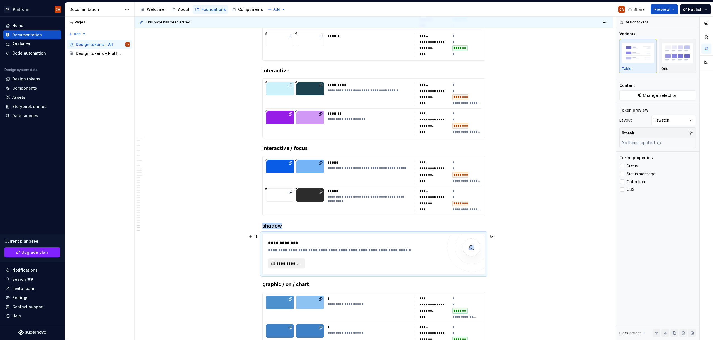
type textarea "*"
click at [299, 264] on span "**********" at bounding box center [288, 264] width 25 height 6
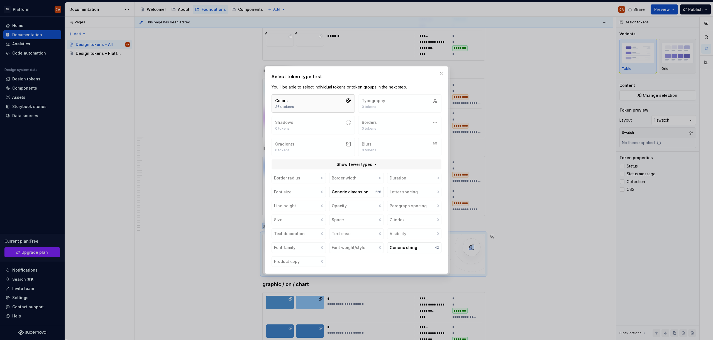
click at [311, 103] on button "Colors 364 tokens" at bounding box center [313, 103] width 83 height 18
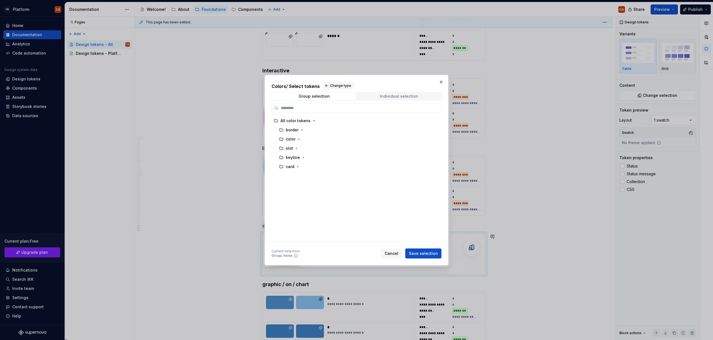
click at [399, 94] on span "Individual selection" at bounding box center [399, 96] width 84 height 8
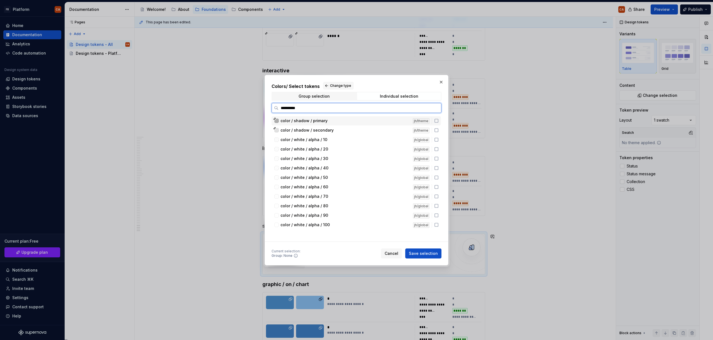
type input "**********"
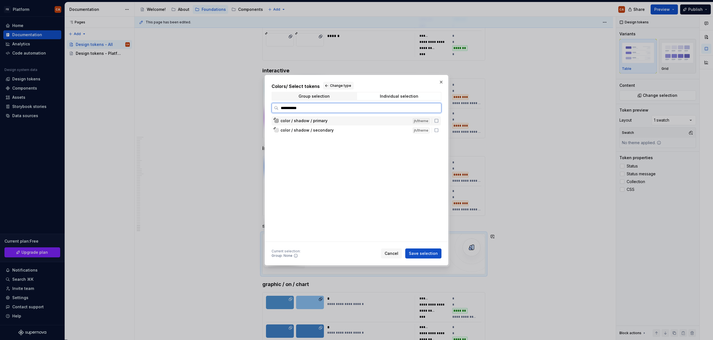
click at [311, 121] on span "color / shadow / primary" at bounding box center [303, 121] width 47 height 6
click at [320, 129] on span "color / shadow / secondary" at bounding box center [306, 131] width 53 height 6
drag, startPoint x: 421, startPoint y: 252, endPoint x: 518, endPoint y: 198, distance: 110.7
click at [421, 252] on span "Save selection" at bounding box center [423, 254] width 29 height 6
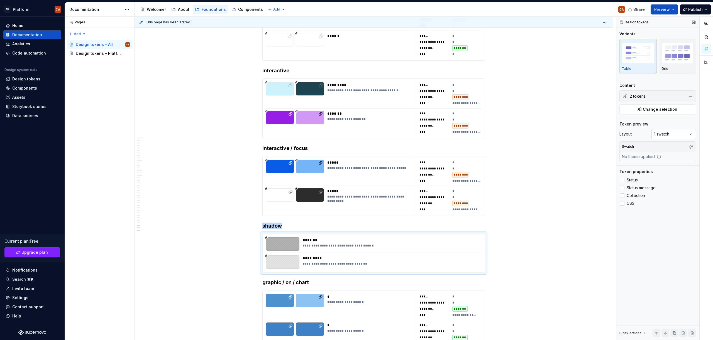
click at [670, 136] on div "Comments Open comments No comments yet Select ‘Comment’ from the block context …" at bounding box center [664, 179] width 97 height 324
click at [688, 145] on button "button" at bounding box center [691, 147] width 8 height 8
click at [639, 176] on div "Light" at bounding box center [643, 177] width 10 height 6
click at [698, 192] on div "Comments Open comments No comments yet Select ‘Comment’ from the block context …" at bounding box center [664, 179] width 97 height 324
click at [691, 169] on button "button" at bounding box center [691, 170] width 8 height 8
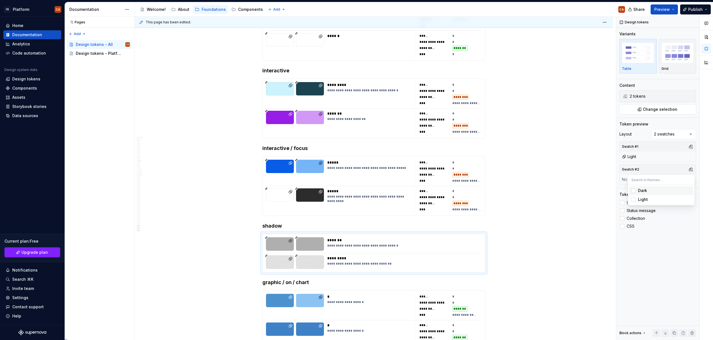
drag, startPoint x: 661, startPoint y: 187, endPoint x: 662, endPoint y: 190, distance: 3.4
click at [661, 187] on span "Dark" at bounding box center [661, 190] width 64 height 9
click at [678, 255] on div "Comments Open comments No comments yet Select ‘Comment’ from the block context …" at bounding box center [664, 179] width 97 height 324
click at [632, 205] on span "Status" at bounding box center [632, 203] width 11 height 4
click at [634, 212] on span "Status message" at bounding box center [641, 211] width 29 height 4
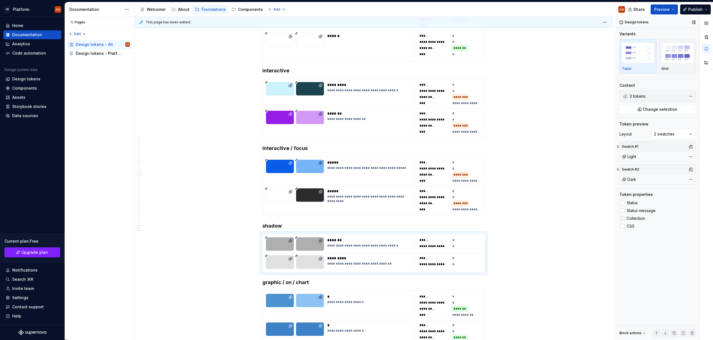
click at [634, 219] on span "Collection" at bounding box center [636, 218] width 18 height 4
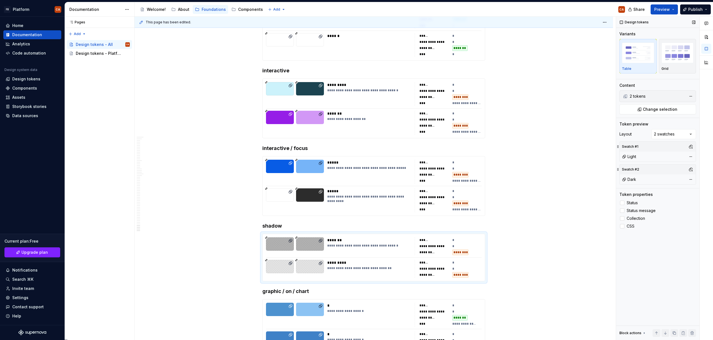
drag, startPoint x: 631, startPoint y: 225, endPoint x: 629, endPoint y: 231, distance: 6.0
click at [631, 225] on span "CSS" at bounding box center [631, 226] width 8 height 4
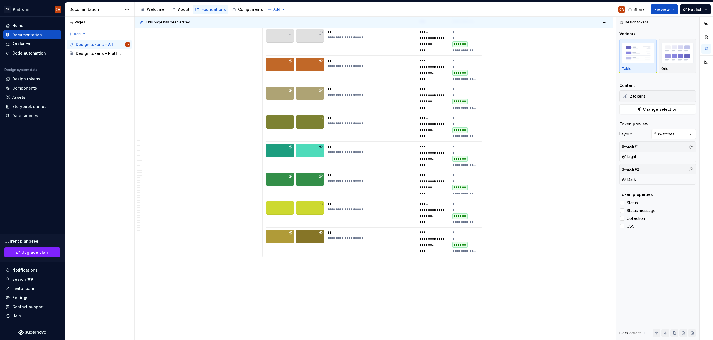
scroll to position [13589, 0]
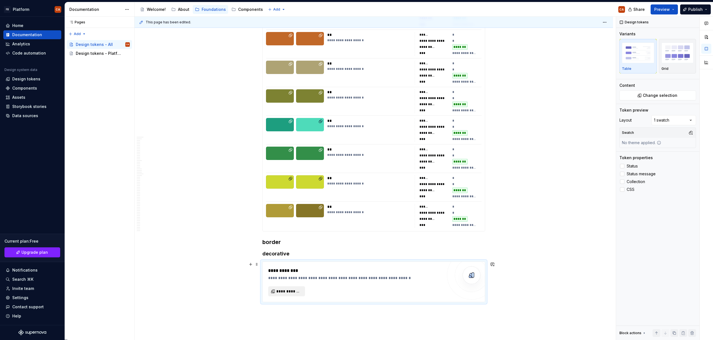
click at [289, 288] on button "**********" at bounding box center [286, 292] width 37 height 10
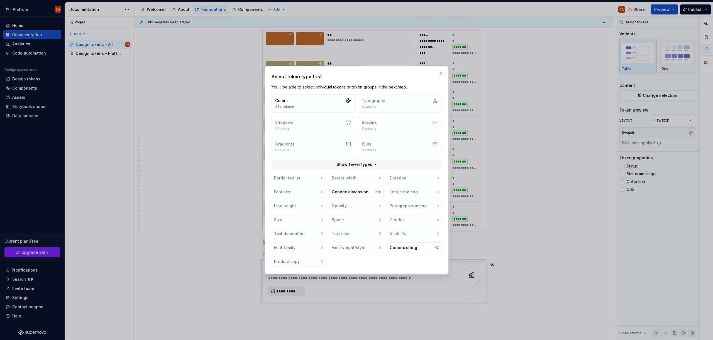
type textarea "*"
click at [326, 104] on button "Colors 364 tokens" at bounding box center [313, 103] width 83 height 18
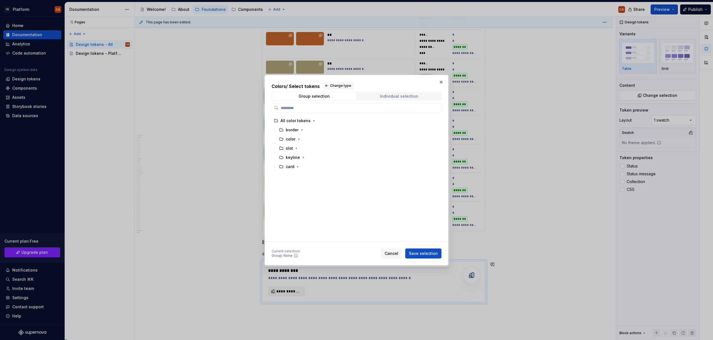
click at [399, 95] on div "Individual selection" at bounding box center [399, 96] width 38 height 4
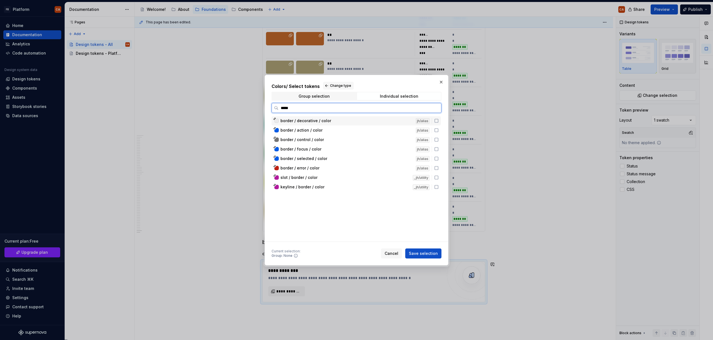
type input "******"
click at [436, 120] on icon at bounding box center [436, 121] width 4 height 4
click at [427, 252] on span "Save selection" at bounding box center [423, 254] width 29 height 6
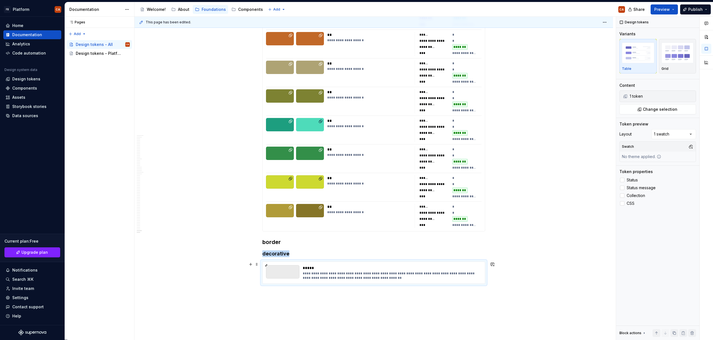
type textarea "*"
click at [654, 107] on span "Change selection" at bounding box center [660, 110] width 35 height 6
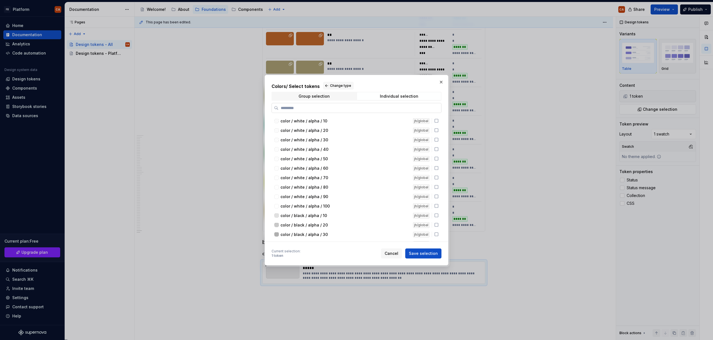
click at [353, 109] on input "search" at bounding box center [359, 108] width 163 height 6
type input "***"
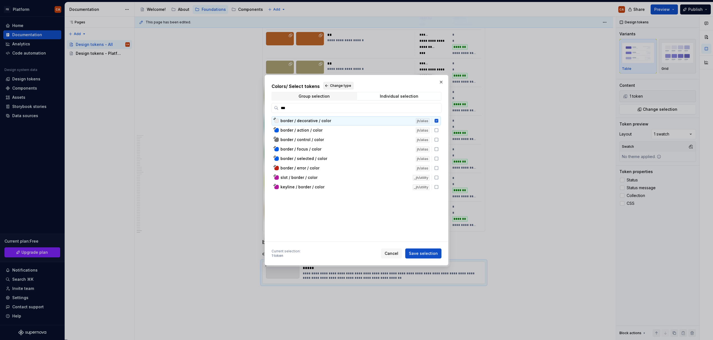
click at [344, 83] on button "Change type" at bounding box center [338, 86] width 31 height 8
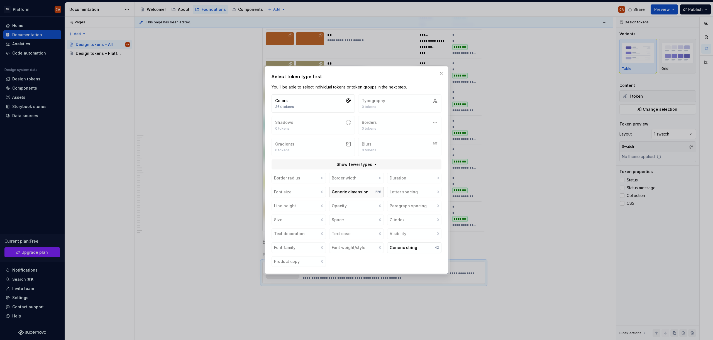
click at [356, 191] on div "Generic dimension" at bounding box center [350, 192] width 37 height 6
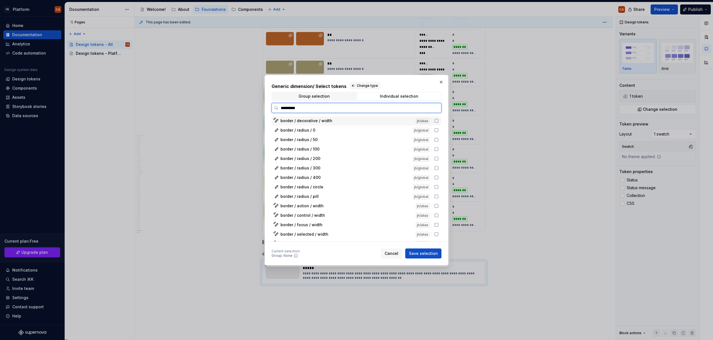
type input "**********"
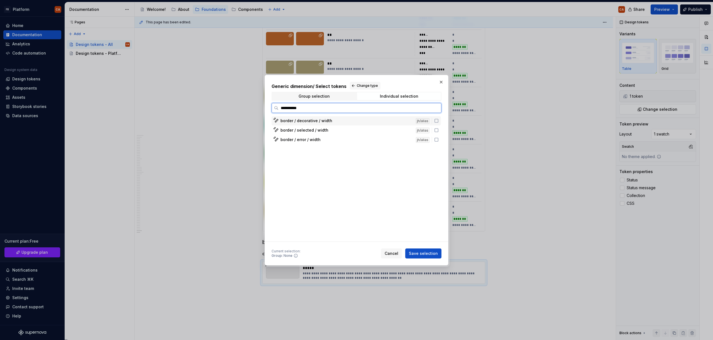
click at [357, 124] on div "border / decorative / width jh/alias" at bounding box center [356, 120] width 169 height 9
click at [426, 256] on span "Save selection" at bounding box center [423, 254] width 29 height 6
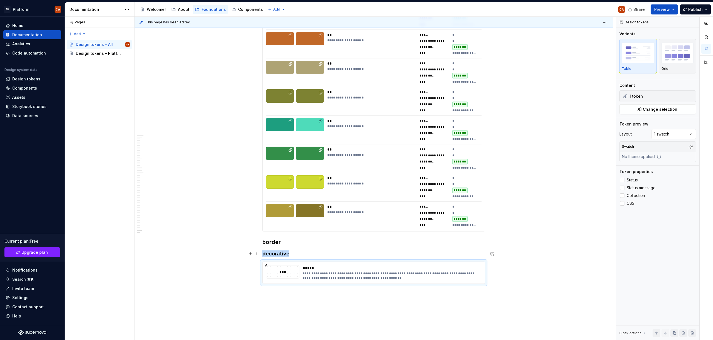
click at [294, 252] on h4 "decorative" at bounding box center [373, 254] width 223 height 7
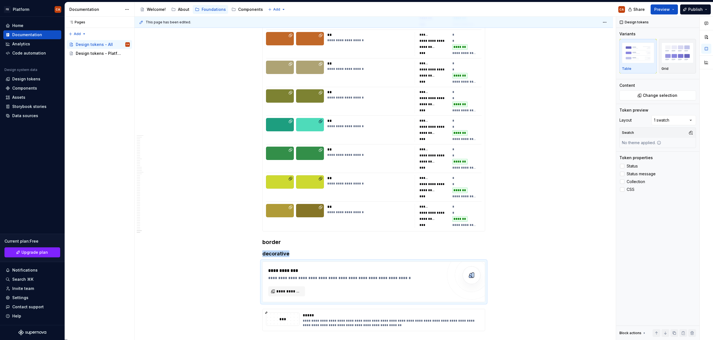
type textarea "*"
click at [284, 292] on span "**********" at bounding box center [288, 292] width 25 height 6
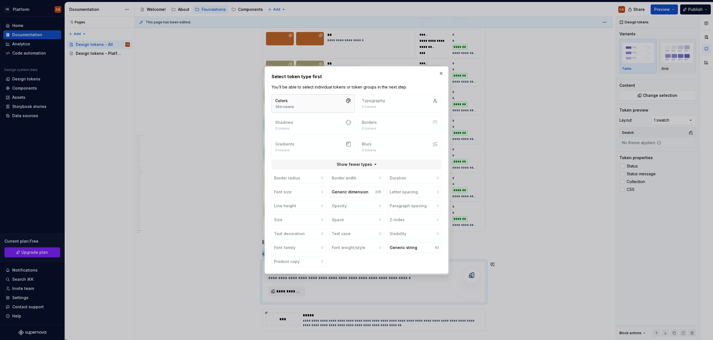
click at [318, 107] on button "Colors 364 tokens" at bounding box center [313, 103] width 83 height 18
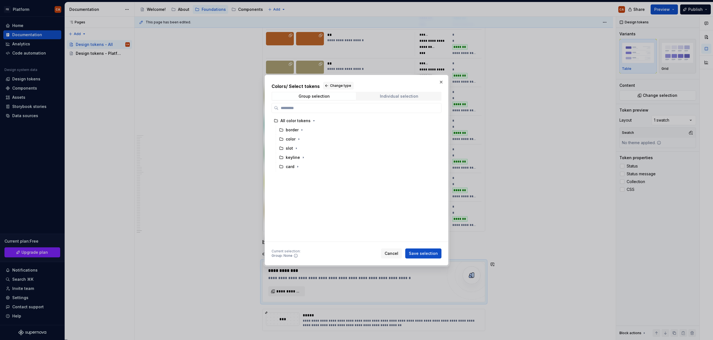
click at [390, 96] on div "Individual selection" at bounding box center [399, 96] width 38 height 4
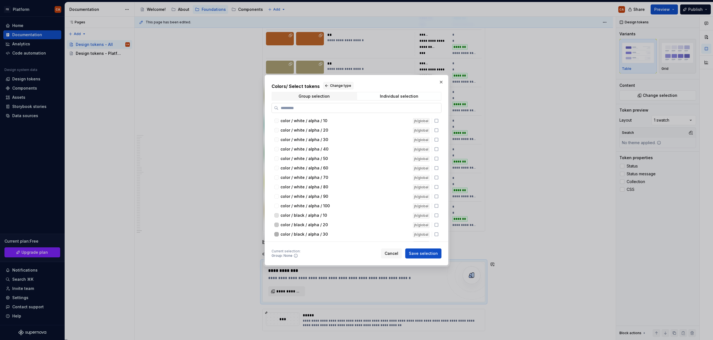
click at [312, 106] on input "search" at bounding box center [359, 108] width 163 height 6
type input "*"
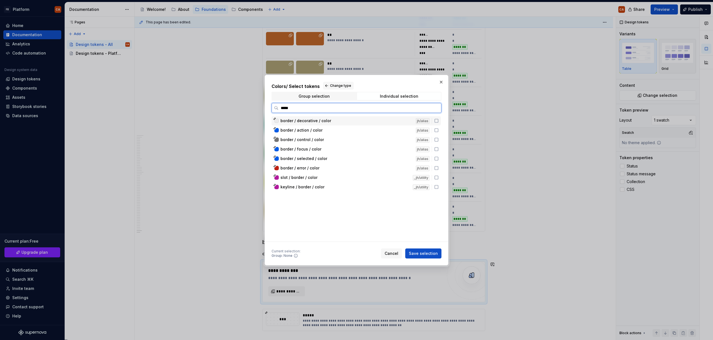
type input "******"
click at [435, 121] on icon at bounding box center [436, 121] width 4 height 4
click at [432, 252] on span "Save selection" at bounding box center [423, 254] width 29 height 6
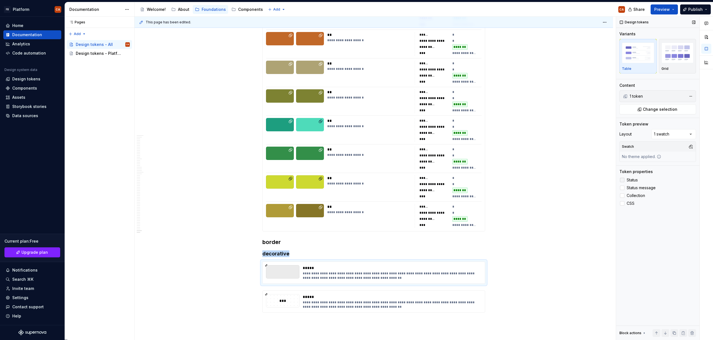
click at [633, 180] on span "Status" at bounding box center [632, 180] width 11 height 4
click at [635, 187] on span "Status message" at bounding box center [641, 188] width 29 height 4
drag, startPoint x: 635, startPoint y: 195, endPoint x: 632, endPoint y: 202, distance: 7.1
click at [635, 195] on span "Collection" at bounding box center [636, 196] width 18 height 4
click at [632, 202] on span "CSS" at bounding box center [631, 203] width 8 height 4
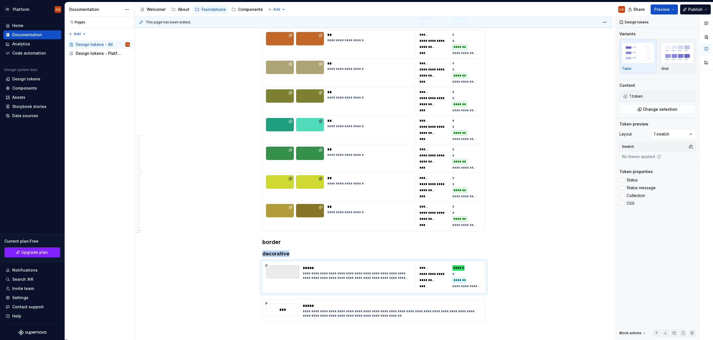
click at [674, 135] on div "Comments Open comments No comments yet Select ‘Comment’ from the block context …" at bounding box center [664, 179] width 97 height 324
click at [689, 146] on button "button" at bounding box center [691, 147] width 8 height 8
click at [647, 179] on div "Light" at bounding box center [664, 177] width 53 height 6
click at [701, 197] on div at bounding box center [706, 179] width 13 height 324
click at [689, 169] on button "button" at bounding box center [691, 170] width 8 height 8
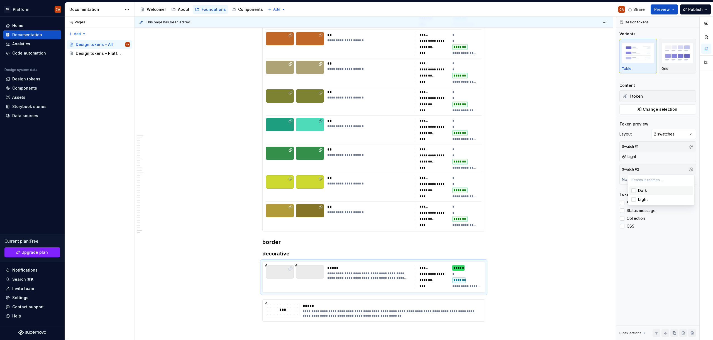
click at [652, 188] on div "Dark" at bounding box center [664, 191] width 53 height 6
click at [394, 305] on html "FB Platform CA Home Documentation Analytics Code automation Design system data …" at bounding box center [356, 170] width 713 height 340
click at [401, 310] on div "**********" at bounding box center [390, 313] width 175 height 9
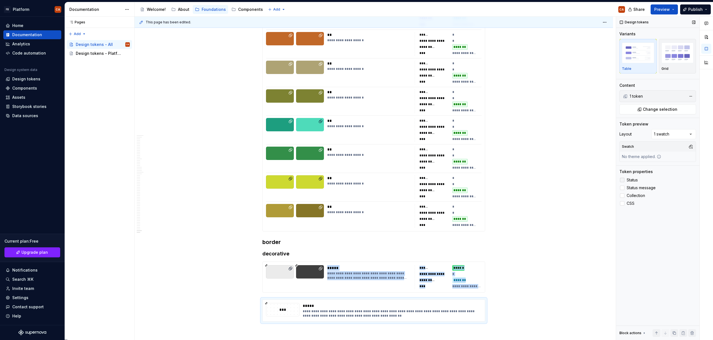
click at [630, 179] on span "Status" at bounding box center [632, 180] width 11 height 4
drag, startPoint x: 632, startPoint y: 187, endPoint x: 633, endPoint y: 198, distance: 10.3
click at [632, 187] on span "Status message" at bounding box center [641, 188] width 29 height 4
click at [633, 197] on span "Collection" at bounding box center [636, 196] width 18 height 4
click at [630, 204] on span "CSS" at bounding box center [631, 203] width 8 height 4
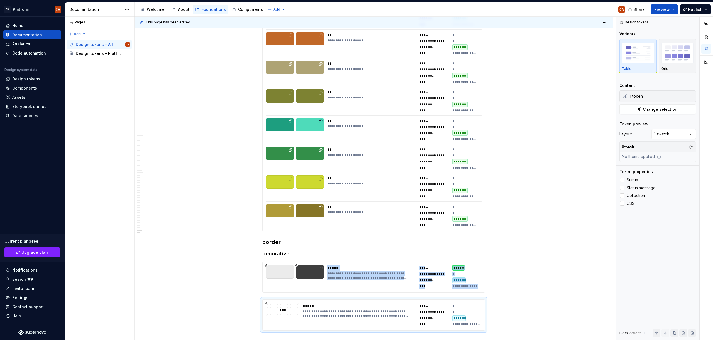
click at [37, 79] on div "Design tokens" at bounding box center [26, 79] width 28 height 6
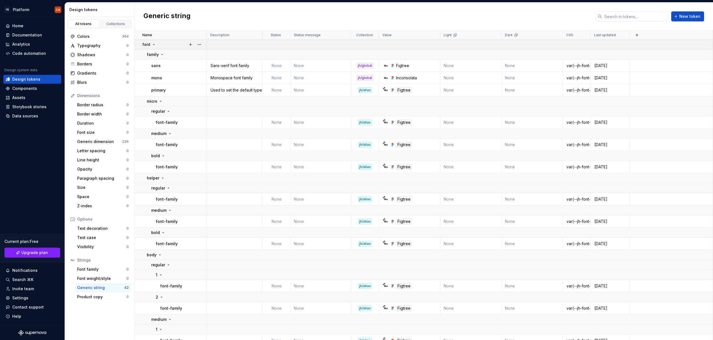
click at [154, 42] on div "font" at bounding box center [149, 45] width 14 height 6
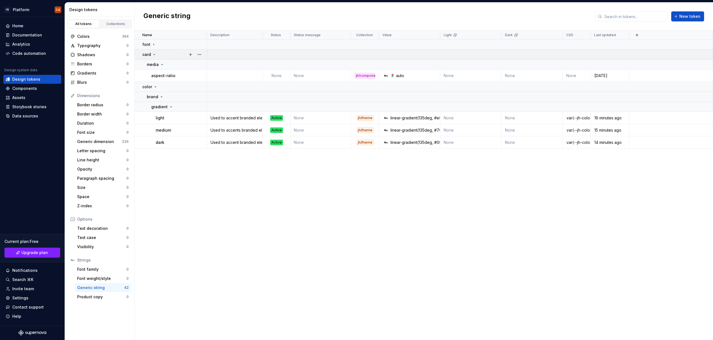
click at [155, 52] on icon at bounding box center [154, 54] width 4 height 4
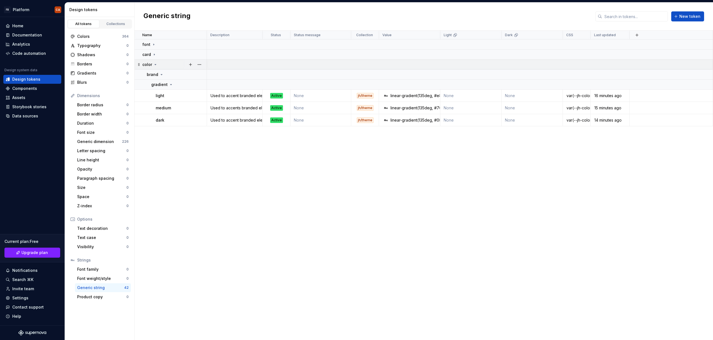
click at [153, 65] on div "color" at bounding box center [149, 65] width 15 height 6
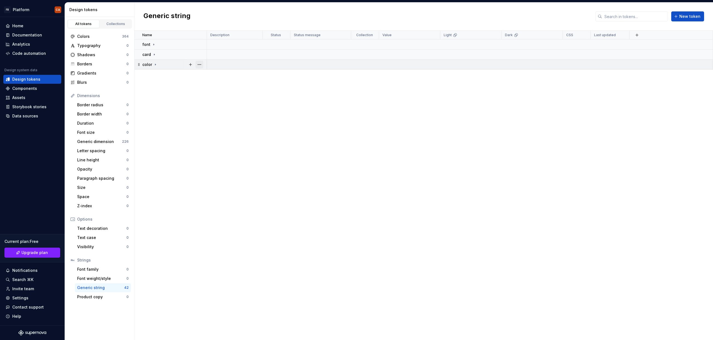
click at [202, 64] on button "button" at bounding box center [199, 65] width 8 height 8
click at [162, 99] on html "FB Platform CA Home Documentation Analytics Code automation Design system data …" at bounding box center [356, 170] width 713 height 340
click at [155, 98] on div "Name Description Status Status message Collection Value Light Dark CSS Last upd…" at bounding box center [424, 186] width 578 height 310
click at [692, 14] on span "New token" at bounding box center [689, 17] width 21 height 6
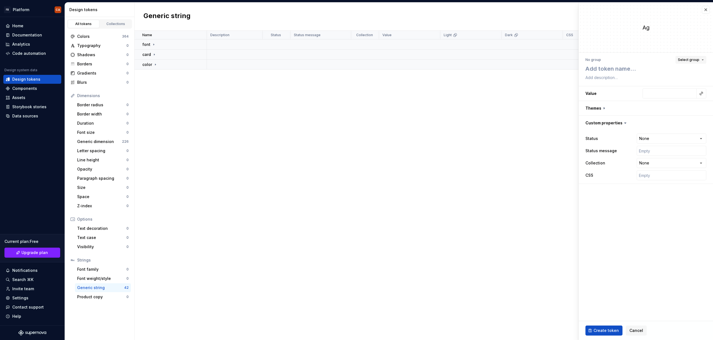
click at [698, 59] on span "Select group" at bounding box center [688, 60] width 21 height 4
click at [652, 331] on div "Create group" at bounding box center [664, 333] width 75 height 6
type textarea "*"
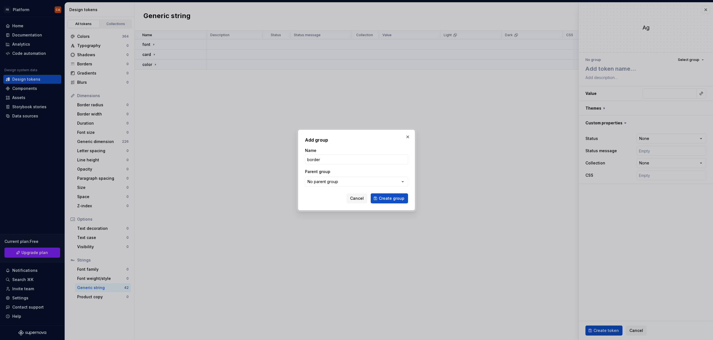
type input "border"
click at [371, 194] on button "Create group" at bounding box center [389, 199] width 37 height 10
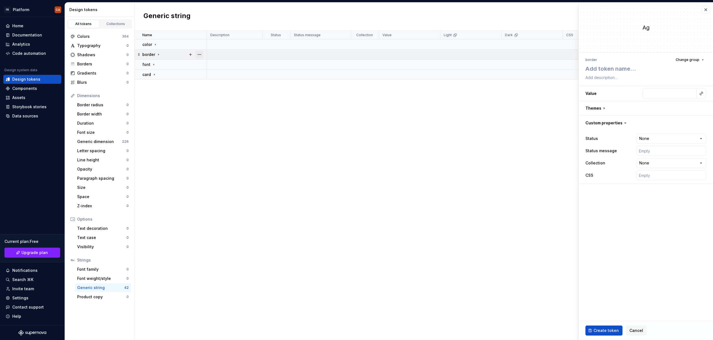
click at [200, 55] on button "button" at bounding box center [199, 55] width 8 height 8
type textarea "*"
click at [220, 93] on div "New group" at bounding box center [224, 95] width 36 height 6
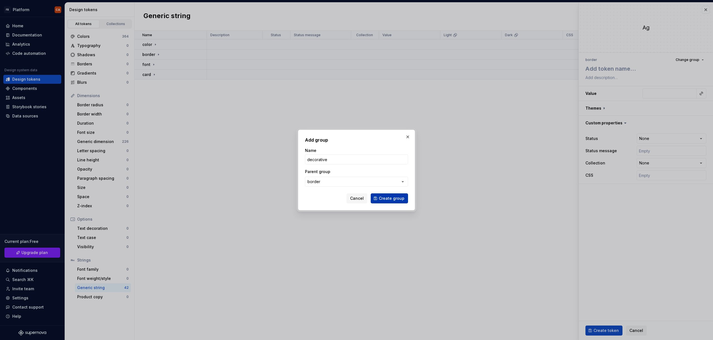
type input "decorative"
click at [391, 197] on span "Create group" at bounding box center [392, 199] width 26 height 6
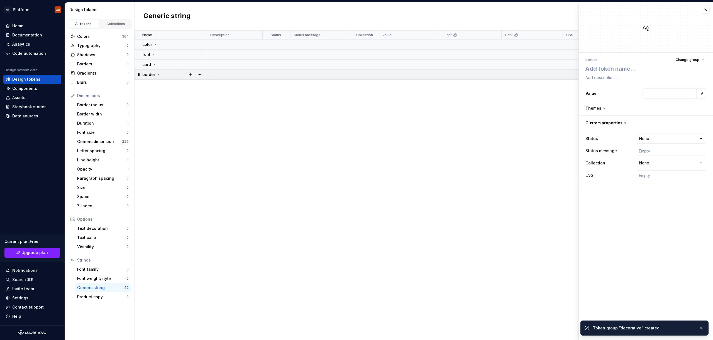
click at [157, 74] on icon at bounding box center [158, 74] width 4 height 4
click at [192, 85] on button "button" at bounding box center [191, 85] width 8 height 8
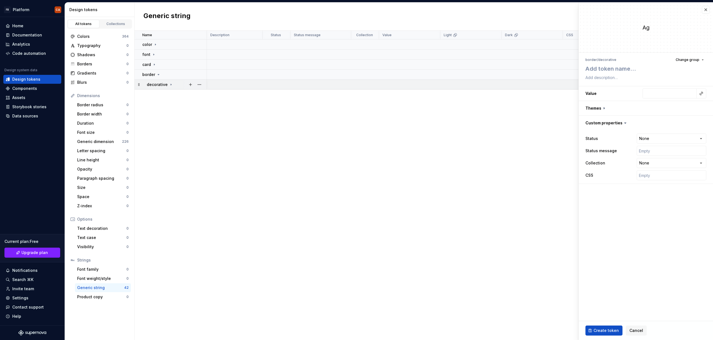
click at [169, 85] on icon at bounding box center [171, 84] width 4 height 4
click at [615, 70] on textarea at bounding box center [644, 69] width 121 height 10
type textarea "*"
type textarea "t"
type textarea "*"
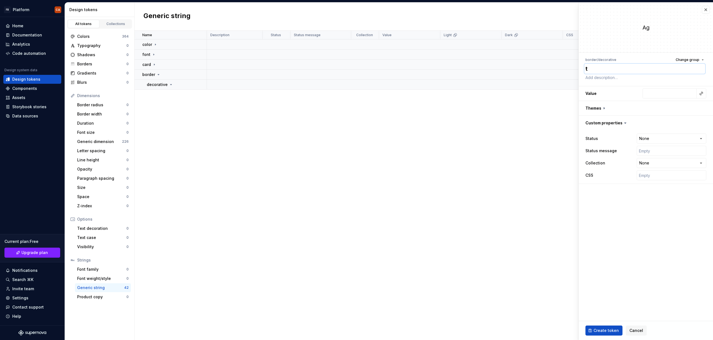
type textarea "ty"
type textarea "*"
type textarea "tyl"
type textarea "*"
type textarea "ty"
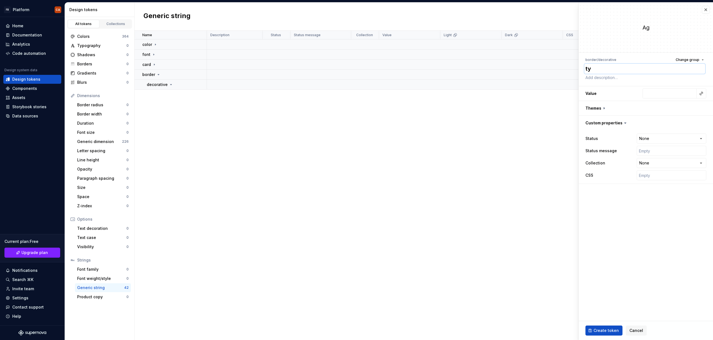
type textarea "*"
type textarea "t"
type textarea "*"
type textarea "s"
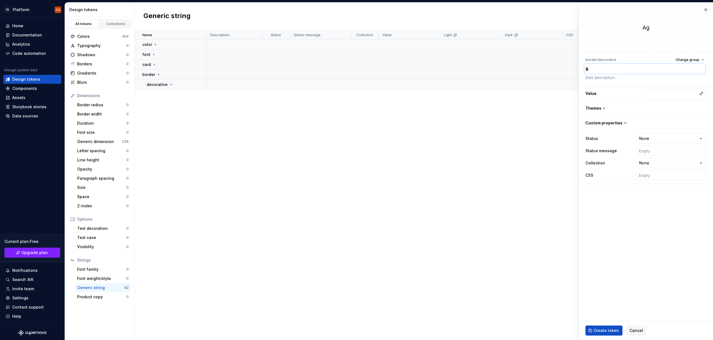
type textarea "*"
type textarea "st"
type textarea "*"
type textarea "sty"
type textarea "*"
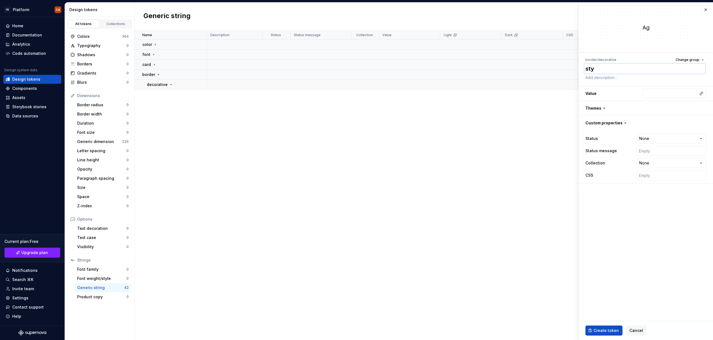
type textarea "styl"
type textarea "*"
type textarea "style"
click at [605, 80] on textarea at bounding box center [644, 78] width 121 height 8
paste textarea "used for purely decorative styling such as on table borders, dividers, and edge…"
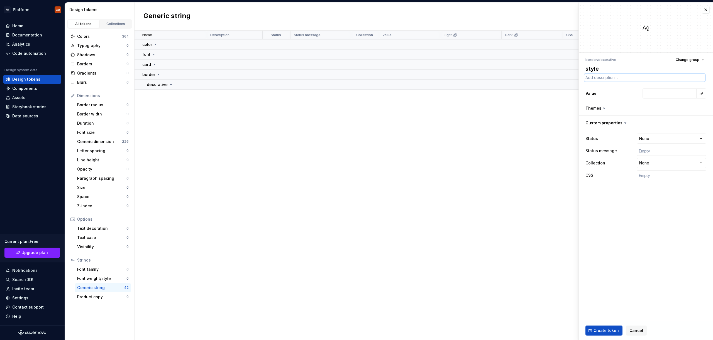
type textarea "*"
type textarea "used for purely decorative styling such as on table borders, dividers, and edge…"
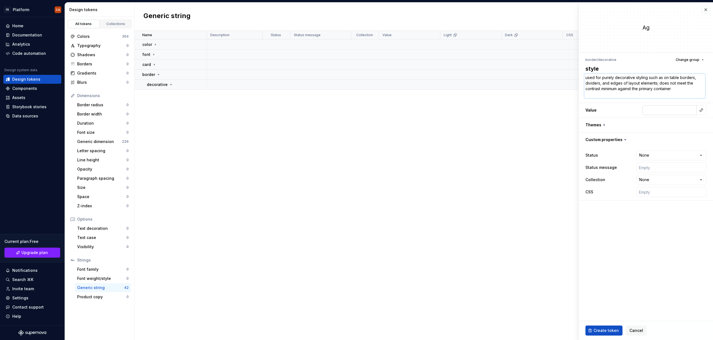
type textarea "*"
type textarea "used for purely decorative styling such as on table borders, dividers, and edge…"
click at [674, 106] on input "text" at bounding box center [669, 105] width 54 height 10
type textarea "*"
type input "s"
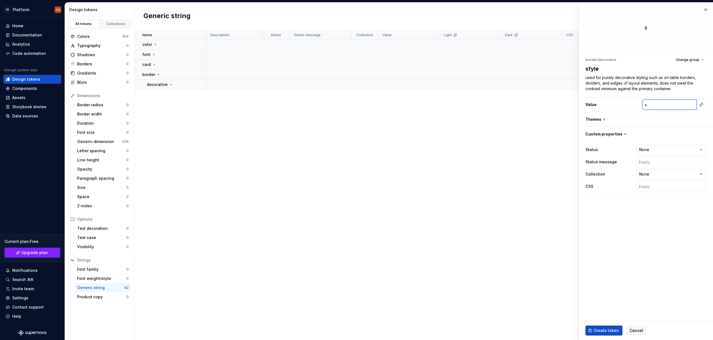
type textarea "*"
type input "so"
type textarea "*"
type input "sol"
type textarea "*"
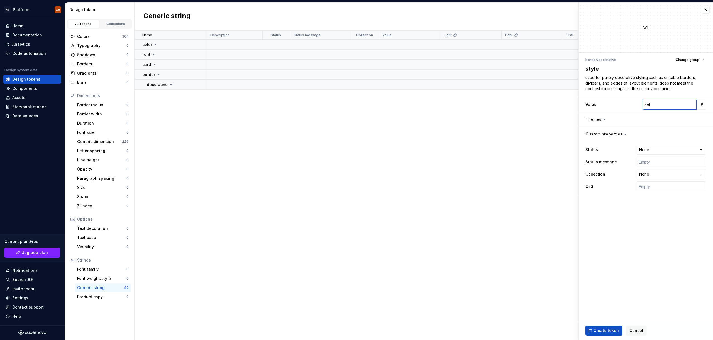
type input "soli"
type textarea "*"
type input "solid"
click at [670, 151] on html "**********" at bounding box center [356, 170] width 713 height 340
type textarea "*"
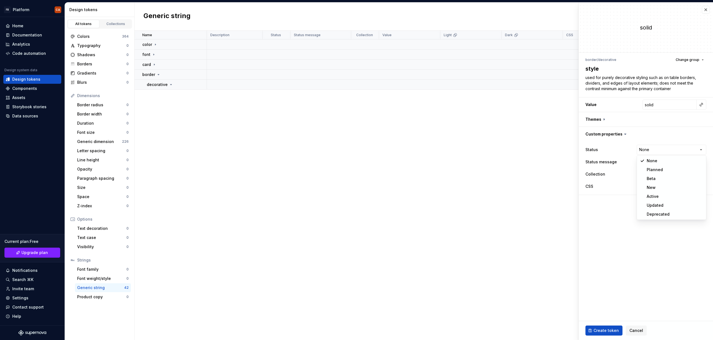
select select "**********"
type textarea "*"
click at [601, 212] on fieldset "**********" at bounding box center [646, 172] width 134 height 338
click at [653, 176] on html "**********" at bounding box center [356, 170] width 713 height 340
select select "**********"
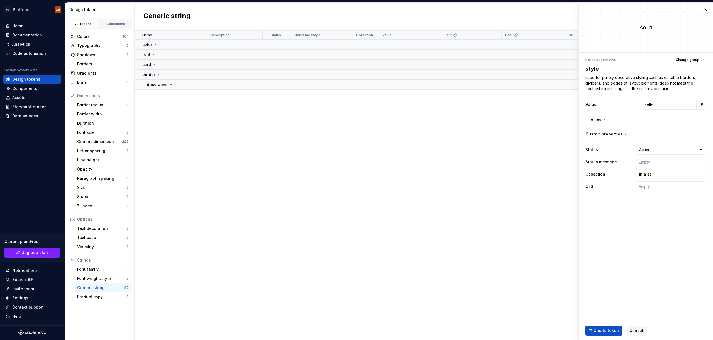
drag, startPoint x: 625, startPoint y: 224, endPoint x: 627, endPoint y: 221, distance: 3.6
click at [625, 224] on fieldset "**********" at bounding box center [646, 172] width 134 height 338
click at [653, 187] on input "text" at bounding box center [672, 187] width 70 height 10
type textarea "*"
type input "v"
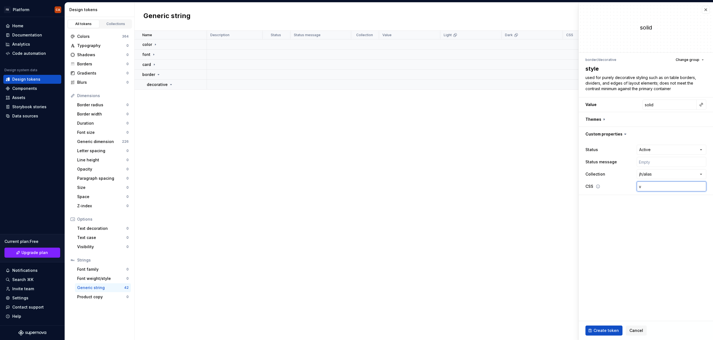
type textarea "*"
type input "va"
type textarea "*"
type input "var"
type textarea "*"
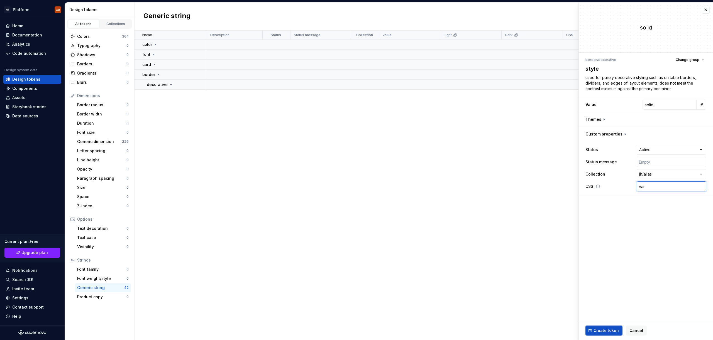
type input "var("
type textarea "*"
type input "var(-"
type textarea "*"
type input "var(--"
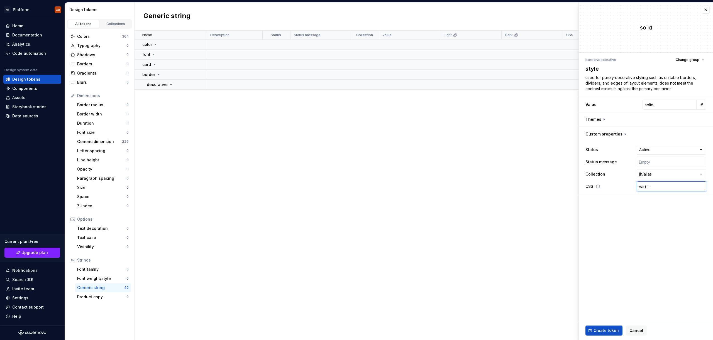
type textarea "*"
type input "var(--j"
type textarea "*"
type input "var(--jh"
type textarea "*"
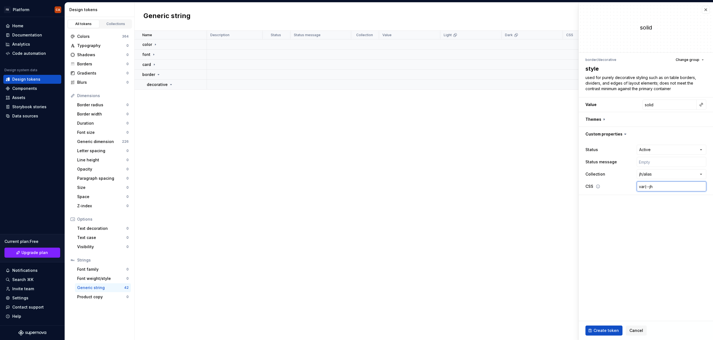
type input "var(--jh-"
type textarea "*"
type input "var(--jh-b"
type textarea "*"
type input "var(--jh-bo"
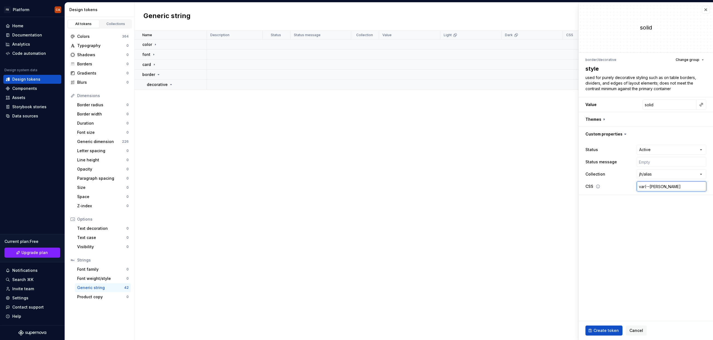
type textarea "*"
type input "var(--jh-bor"
type textarea "*"
type input "var(--jh-bord"
type textarea "*"
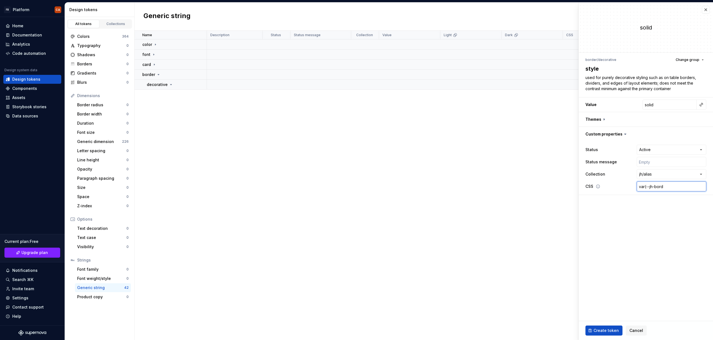
type input "var(--jh-borde"
type textarea "*"
type input "var(--jh-border"
type textarea "*"
type input "var(--jh-border-"
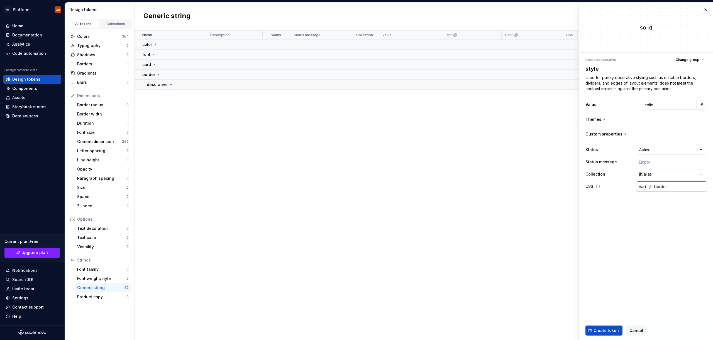
type textarea "*"
type input "var(--jh-border-d"
type textarea "*"
type input "var(--jh-border-dec"
type textarea "*"
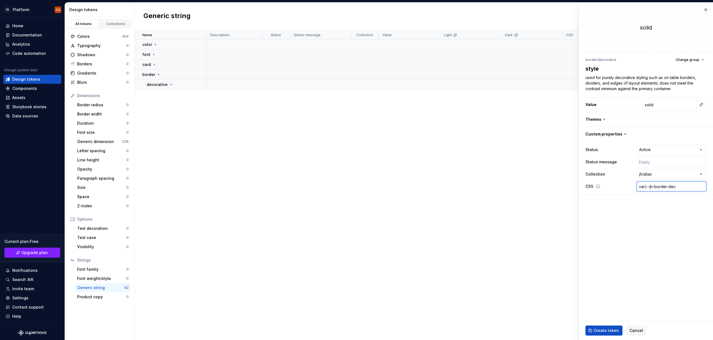
type input "var(--jh-border-deco"
type textarea "*"
type input "var(--jh-border-decor"
type textarea "*"
type input "var(--jh-border-decora"
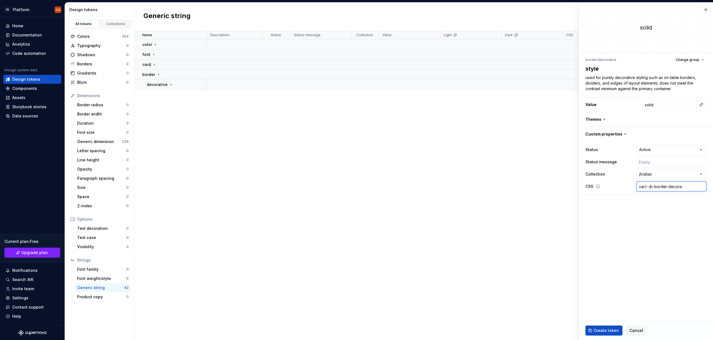
type textarea "*"
type input "var(--jh-border-decorat"
type textarea "*"
type input "var(--jh-border-decorati"
type textarea "*"
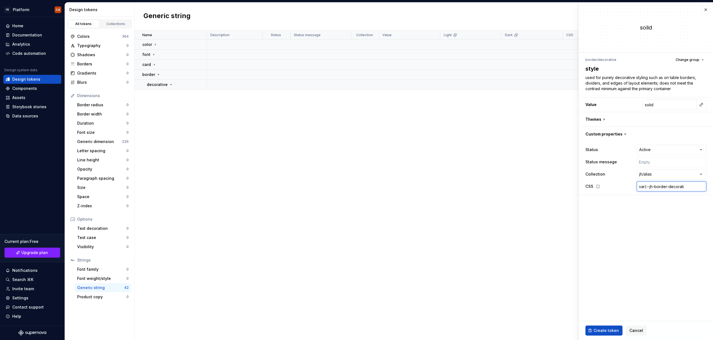
type input "var(--jh-border-decorativ"
type textarea "*"
type input "var(--jh-border-decorative"
type textarea "*"
type input "var(--jh-border-decorative-"
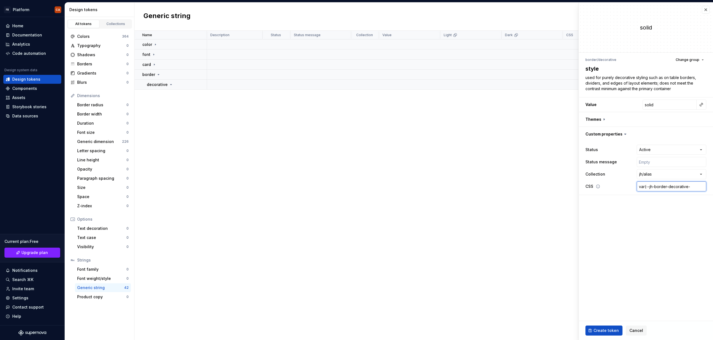
type textarea "*"
type input "var(--jh-border-decorative-s"
type textarea "*"
type input "var(--jh-border-decorative-st"
type textarea "*"
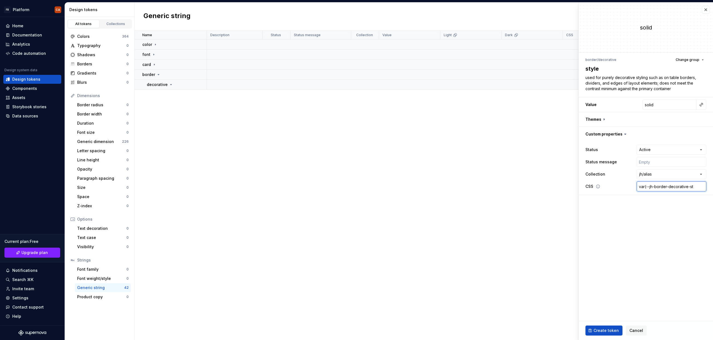
type input "var(--jh-border-decorative-sty"
type textarea "*"
type input "var(--jh-border-decorative-style"
type textarea "*"
type input "var(--jh-border-decorative-style)"
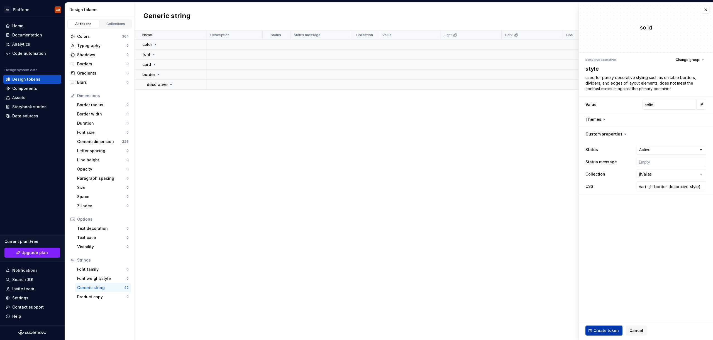
click at [610, 330] on span "Create token" at bounding box center [605, 331] width 25 height 6
type textarea "*"
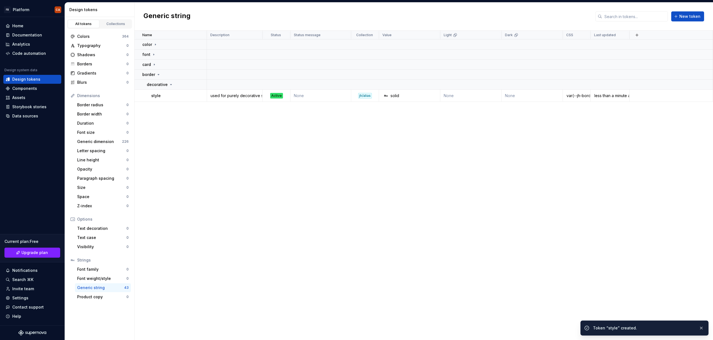
click at [352, 141] on div "Name Description Status Status message Collection Value Light Dark CSS Last upd…" at bounding box center [424, 186] width 578 height 310
click at [30, 33] on div "Documentation" at bounding box center [27, 35] width 30 height 6
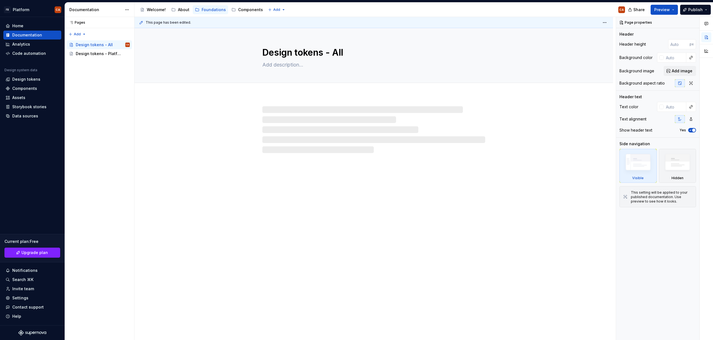
type textarea "*"
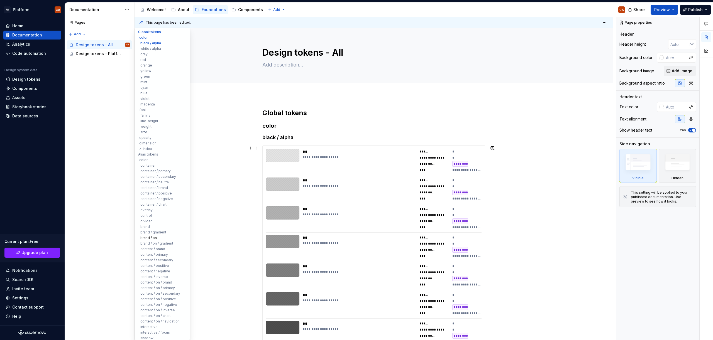
scroll to position [19, 0]
click at [154, 334] on button "decorative" at bounding box center [162, 336] width 53 height 6
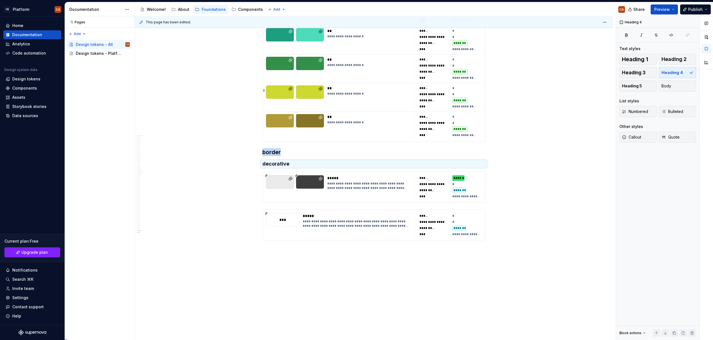
scroll to position [13688, 0]
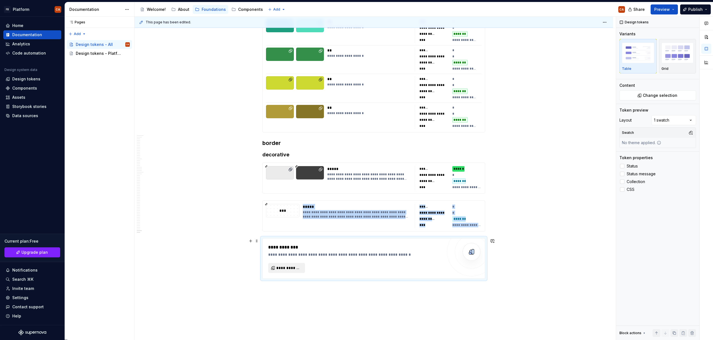
click at [286, 269] on span "**********" at bounding box center [288, 268] width 25 height 6
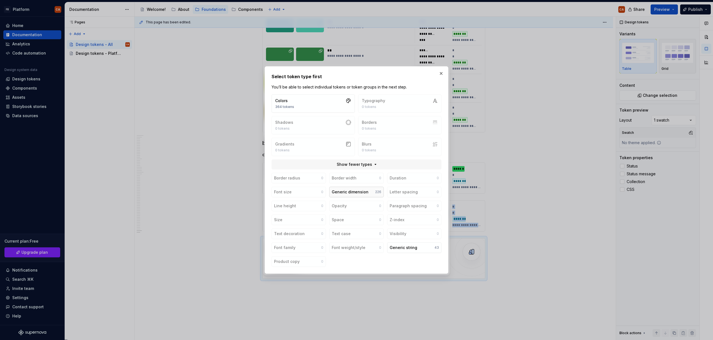
type textarea "*"
click at [402, 248] on div "Generic string" at bounding box center [404, 248] width 28 height 6
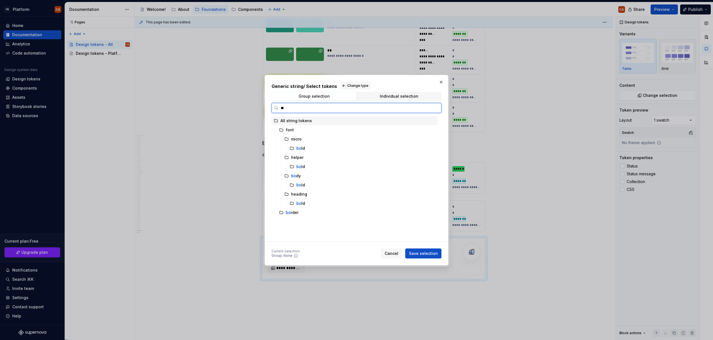
type input "***"
click at [399, 93] on span "Individual selection" at bounding box center [399, 96] width 84 height 8
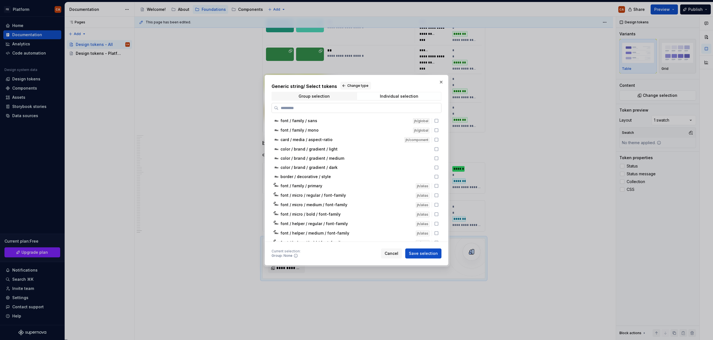
click at [357, 106] on input "search" at bounding box center [359, 108] width 163 height 6
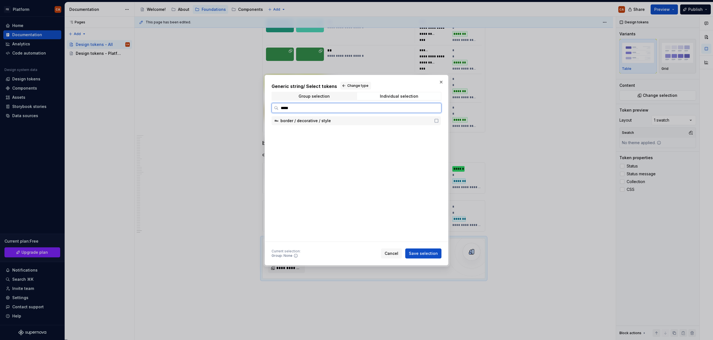
type input "******"
click at [437, 120] on icon at bounding box center [436, 121] width 4 height 4
click at [427, 249] on button "Save selection" at bounding box center [423, 254] width 36 height 10
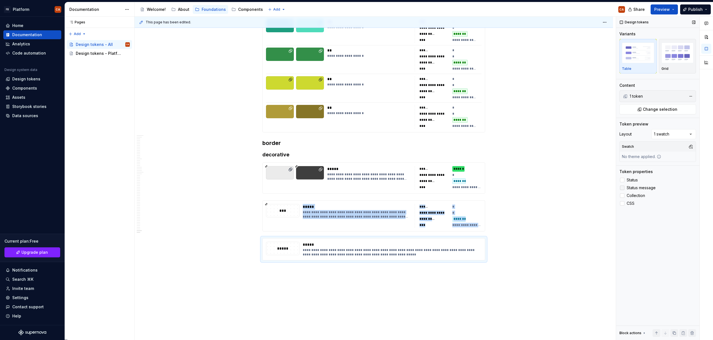
click at [633, 181] on span "Status" at bounding box center [632, 180] width 11 height 4
click at [634, 188] on span "Status message" at bounding box center [641, 188] width 29 height 4
click at [632, 196] on span "Collection" at bounding box center [636, 196] width 18 height 4
click at [630, 202] on span "CSS" at bounding box center [631, 203] width 8 height 4
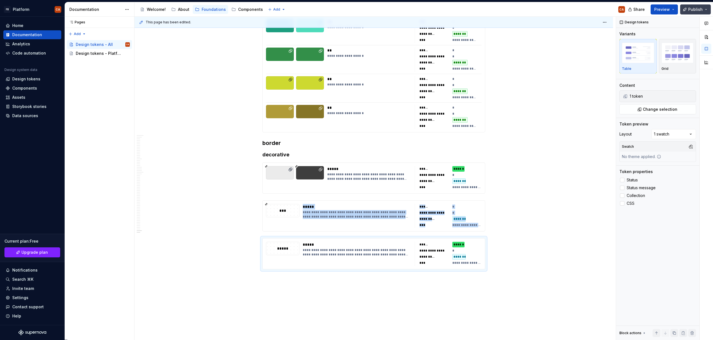
click at [700, 8] on span "Publish" at bounding box center [695, 10] width 14 height 6
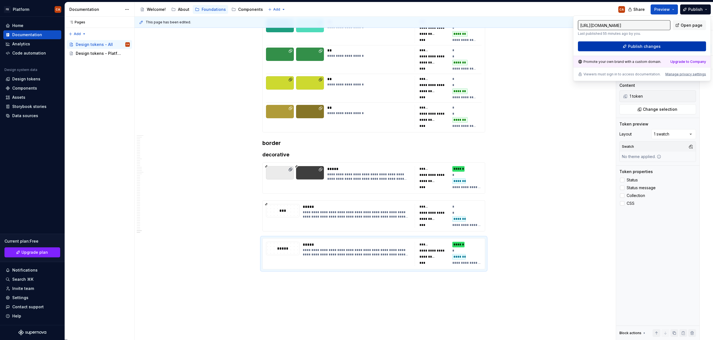
click at [625, 51] on button "Publish changes" at bounding box center [642, 46] width 128 height 10
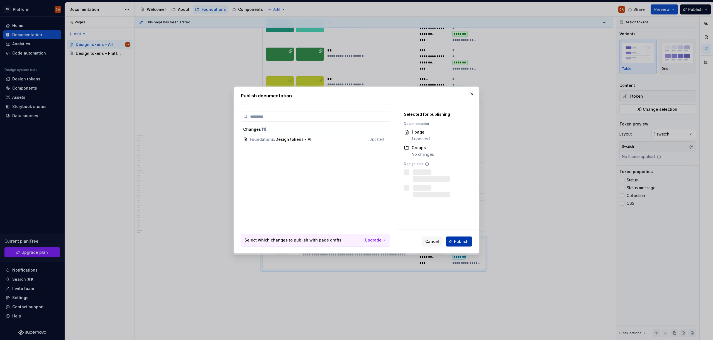
click at [463, 241] on span "Publish" at bounding box center [461, 242] width 14 height 6
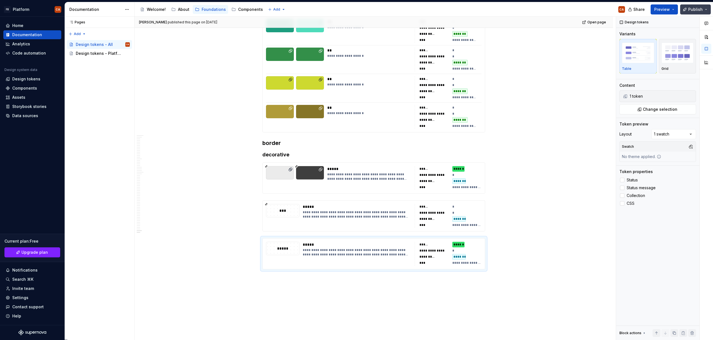
click at [708, 8] on button "Publish" at bounding box center [695, 9] width 31 height 10
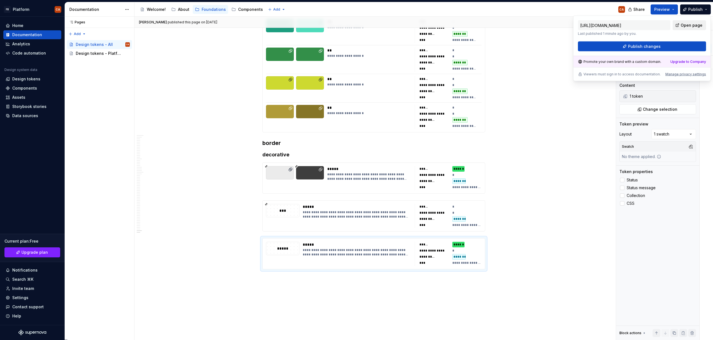
click at [690, 26] on span "Open page" at bounding box center [692, 26] width 22 height 6
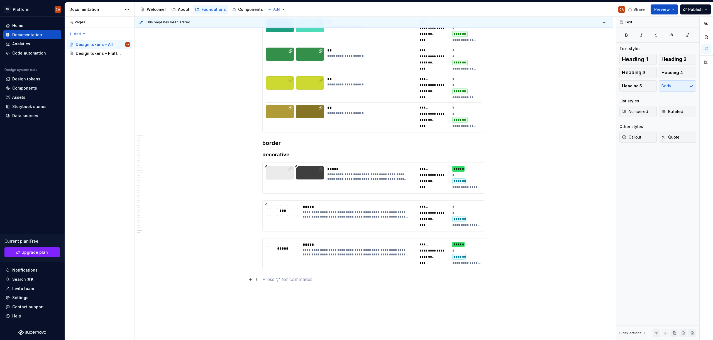
type textarea "*"
click at [84, 90] on div "Pages Pages Add Accessibility guide for tree Page tree. Navigate the tree with …" at bounding box center [100, 179] width 70 height 324
click at [83, 33] on div "Pages Pages Add Accessibility guide for tree Page tree. Navigate the tree with …" at bounding box center [100, 179] width 70 height 324
click at [86, 46] on div "New page" at bounding box center [95, 45] width 36 height 6
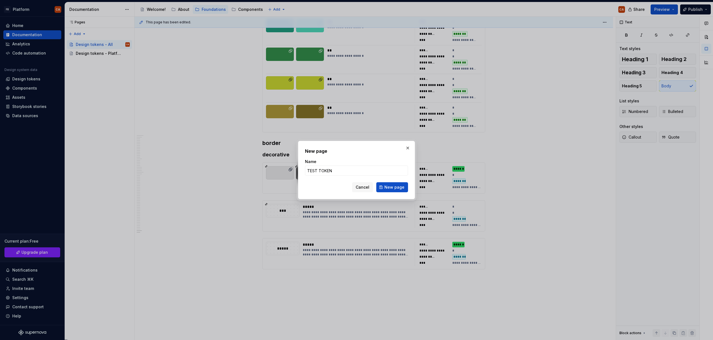
type input "TEST TOKENS"
click button "New page" at bounding box center [392, 187] width 32 height 10
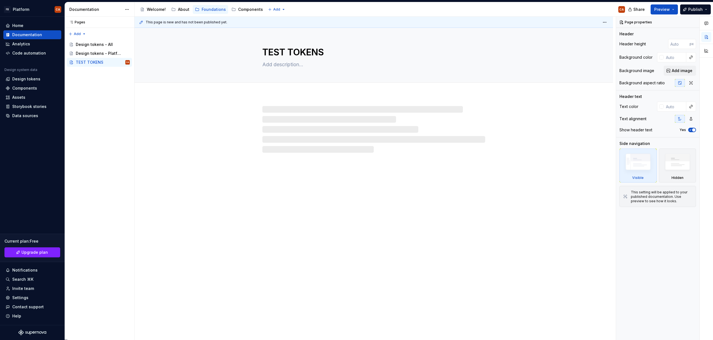
type textarea "*"
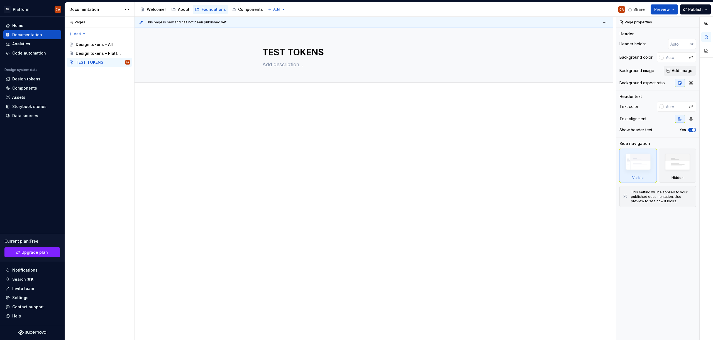
click at [314, 147] on div at bounding box center [374, 166] width 478 height 143
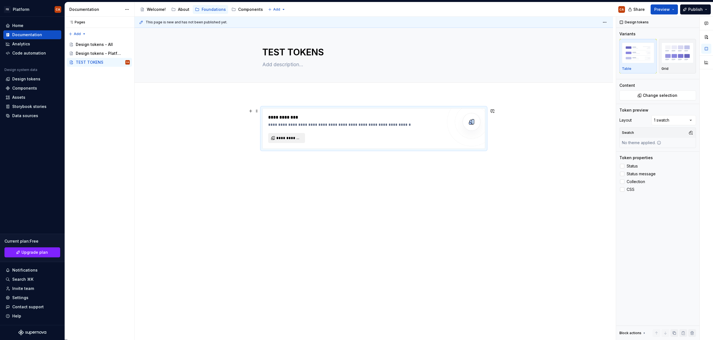
click at [285, 137] on span "**********" at bounding box center [288, 138] width 25 height 6
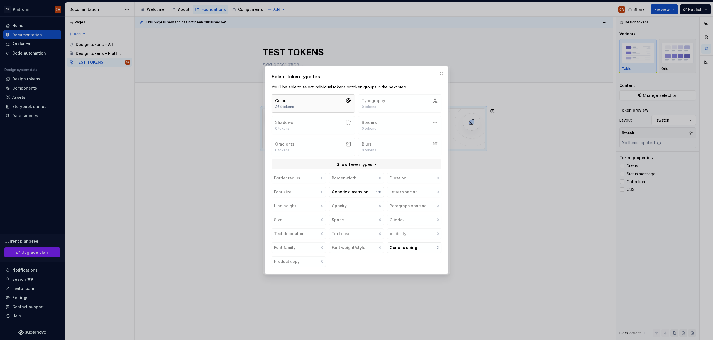
click at [307, 104] on button "Colors 364 tokens" at bounding box center [313, 103] width 83 height 18
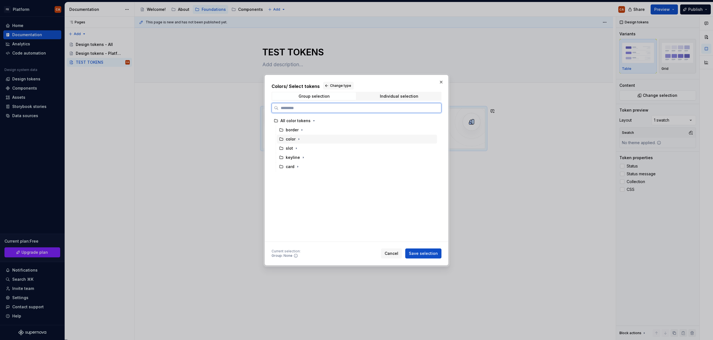
click at [288, 140] on div "color" at bounding box center [291, 139] width 10 height 6
click at [431, 253] on span "Save selection" at bounding box center [423, 254] width 29 height 6
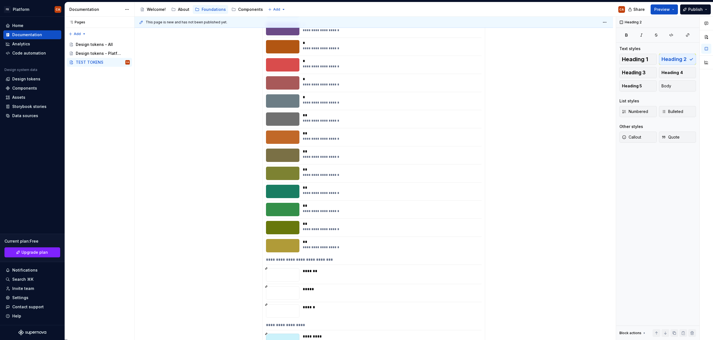
scroll to position [6713, 0]
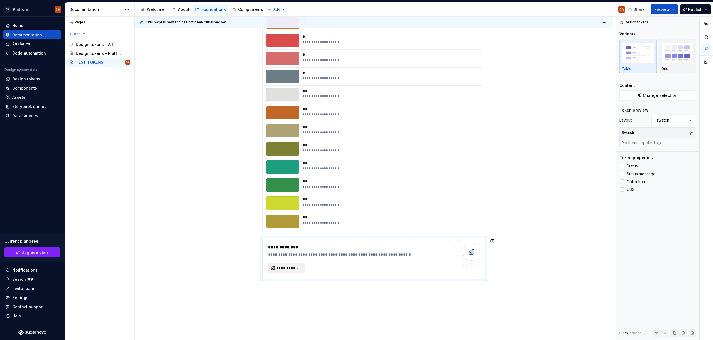
click at [288, 266] on span "**********" at bounding box center [288, 268] width 25 height 6
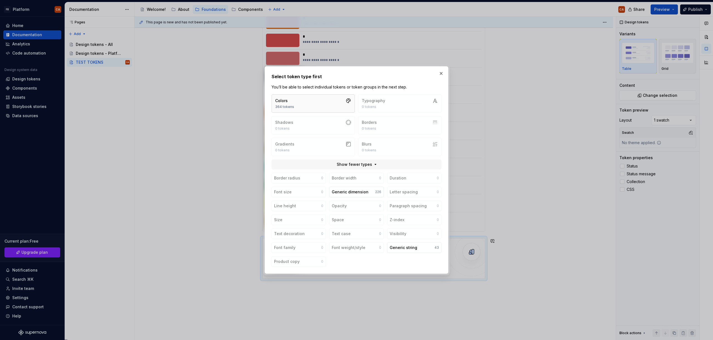
click at [307, 102] on button "Colors 364 tokens" at bounding box center [313, 103] width 83 height 18
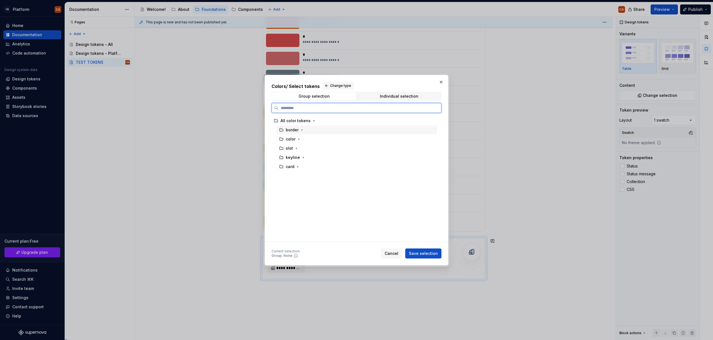
click at [295, 130] on div "border" at bounding box center [292, 130] width 13 height 6
click at [300, 131] on icon "button" at bounding box center [302, 130] width 4 height 4
click at [302, 130] on icon "button" at bounding box center [301, 130] width 1 height 1
click at [332, 86] on span "Change type" at bounding box center [340, 86] width 21 height 4
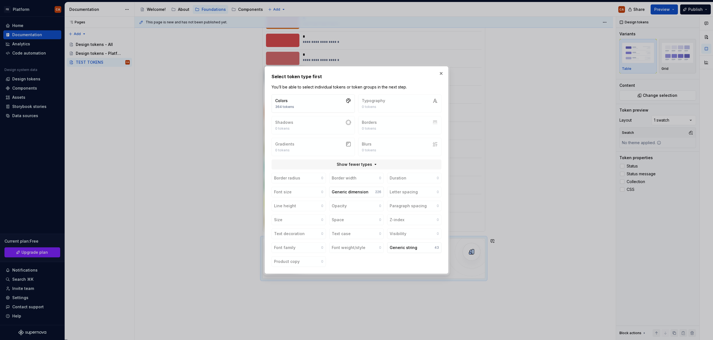
drag, startPoint x: 442, startPoint y: 73, endPoint x: 439, endPoint y: 113, distance: 39.9
click at [442, 73] on button "button" at bounding box center [441, 74] width 8 height 8
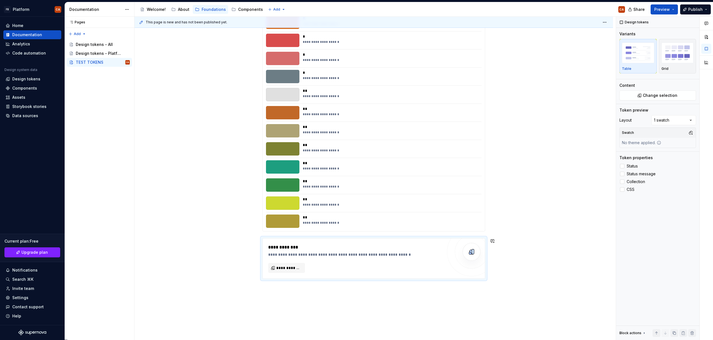
click at [344, 220] on div "**********" at bounding box center [390, 221] width 175 height 13
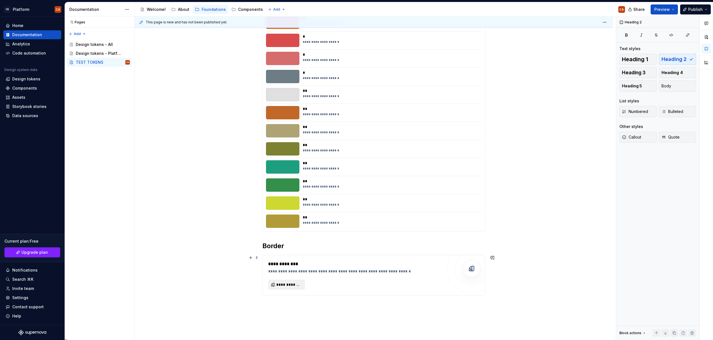
click at [283, 286] on span "**********" at bounding box center [288, 285] width 25 height 6
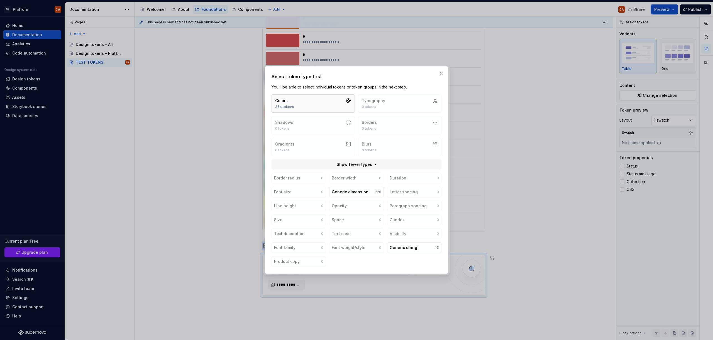
click at [297, 103] on button "Colors 364 tokens" at bounding box center [313, 103] width 83 height 18
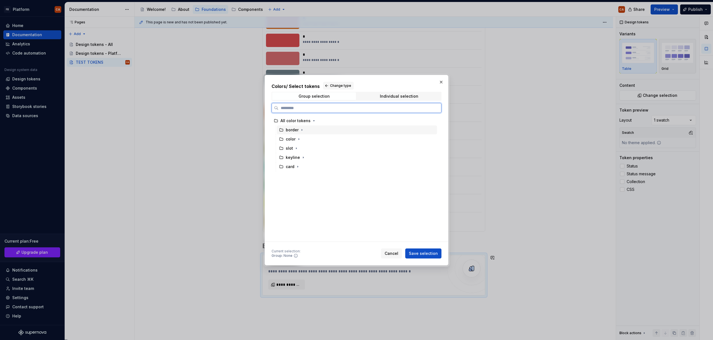
click at [287, 131] on div "border" at bounding box center [292, 130] width 13 height 6
click at [431, 253] on span "Save selection" at bounding box center [423, 254] width 29 height 6
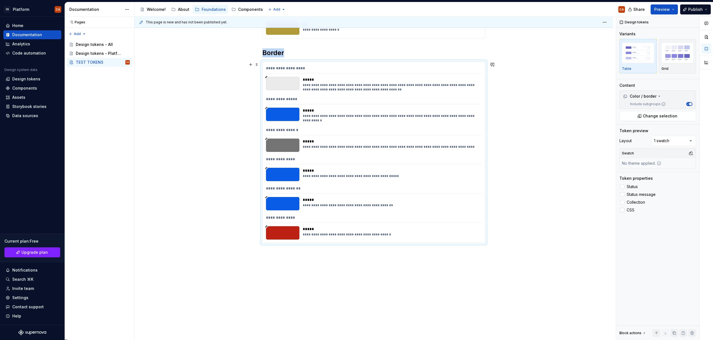
scroll to position [6892, 0]
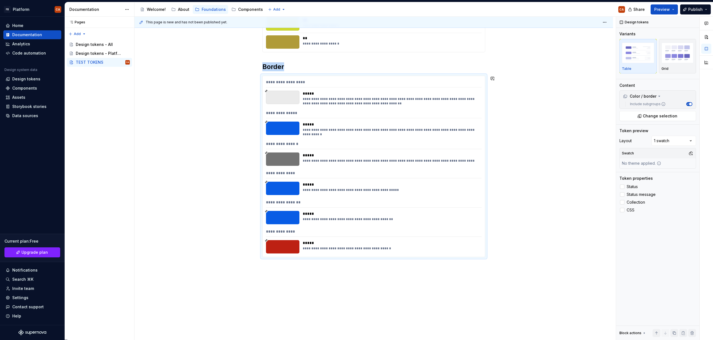
click at [310, 265] on div "**********" at bounding box center [375, 179] width 481 height 324
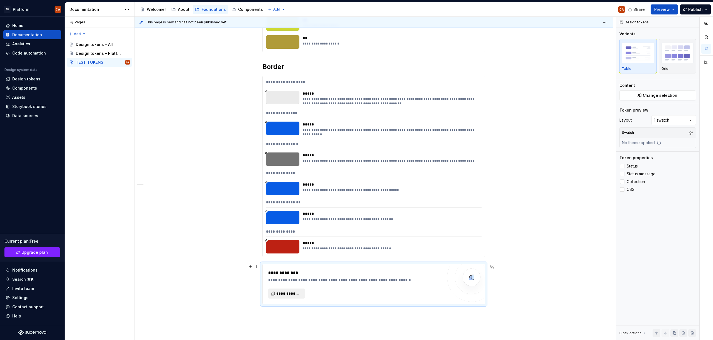
click at [294, 294] on span "**********" at bounding box center [288, 294] width 25 height 6
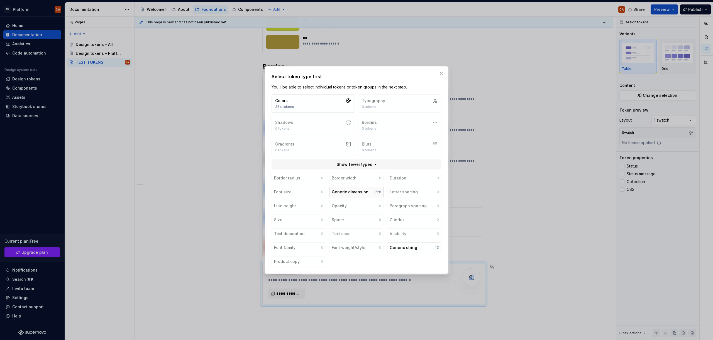
click at [367, 192] on button "Generic dimension 226" at bounding box center [356, 192] width 54 height 11
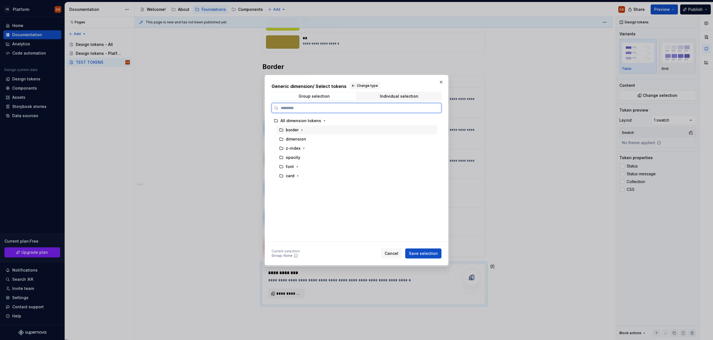
click at [295, 127] on div "border" at bounding box center [357, 130] width 160 height 9
click at [302, 129] on icon "button" at bounding box center [302, 130] width 4 height 4
click at [303, 129] on icon "button" at bounding box center [302, 130] width 4 height 4
click at [427, 252] on span "Save selection" at bounding box center [423, 254] width 29 height 6
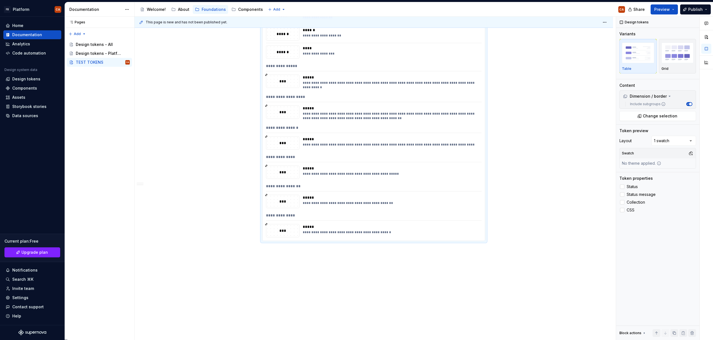
scroll to position [7256, 0]
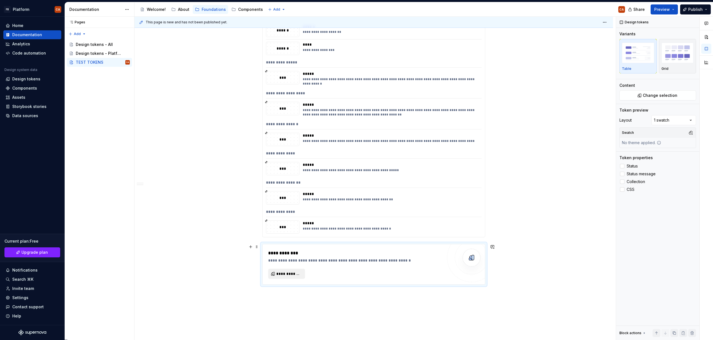
click at [286, 272] on span "**********" at bounding box center [288, 274] width 25 height 6
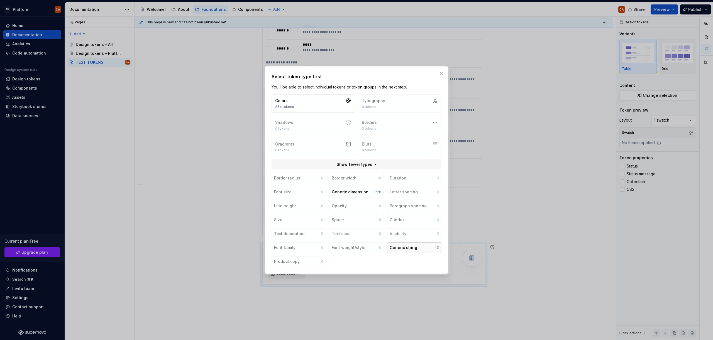
click at [420, 250] on button "Generic string 43" at bounding box center [414, 248] width 54 height 11
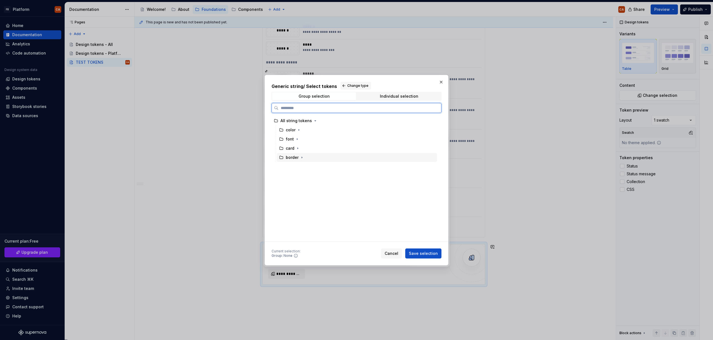
click at [303, 161] on div "border" at bounding box center [357, 157] width 160 height 9
click at [436, 253] on span "Save selection" at bounding box center [423, 254] width 29 height 6
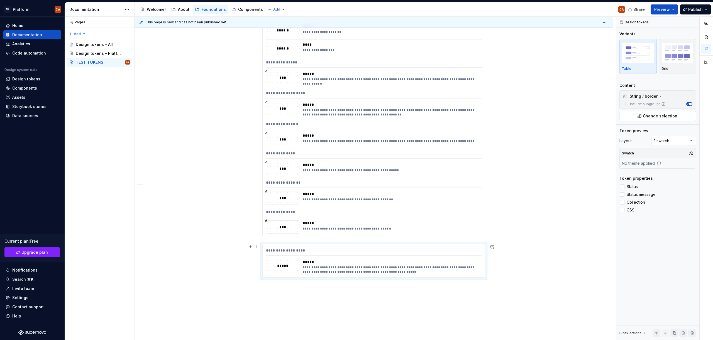
drag, startPoint x: 282, startPoint y: 279, endPoint x: 288, endPoint y: 282, distance: 6.7
click at [282, 278] on div "**********" at bounding box center [373, 261] width 223 height 34
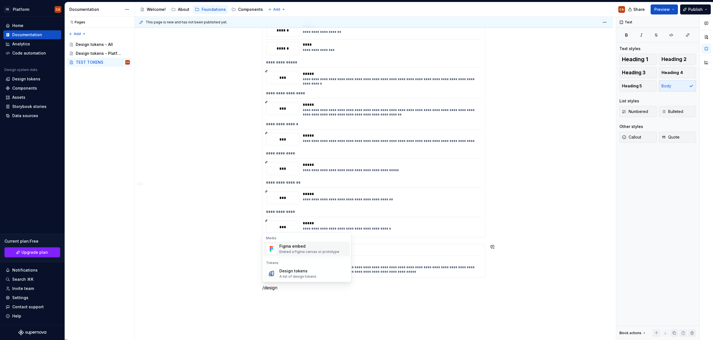
click at [315, 268] on span "Design tokens A list of design tokens" at bounding box center [307, 273] width 86 height 14
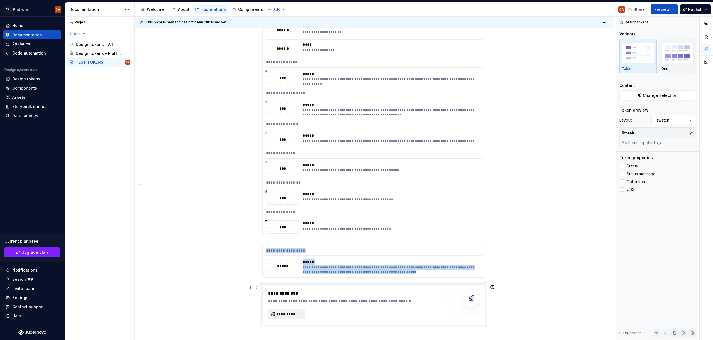
click at [300, 312] on span "**********" at bounding box center [288, 315] width 25 height 6
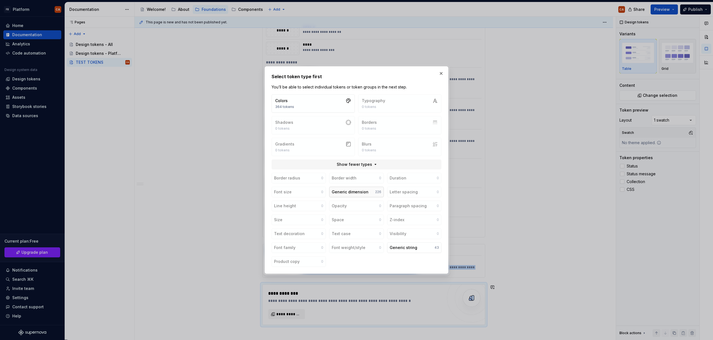
click at [369, 194] on button "Generic dimension 226" at bounding box center [356, 192] width 54 height 11
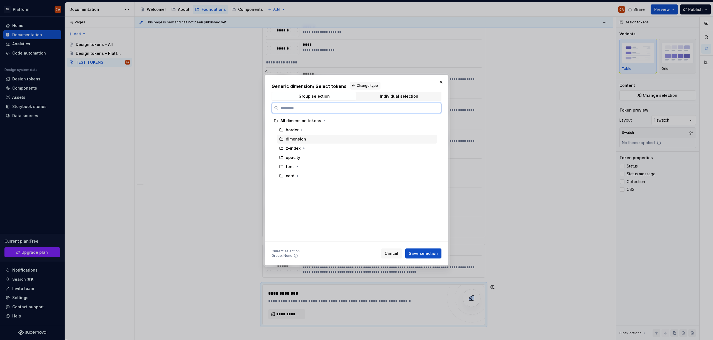
click at [301, 139] on div "dimension" at bounding box center [296, 139] width 20 height 6
click at [434, 253] on span "Save selection" at bounding box center [423, 254] width 29 height 6
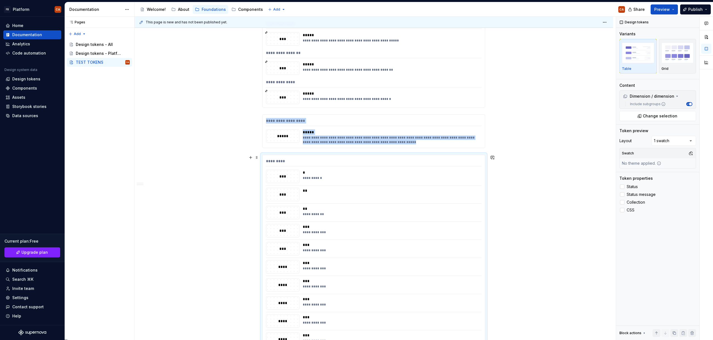
scroll to position [7357, 0]
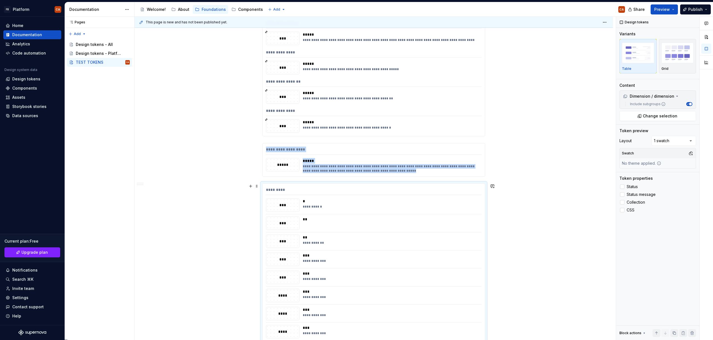
click at [294, 164] on div "*****" at bounding box center [282, 165] width 33 height 6
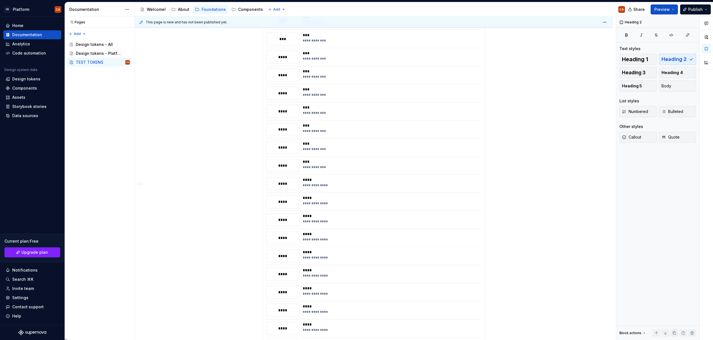
scroll to position [7828, 0]
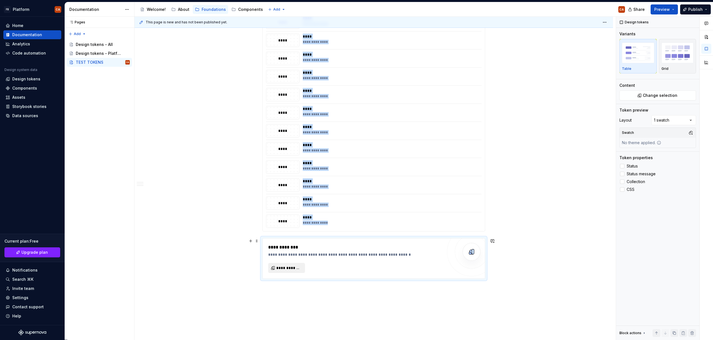
click at [293, 266] on span "**********" at bounding box center [288, 268] width 25 height 6
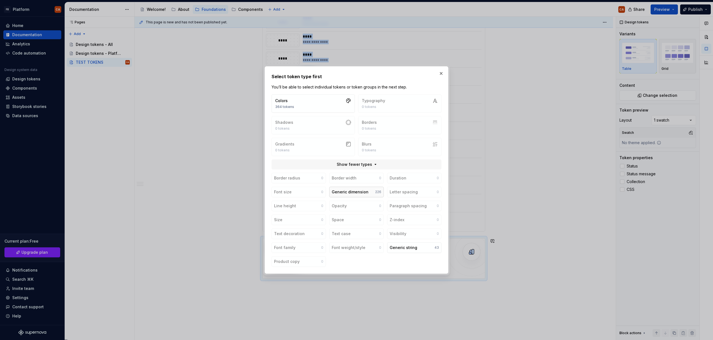
click at [362, 191] on div "Generic dimension" at bounding box center [350, 192] width 37 height 6
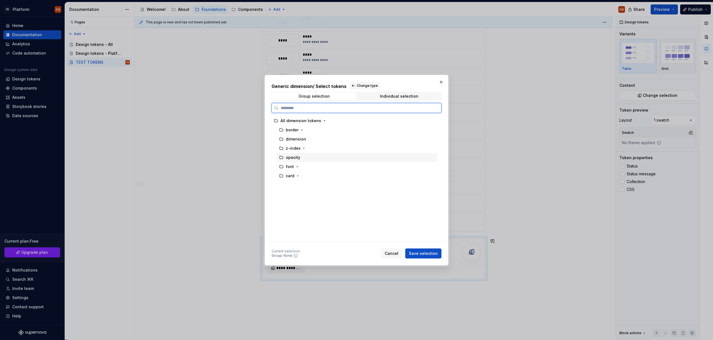
click at [297, 158] on div "opacity" at bounding box center [293, 158] width 14 height 6
click at [426, 252] on span "Save selection" at bounding box center [423, 254] width 29 height 6
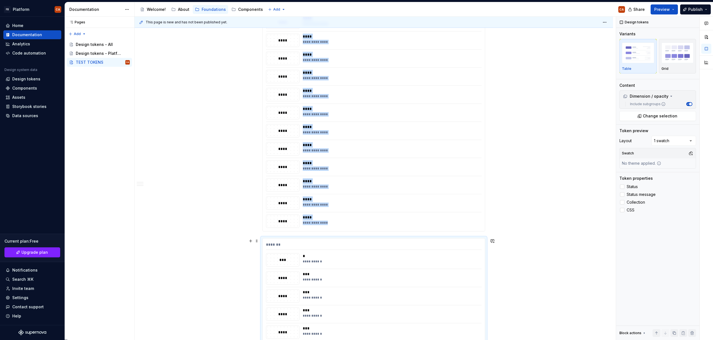
scroll to position [7958, 0]
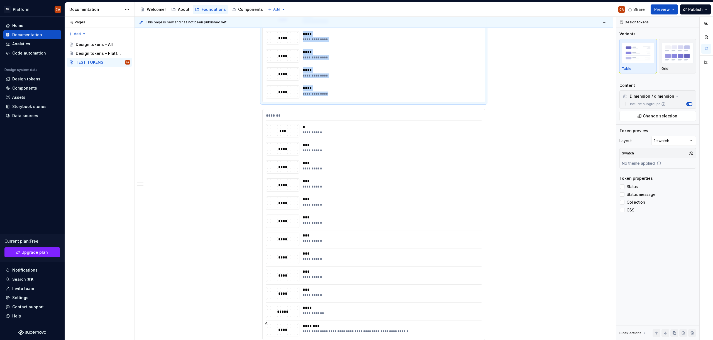
click at [300, 96] on div "**********" at bounding box center [374, 91] width 216 height 13
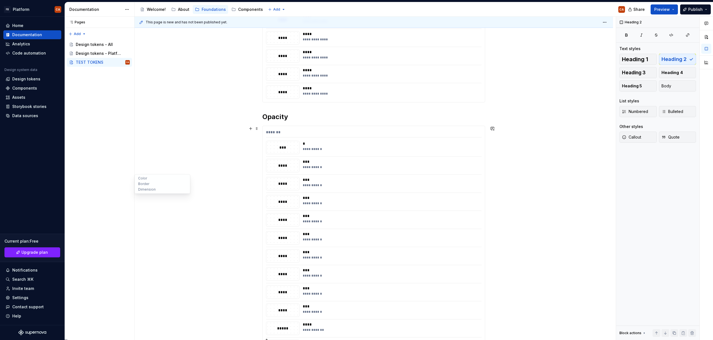
click at [173, 193] on ul "Color Border Dimension" at bounding box center [163, 183] width 56 height 19
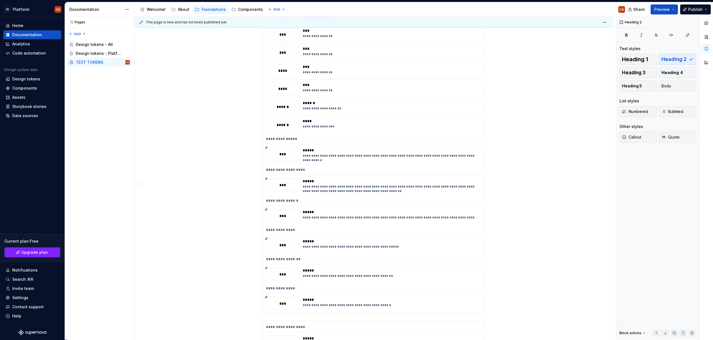
scroll to position [6865, 0]
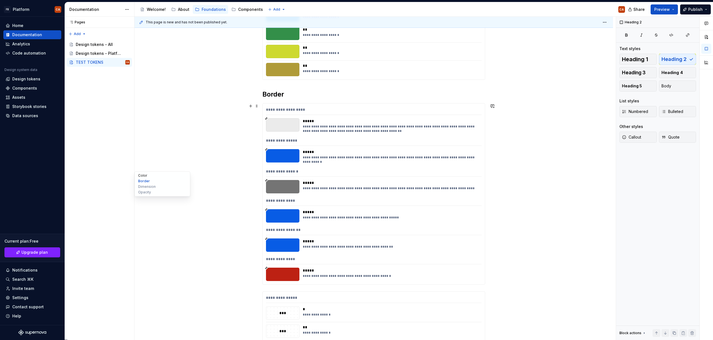
drag, startPoint x: 143, startPoint y: 175, endPoint x: 170, endPoint y: 175, distance: 26.7
click at [143, 175] on button "Color" at bounding box center [162, 176] width 53 height 6
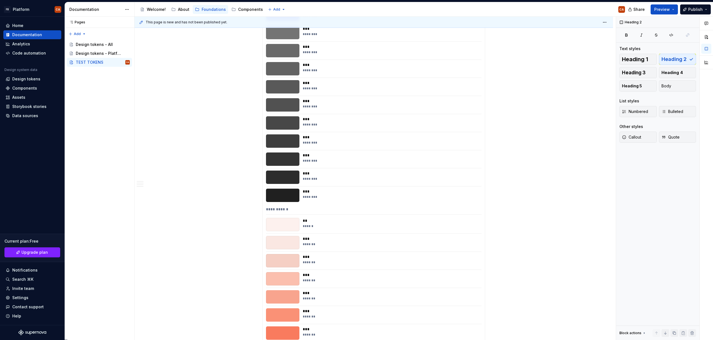
scroll to position [691, 0]
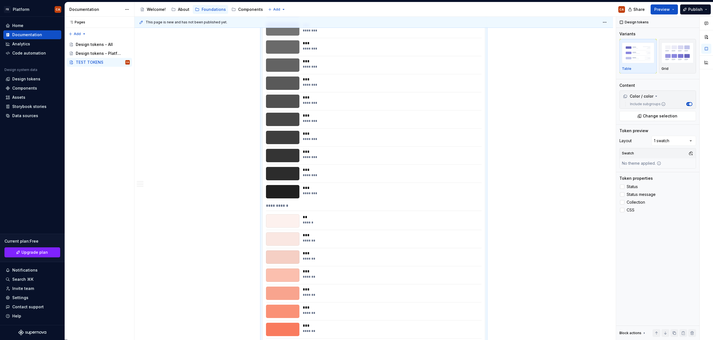
click at [275, 218] on div at bounding box center [282, 220] width 33 height 13
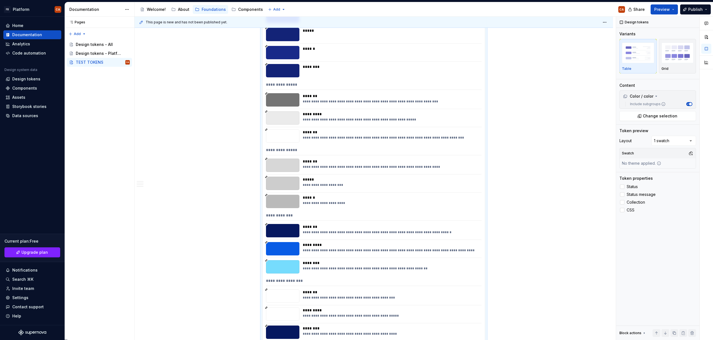
scroll to position [4951, 0]
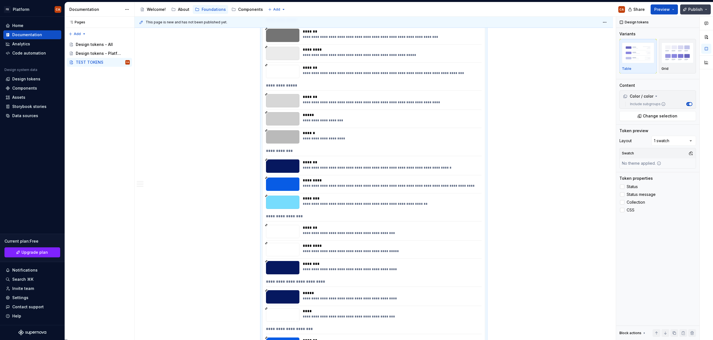
click at [696, 10] on span "Publish" at bounding box center [695, 10] width 14 height 6
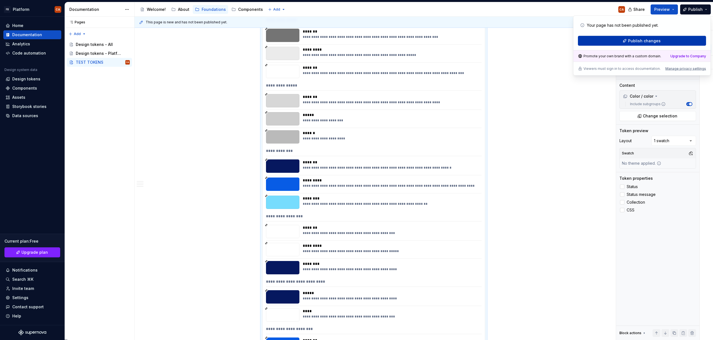
click at [635, 42] on span "Publish changes" at bounding box center [644, 41] width 33 height 6
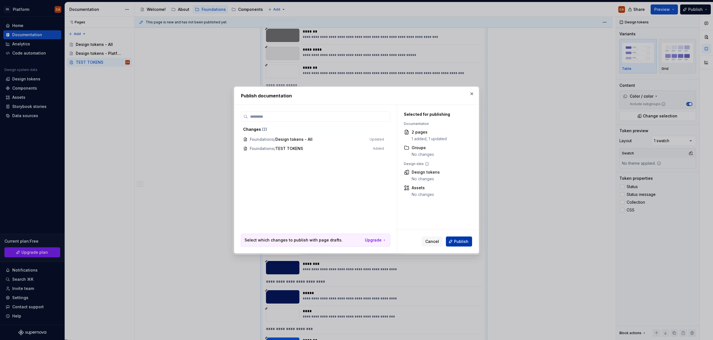
click at [453, 243] on button "Publish" at bounding box center [459, 242] width 26 height 10
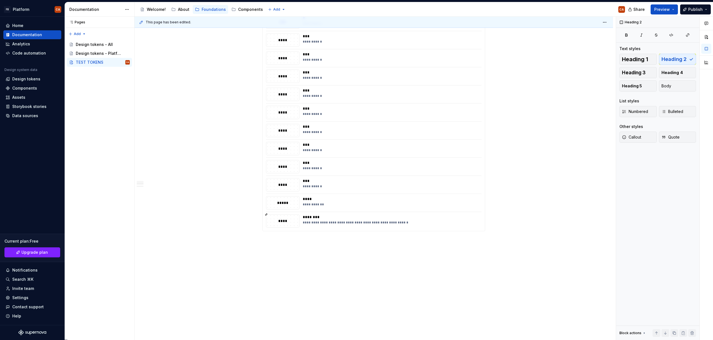
scroll to position [104, 0]
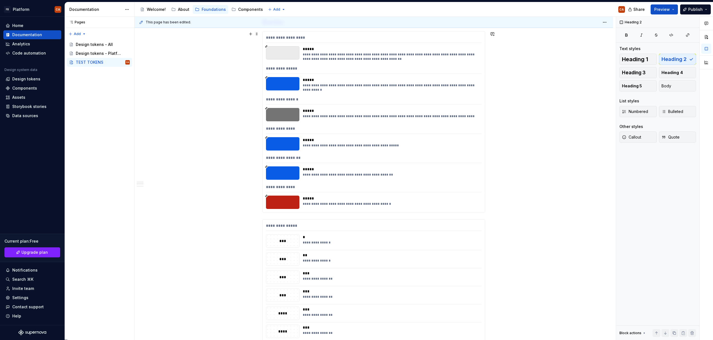
click at [388, 98] on div "**********" at bounding box center [374, 101] width 216 height 8
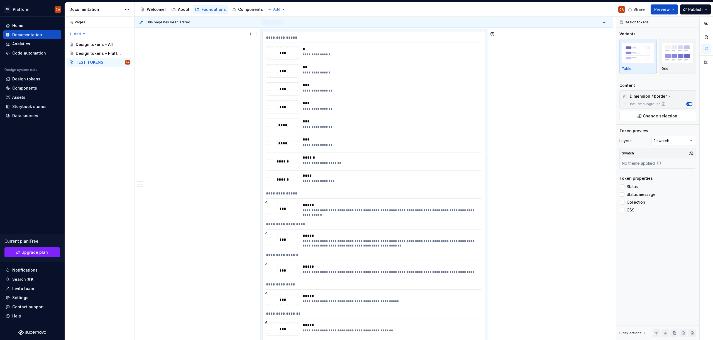
click at [388, 134] on div at bounding box center [374, 134] width 216 height 0
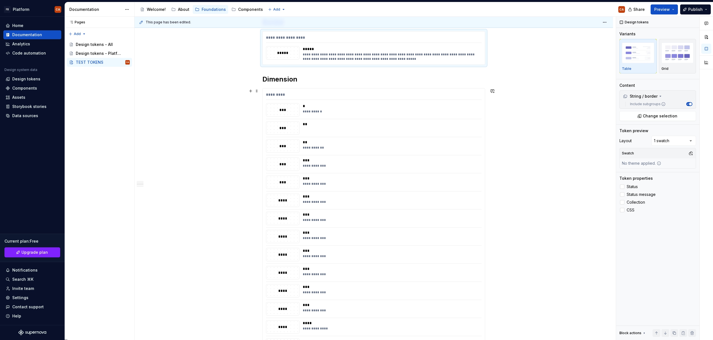
click at [373, 152] on div "**********" at bounding box center [390, 146] width 175 height 13
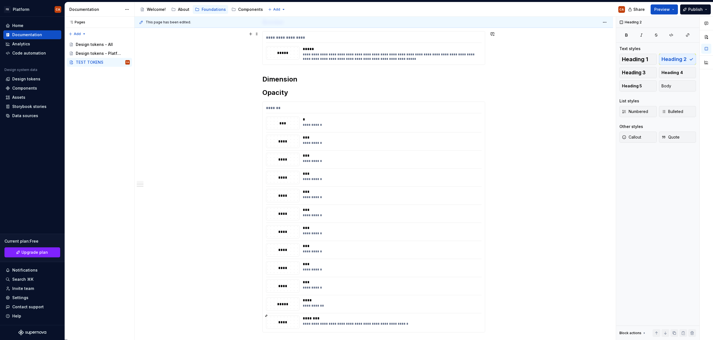
click at [361, 58] on div "**********" at bounding box center [390, 56] width 175 height 9
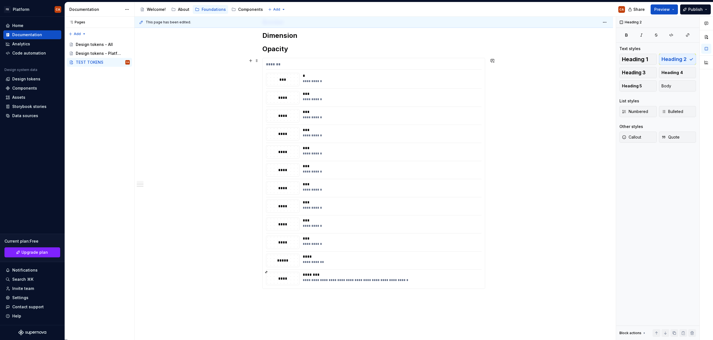
click at [368, 127] on div "***" at bounding box center [390, 130] width 175 height 6
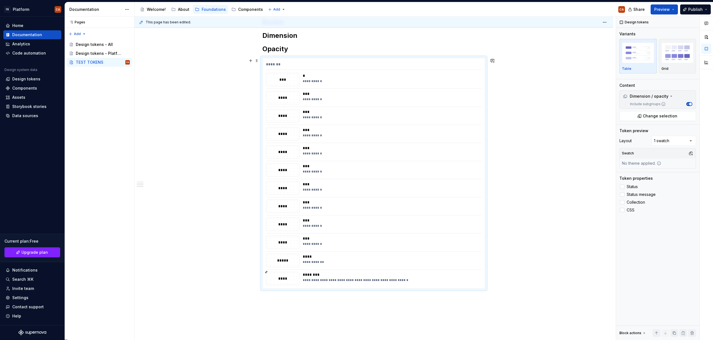
scroll to position [0, 0]
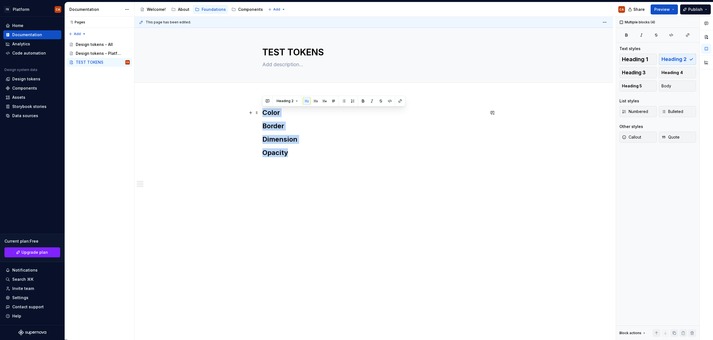
drag, startPoint x: 294, startPoint y: 155, endPoint x: 263, endPoint y: 111, distance: 53.5
click at [263, 111] on div "Color Border Dimension Opacity" at bounding box center [373, 132] width 223 height 49
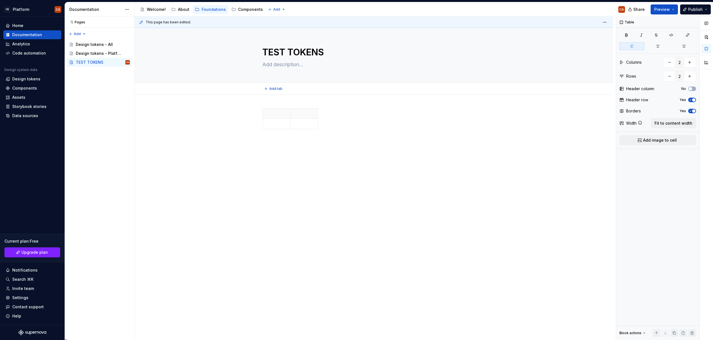
type textarea "*"
click at [272, 114] on p at bounding box center [276, 114] width 21 height 6
click at [319, 122] on div "Name Description" at bounding box center [373, 122] width 223 height 29
click at [318, 121] on icon "button" at bounding box center [317, 121] width 3 height 3
click at [320, 114] on th at bounding box center [323, 117] width 10 height 16
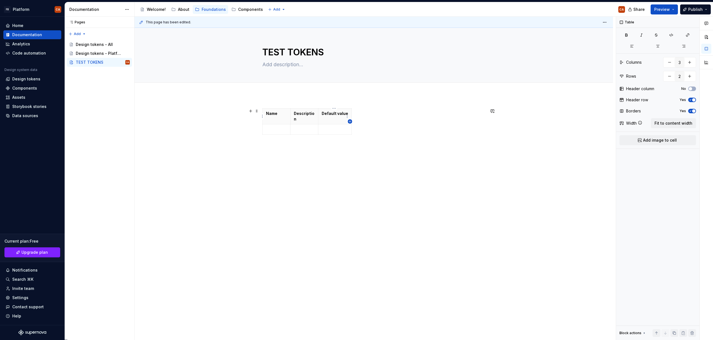
click at [349, 121] on icon "button" at bounding box center [350, 121] width 3 height 3
type input "4"
click at [269, 127] on p at bounding box center [276, 130] width 21 height 6
click at [276, 128] on p at bounding box center [276, 130] width 21 height 6
type textarea "*"
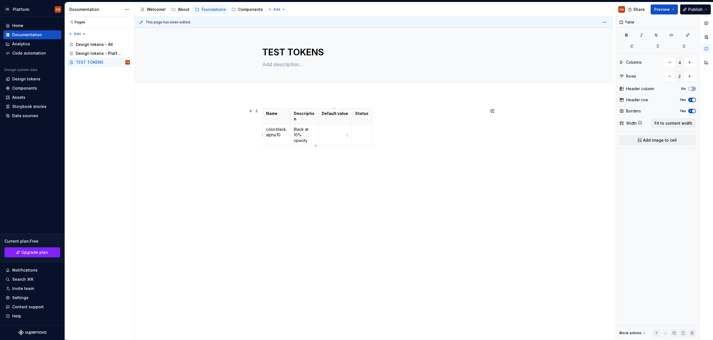
click at [331, 131] on p at bounding box center [335, 130] width 26 height 6
click at [369, 127] on icon "button" at bounding box center [369, 127] width 3 height 3
type input "5"
click at [373, 116] on th at bounding box center [377, 117] width 10 height 16
drag, startPoint x: 275, startPoint y: 132, endPoint x: 278, endPoint y: 143, distance: 11.8
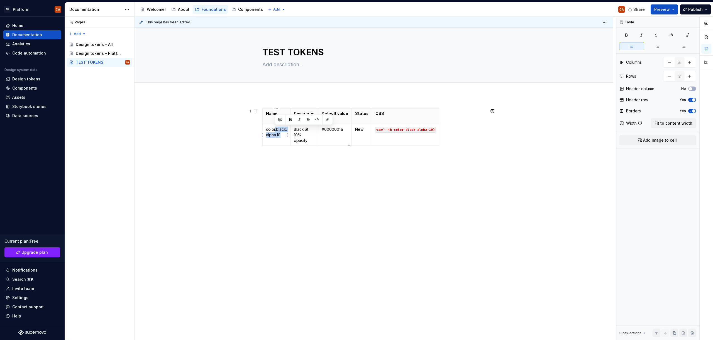
click at [278, 143] on td "color.black.alpha.10" at bounding box center [277, 134] width 28 height 21
click at [307, 119] on button "button" at bounding box center [308, 120] width 8 height 8
click at [336, 131] on p "#0000001a" at bounding box center [335, 130] width 26 height 6
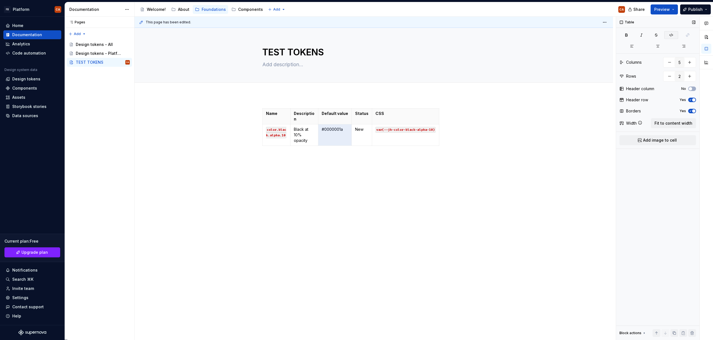
click at [671, 35] on icon "button" at bounding box center [671, 35] width 4 height 4
click at [440, 187] on div "Name Description Default value Status CSS color.black.alpha.10 Black at 10% opa…" at bounding box center [374, 176] width 478 height 162
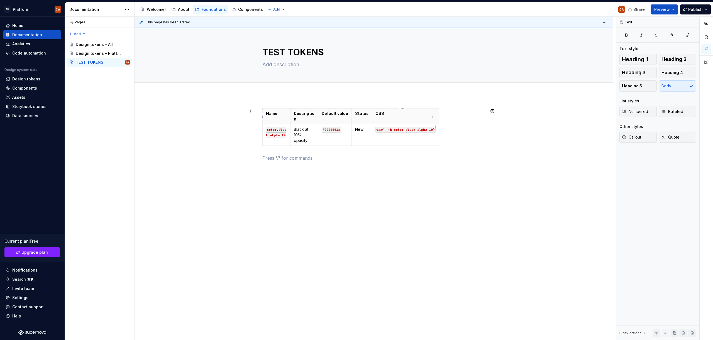
click at [431, 113] on html "FB Platform CA Home Documentation Analytics Code automation Design system data …" at bounding box center [356, 170] width 713 height 340
click at [410, 118] on html "FB Platform CA Home Documentation Analytics Code automation Design system data …" at bounding box center [356, 170] width 713 height 340
click at [407, 114] on p "CSS" at bounding box center [405, 114] width 60 height 6
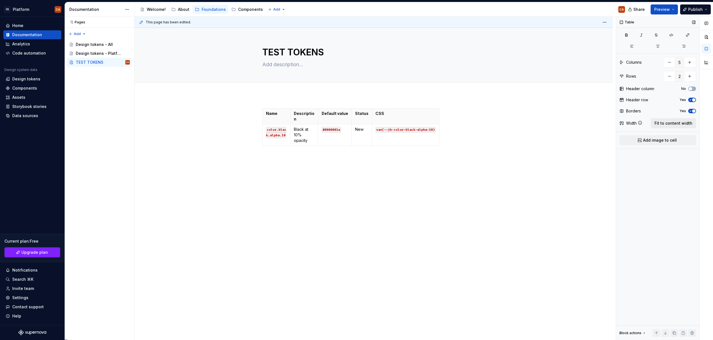
click at [682, 123] on span "Fit to content width" at bounding box center [673, 124] width 38 height 6
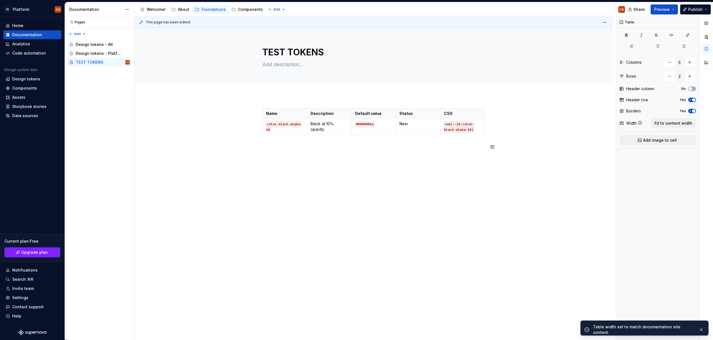
click at [378, 170] on div "Name Description Default value Status CSS color.black.alpha.10 Black at 10% opa…" at bounding box center [374, 177] width 478 height 164
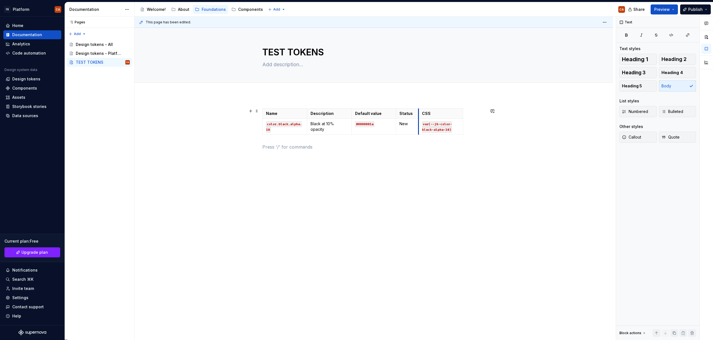
drag, startPoint x: 437, startPoint y: 111, endPoint x: 418, endPoint y: 110, distance: 19.5
click at [419, 110] on th "CSS" at bounding box center [441, 114] width 45 height 10
drag, startPoint x: 462, startPoint y: 114, endPoint x: 478, endPoint y: 114, distance: 15.9
click at [478, 114] on th "CSS" at bounding box center [449, 114] width 60 height 10
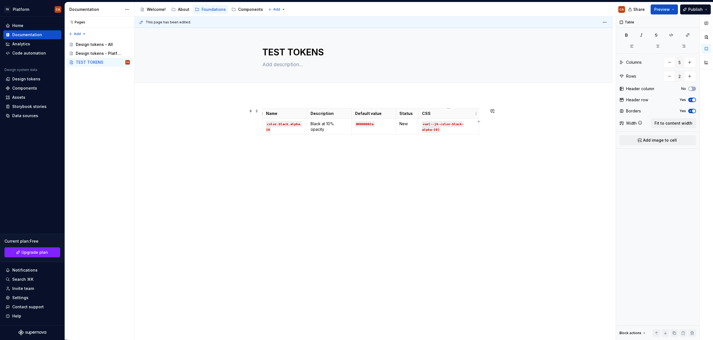
click at [469, 114] on p "CSS" at bounding box center [448, 114] width 53 height 6
type textarea "*"
click at [449, 109] on html "FB Platform CA Home Documentation Analytics Code automation Design system data …" at bounding box center [356, 170] width 713 height 340
click at [434, 114] on html "FB Platform CA Home Documentation Analytics Code automation Design system data …" at bounding box center [356, 170] width 713 height 340
drag, startPoint x: 478, startPoint y: 112, endPoint x: 484, endPoint y: 113, distance: 5.9
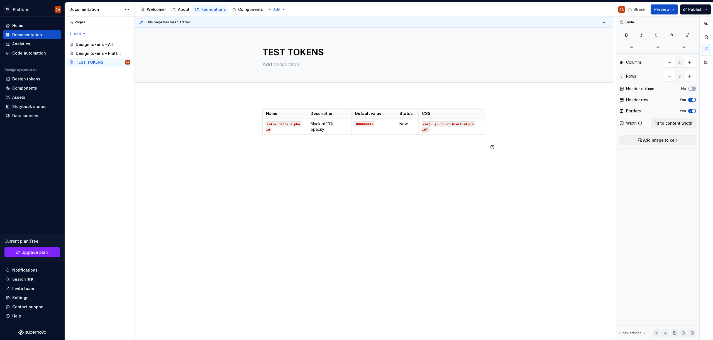
click at [442, 176] on div "Name Description Default value Status CSS color.black.alpha.10 Black at 10% opa…" at bounding box center [374, 177] width 478 height 164
click at [444, 110] on th "CSS" at bounding box center [452, 114] width 66 height 10
click at [693, 111] on span "button" at bounding box center [693, 110] width 3 height 3
click at [693, 111] on button "No" at bounding box center [692, 111] width 8 height 4
click at [475, 131] on p "var(--jh-color-black-alpha-10)" at bounding box center [451, 126] width 59 height 11
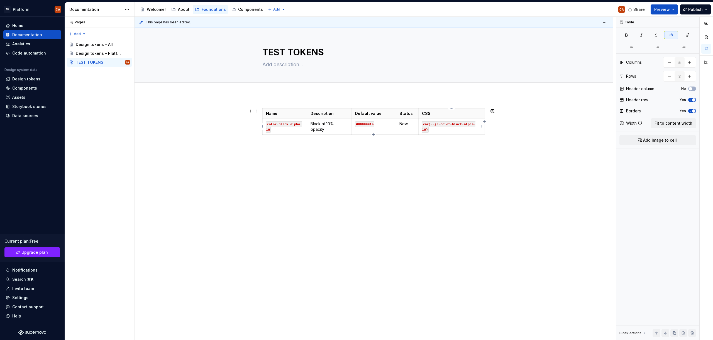
type input "3"
click at [324, 139] on p at bounding box center [329, 140] width 38 height 6
click at [361, 140] on p at bounding box center [374, 140] width 38 height 6
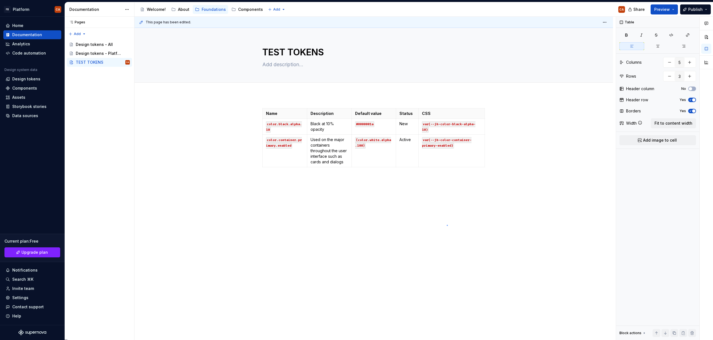
click at [447, 226] on div "This page has been edited. TEST TOKENS Edit header Name Description Default val…" at bounding box center [375, 179] width 481 height 324
click at [696, 9] on span "Publish" at bounding box center [695, 10] width 14 height 6
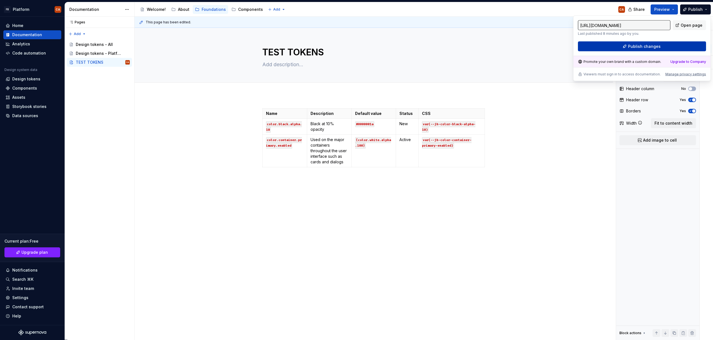
click at [671, 46] on button "Publish changes" at bounding box center [642, 46] width 128 height 10
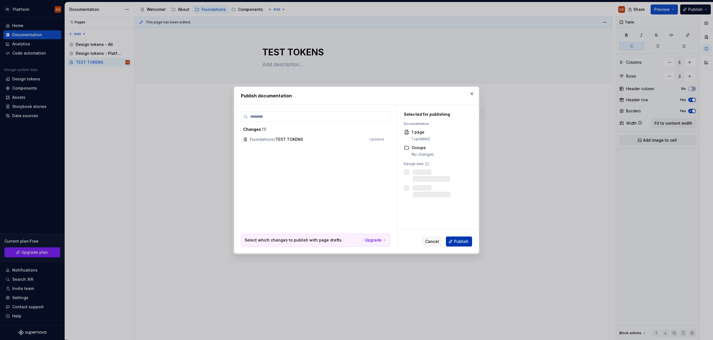
click at [456, 242] on span "Publish" at bounding box center [461, 242] width 14 height 6
type textarea "*"
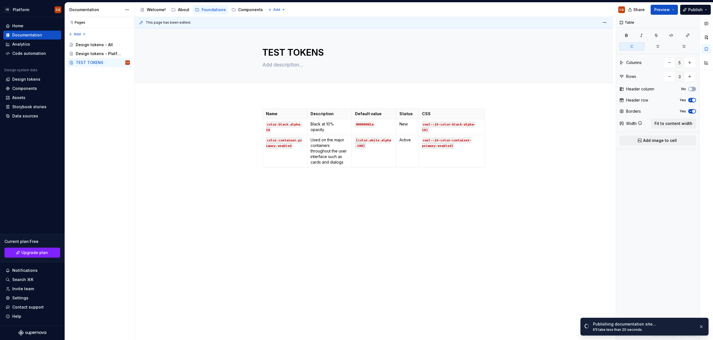
scroll to position [0, 0]
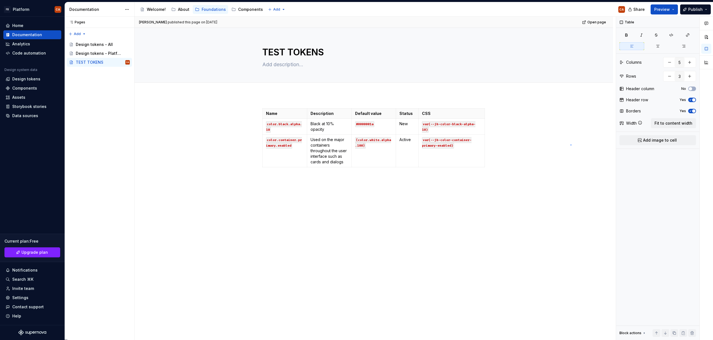
click at [571, 145] on div "[PERSON_NAME] published this page on [DATE] Open page TEST TOKENS Edit header N…" at bounding box center [375, 179] width 481 height 324
click at [710, 34] on button "button" at bounding box center [706, 37] width 10 height 10
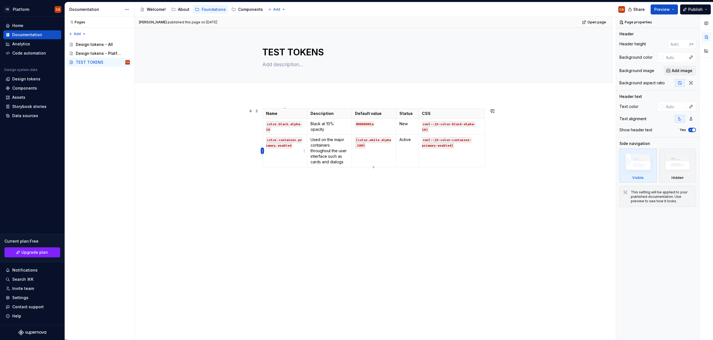
click at [263, 150] on html "FB Platform CA Home Documentation Analytics Code automation Design system data …" at bounding box center [356, 170] width 713 height 340
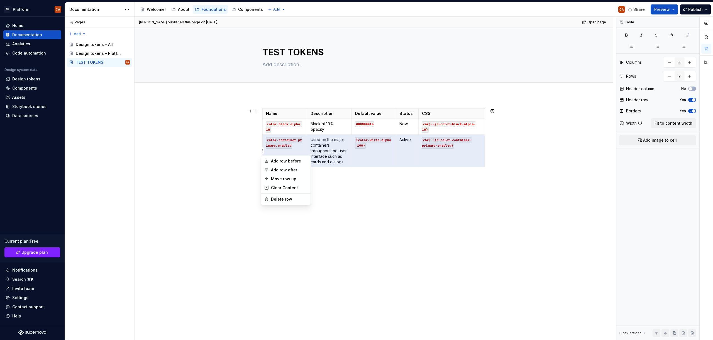
click at [333, 212] on html "FB Platform CA Home Documentation Analytics Code automation Design system data …" at bounding box center [356, 170] width 713 height 340
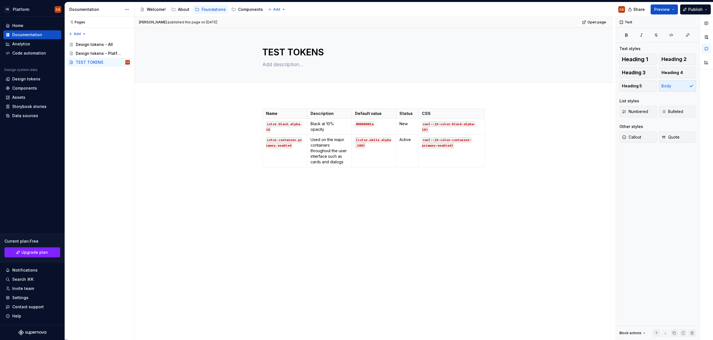
type textarea "*"
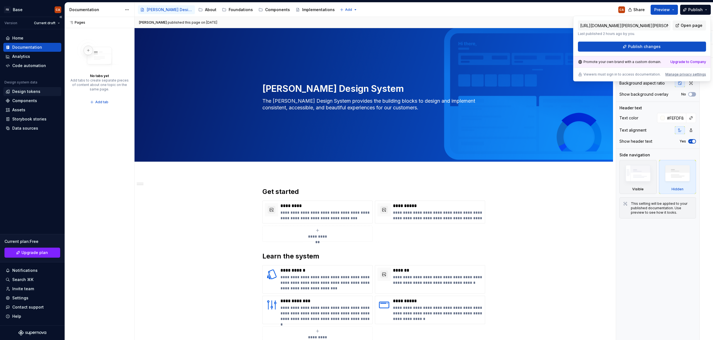
click at [22, 91] on div "Design tokens" at bounding box center [26, 92] width 28 height 6
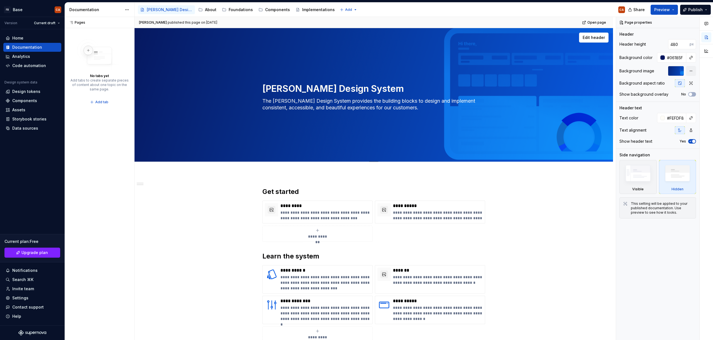
type textarea "*"
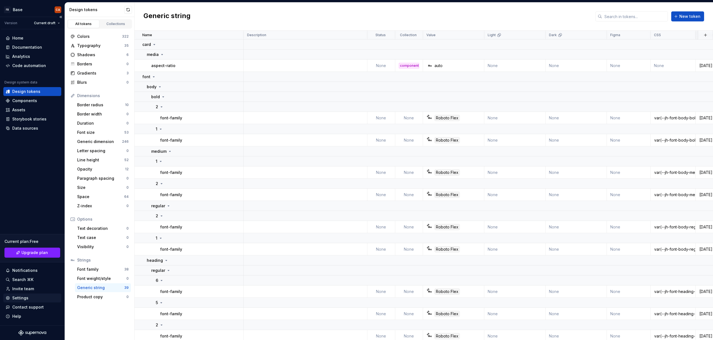
click at [24, 297] on div "Settings" at bounding box center [20, 298] width 16 height 6
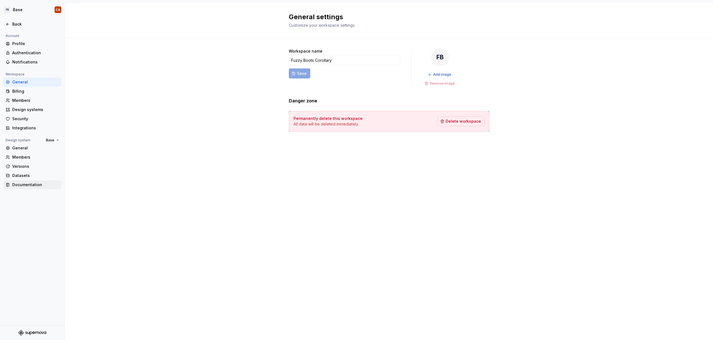
click at [21, 187] on div "Documentation" at bounding box center [35, 185] width 47 height 6
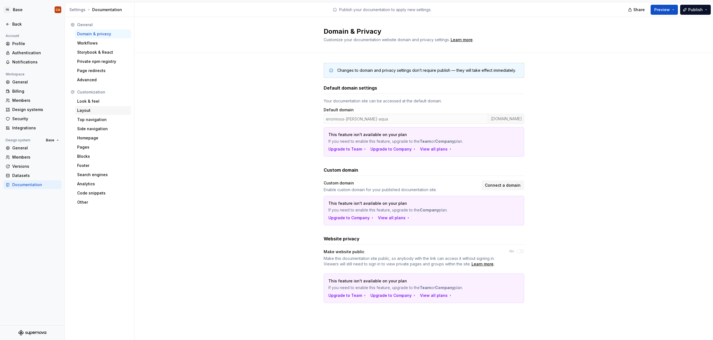
click at [88, 112] on div "Layout" at bounding box center [103, 111] width 52 height 6
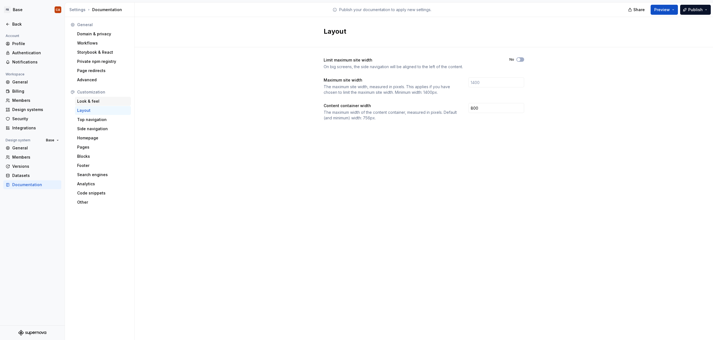
click at [92, 99] on div "Look & feel" at bounding box center [103, 102] width 52 height 6
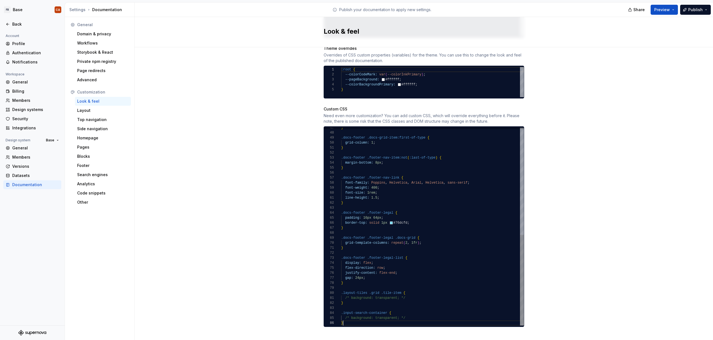
scroll to position [25, 2]
click at [355, 316] on div "} .docs-footer .docs-grid-item:first-of-type { grid-column: 1 ; } .docs-footer …" at bounding box center [432, 110] width 183 height 431
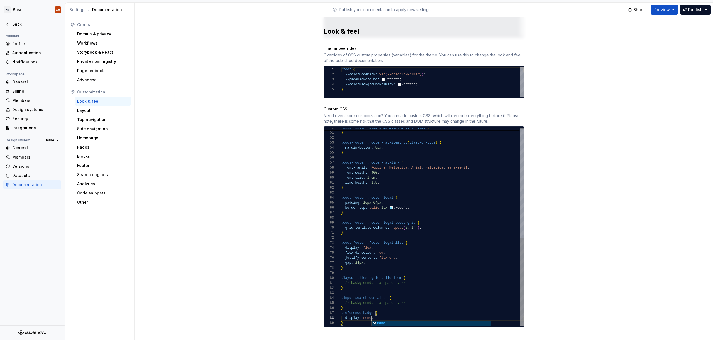
scroll to position [35, 30]
type textarea "**********"
click at [602, 157] on div "Site logo A company logo that will be displayed on all pages on your documentat…" at bounding box center [424, 54] width 578 height 588
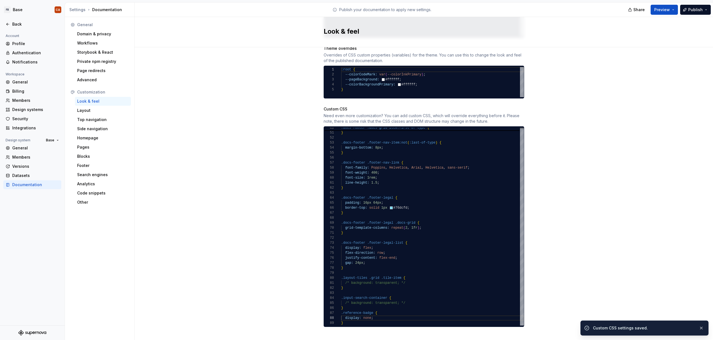
click at [172, 86] on div "Site logo A company logo that will be displayed on all pages on your documentat…" at bounding box center [424, 54] width 578 height 588
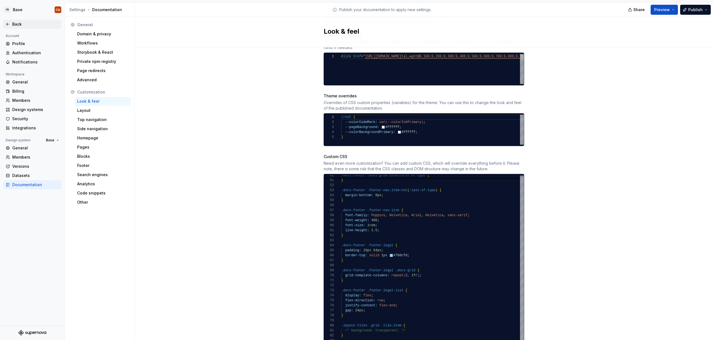
click at [18, 24] on div "Back" at bounding box center [35, 24] width 47 height 6
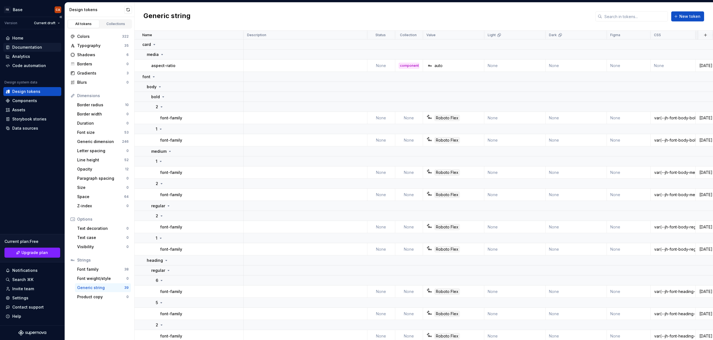
click at [28, 48] on div "Documentation" at bounding box center [27, 48] width 30 height 6
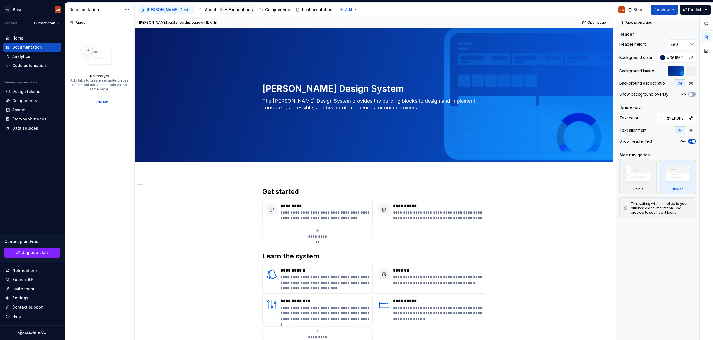
click at [244, 10] on div "Foundations" at bounding box center [241, 10] width 24 height 6
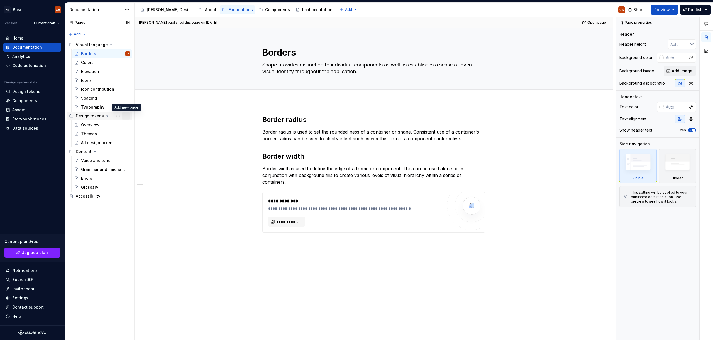
click at [128, 115] on button "Page tree" at bounding box center [126, 116] width 8 height 8
type textarea "*"
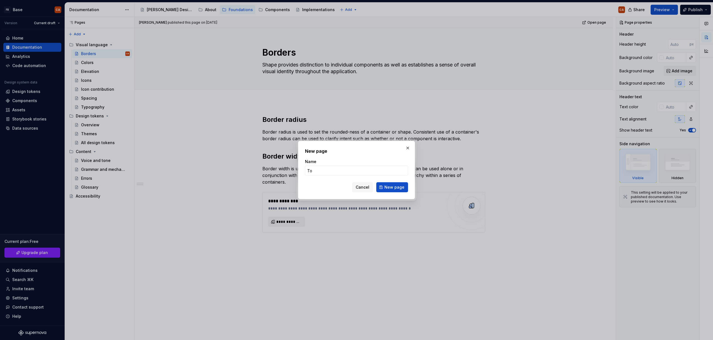
type input "T"
type input "All tokens - Custom"
click at [389, 187] on span "New page" at bounding box center [394, 188] width 20 height 6
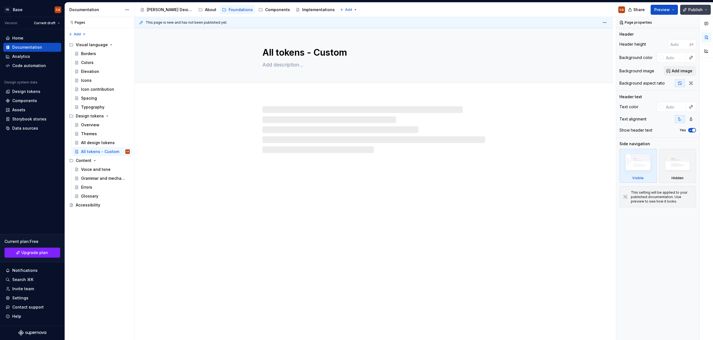
click at [692, 11] on span "Publish" at bounding box center [695, 10] width 14 height 6
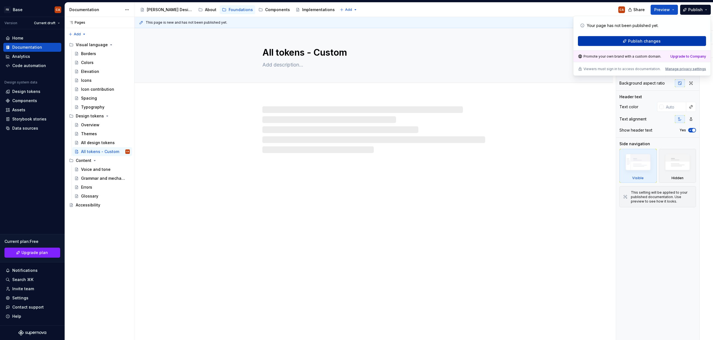
click at [641, 41] on span "Publish changes" at bounding box center [644, 41] width 33 height 6
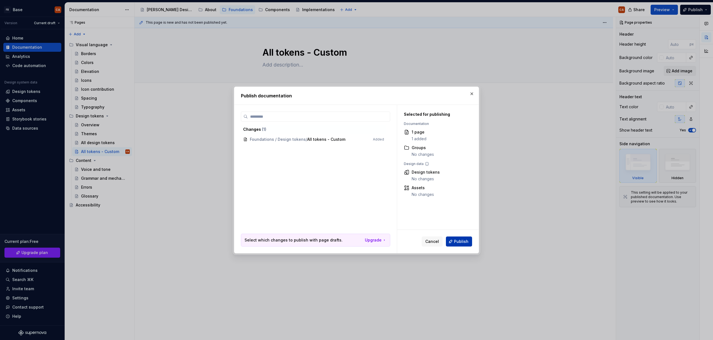
click at [471, 244] on button "Publish" at bounding box center [459, 242] width 26 height 10
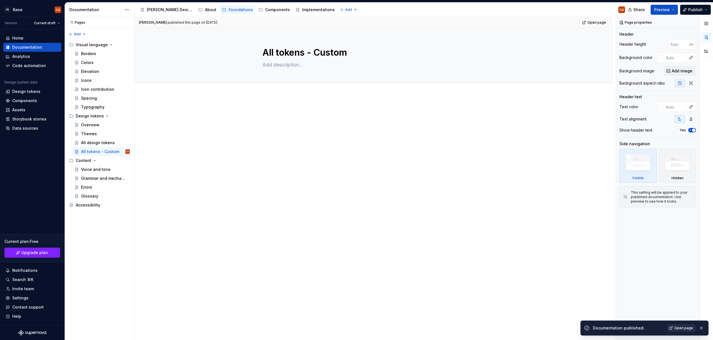
click at [686, 327] on span "Open page" at bounding box center [683, 328] width 19 height 4
type textarea "*"
click at [21, 297] on div "Settings" at bounding box center [20, 298] width 16 height 6
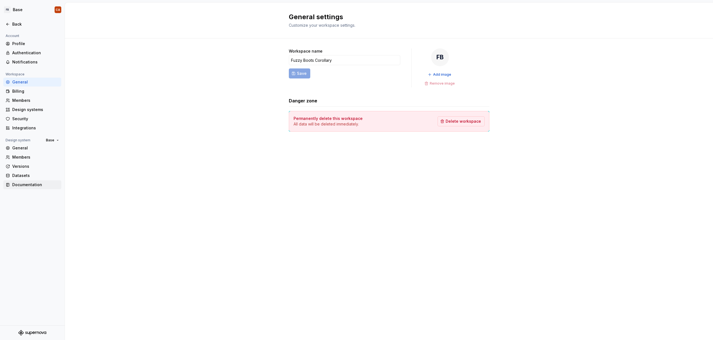
click at [25, 185] on div "Documentation" at bounding box center [35, 185] width 47 height 6
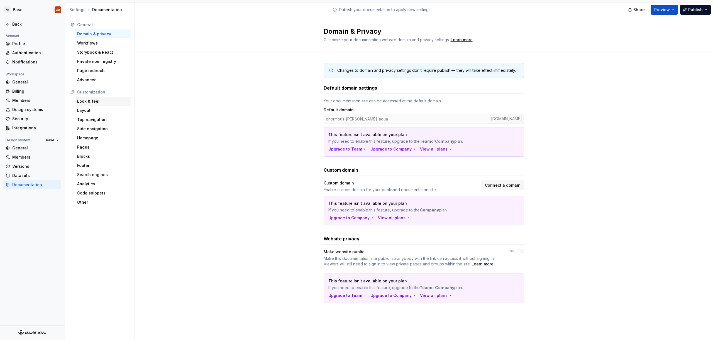
click at [91, 102] on div "Look & feel" at bounding box center [103, 102] width 52 height 6
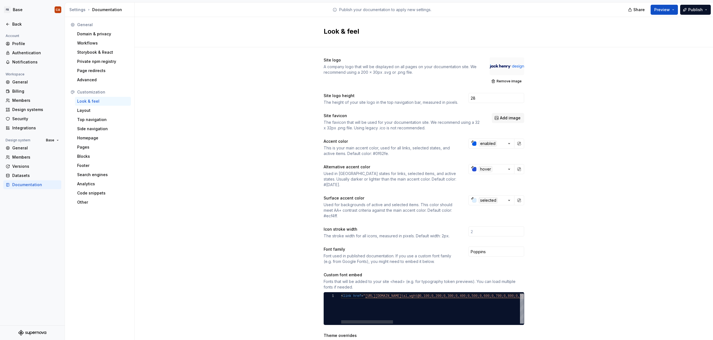
scroll to position [287, 0]
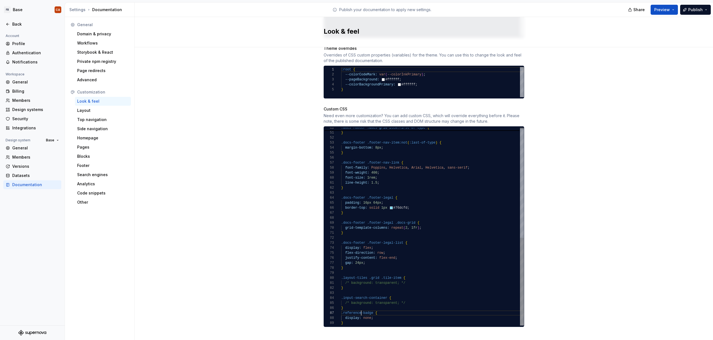
click at [358, 309] on div "grid-column: 1 ; } .docs-footer .footer-nav-item:not ( :last-of-type ) { margin…" at bounding box center [432, 103] width 183 height 446
type textarea "**********"
click at [694, 8] on span "Publish" at bounding box center [695, 10] width 14 height 6
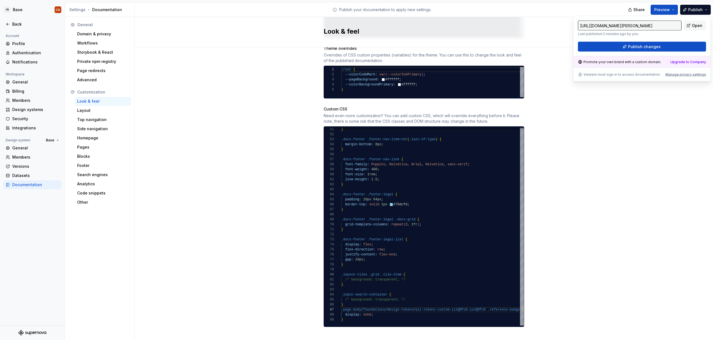
click at [615, 131] on div "Site logo A company logo that will be displayed on all pages on your documentat…" at bounding box center [424, 54] width 578 height 588
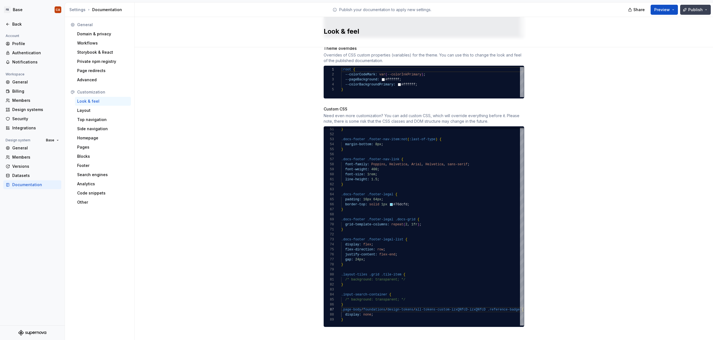
click at [690, 9] on span "Publish" at bounding box center [695, 10] width 14 height 6
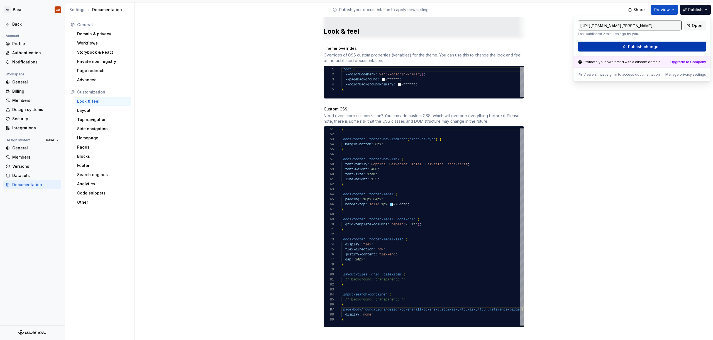
click at [640, 47] on span "Publish changes" at bounding box center [644, 47] width 33 height 6
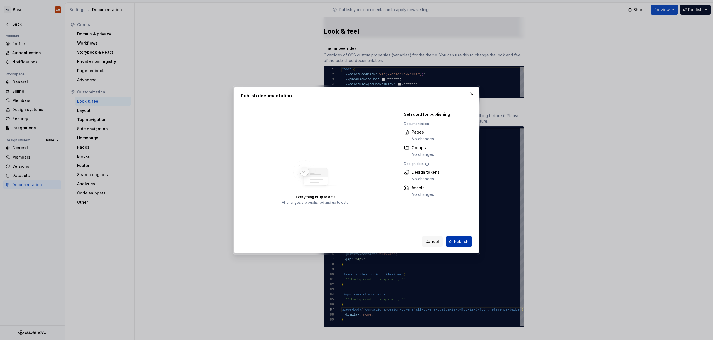
click at [458, 245] on button "Publish" at bounding box center [459, 242] width 26 height 10
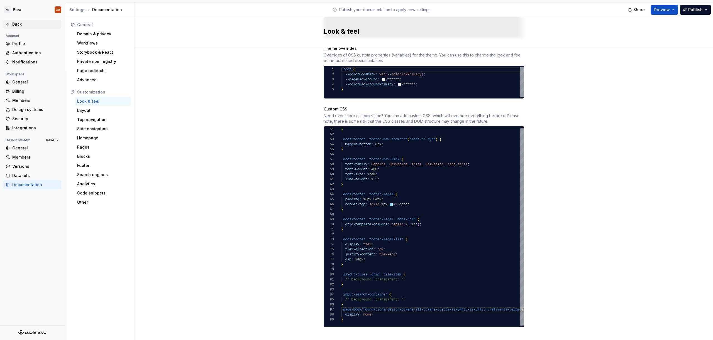
click at [14, 23] on div "Back" at bounding box center [35, 24] width 47 height 6
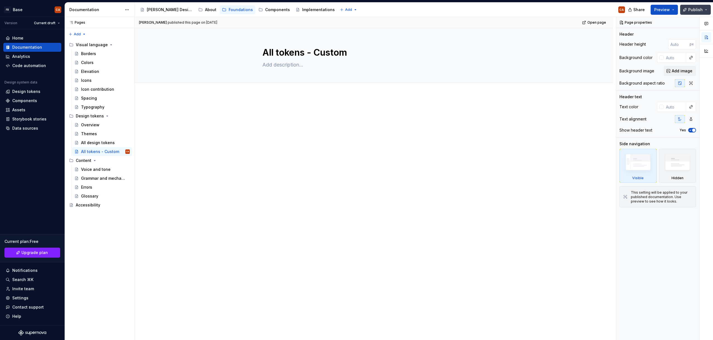
click at [708, 9] on button "Publish" at bounding box center [695, 10] width 31 height 10
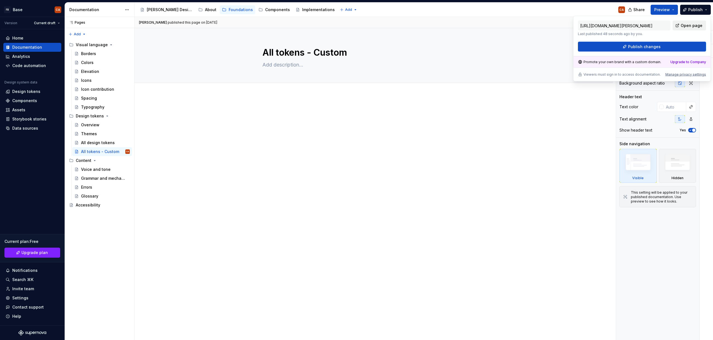
click at [689, 26] on span "Open page" at bounding box center [692, 26] width 22 height 6
type textarea "*"
click at [268, 159] on div at bounding box center [374, 166] width 478 height 143
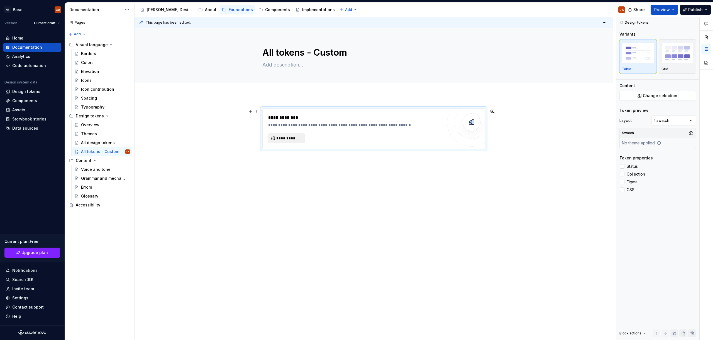
click at [289, 140] on span "**********" at bounding box center [288, 139] width 25 height 6
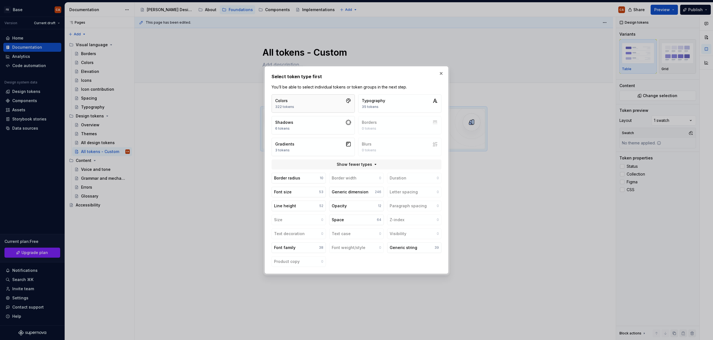
click at [320, 101] on button "Colors 322 tokens" at bounding box center [313, 103] width 83 height 18
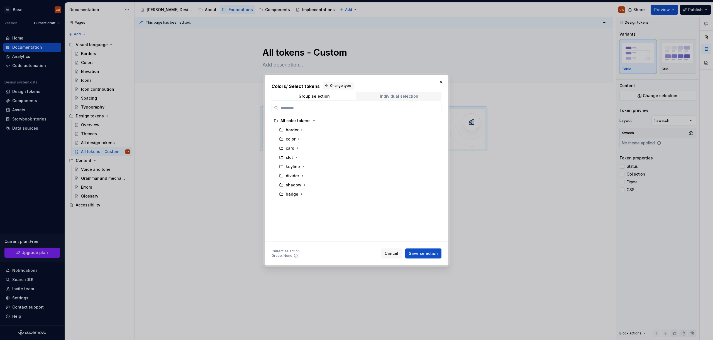
click at [398, 94] on div "Individual selection" at bounding box center [399, 96] width 38 height 4
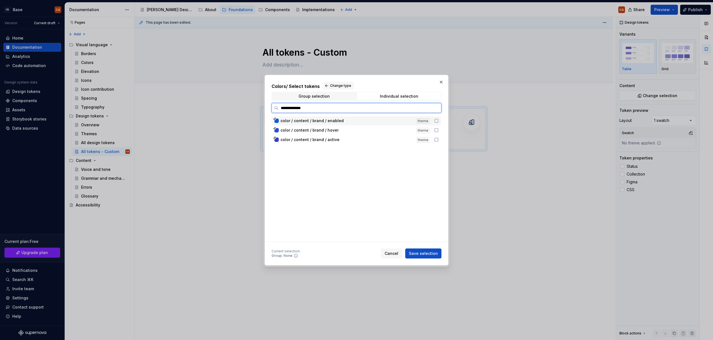
type input "**********"
click at [356, 121] on div "color / content / brand / enabled" at bounding box center [346, 121] width 133 height 6
click at [354, 129] on div "color / content / brand / hover" at bounding box center [346, 131] width 133 height 6
click at [355, 141] on div "color / content / brand / active" at bounding box center [346, 140] width 133 height 6
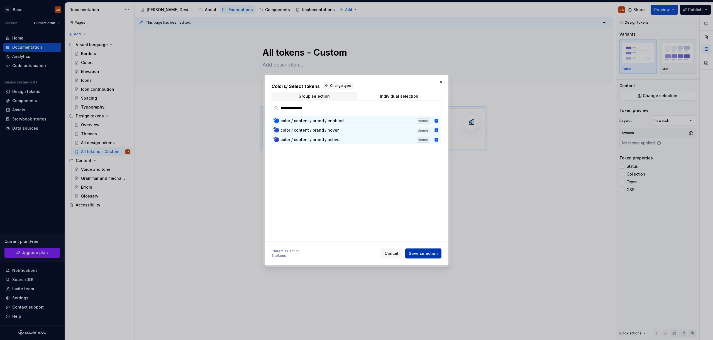
click at [422, 253] on span "Save selection" at bounding box center [423, 254] width 29 height 6
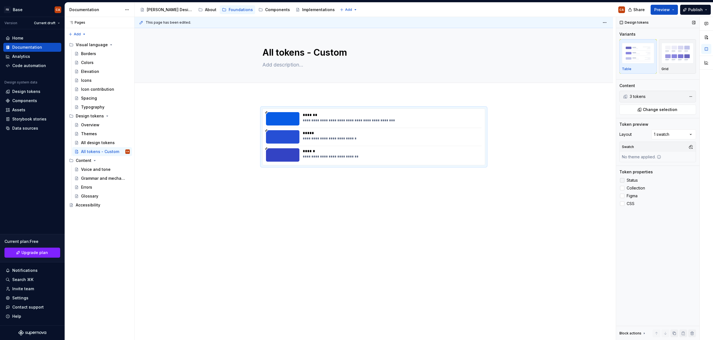
click at [632, 179] on span "Status" at bounding box center [632, 180] width 11 height 4
click at [633, 188] on span "Collection" at bounding box center [636, 188] width 18 height 4
click at [632, 197] on span "Figma" at bounding box center [632, 196] width 11 height 4
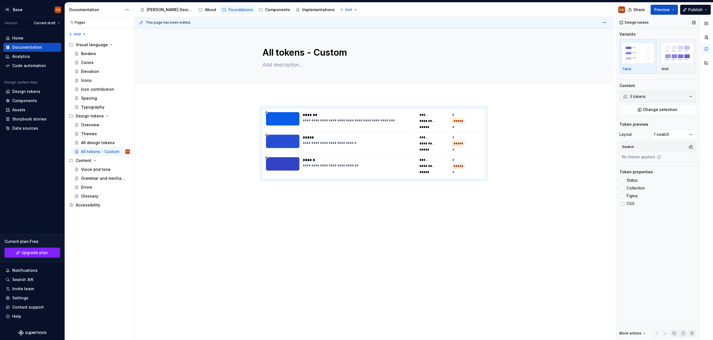
click at [630, 203] on span "CSS" at bounding box center [631, 204] width 8 height 4
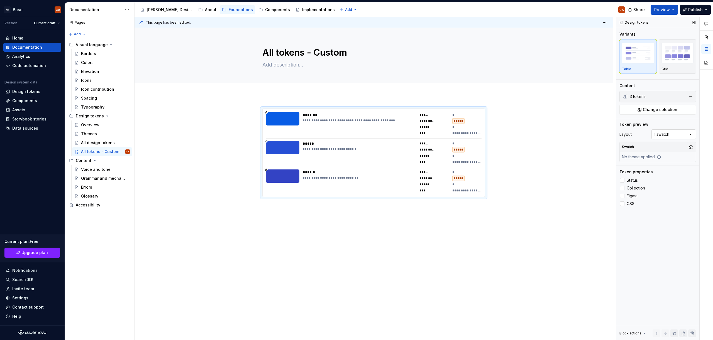
click at [671, 131] on div "Comments Open comments No comments yet Select ‘Comment’ from the block context …" at bounding box center [664, 179] width 97 height 324
click at [589, 132] on html "FB Base CA Version Current draft Home Documentation Analytics Code automation D…" at bounding box center [356, 170] width 713 height 340
click at [691, 147] on button "button" at bounding box center [691, 147] width 8 height 8
click at [648, 177] on div "Light" at bounding box center [664, 177] width 53 height 6
click at [557, 172] on html "FB Base CA Version Current draft Home Documentation Analytics Code automation D…" at bounding box center [356, 170] width 713 height 340
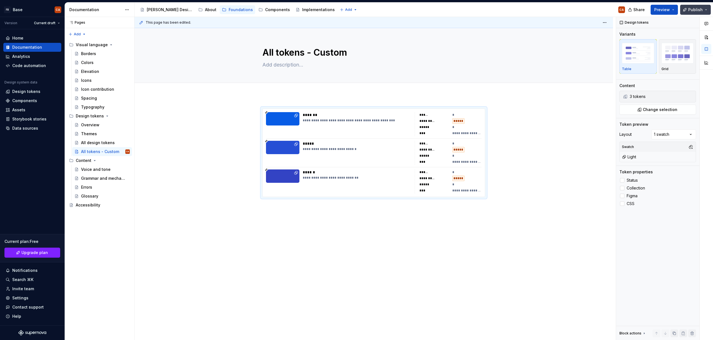
click at [690, 9] on span "Publish" at bounding box center [695, 10] width 14 height 6
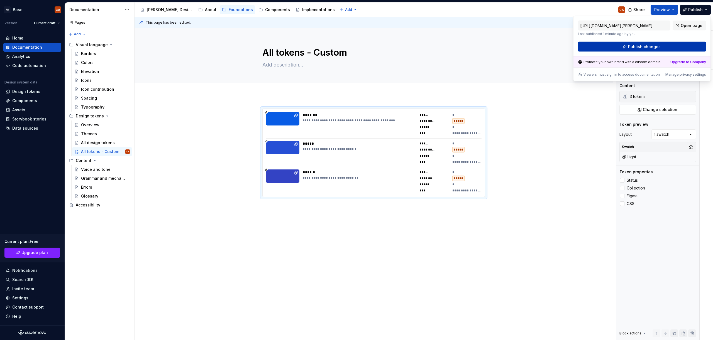
click at [634, 46] on span "Publish changes" at bounding box center [644, 47] width 33 height 6
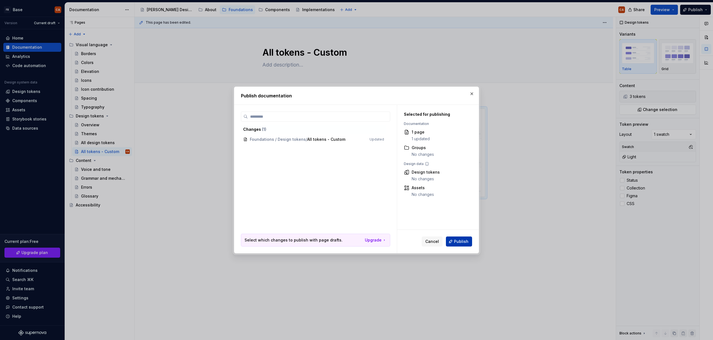
click at [456, 240] on span "Publish" at bounding box center [461, 242] width 14 height 6
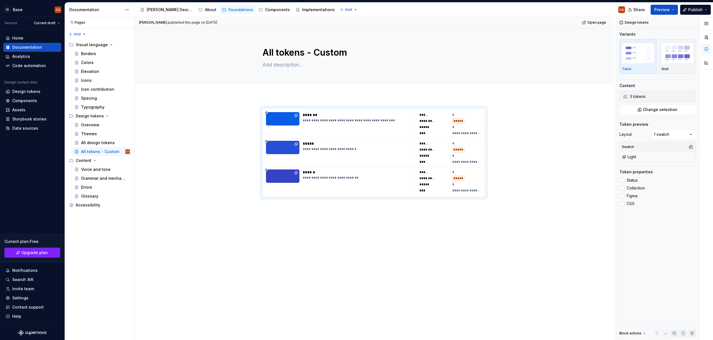
type textarea "*"
click at [26, 129] on div "Data sources" at bounding box center [25, 129] width 26 height 6
